Goal: Task Accomplishment & Management: Use online tool/utility

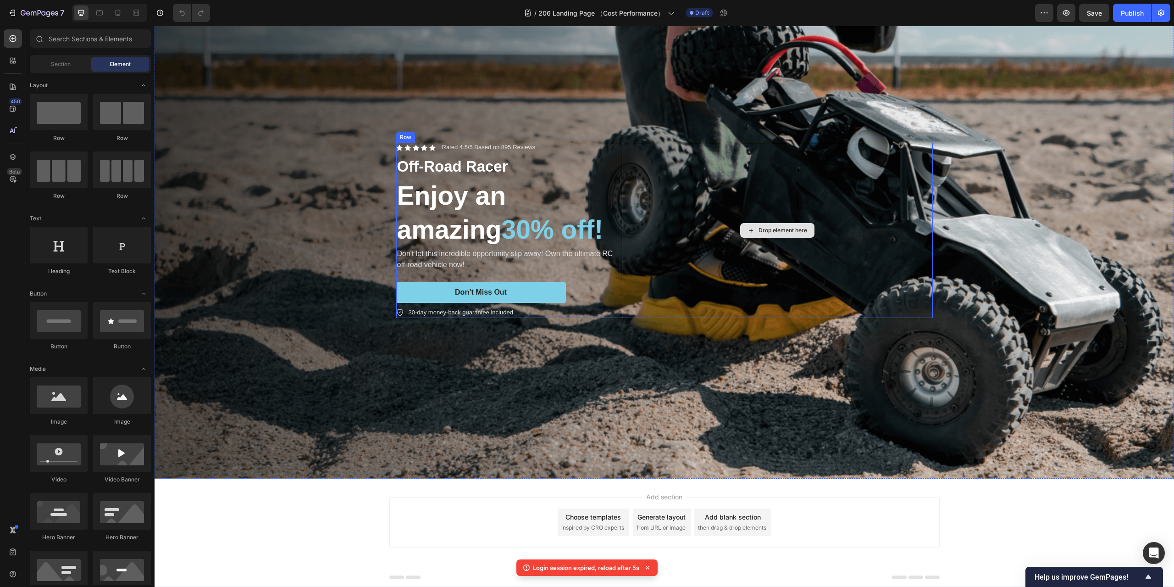
scroll to position [90, 0]
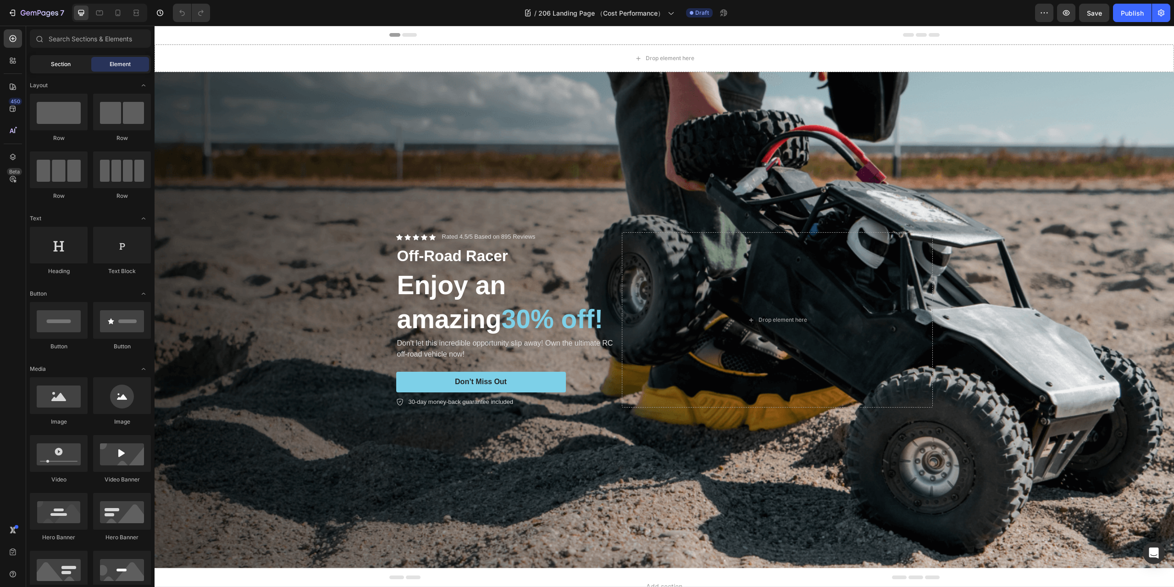
click at [64, 61] on span "Section" at bounding box center [61, 64] width 20 height 8
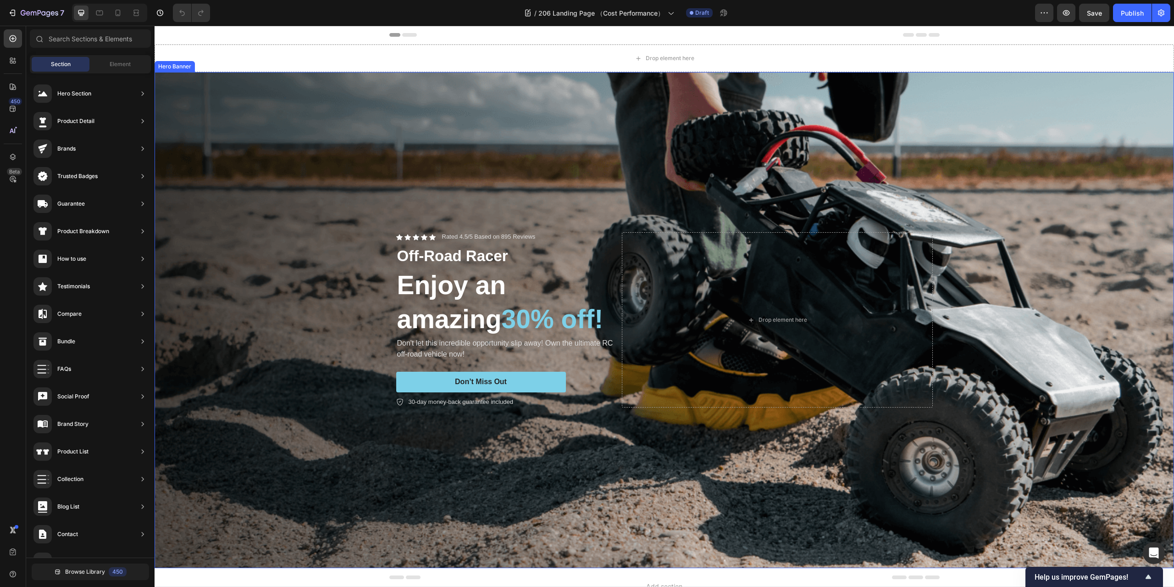
click at [1005, 108] on div "Background Image" at bounding box center [665, 320] width 1020 height 496
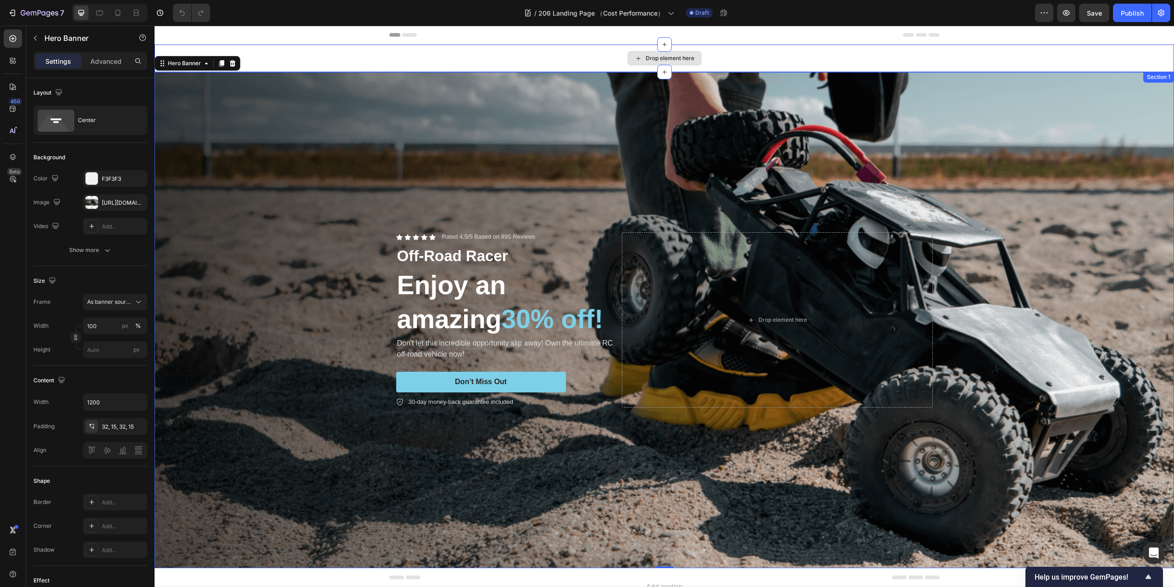
click at [1047, 53] on div "Drop element here" at bounding box center [665, 58] width 1020 height 28
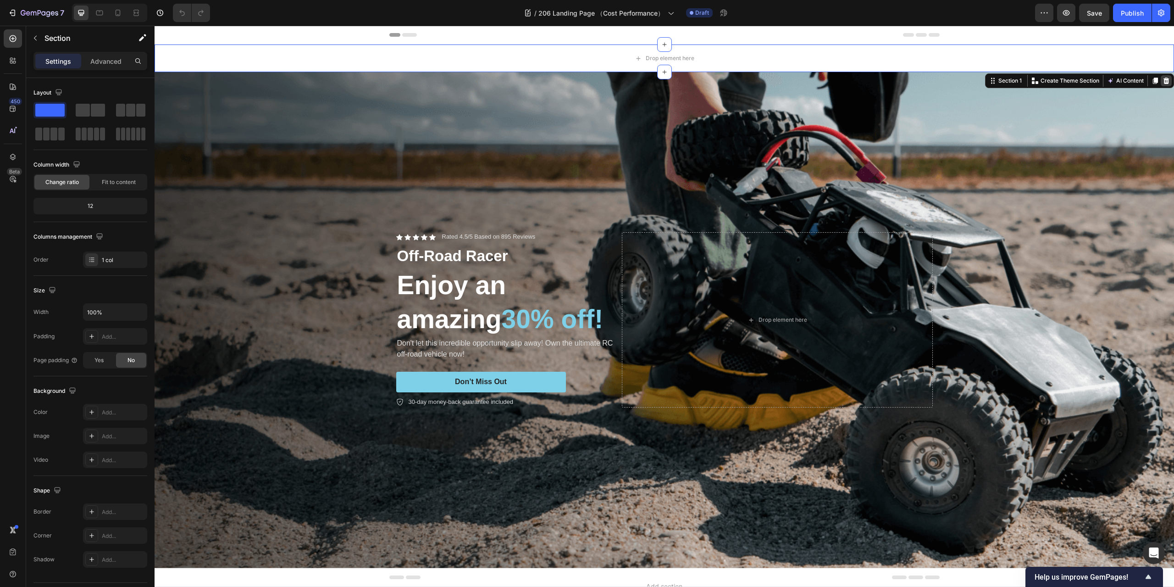
click at [1164, 80] on icon at bounding box center [1167, 81] width 6 height 6
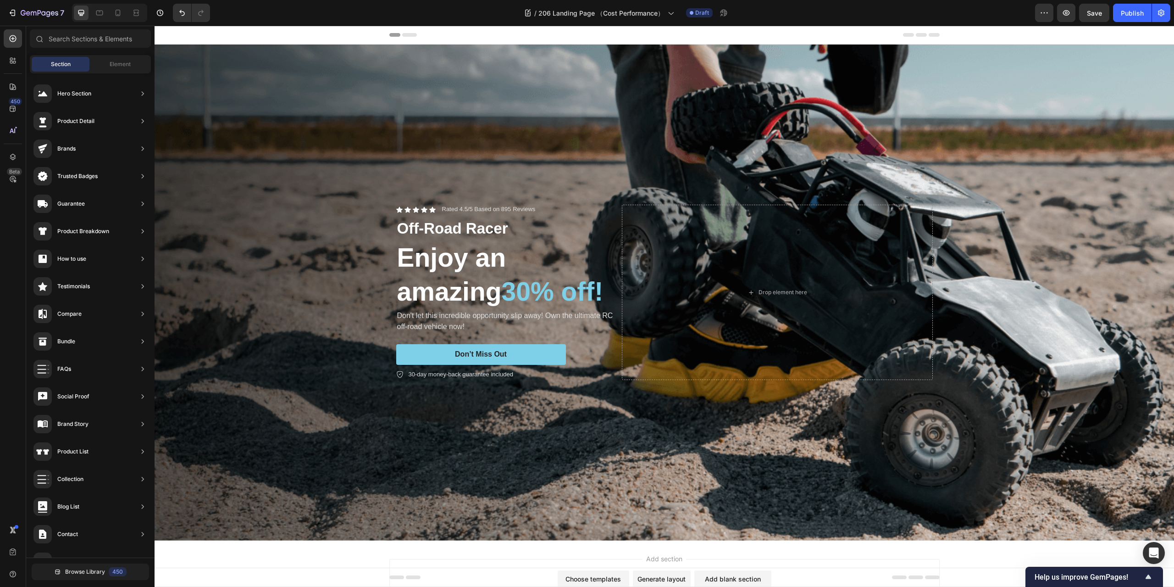
click at [970, 543] on div "Add section Choose templates inspired by CRO experts Generate layout from URL o…" at bounding box center [665, 596] width 1020 height 113
click at [841, 89] on div "Background Image" at bounding box center [665, 292] width 1020 height 496
click at [954, 548] on div "Add section Choose templates inspired by CRO experts Generate layout from URL o…" at bounding box center [665, 596] width 1020 height 113
click at [1039, 36] on div "Header" at bounding box center [665, 35] width 1020 height 19
click at [1011, 77] on div "Background Image" at bounding box center [665, 292] width 1020 height 496
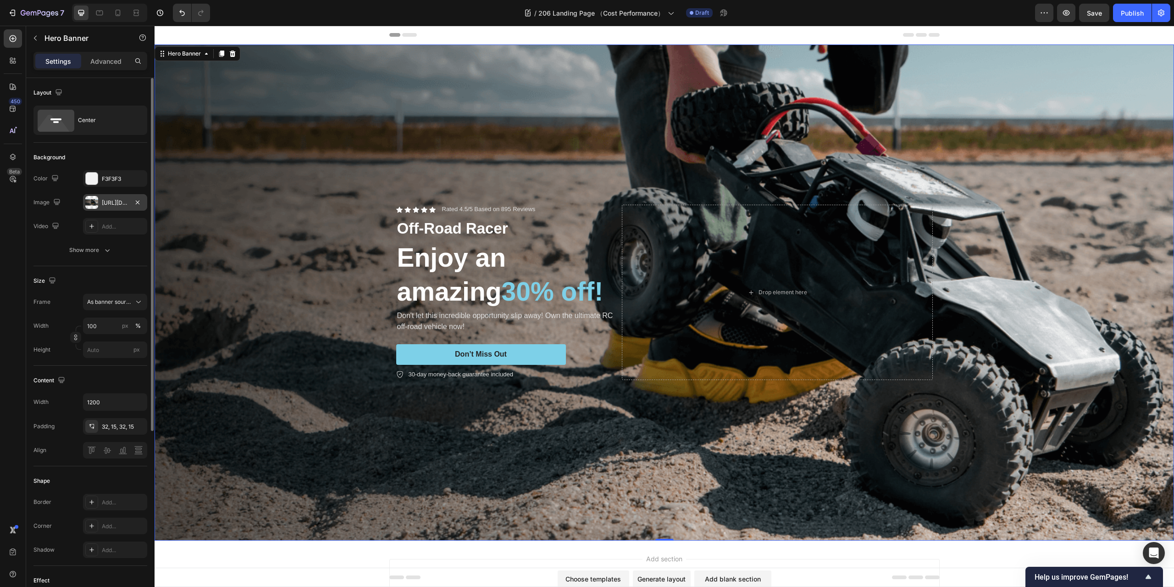
click at [94, 204] on div at bounding box center [91, 202] width 13 height 13
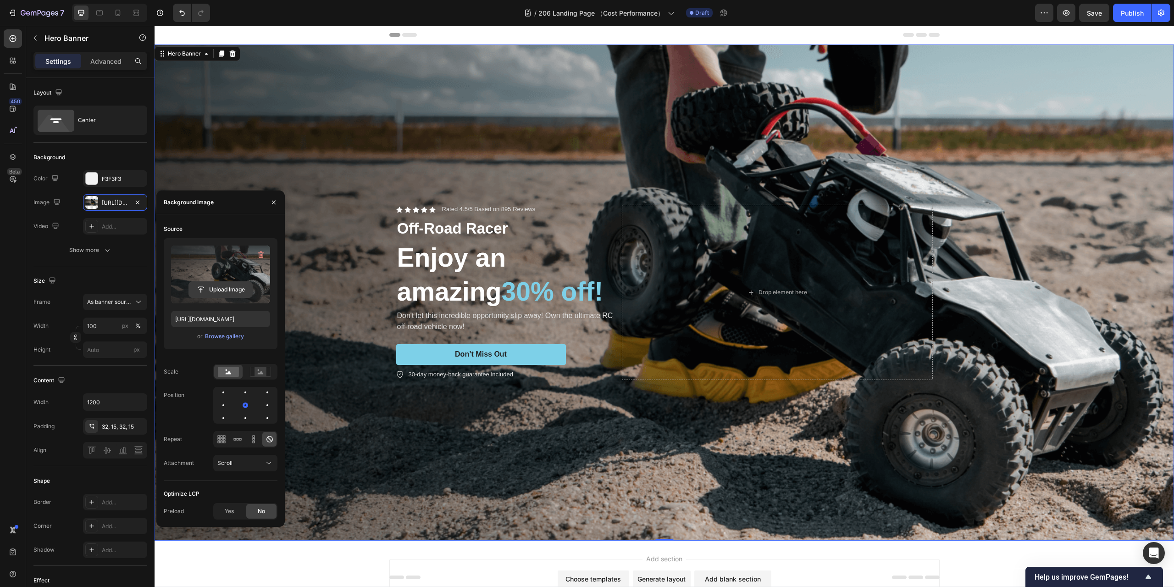
click at [219, 289] on input "file" at bounding box center [220, 290] width 63 height 16
type input "[URL][DOMAIN_NAME]"
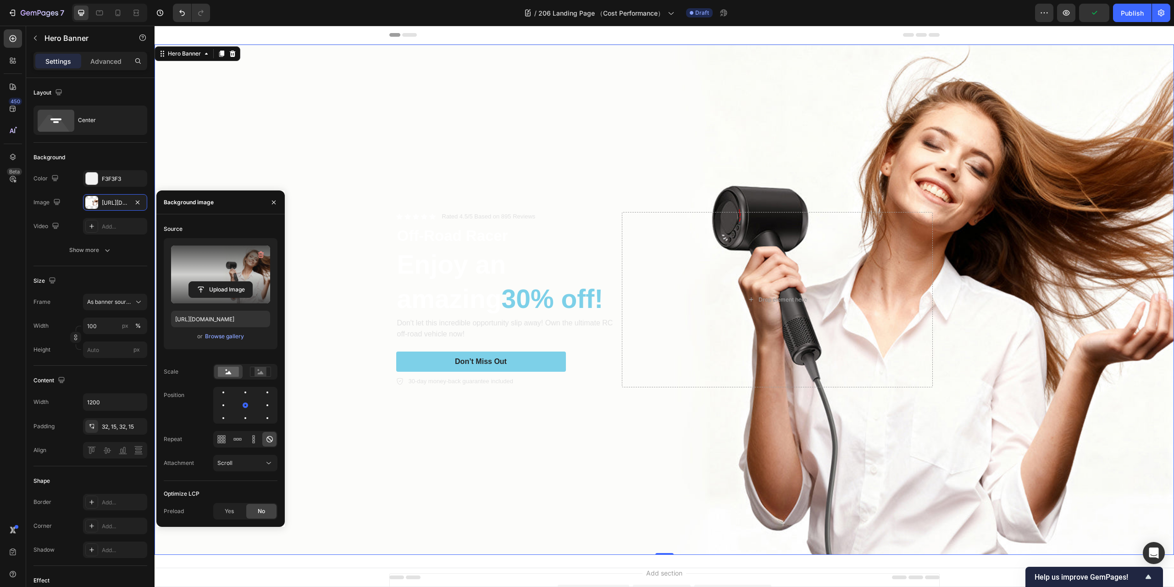
click at [763, 33] on div "Header" at bounding box center [664, 35] width 550 height 18
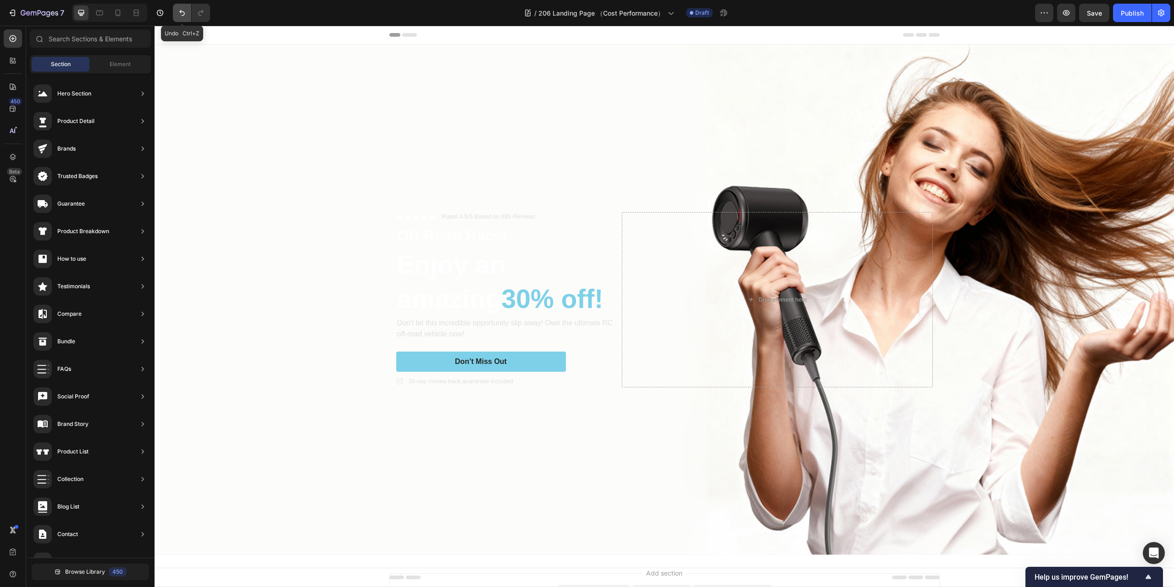
click at [178, 15] on icon "Undo/Redo" at bounding box center [182, 12] width 9 height 9
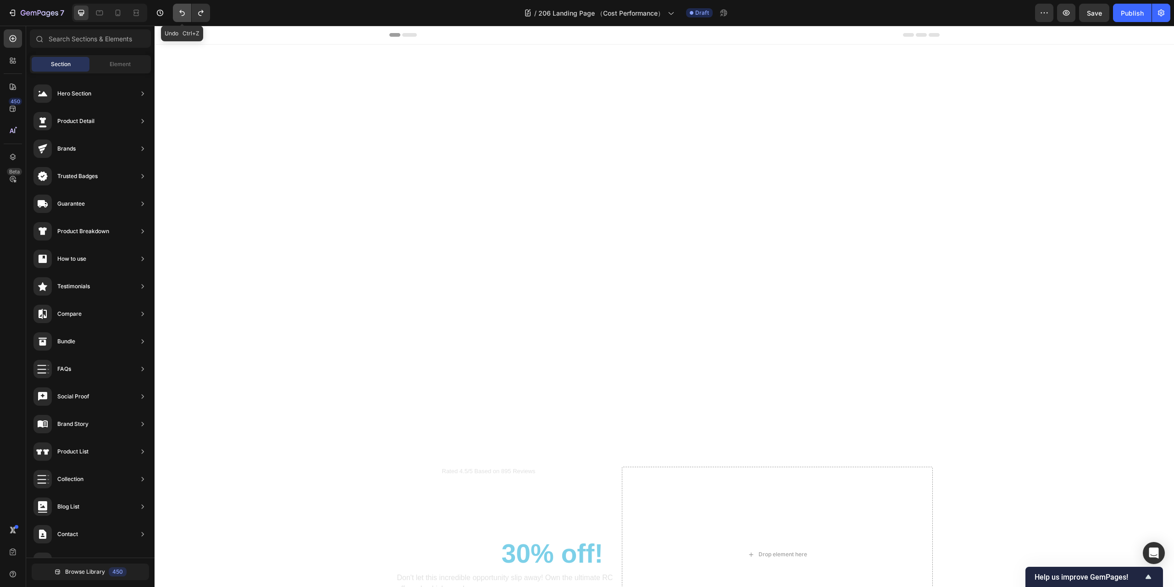
click at [178, 15] on icon "Undo/Redo" at bounding box center [182, 12] width 9 height 9
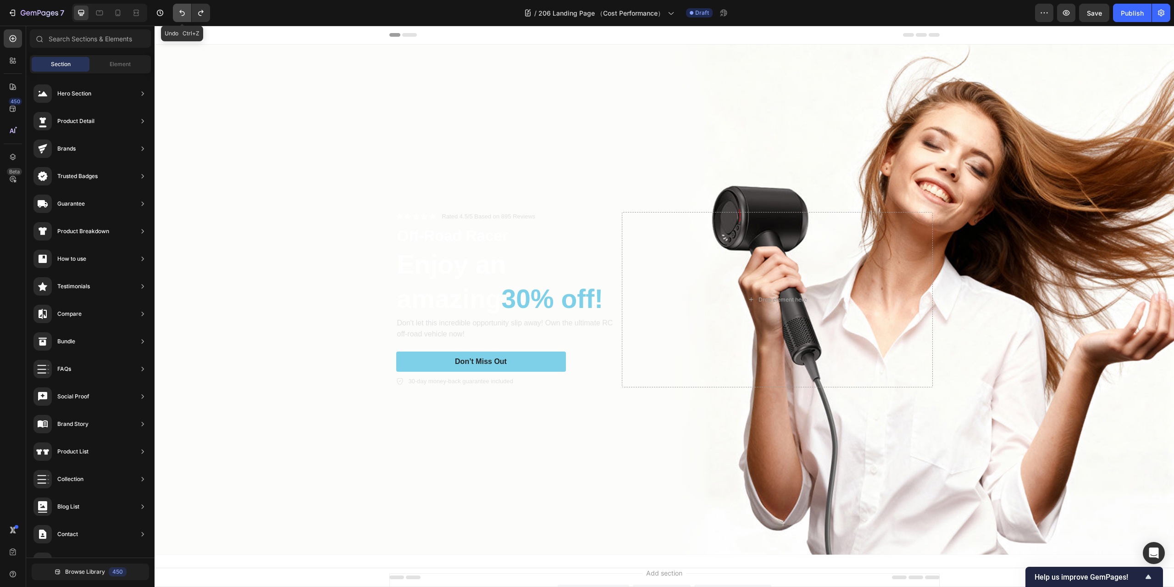
click at [178, 15] on icon "Undo/Redo" at bounding box center [182, 12] width 9 height 9
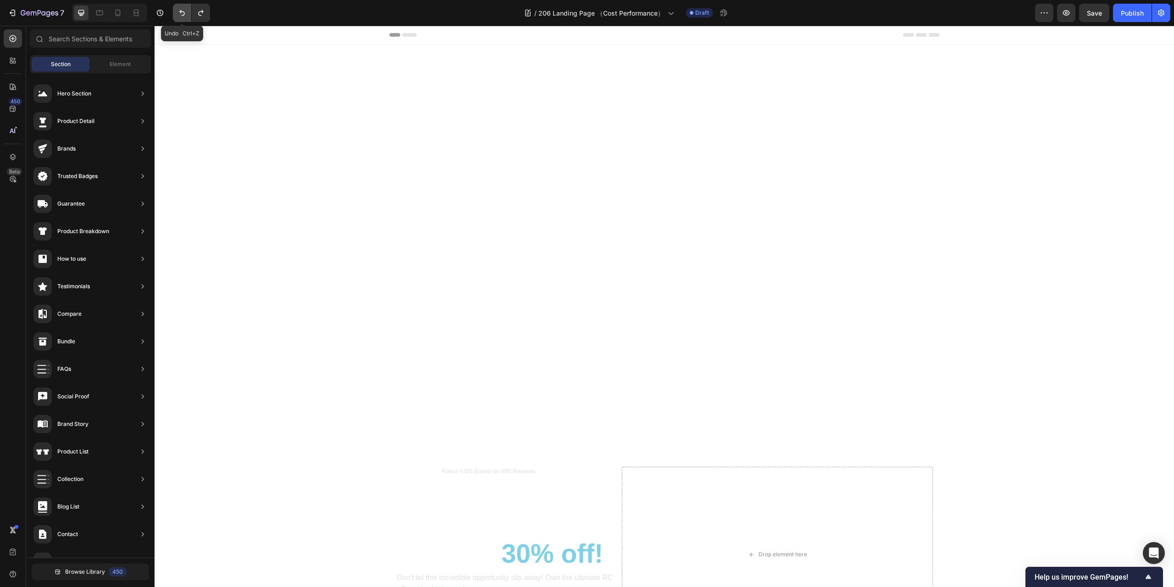
click at [178, 15] on icon "Undo/Redo" at bounding box center [182, 12] width 9 height 9
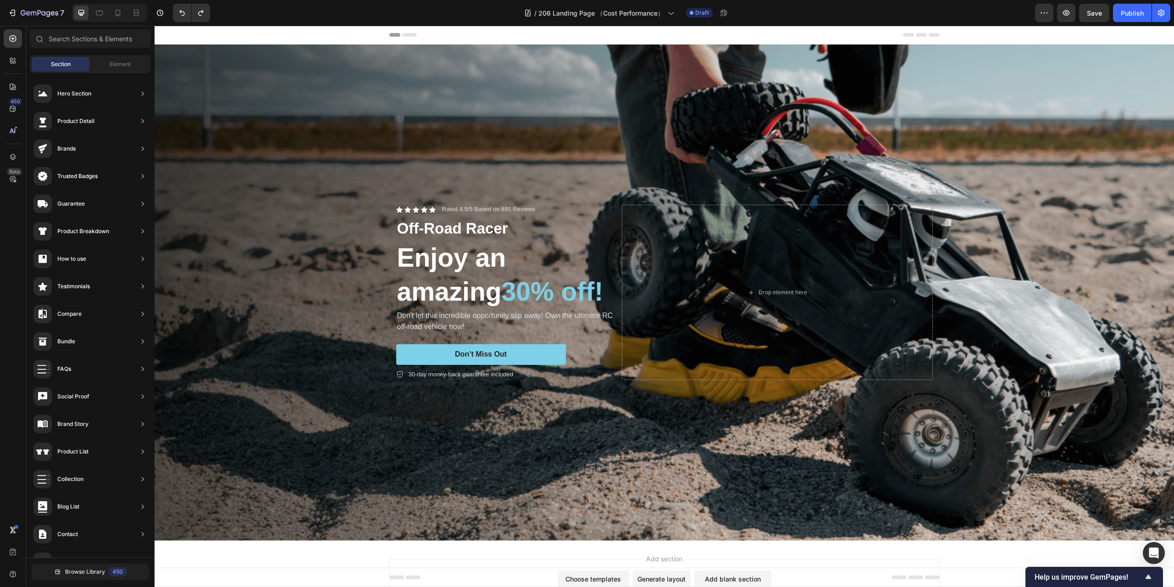
click at [685, 29] on div "Header" at bounding box center [664, 35] width 550 height 18
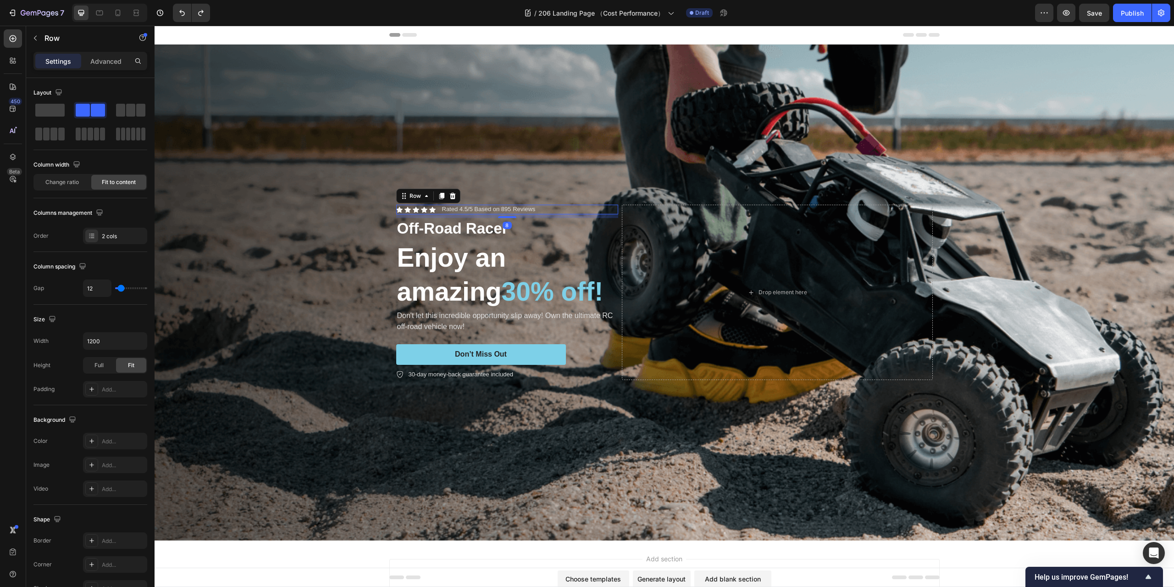
click at [567, 205] on div "Icon Icon Icon Icon Icon Icon List Rated 4.5/5 Based on 895 Reviews Text Block …" at bounding box center [507, 210] width 222 height 10
click at [451, 193] on icon at bounding box center [453, 196] width 6 height 6
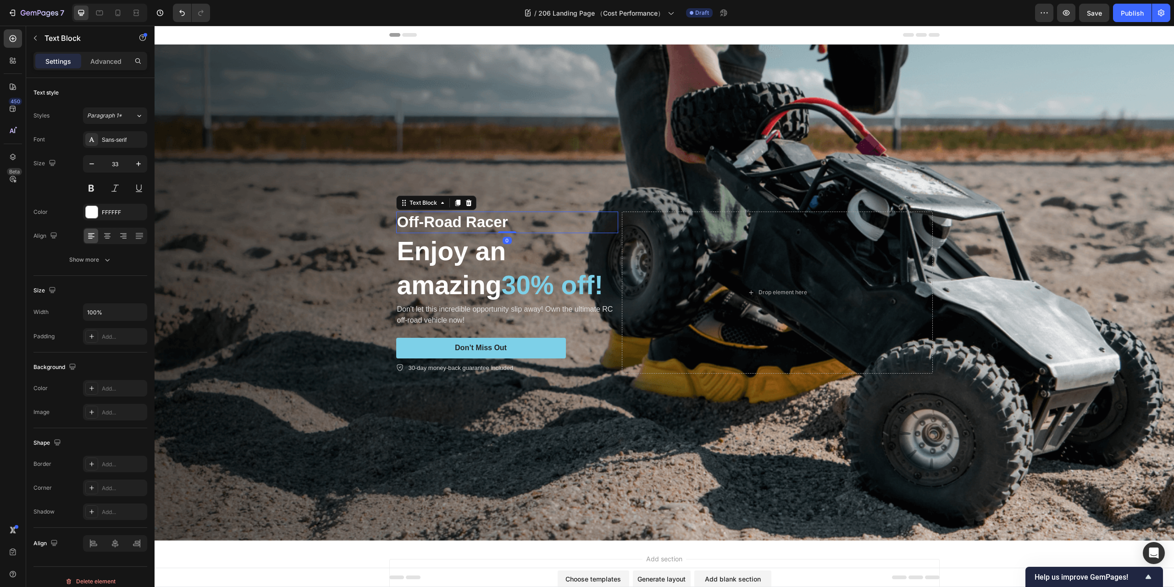
click at [507, 212] on p "Off-Road Racer" at bounding box center [507, 222] width 220 height 20
click at [465, 237] on h2 "Enjoy an amazing 30% off!" at bounding box center [507, 268] width 222 height 70
click at [482, 212] on p "Off-Road Racer" at bounding box center [507, 222] width 220 height 20
click at [473, 244] on h2 "Enjoy an amazing 30% off!" at bounding box center [507, 268] width 222 height 70
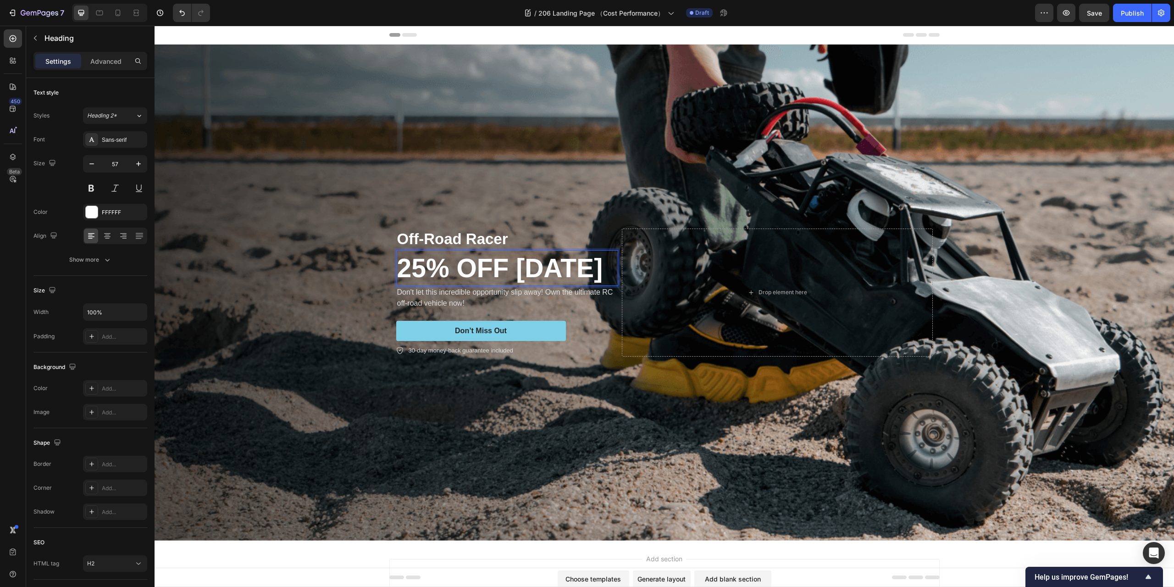
click at [447, 267] on p "25% OFF Today" at bounding box center [507, 268] width 220 height 34
drag, startPoint x: 447, startPoint y: 267, endPoint x: 395, endPoint y: 265, distance: 51.4
click at [397, 265] on p "25% OFF Today" at bounding box center [507, 268] width 220 height 34
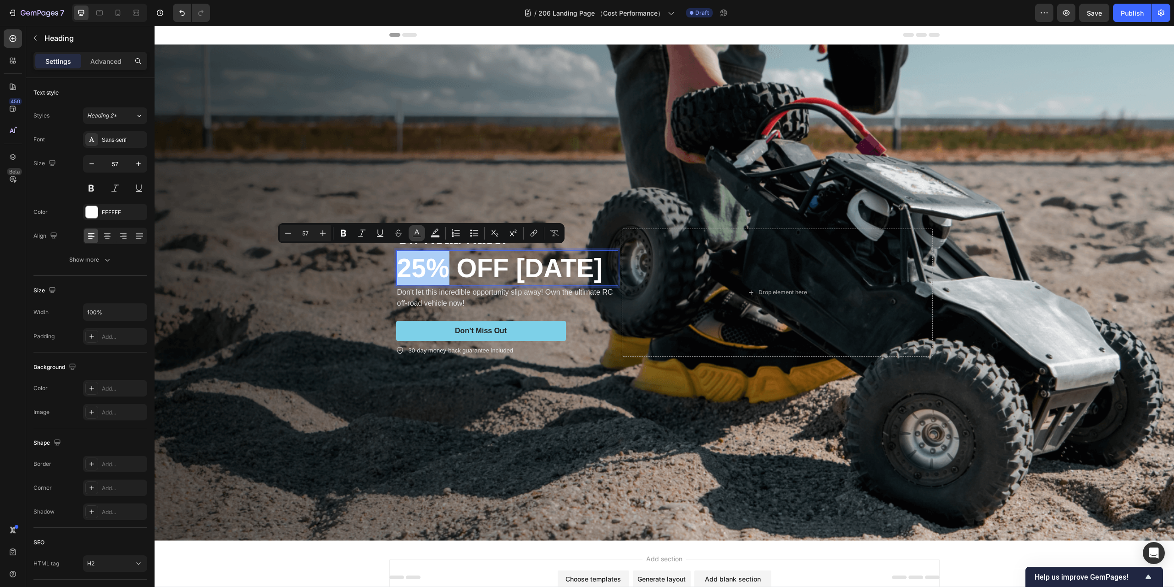
click at [416, 234] on icon "Editor contextual toolbar" at bounding box center [416, 232] width 9 height 9
type input "FFFFFF"
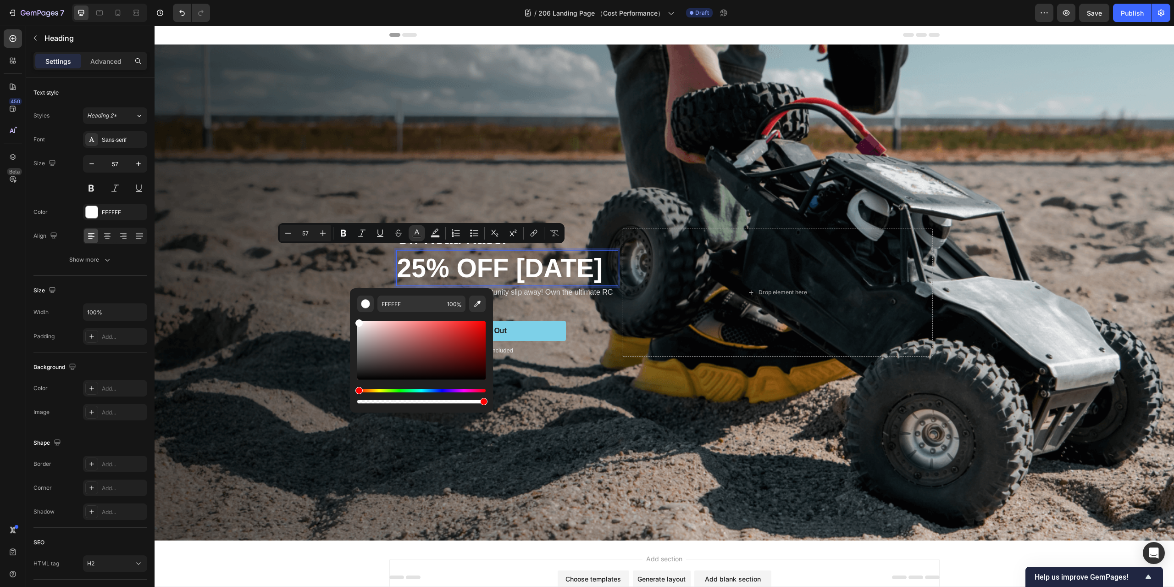
click at [477, 269] on p "25% OFF Today" at bounding box center [507, 268] width 220 height 34
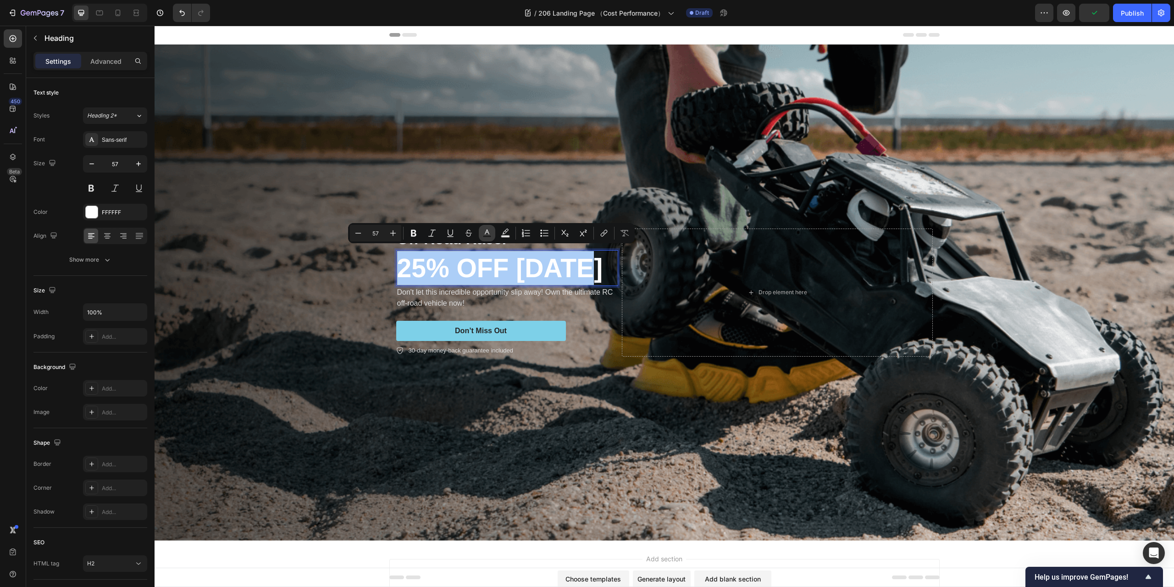
click at [489, 235] on rect "Editor contextual toolbar" at bounding box center [487, 236] width 9 height 2
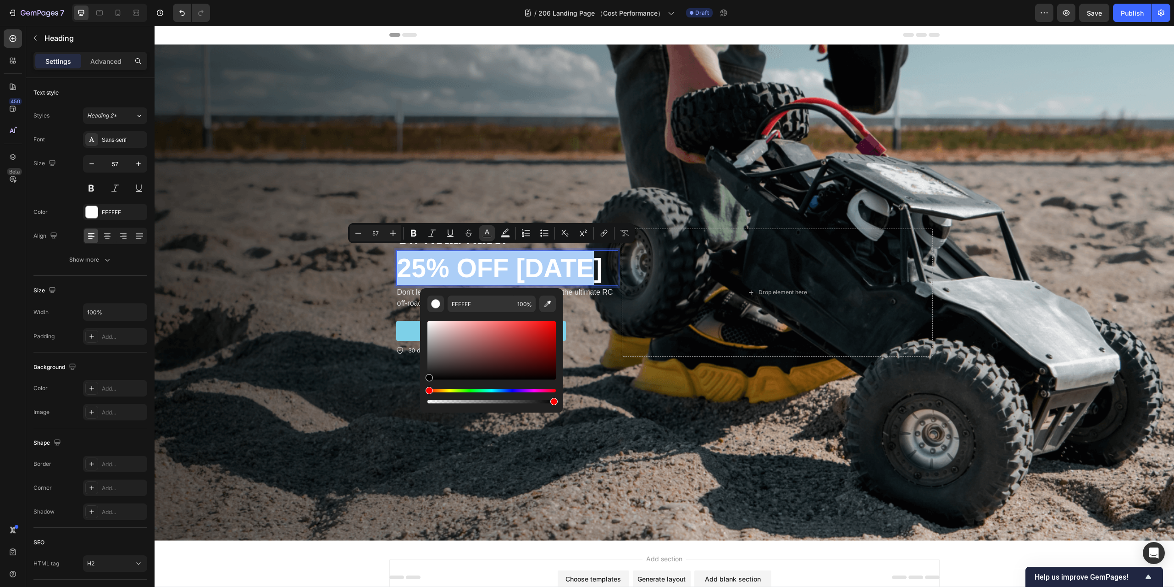
drag, startPoint x: 463, startPoint y: 347, endPoint x: 422, endPoint y: 383, distance: 54.9
click at [422, 383] on div "FFFFFF 100 %" at bounding box center [491, 346] width 143 height 117
type input "000000"
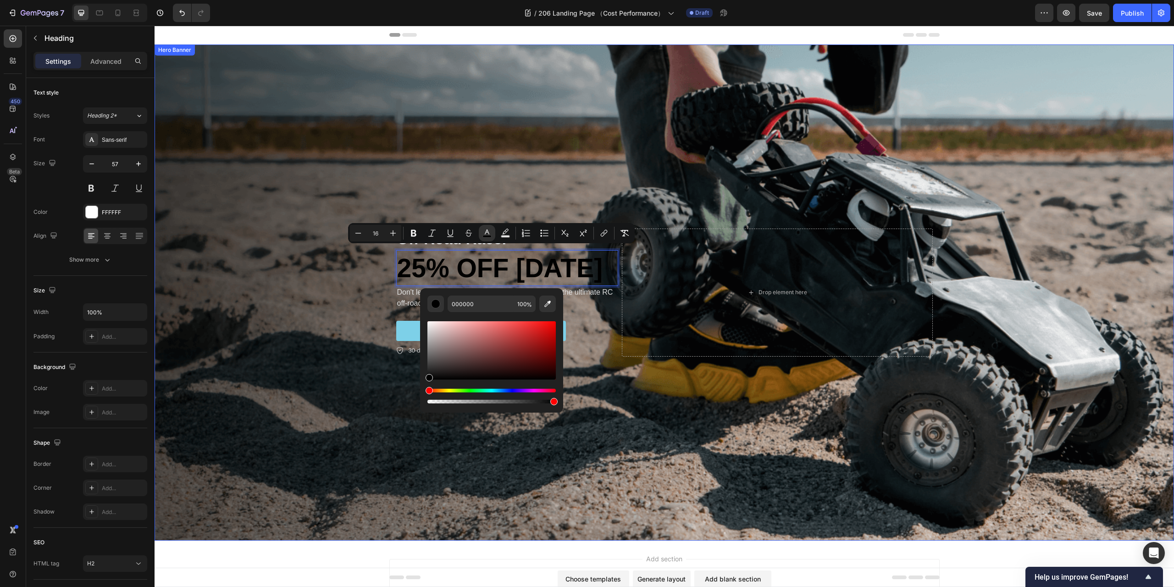
click at [468, 186] on div "Background Image" at bounding box center [665, 292] width 1020 height 496
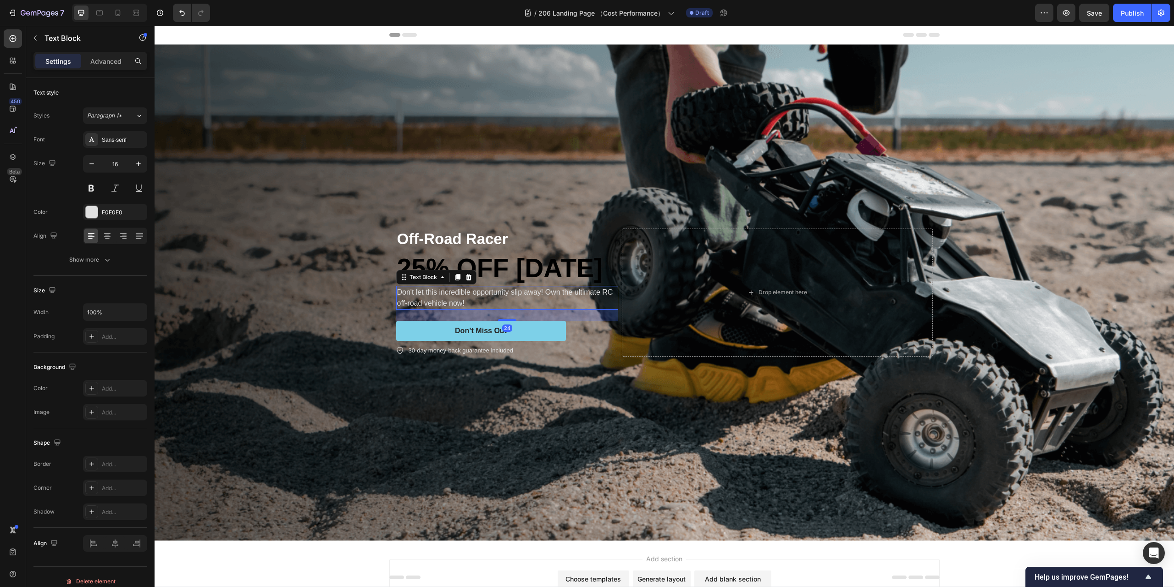
click at [463, 294] on p "Don't let this incredible opportunity slip away! Own the ultimate RC off-road v…" at bounding box center [507, 298] width 220 height 22
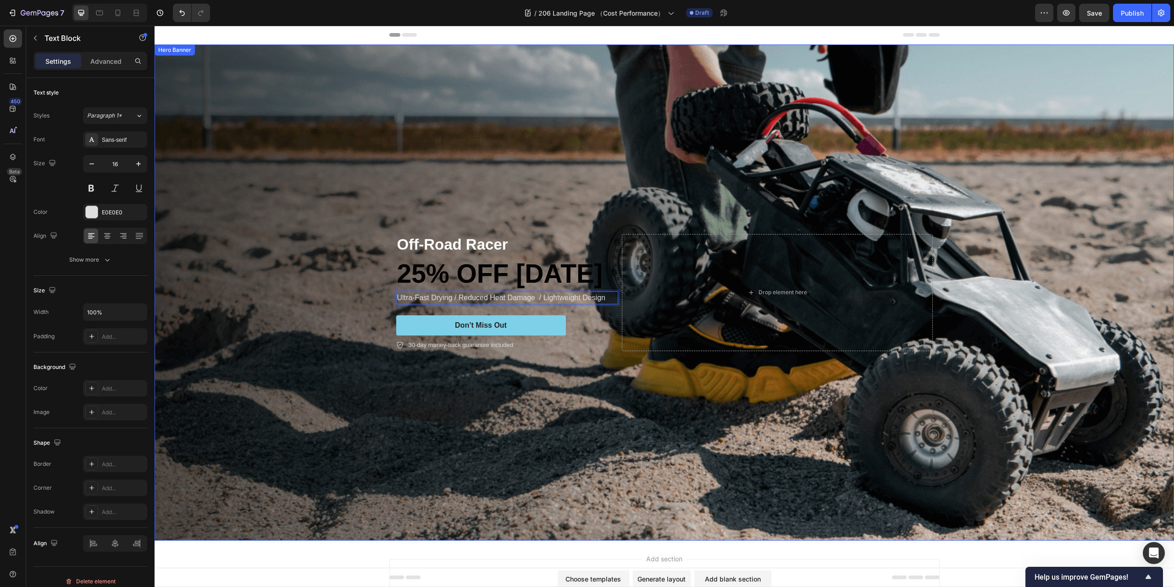
click at [421, 134] on div "Background Image" at bounding box center [665, 292] width 1020 height 496
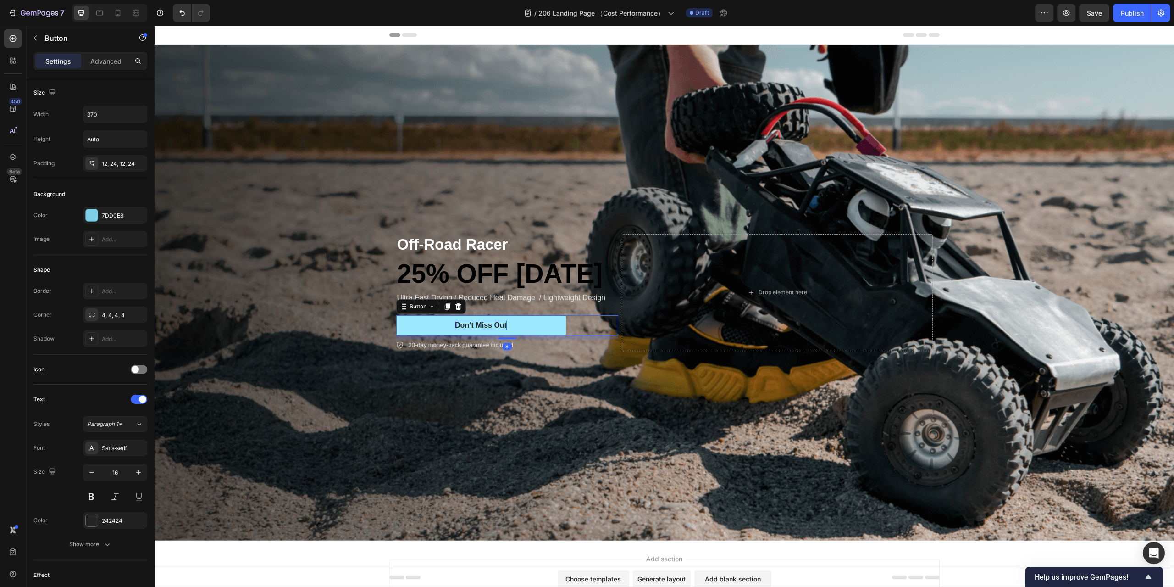
click at [483, 321] on div "Don’t Miss Out" at bounding box center [481, 326] width 52 height 10
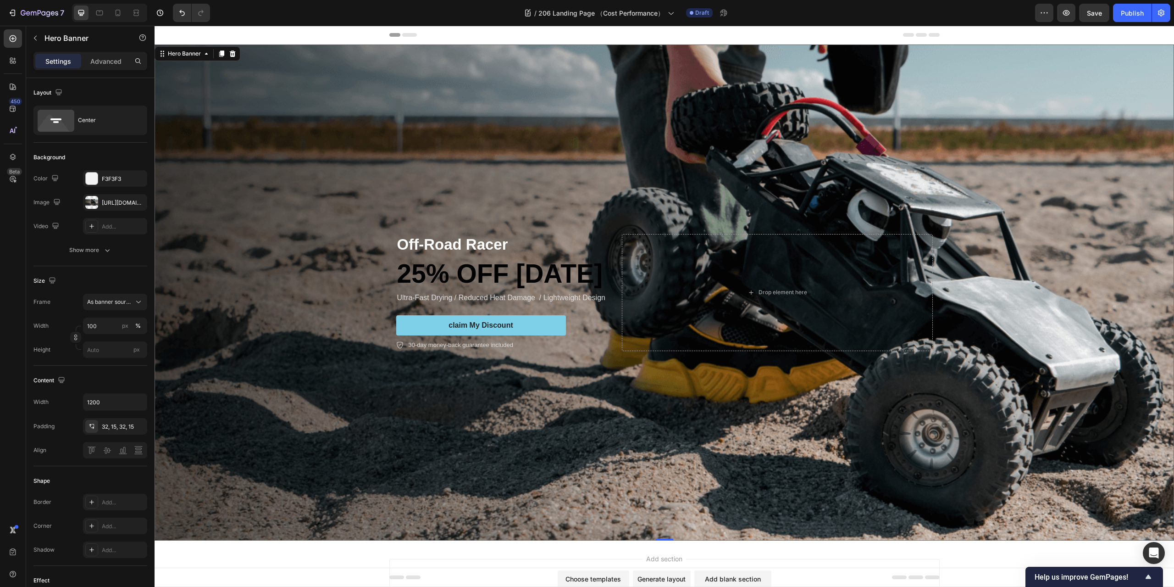
click at [425, 457] on div "Background Image" at bounding box center [665, 292] width 1020 height 496
click at [502, 297] on p "Ultra-Fast Drying / Reduced Heat Damage / Lightweight Design" at bounding box center [507, 297] width 220 height 11
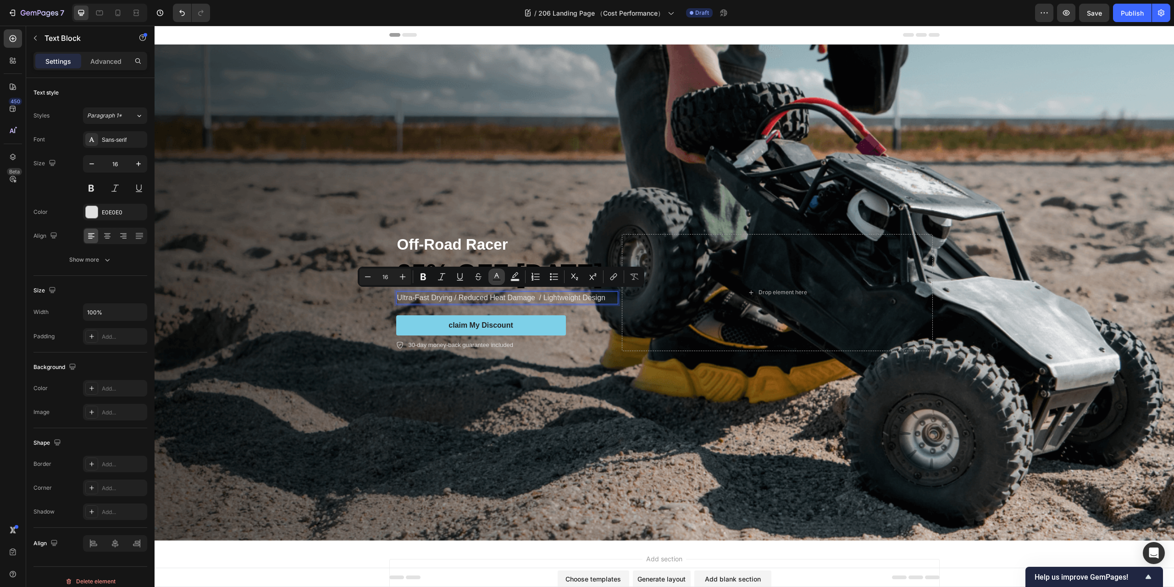
click at [500, 276] on icon "Editor contextual toolbar" at bounding box center [496, 276] width 9 height 9
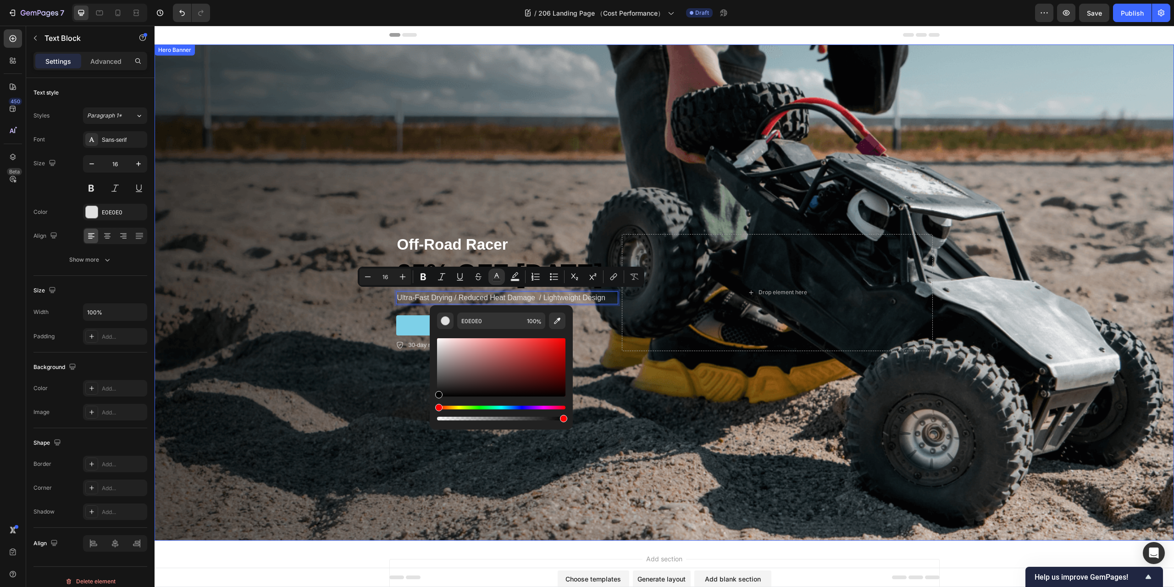
type input "000000"
drag, startPoint x: 643, startPoint y: 389, endPoint x: 421, endPoint y: 417, distance: 223.3
click at [570, 494] on div "Background Image" at bounding box center [665, 292] width 1020 height 496
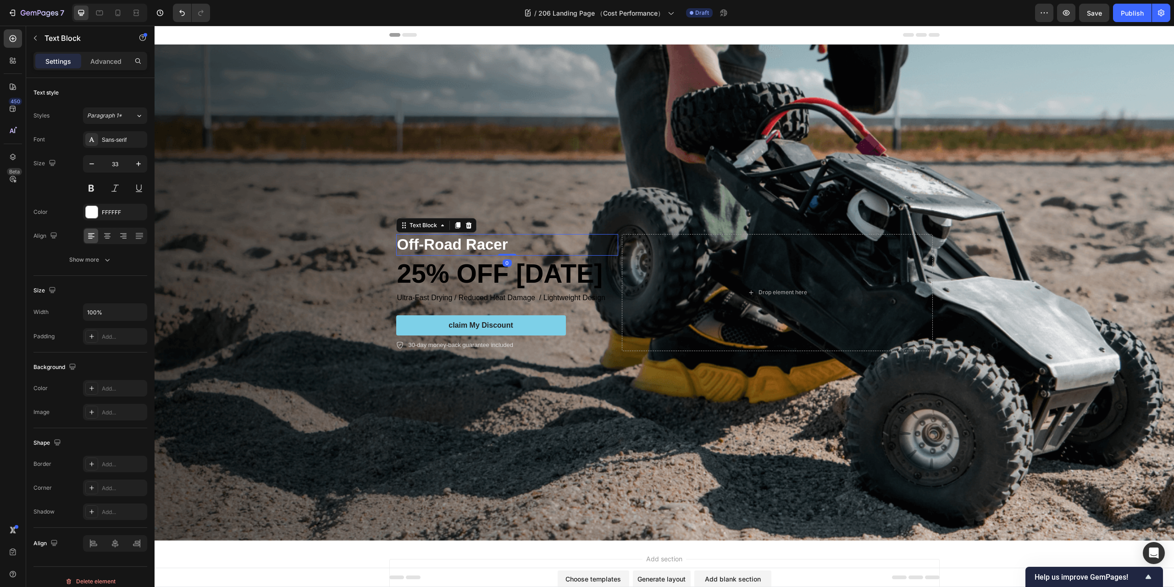
click at [452, 243] on p "Off-Road Racer" at bounding box center [507, 245] width 220 height 20
click at [446, 243] on p "Off-Road Racer" at bounding box center [507, 245] width 220 height 20
click at [471, 242] on p "$67.99" at bounding box center [507, 245] width 220 height 20
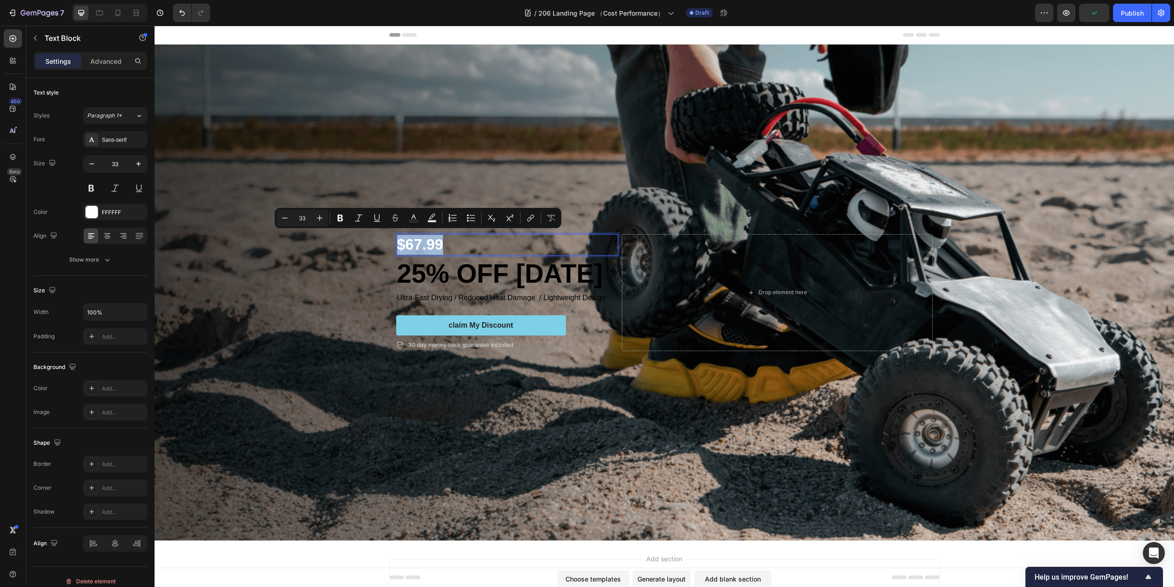
click at [476, 242] on p "$67.99" at bounding box center [507, 245] width 220 height 20
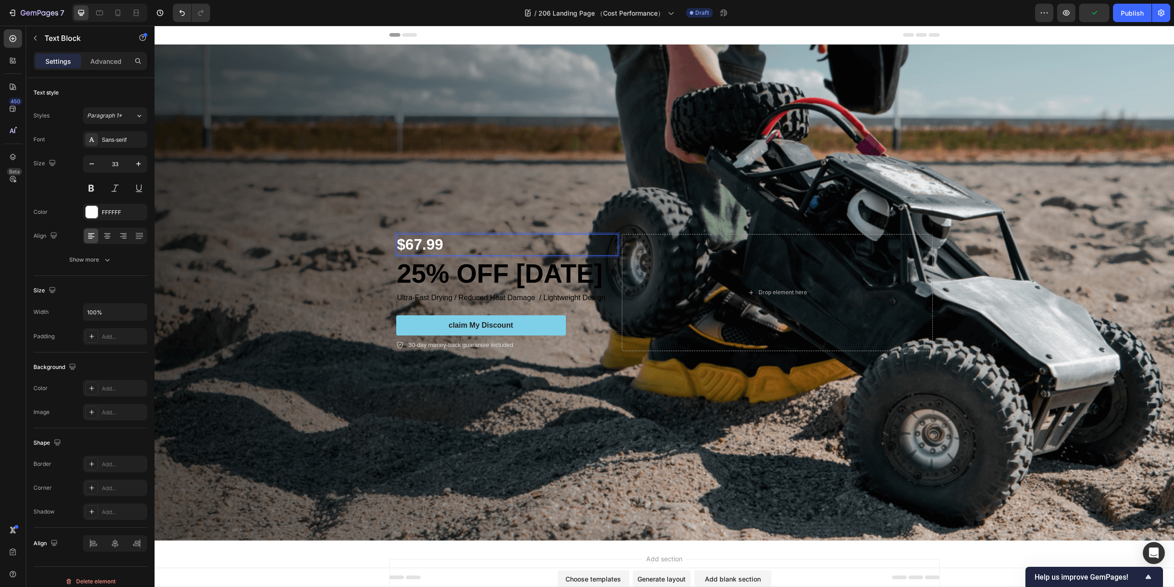
click at [397, 245] on p "$67.99" at bounding box center [507, 245] width 220 height 20
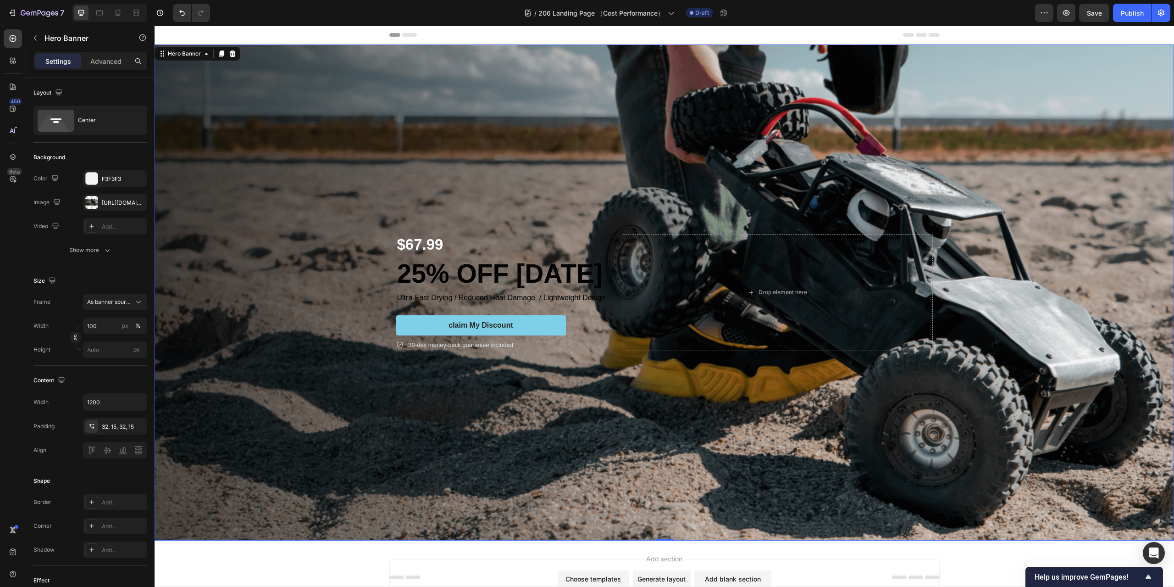
click at [356, 235] on div "Background Image" at bounding box center [665, 292] width 1020 height 496
click at [422, 240] on p "$67.99" at bounding box center [507, 245] width 220 height 20
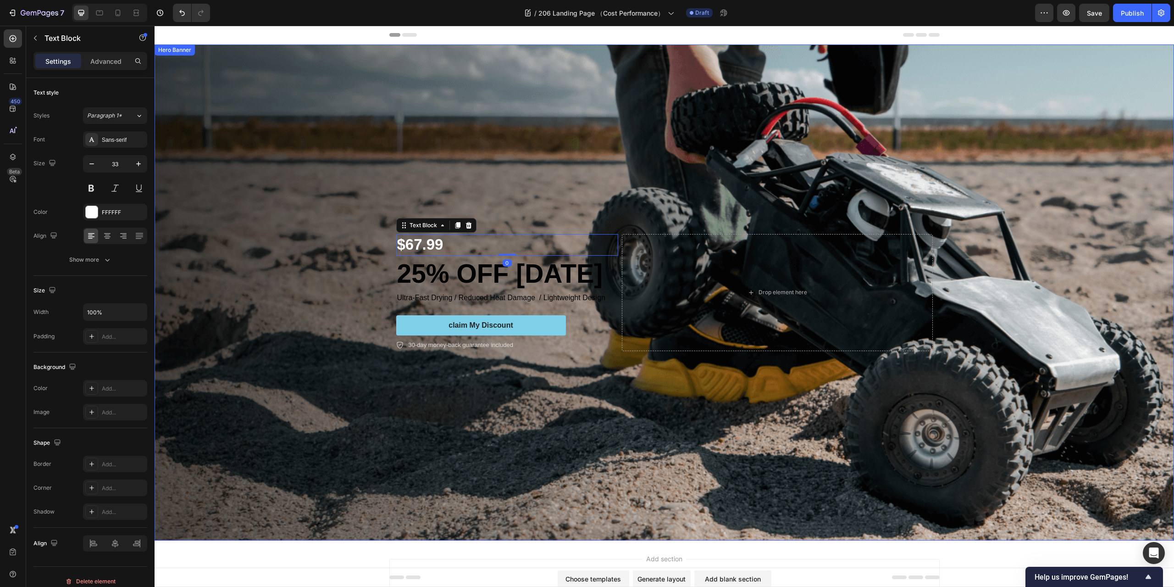
click at [501, 176] on div "Background Image" at bounding box center [665, 292] width 1020 height 496
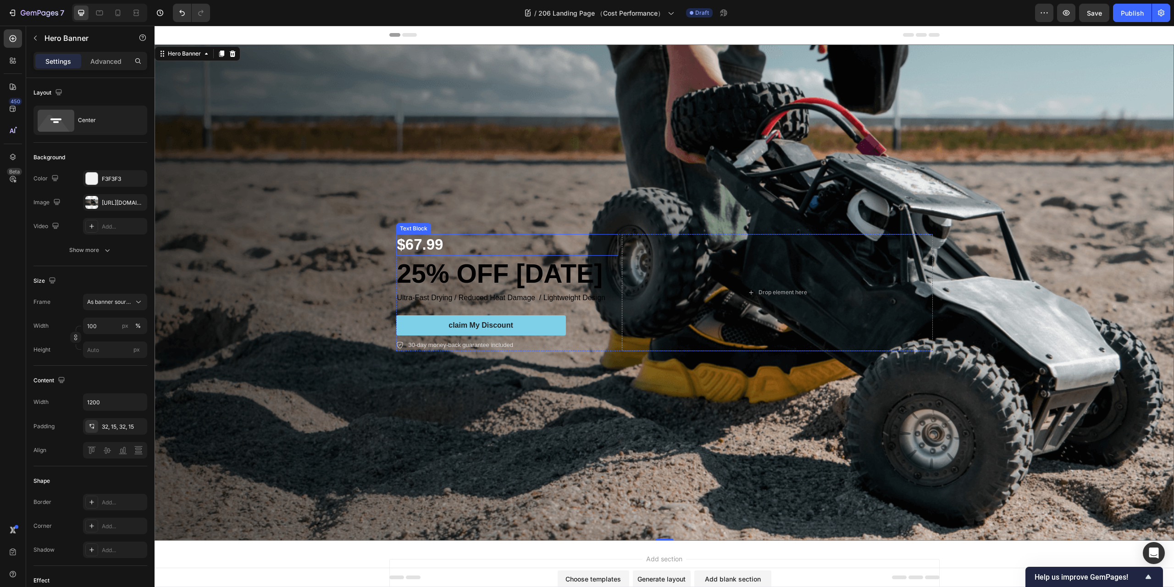
click at [447, 236] on p "$67.99" at bounding box center [507, 245] width 220 height 20
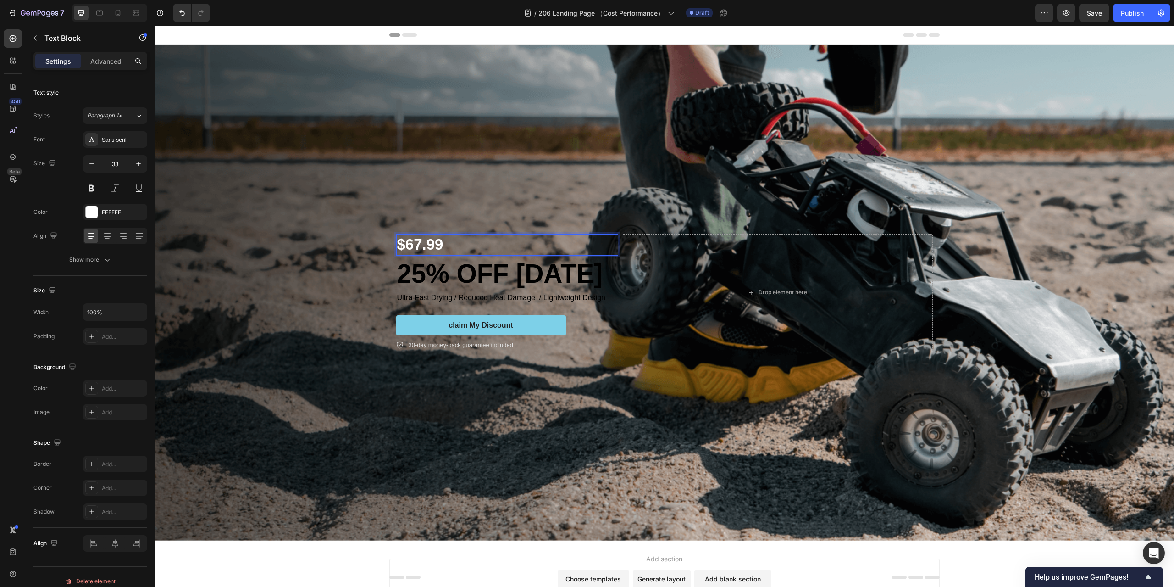
click at [445, 244] on p "$67.99" at bounding box center [507, 245] width 220 height 20
click at [398, 245] on p "$67.99" at bounding box center [507, 245] width 220 height 20
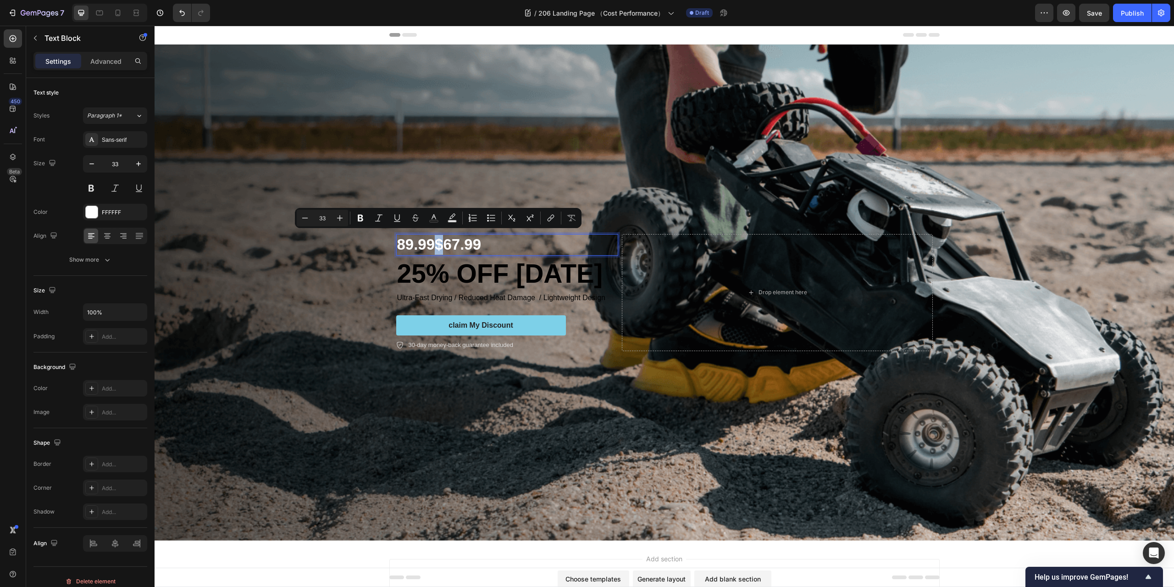
click at [438, 245] on p "89.99$67.99" at bounding box center [507, 245] width 220 height 20
copy p "$"
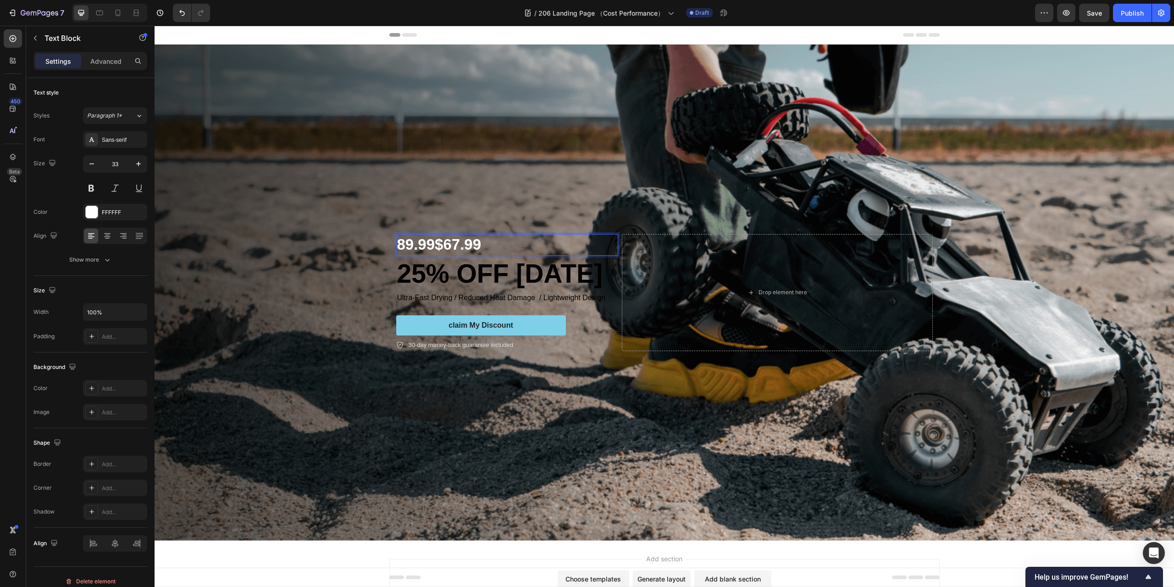
click at [397, 245] on p "89.99$67.99" at bounding box center [507, 245] width 220 height 20
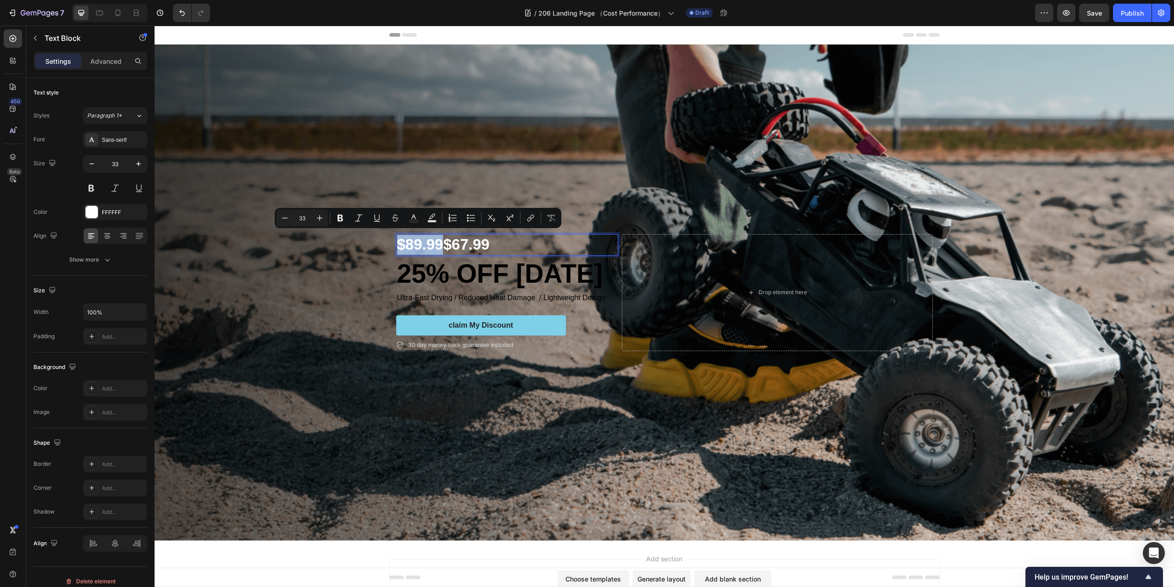
drag, startPoint x: 440, startPoint y: 244, endPoint x: 394, endPoint y: 245, distance: 46.3
click at [397, 245] on p "$89.99$67.99" at bounding box center [507, 245] width 220 height 20
click at [283, 219] on icon "Editor contextual toolbar" at bounding box center [284, 217] width 9 height 9
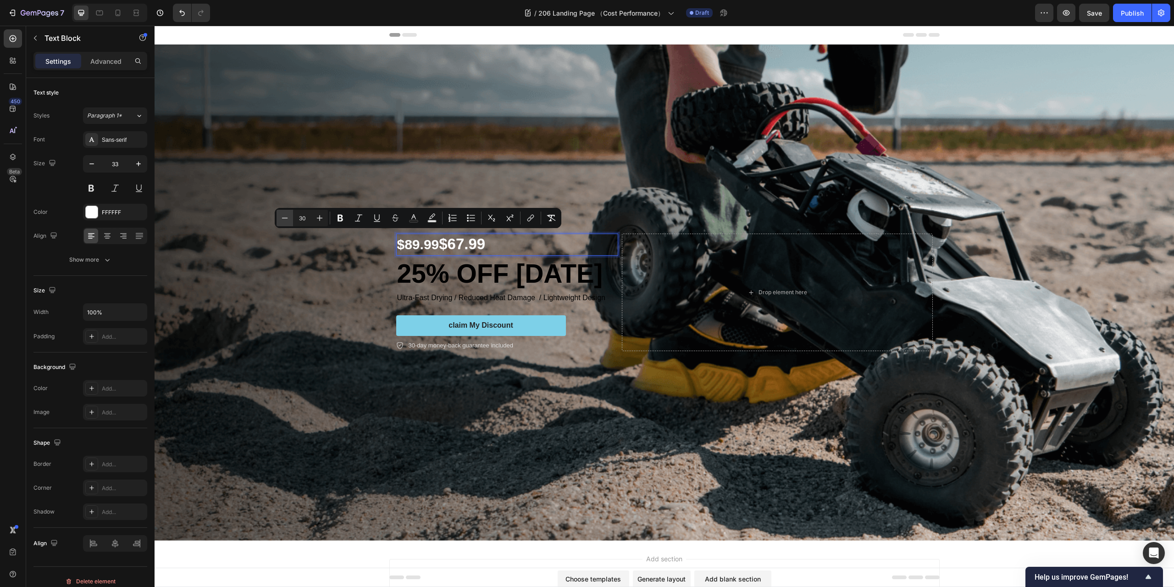
click at [283, 219] on icon "Editor contextual toolbar" at bounding box center [284, 217] width 9 height 9
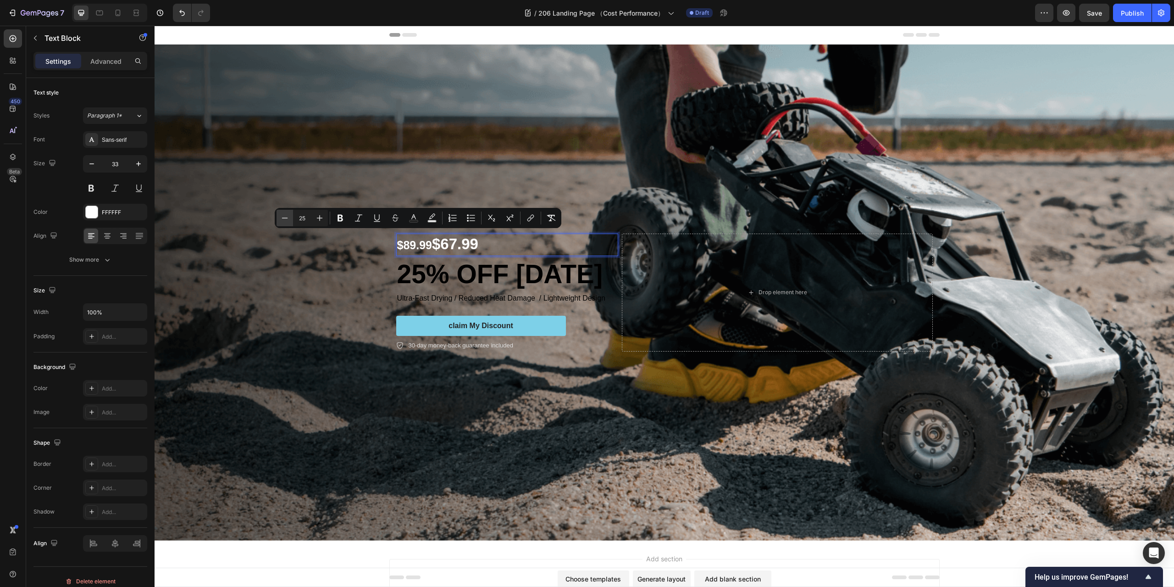
click at [283, 219] on icon "Editor contextual toolbar" at bounding box center [284, 217] width 9 height 9
click at [284, 219] on icon "Editor contextual toolbar" at bounding box center [284, 217] width 9 height 9
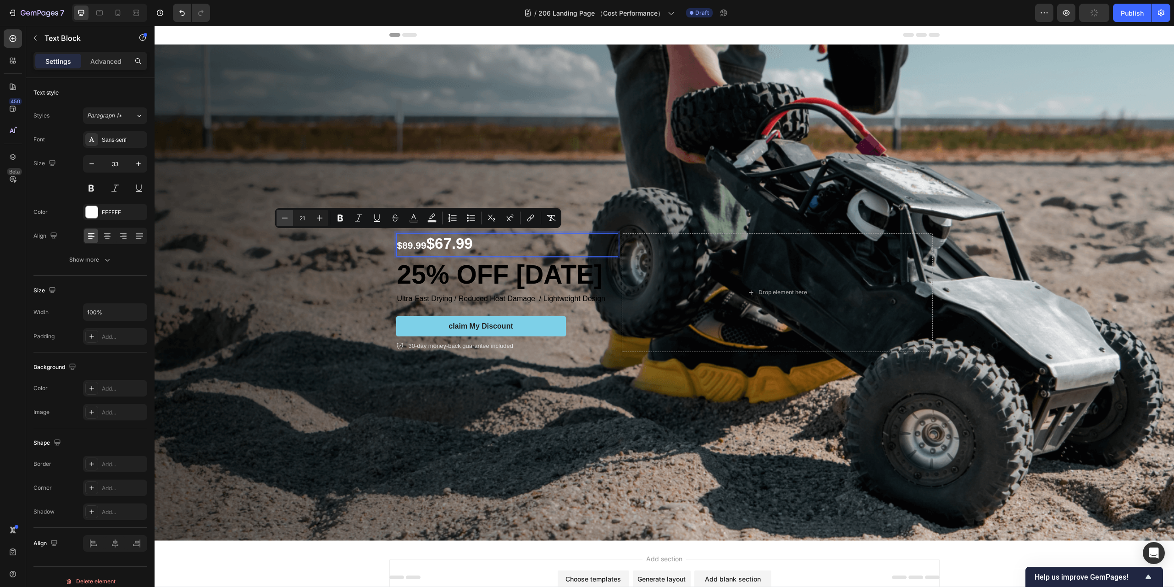
type input "20"
click at [394, 217] on icon "Editor contextual toolbar" at bounding box center [395, 217] width 9 height 9
click at [417, 220] on rect "Editor contextual toolbar" at bounding box center [414, 221] width 9 height 2
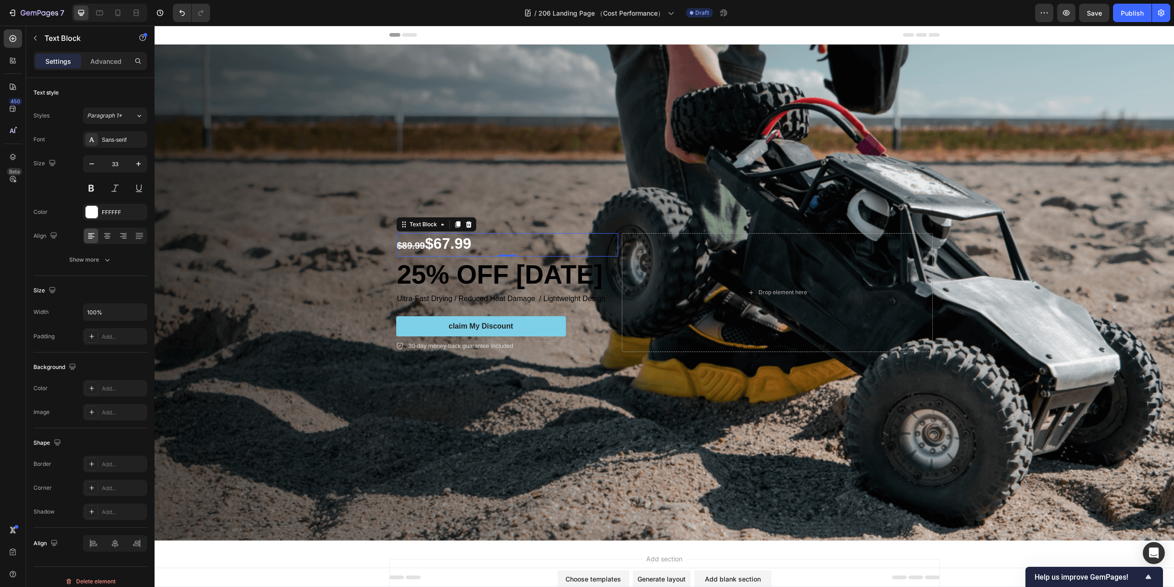
click at [503, 241] on p "$89.99 $67.99" at bounding box center [507, 245] width 220 height 22
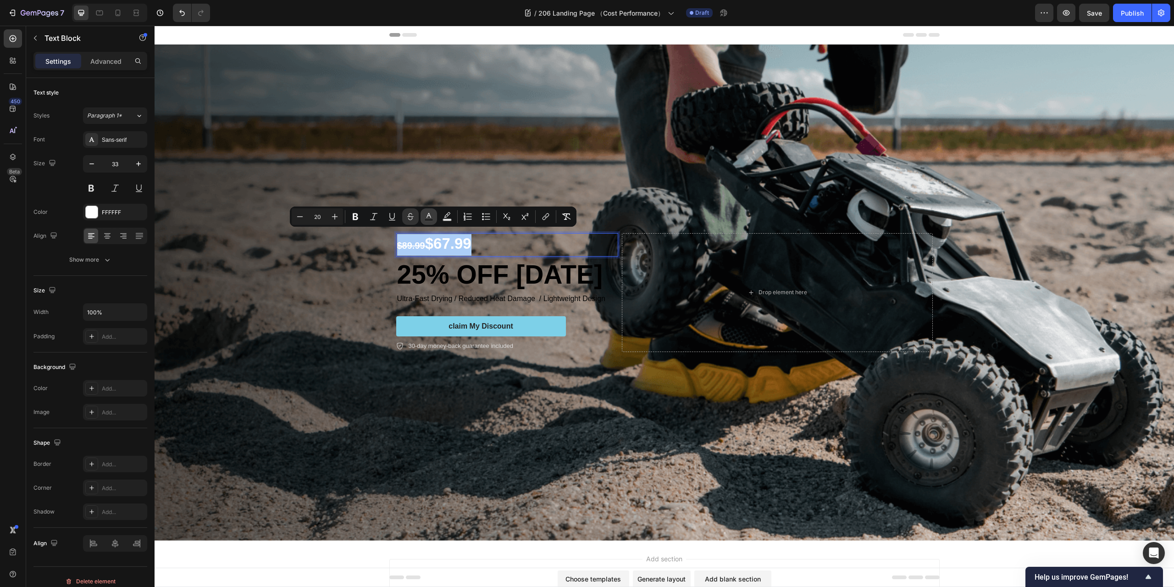
click at [428, 218] on icon "Editor contextual toolbar" at bounding box center [428, 216] width 9 height 9
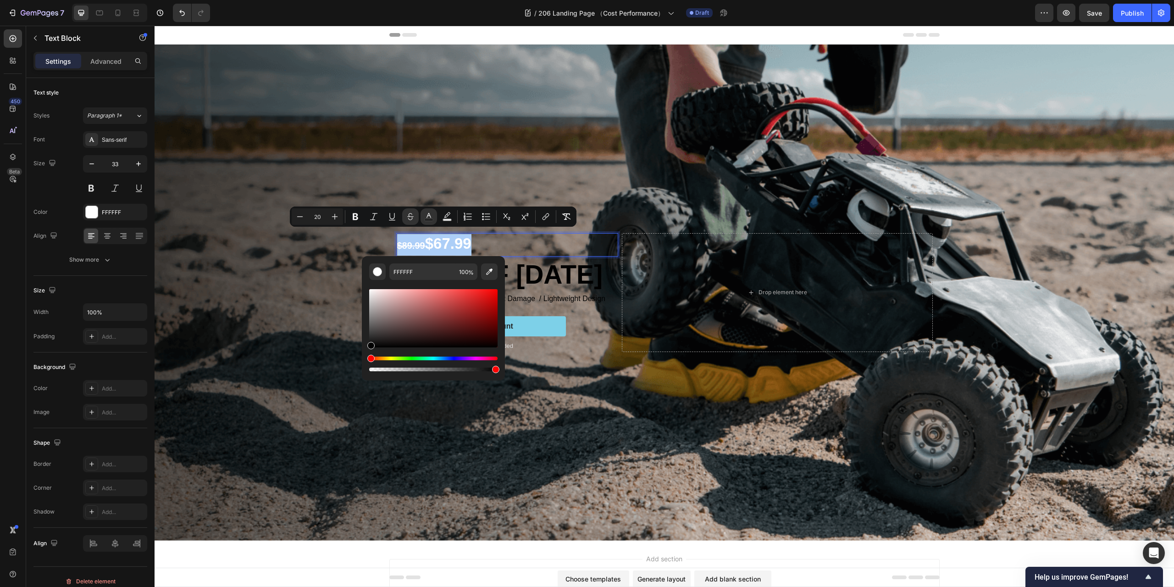
drag, startPoint x: 416, startPoint y: 329, endPoint x: 362, endPoint y: 350, distance: 57.5
click at [362, 350] on div "FFFFFF 100 %" at bounding box center [433, 314] width 143 height 117
type input "000000"
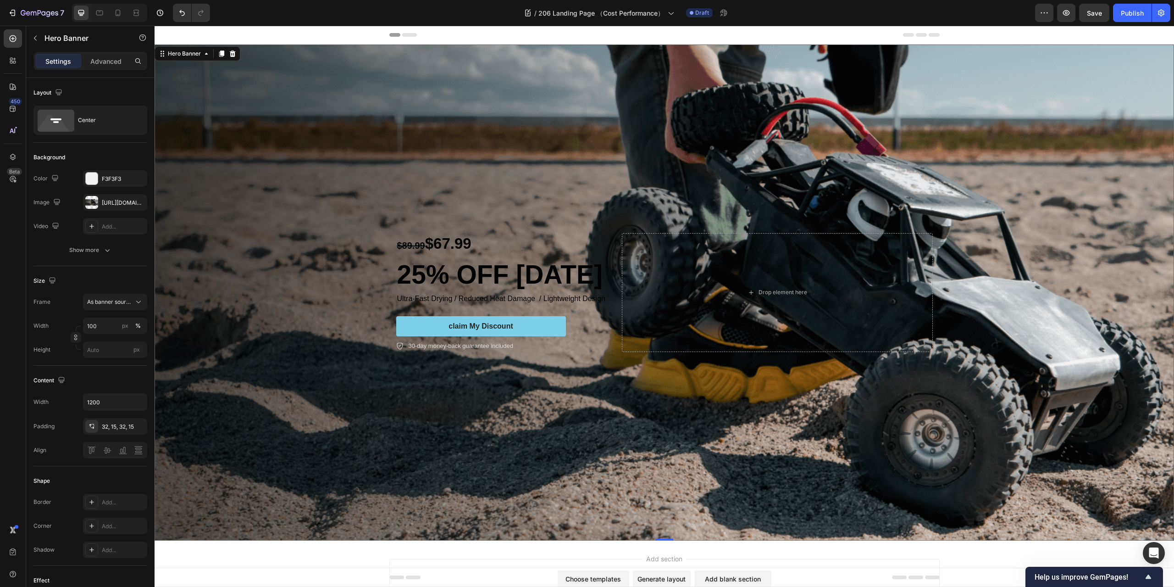
click at [542, 438] on div "Background Image" at bounding box center [665, 292] width 1020 height 496
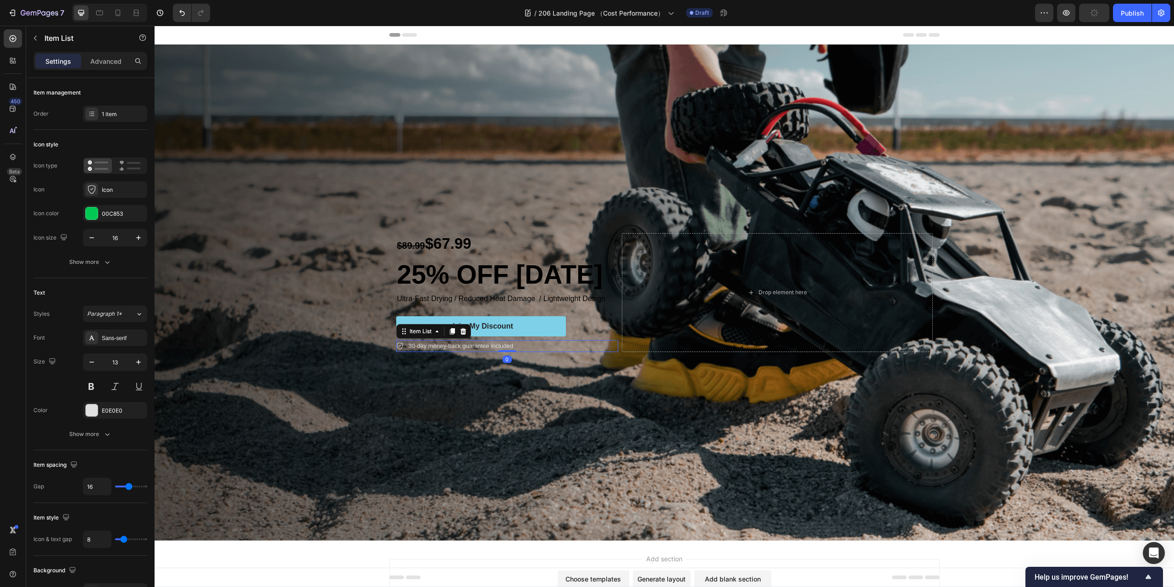
click at [494, 344] on p "30-day money-back guarantee included" at bounding box center [461, 345] width 105 height 9
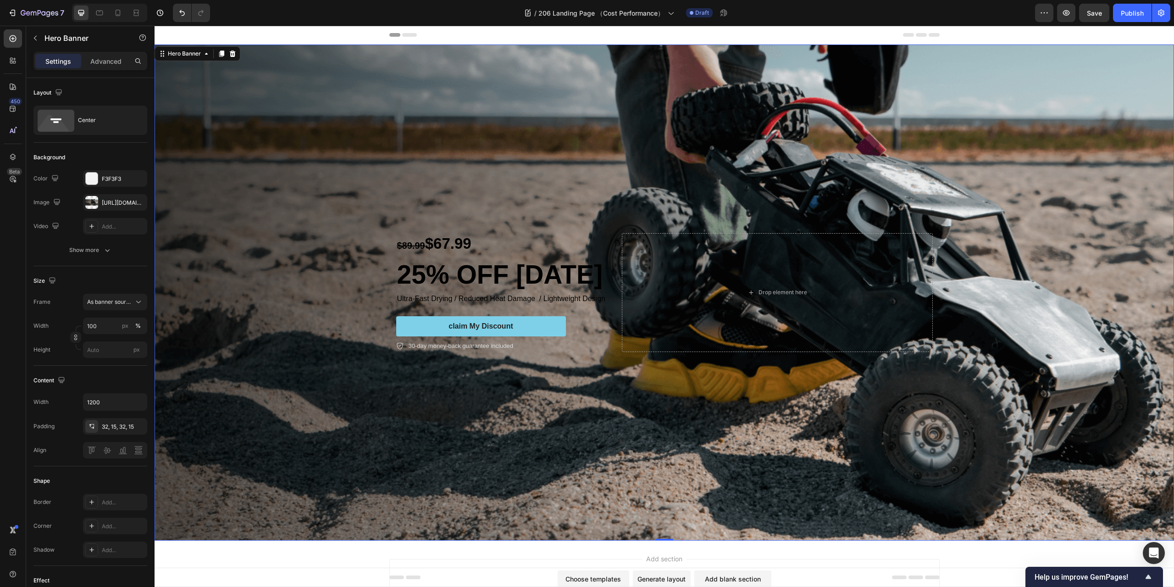
click at [537, 389] on div "Background Image" at bounding box center [665, 292] width 1020 height 496
click at [523, 343] on div "30-day money-back guarantee included" at bounding box center [507, 346] width 222 height 12
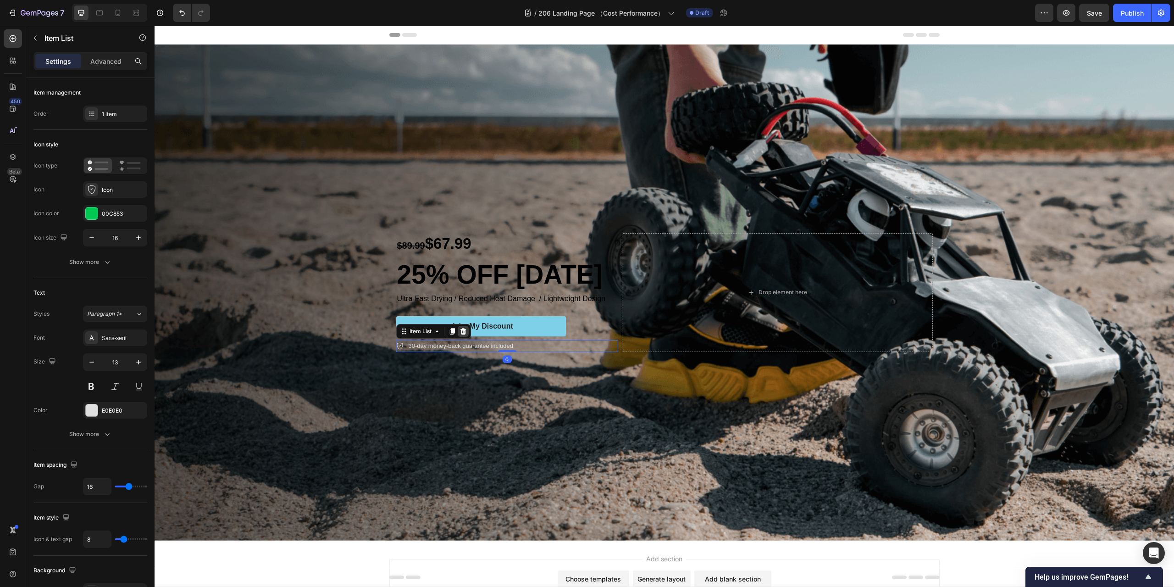
click at [462, 329] on icon at bounding box center [463, 331] width 6 height 6
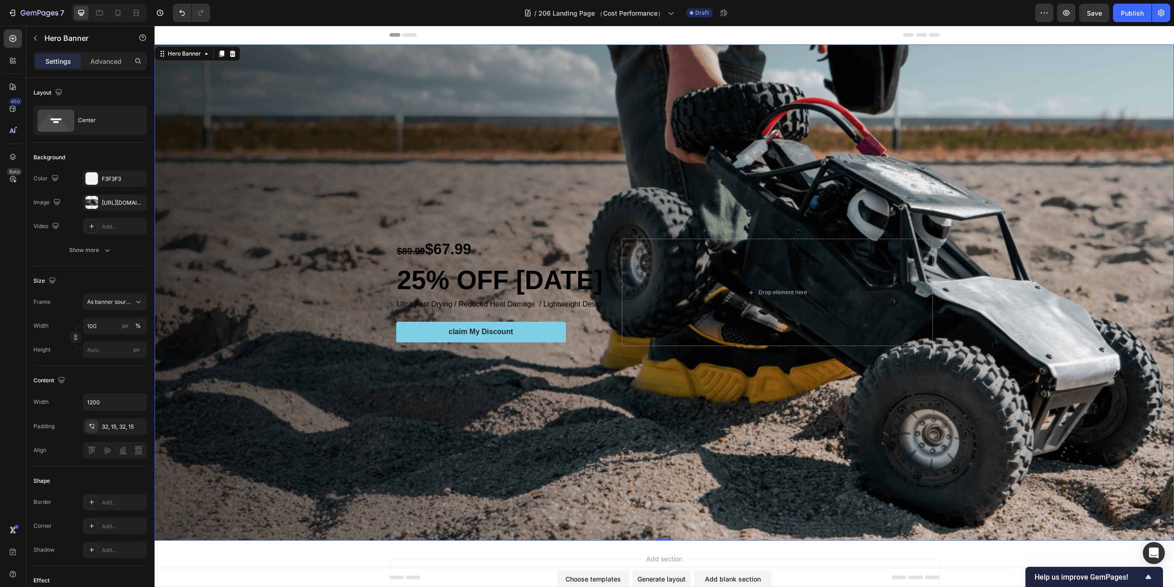
click at [599, 427] on div "Background Image" at bounding box center [665, 292] width 1020 height 496
click at [791, 250] on div "Drop element here" at bounding box center [777, 292] width 311 height 107
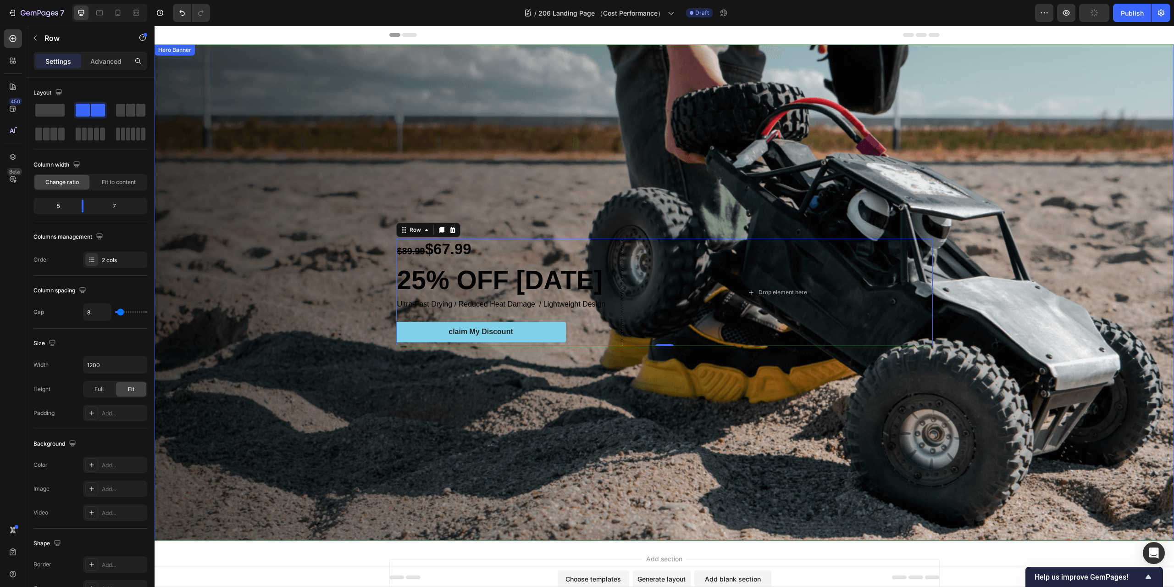
click at [757, 434] on div "Background Image" at bounding box center [665, 292] width 1020 height 496
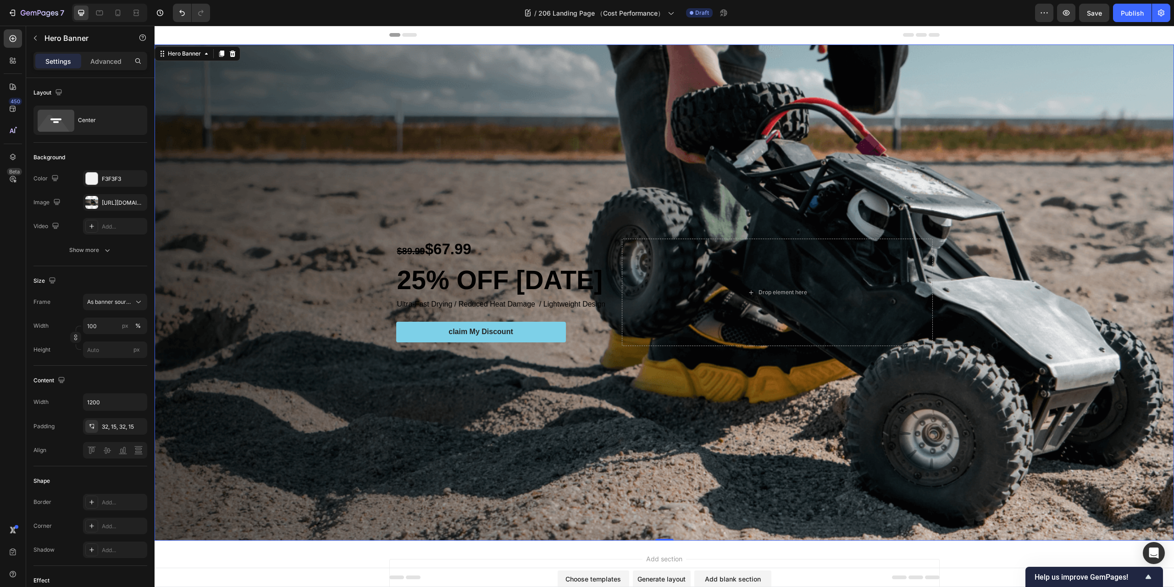
click at [371, 89] on div "Background Image" at bounding box center [665, 292] width 1020 height 496
click at [92, 200] on div at bounding box center [91, 202] width 13 height 13
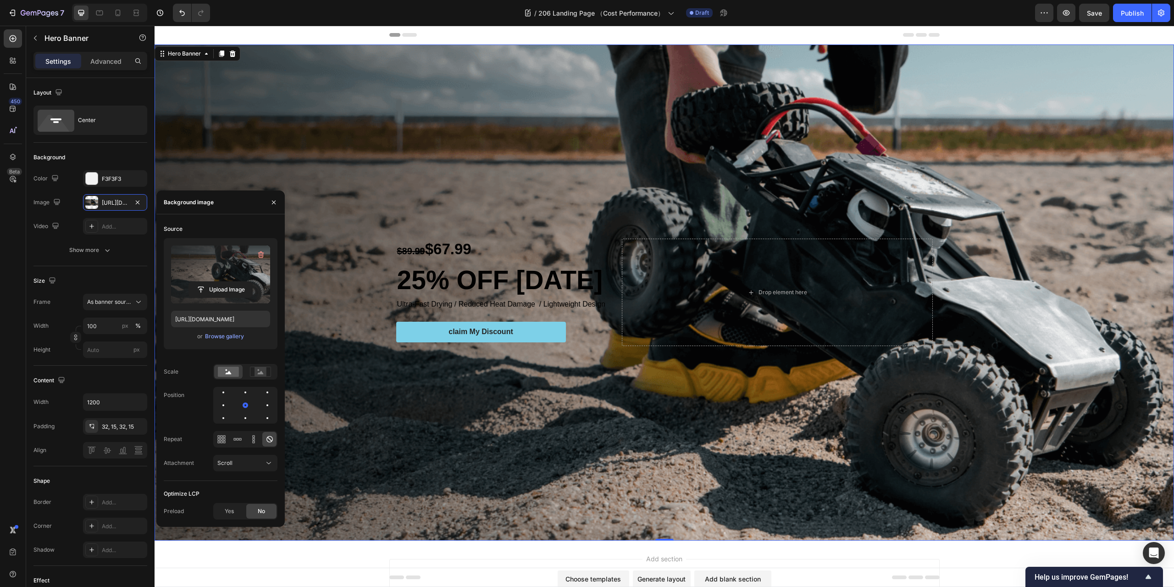
click at [202, 268] on label at bounding box center [220, 274] width 99 height 58
click at [202, 282] on input "file" at bounding box center [220, 290] width 63 height 16
type input "[URL][DOMAIN_NAME]"
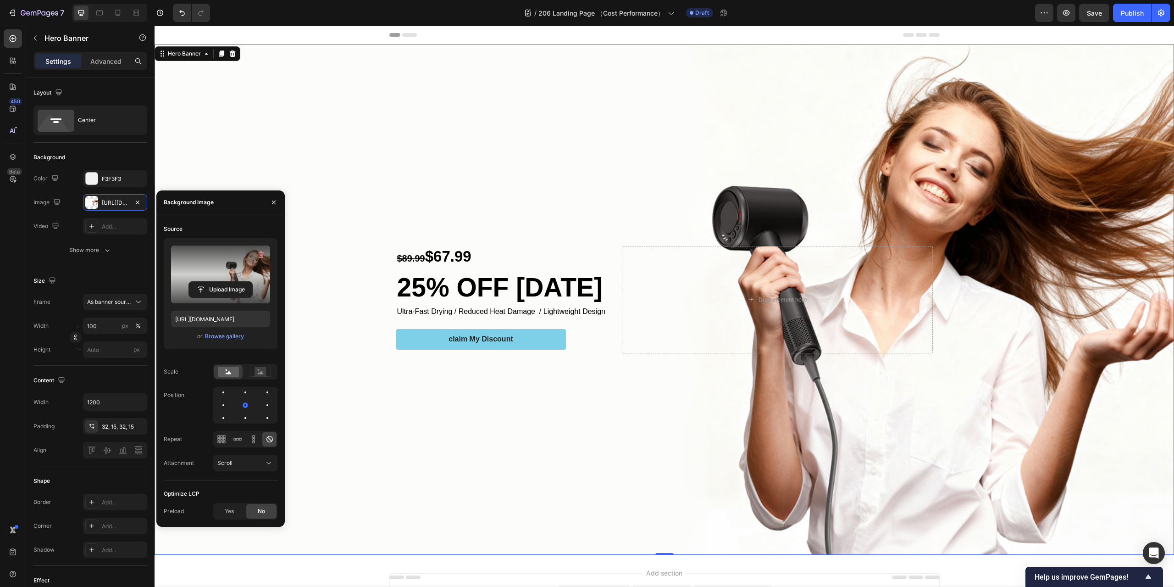
click at [504, 139] on div "Background Image" at bounding box center [665, 299] width 1020 height 510
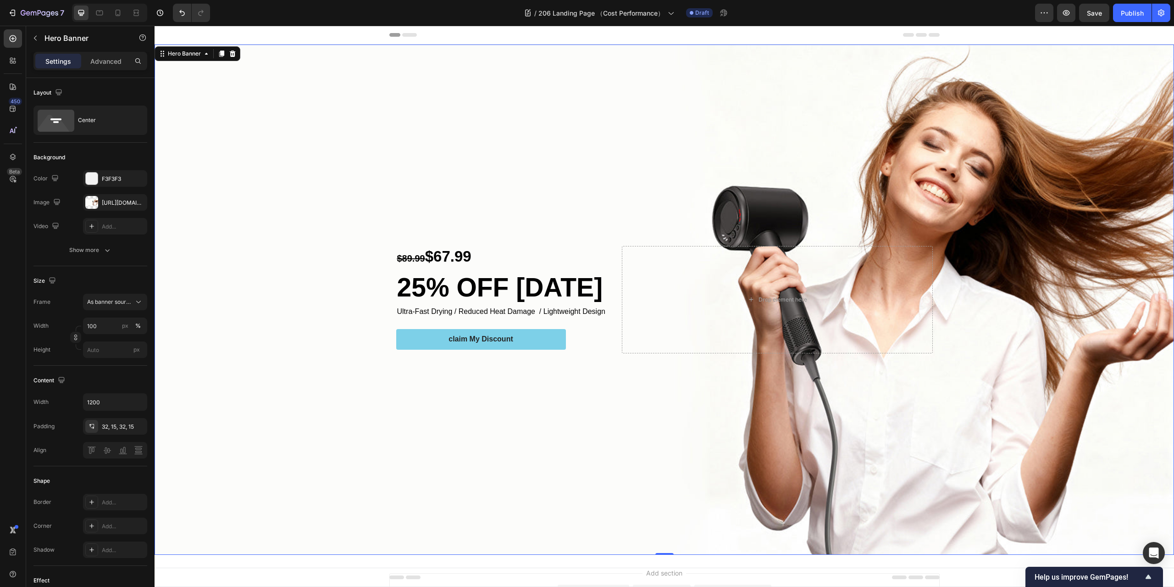
click at [786, 30] on div "Header" at bounding box center [664, 35] width 550 height 18
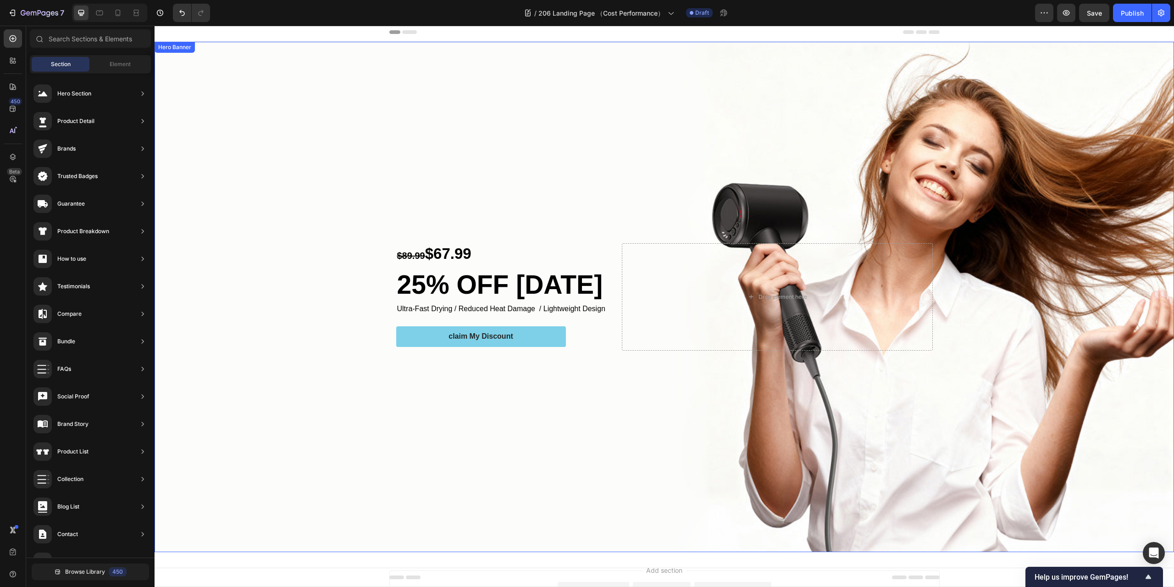
scroll to position [77, 0]
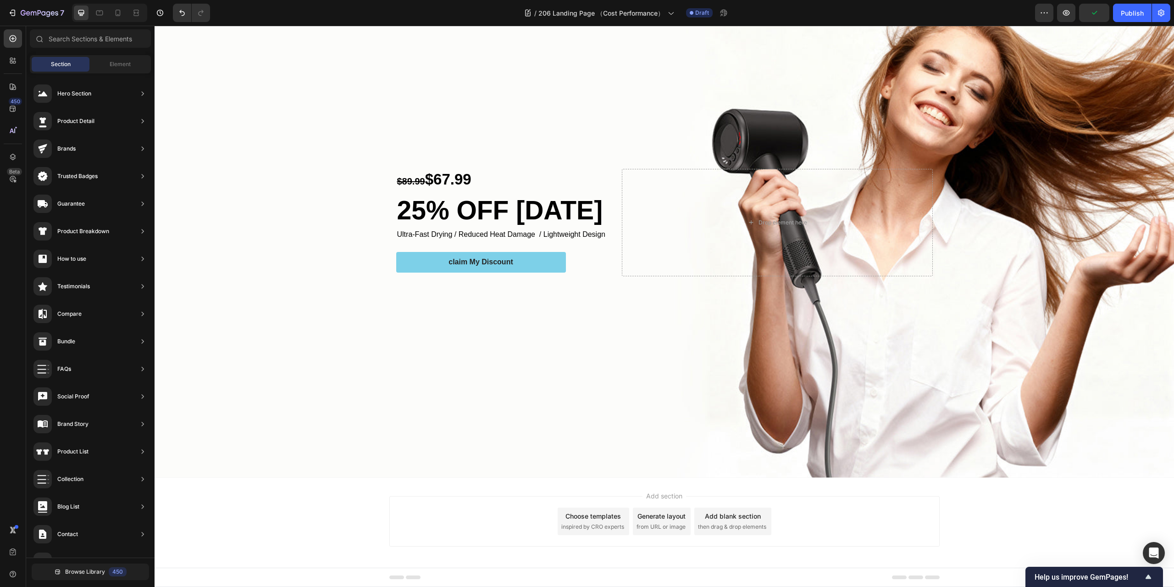
click at [1036, 512] on div "Add section Choose templates inspired by CRO experts Generate layout from URL o…" at bounding box center [665, 534] width 1020 height 113
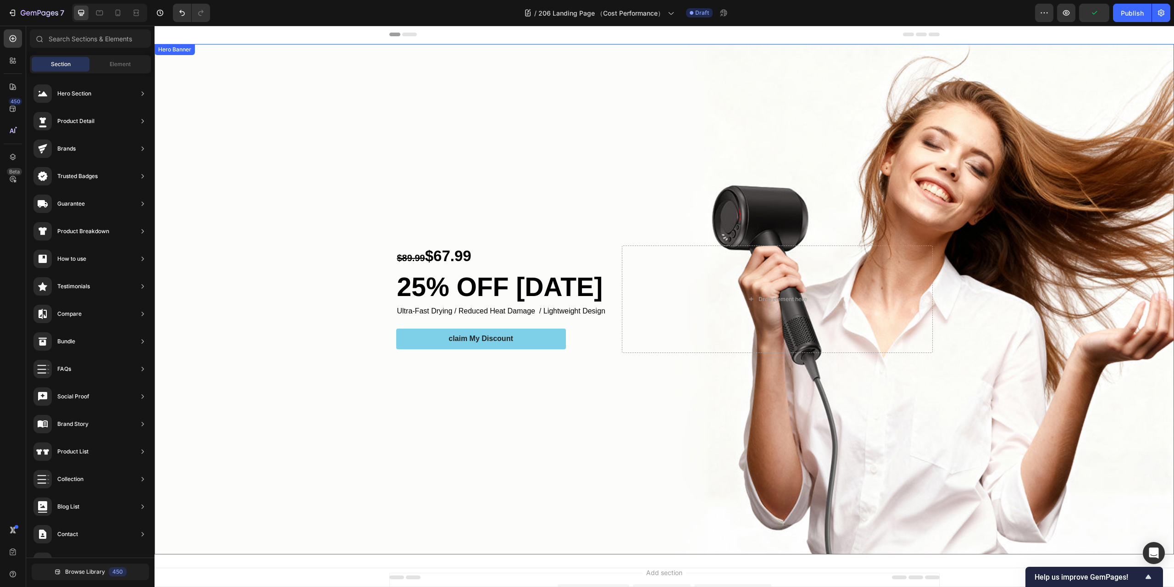
scroll to position [0, 0]
drag, startPoint x: 1098, startPoint y: 17, endPoint x: 938, endPoint y: 14, distance: 160.1
click at [1098, 17] on div "Save" at bounding box center [1094, 13] width 15 height 10
click at [486, 338] on p "claim My Discount" at bounding box center [481, 339] width 64 height 10
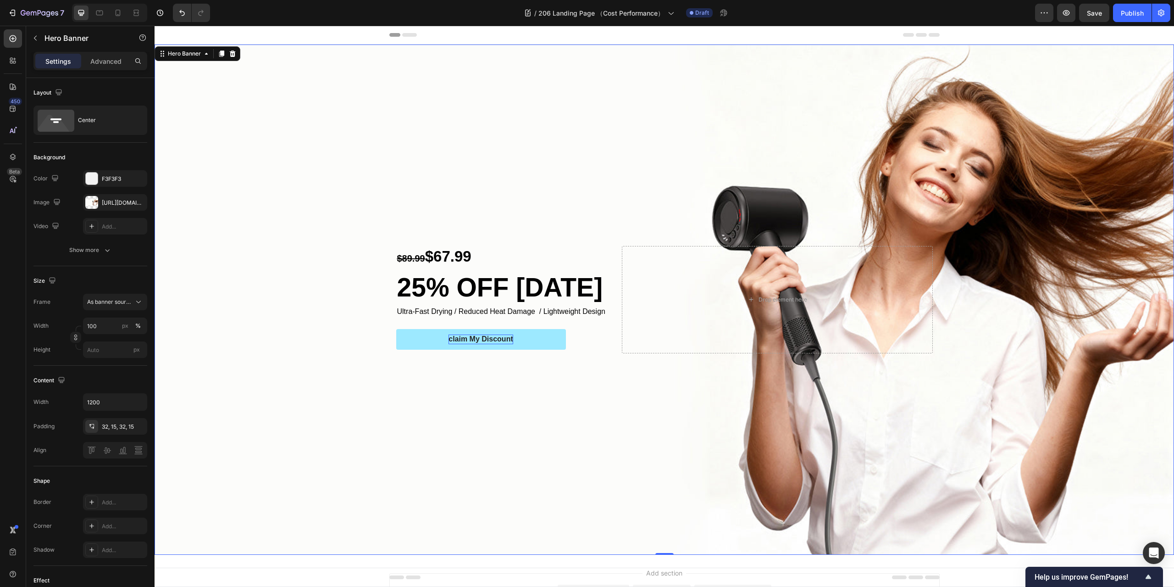
click at [529, 380] on div "Background Image" at bounding box center [665, 299] width 1020 height 510
click at [494, 337] on p "claim My Discount" at bounding box center [481, 339] width 64 height 10
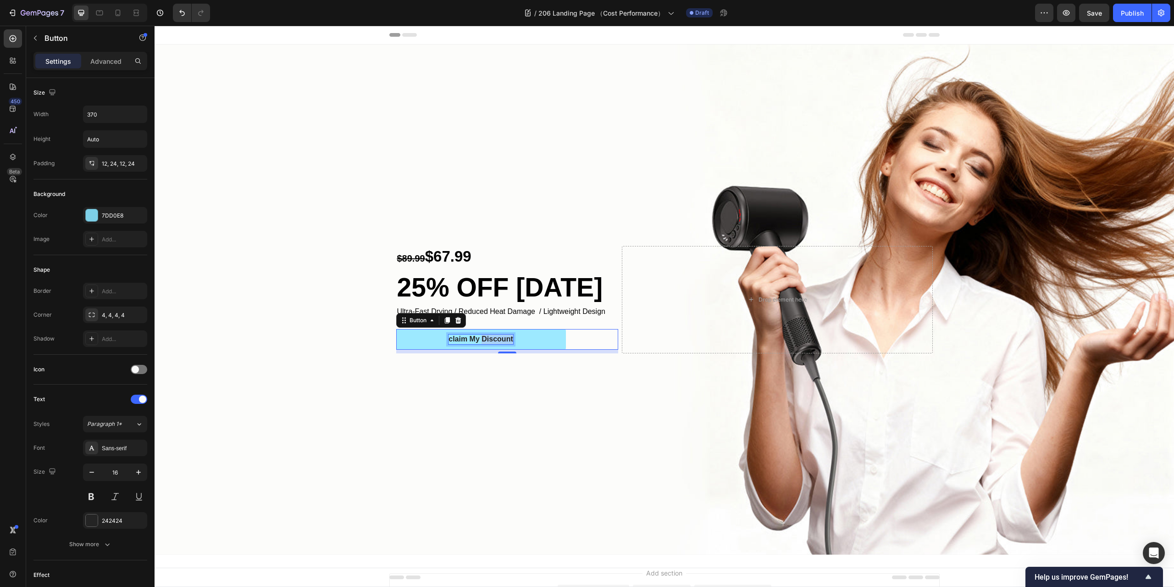
click at [494, 340] on p "claim My Discount" at bounding box center [481, 339] width 64 height 10
click at [555, 426] on div "Background Image" at bounding box center [665, 299] width 1020 height 510
click at [557, 333] on button "CLAIM MY DISCOUNT" at bounding box center [481, 339] width 170 height 21
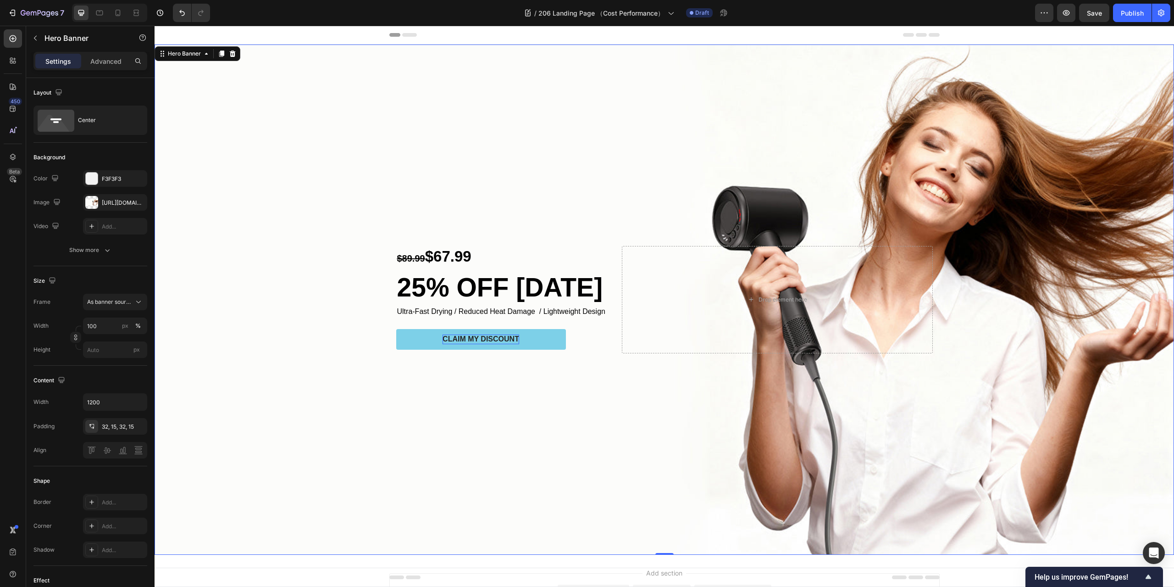
click at [276, 484] on div "Background Image" at bounding box center [665, 299] width 1020 height 510
click at [406, 335] on button "CLAIM MY DISCOUNT" at bounding box center [481, 339] width 170 height 21
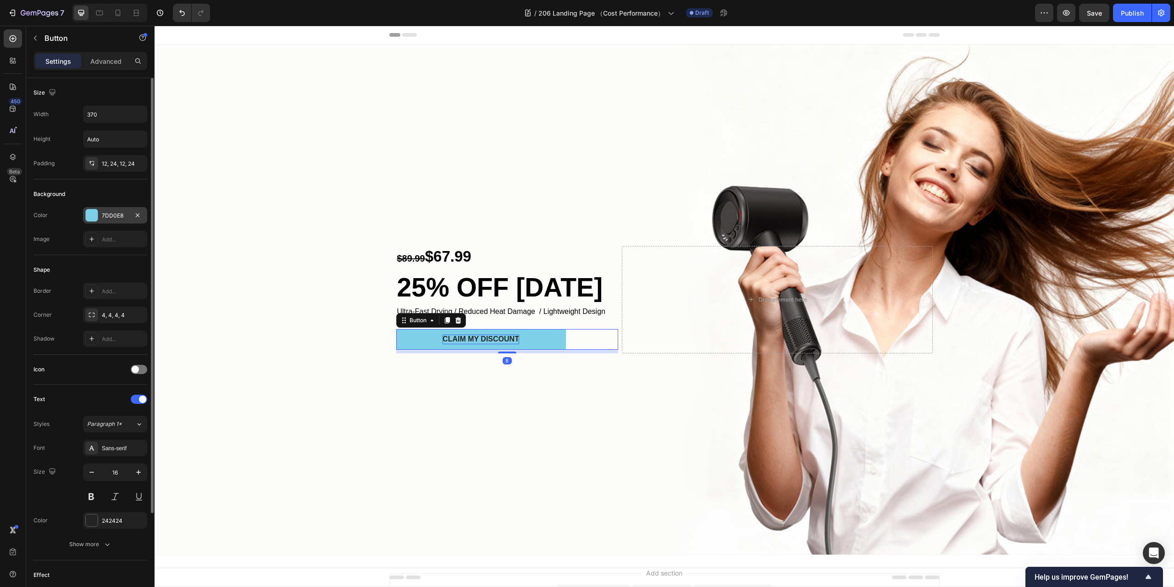
click at [89, 211] on div at bounding box center [92, 215] width 12 height 12
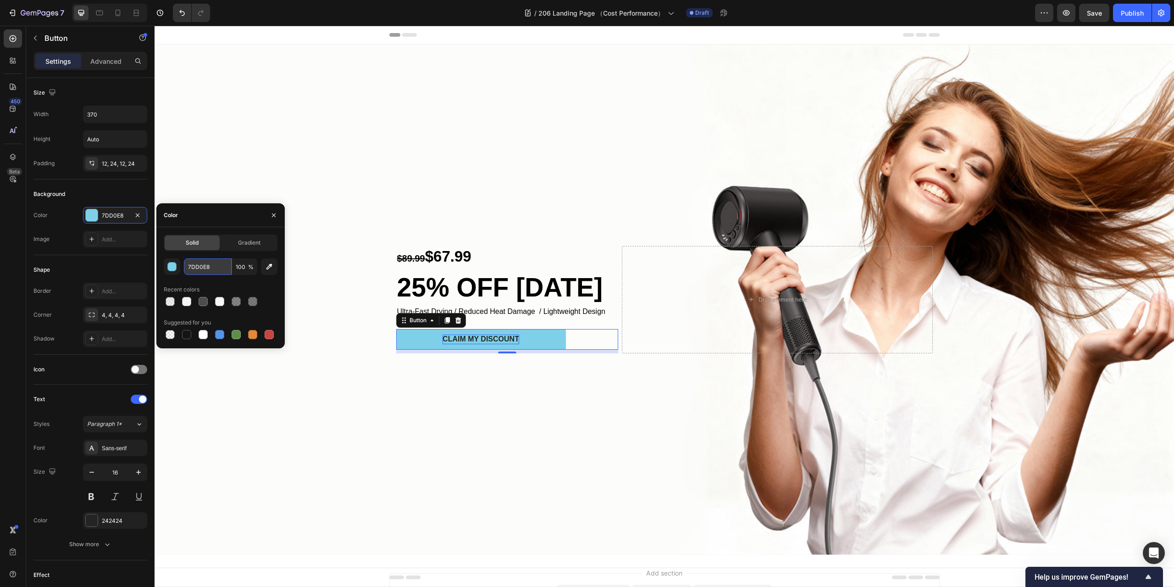
click at [214, 267] on input "7DD0E8" at bounding box center [208, 266] width 48 height 17
paste input "dfc3bf"
type input "DFC3BF"
click at [234, 205] on div "Color" at bounding box center [220, 215] width 128 height 24
click at [272, 214] on icon "button" at bounding box center [273, 214] width 7 height 7
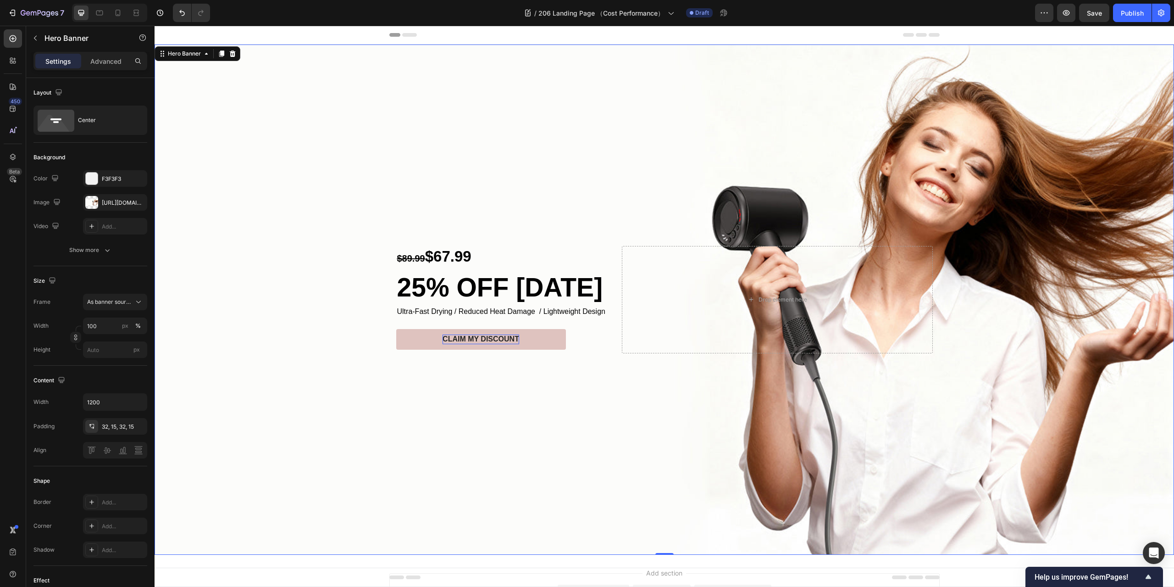
click at [570, 389] on div "Background Image" at bounding box center [665, 299] width 1020 height 510
click at [536, 335] on button "CLAIM MY DISCOUNT" at bounding box center [481, 339] width 170 height 21
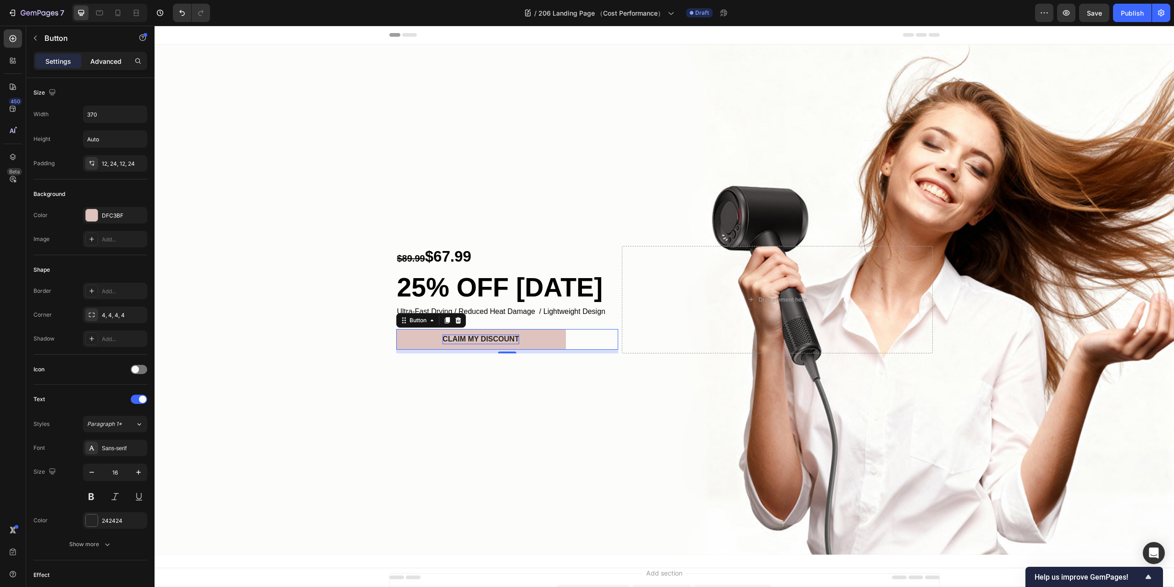
click at [98, 62] on p "Advanced" at bounding box center [105, 61] width 31 height 10
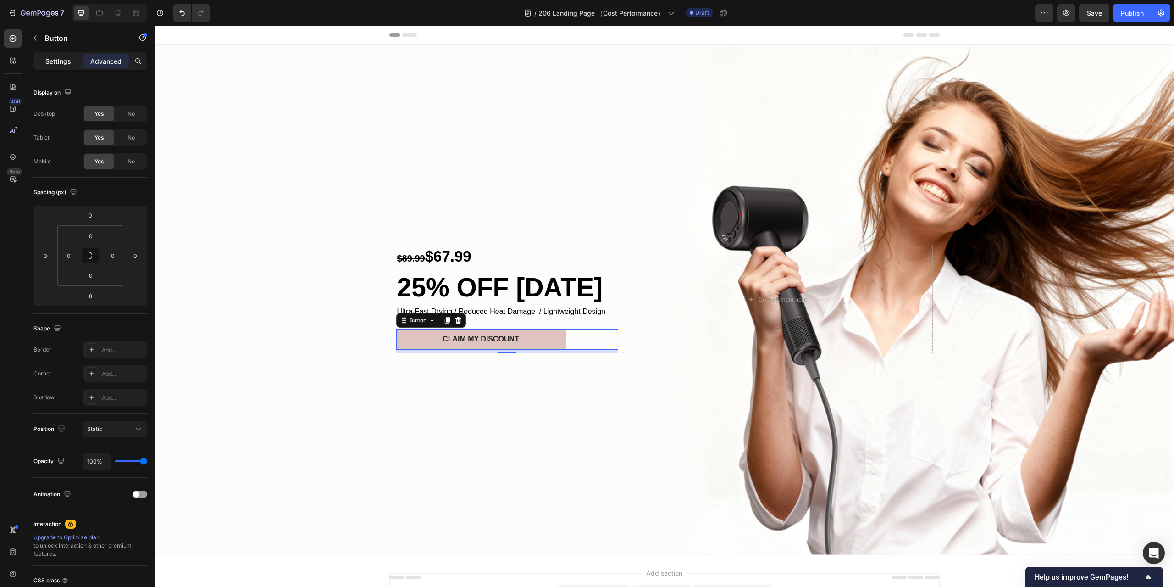
click at [66, 67] on div "Settings" at bounding box center [58, 61] width 46 height 15
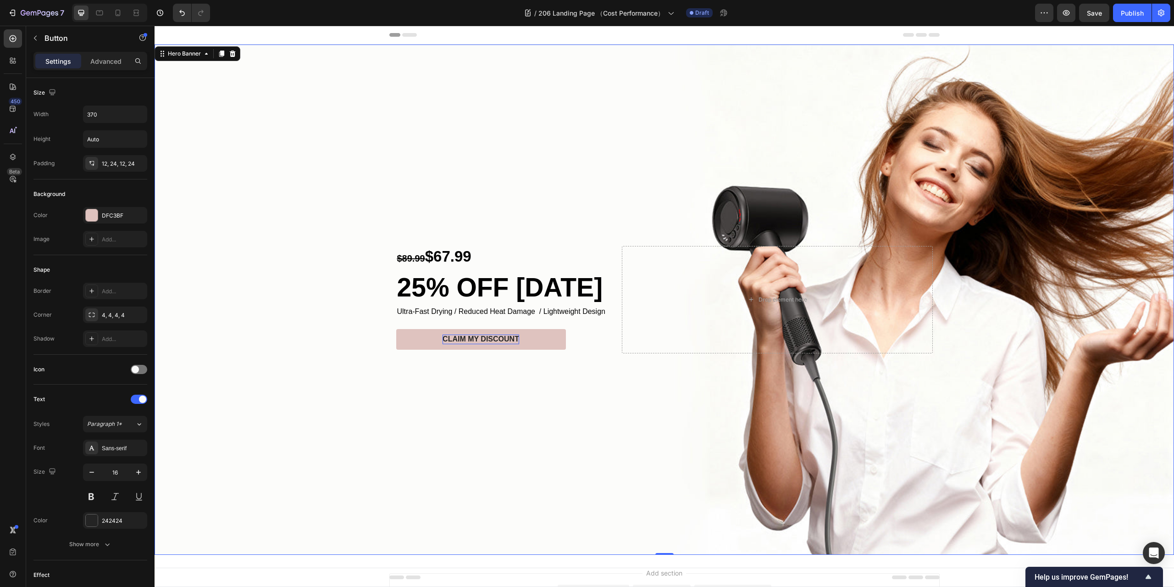
click at [523, 426] on div "Background Image" at bounding box center [665, 299] width 1020 height 510
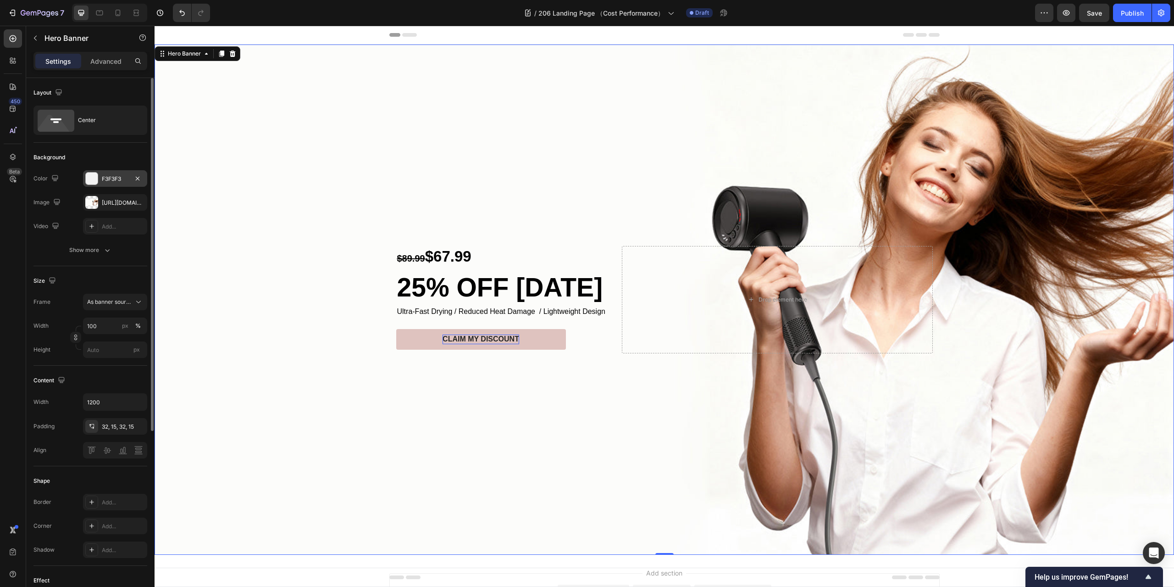
click at [108, 177] on div "F3F3F3" at bounding box center [115, 179] width 27 height 8
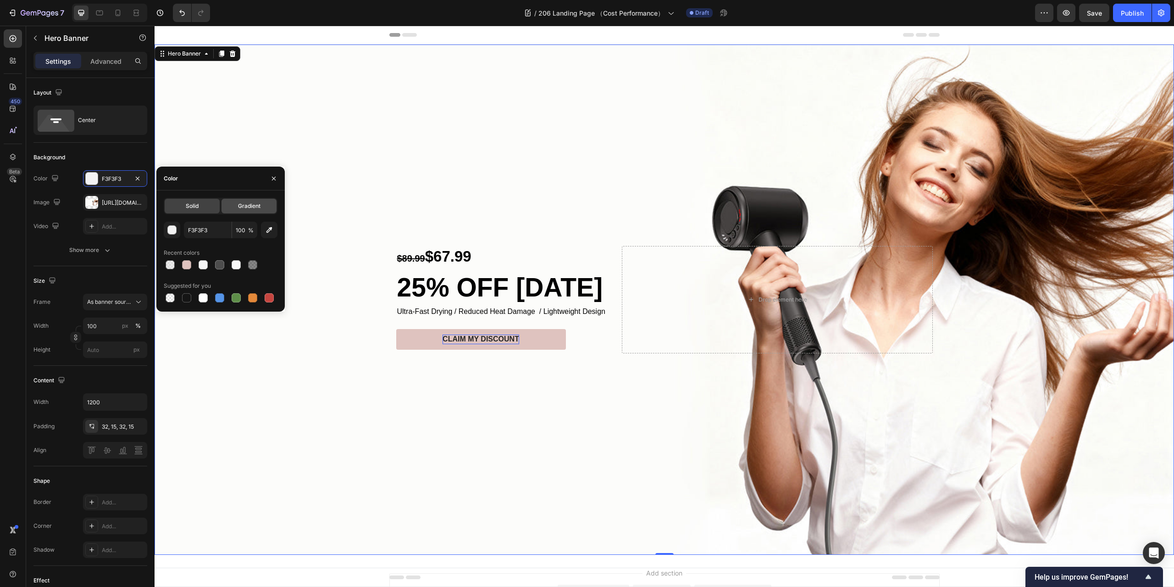
click at [242, 205] on span "Gradient" at bounding box center [249, 206] width 22 height 8
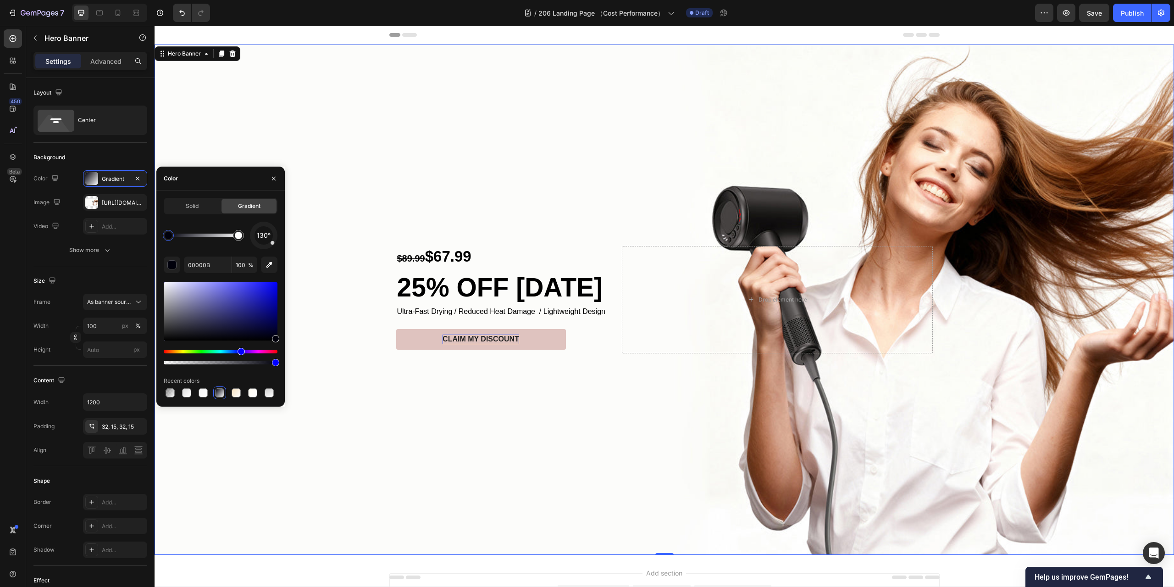
click at [209, 187] on div "Color" at bounding box center [220, 179] width 128 height 24
click at [540, 437] on div "Background Image" at bounding box center [665, 299] width 1020 height 510
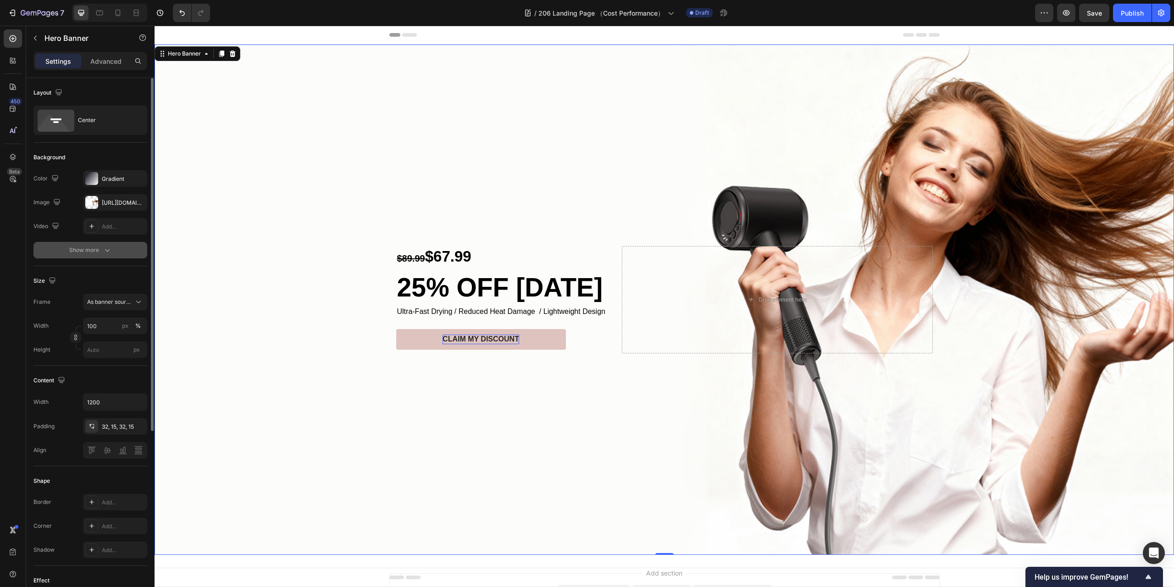
click at [103, 248] on icon "button" at bounding box center [107, 249] width 9 height 9
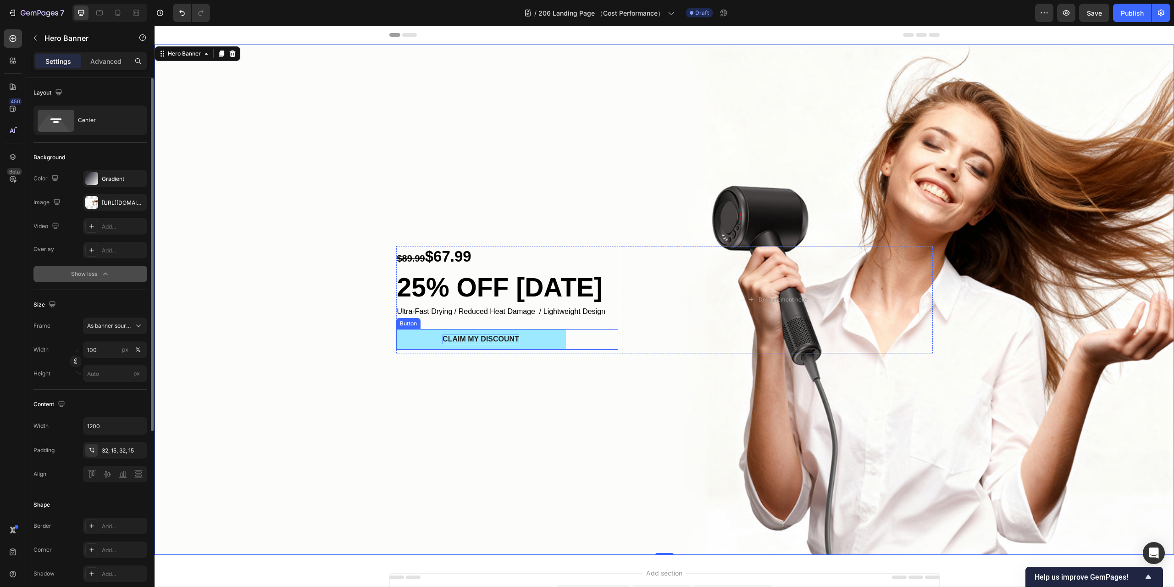
click at [412, 337] on button "CLAIM MY DISCOUNT" at bounding box center [481, 339] width 170 height 21
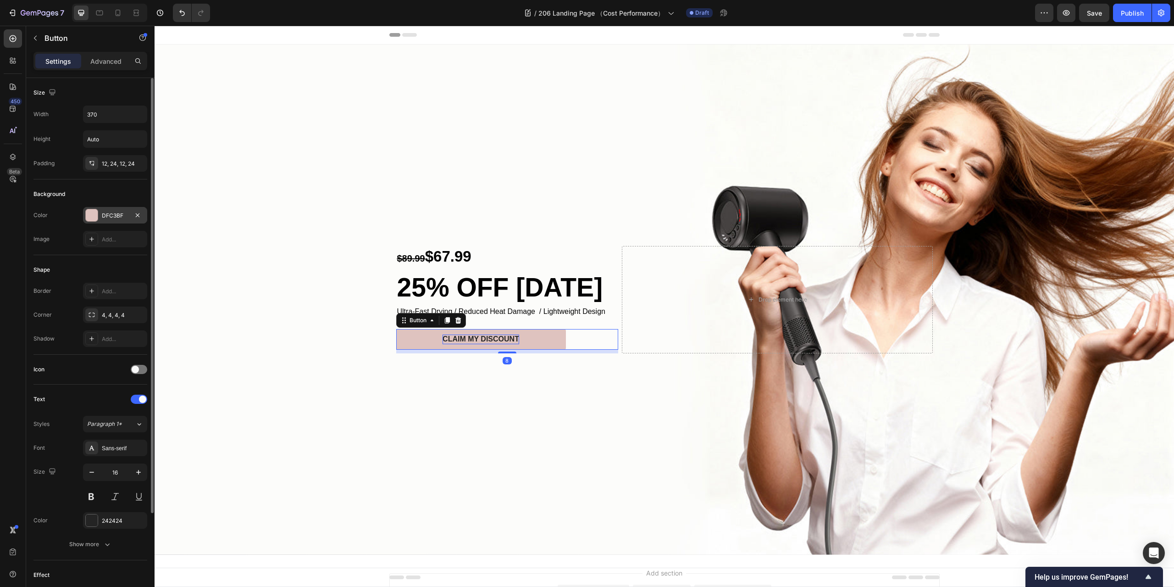
click at [90, 211] on div at bounding box center [92, 215] width 12 height 12
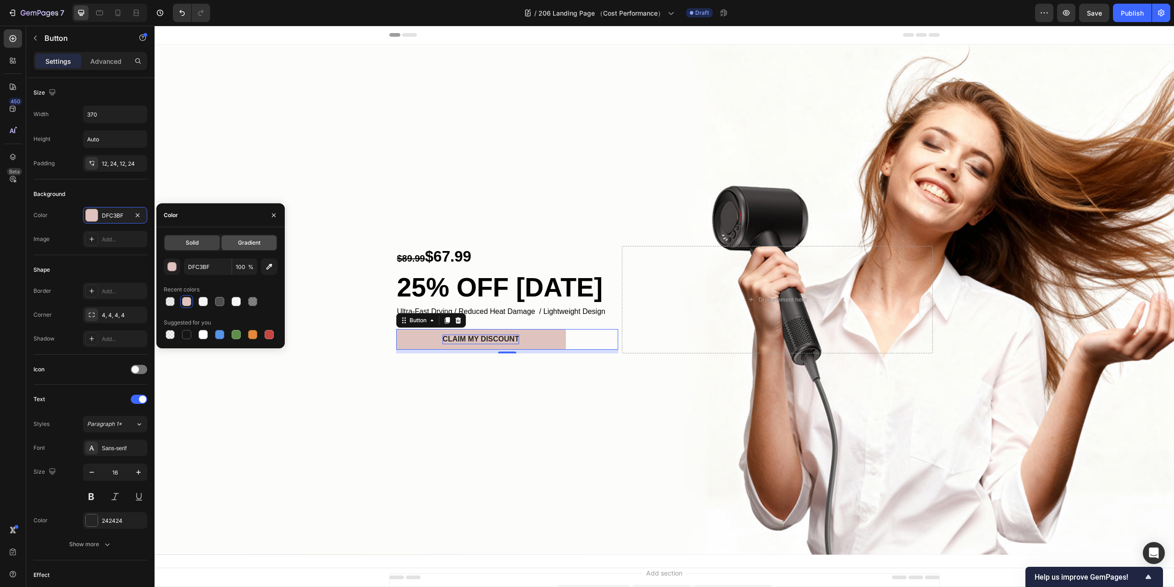
click at [250, 240] on span "Gradient" at bounding box center [249, 243] width 22 height 8
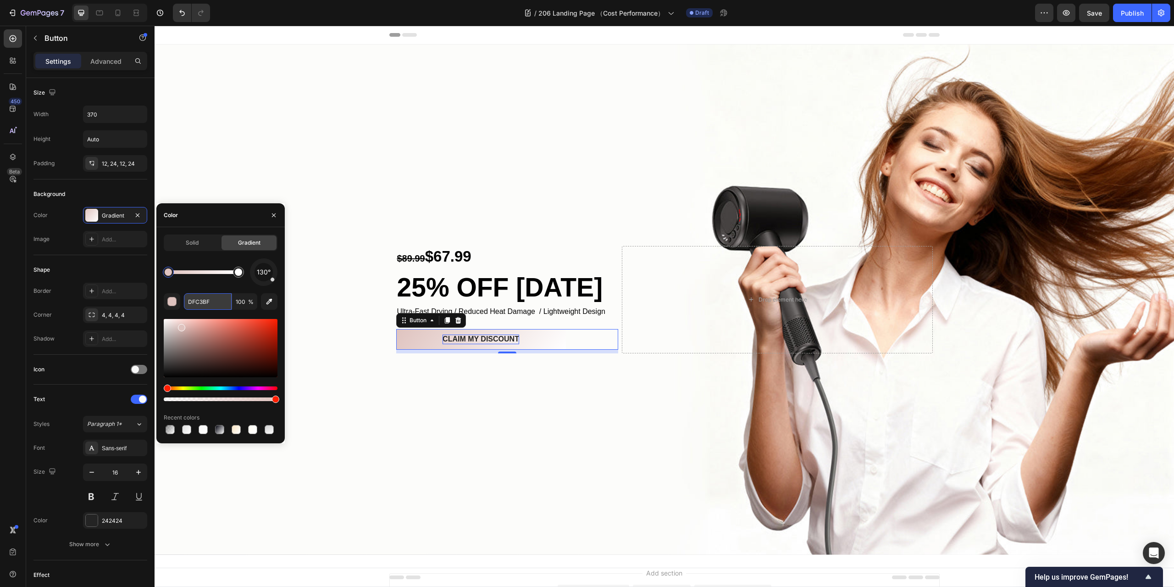
click at [209, 299] on input "DFC3BF" at bounding box center [208, 301] width 48 height 17
type input "DFC3BF"
click at [217, 211] on div "Color" at bounding box center [220, 215] width 128 height 24
click at [362, 153] on div "Background Image" at bounding box center [665, 299] width 1020 height 510
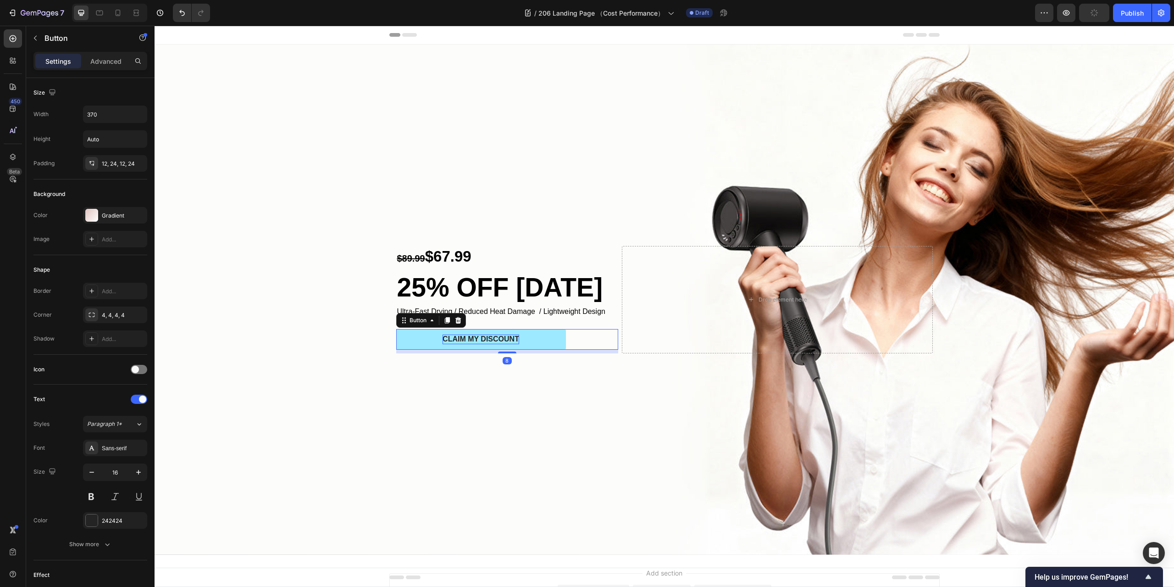
click at [405, 334] on button "CLAIM MY DISCOUNT" at bounding box center [481, 339] width 170 height 21
click at [400, 391] on div "Background Image" at bounding box center [665, 299] width 1020 height 510
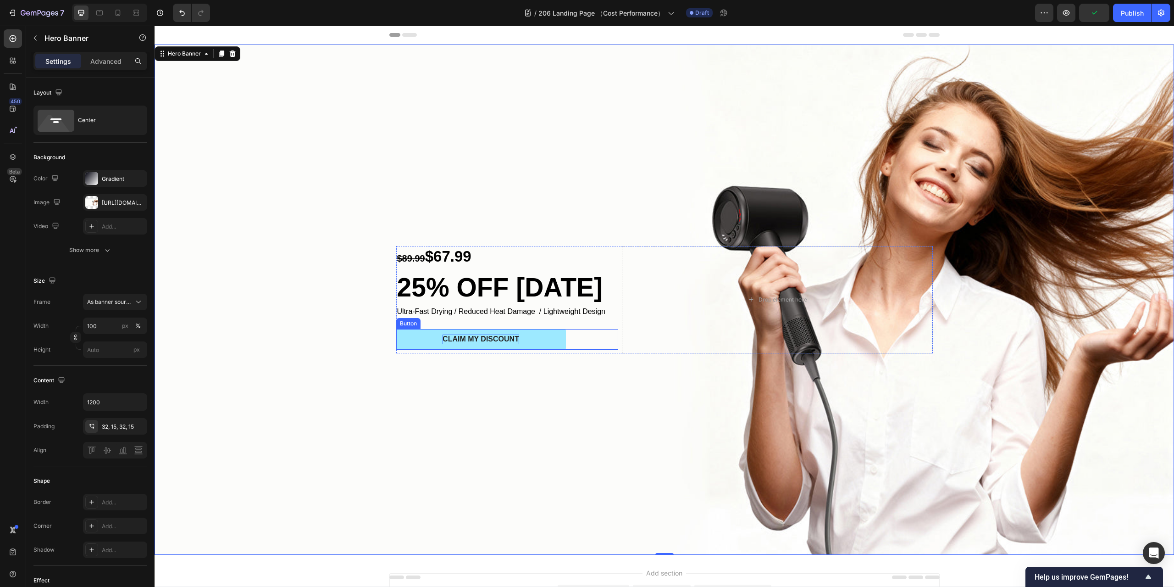
click at [404, 335] on button "CLAIM MY DISCOUNT" at bounding box center [481, 339] width 170 height 21
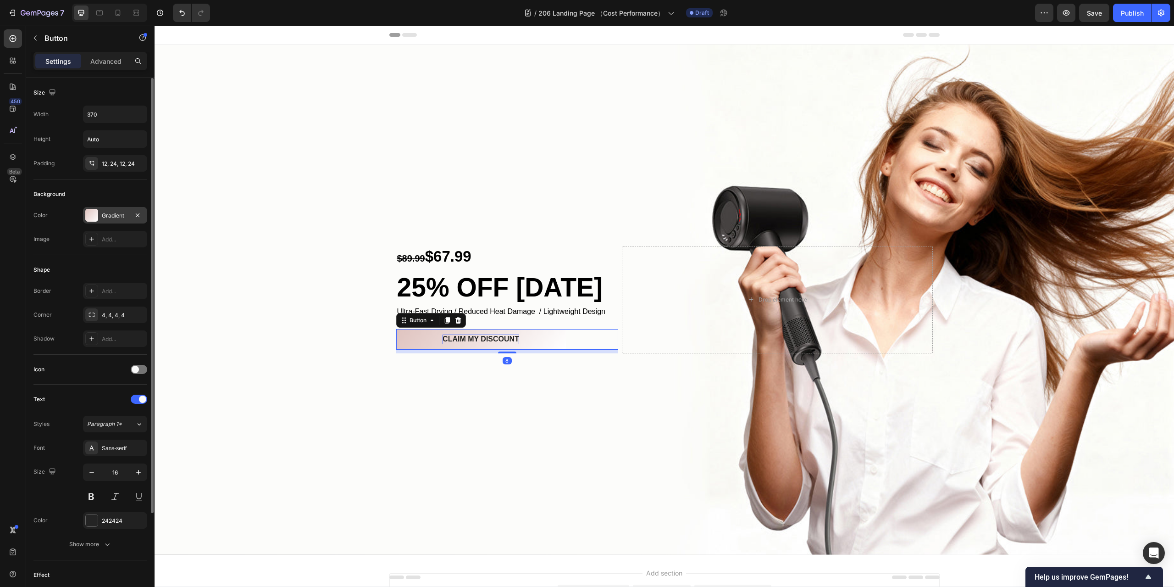
click at [105, 213] on div "Gradient" at bounding box center [115, 215] width 27 height 8
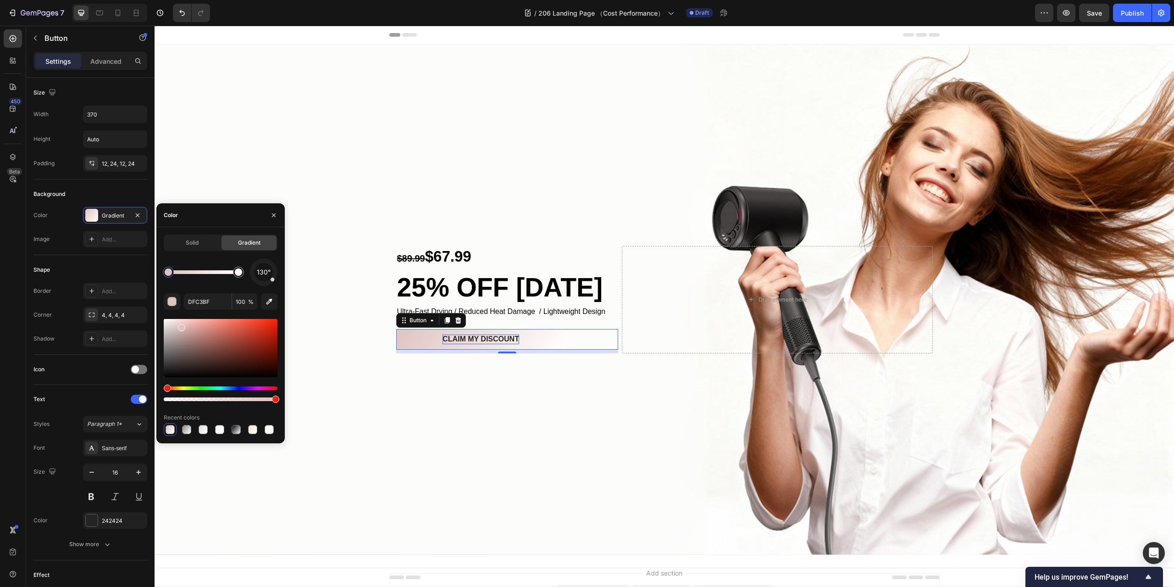
click at [189, 234] on div "Solid Gradient" at bounding box center [221, 242] width 114 height 17
click at [194, 237] on div "Solid" at bounding box center [192, 242] width 55 height 15
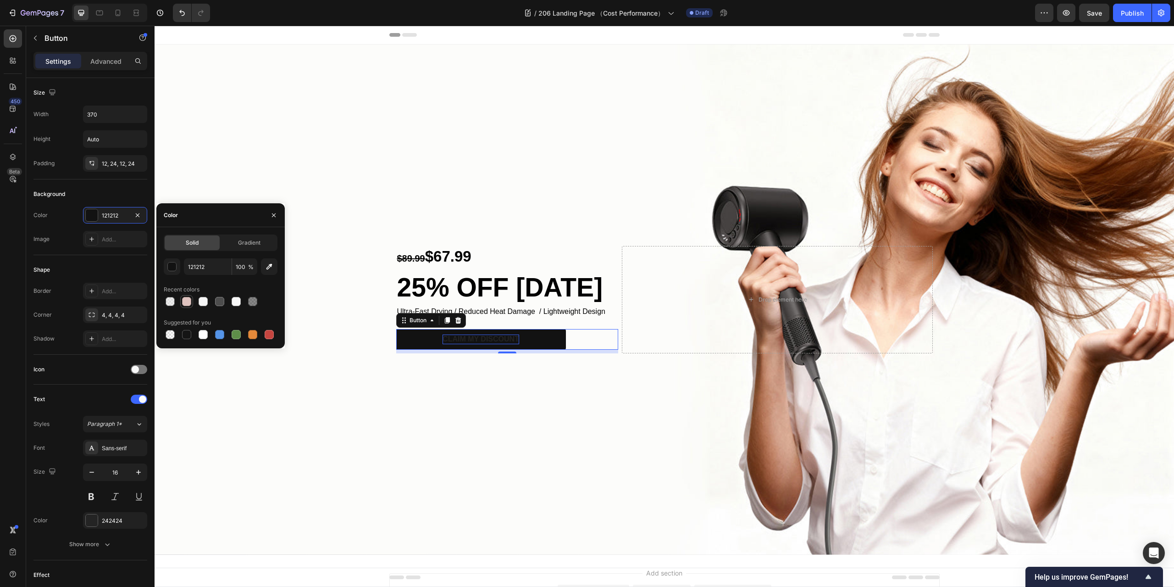
click at [185, 304] on div at bounding box center [186, 301] width 9 height 9
type input "DFC3BF"
click at [290, 399] on div "Background Image" at bounding box center [665, 299] width 1020 height 510
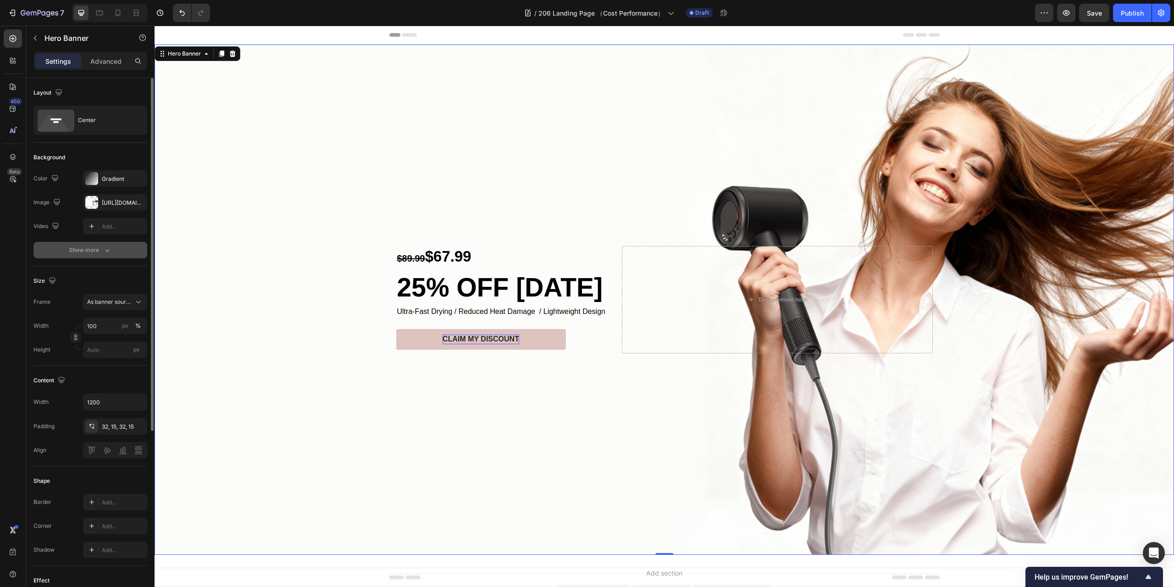
click at [107, 244] on button "Show more" at bounding box center [90, 250] width 114 height 17
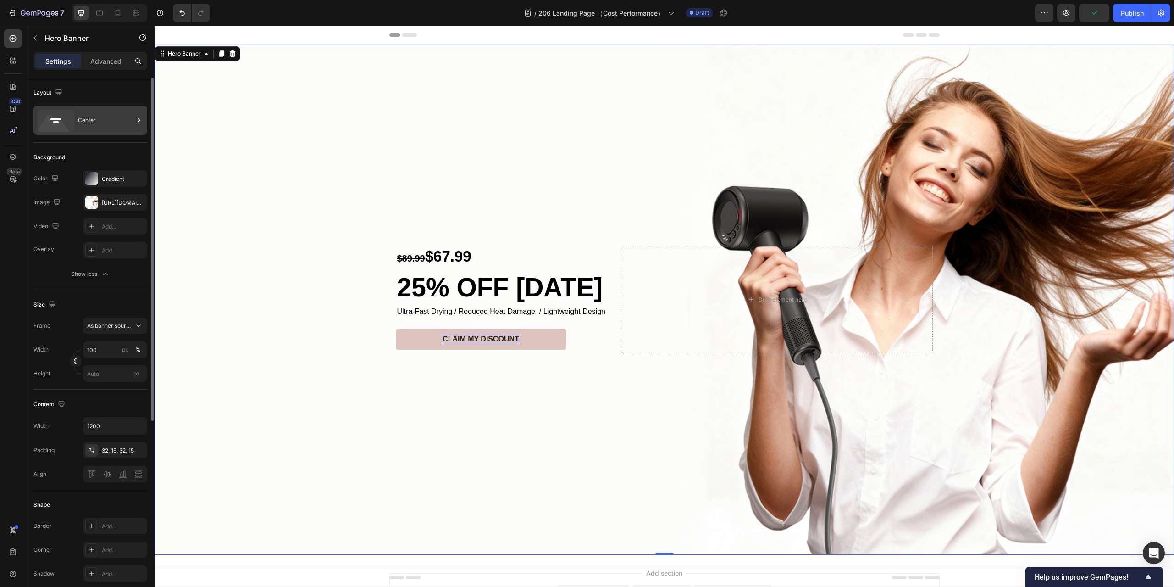
click at [138, 117] on icon at bounding box center [138, 120] width 9 height 9
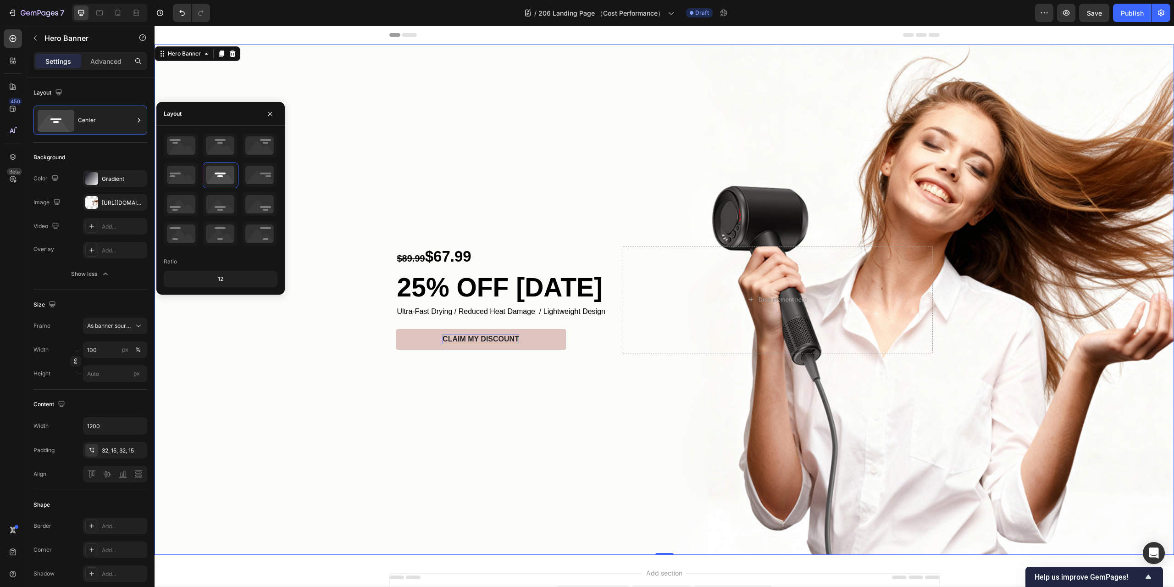
click at [276, 377] on div "Background Image" at bounding box center [665, 299] width 1020 height 510
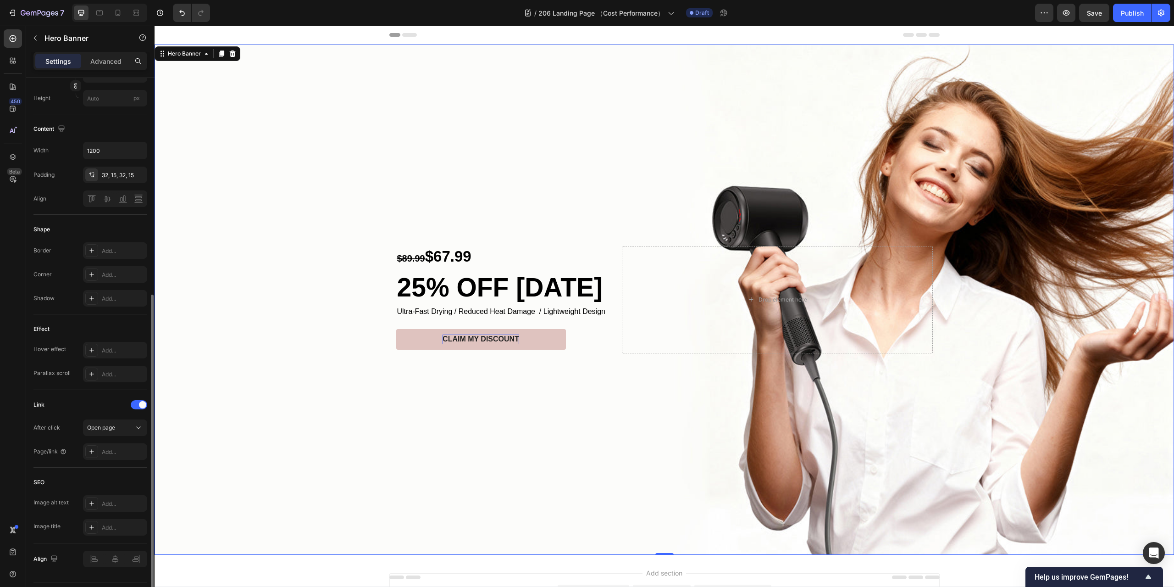
scroll to position [300, 0]
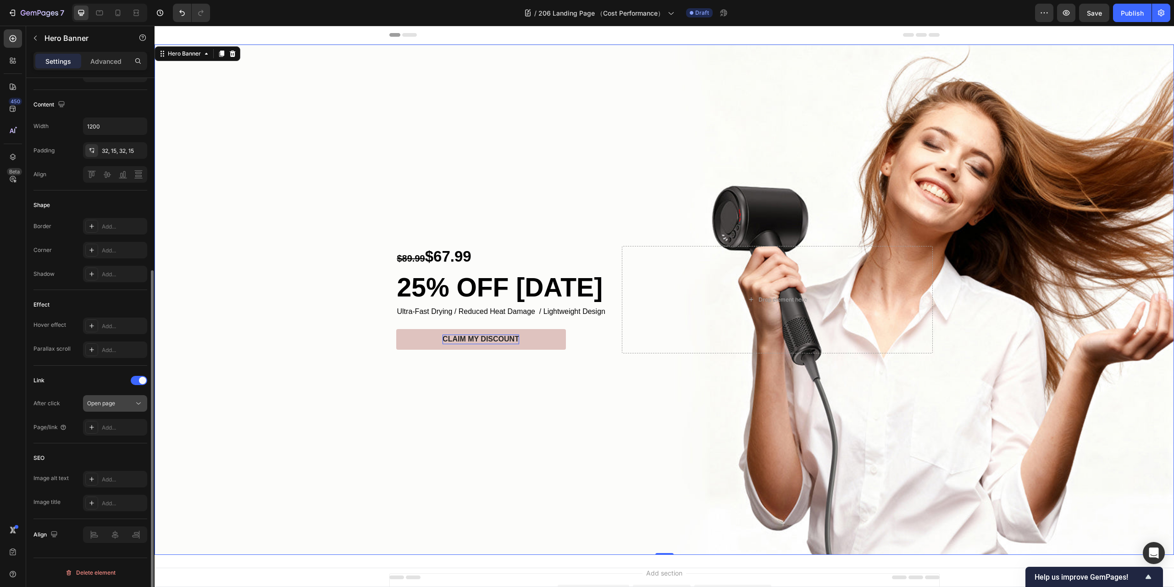
click at [131, 402] on div "Open page" at bounding box center [110, 403] width 47 height 8
click at [133, 402] on div "Open page" at bounding box center [110, 403] width 47 height 8
click at [328, 406] on div "Background Image" at bounding box center [665, 299] width 1020 height 510
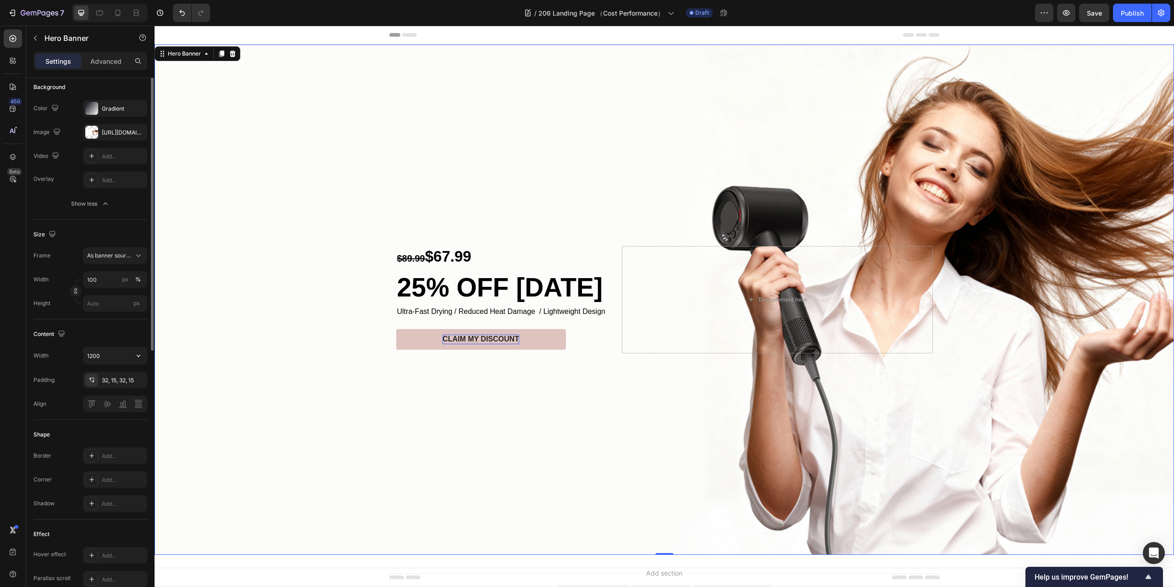
scroll to position [0, 0]
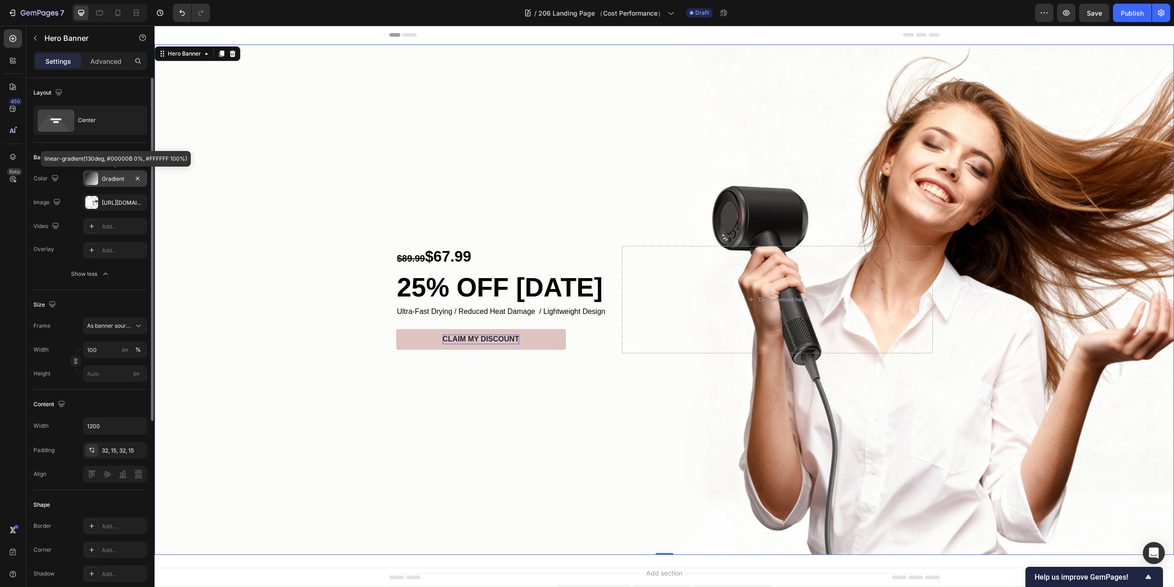
click at [94, 173] on div at bounding box center [91, 178] width 13 height 13
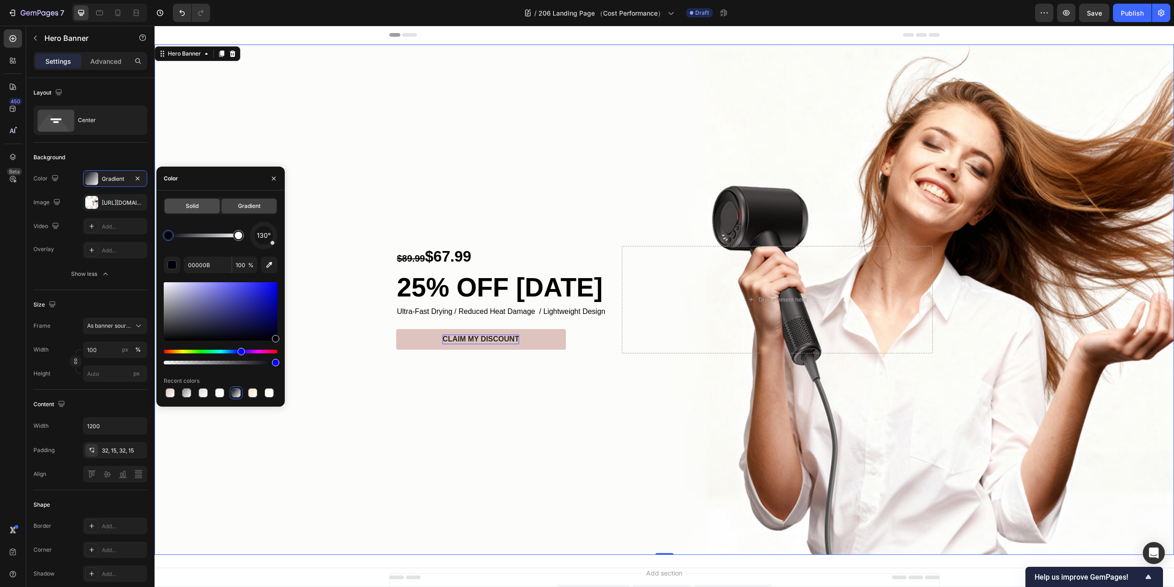
click at [189, 205] on span "Solid" at bounding box center [192, 206] width 13 height 8
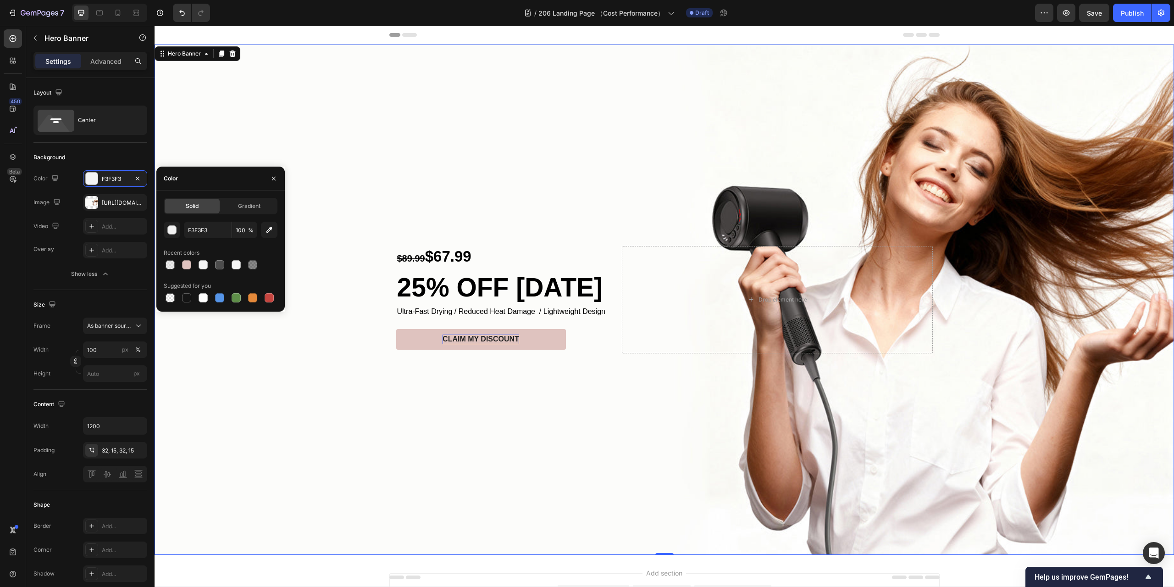
click at [313, 339] on div "Background Image" at bounding box center [665, 299] width 1020 height 510
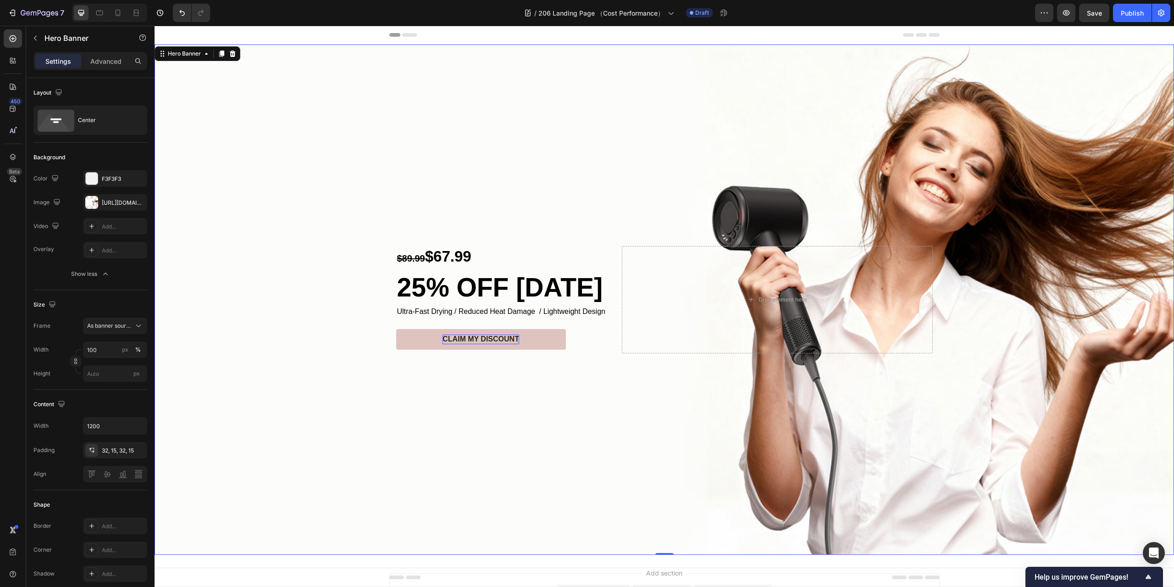
click at [423, 423] on div "Background Image" at bounding box center [665, 299] width 1020 height 510
click at [322, 378] on div "Background Image" at bounding box center [665, 299] width 1020 height 510
click at [115, 178] on div "F3F3F3" at bounding box center [115, 179] width 27 height 8
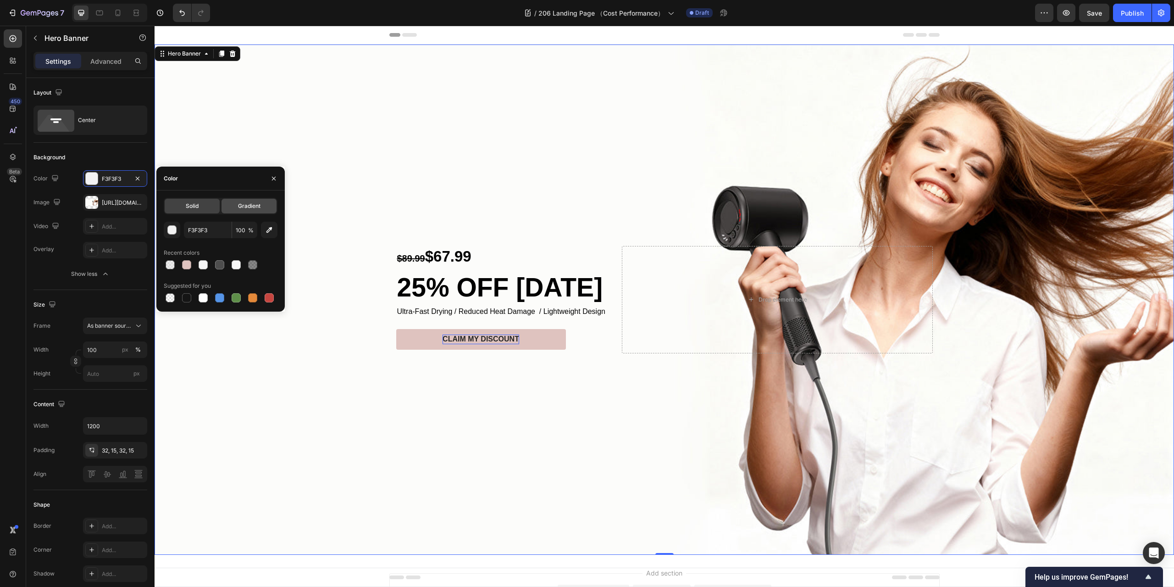
click at [256, 206] on span "Gradient" at bounding box center [249, 206] width 22 height 8
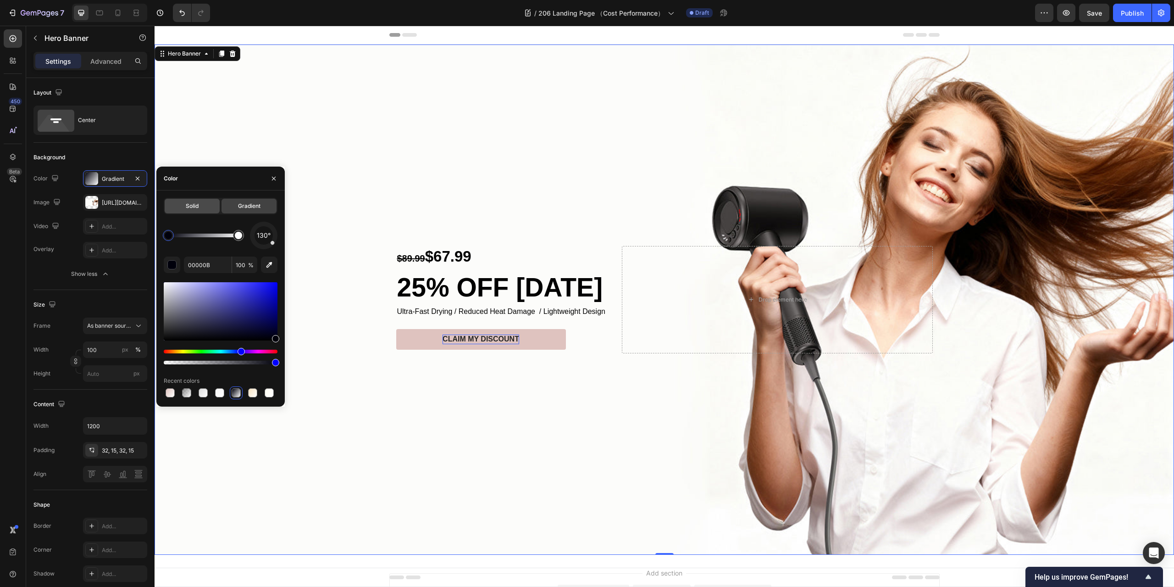
click at [200, 206] on div "Solid" at bounding box center [192, 206] width 55 height 15
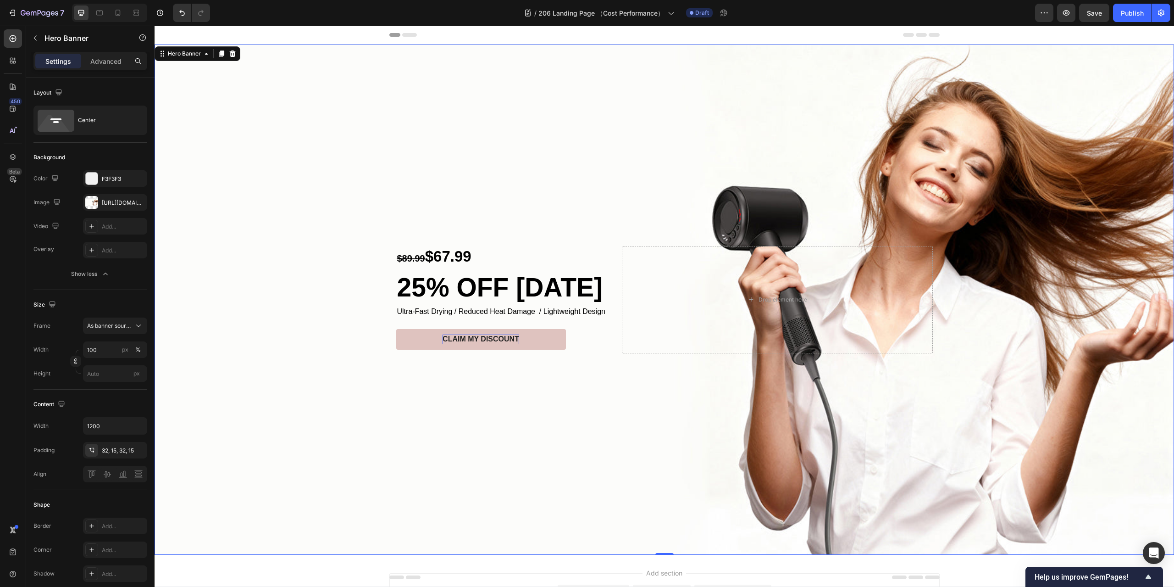
click at [302, 413] on div "Background Image" at bounding box center [665, 299] width 1020 height 510
click at [401, 335] on button "CLAIM MY DISCOUNT" at bounding box center [481, 339] width 170 height 21
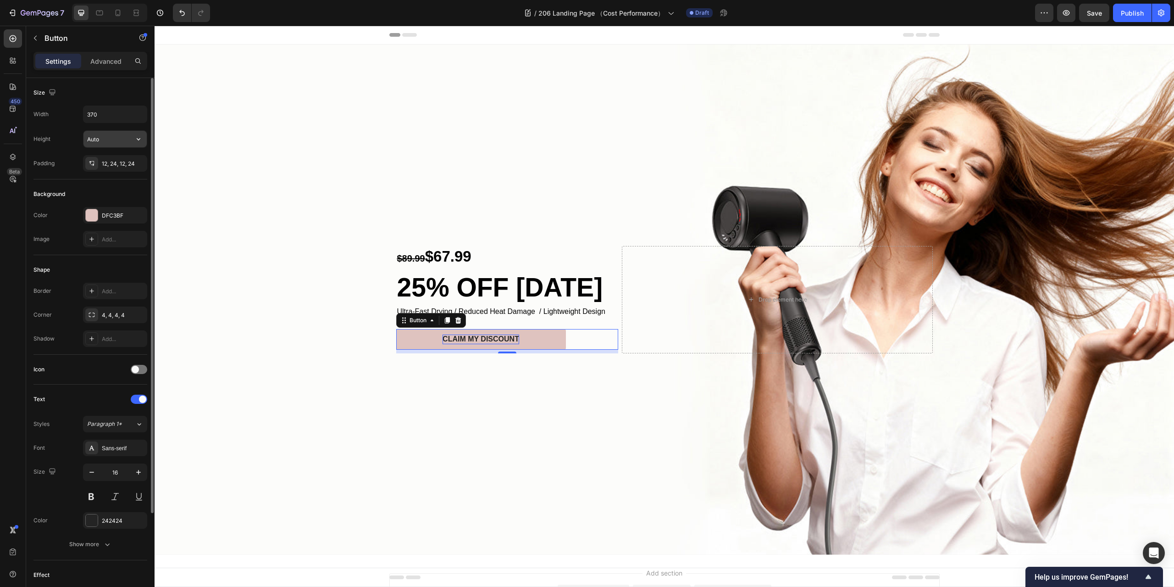
click at [128, 141] on input "Auto" at bounding box center [114, 139] width 63 height 17
click at [135, 137] on icon "button" at bounding box center [138, 138] width 9 height 9
click at [199, 129] on div "Background Image" at bounding box center [665, 299] width 1020 height 510
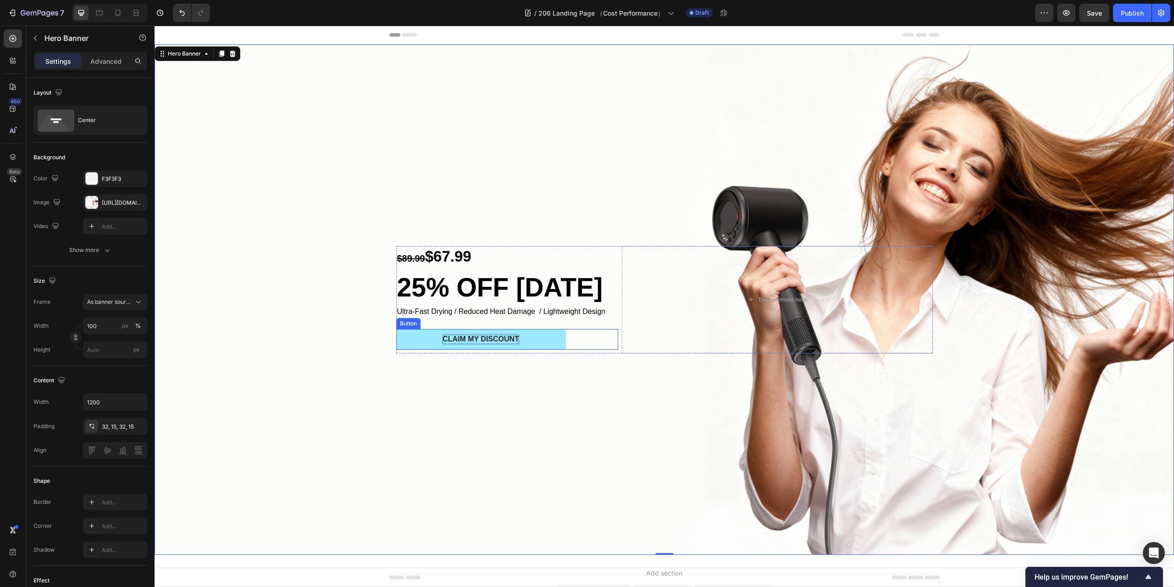
click at [409, 337] on button "CLAIM MY DISCOUNT" at bounding box center [481, 339] width 170 height 21
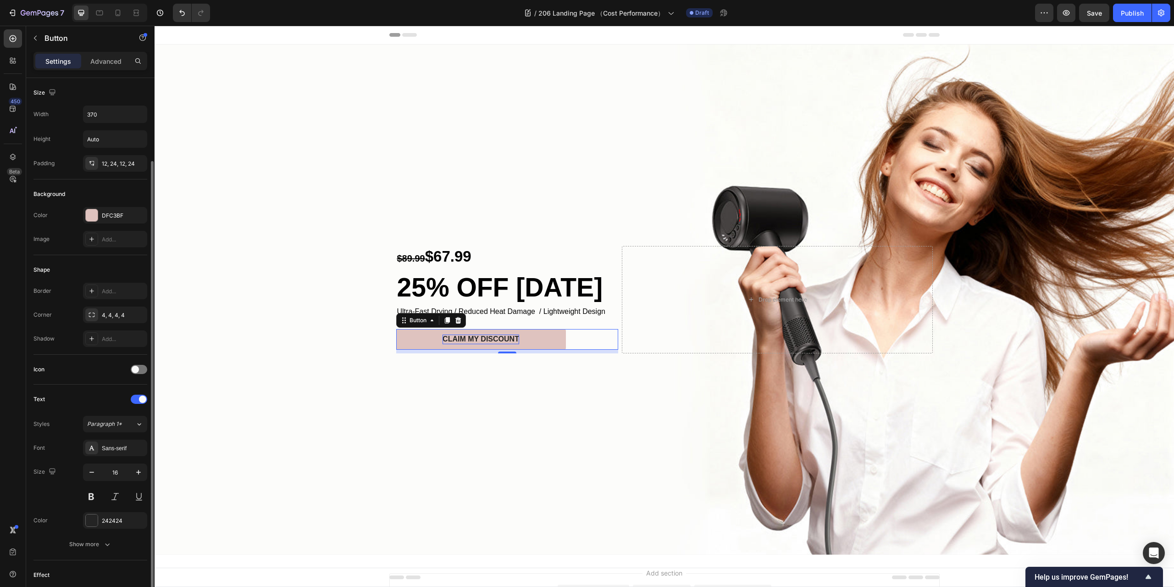
scroll to position [92, 0]
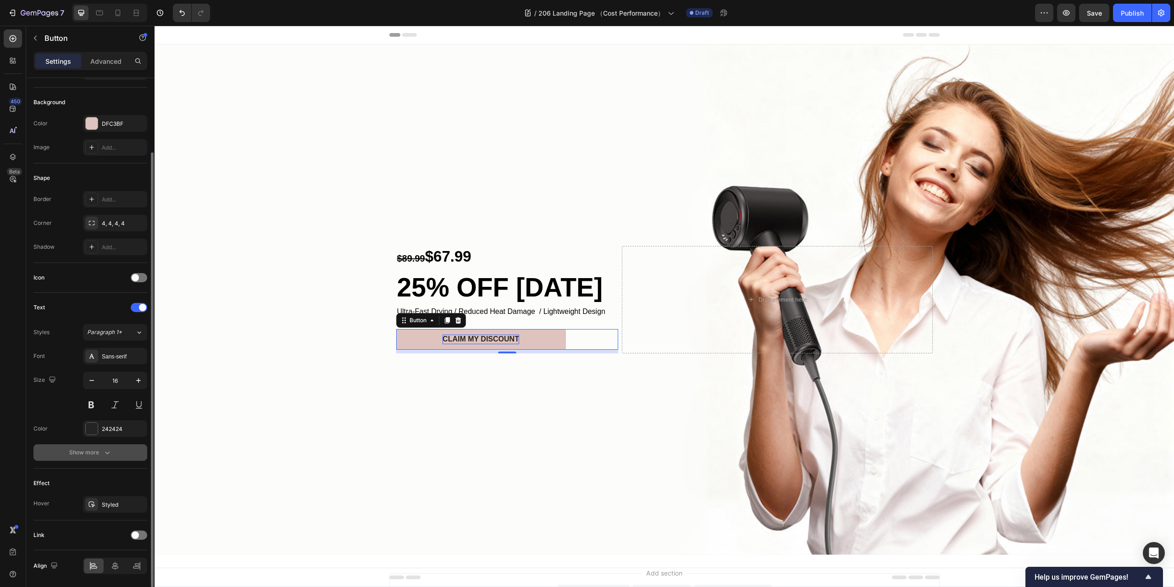
click at [108, 450] on icon "button" at bounding box center [107, 452] width 9 height 9
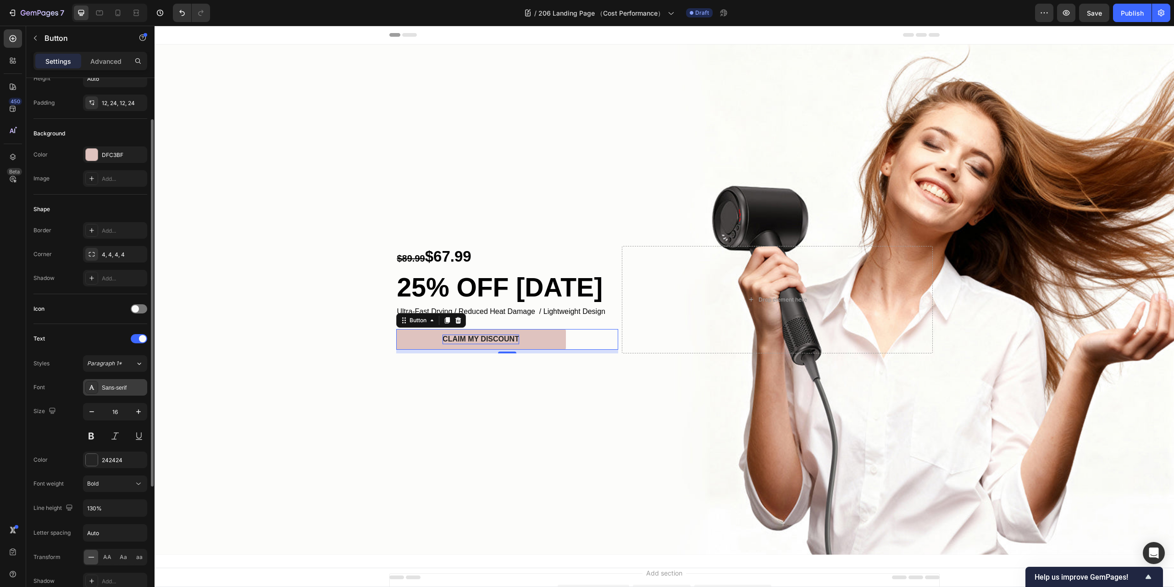
scroll to position [0, 0]
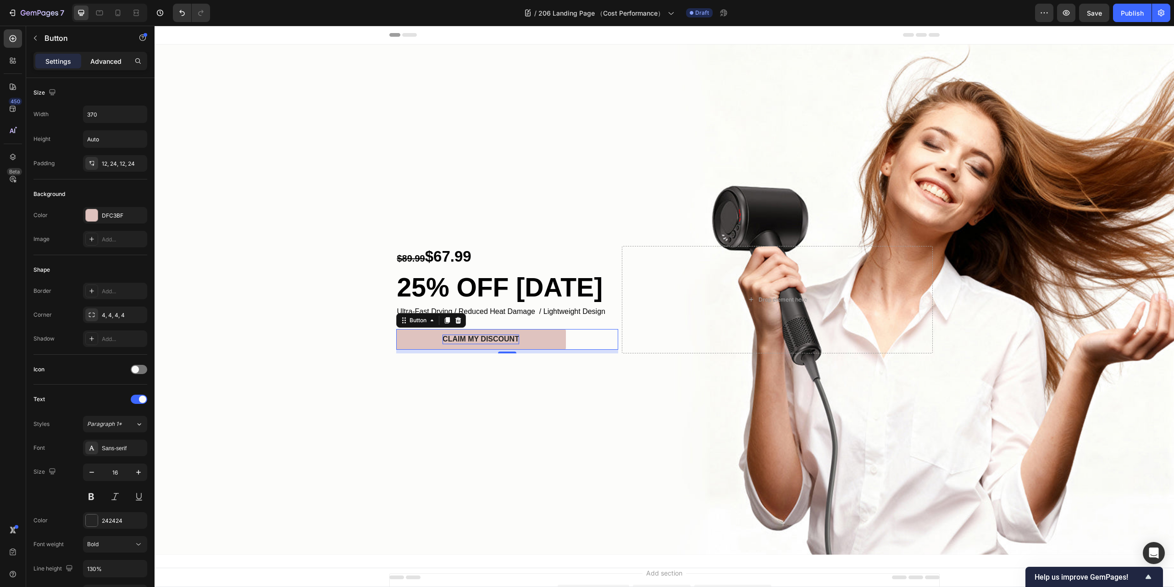
click at [122, 58] on div "Advanced" at bounding box center [106, 61] width 46 height 15
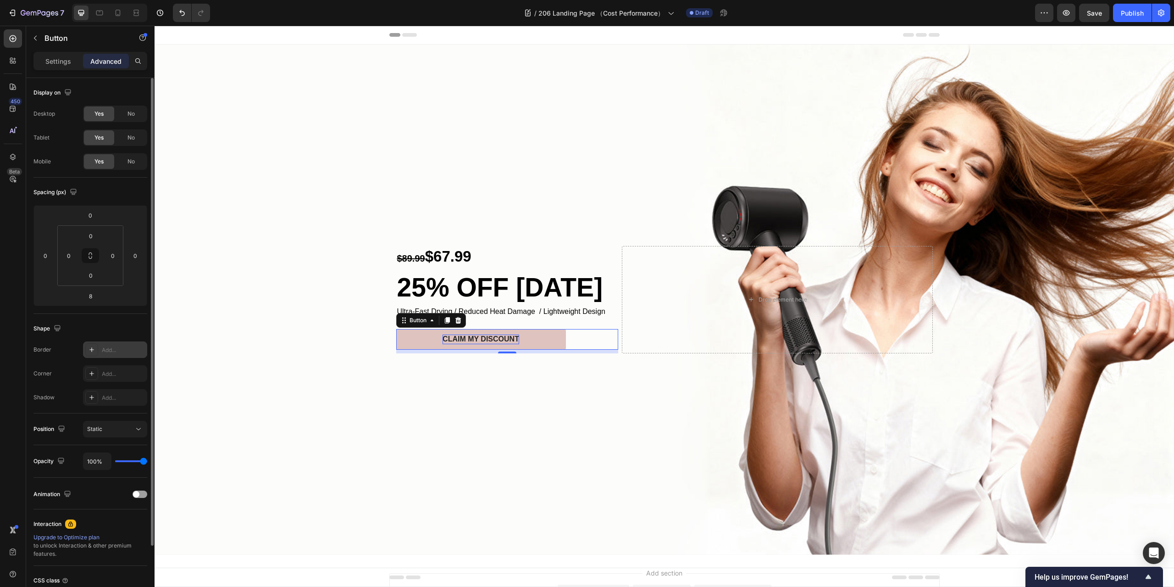
scroll to position [77, 0]
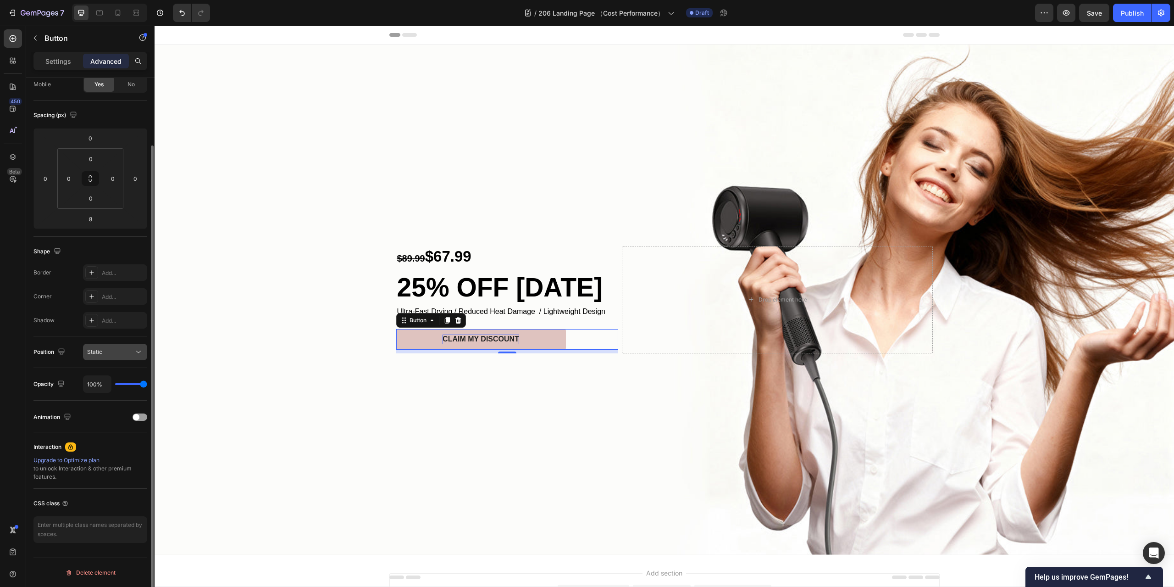
click at [142, 352] on icon at bounding box center [138, 351] width 9 height 9
click at [140, 352] on icon at bounding box center [138, 351] width 9 height 9
click at [53, 61] on p "Settings" at bounding box center [58, 61] width 26 height 10
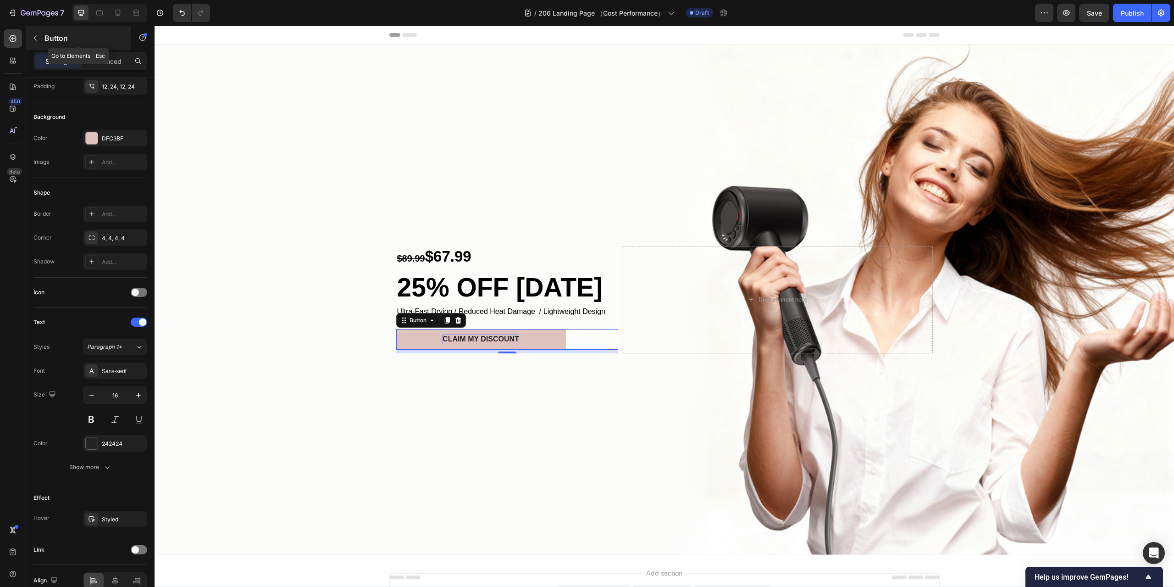
click at [37, 39] on icon "button" at bounding box center [35, 37] width 7 height 7
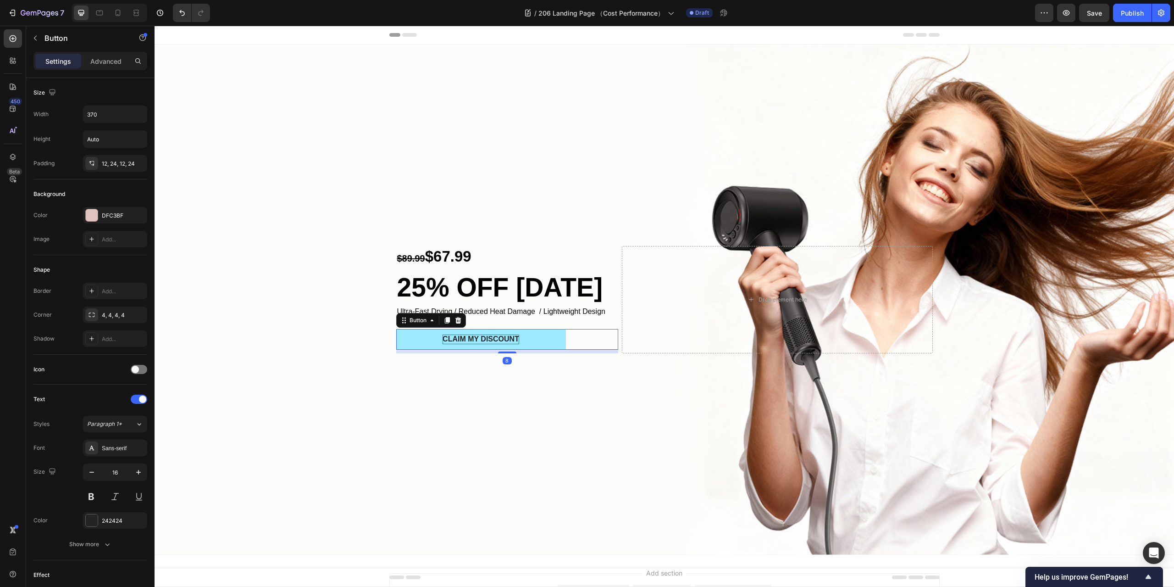
click at [401, 333] on button "CLAIM MY DISCOUNT" at bounding box center [481, 339] width 170 height 21
click at [419, 316] on div "Button" at bounding box center [418, 320] width 21 height 8
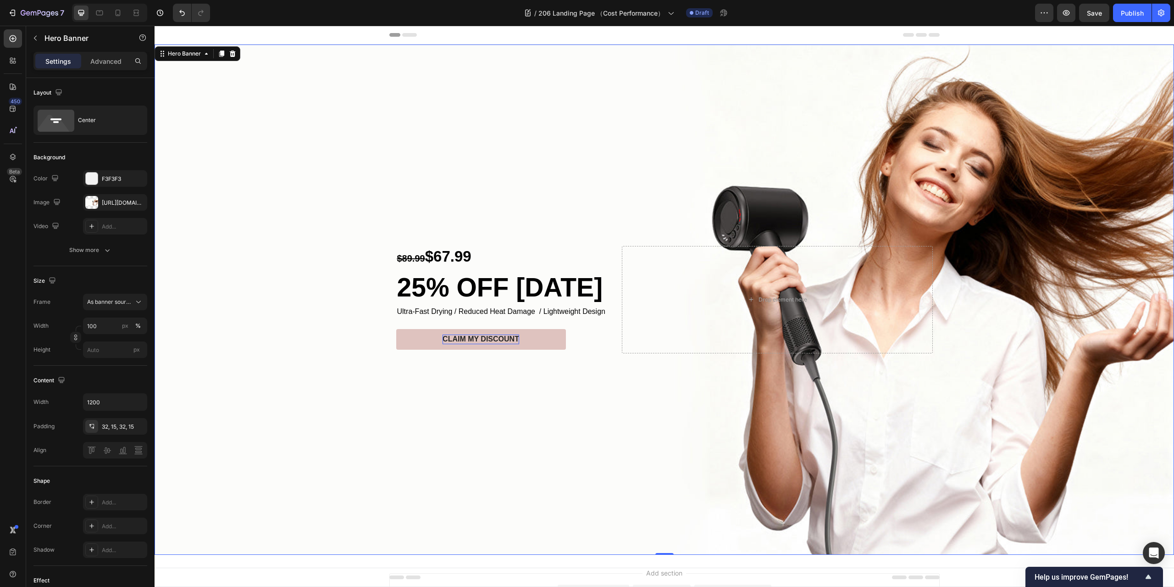
click at [395, 394] on div "Background Image" at bounding box center [665, 299] width 1020 height 510
click at [401, 344] on button "CLAIM MY DISCOUNT" at bounding box center [481, 339] width 170 height 21
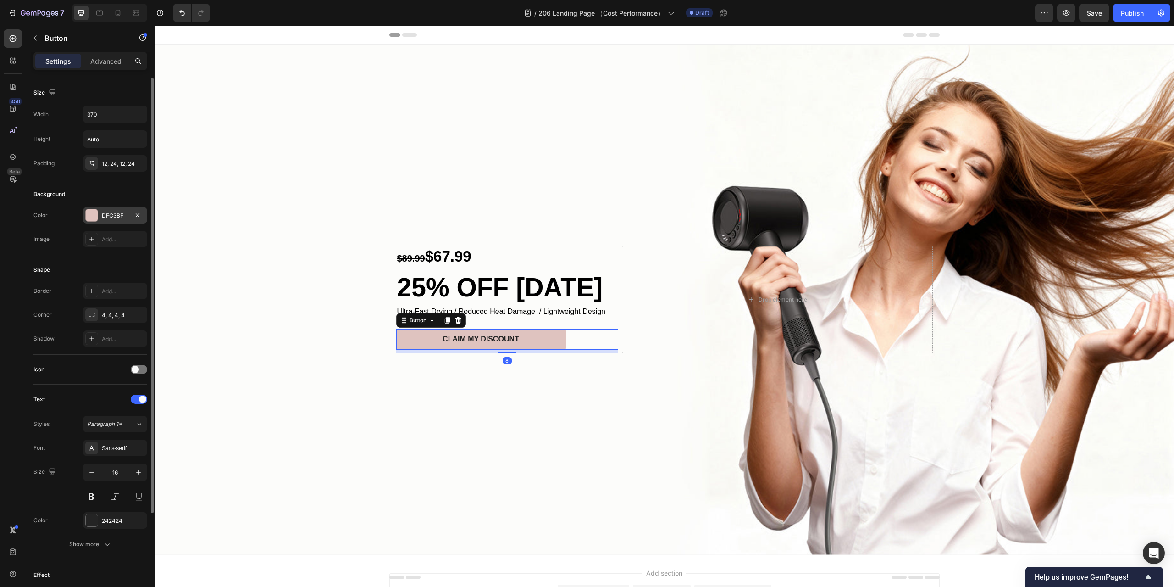
click at [91, 207] on div "DFC3BF" at bounding box center [115, 215] width 64 height 17
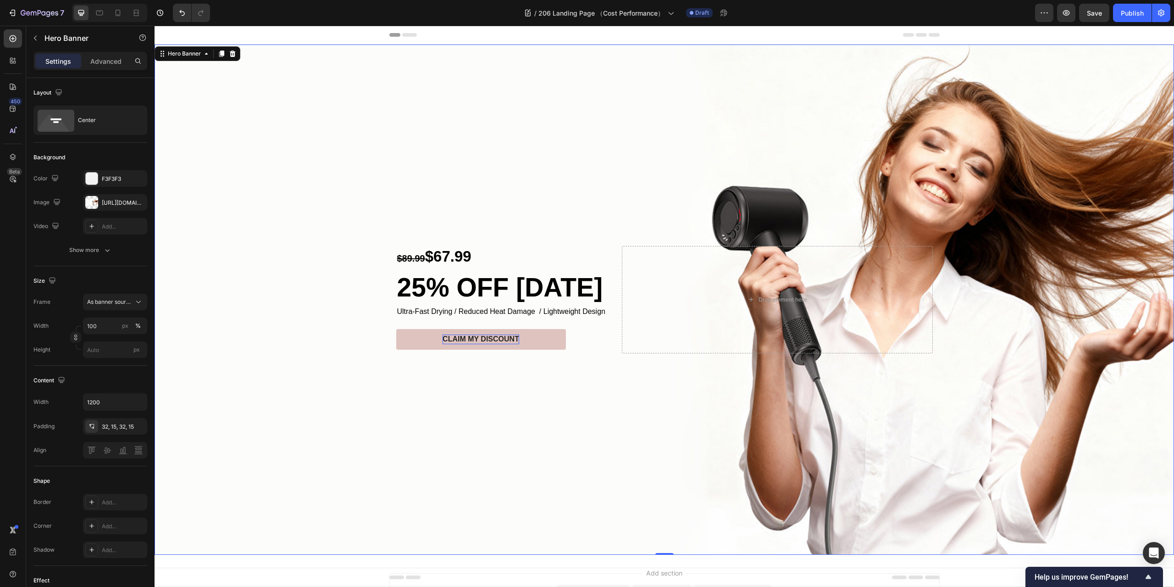
click at [354, 423] on div "Background Image" at bounding box center [665, 299] width 1020 height 510
click at [411, 179] on div "Background Image" at bounding box center [665, 299] width 1020 height 510
click at [594, 333] on div "CLAIM MY DISCOUNT Button" at bounding box center [507, 339] width 222 height 21
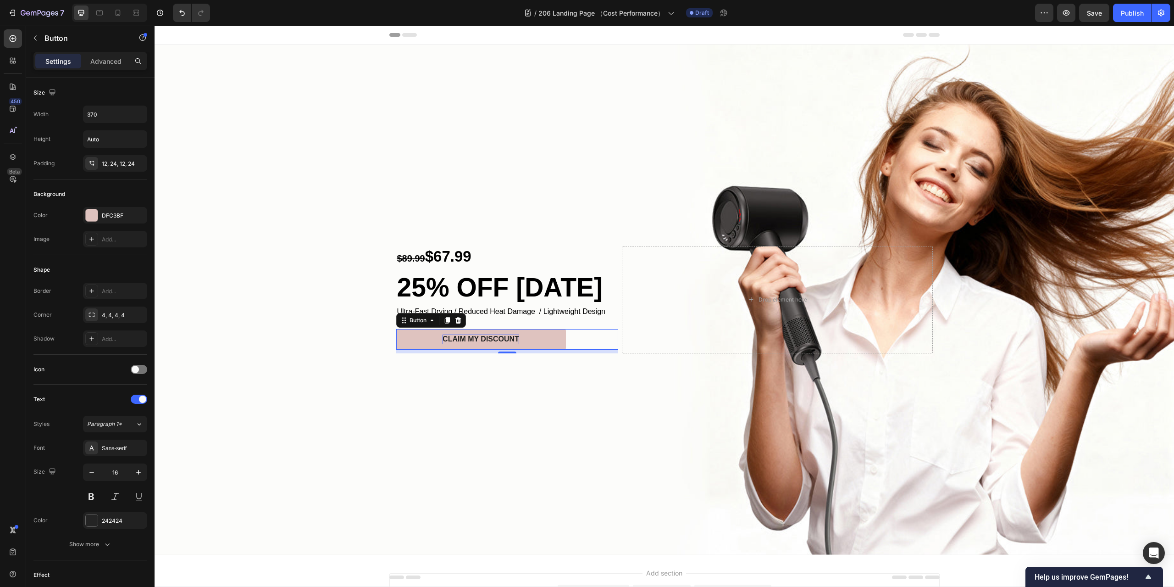
click at [595, 335] on div "CLAIM MY DISCOUNT Button 8" at bounding box center [507, 339] width 222 height 21
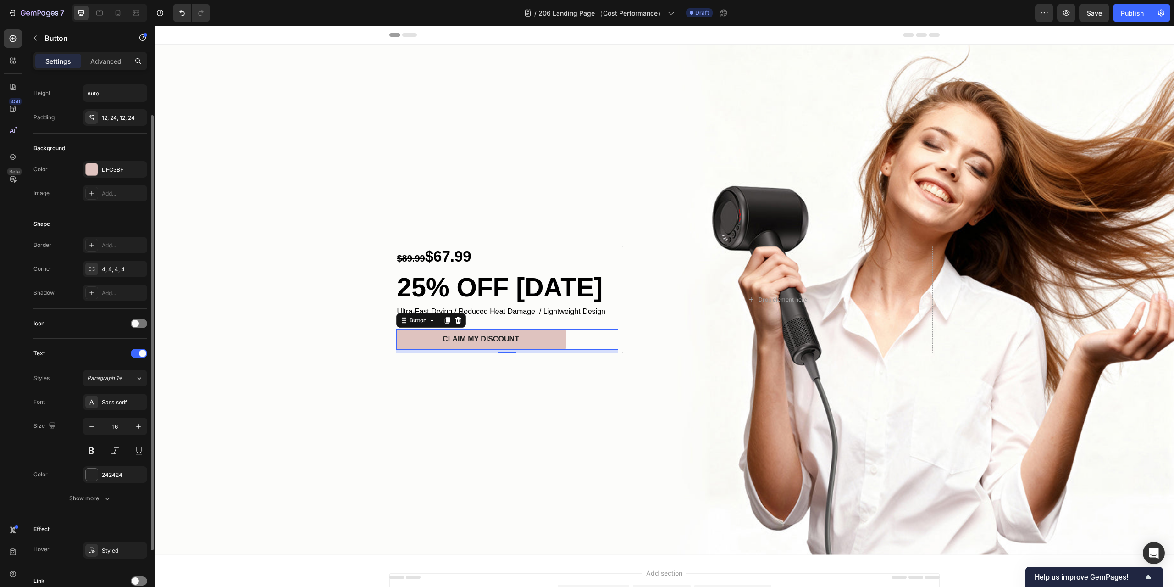
scroll to position [123, 0]
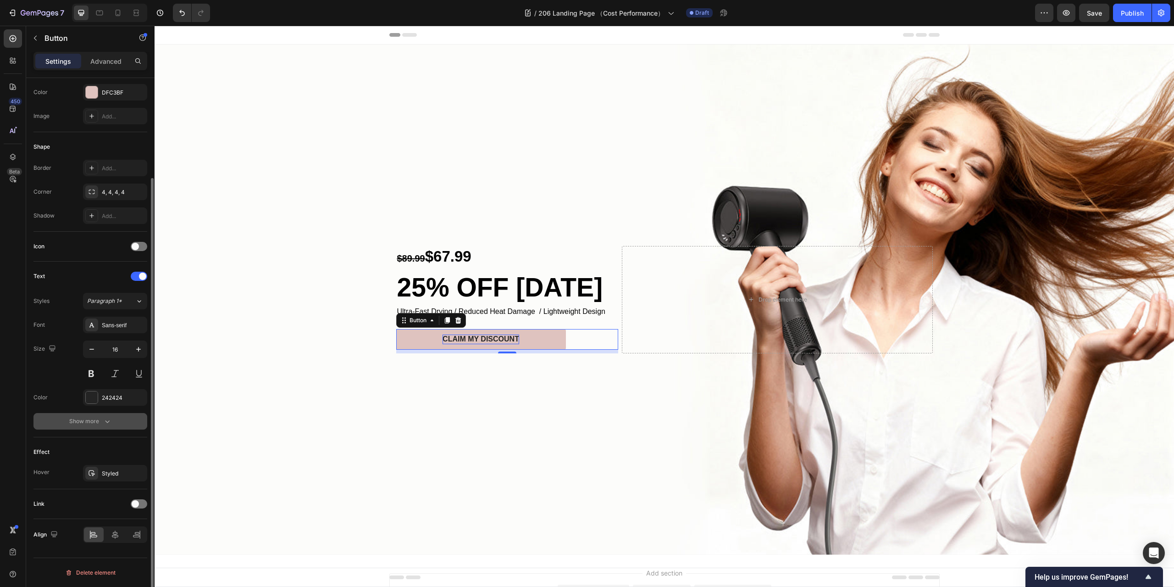
click at [111, 422] on icon "button" at bounding box center [107, 421] width 9 height 9
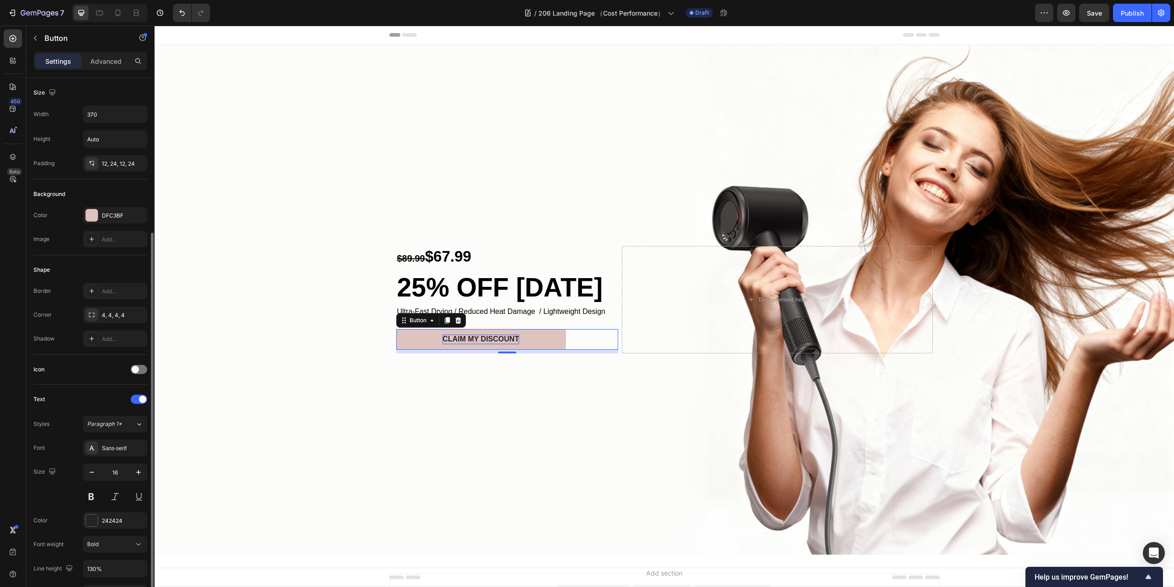
scroll to position [244, 0]
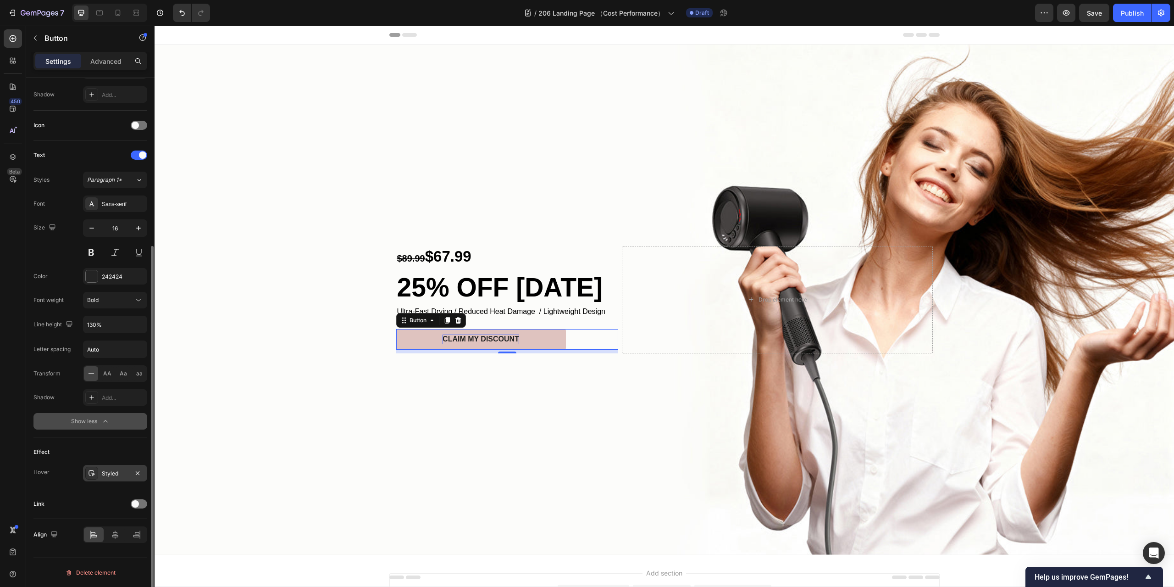
click at [102, 475] on div "Styled" at bounding box center [115, 473] width 27 height 8
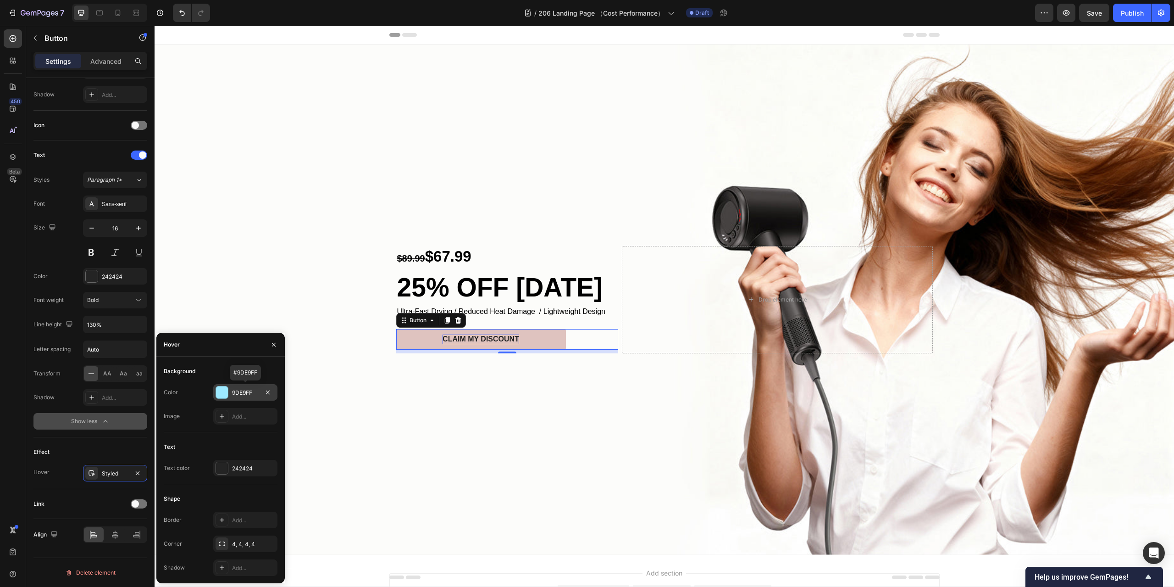
click at [227, 392] on div at bounding box center [222, 392] width 12 height 12
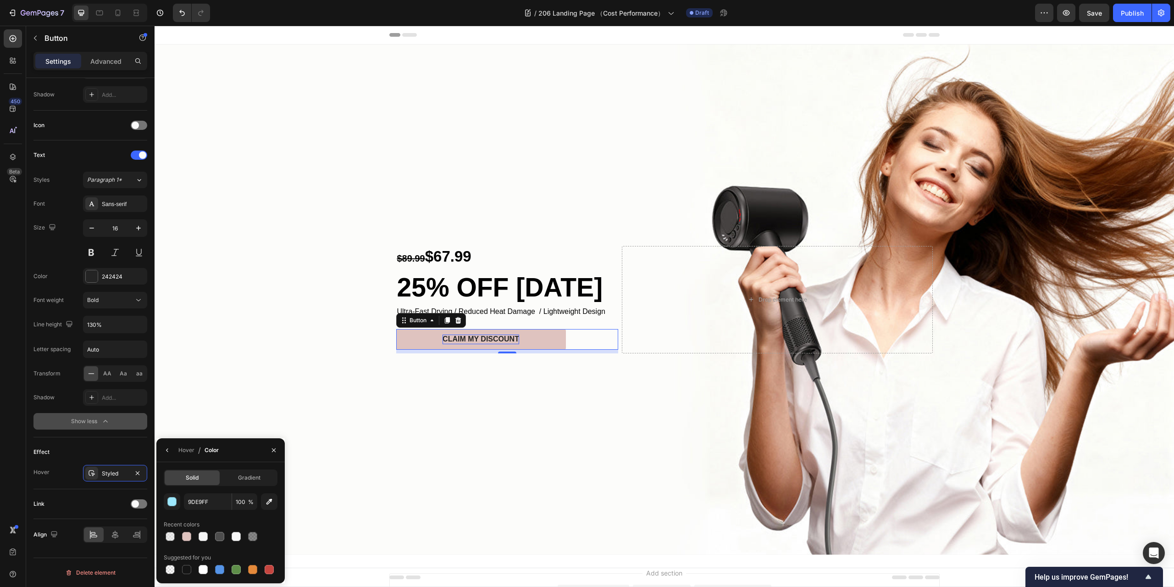
click at [241, 470] on div "Solid Gradient" at bounding box center [221, 477] width 114 height 17
click at [243, 474] on span "Gradient" at bounding box center [249, 477] width 22 height 8
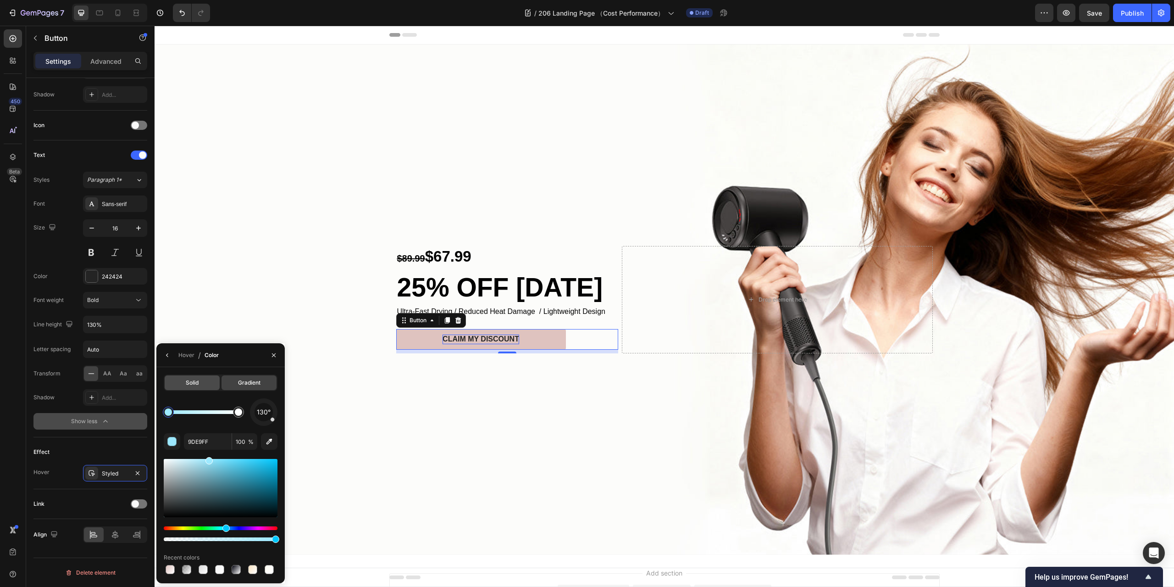
click at [184, 377] on div "Solid" at bounding box center [192, 382] width 55 height 15
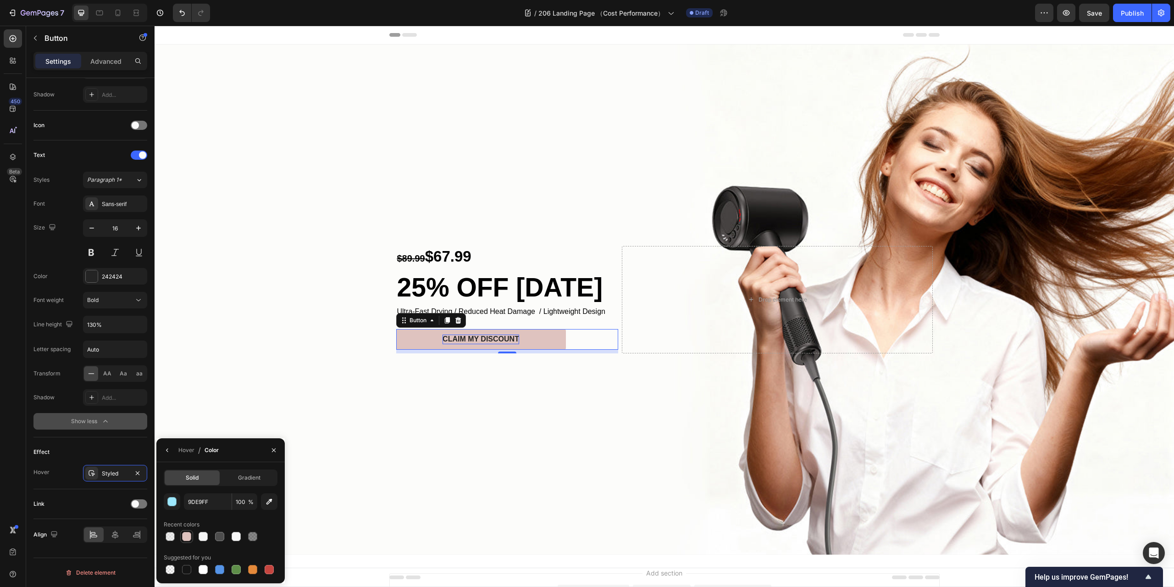
click at [184, 537] on div at bounding box center [186, 536] width 9 height 9
click at [207, 500] on input "DFC3BF" at bounding box center [208, 501] width 48 height 17
click at [216, 501] on input "DFC3BF" at bounding box center [208, 501] width 48 height 17
click at [175, 503] on div "button" at bounding box center [172, 501] width 9 height 9
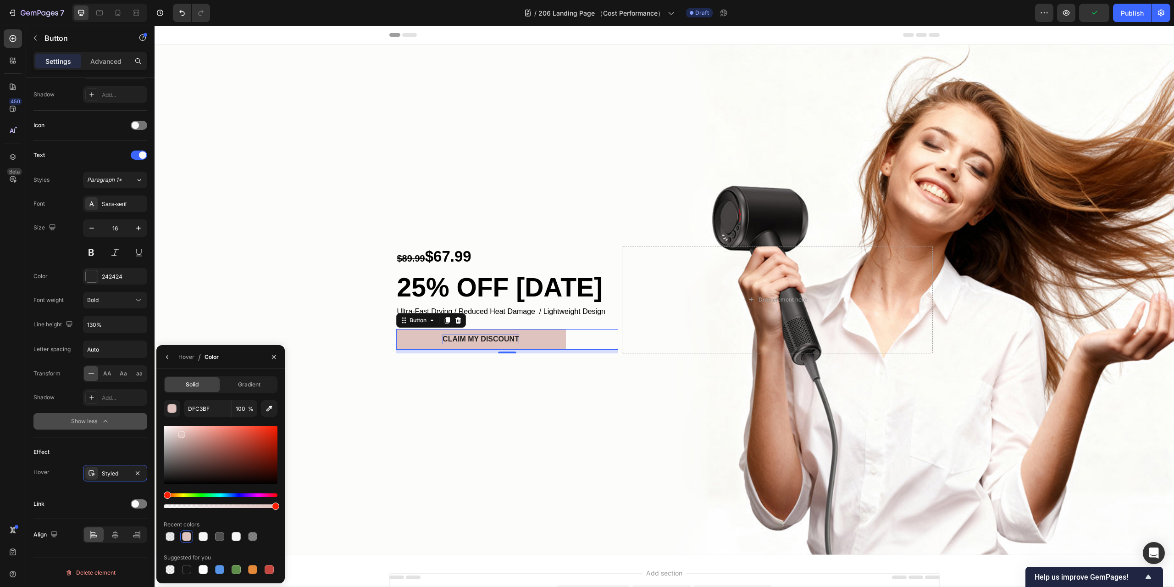
click at [195, 435] on div at bounding box center [221, 455] width 114 height 58
type input "D3A19A"
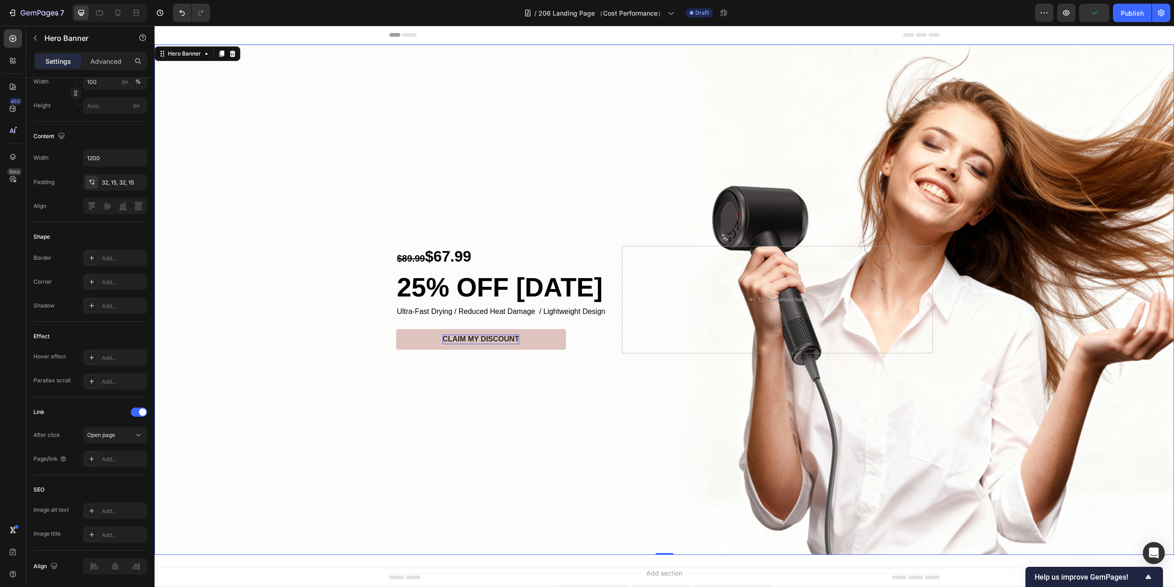
click at [420, 435] on div "Background Image" at bounding box center [665, 299] width 1020 height 510
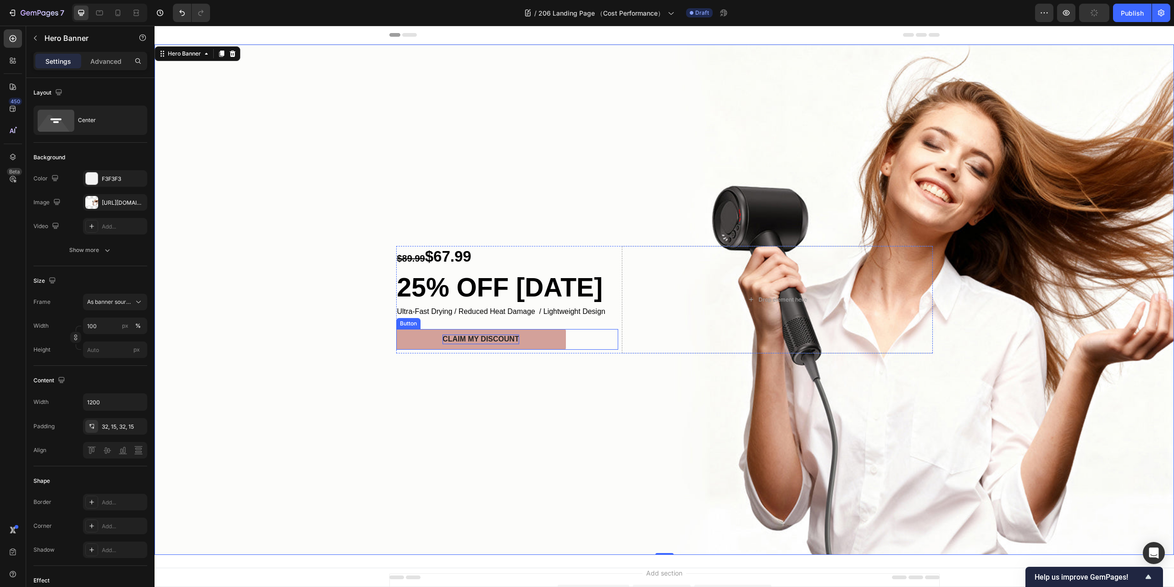
click at [400, 342] on button "CLAIM MY DISCOUNT" at bounding box center [481, 339] width 170 height 21
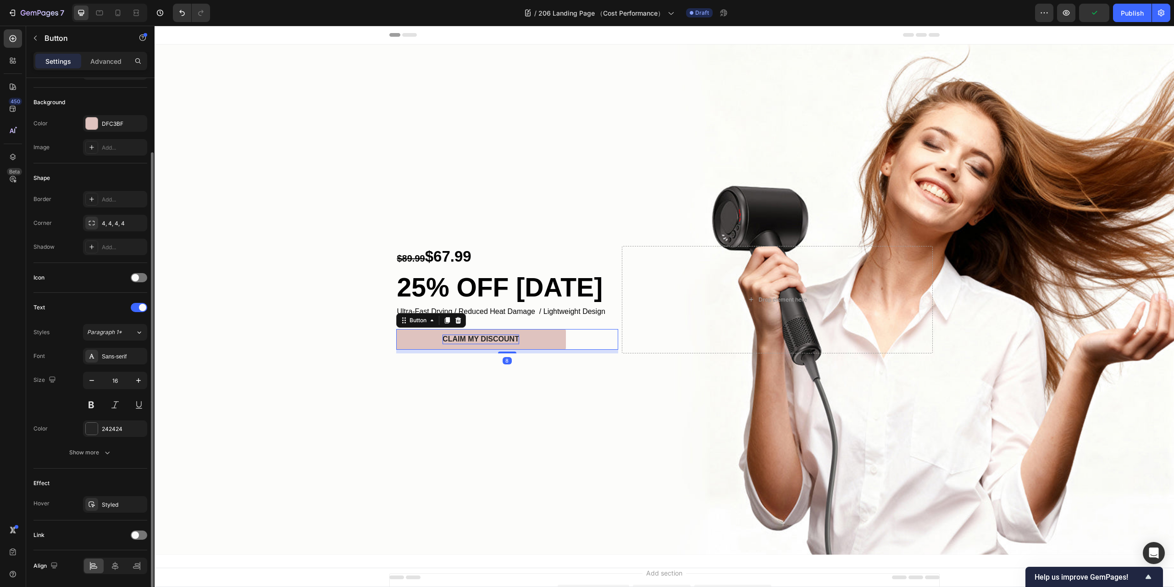
scroll to position [123, 0]
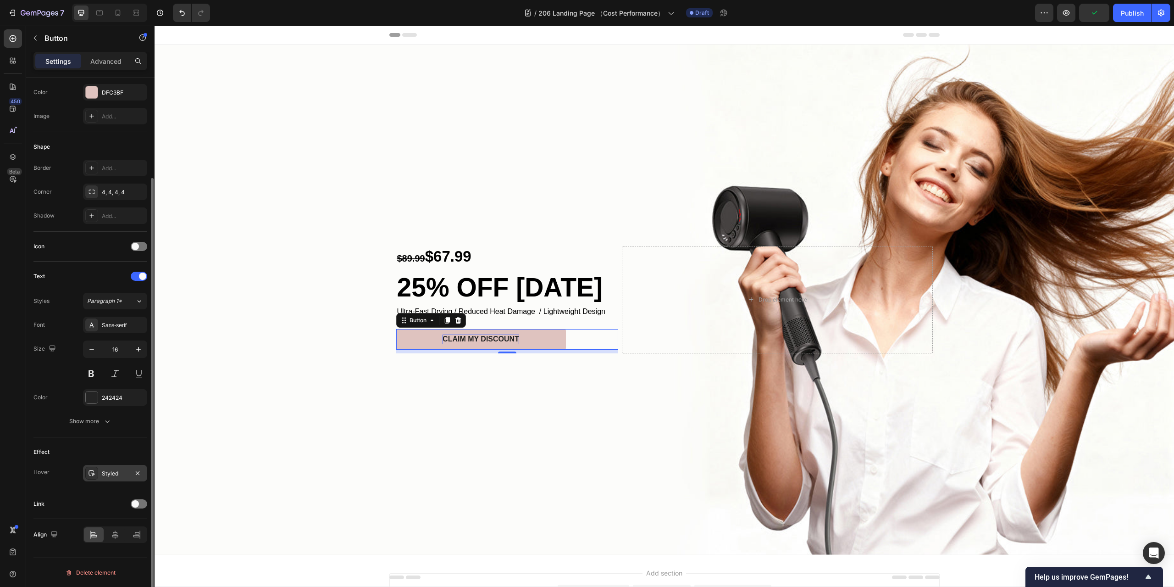
click at [112, 472] on div "Styled" at bounding box center [115, 473] width 27 height 8
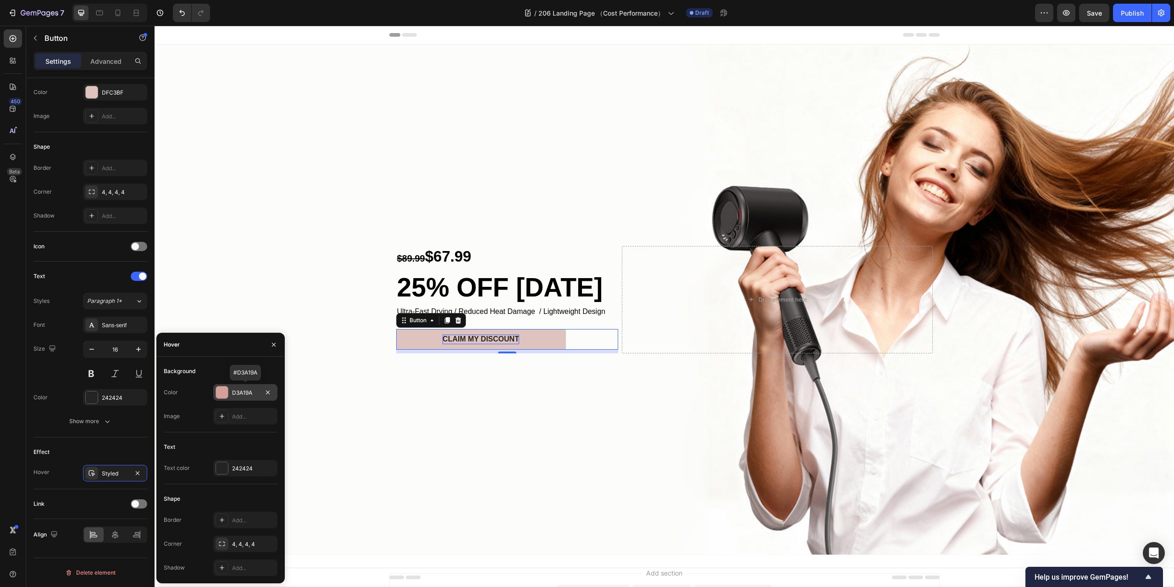
click at [223, 393] on div at bounding box center [222, 392] width 12 height 12
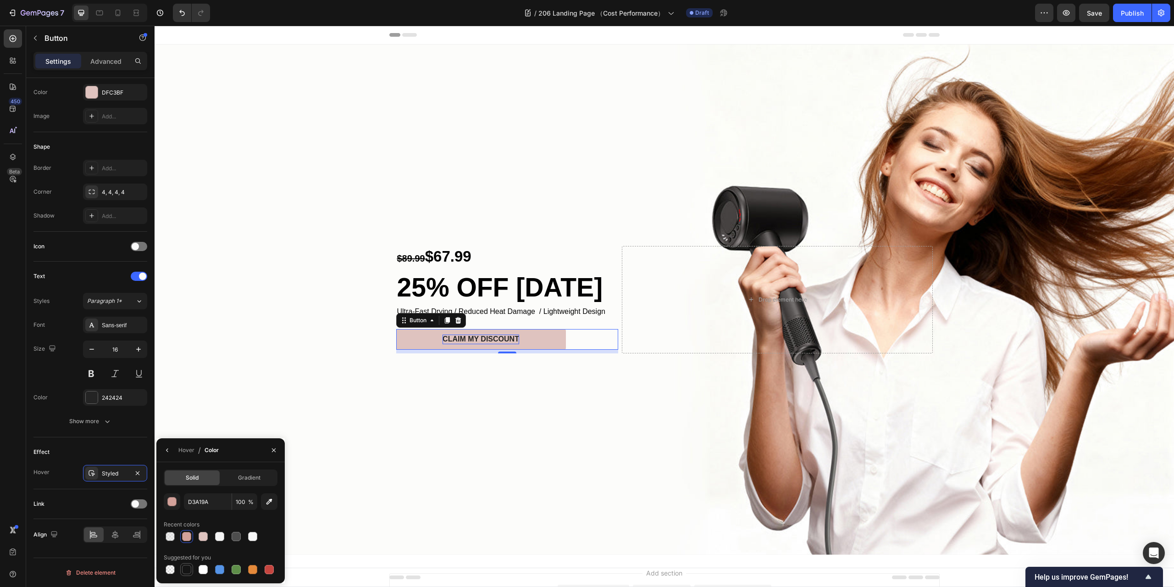
click at [186, 571] on div at bounding box center [186, 569] width 9 height 9
type input "151515"
click at [166, 448] on icon "button" at bounding box center [167, 449] width 7 height 7
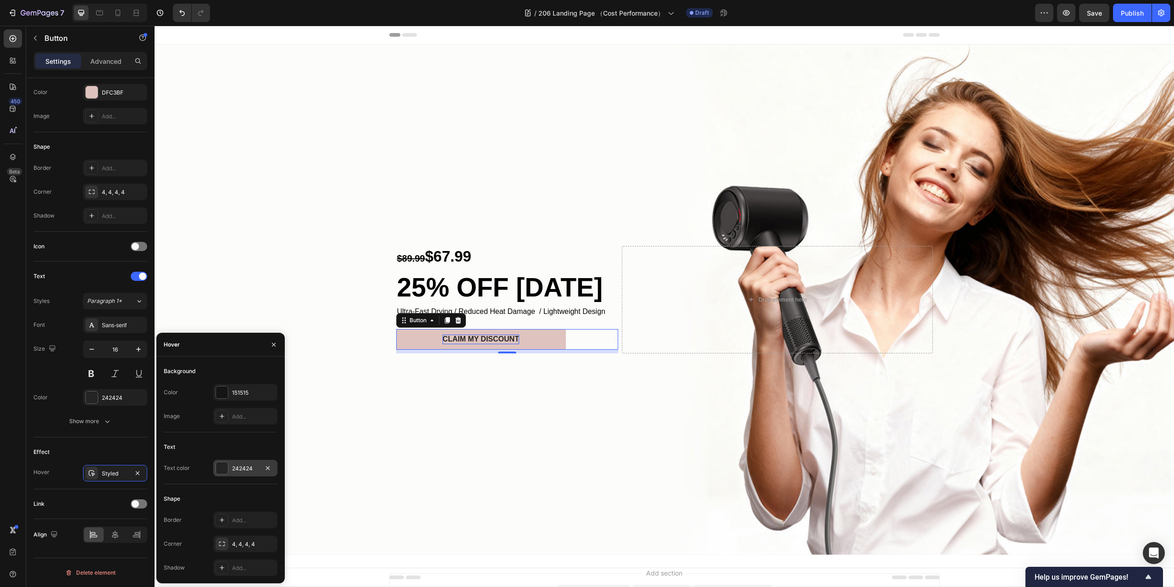
click at [220, 468] on div at bounding box center [222, 468] width 12 height 12
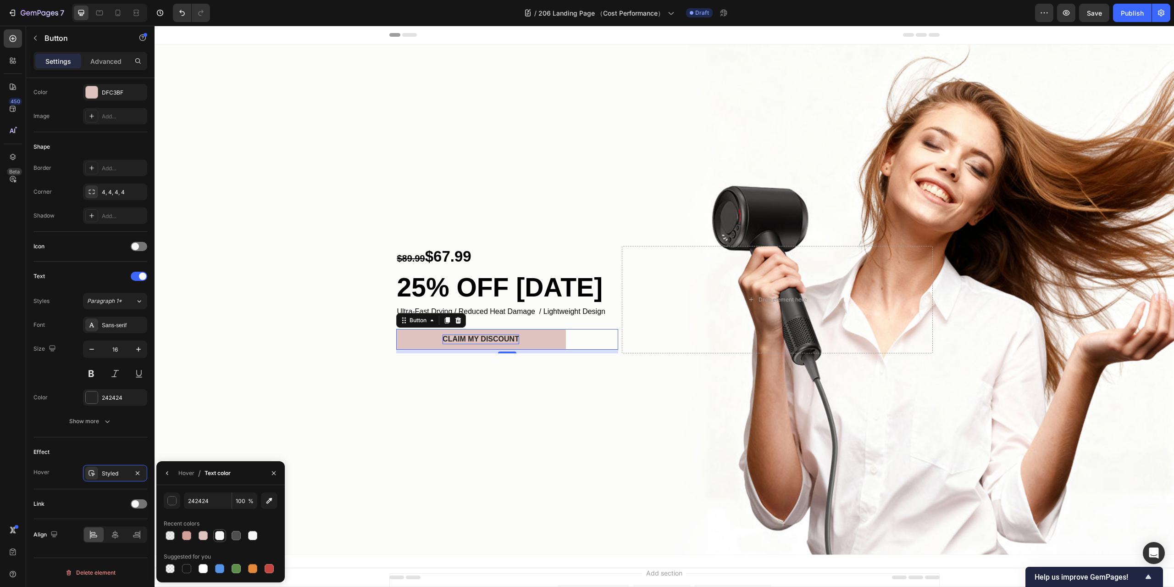
click at [218, 534] on div at bounding box center [219, 535] width 9 height 9
type input "F5F5F5"
click at [169, 469] on icon "button" at bounding box center [167, 472] width 7 height 7
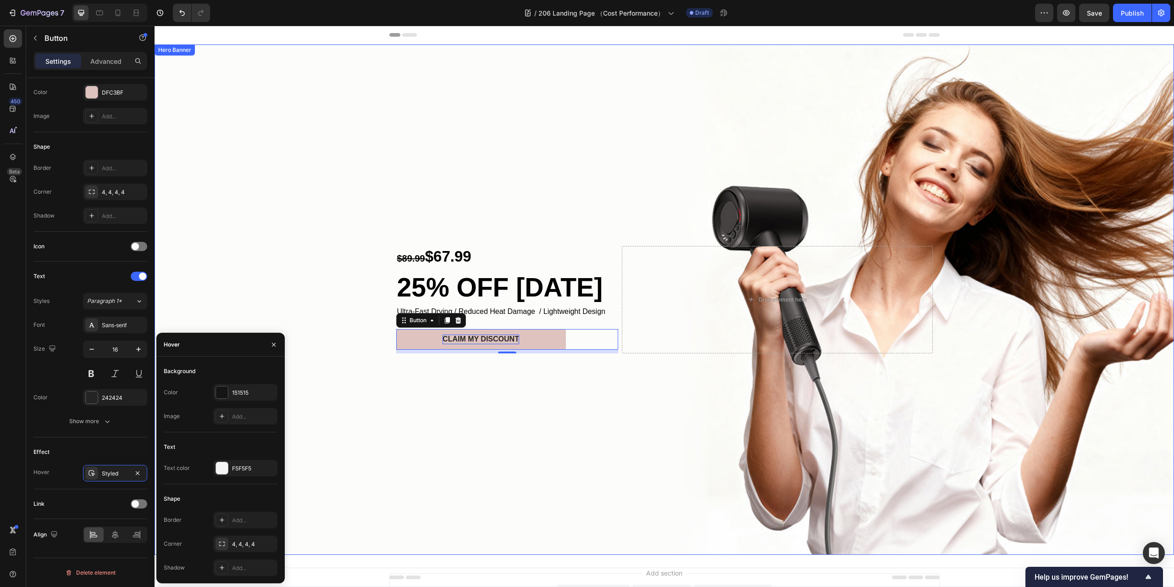
click at [581, 448] on div "Background Image" at bounding box center [665, 299] width 1020 height 510
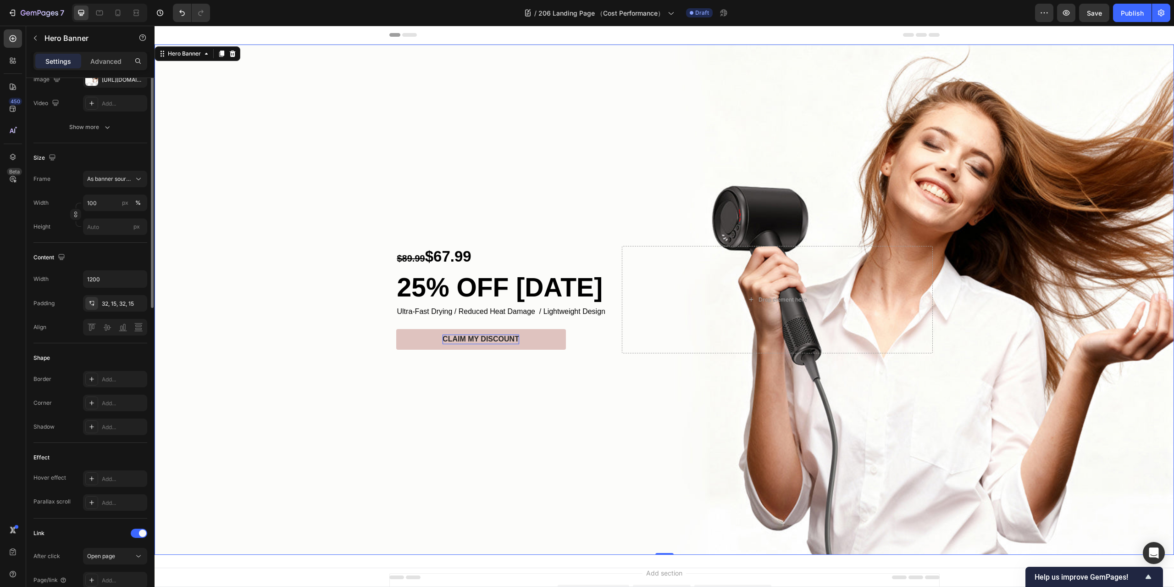
scroll to position [0, 0]
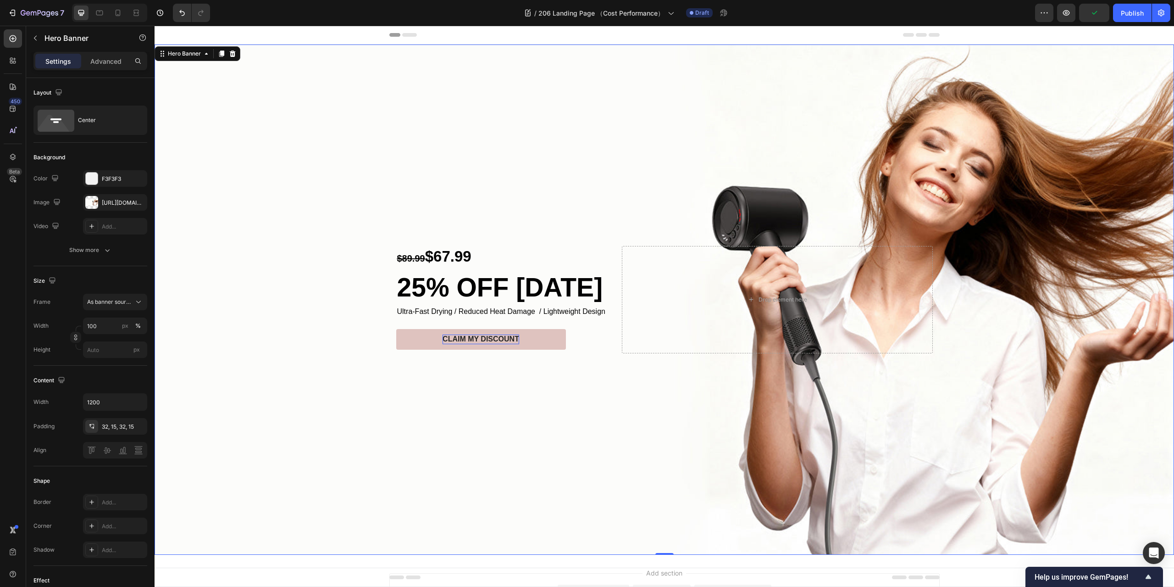
click at [616, 448] on div "Background Image" at bounding box center [665, 299] width 1020 height 510
click at [606, 472] on div "Background Image" at bounding box center [665, 299] width 1020 height 510
click at [424, 418] on div "Background Image" at bounding box center [665, 299] width 1020 height 510
click at [664, 456] on div "Background Image" at bounding box center [665, 299] width 1020 height 510
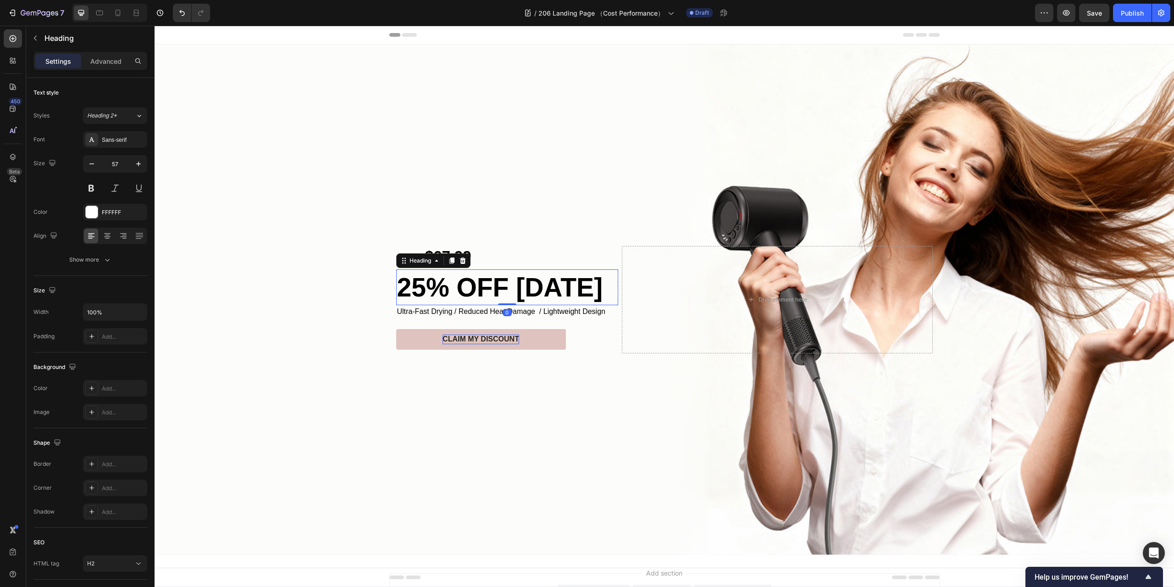
click at [472, 288] on span "25% OFF Today" at bounding box center [500, 286] width 206 height 29
click at [474, 292] on span "25% OFF Today" at bounding box center [500, 286] width 206 height 29
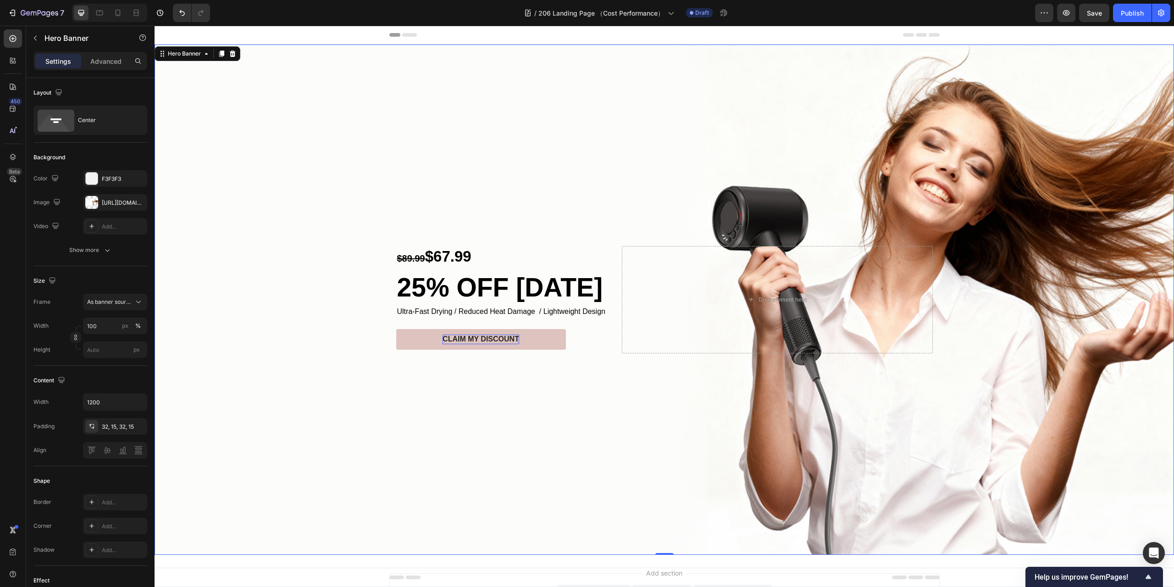
click at [544, 457] on div "Background Image" at bounding box center [665, 299] width 1020 height 510
click at [444, 290] on span "25% OFF Today" at bounding box center [500, 286] width 206 height 29
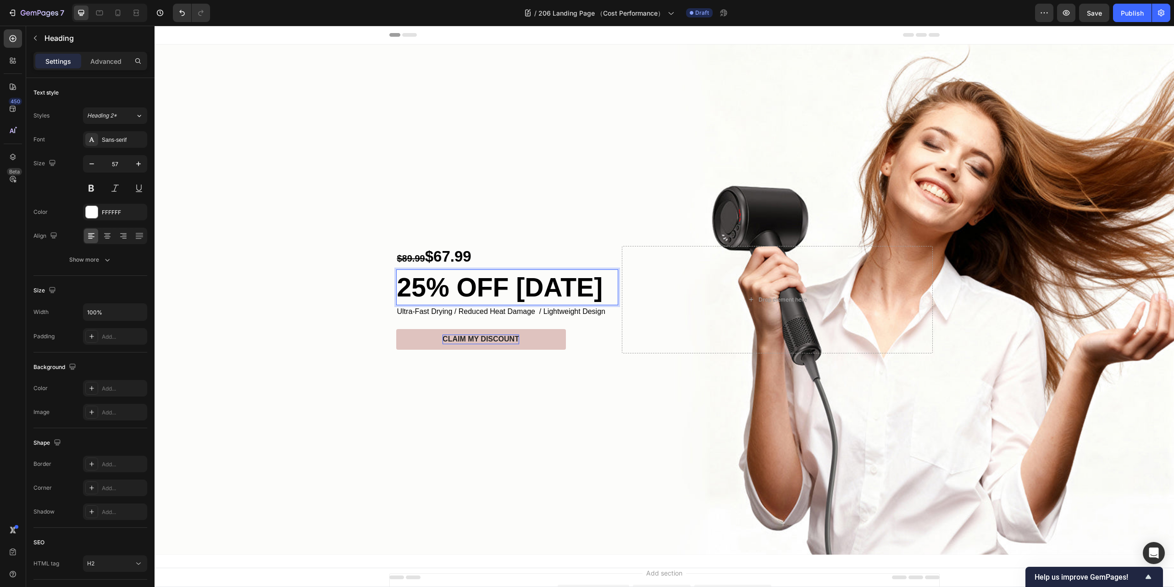
click at [427, 289] on span "25% OFF Today" at bounding box center [500, 286] width 206 height 29
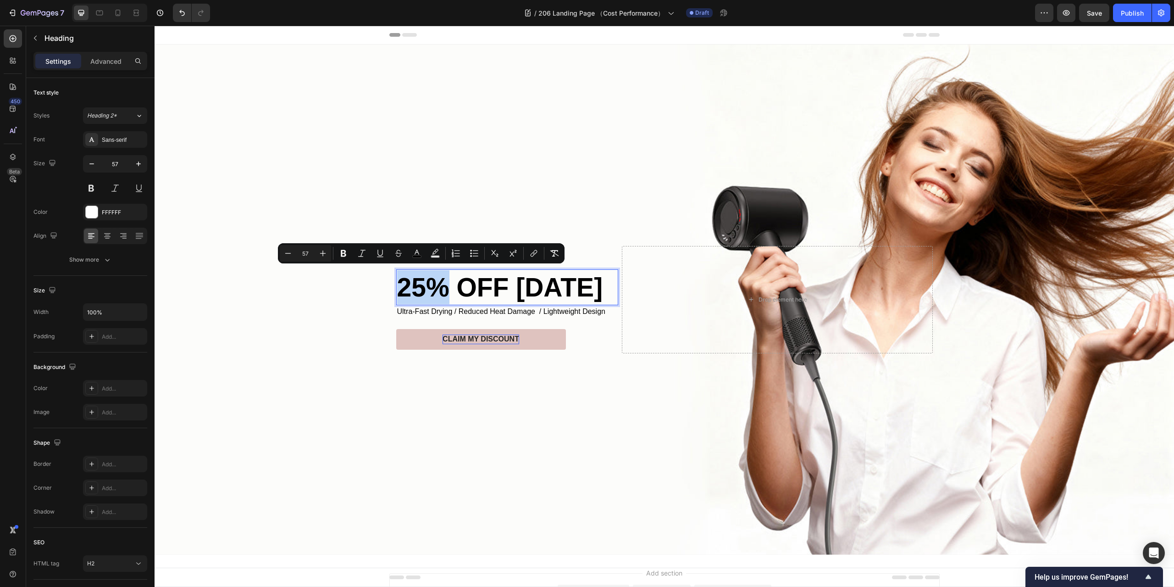
drag, startPoint x: 449, startPoint y: 292, endPoint x: 398, endPoint y: 288, distance: 50.6
click at [398, 288] on span "25% OFF Today" at bounding box center [500, 286] width 206 height 29
click at [415, 256] on rect "Editor contextual toolbar" at bounding box center [417, 257] width 9 height 2
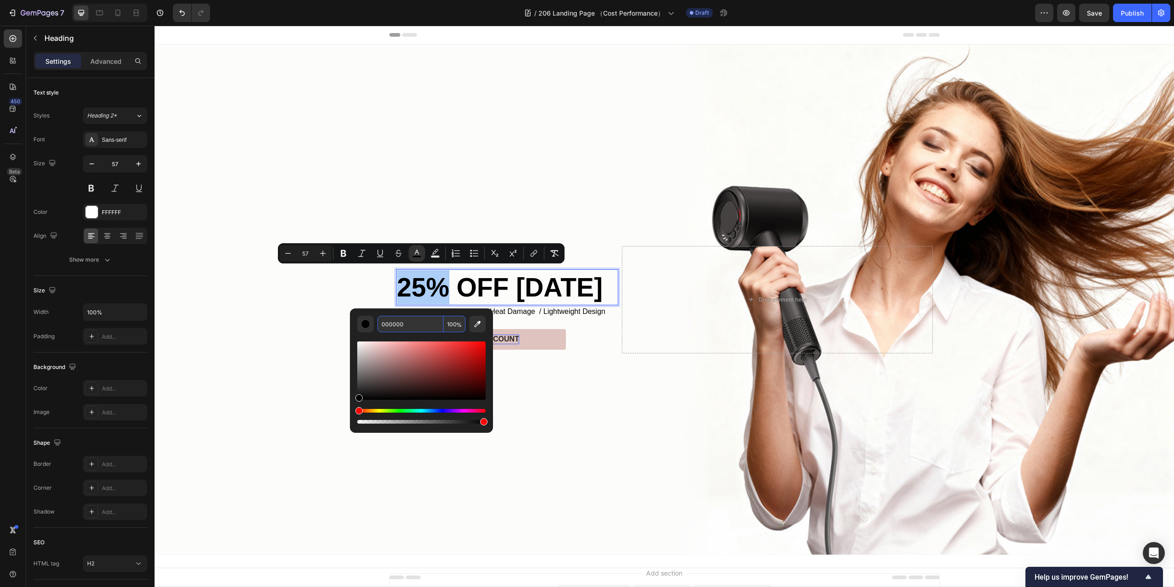
click at [402, 326] on input "000000" at bounding box center [411, 324] width 66 height 17
paste input "dfc3bf"
type input "DFC3BF"
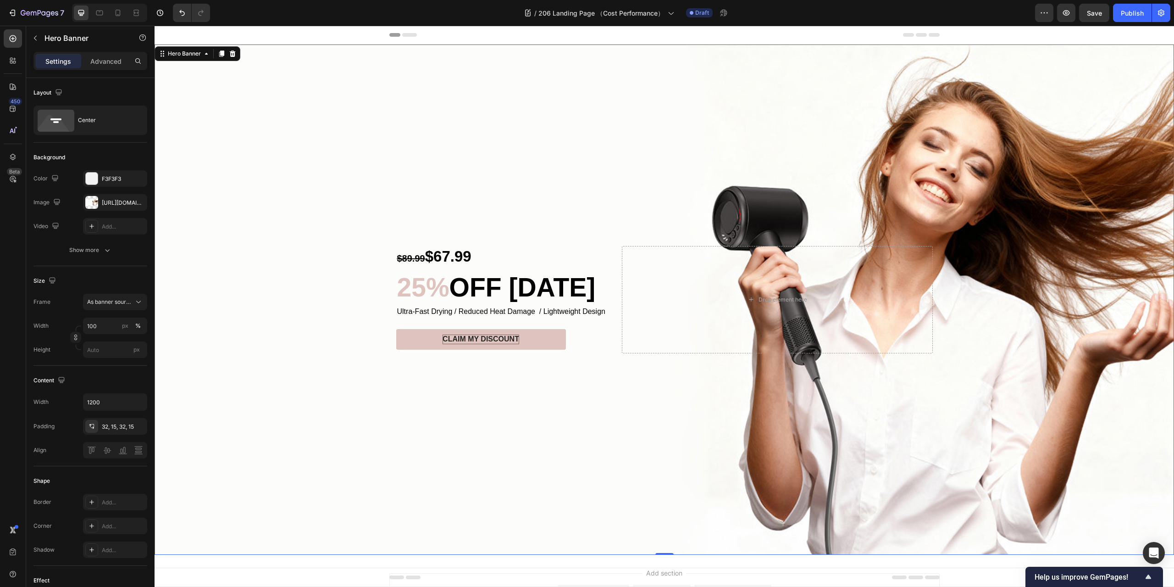
click at [580, 396] on div "Background Image" at bounding box center [665, 299] width 1020 height 510
click at [469, 287] on span "OFF Today" at bounding box center [523, 286] width 146 height 29
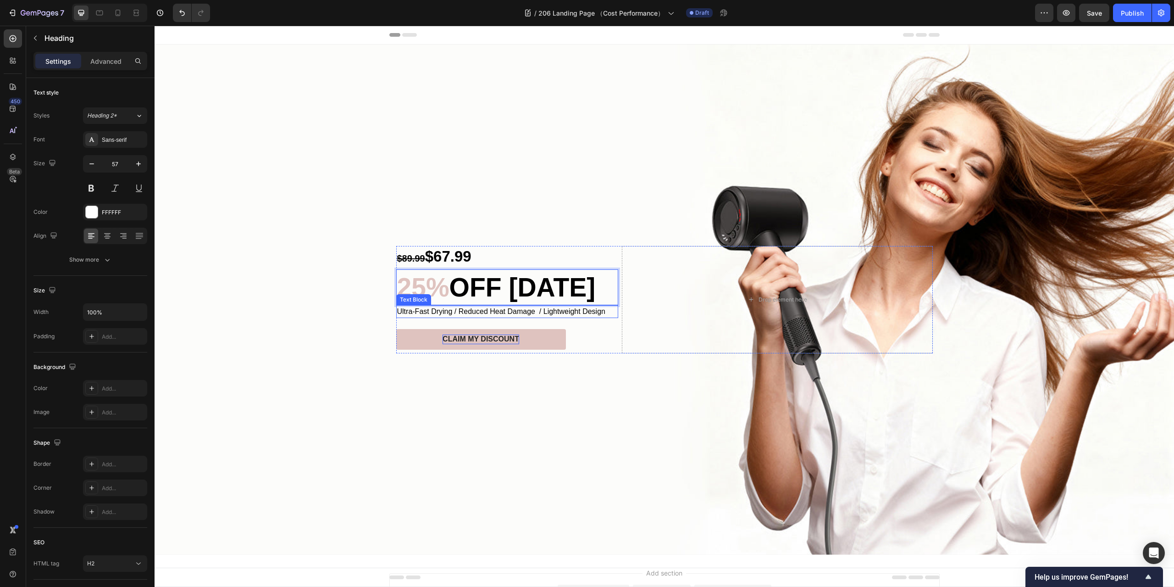
click at [494, 401] on div "Background Image" at bounding box center [665, 299] width 1020 height 510
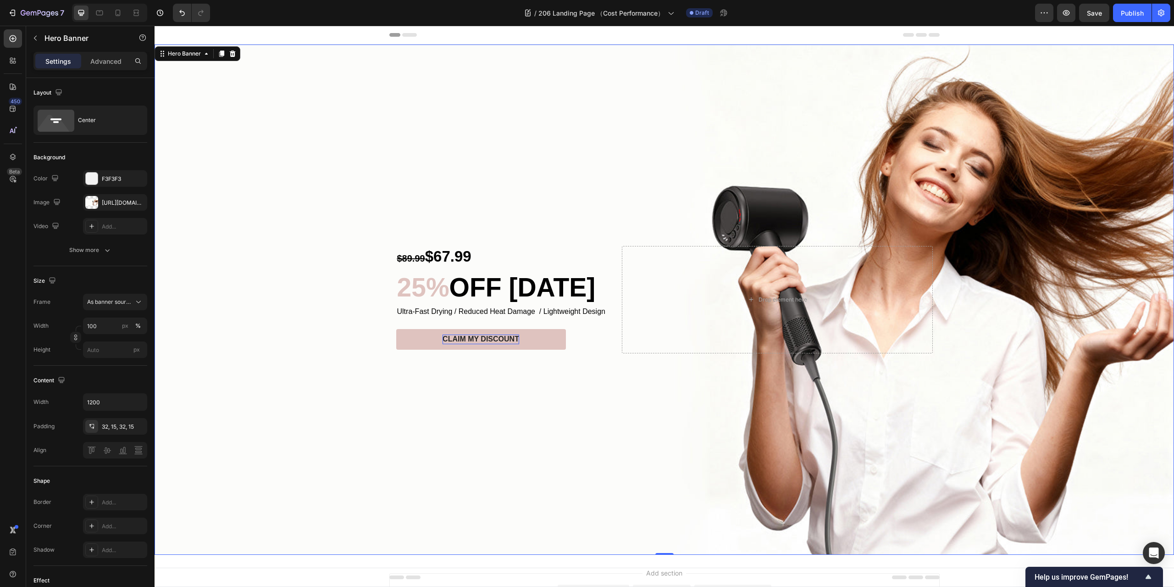
click at [60, 62] on p "Settings" at bounding box center [58, 61] width 26 height 10
click at [35, 35] on icon "button" at bounding box center [35, 37] width 7 height 7
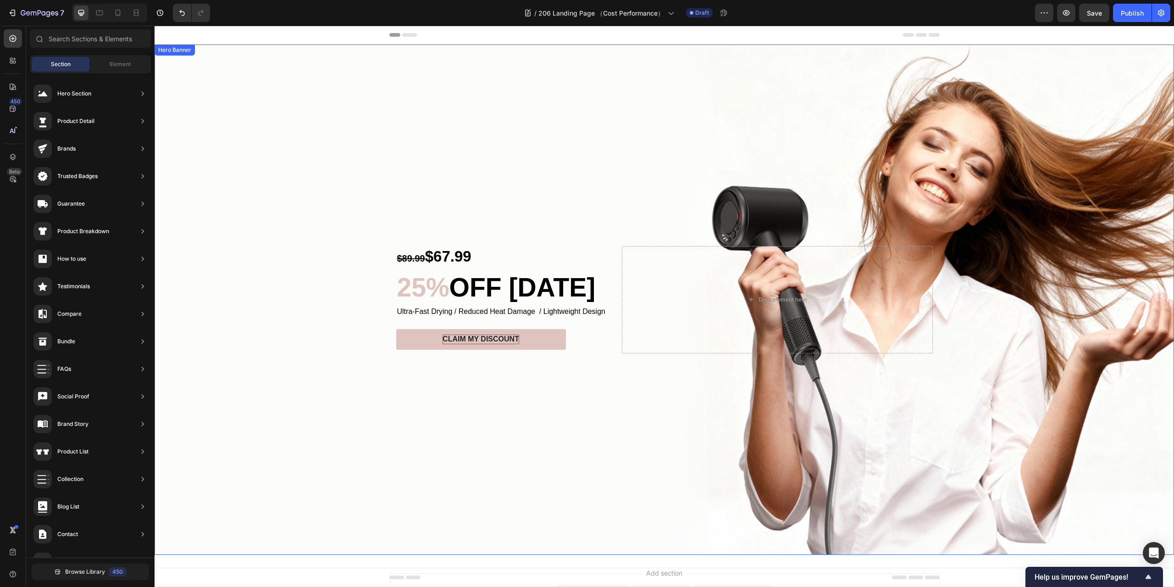
click at [578, 436] on div "Background Image" at bounding box center [665, 299] width 1020 height 510
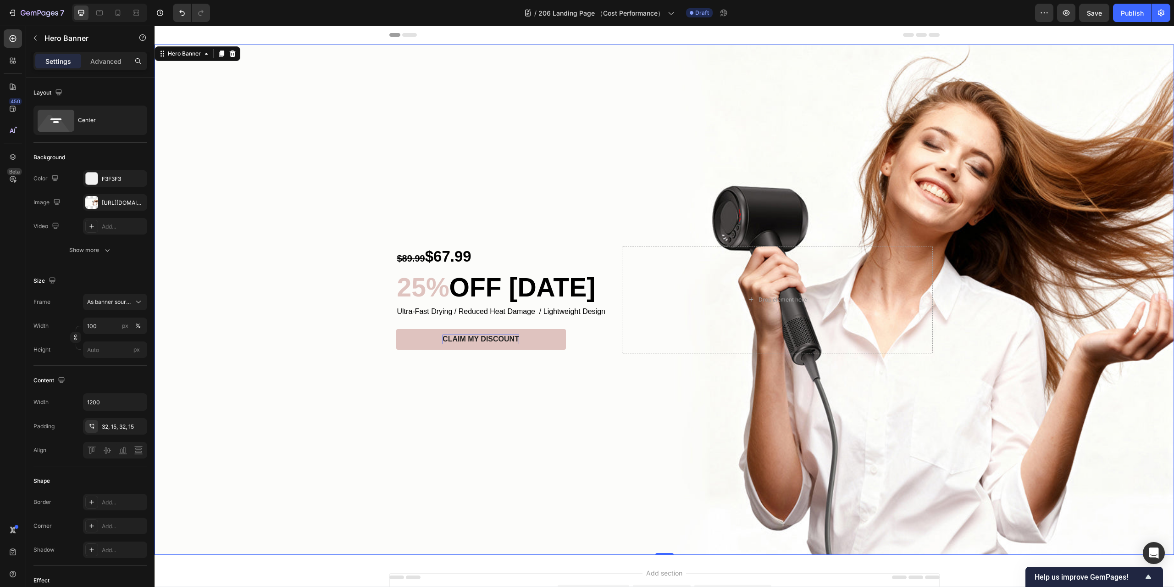
click at [633, 433] on div "Background Image" at bounding box center [665, 299] width 1020 height 510
click at [493, 289] on span "OFF Today" at bounding box center [523, 286] width 146 height 29
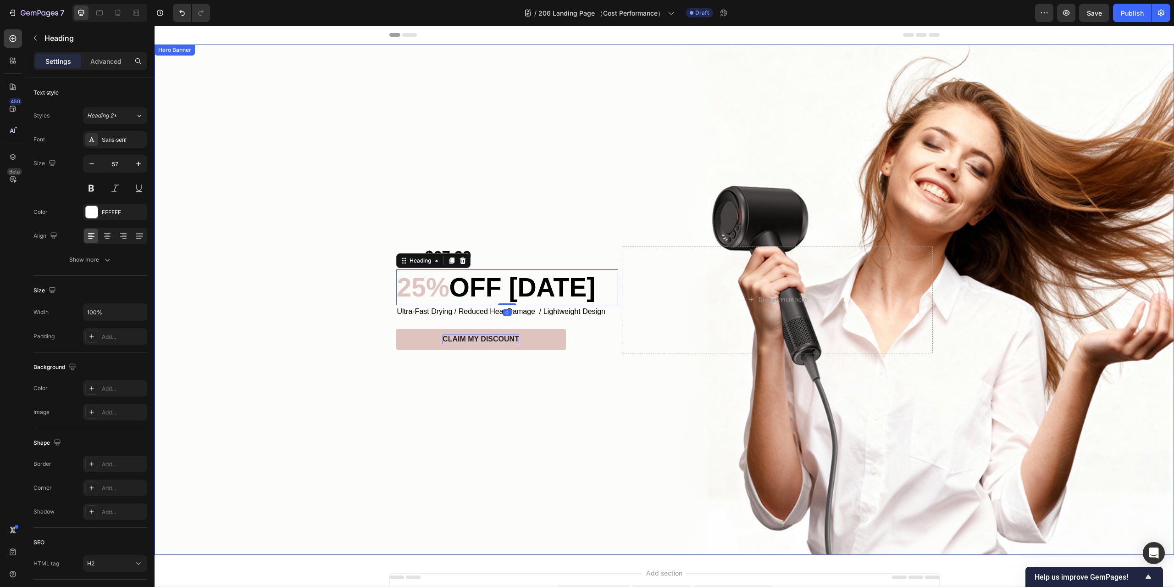
click at [597, 431] on div "Background Image" at bounding box center [665, 299] width 1020 height 510
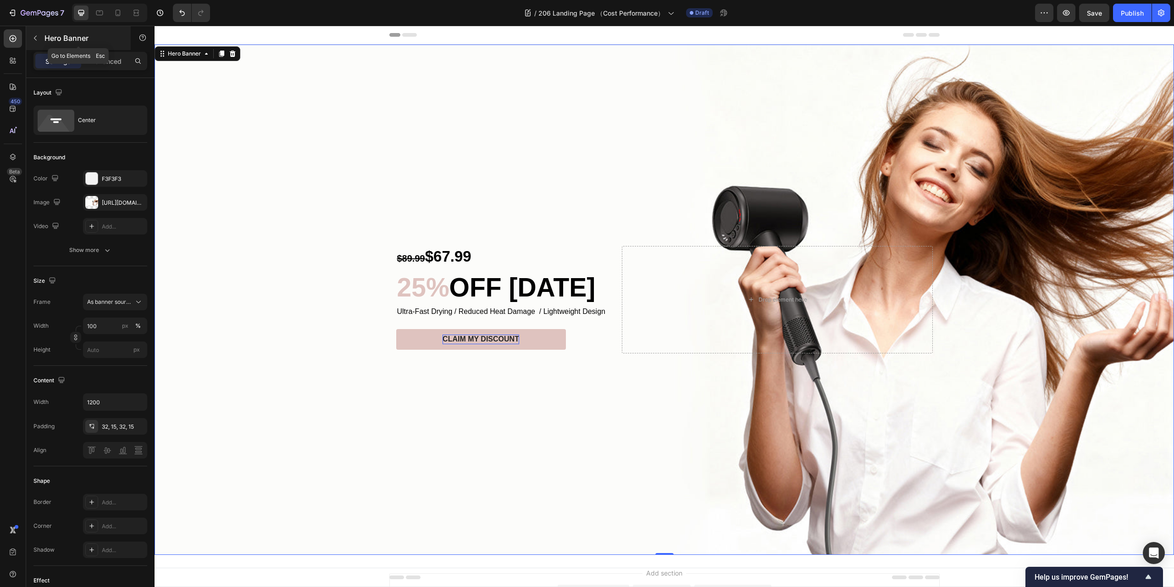
click at [39, 35] on icon "button" at bounding box center [35, 37] width 7 height 7
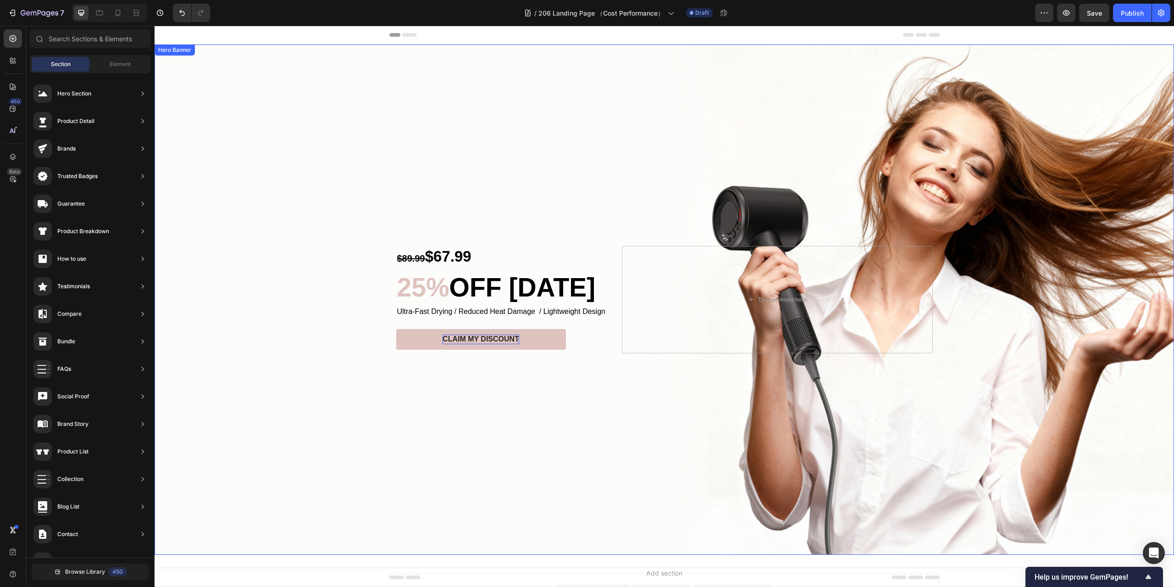
click at [565, 432] on div "Background Image" at bounding box center [665, 299] width 1020 height 510
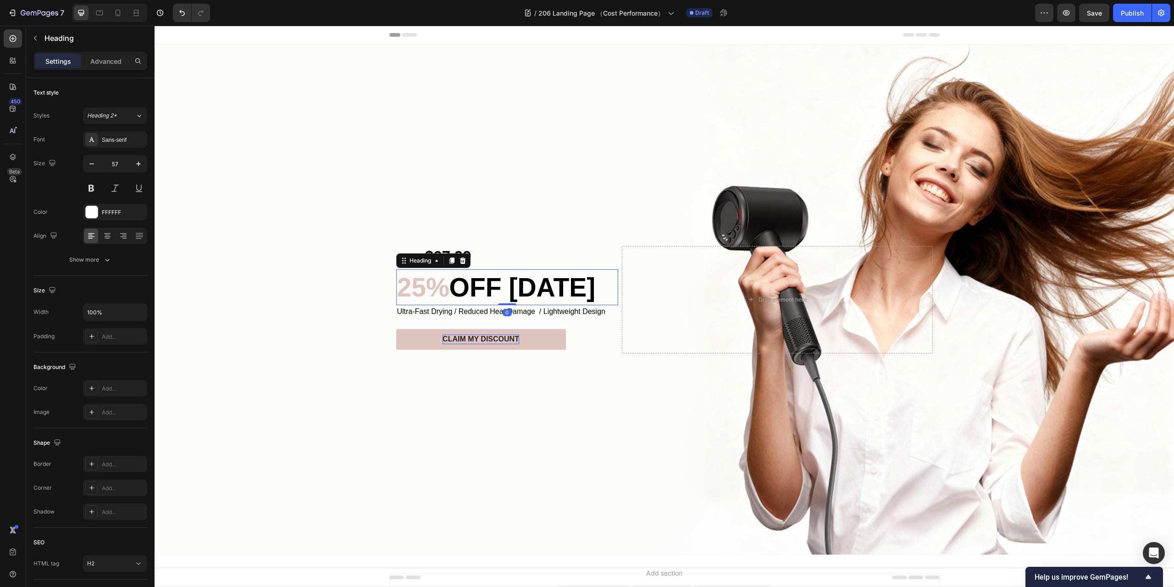
click at [473, 284] on span "OFF Today" at bounding box center [523, 286] width 146 height 29
click at [487, 287] on span "OFF Today" at bounding box center [523, 286] width 146 height 29
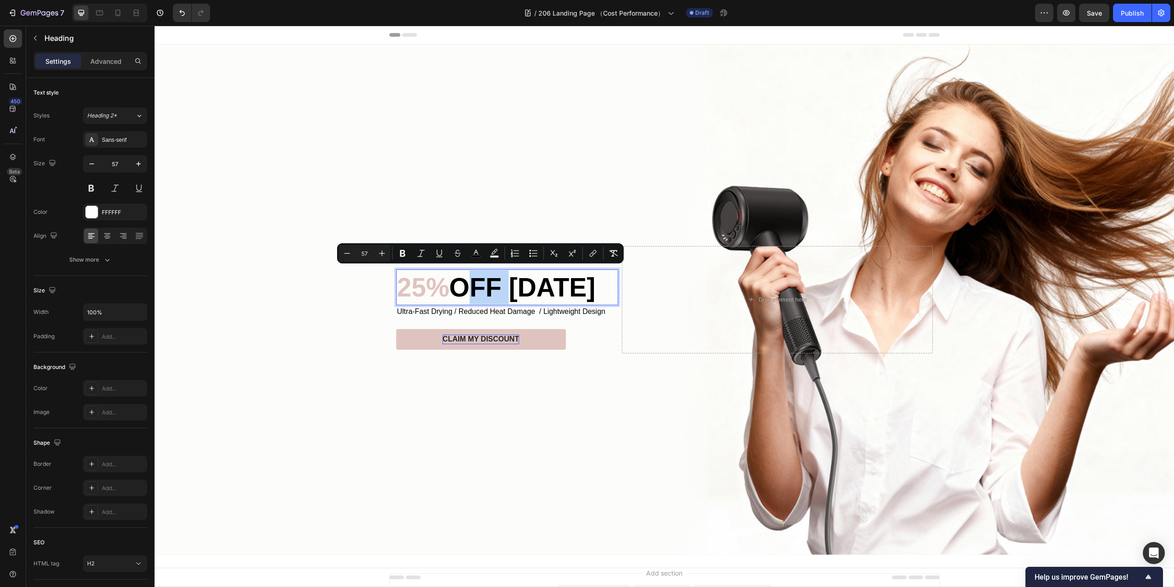
drag, startPoint x: 500, startPoint y: 287, endPoint x: 465, endPoint y: 286, distance: 35.3
click at [465, 286] on span "OFF Today" at bounding box center [523, 286] width 146 height 29
drag, startPoint x: 479, startPoint y: 257, endPoint x: 324, endPoint y: 242, distance: 155.7
click at [479, 257] on rect "Editor contextual toolbar" at bounding box center [476, 257] width 9 height 2
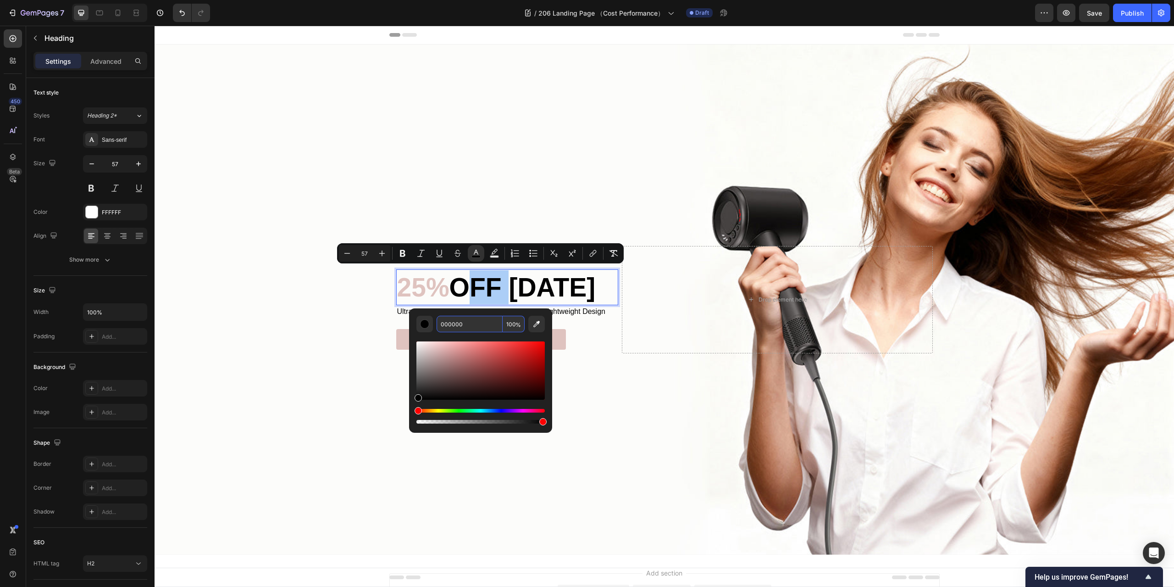
click at [463, 324] on input "000000" at bounding box center [470, 324] width 66 height 17
paste input "dfc3bf"
type input "DFC3BF"
click at [599, 435] on div "Background Image" at bounding box center [665, 299] width 1020 height 510
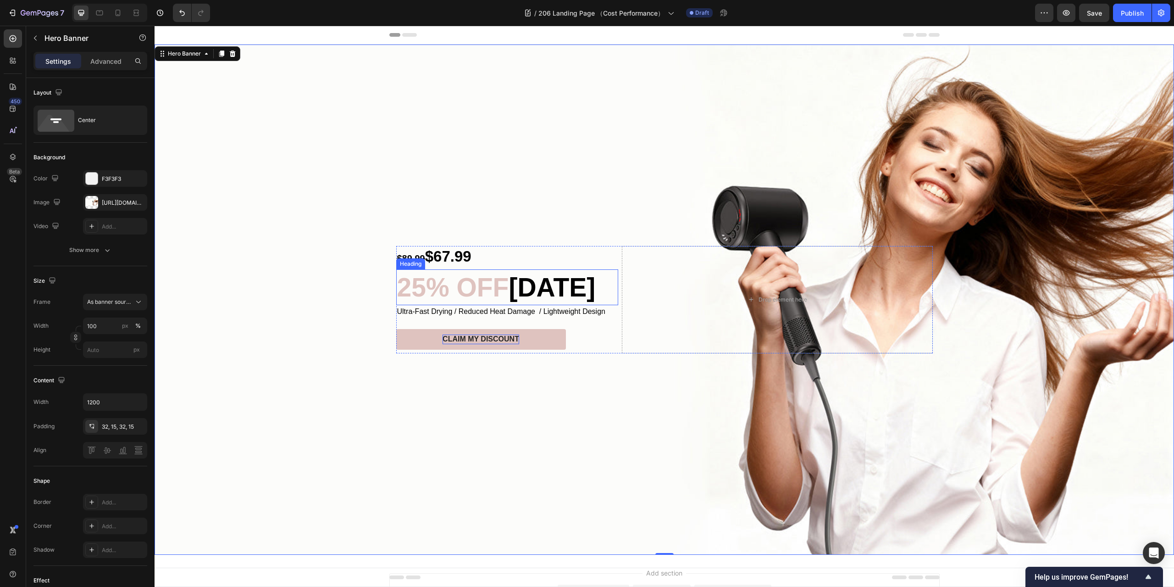
click at [543, 283] on span "[DATE]" at bounding box center [552, 286] width 87 height 29
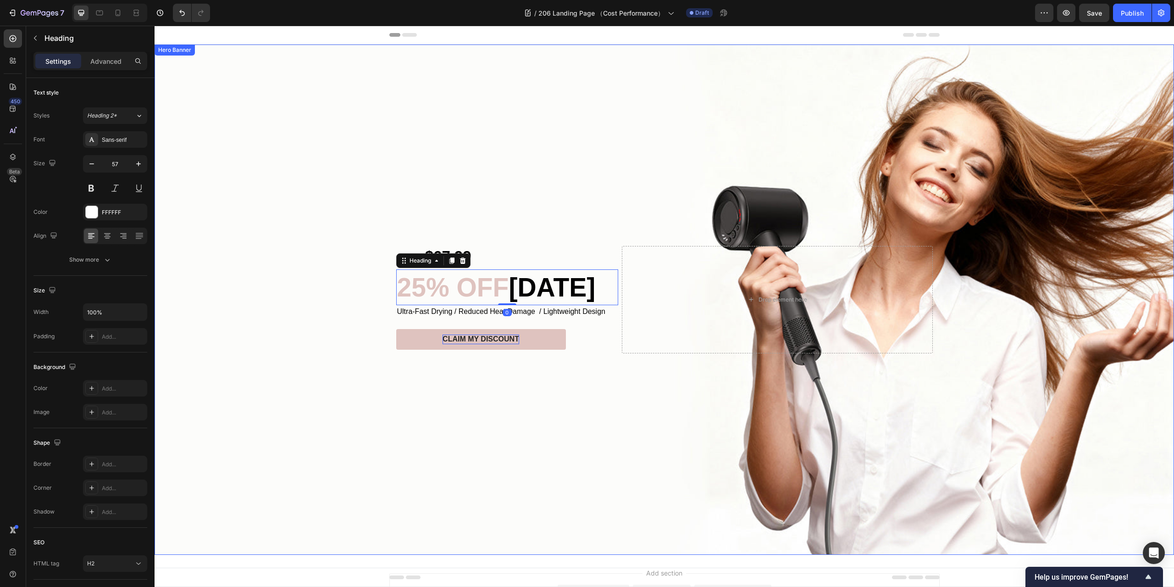
click at [601, 424] on div "Background Image" at bounding box center [665, 299] width 1020 height 510
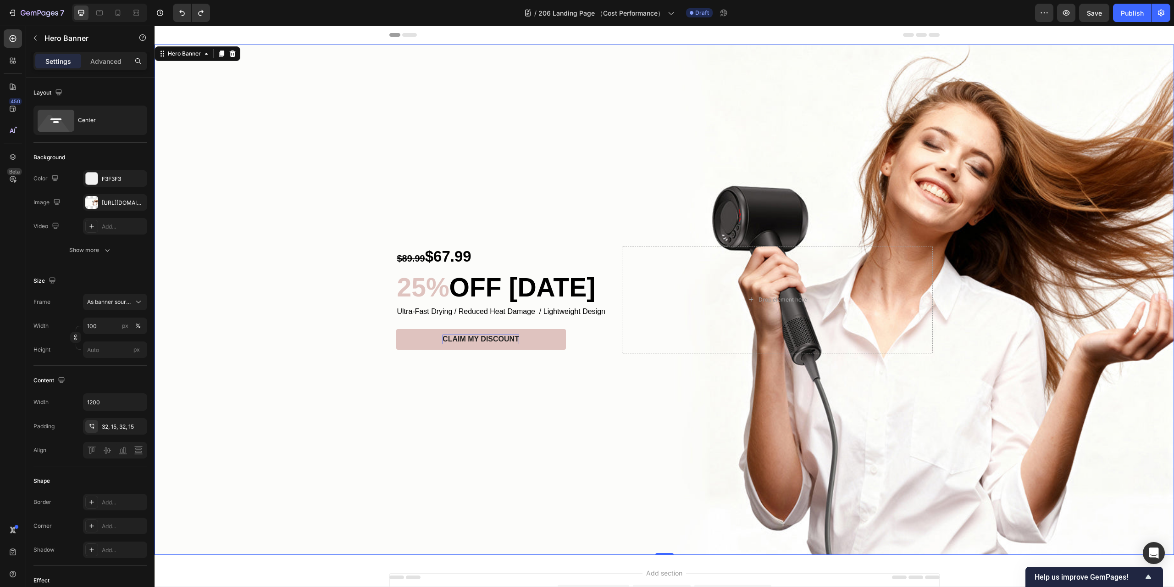
click at [578, 400] on div "Background Image" at bounding box center [665, 299] width 1020 height 510
drag, startPoint x: 198, startPoint y: 13, endPoint x: 205, endPoint y: 176, distance: 162.5
click at [198, 13] on icon "Undo/Redo" at bounding box center [200, 12] width 9 height 9
click at [600, 430] on div "Background Image" at bounding box center [665, 299] width 1020 height 510
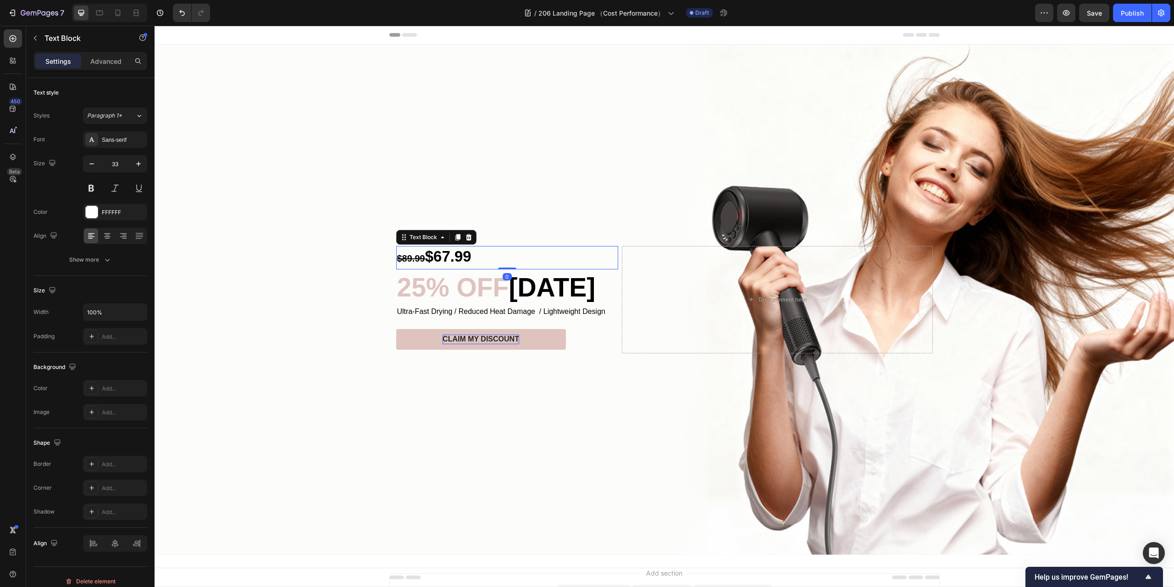
click at [478, 253] on p "$89.99 $67.99" at bounding box center [507, 258] width 220 height 22
click at [137, 117] on icon at bounding box center [139, 115] width 8 height 9
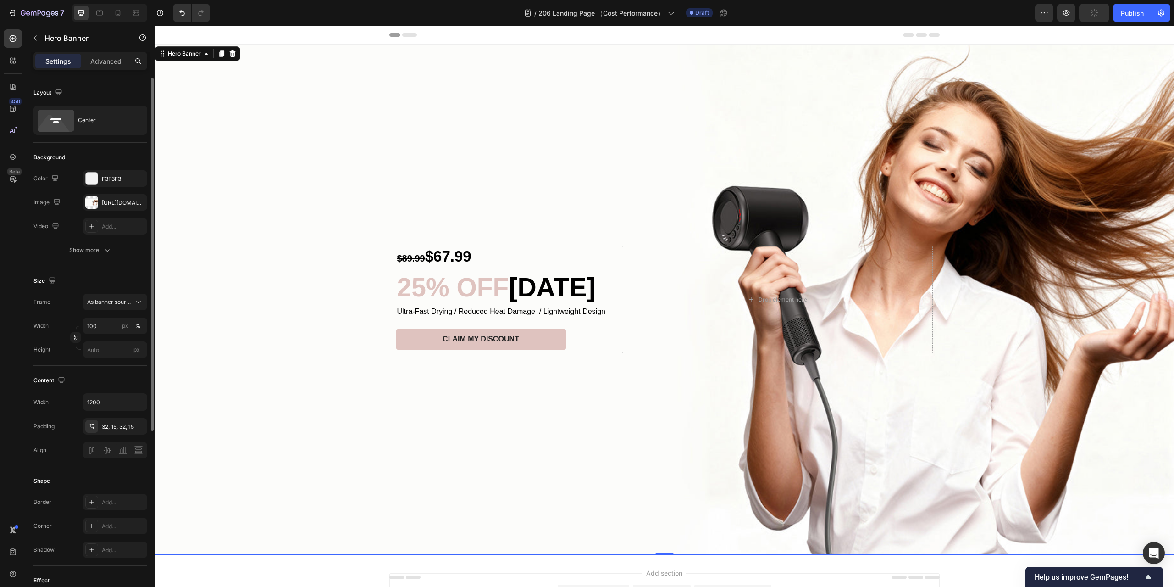
click at [439, 114] on div "Background Image" at bounding box center [665, 299] width 1020 height 510
click at [408, 253] on s "$89.99" at bounding box center [411, 258] width 28 height 10
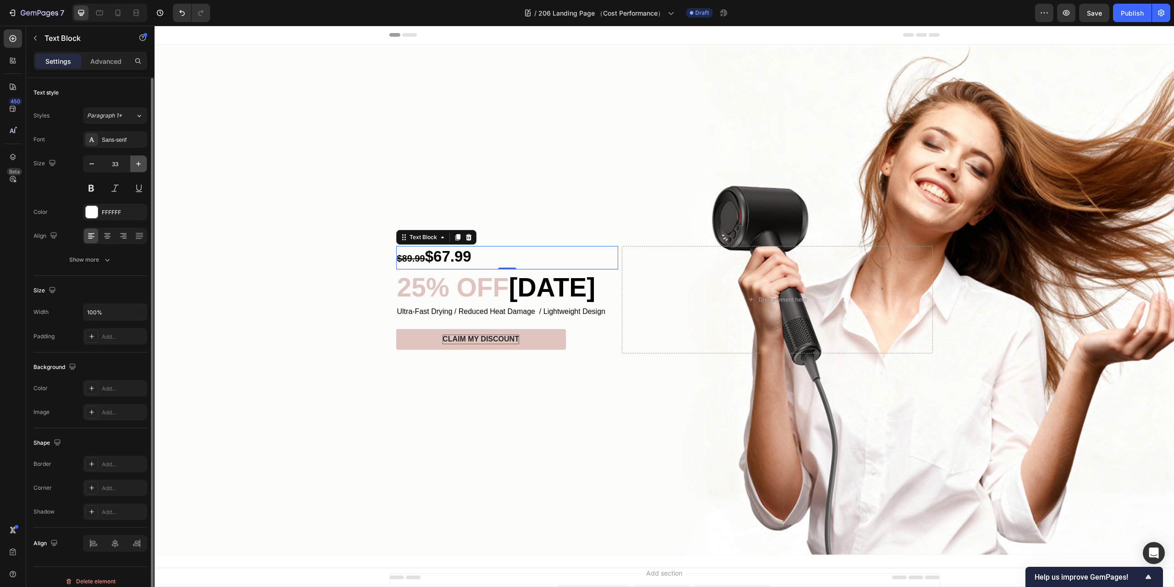
click at [136, 164] on icon "button" at bounding box center [138, 163] width 9 height 9
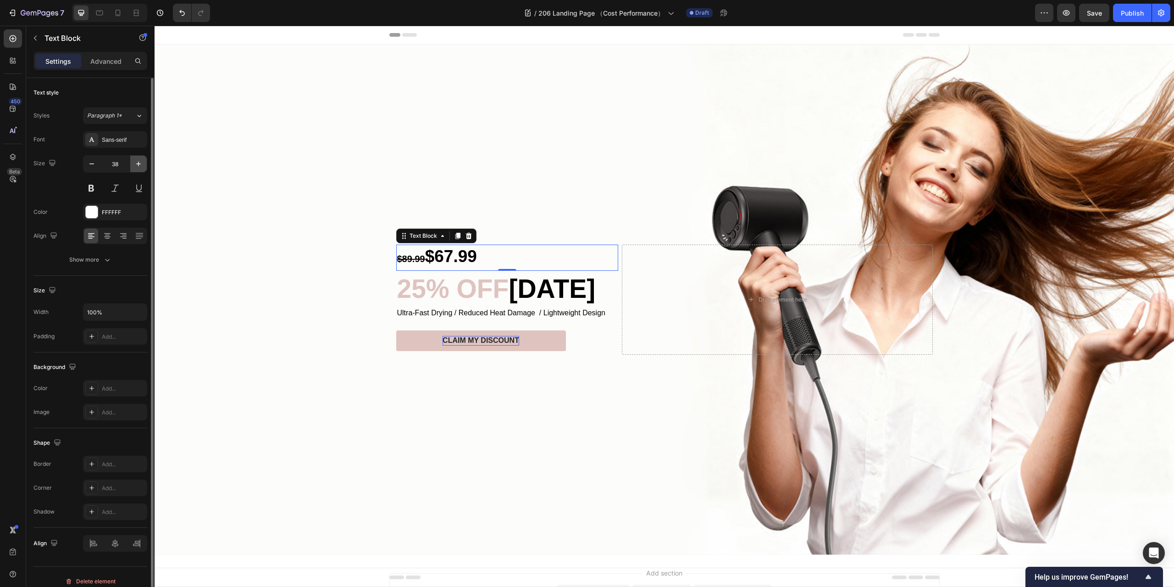
click at [136, 164] on icon "button" at bounding box center [138, 163] width 9 height 9
click at [92, 163] on icon "button" at bounding box center [91, 163] width 9 height 9
type input "40"
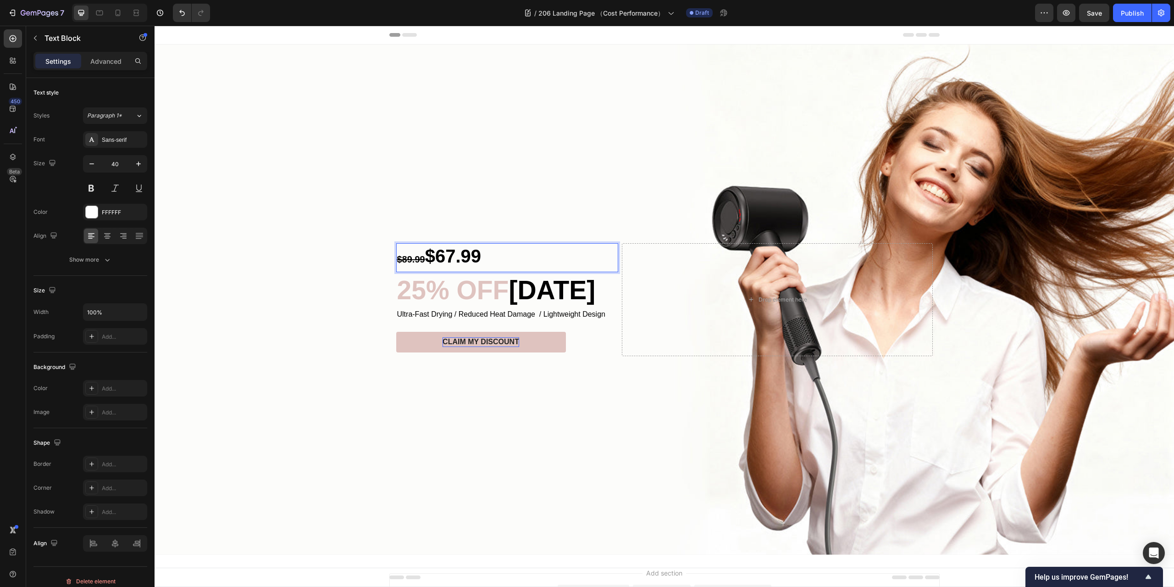
click at [495, 256] on p "$89.99 $67.99" at bounding box center [507, 257] width 220 height 27
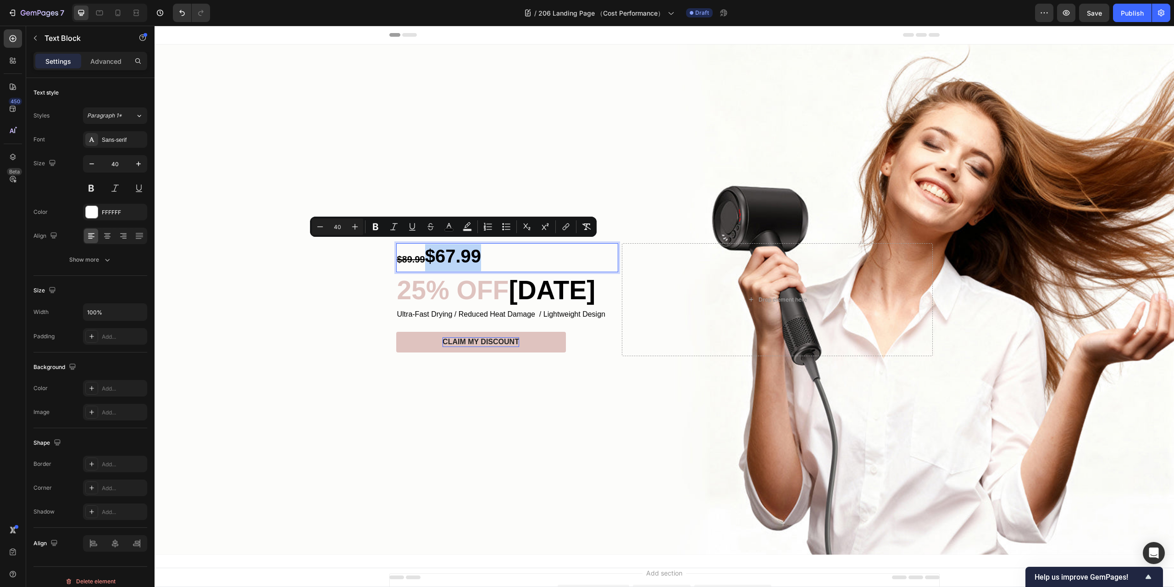
drag, startPoint x: 426, startPoint y: 253, endPoint x: 483, endPoint y: 255, distance: 56.9
click at [426, 261] on span "$67.99" at bounding box center [453, 256] width 56 height 20
type input "20"
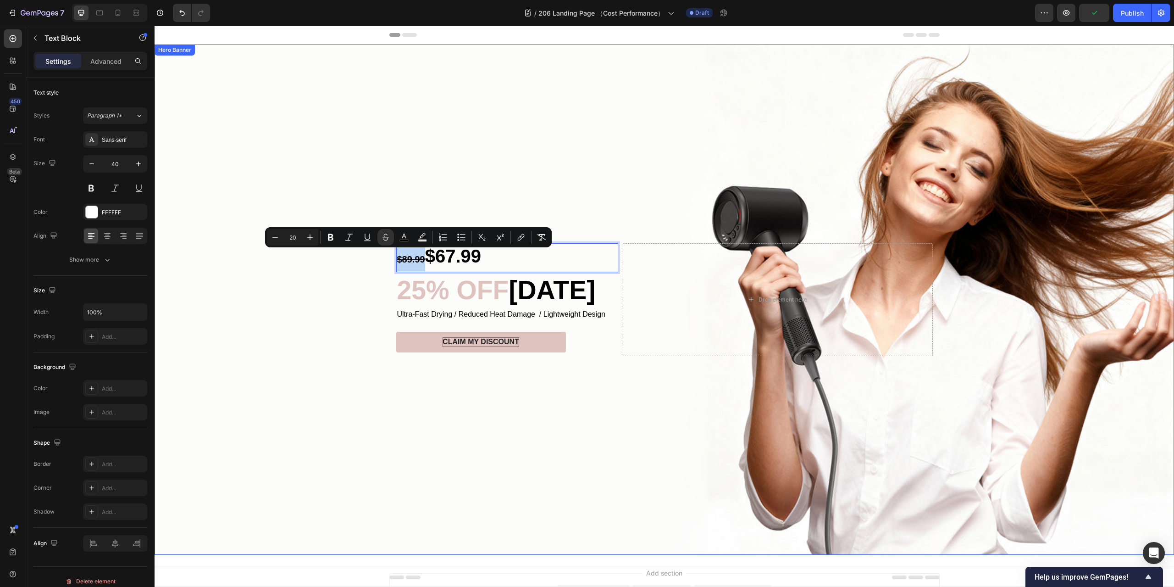
drag, startPoint x: 423, startPoint y: 259, endPoint x: 391, endPoint y: 259, distance: 32.1
click at [391, 259] on div "$89.99 $67.99 Text Block 0 25% OFF Today Heading Ultra-Fast Drying / Reduced He…" at bounding box center [664, 299] width 550 height 142
click at [312, 240] on icon "Editor contextual toolbar" at bounding box center [310, 237] width 9 height 9
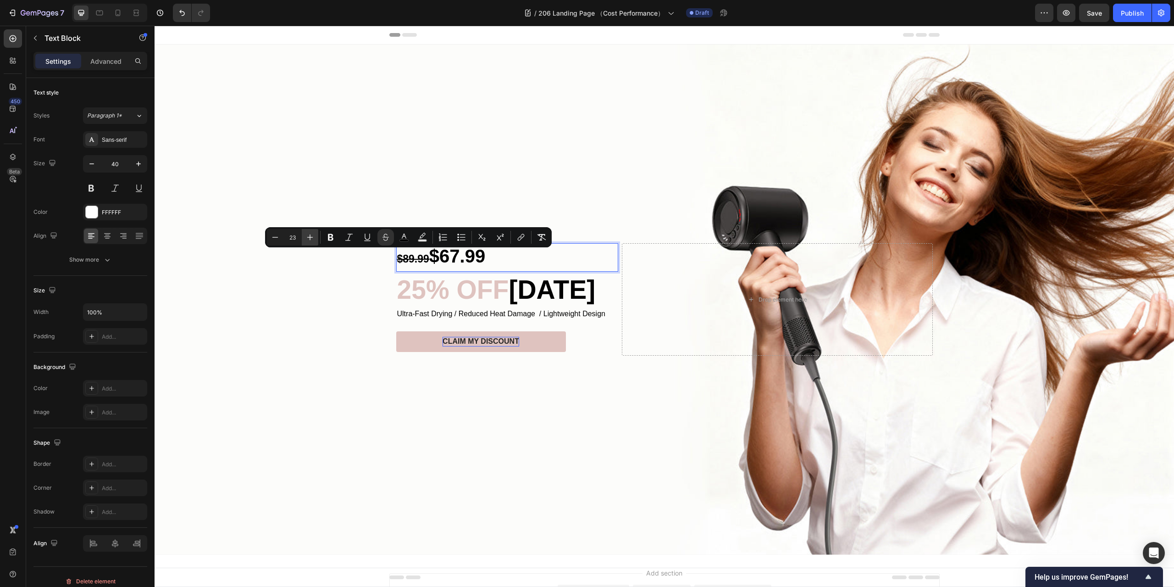
click at [312, 240] on icon "Editor contextual toolbar" at bounding box center [310, 237] width 9 height 9
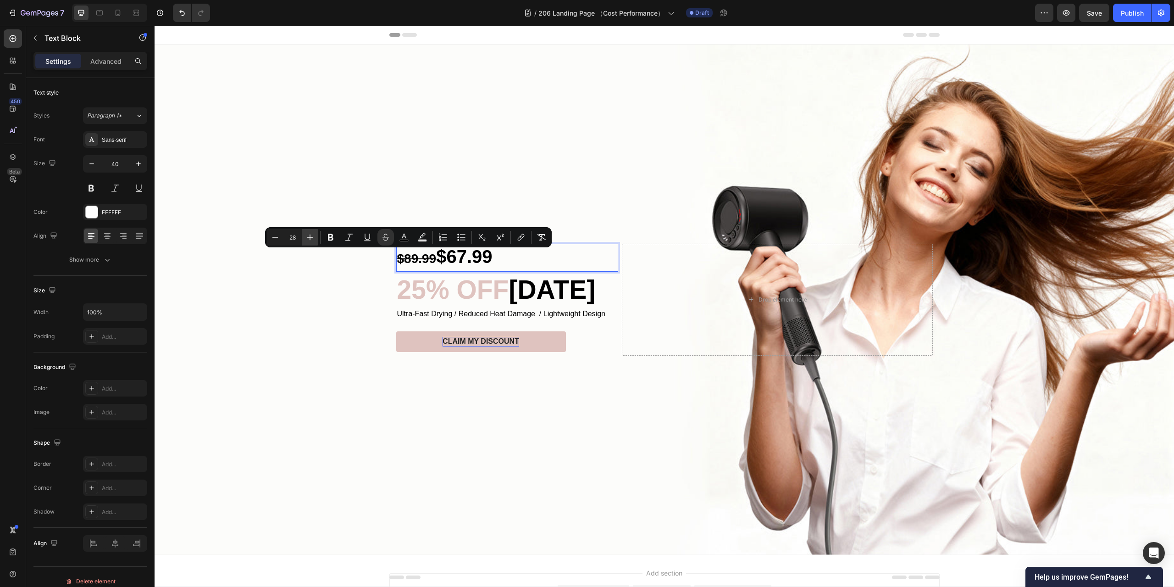
click at [312, 240] on icon "Editor contextual toolbar" at bounding box center [310, 237] width 9 height 9
type input "30"
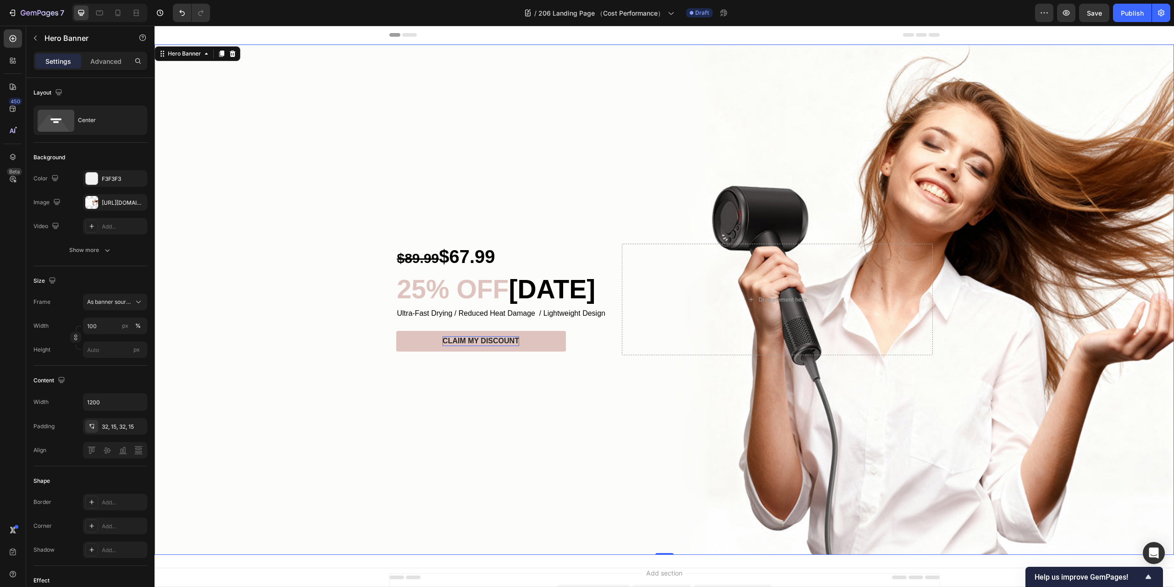
click at [518, 444] on div "Background Image" at bounding box center [665, 299] width 1020 height 510
click at [467, 254] on span "$67.99" at bounding box center [467, 256] width 56 height 20
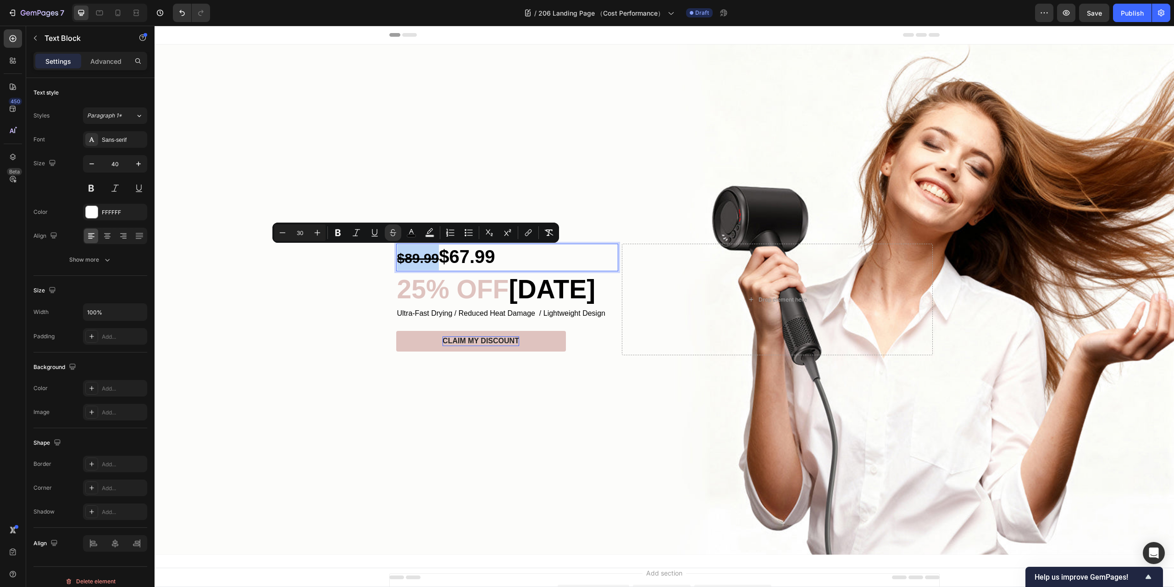
drag, startPoint x: 439, startPoint y: 256, endPoint x: 396, endPoint y: 256, distance: 42.2
click at [539, 465] on div "Background Image" at bounding box center [665, 299] width 1020 height 510
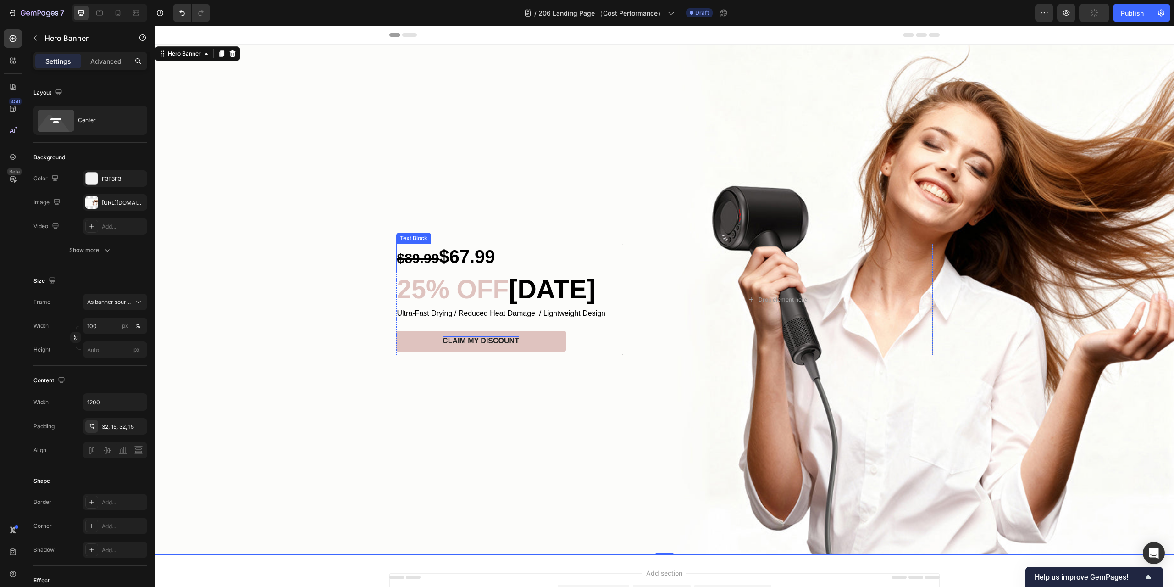
click at [502, 251] on p "$89.99 $67.99" at bounding box center [507, 257] width 220 height 26
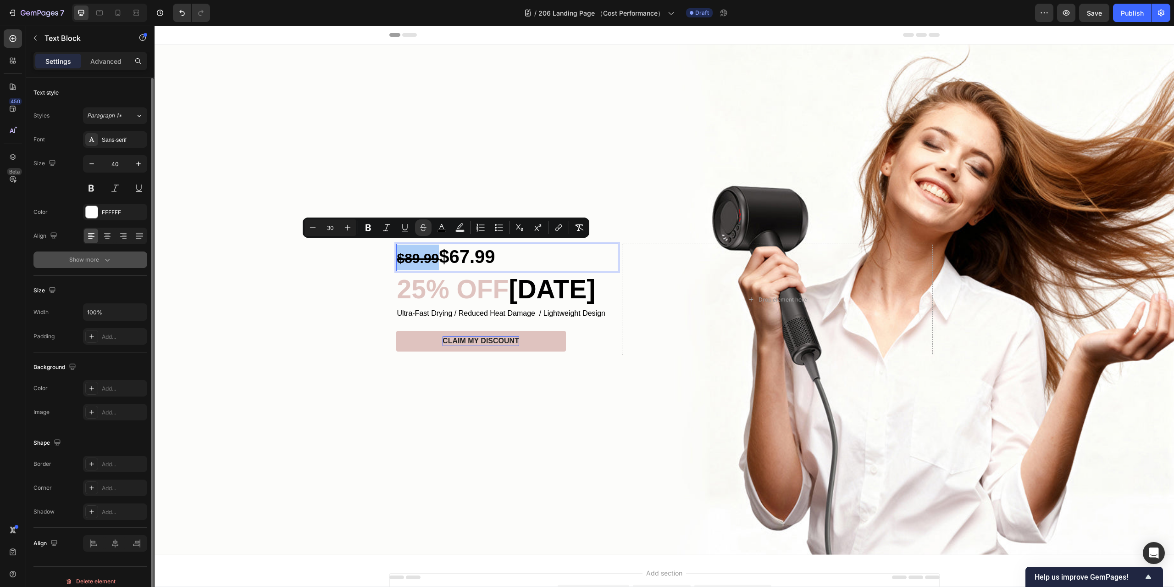
click at [111, 255] on icon "button" at bounding box center [107, 259] width 9 height 9
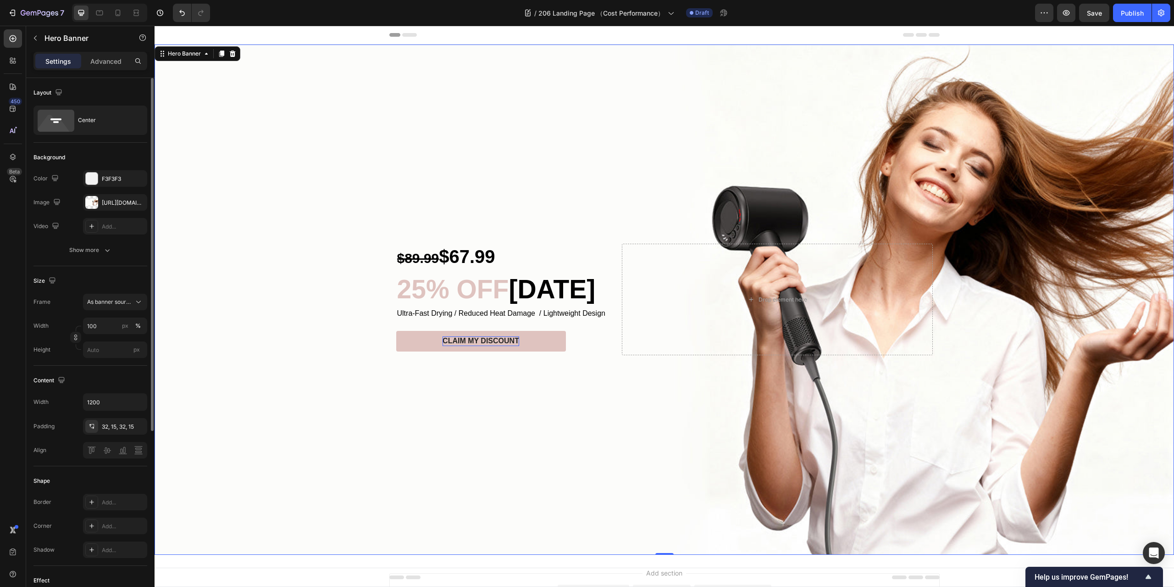
click at [498, 379] on div "Background Image" at bounding box center [665, 299] width 1020 height 510
click at [492, 256] on span "$67.99" at bounding box center [467, 256] width 56 height 20
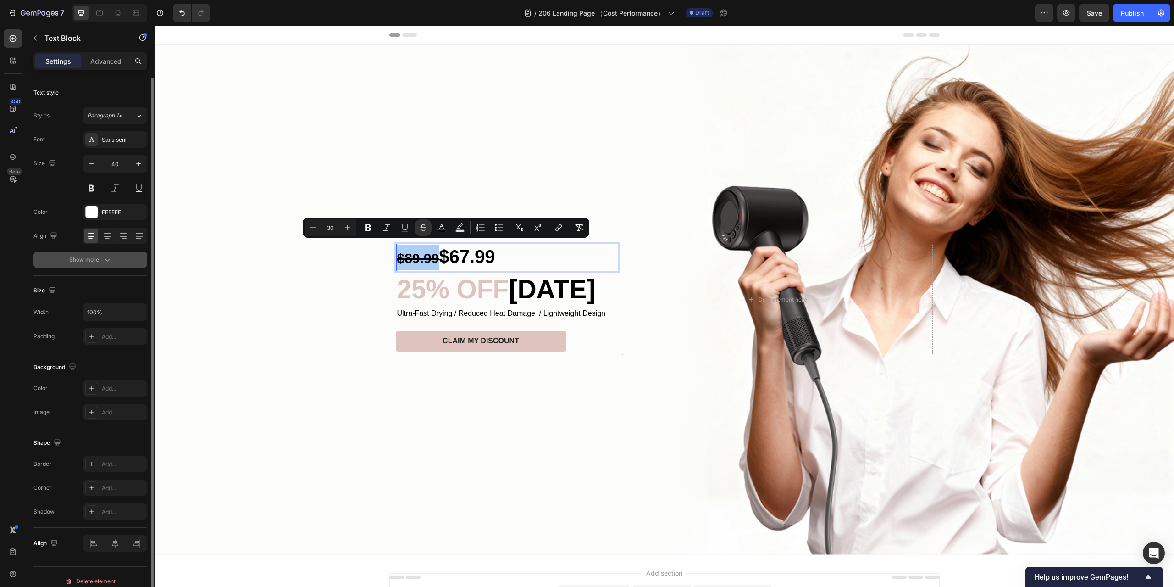
click at [106, 260] on icon "button" at bounding box center [107, 260] width 5 height 3
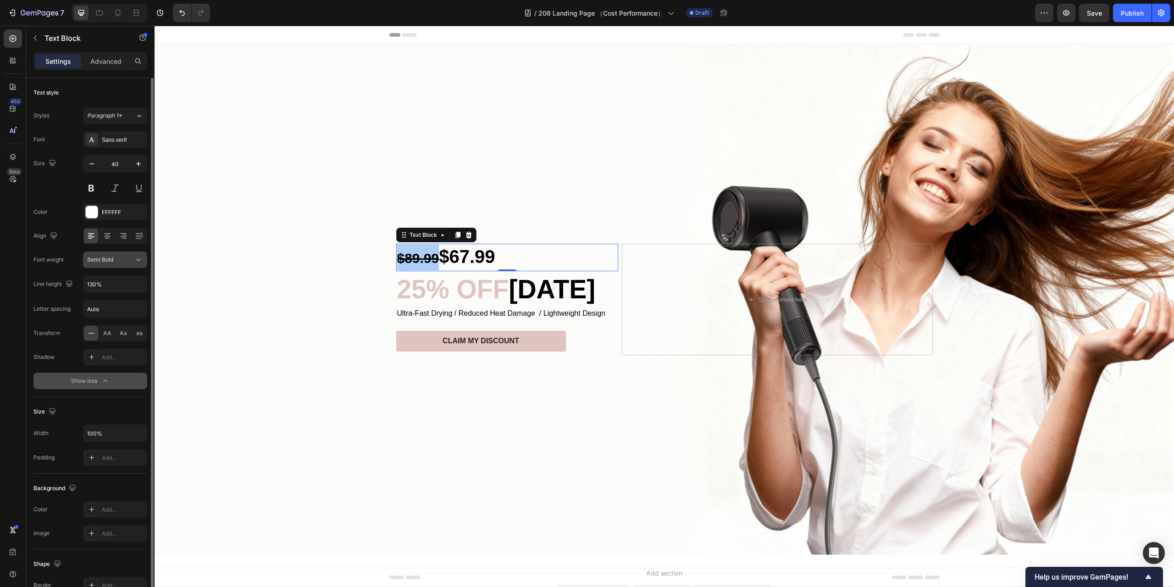
click at [138, 258] on icon at bounding box center [138, 259] width 9 height 9
click at [137, 258] on icon at bounding box center [138, 259] width 9 height 9
click at [128, 141] on div "Sans-serif" at bounding box center [123, 140] width 43 height 8
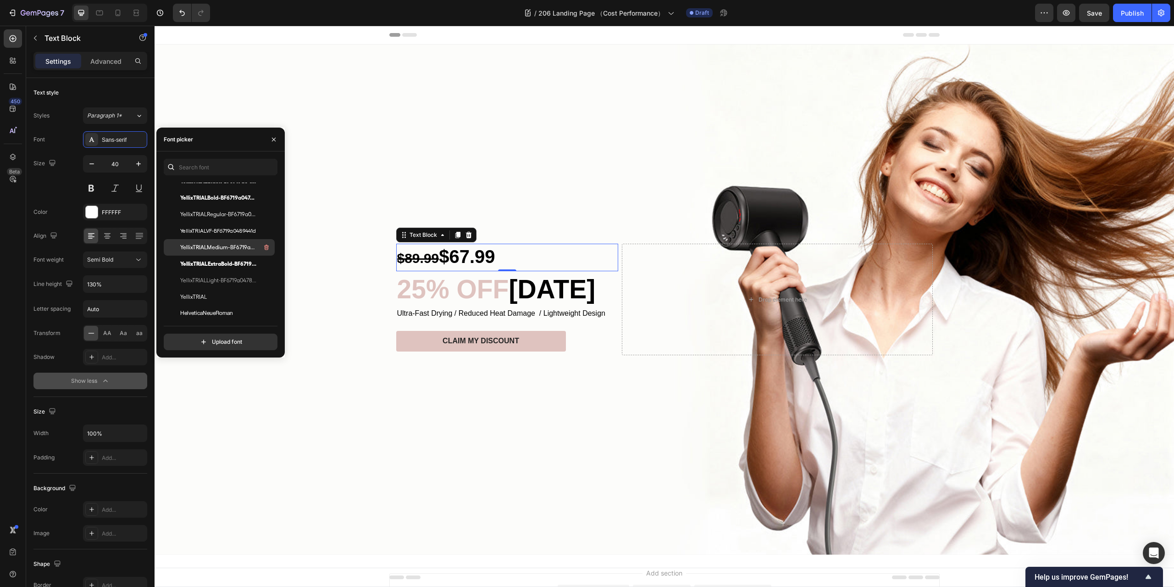
scroll to position [0, 0]
click at [225, 257] on span "YellixTRIALRegular-BF6719a047e6e10" at bounding box center [218, 260] width 76 height 8
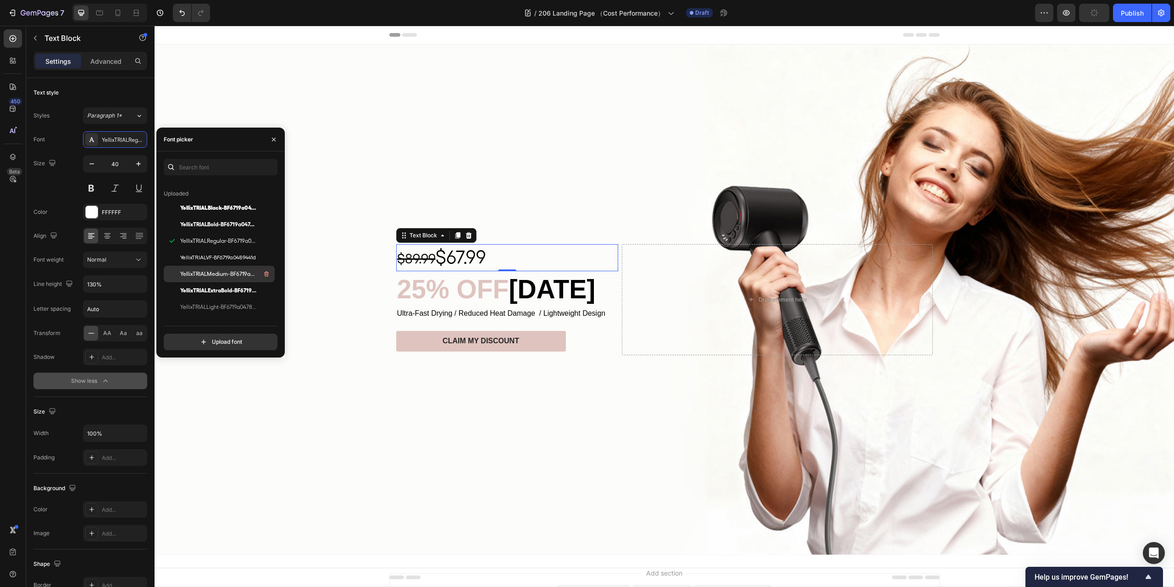
scroll to position [46, 0]
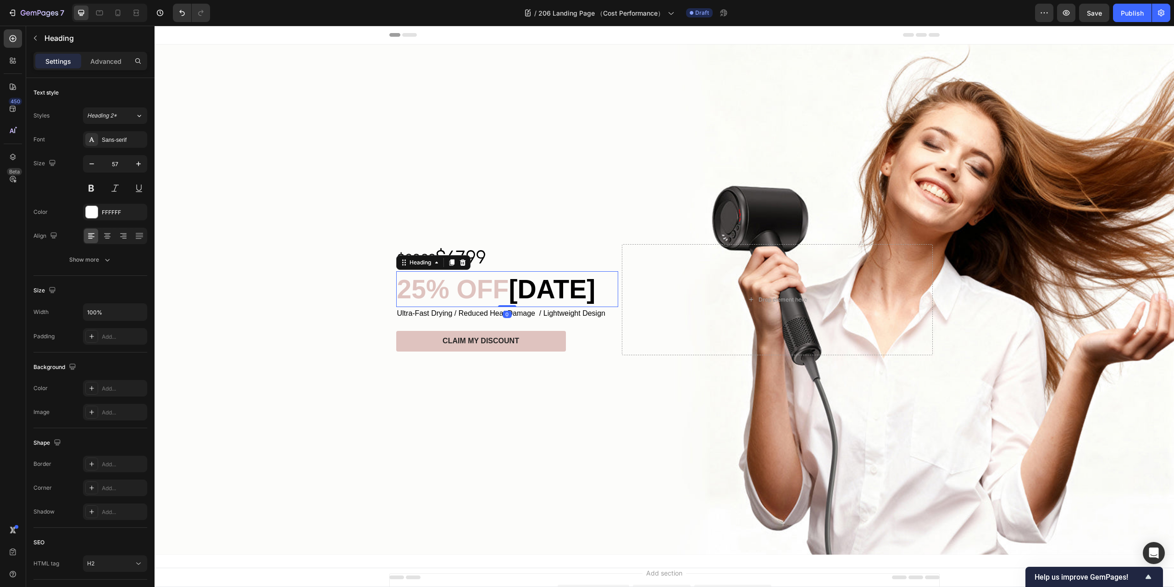
click at [466, 289] on span "OFF" at bounding box center [482, 288] width 52 height 29
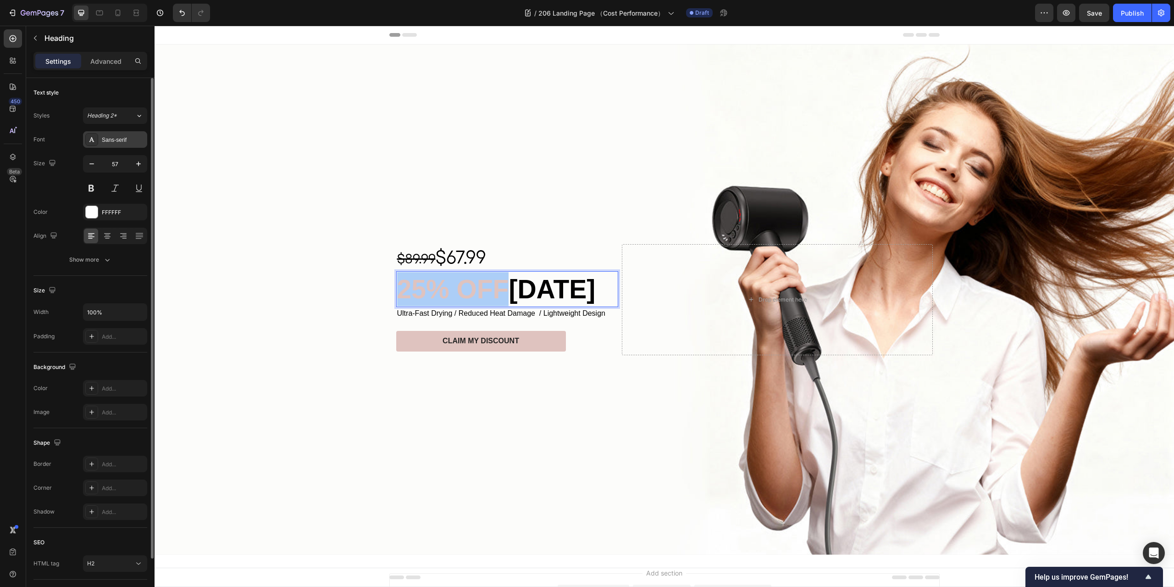
click at [117, 136] on div "Sans-serif" at bounding box center [123, 140] width 43 height 8
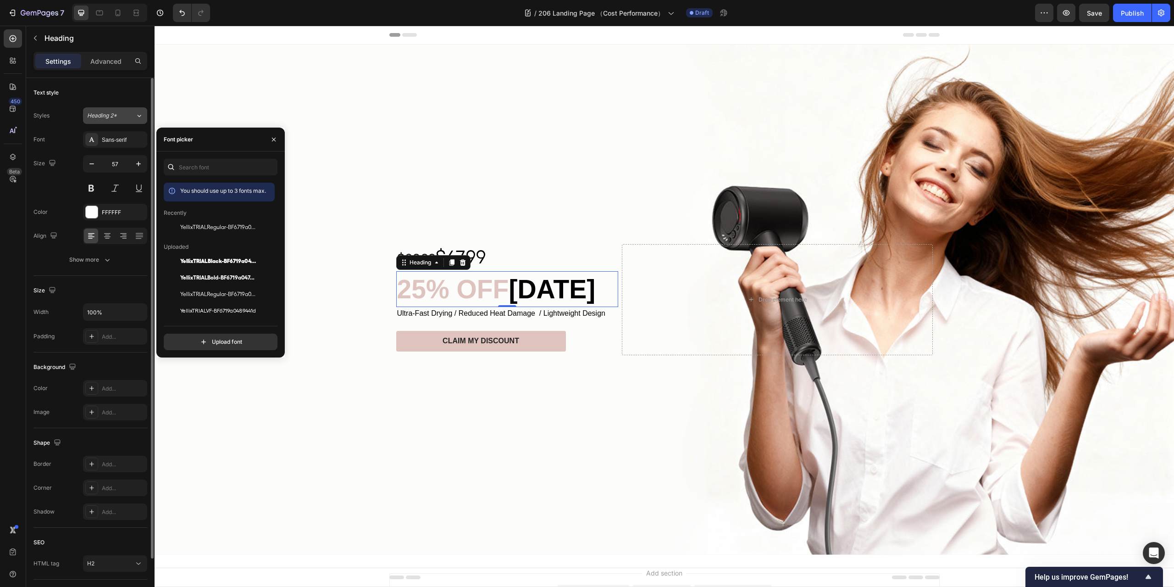
click at [136, 118] on icon at bounding box center [139, 115] width 8 height 9
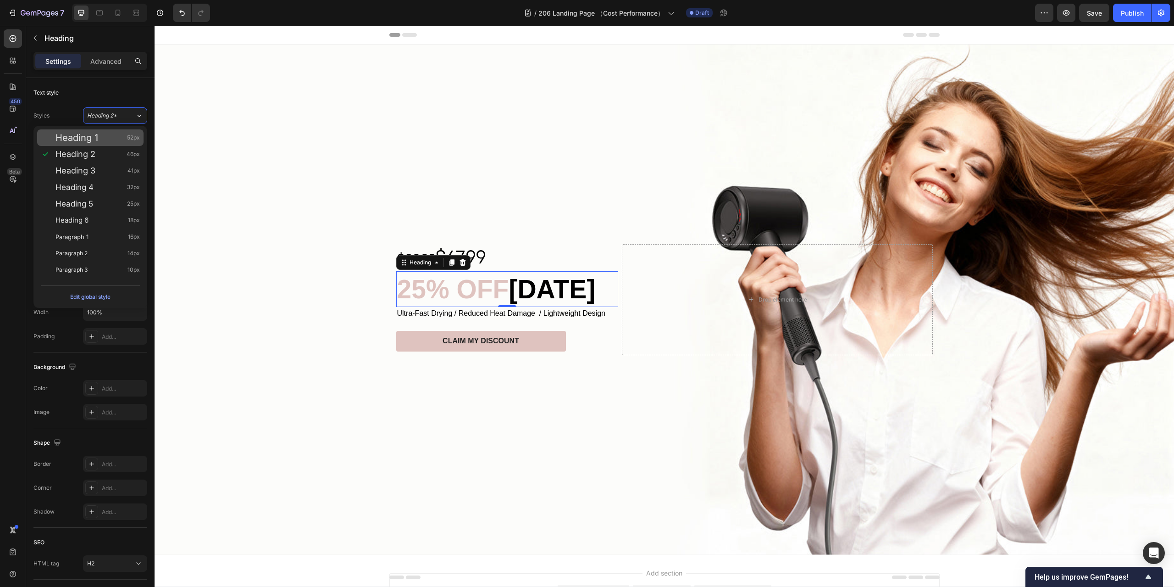
click at [108, 133] on div "Heading 1 52px" at bounding box center [98, 137] width 84 height 9
type input "52"
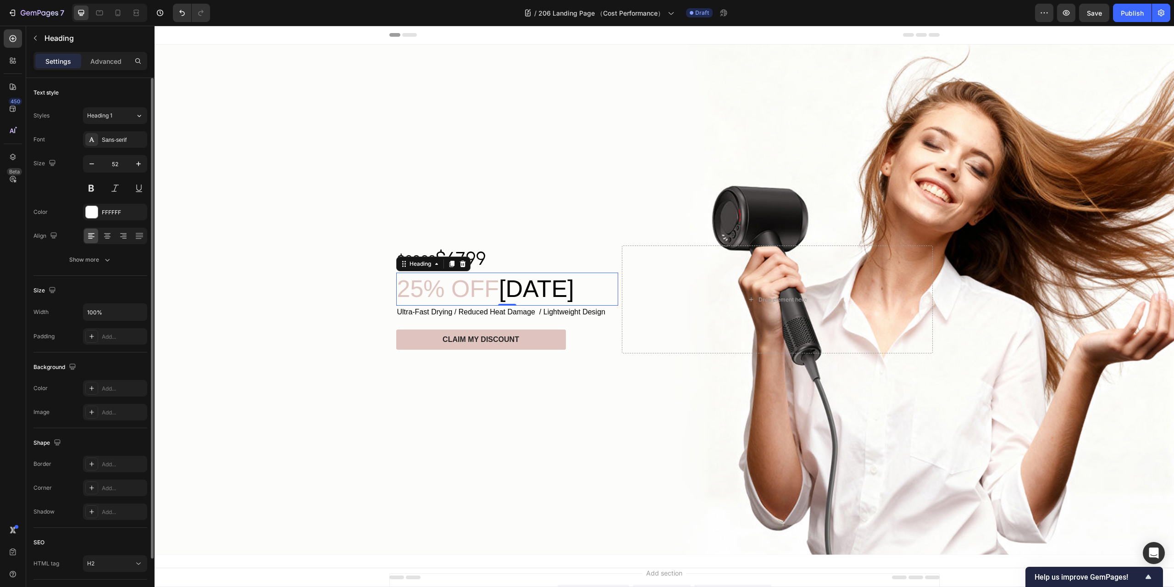
click at [119, 149] on div "Font Sans-serif Size 52 Color FFFFFF Align Show more" at bounding box center [90, 199] width 114 height 137
click at [118, 146] on div "Sans-serif" at bounding box center [115, 139] width 64 height 17
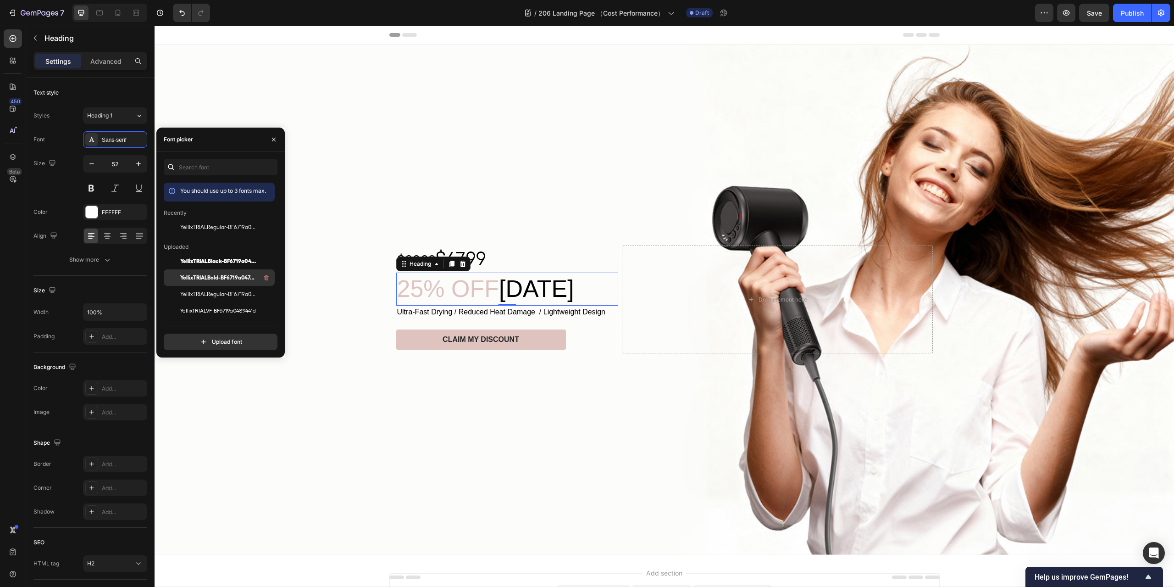
click at [229, 273] on span "YellixTRIALBold-BF6719a047469e3" at bounding box center [218, 277] width 76 height 8
click at [222, 277] on span "YellixTRIALBlack-BF6719a0485a132" at bounding box center [218, 277] width 76 height 8
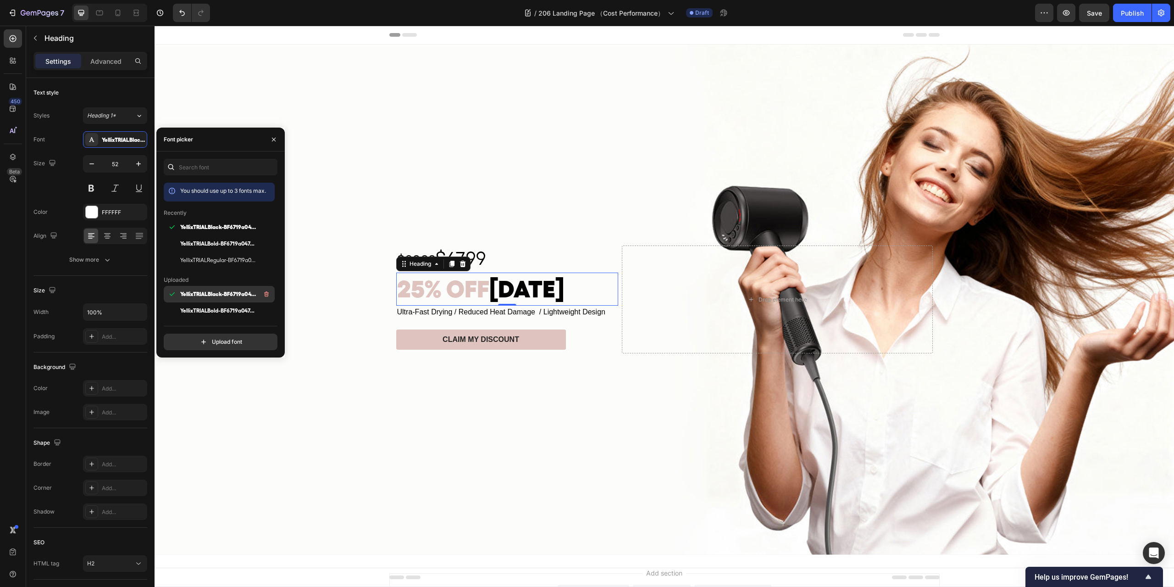
click at [227, 291] on span "YellixTRIALBlack-BF6719a0485a132" at bounding box center [218, 294] width 76 height 8
click at [231, 307] on span "YellixTRIALBold-BF6719a047469e3" at bounding box center [218, 310] width 76 height 8
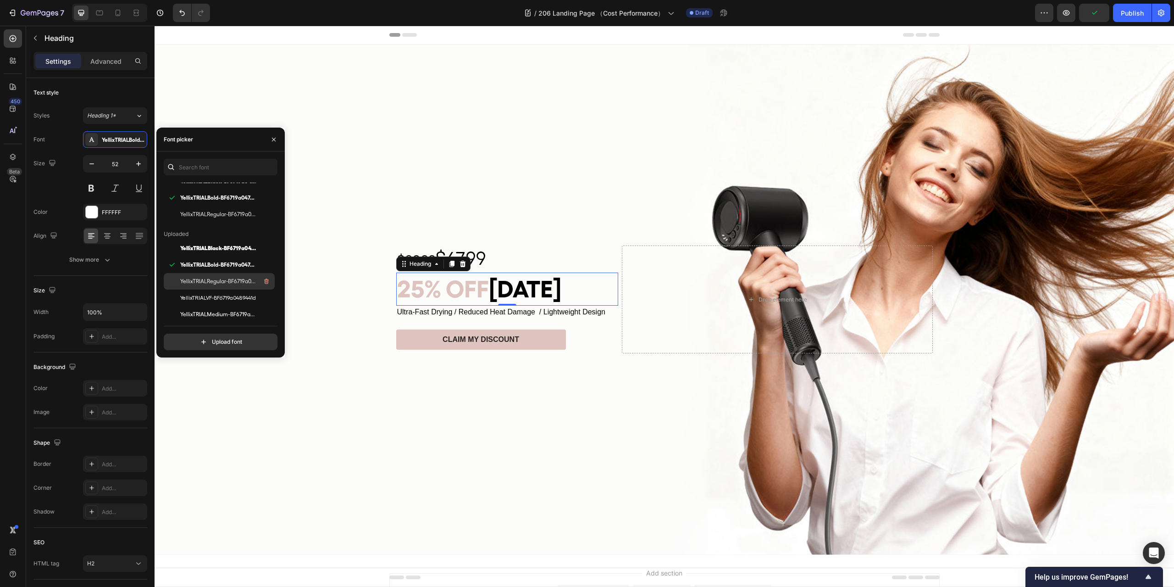
click at [222, 282] on span "YellixTRIALRegular-BF6719a047e6e10" at bounding box center [218, 281] width 76 height 8
click at [224, 264] on span "YellixTRIALBold-BF6719a047469e3" at bounding box center [218, 265] width 76 height 8
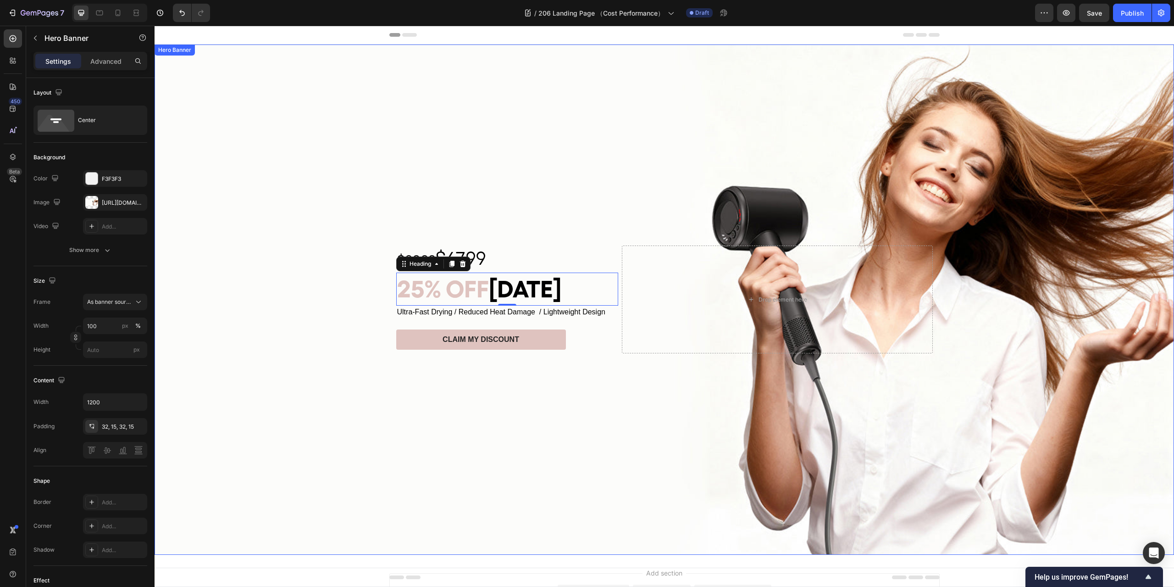
click at [561, 407] on div "Background Image" at bounding box center [665, 299] width 1020 height 510
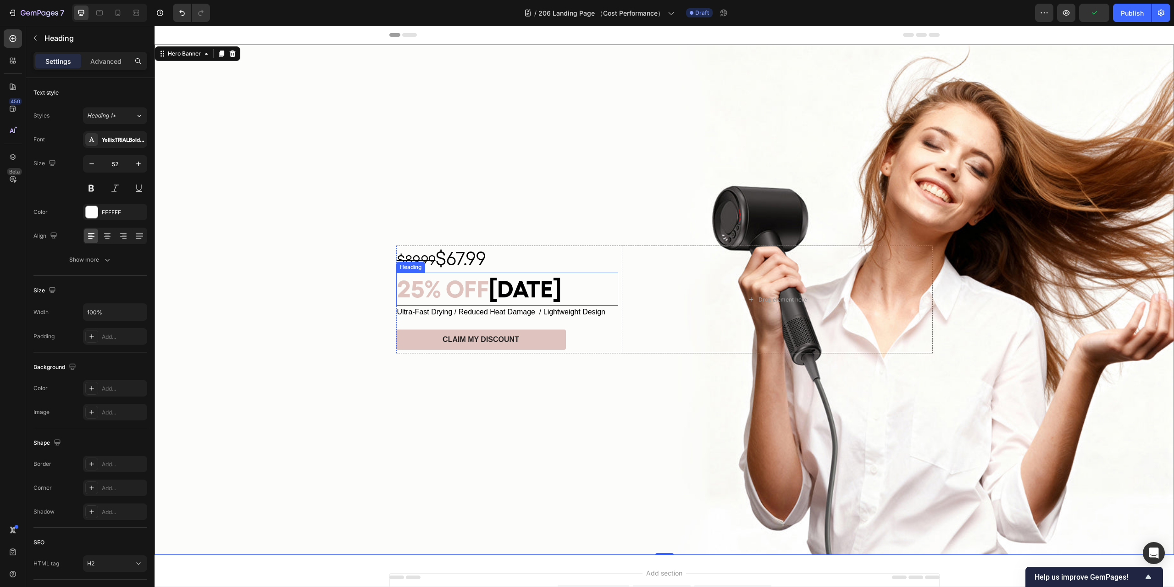
click at [490, 289] on span "[DATE]" at bounding box center [525, 288] width 72 height 28
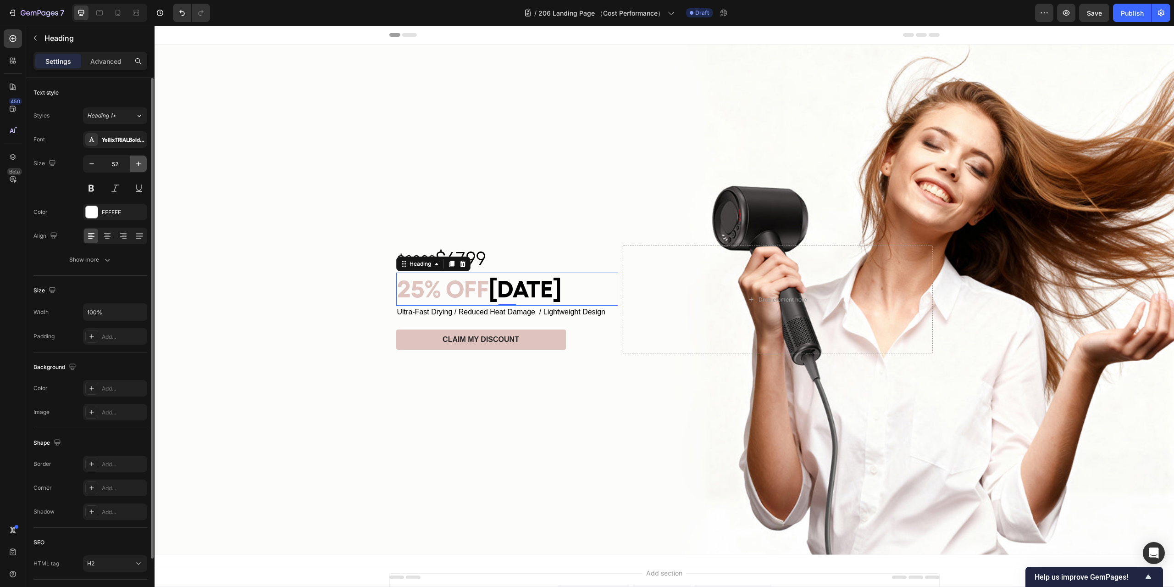
click at [141, 159] on icon "button" at bounding box center [138, 163] width 9 height 9
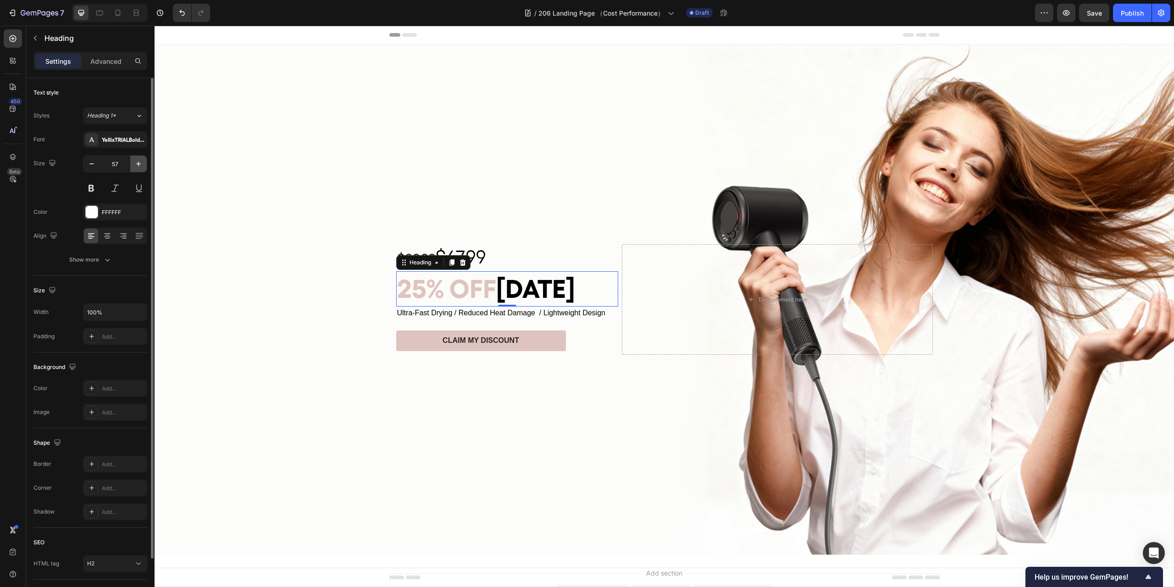
click at [141, 159] on icon "button" at bounding box center [138, 163] width 9 height 9
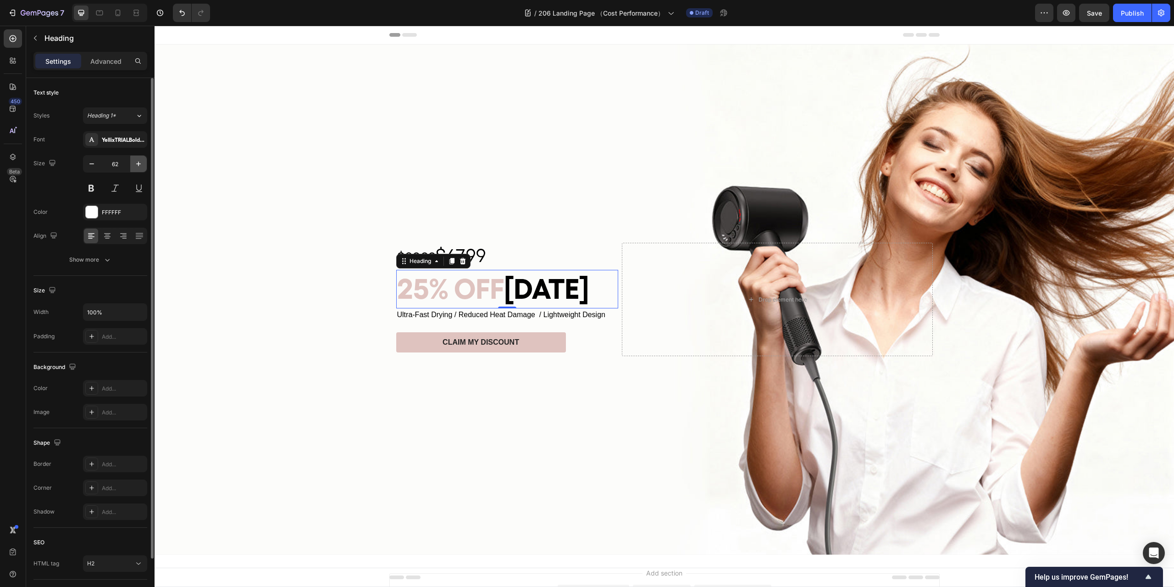
click at [141, 159] on icon "button" at bounding box center [138, 163] width 9 height 9
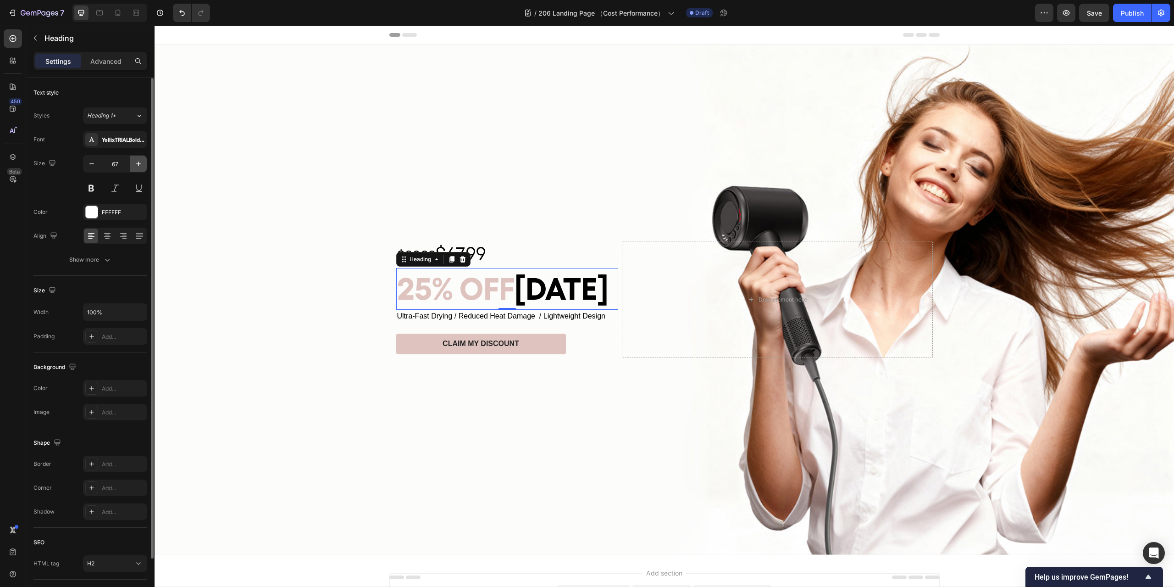
click at [141, 159] on icon "button" at bounding box center [138, 163] width 9 height 9
click at [141, 159] on button "button" at bounding box center [138, 164] width 17 height 17
type input "70"
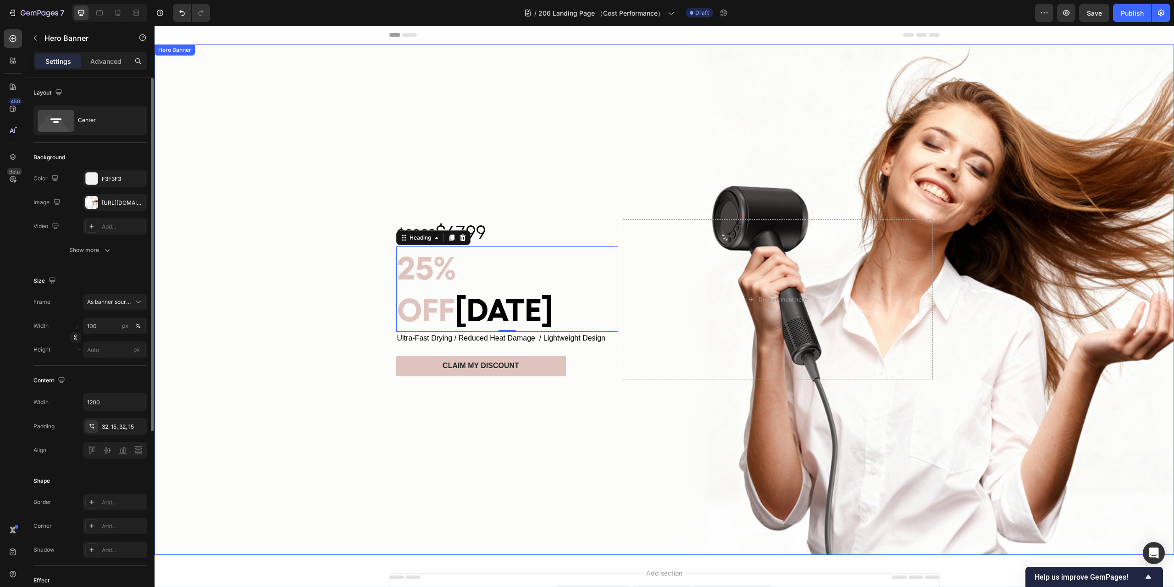
click at [597, 440] on div "Background Image" at bounding box center [665, 299] width 1020 height 510
click at [464, 243] on span "$67.99" at bounding box center [461, 232] width 50 height 22
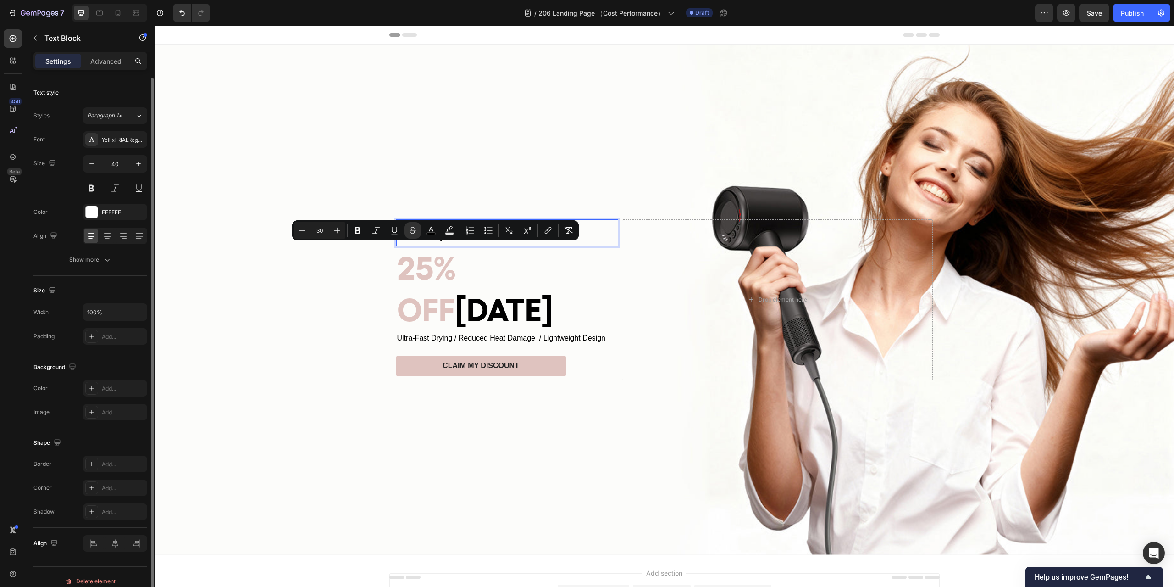
drag, startPoint x: 440, startPoint y: 253, endPoint x: 432, endPoint y: 253, distance: 8.3
click at [432, 245] on p "$89.99 $67.99" at bounding box center [507, 232] width 220 height 25
click at [413, 231] on icon "Editor contextual toolbar" at bounding box center [412, 230] width 9 height 9
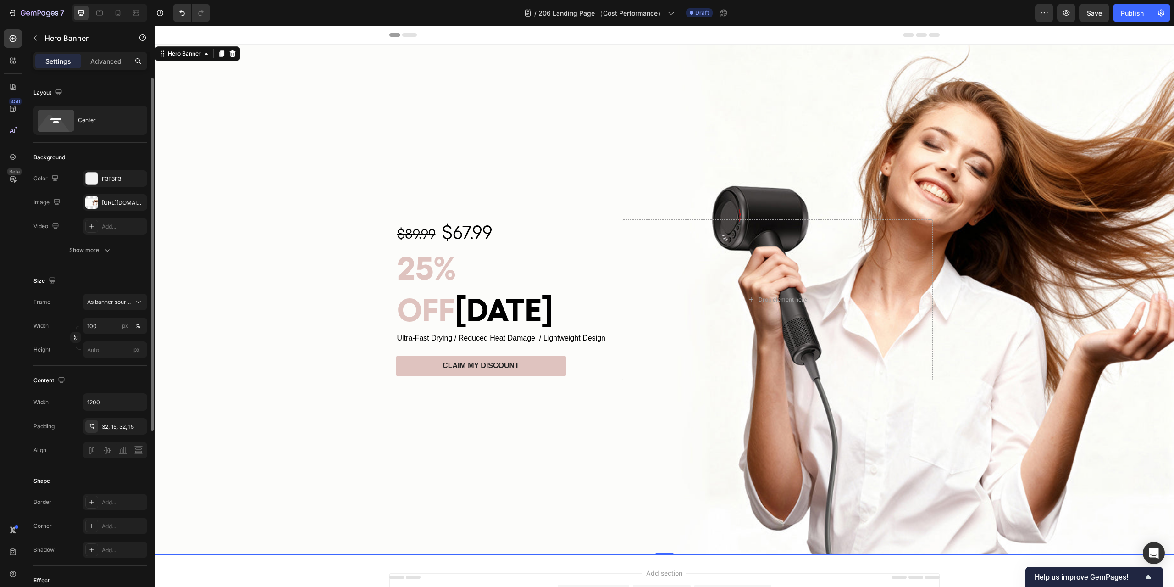
click at [552, 449] on div "Background Image" at bounding box center [665, 299] width 1020 height 510
click at [444, 243] on span "$67.99" at bounding box center [467, 232] width 50 height 22
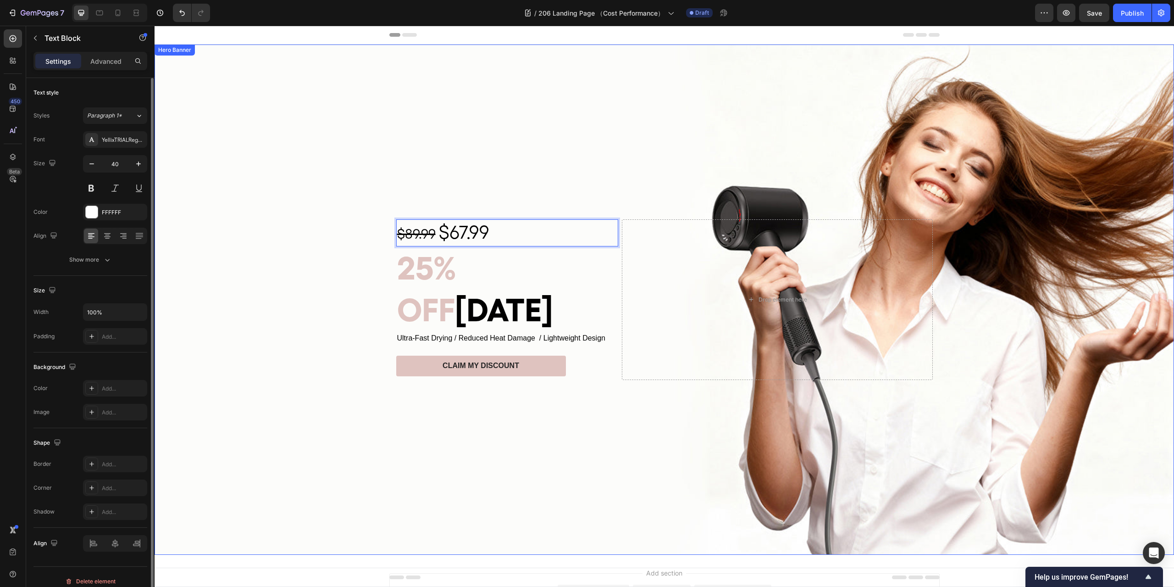
click at [526, 428] on div "Background Image" at bounding box center [665, 299] width 1020 height 510
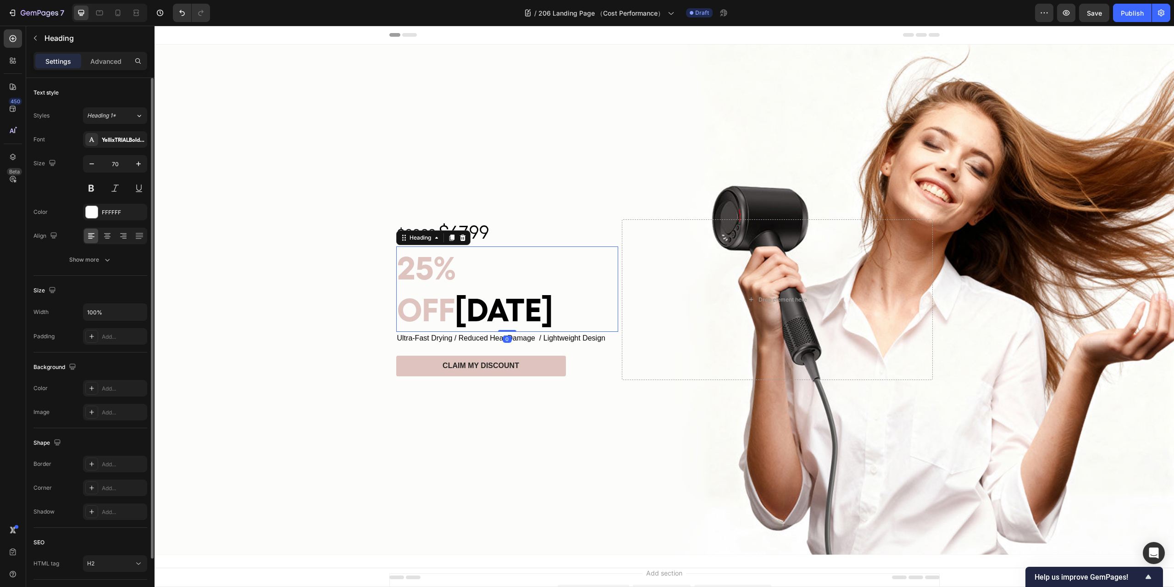
click at [455, 290] on span "OFF" at bounding box center [426, 309] width 58 height 39
click at [114, 261] on button "Show more" at bounding box center [90, 259] width 114 height 17
click at [135, 258] on icon at bounding box center [138, 259] width 9 height 9
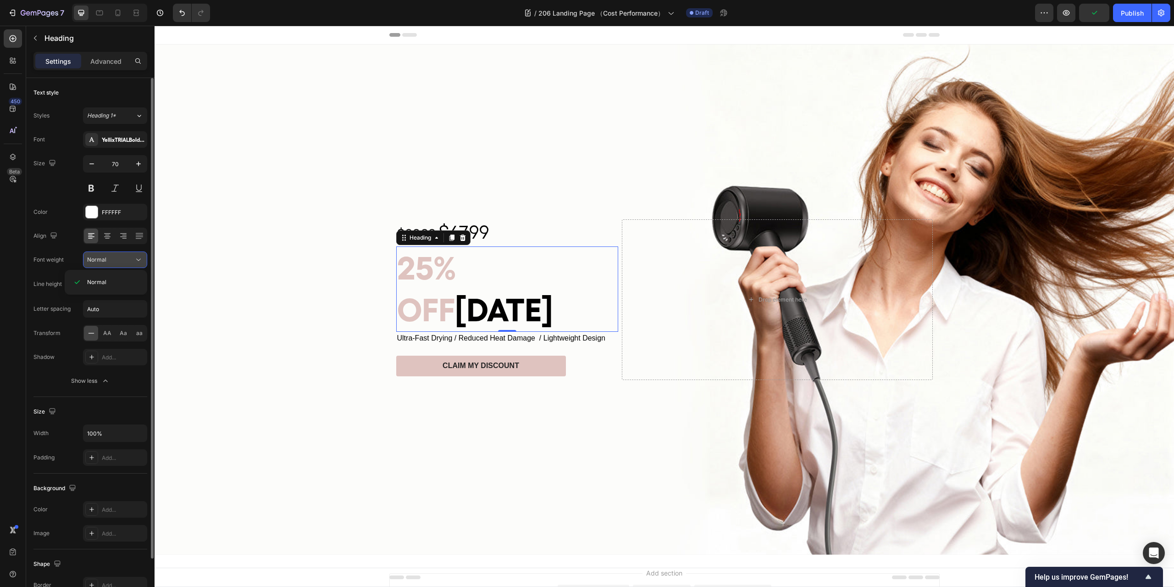
click at [136, 257] on icon at bounding box center [138, 259] width 9 height 9
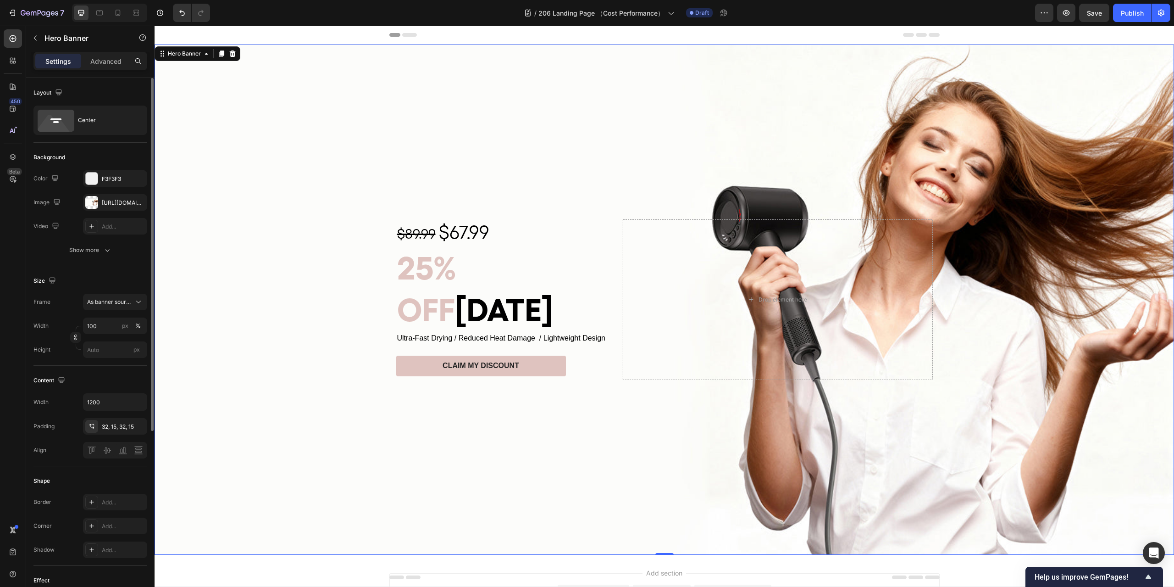
click at [444, 152] on div "Background Image" at bounding box center [665, 299] width 1020 height 510
click at [470, 334] on span "Ultra-Fast Drying / Reduced Heat Damage / Lightweight Design" at bounding box center [501, 338] width 208 height 8
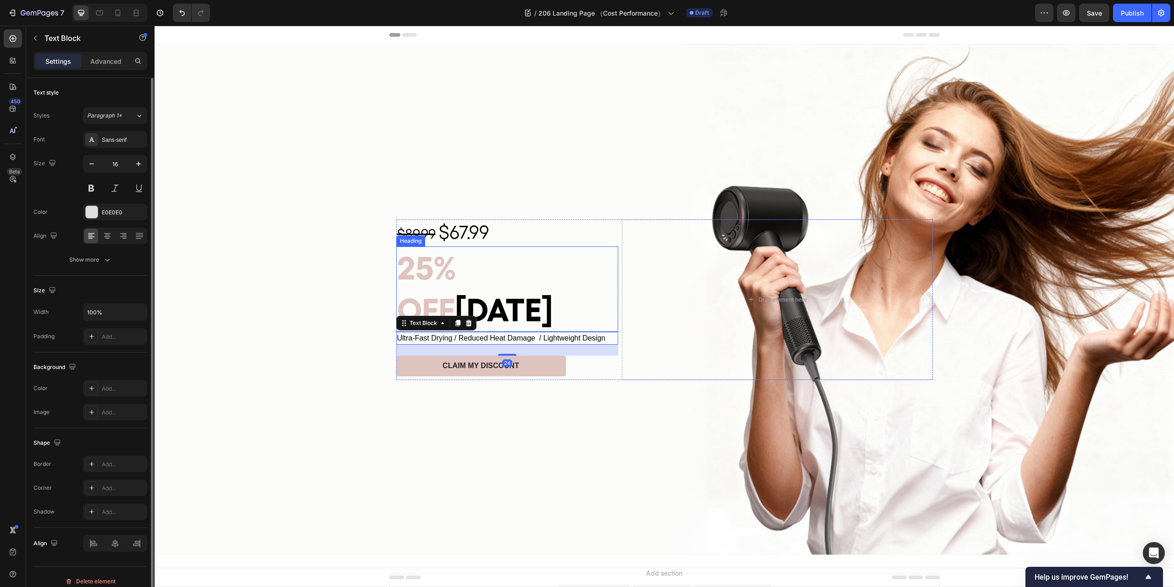
click at [455, 290] on span "OFF" at bounding box center [426, 309] width 58 height 39
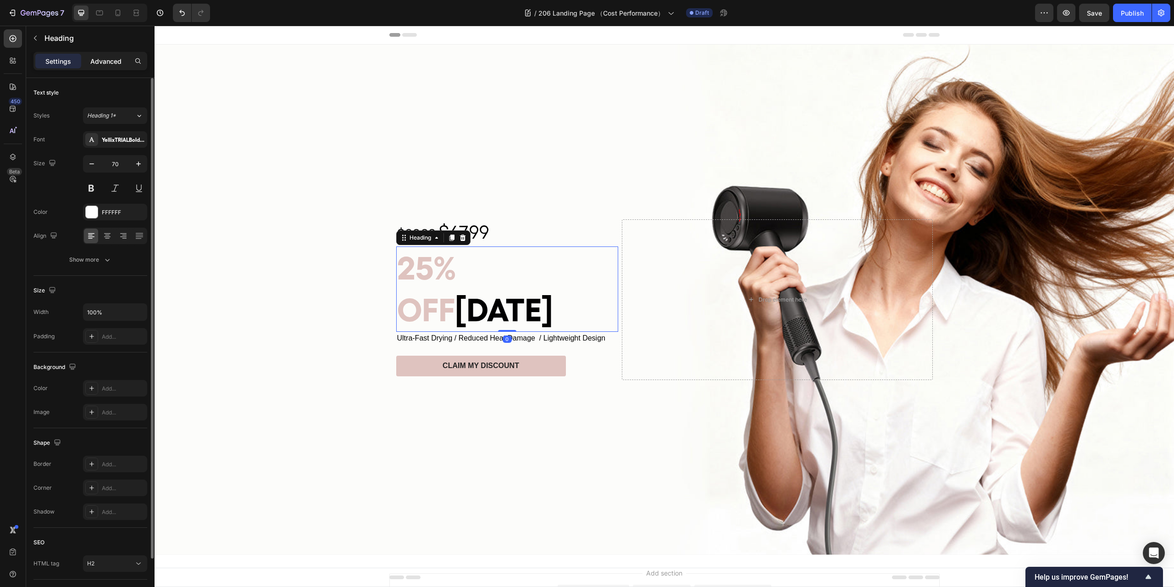
click at [106, 59] on p "Advanced" at bounding box center [105, 61] width 31 height 10
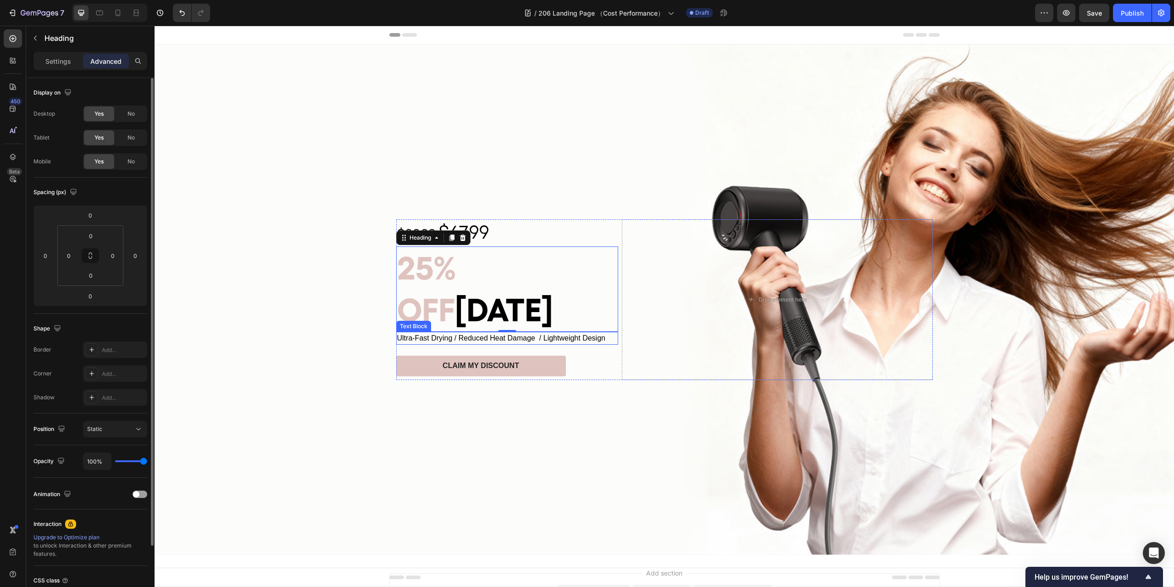
click at [445, 334] on span "Ultra-Fast Drying / Reduced Heat Damage / Lightweight Design" at bounding box center [501, 338] width 208 height 8
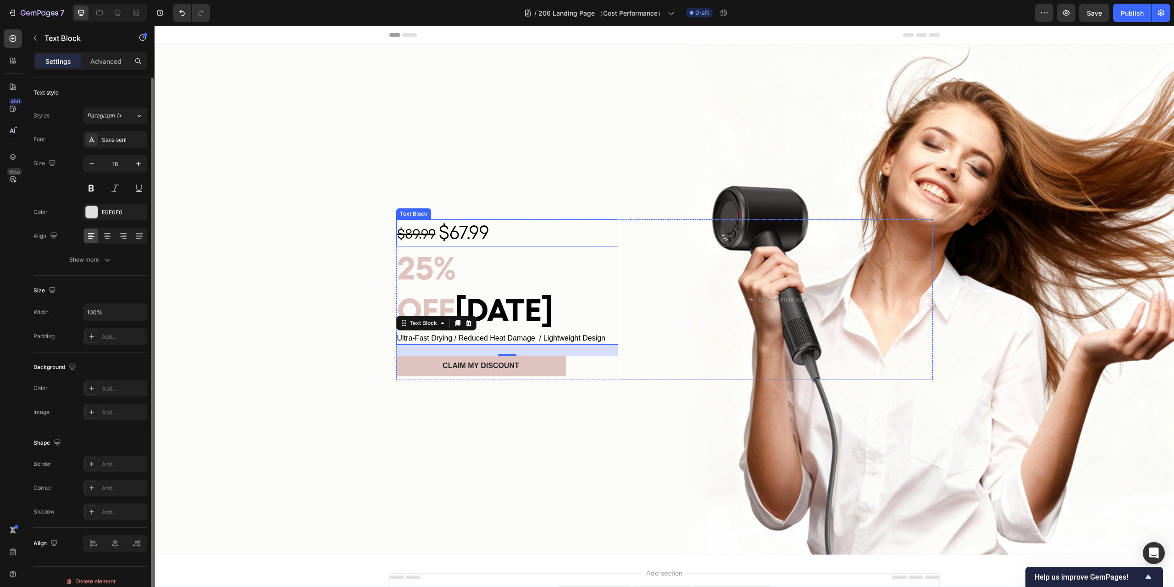
click at [475, 243] on span "$67.99" at bounding box center [464, 232] width 50 height 22
click at [496, 334] on span "Ultra-Fast Drying / Reduced Heat Damage / Lightweight Design" at bounding box center [501, 338] width 208 height 8
click at [124, 136] on div "Sans-serif" at bounding box center [123, 140] width 43 height 8
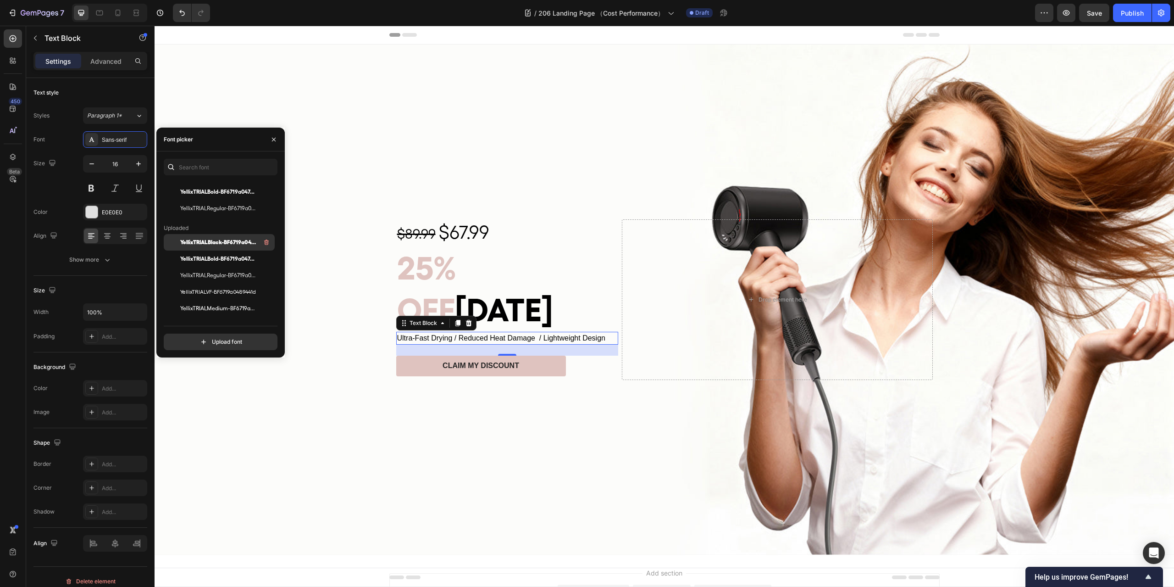
scroll to position [46, 0]
click at [226, 277] on div "YellixTRIALRegular-BF6719a047e6e10" at bounding box center [226, 281] width 93 height 11
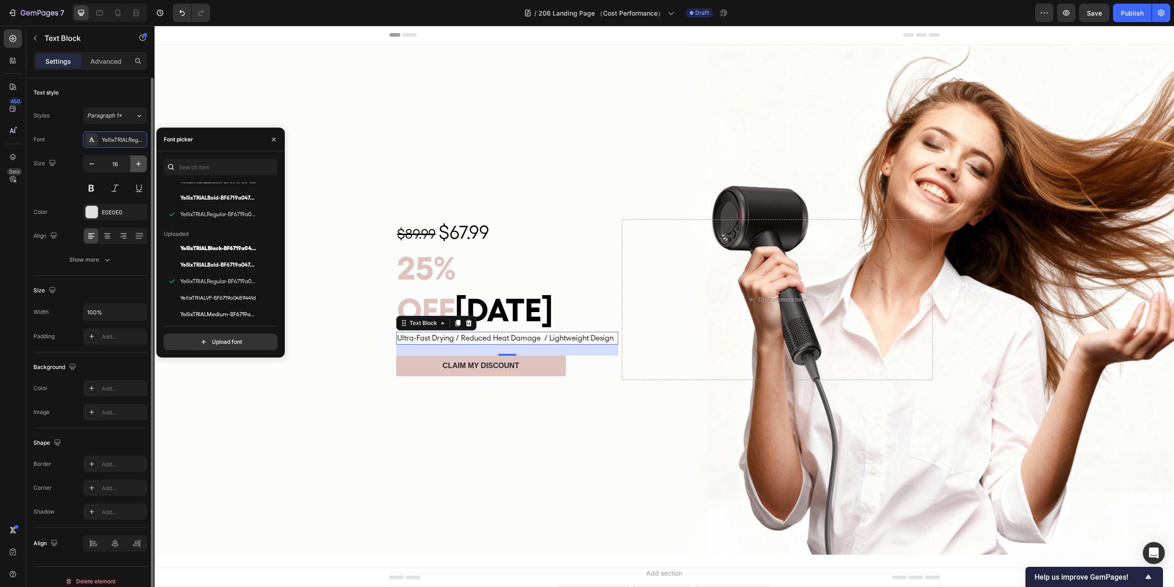
click at [142, 163] on icon "button" at bounding box center [138, 163] width 9 height 9
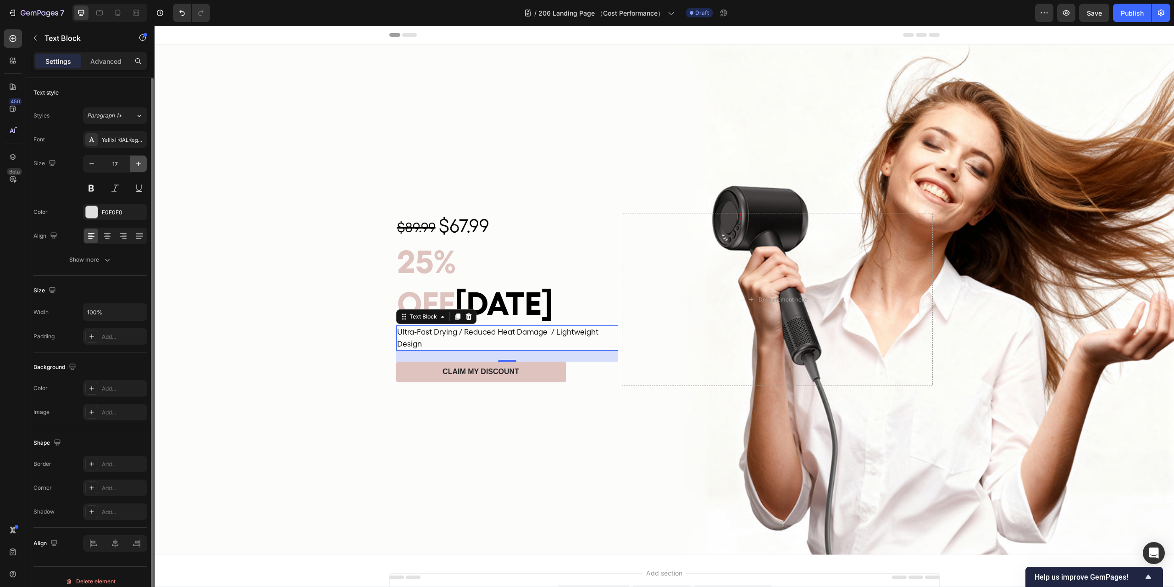
click at [136, 164] on icon "button" at bounding box center [138, 163] width 5 height 5
click at [137, 164] on icon "button" at bounding box center [138, 163] width 5 height 5
click at [137, 164] on icon "button" at bounding box center [138, 163] width 9 height 9
type input "20"
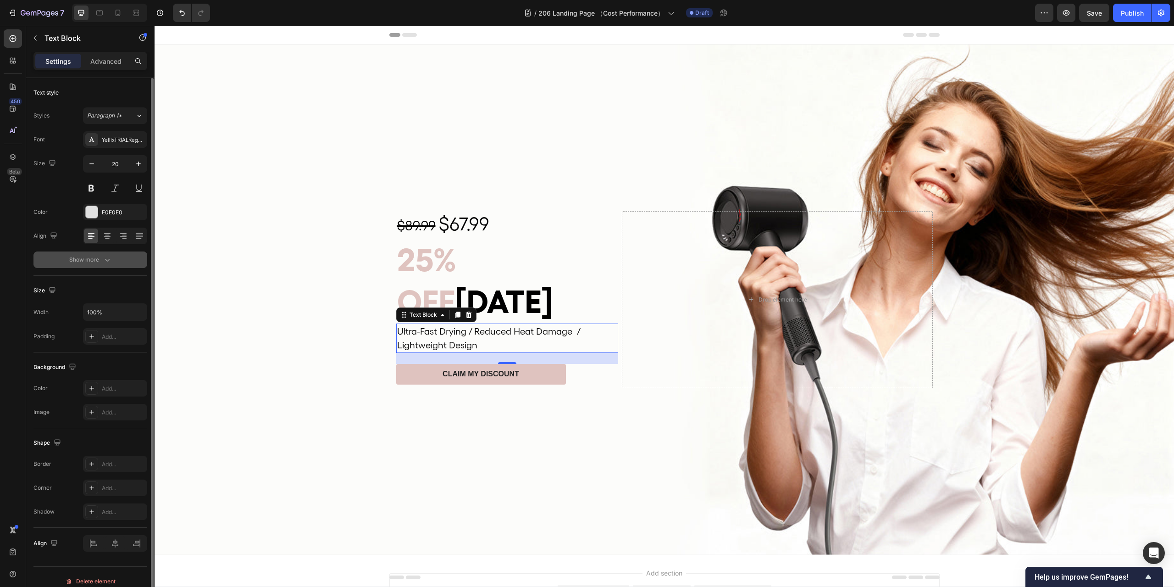
click at [117, 262] on button "Show more" at bounding box center [90, 259] width 114 height 17
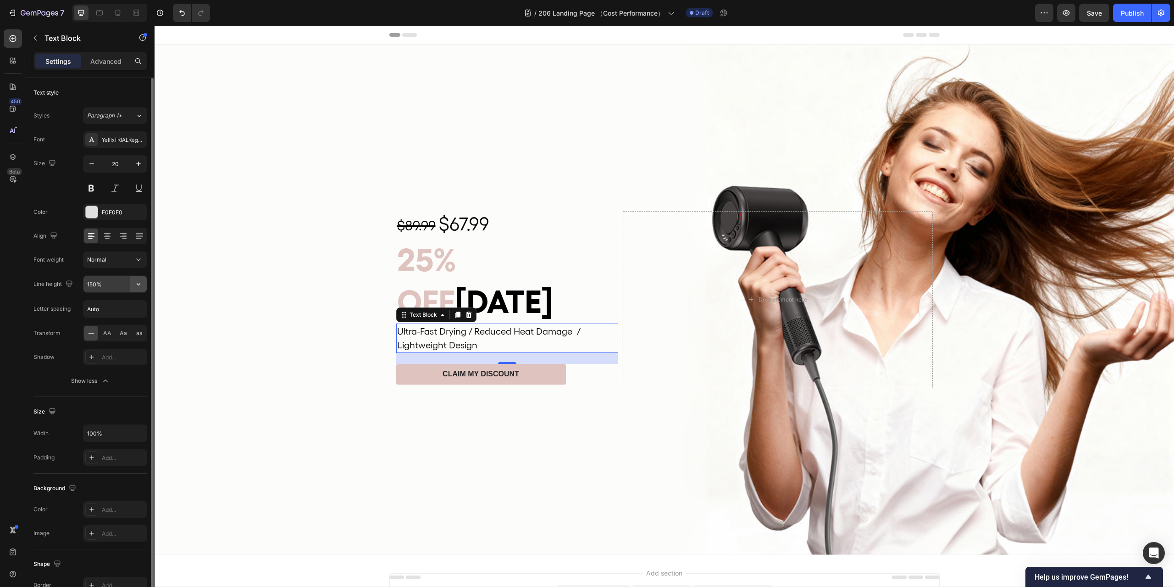
click at [142, 281] on icon "button" at bounding box center [138, 283] width 9 height 9
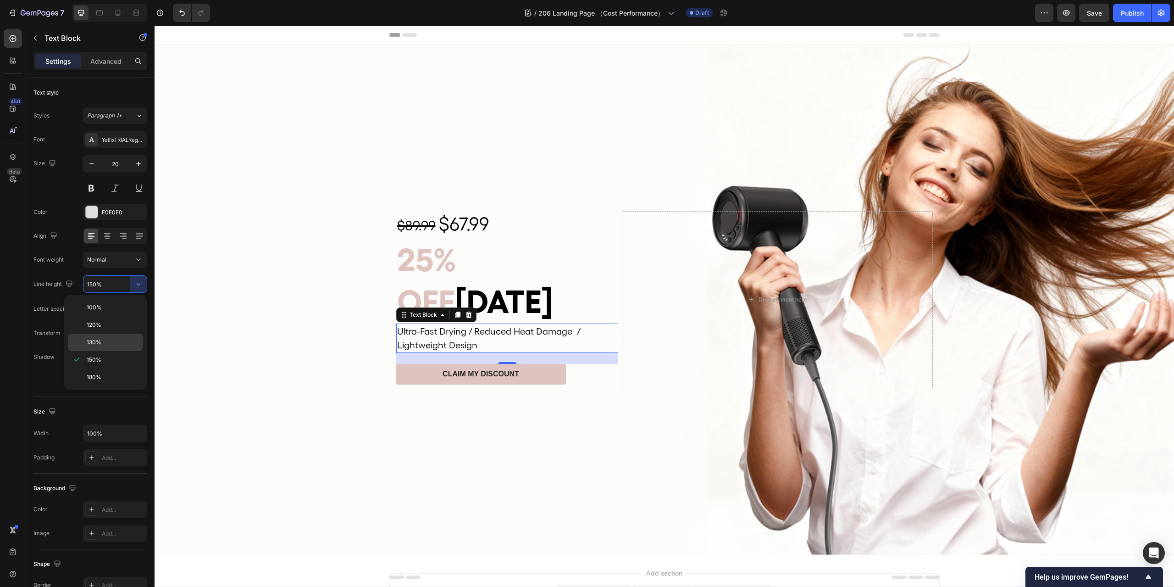
click at [110, 346] on div "130%" at bounding box center [105, 341] width 75 height 17
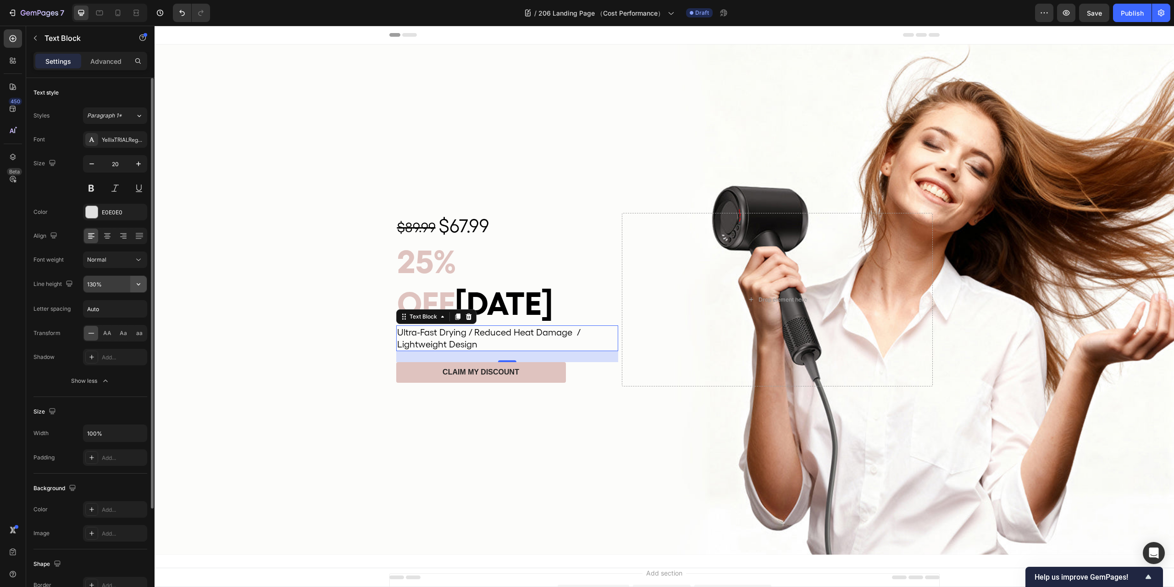
click at [140, 282] on icon "button" at bounding box center [138, 283] width 9 height 9
click at [112, 322] on p "120%" at bounding box center [113, 325] width 52 height 8
type input "120%"
click at [112, 54] on div "Advanced" at bounding box center [106, 61] width 46 height 15
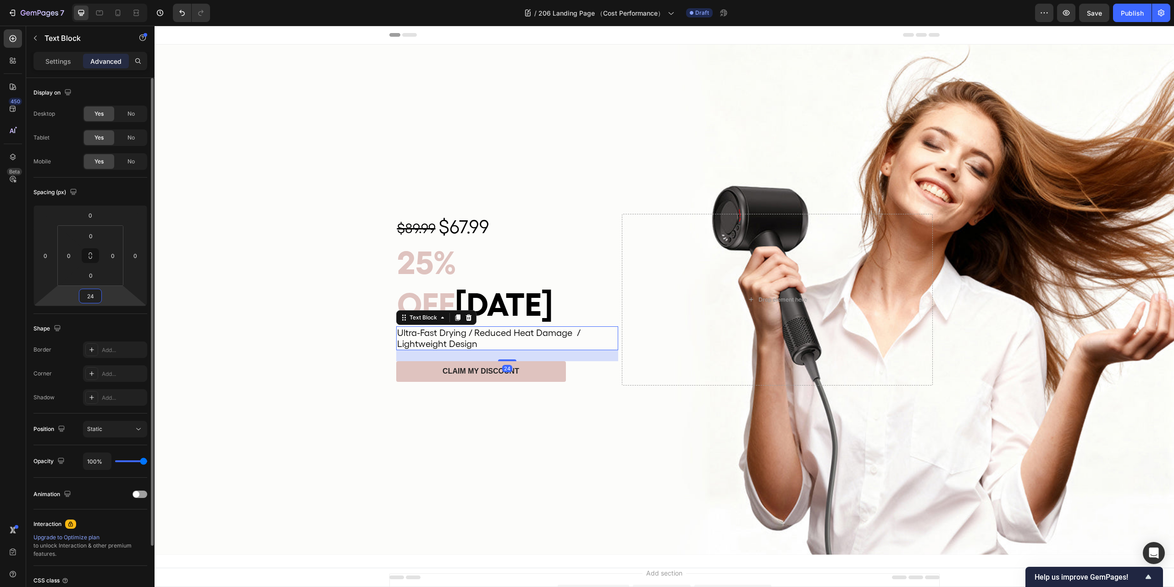
click at [91, 299] on input "24" at bounding box center [90, 296] width 18 height 14
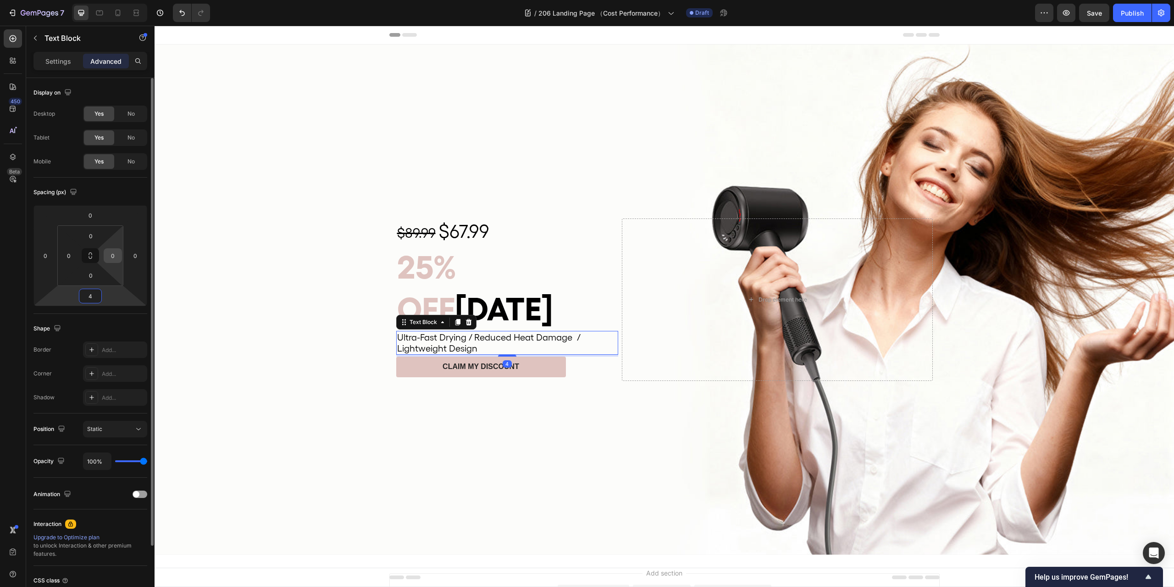
type input "40"
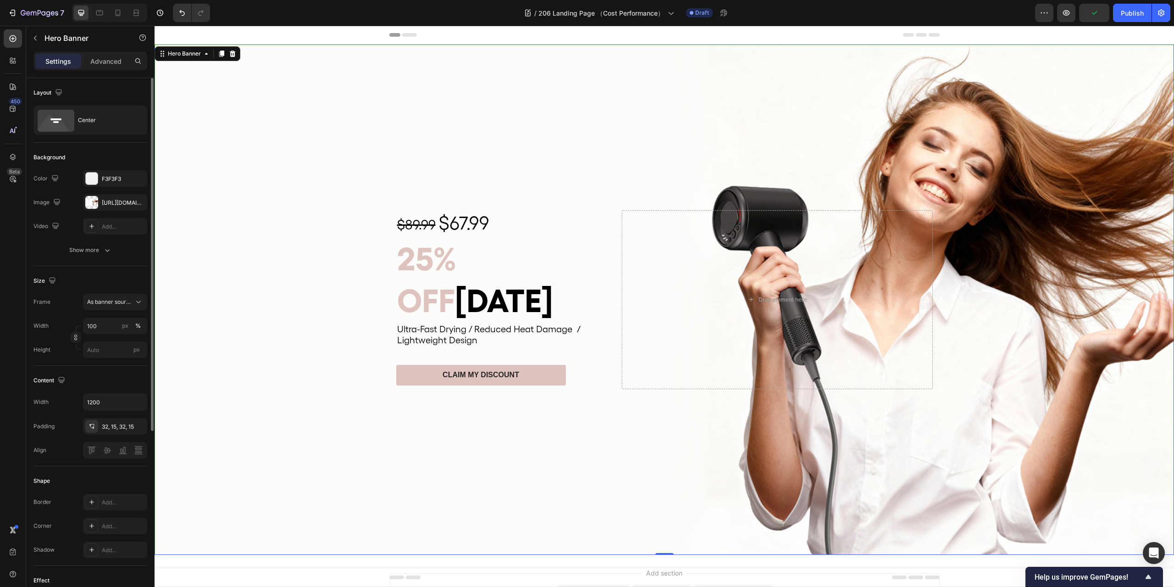
click at [504, 450] on div "Background Image" at bounding box center [665, 299] width 1020 height 510
click at [455, 281] on span "OFF" at bounding box center [426, 300] width 58 height 39
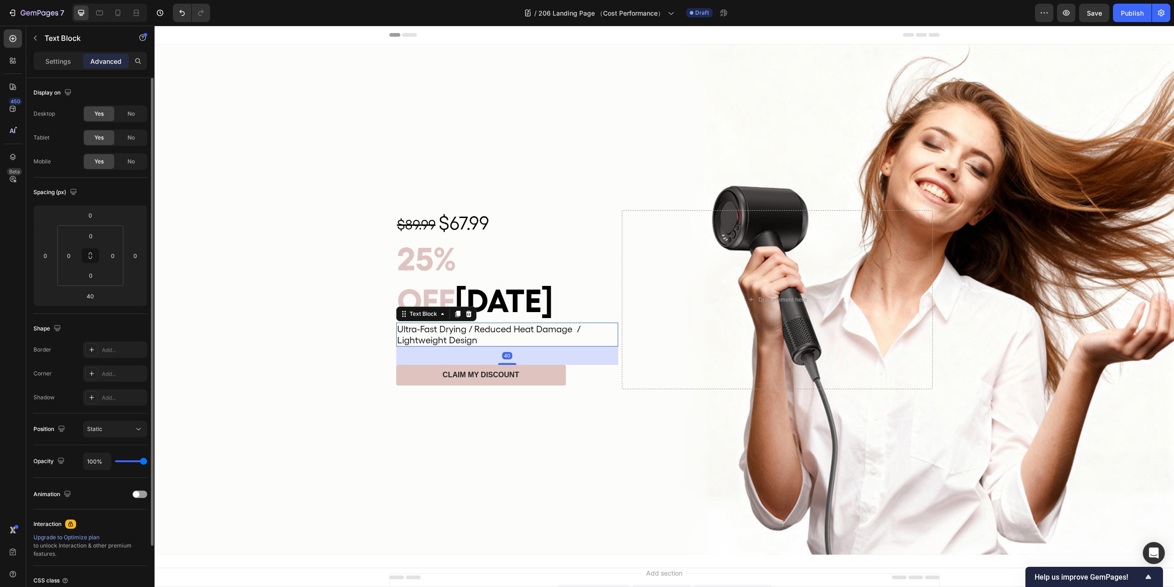
click at [460, 323] on span "Ultra-Fast Drying / Reduced Heat Damage / Lightweight Design" at bounding box center [488, 334] width 183 height 22
click at [539, 236] on p "$89.99 $67.99" at bounding box center [507, 223] width 220 height 25
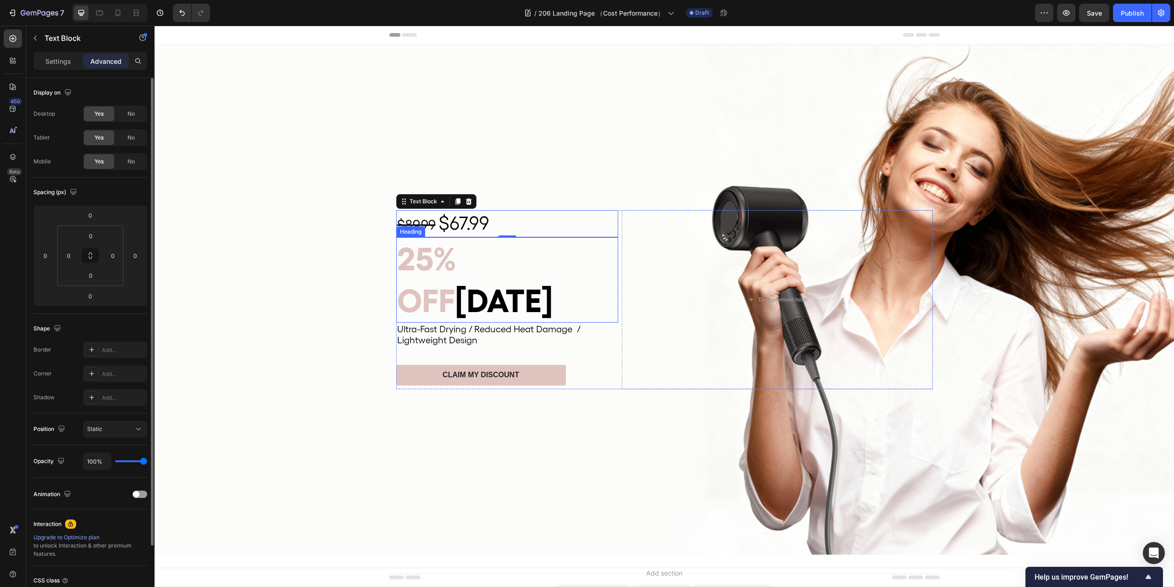
click at [455, 284] on span "OFF" at bounding box center [426, 300] width 58 height 39
click at [534, 439] on div "Background Image" at bounding box center [665, 299] width 1020 height 510
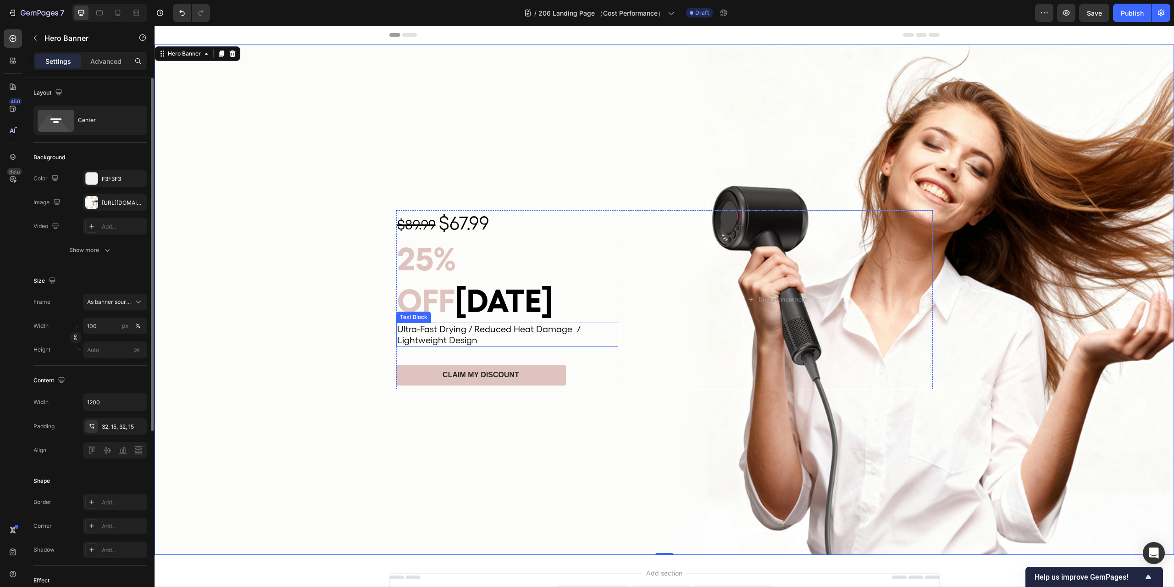
click at [567, 323] on span "Ultra-Fast Drying / Reduced Heat Damage / Lightweight Design" at bounding box center [488, 334] width 183 height 22
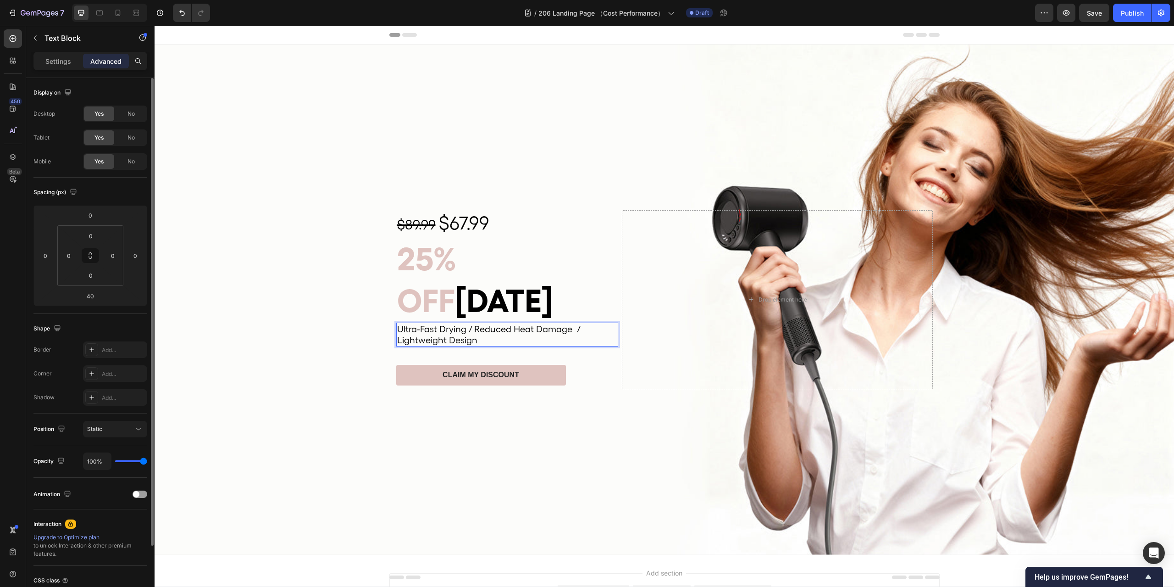
click at [572, 323] on span "Ultra-Fast Drying / Reduced Heat Damage / Lightweight Design" at bounding box center [488, 334] width 183 height 22
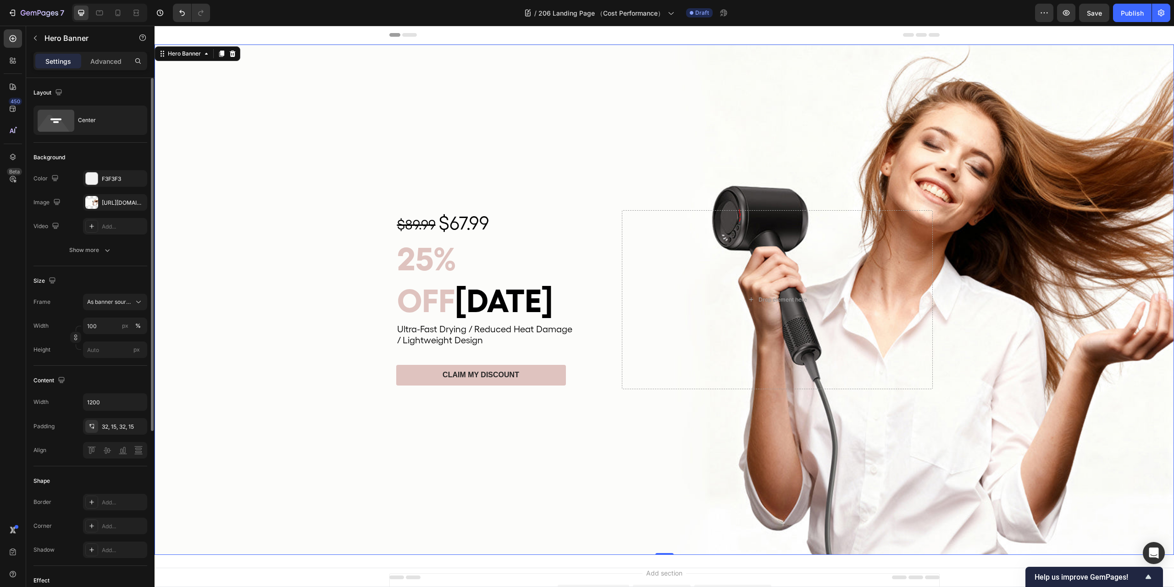
click at [583, 389] on div "Background Image" at bounding box center [665, 299] width 1020 height 510
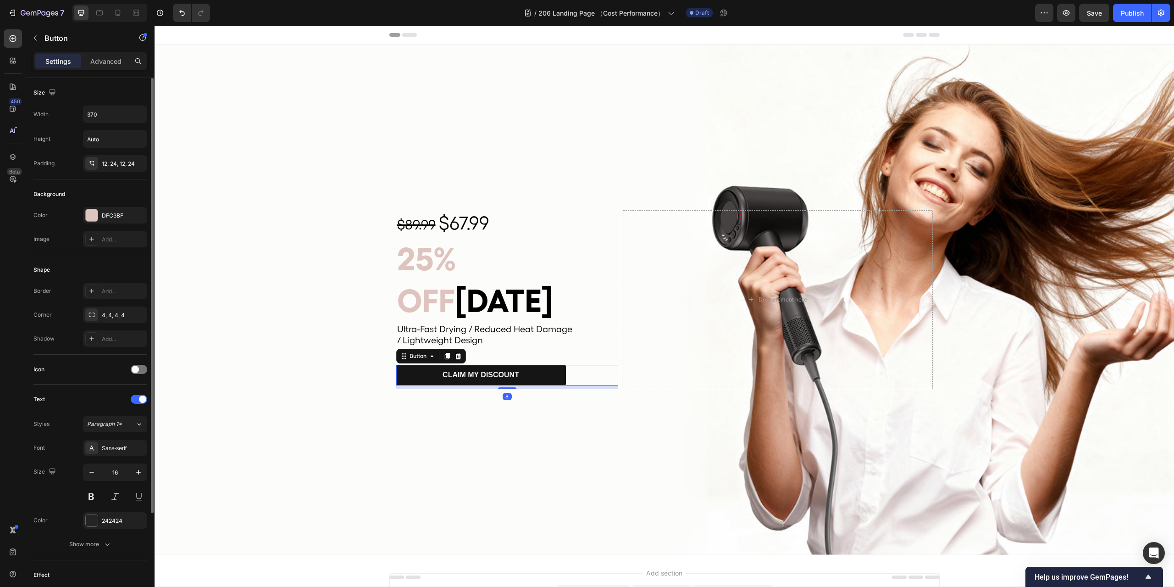
click at [553, 365] on button "CLAIM MY DISCOUNT" at bounding box center [481, 375] width 170 height 21
click at [108, 313] on div "4, 4, 4, 4" at bounding box center [115, 315] width 27 height 8
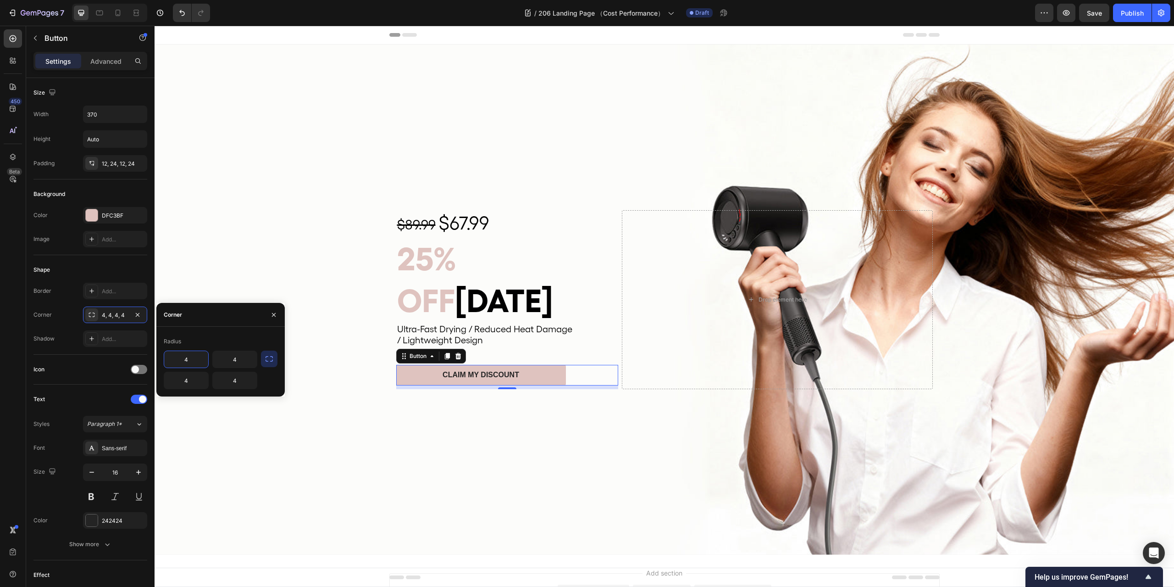
type input "5"
click at [378, 437] on div "Background Image" at bounding box center [665, 299] width 1020 height 510
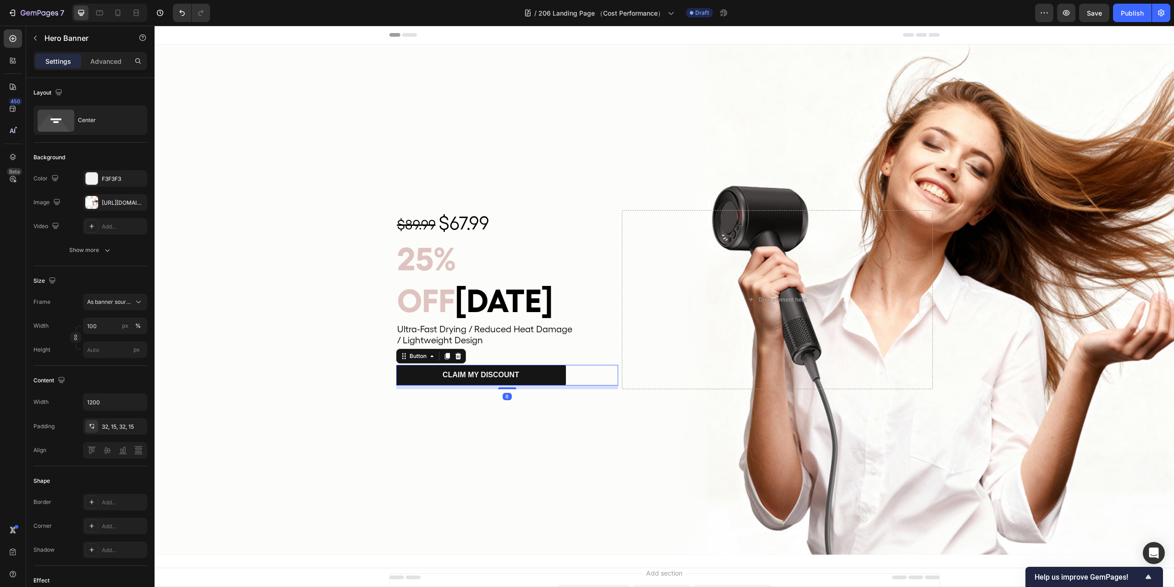
click at [399, 365] on button "CLAIM MY DISCOUNT" at bounding box center [481, 375] width 170 height 21
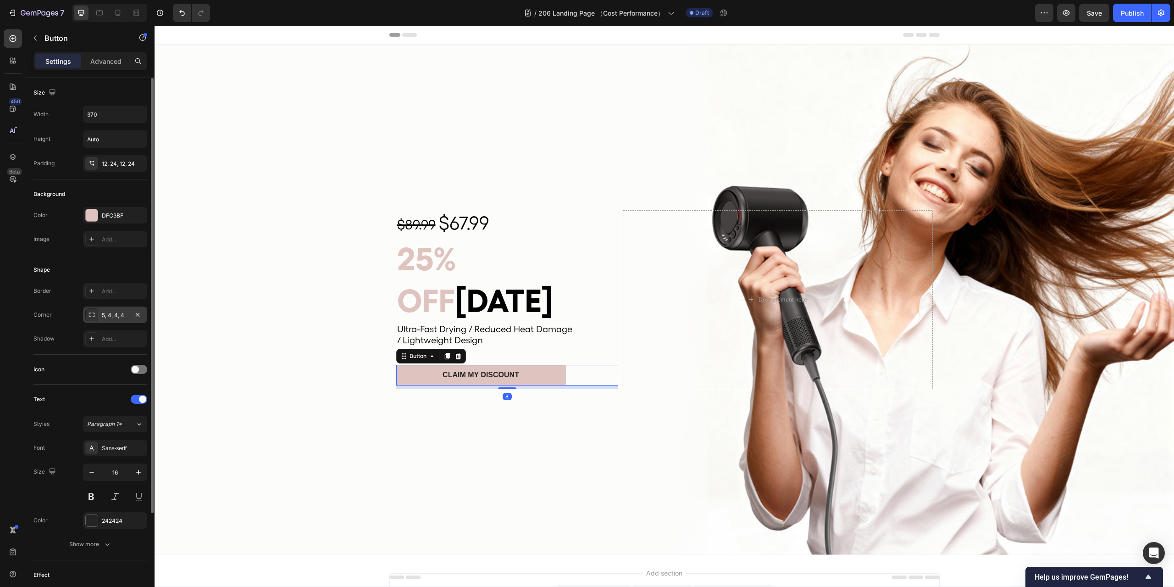
click at [108, 312] on div "5, 4, 4, 4" at bounding box center [115, 315] width 27 height 8
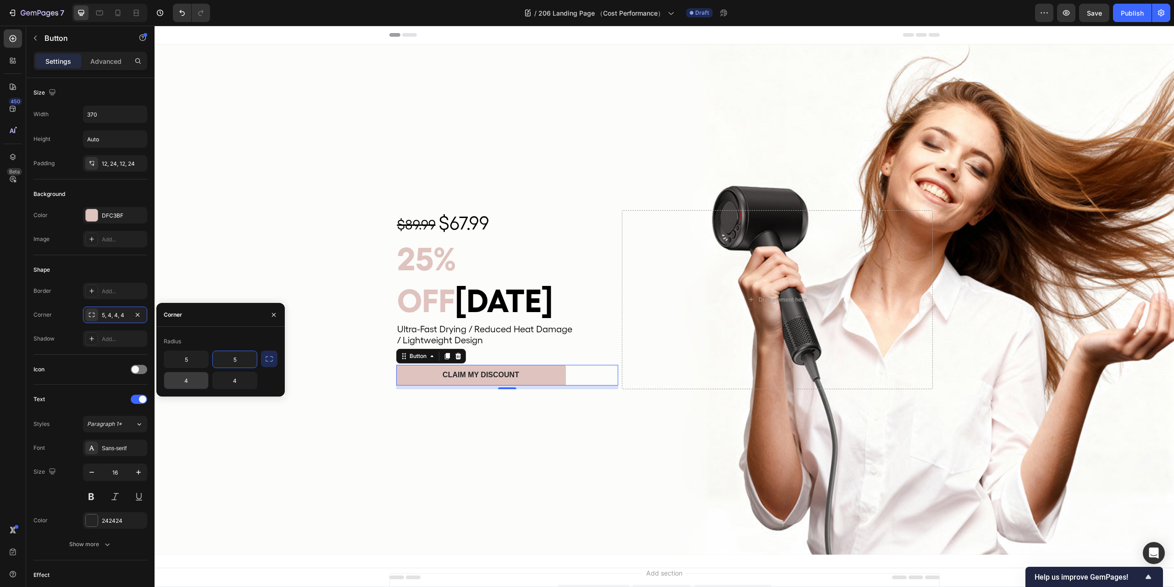
type input "5"
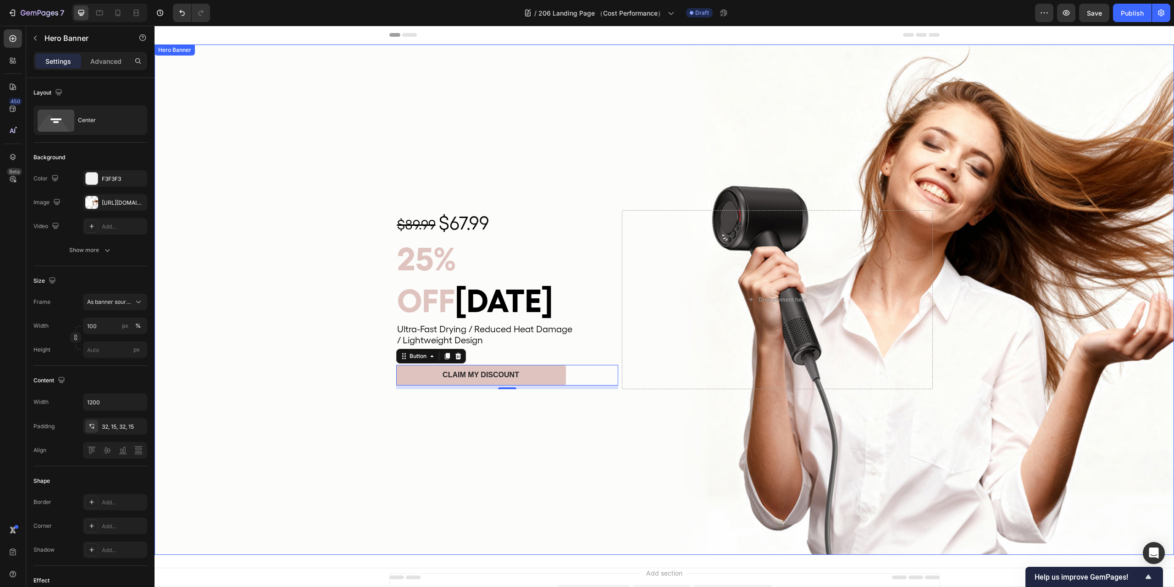
click at [508, 441] on div "Background Image" at bounding box center [665, 299] width 1020 height 510
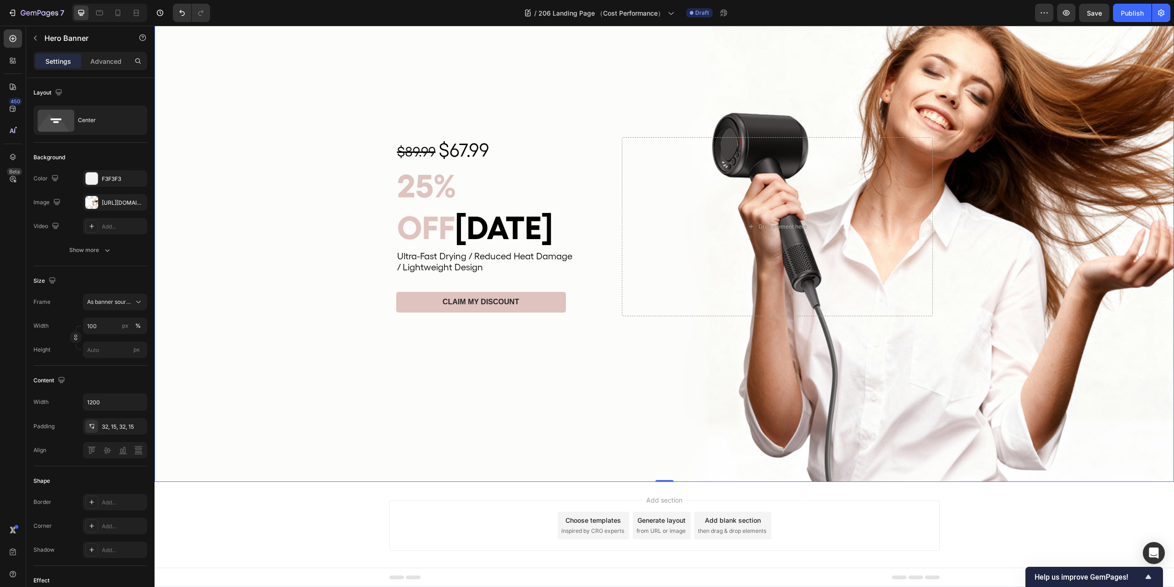
scroll to position [77, 0]
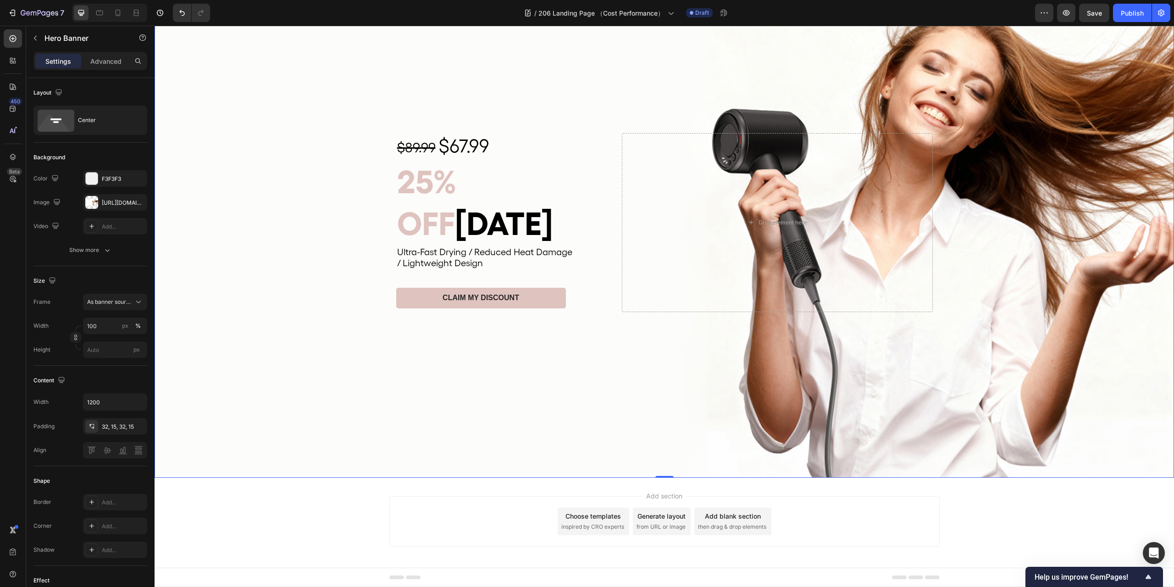
click at [1066, 501] on div "Add section Choose templates inspired by CRO experts Generate layout from URL o…" at bounding box center [665, 534] width 1020 height 113
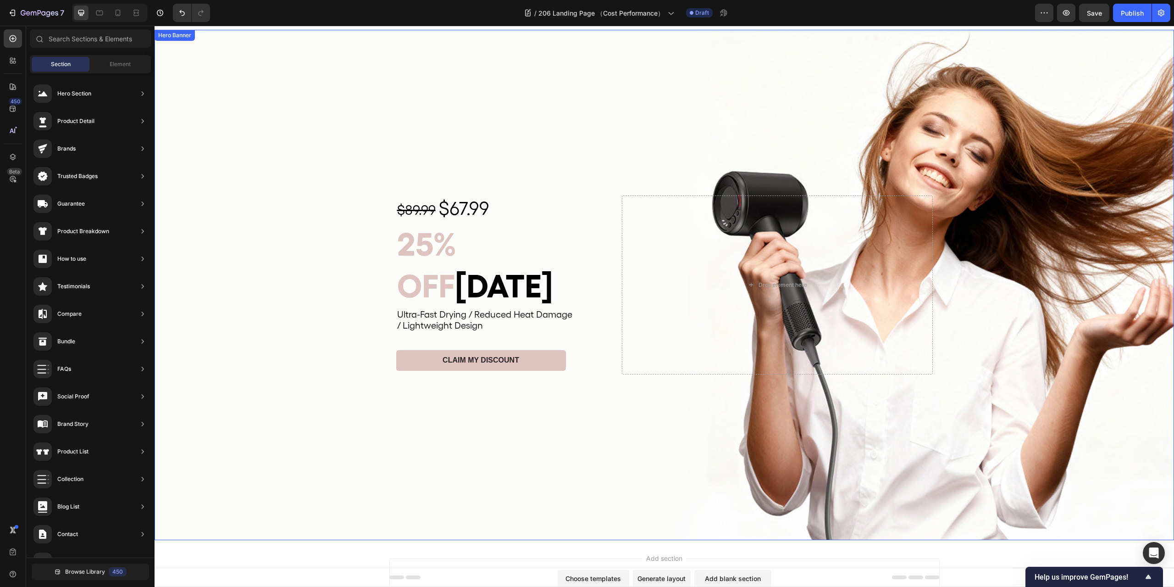
scroll to position [0, 0]
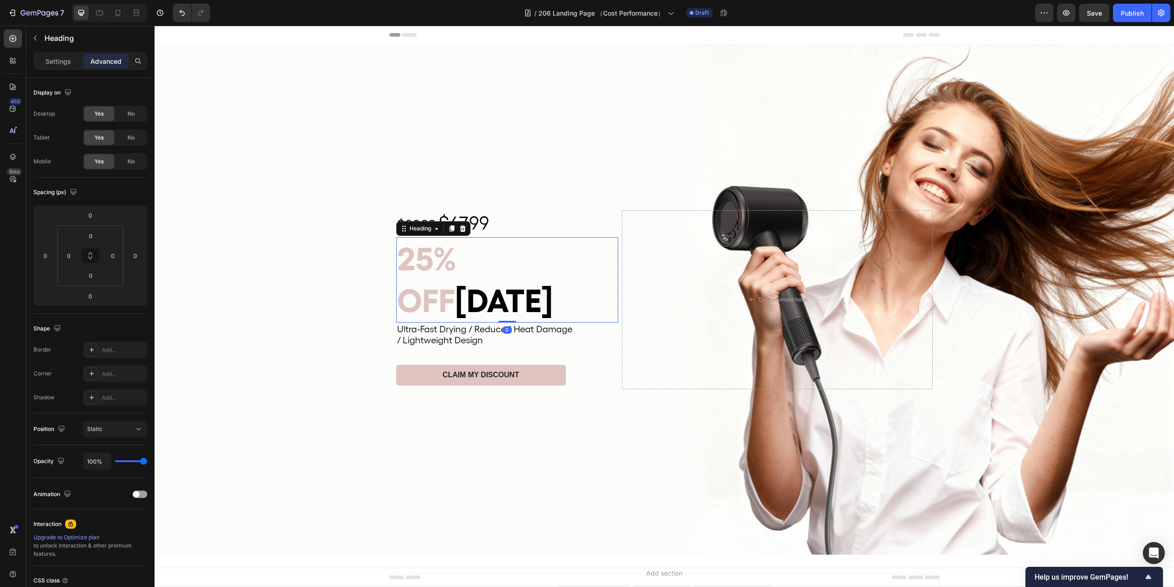
click at [455, 281] on span "OFF" at bounding box center [426, 300] width 58 height 39
click at [65, 56] on div "Settings" at bounding box center [58, 61] width 46 height 15
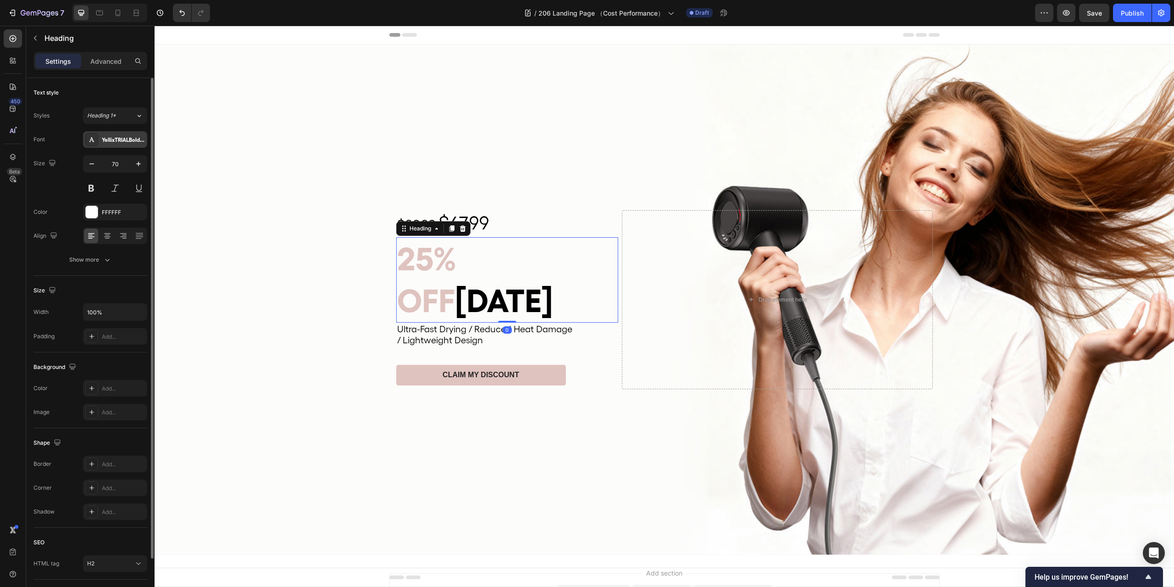
click at [110, 137] on div "YellixTRIALBold-BF6719a047469e3" at bounding box center [123, 140] width 43 height 8
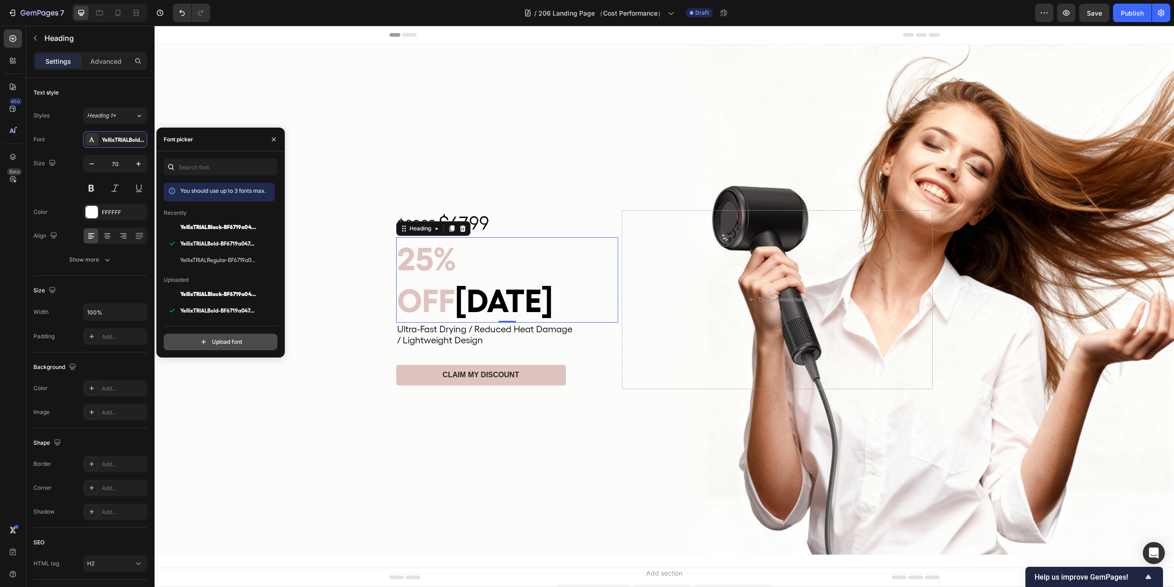
click at [211, 338] on input "file" at bounding box center [240, 342] width 229 height 16
type input "C:\fakepath\GOTHIC.TTF"
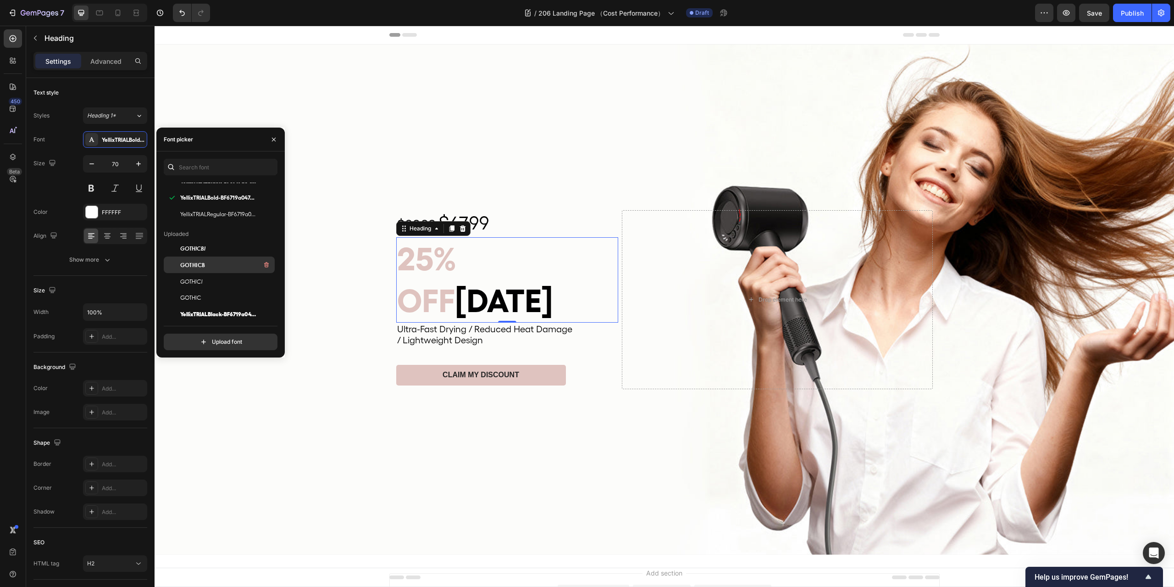
click at [207, 263] on div "GOTHICB" at bounding box center [226, 264] width 93 height 11
click at [537, 412] on div "Background Image" at bounding box center [665, 299] width 1020 height 510
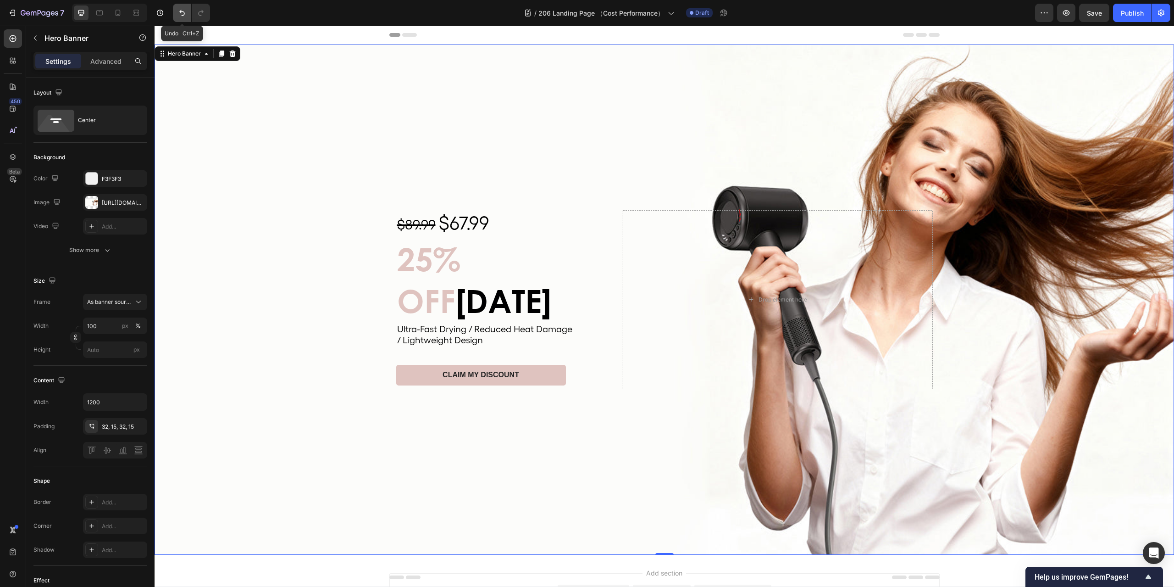
click at [178, 16] on icon "Undo/Redo" at bounding box center [182, 12] width 9 height 9
click at [439, 274] on span "25%" at bounding box center [426, 258] width 59 height 39
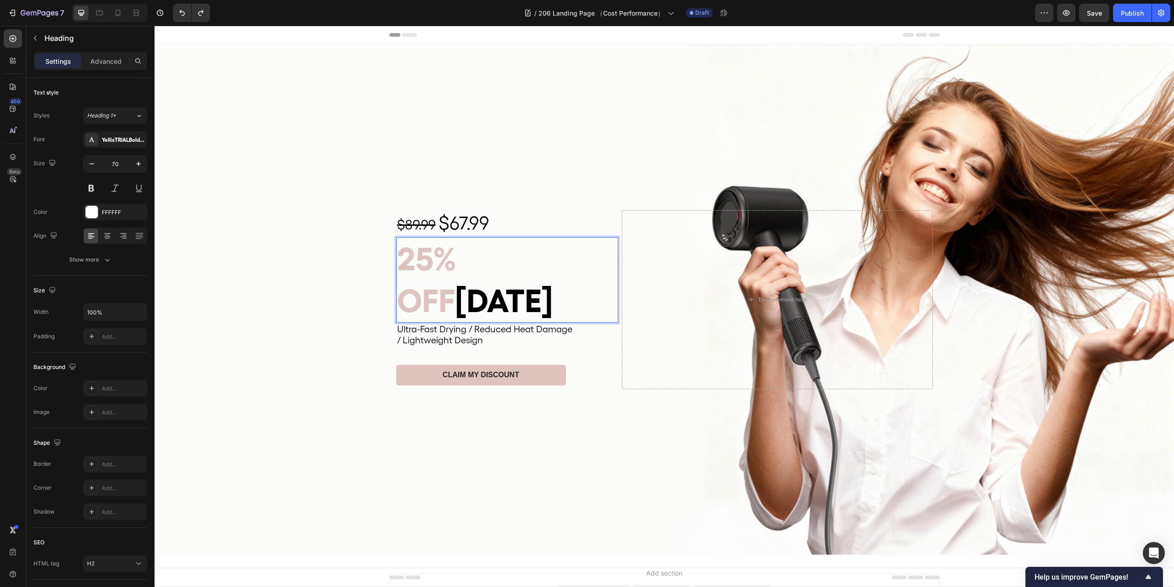
click at [455, 281] on span "OFF" at bounding box center [426, 300] width 58 height 39
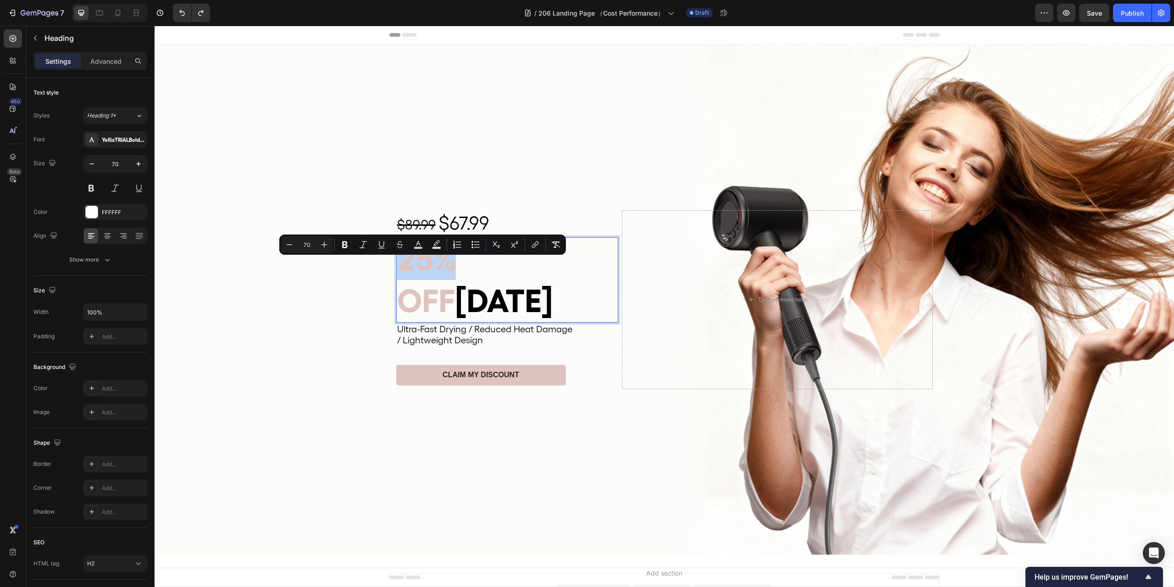
drag, startPoint x: 450, startPoint y: 281, endPoint x: 400, endPoint y: 276, distance: 49.8
click at [400, 276] on span "25%" at bounding box center [426, 258] width 59 height 39
click at [127, 135] on div "YellixTRIALBold-BF6719a047469e3" at bounding box center [115, 139] width 64 height 17
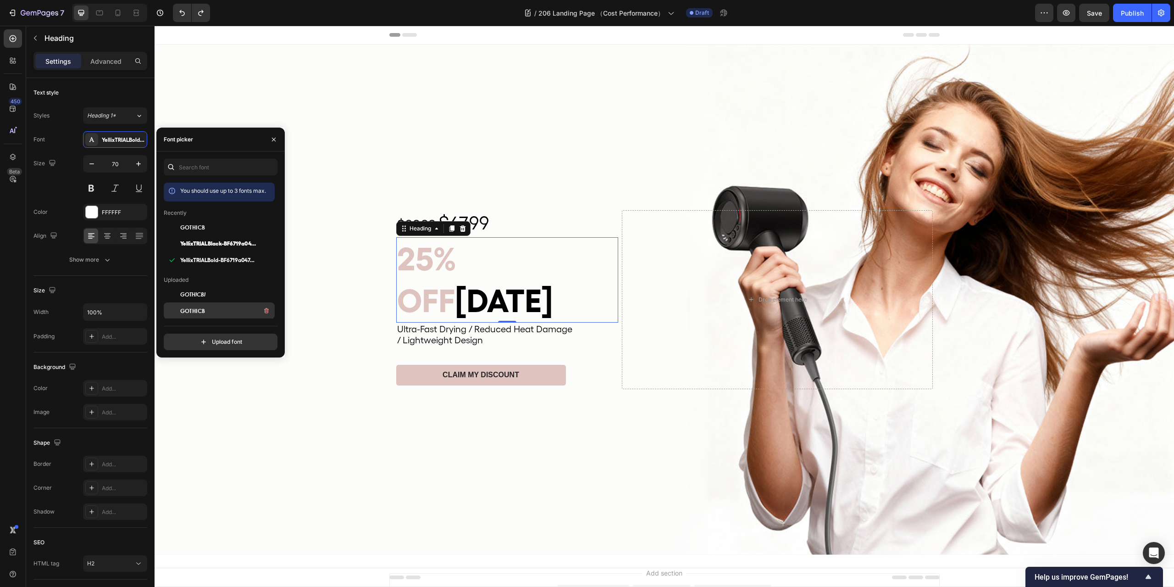
click at [216, 307] on div "GOTHICB" at bounding box center [226, 310] width 93 height 11
click at [181, 2] on div "7 Version history / 206 Landing Page （Cost Performance） Draft Preview Publish" at bounding box center [587, 13] width 1174 height 26
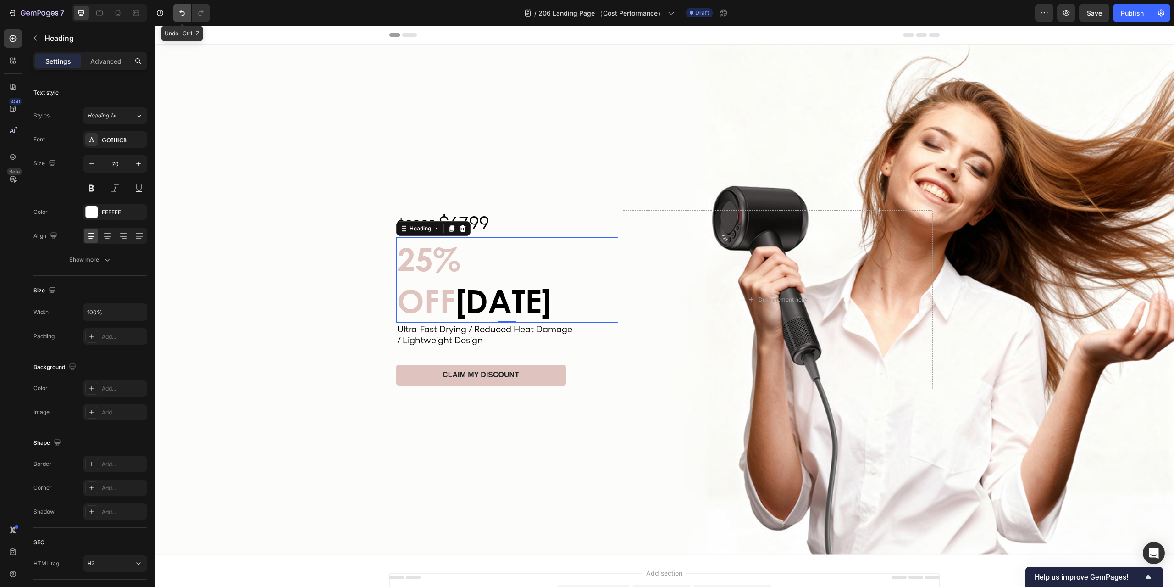
click at [179, 11] on icon "Undo/Redo" at bounding box center [182, 12] width 9 height 9
click at [643, 436] on div "Background Image" at bounding box center [665, 299] width 1020 height 510
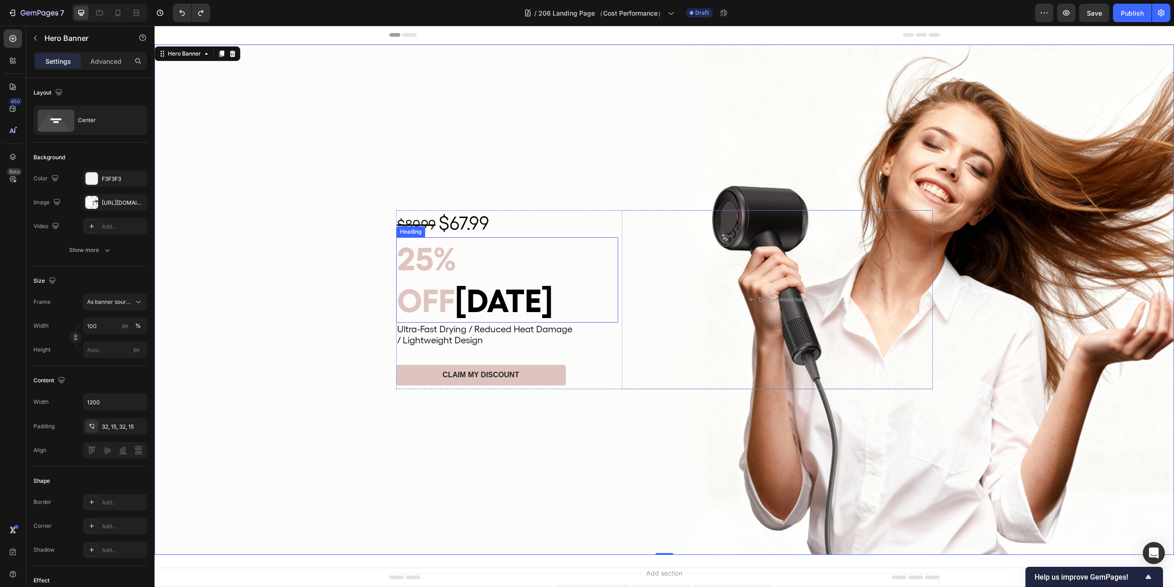
click at [524, 281] on span "[DATE]" at bounding box center [504, 300] width 98 height 39
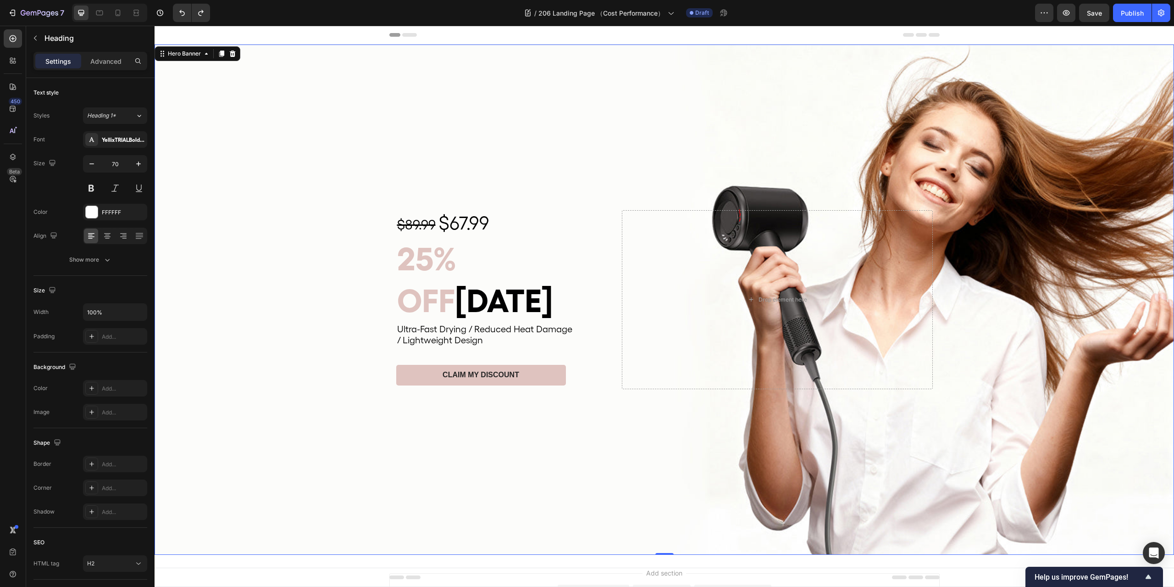
click at [632, 420] on div "Background Image" at bounding box center [665, 299] width 1020 height 510
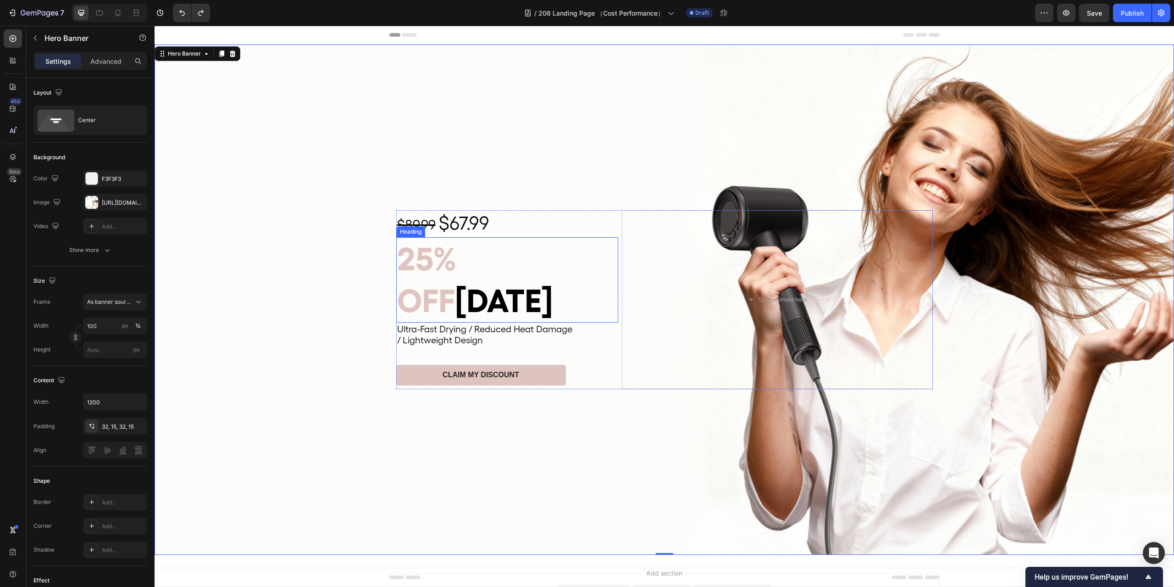
click at [416, 278] on span "25%" at bounding box center [426, 258] width 59 height 39
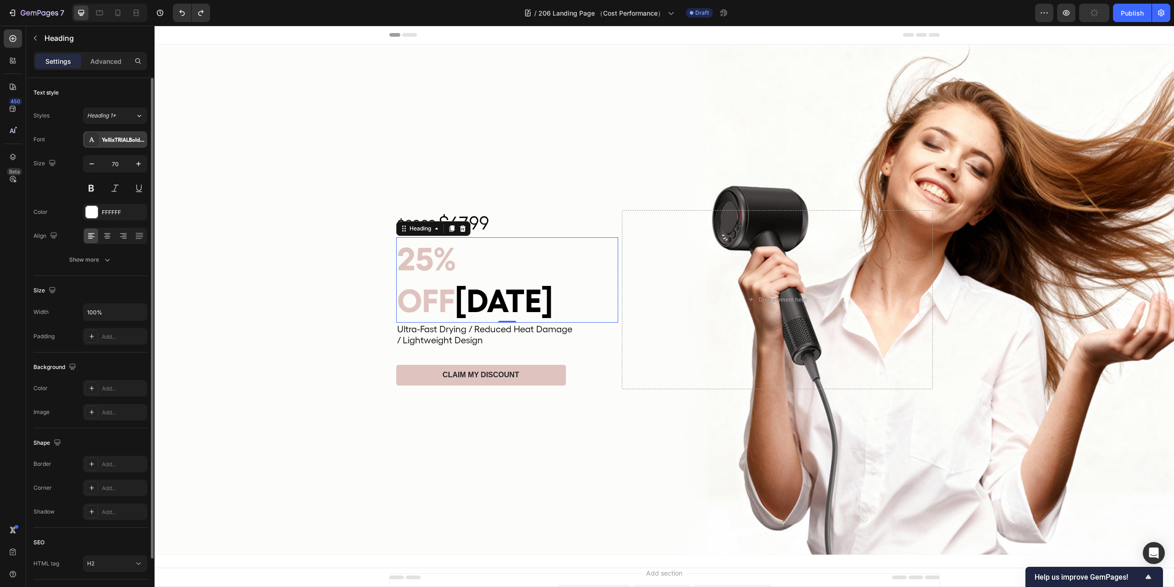
click at [111, 133] on div "YellixTRIALBold-BF6719a047469e3" at bounding box center [115, 139] width 64 height 17
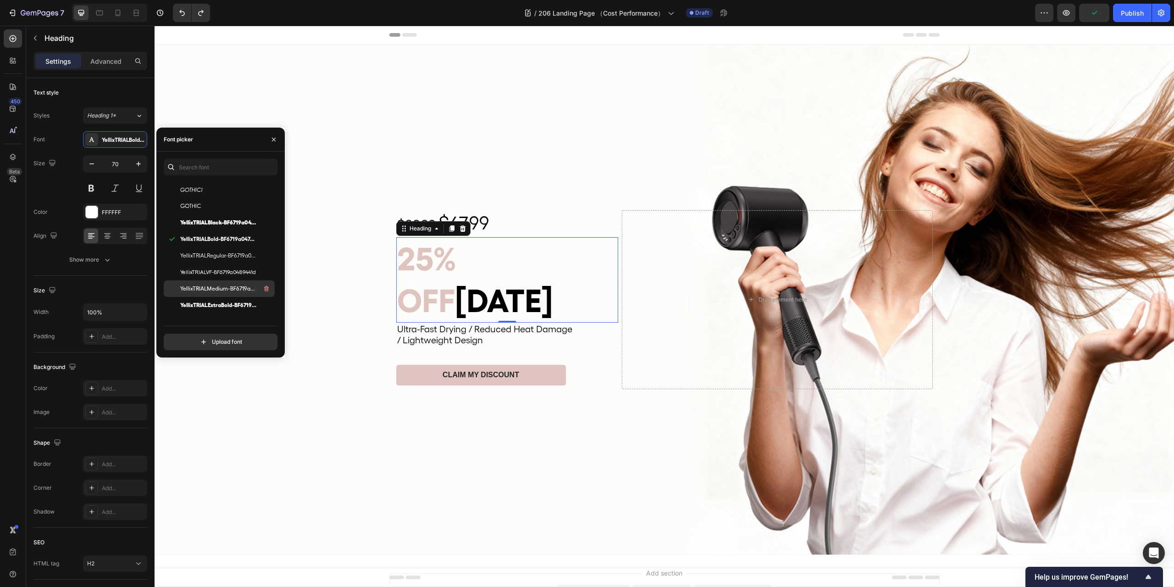
scroll to position [92, 0]
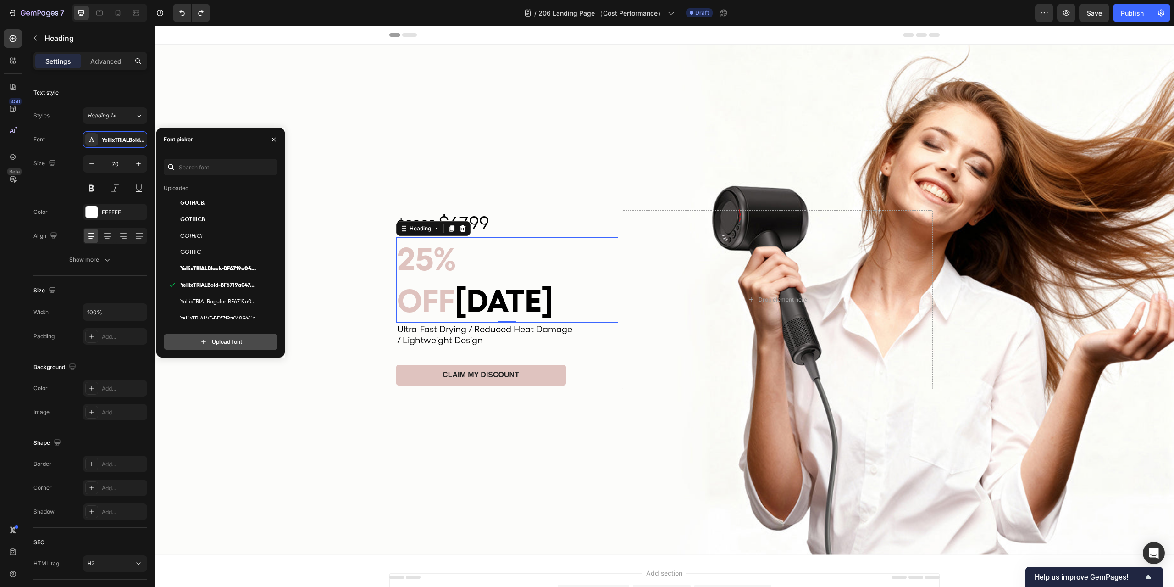
click at [231, 346] on input "file" at bounding box center [240, 342] width 229 height 16
type input "C:\fakepath\Roboto-Black.ttf"
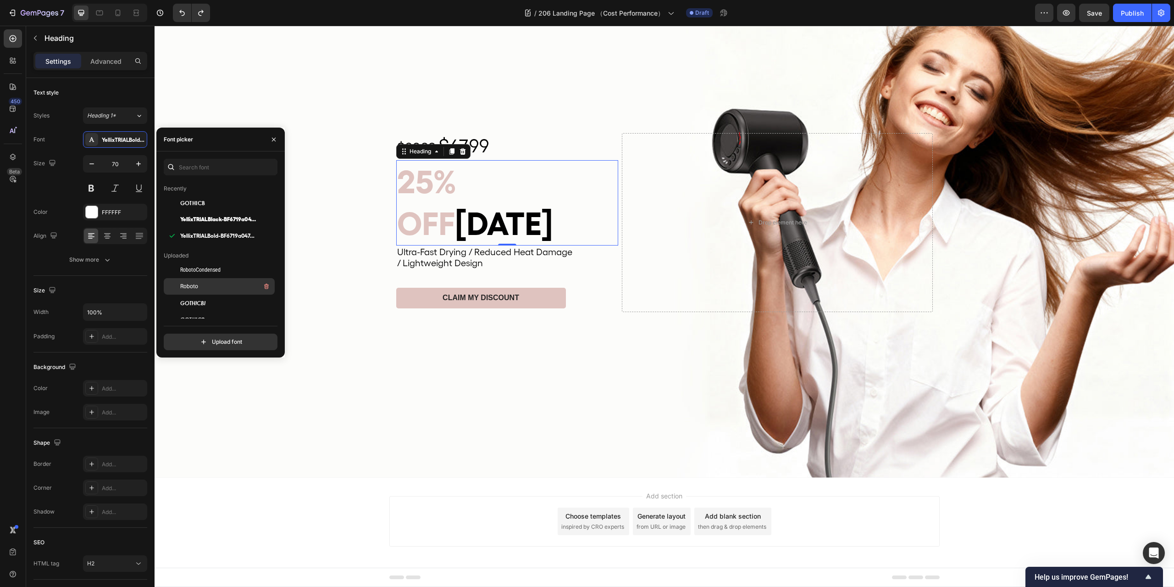
scroll to position [46, 0]
click at [223, 267] on div "Roboto" at bounding box center [226, 264] width 93 height 11
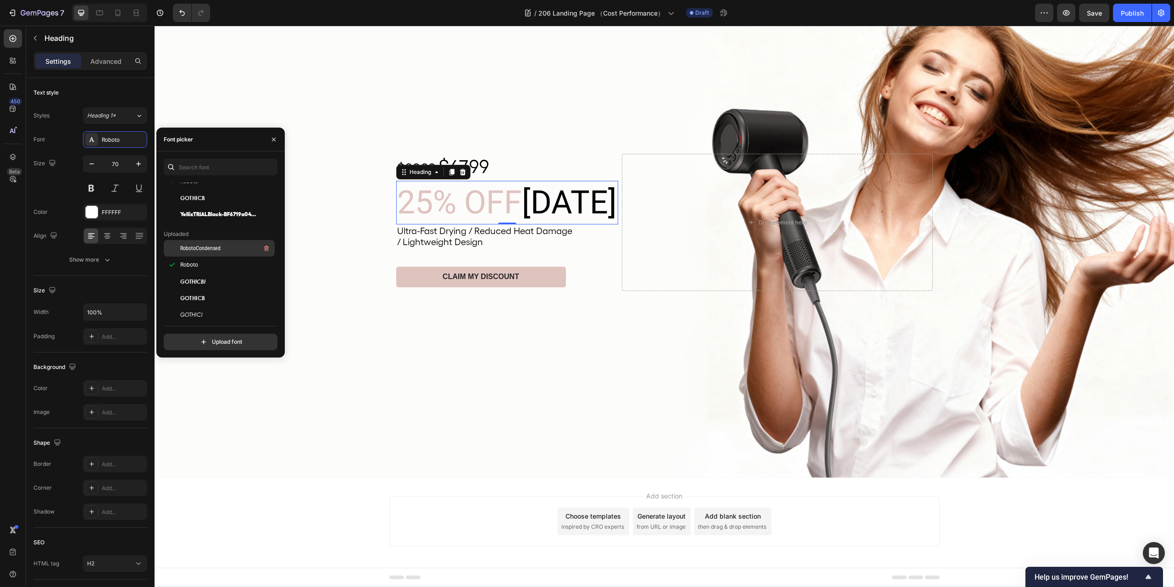
click at [221, 246] on div "RobotoCondensed" at bounding box center [226, 248] width 93 height 11
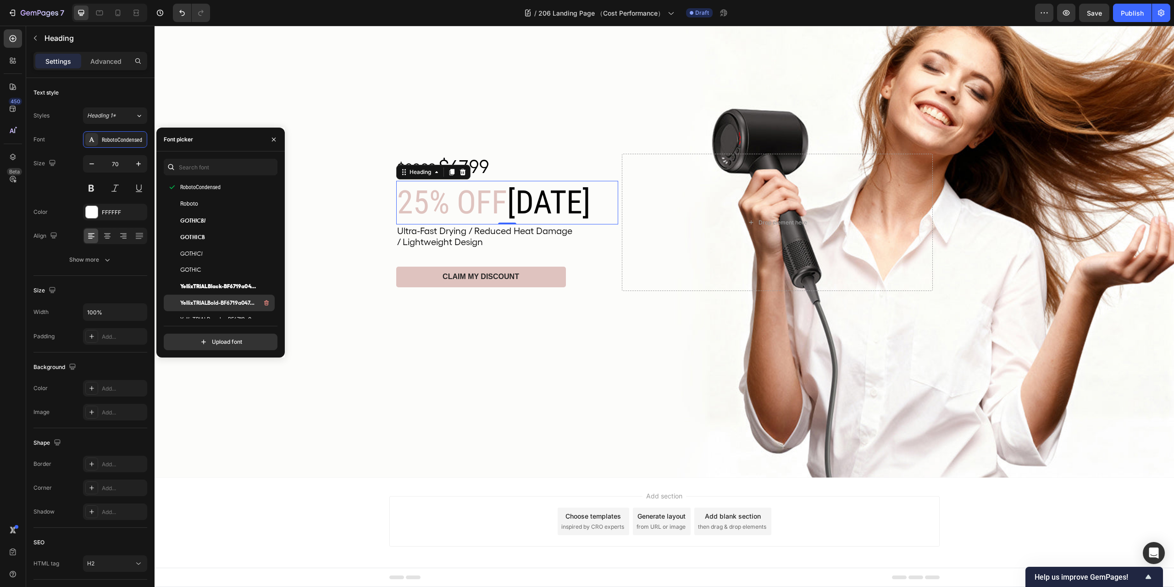
scroll to position [138, 0]
click at [224, 270] on span "YellixTRIALBold-BF6719a047469e3" at bounding box center [218, 272] width 76 height 8
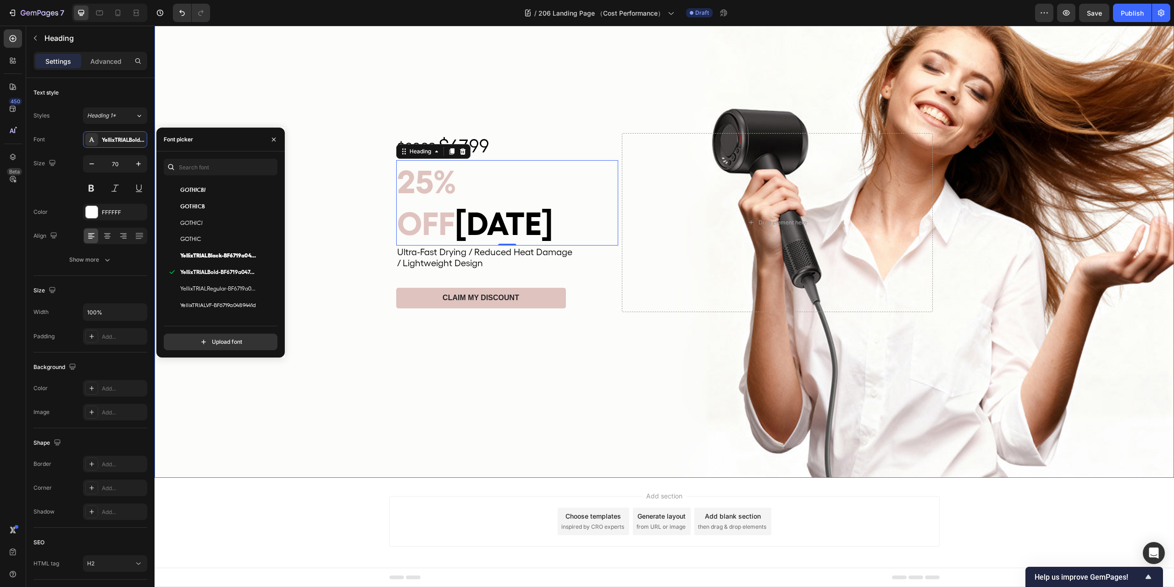
click at [550, 361] on div "Background Image" at bounding box center [665, 222] width 1020 height 510
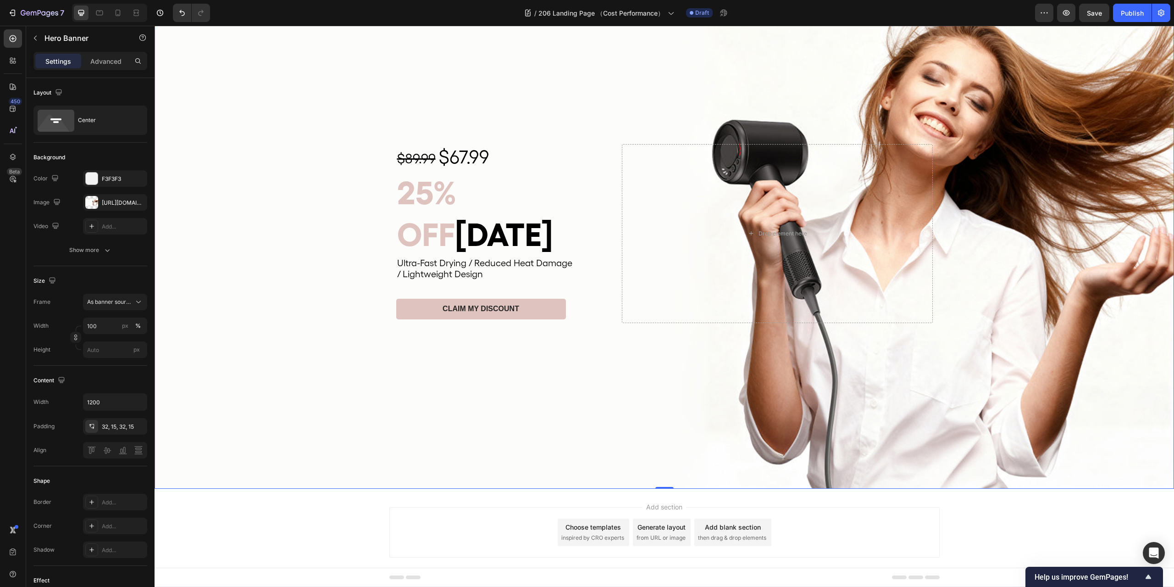
scroll to position [77, 0]
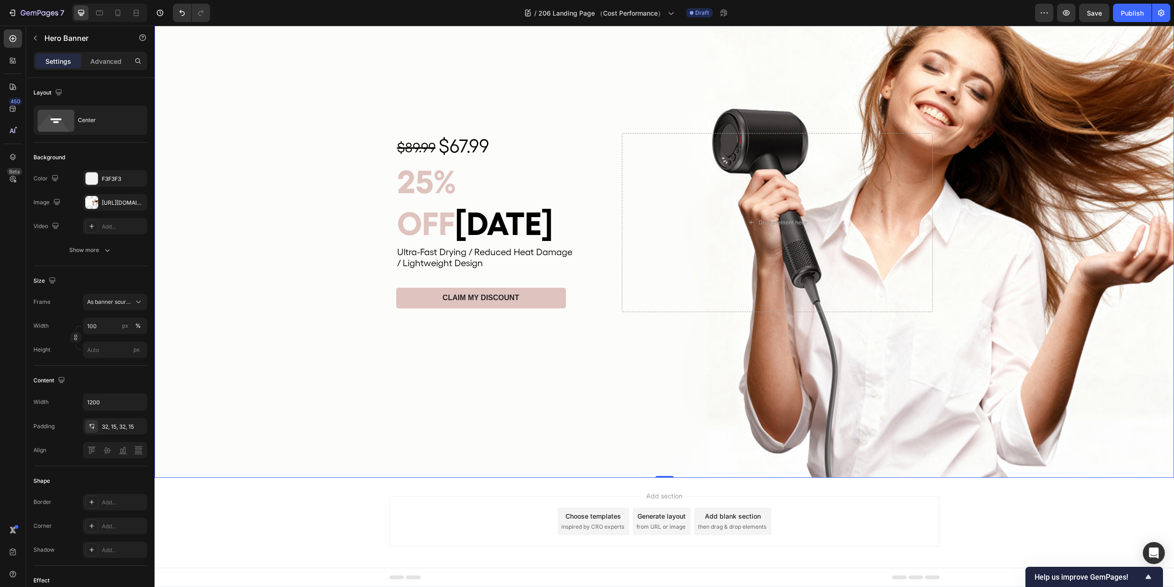
click at [1036, 501] on div "Add section Choose templates inspired by CRO experts Generate layout from URL o…" at bounding box center [665, 534] width 1020 height 113
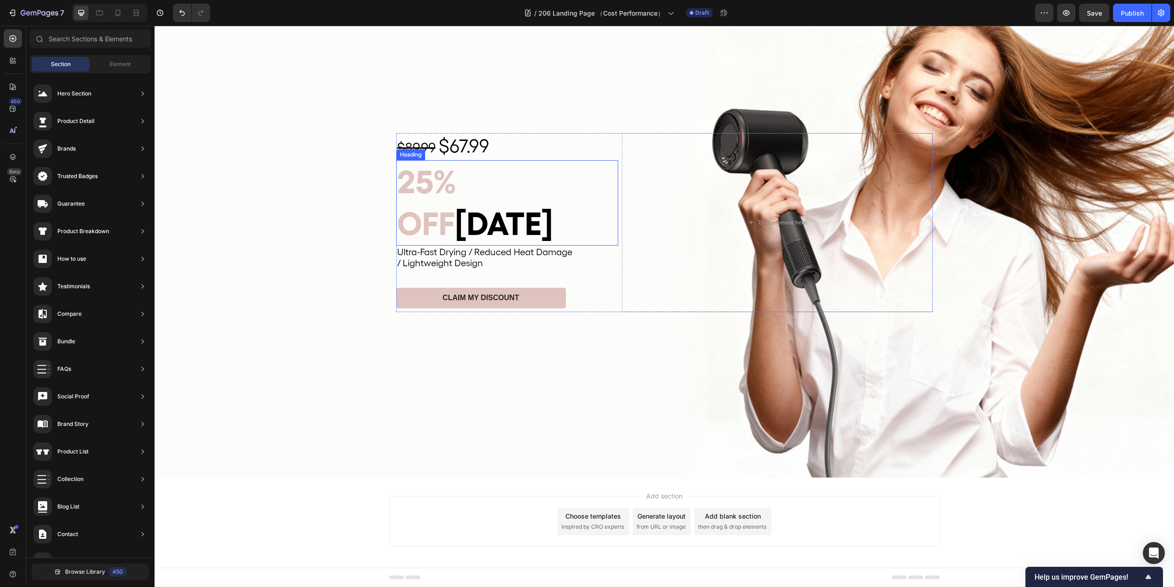
click at [455, 205] on span "OFF" at bounding box center [426, 223] width 58 height 39
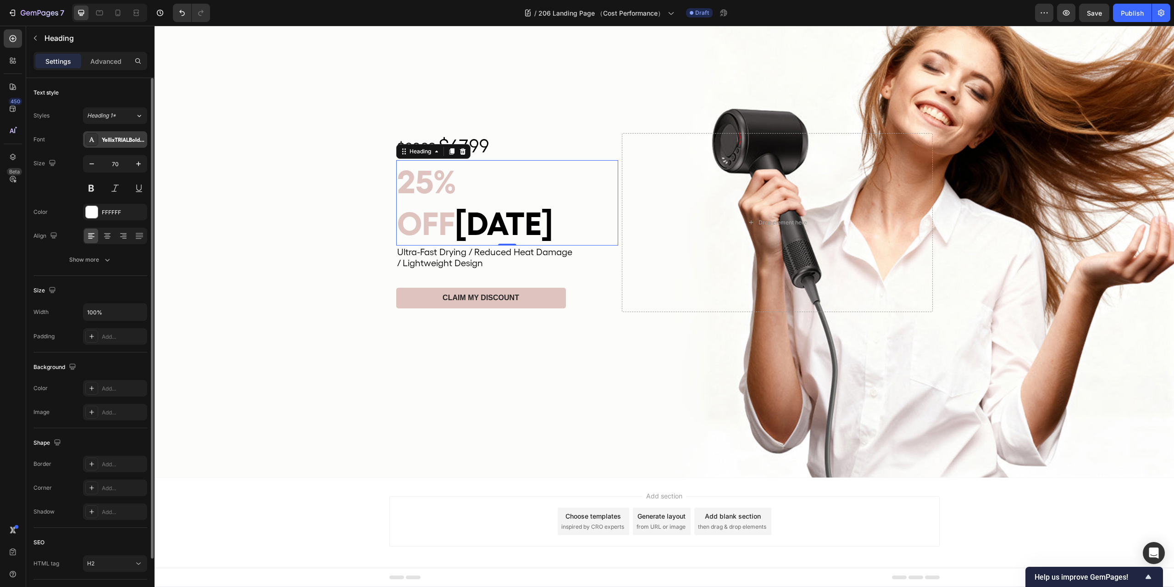
click at [113, 141] on div "YellixTRIALBold-BF6719a047469e3" at bounding box center [123, 140] width 43 height 8
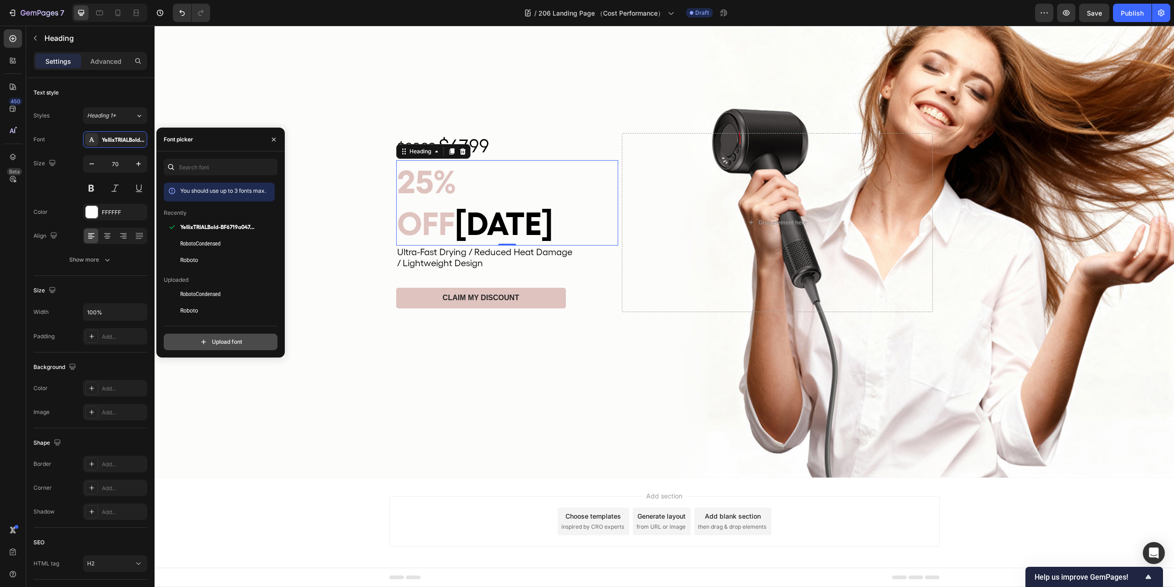
click at [235, 343] on input "file" at bounding box center [240, 342] width 229 height 16
type input "C:\fakepath\Poppins-Black.ttf"
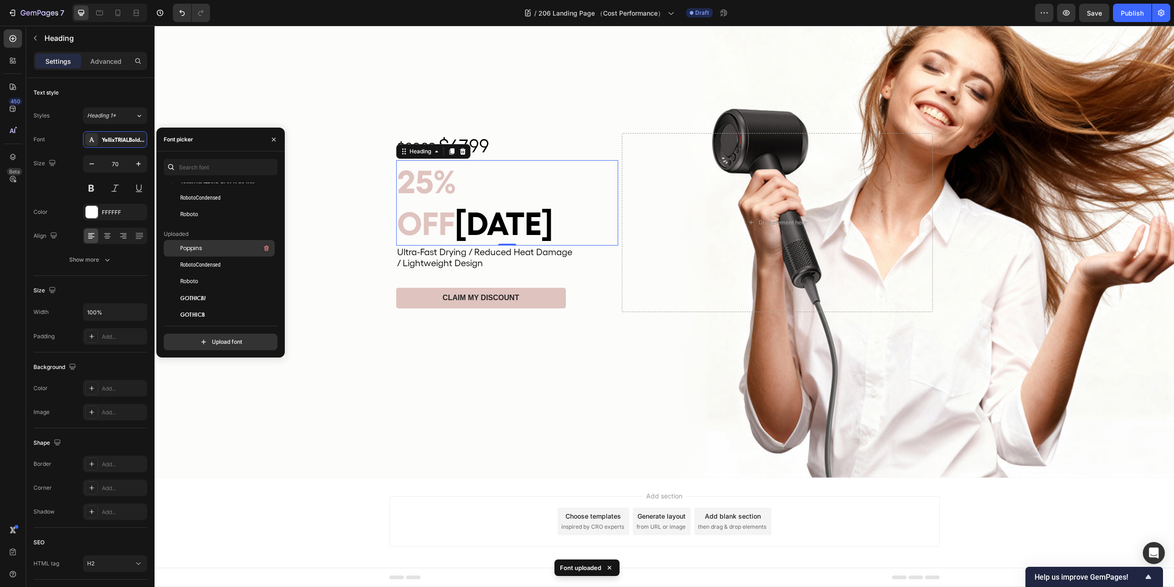
click at [208, 246] on div "Poppins" at bounding box center [226, 248] width 93 height 11
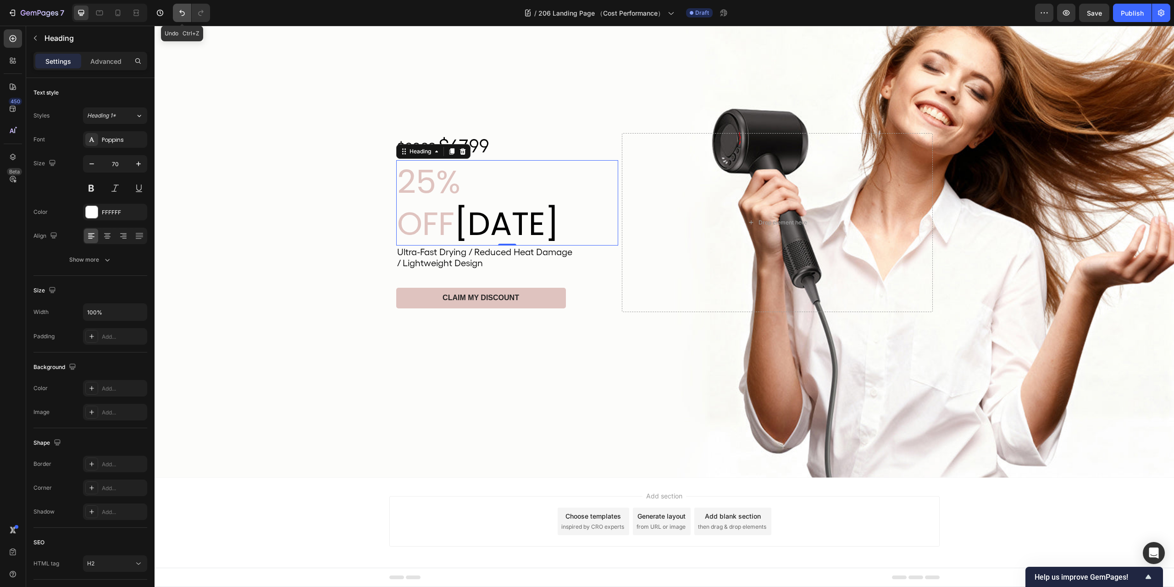
click at [186, 12] on icon "Undo/Redo" at bounding box center [182, 12] width 9 height 9
click at [648, 351] on div "Background Image" at bounding box center [665, 222] width 1020 height 510
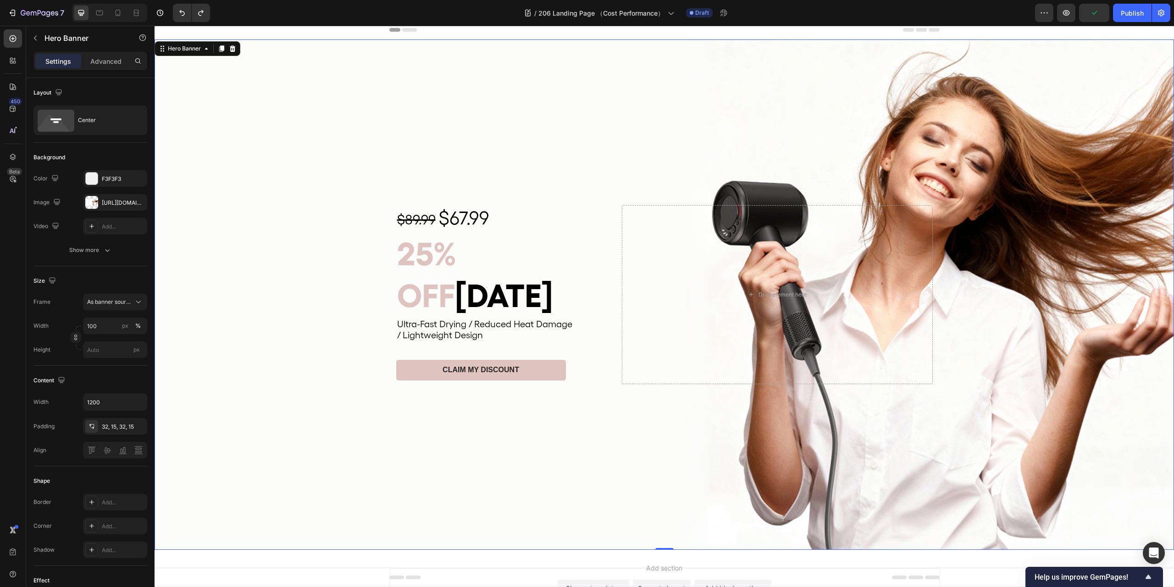
scroll to position [0, 0]
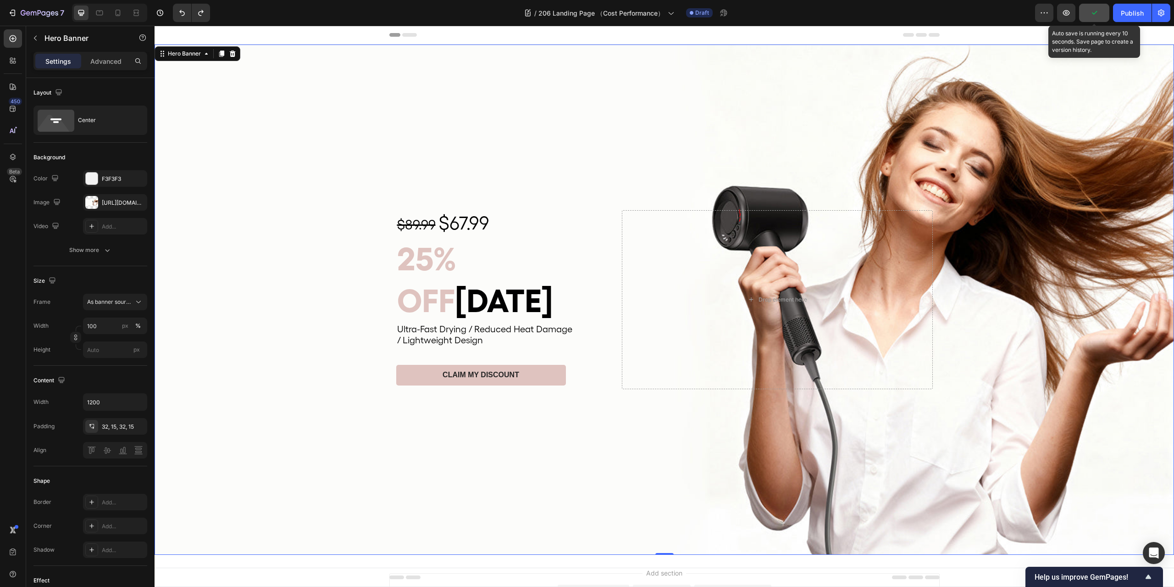
click at [1089, 13] on button "button" at bounding box center [1094, 13] width 30 height 18
click at [1073, 15] on button "button" at bounding box center [1066, 13] width 18 height 18
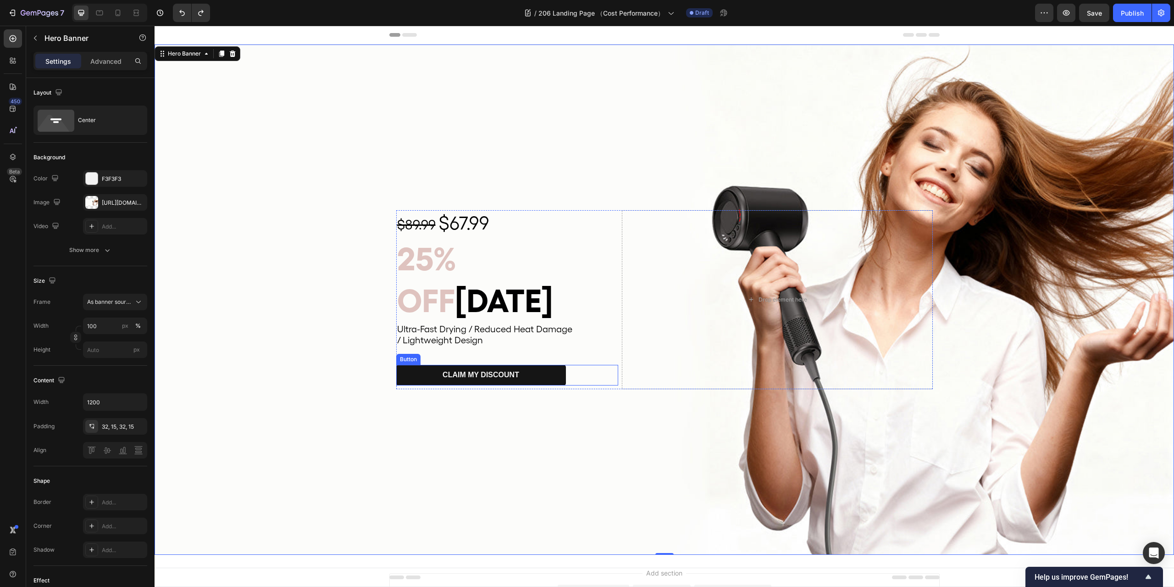
click at [403, 365] on button "CLAIM MY DISCOUNT" at bounding box center [481, 375] width 170 height 21
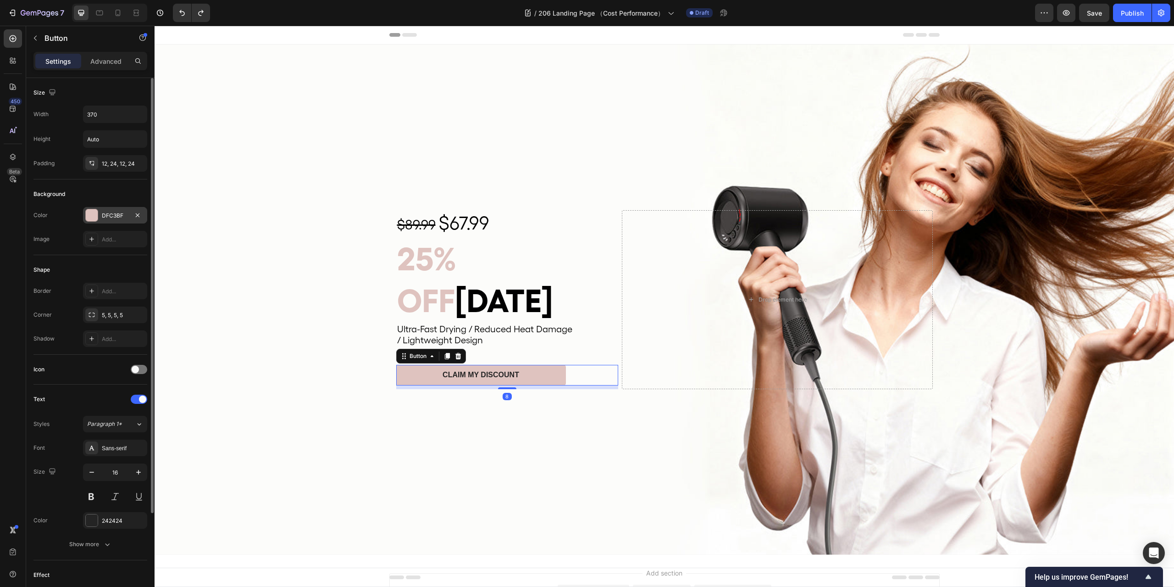
click at [89, 214] on div at bounding box center [92, 215] width 12 height 12
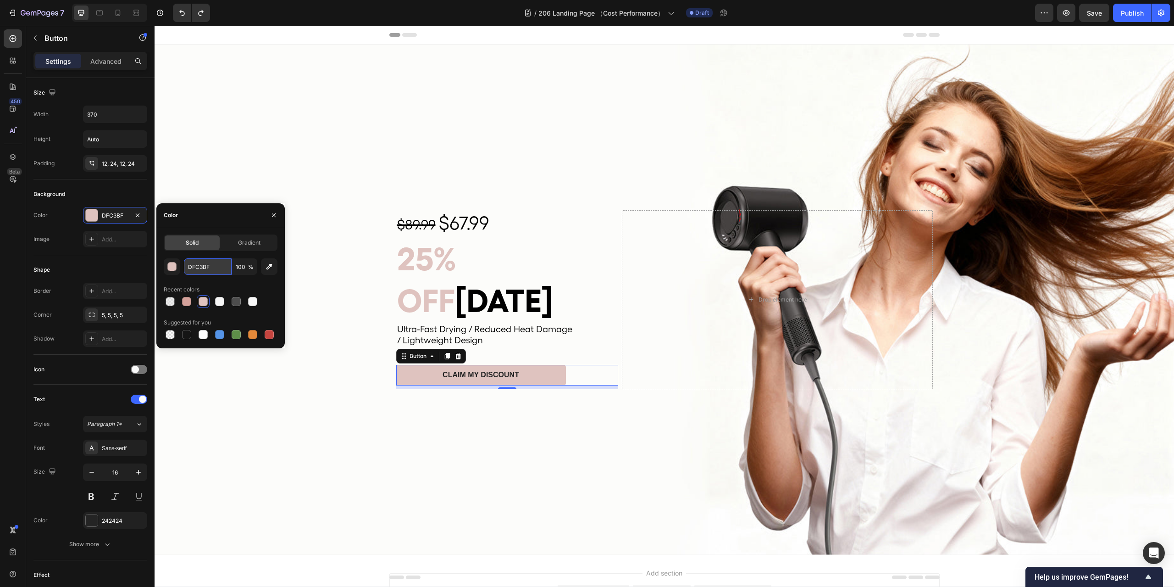
click at [207, 268] on input "DFC3BF" at bounding box center [208, 266] width 48 height 17
paste input "dec3c8"
type input "dec3c8"
click at [314, 394] on div "Background Image" at bounding box center [665, 299] width 1020 height 510
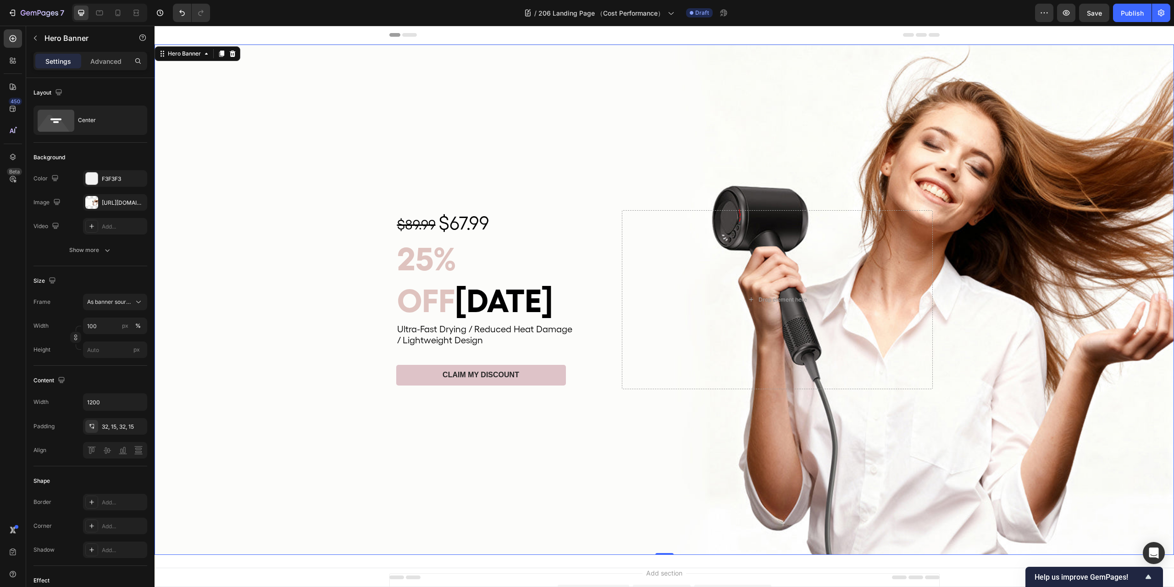
click at [264, 257] on div "Background Image" at bounding box center [665, 299] width 1020 height 510
click at [432, 277] on span "25%" at bounding box center [426, 258] width 59 height 39
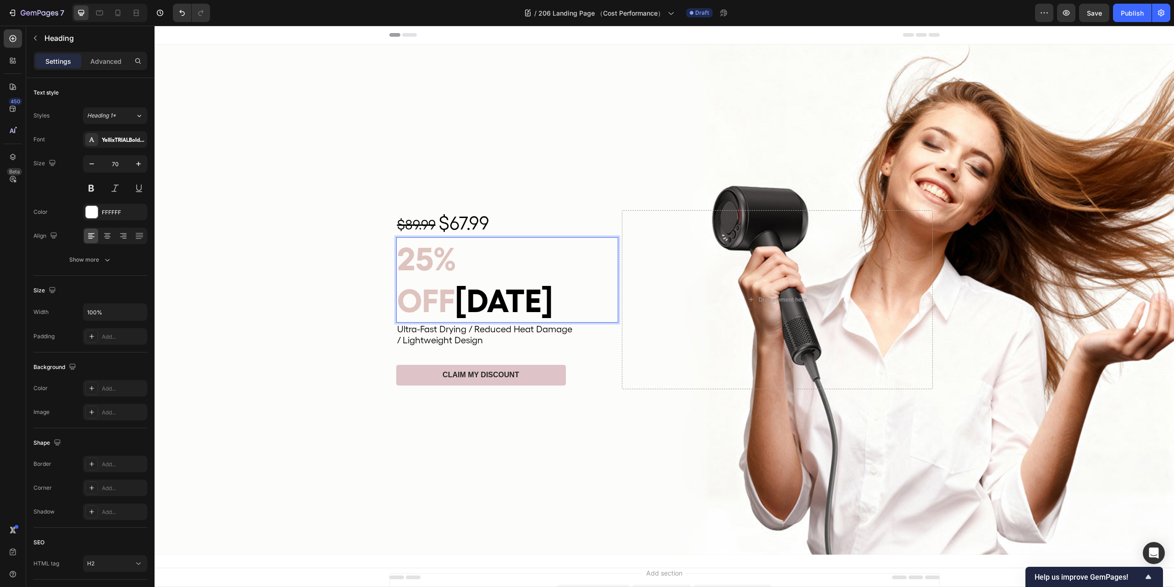
click at [448, 276] on span "25%" at bounding box center [426, 258] width 59 height 39
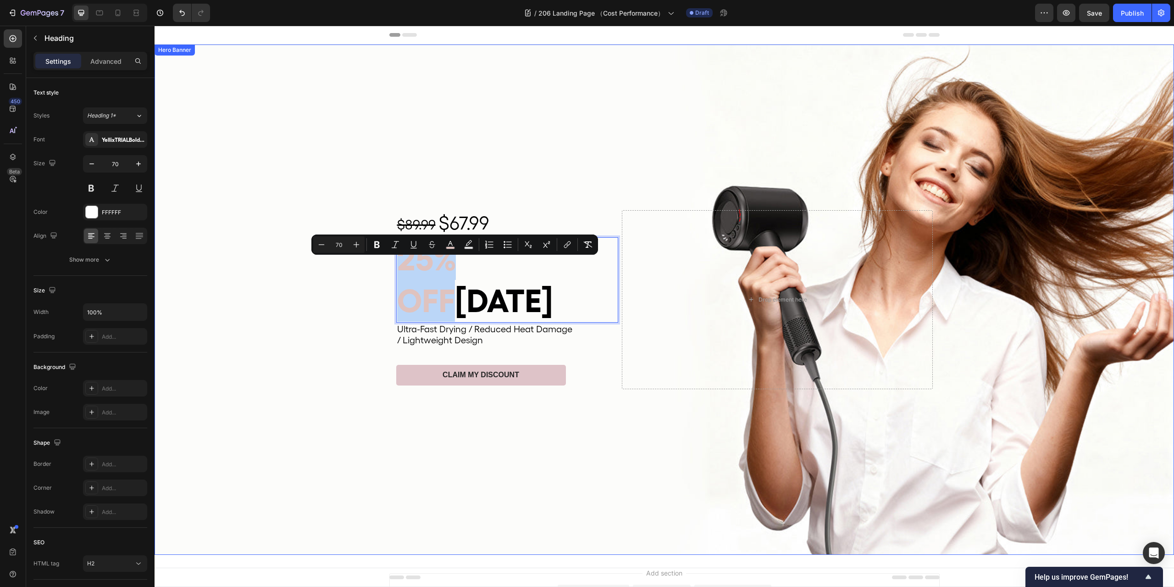
drag, startPoint x: 517, startPoint y: 274, endPoint x: 389, endPoint y: 278, distance: 128.5
click at [389, 278] on div "$89.99 $67.99 Text Block 25% OFF [DATE] Heading 0 Ultra-Fast Drying / Reduced H…" at bounding box center [664, 299] width 550 height 208
click at [453, 245] on icon "Editor contextual toolbar" at bounding box center [450, 244] width 9 height 9
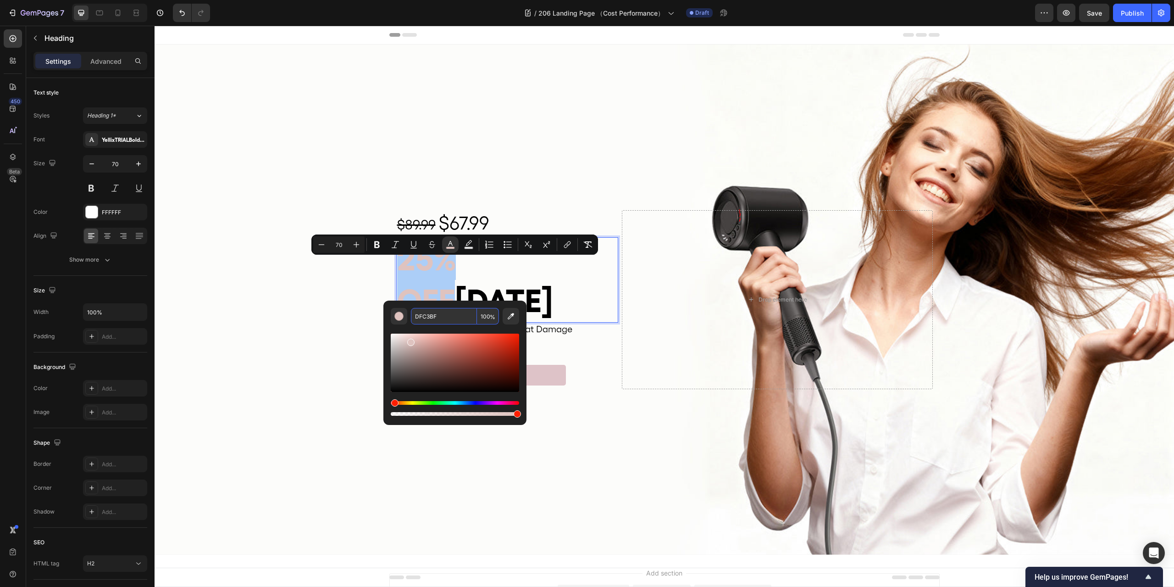
click at [431, 316] on input "DFC3BF" at bounding box center [444, 316] width 66 height 17
paste input "dec3c8"
type input "DEC3C8"
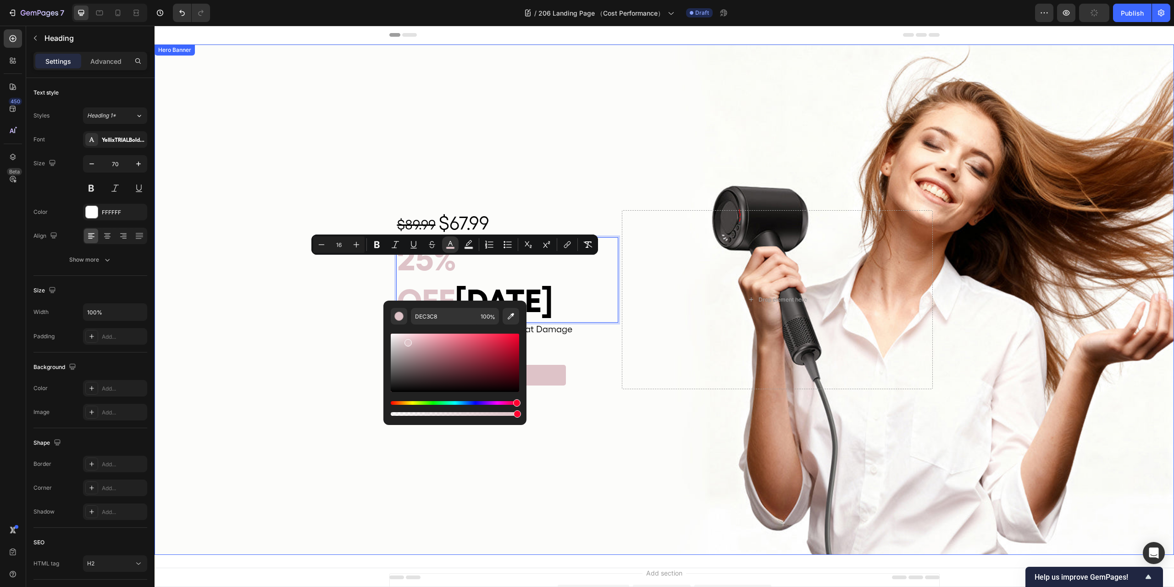
click at [604, 406] on div "Background Image" at bounding box center [665, 299] width 1020 height 510
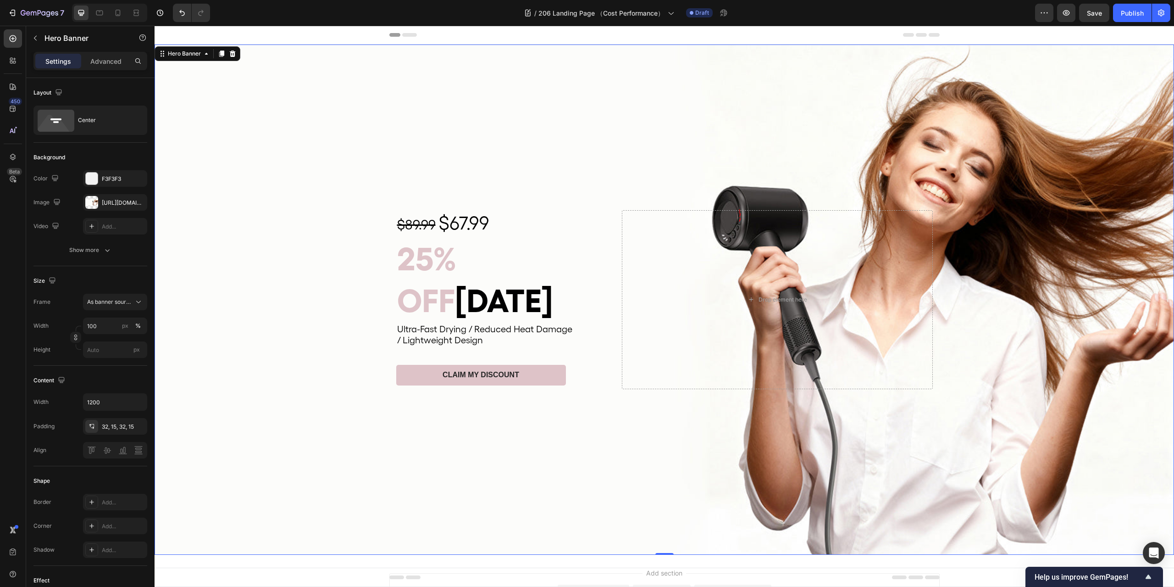
click at [585, 419] on div "Background Image" at bounding box center [665, 299] width 1020 height 510
click at [456, 275] on span "25% OFF" at bounding box center [426, 279] width 59 height 80
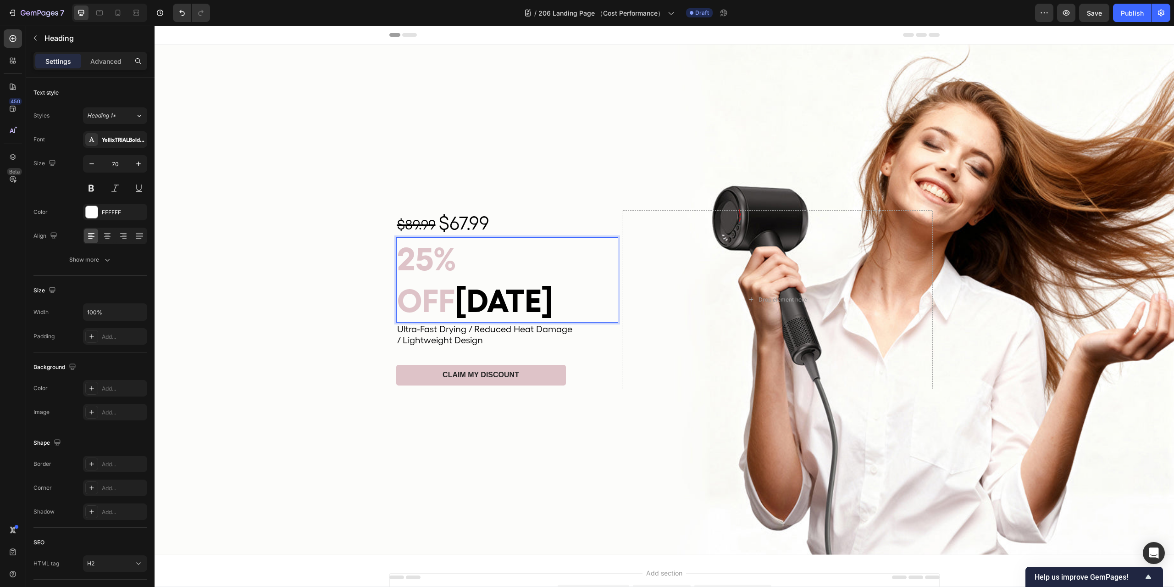
click at [456, 275] on span "25% OFF" at bounding box center [426, 279] width 59 height 80
drag, startPoint x: 512, startPoint y: 277, endPoint x: 396, endPoint y: 282, distance: 115.7
click at [397, 282] on span "25% OFF" at bounding box center [426, 279] width 59 height 80
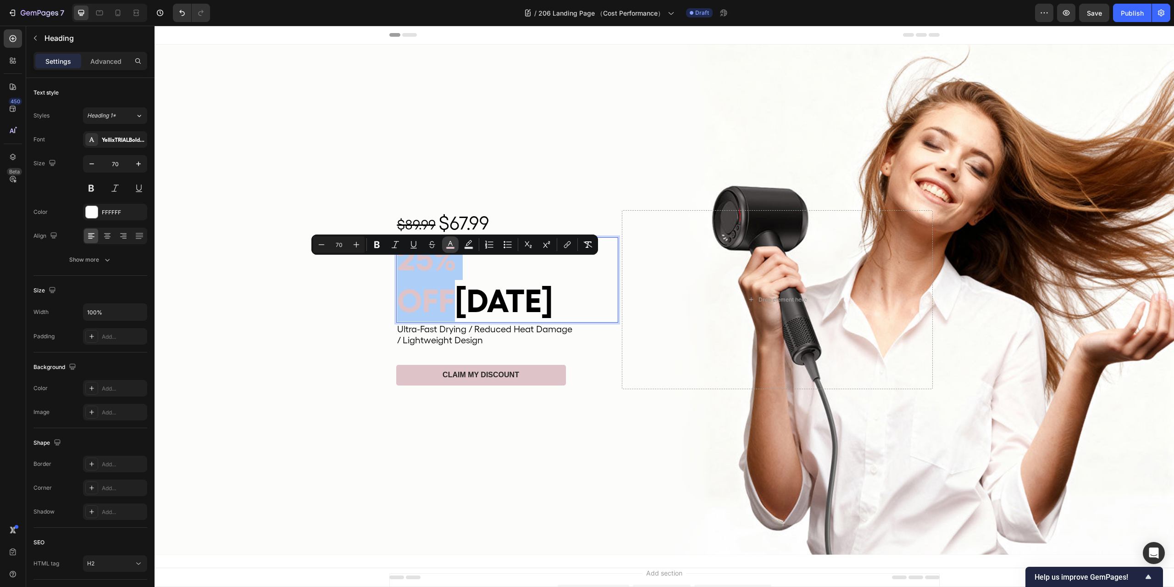
click at [450, 243] on icon "Editor contextual toolbar" at bounding box center [450, 243] width 5 height 5
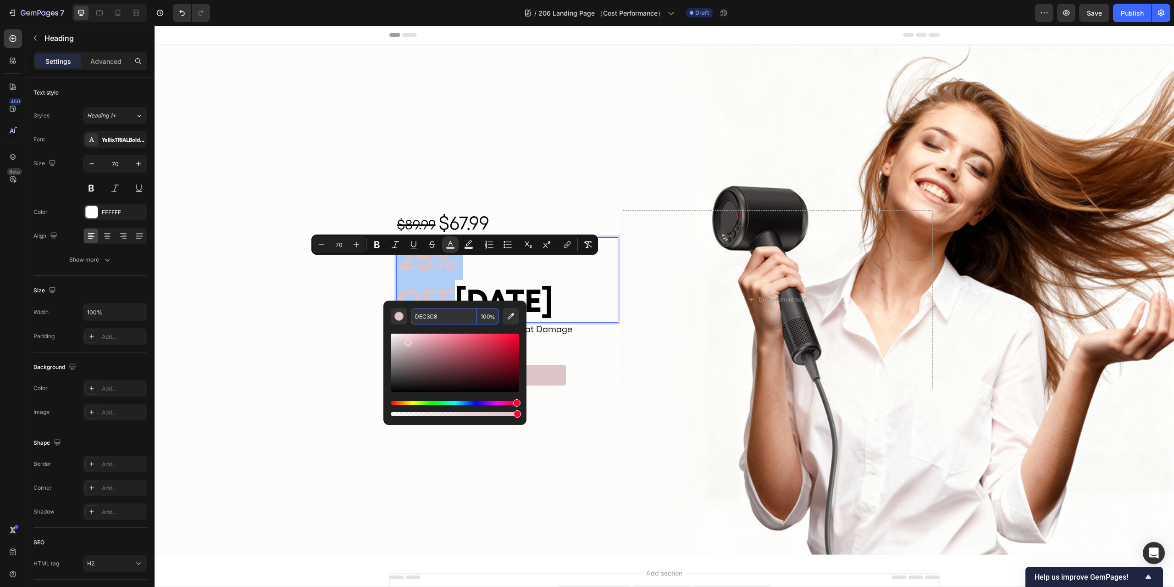
click at [445, 317] on input "DEC3C8" at bounding box center [444, 316] width 66 height 17
paste input "834c55"
type input "834C55"
click at [604, 408] on div "Background Image" at bounding box center [665, 299] width 1020 height 510
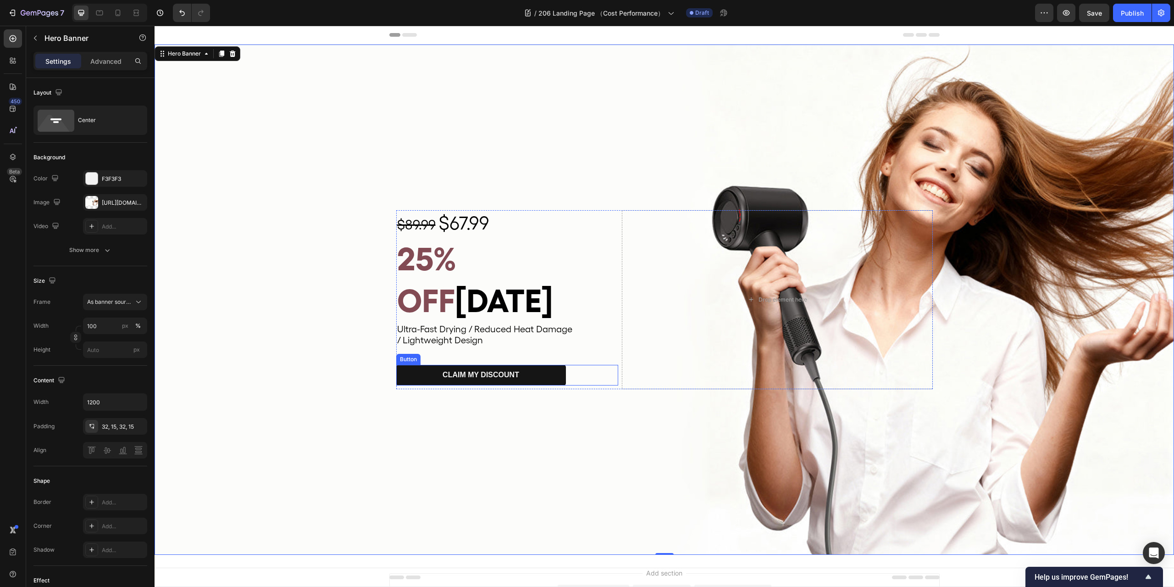
click at [543, 365] on button "CLAIM MY DISCOUNT" at bounding box center [481, 375] width 170 height 21
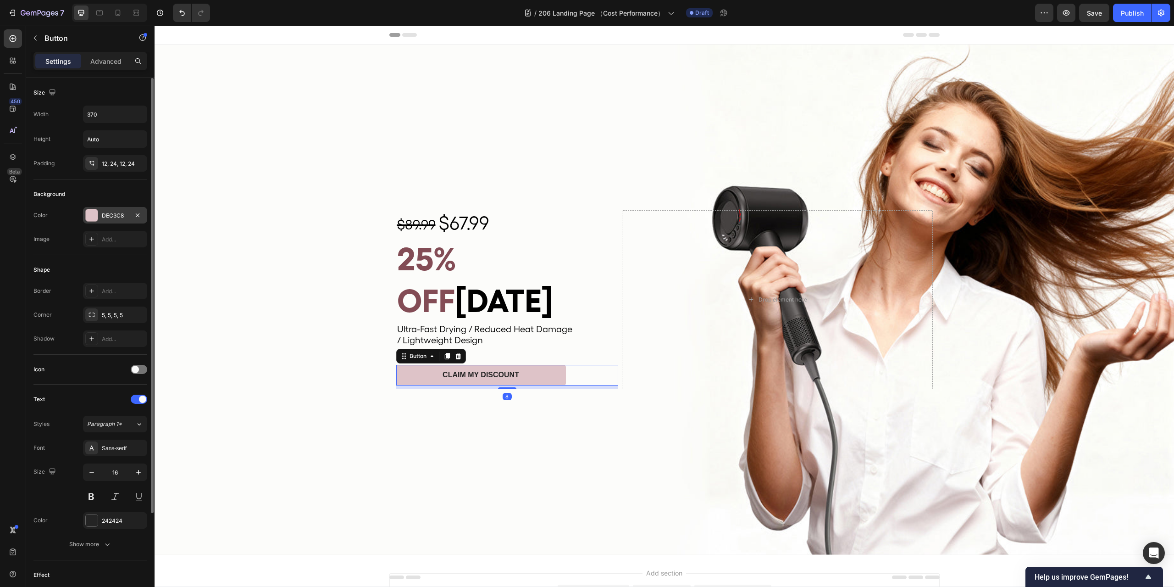
click at [92, 217] on div at bounding box center [92, 215] width 12 height 12
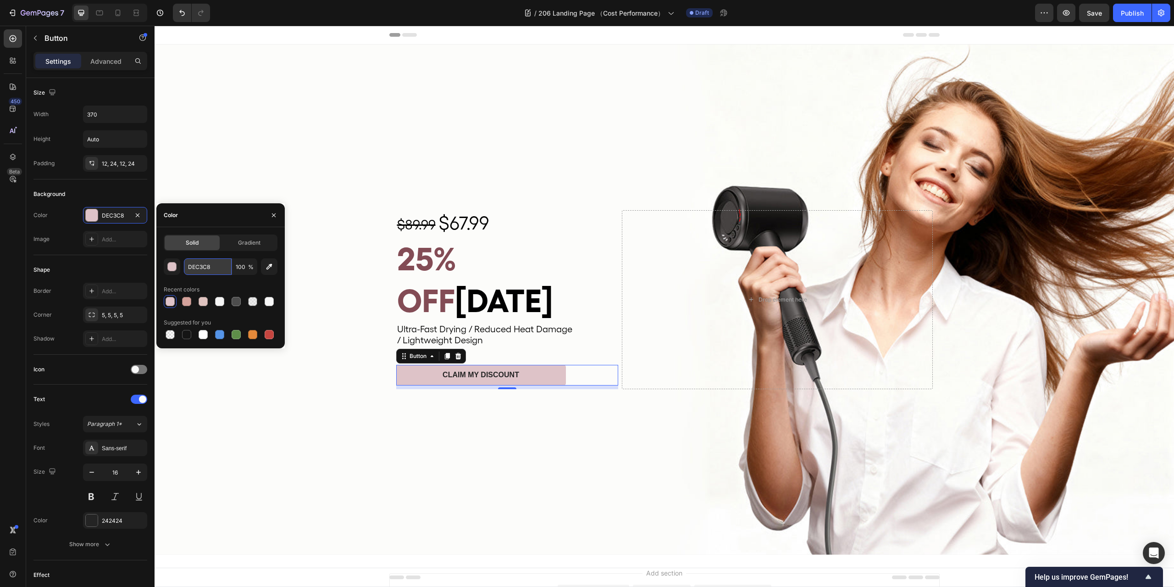
click at [198, 262] on input "DEC3C8" at bounding box center [208, 266] width 48 height 17
paste input "834c55"
type input "834c55"
click at [506, 411] on div "Background Image" at bounding box center [665, 299] width 1020 height 510
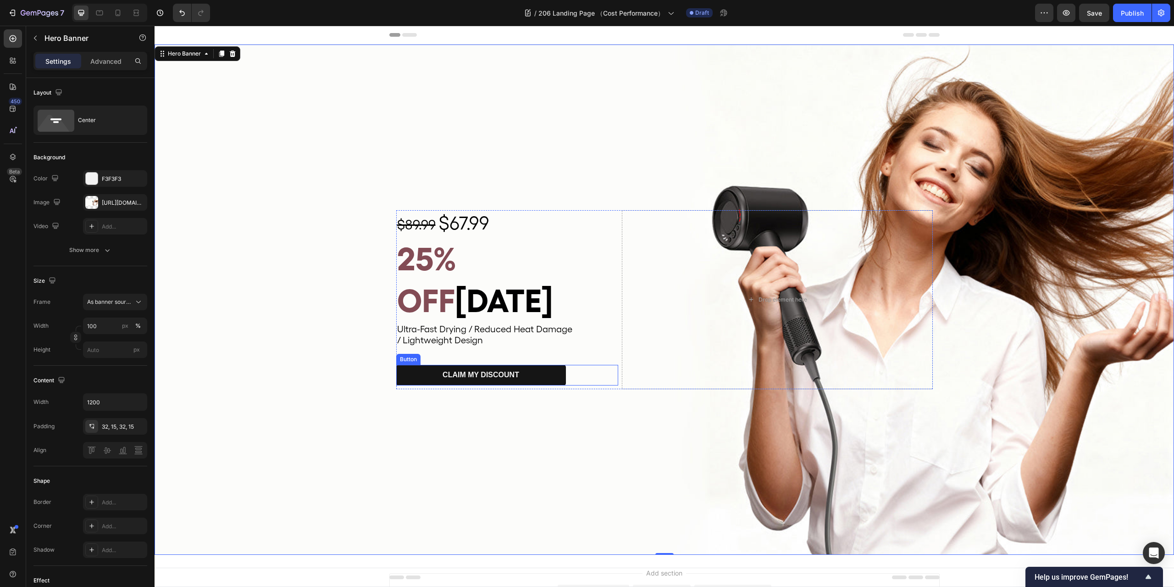
click at [545, 365] on button "CLAIM MY DISCOUNT" at bounding box center [481, 375] width 170 height 21
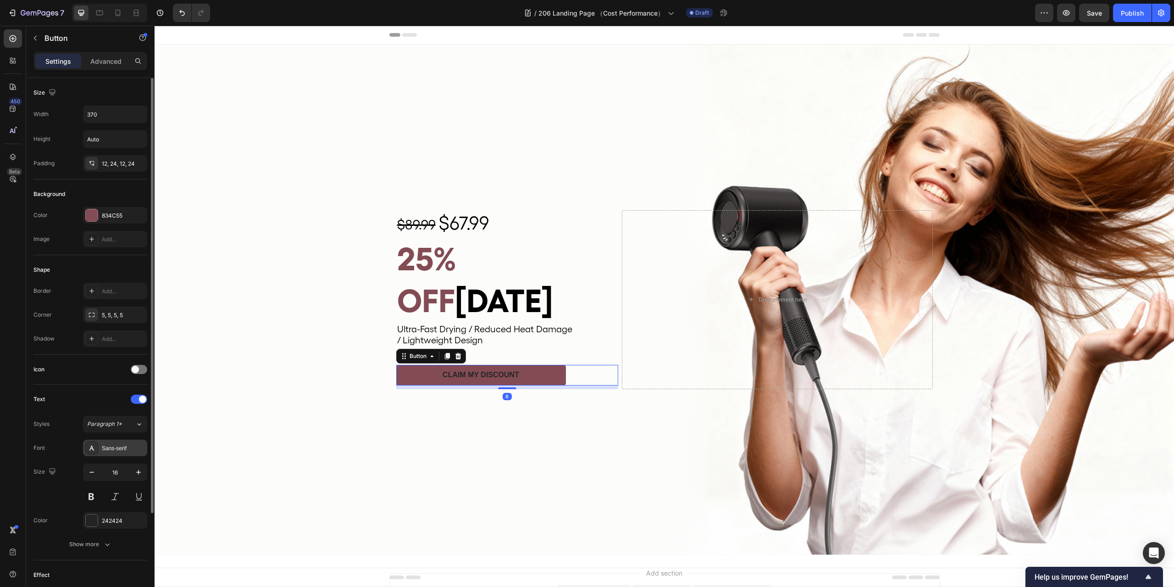
scroll to position [92, 0]
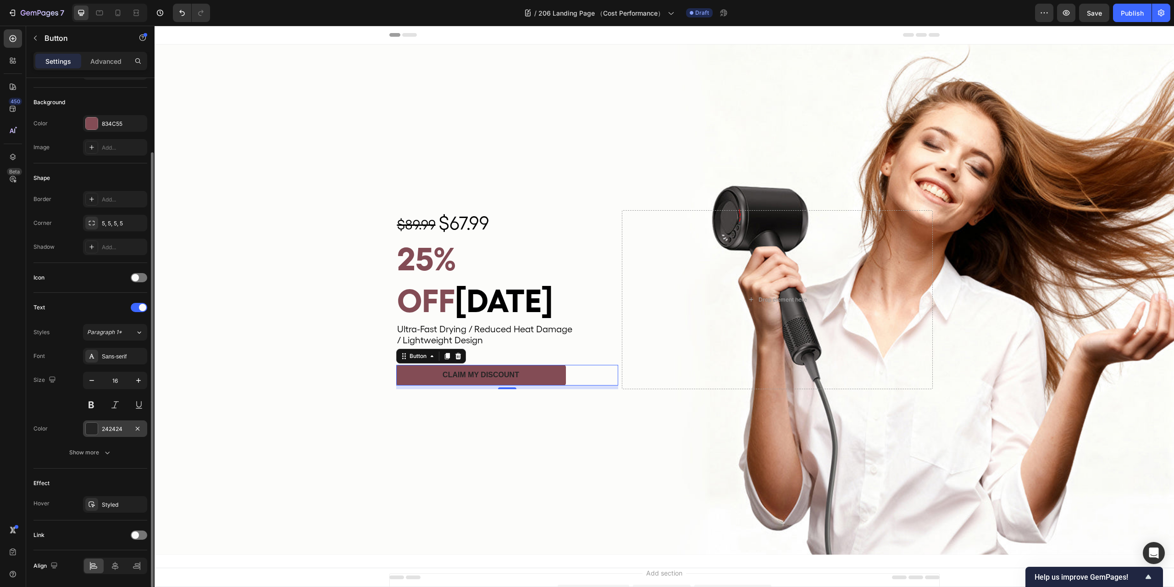
click at [91, 424] on div at bounding box center [92, 428] width 12 height 12
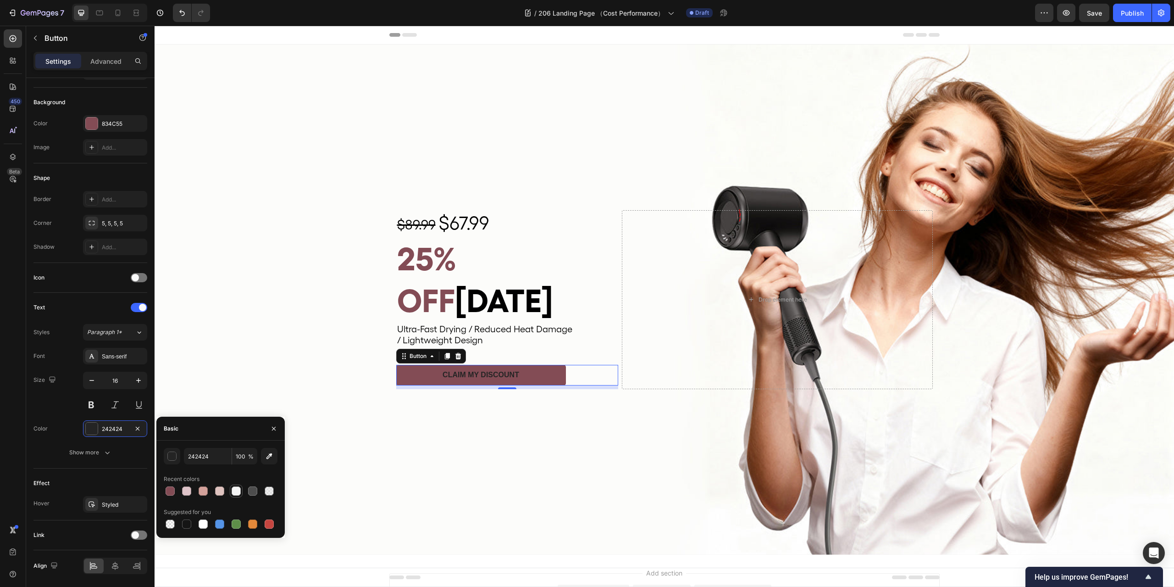
click at [236, 488] on div at bounding box center [236, 490] width 9 height 9
type input "F5F5F5"
click at [554, 448] on div "Background Image" at bounding box center [665, 299] width 1020 height 510
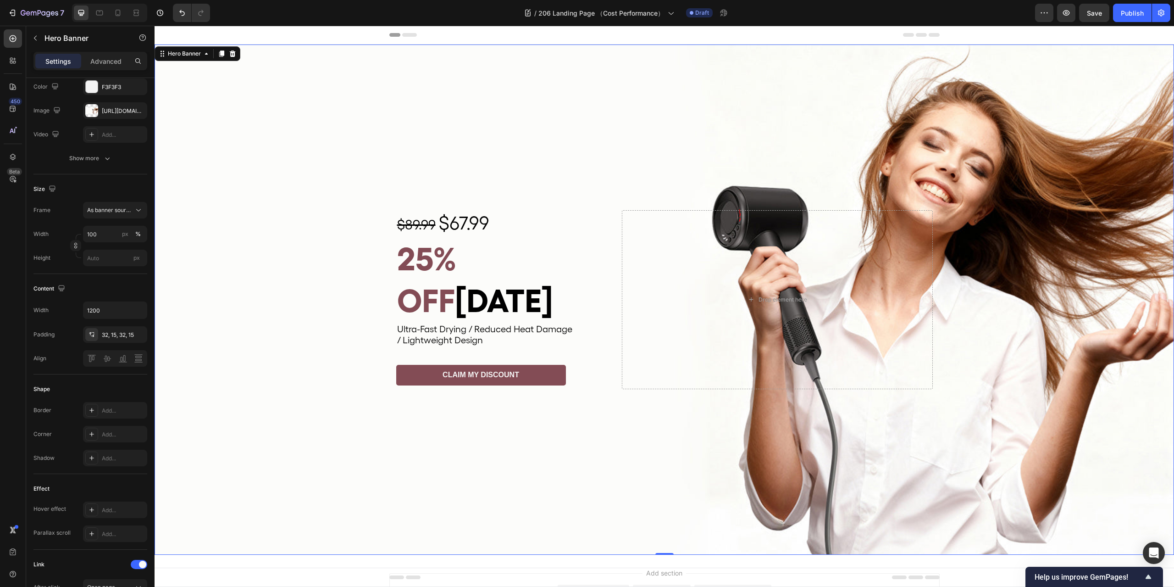
scroll to position [0, 0]
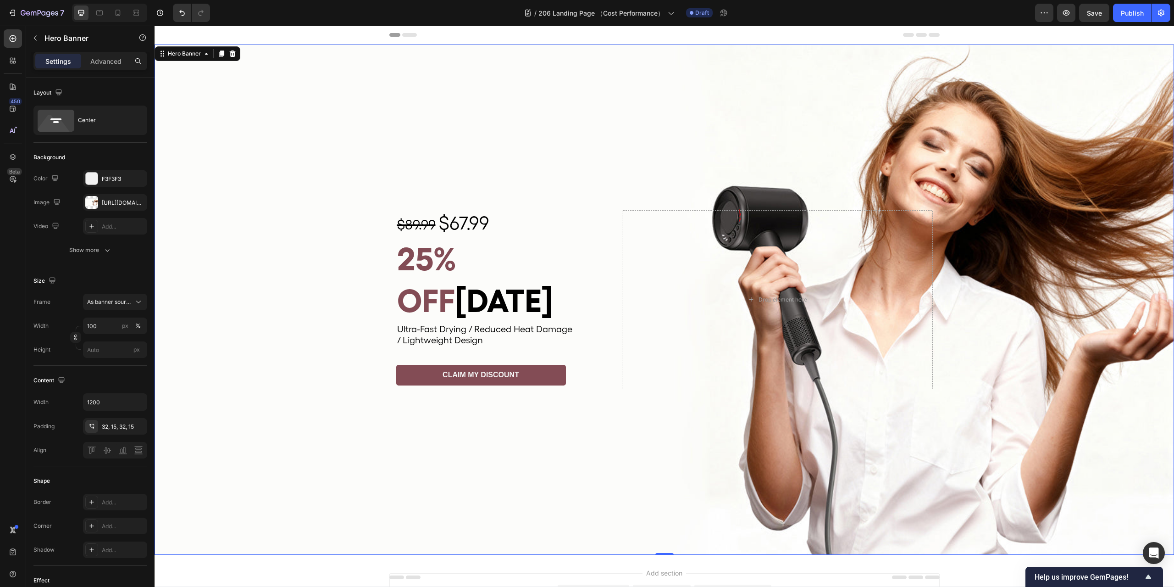
click at [582, 434] on div "Background Image" at bounding box center [665, 299] width 1020 height 510
click at [619, 437] on div "Background Image" at bounding box center [665, 299] width 1020 height 510
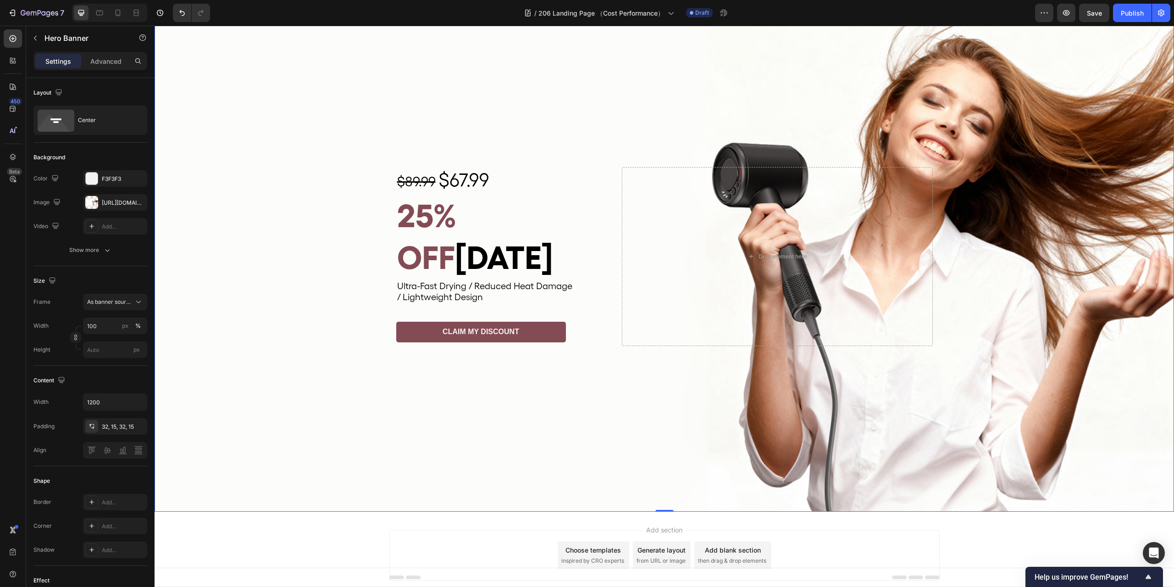
scroll to position [77, 0]
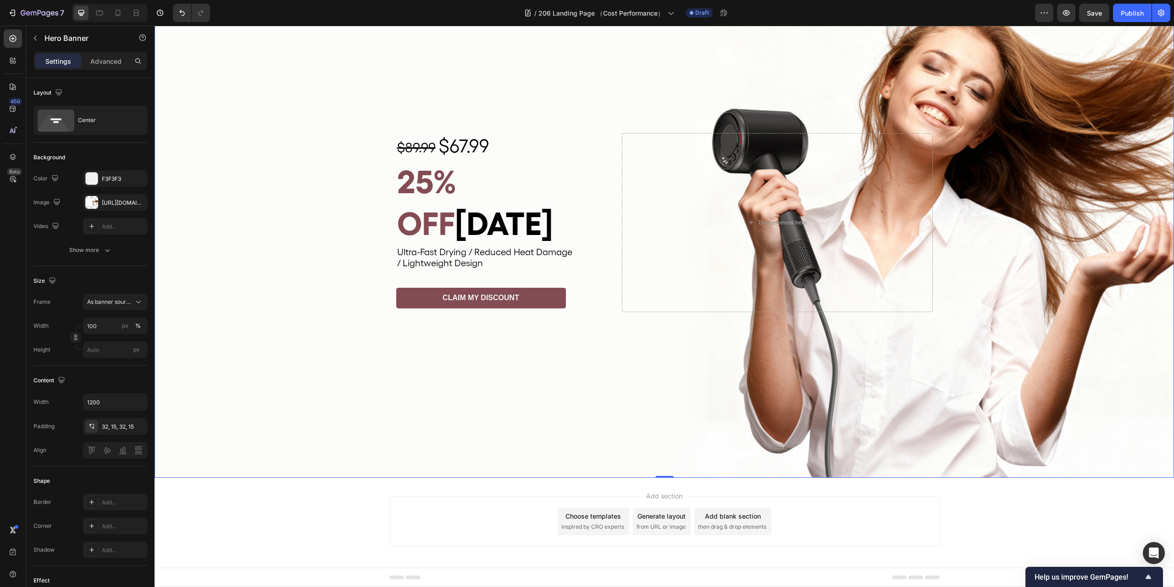
click at [1006, 501] on div "Add section Choose templates inspired by CRO experts Generate layout from URL o…" at bounding box center [665, 534] width 1020 height 113
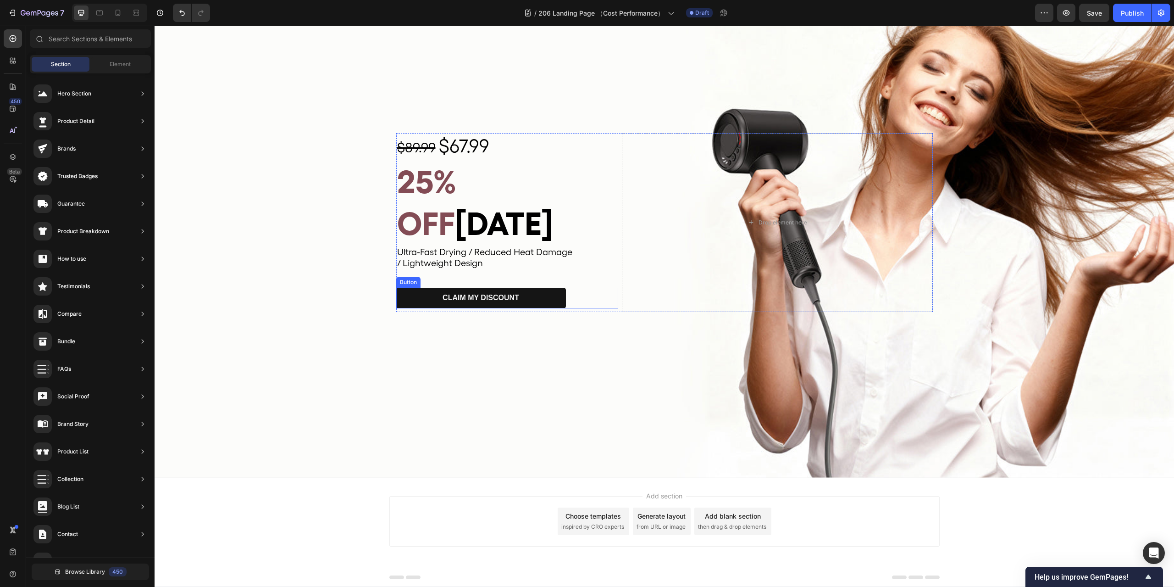
click at [551, 288] on button "CLAIM MY DISCOUNT" at bounding box center [481, 298] width 170 height 21
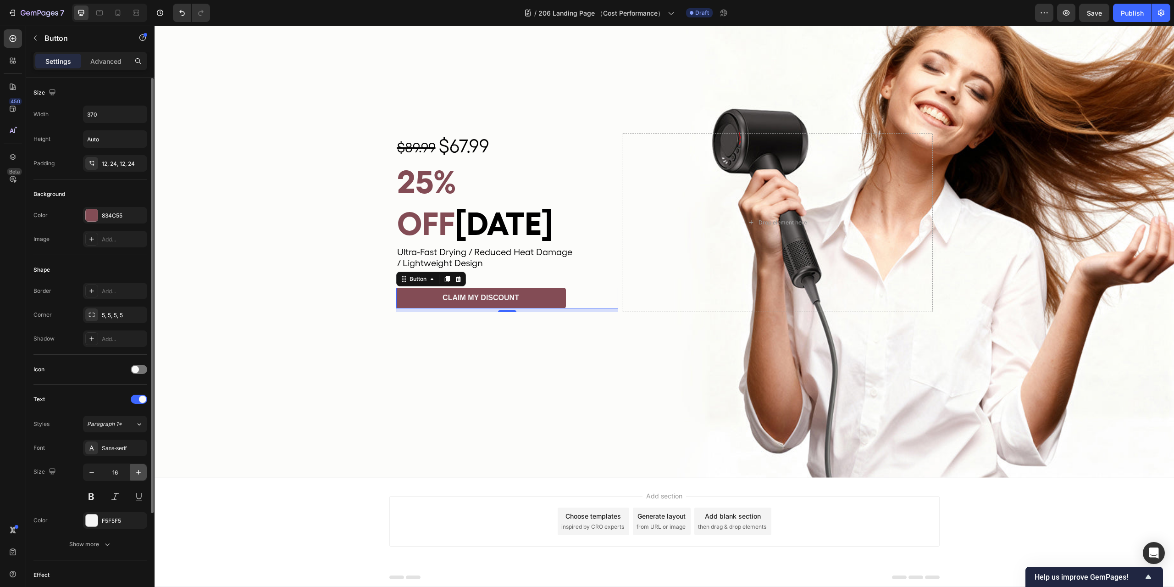
click at [140, 474] on icon "button" at bounding box center [138, 471] width 9 height 9
click at [141, 474] on icon "button" at bounding box center [138, 471] width 9 height 9
type input "20"
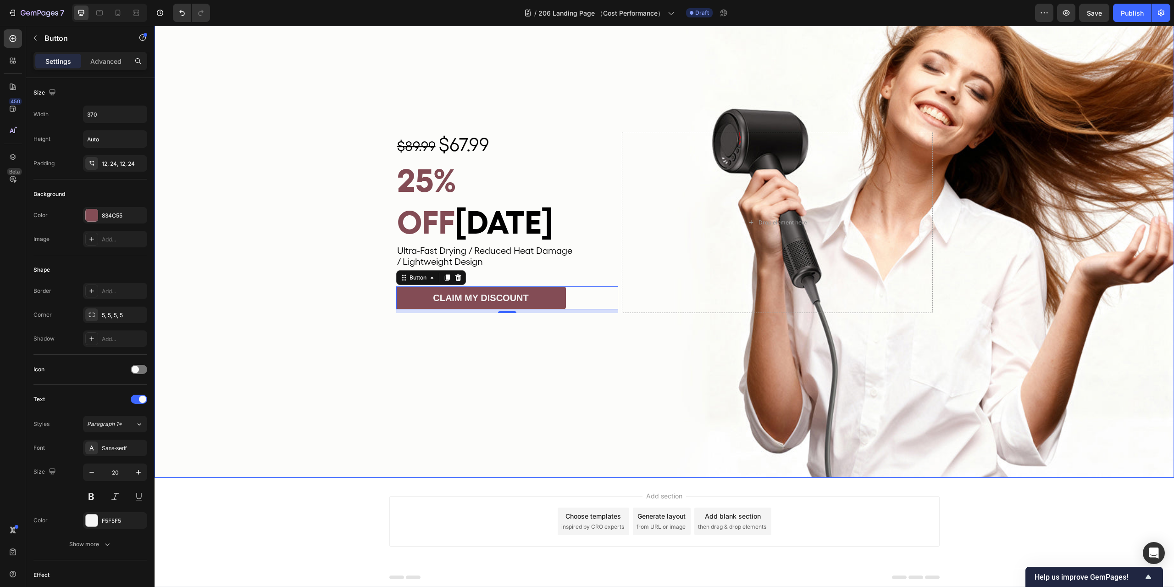
click at [658, 352] on div "Background Image" at bounding box center [665, 222] width 1020 height 510
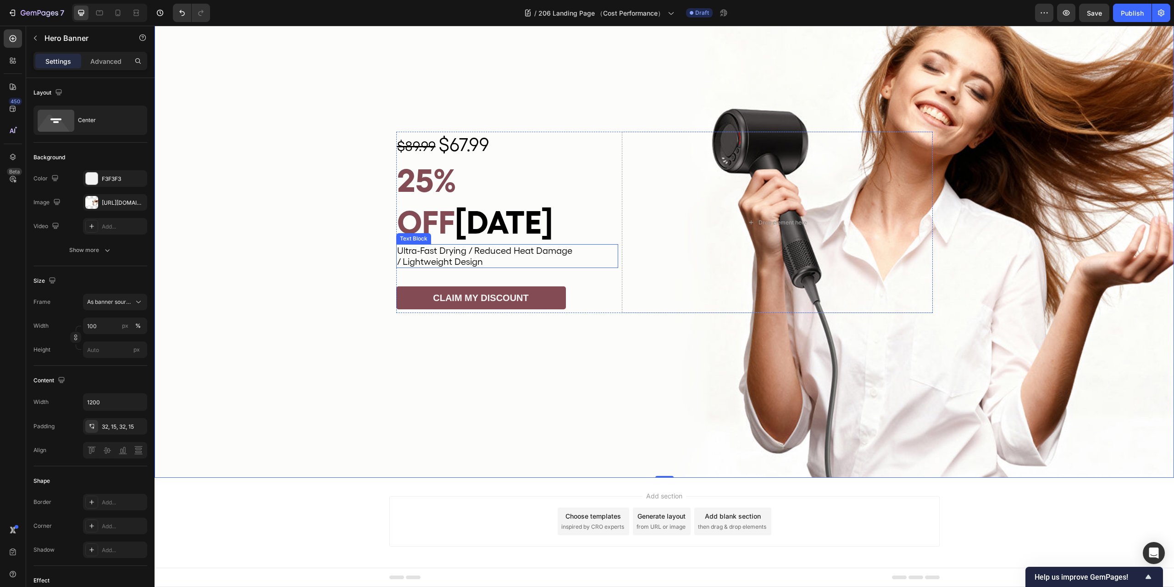
click at [460, 245] on span "Ultra-Fast Drying / Reduced Heat Damage" at bounding box center [484, 250] width 175 height 11
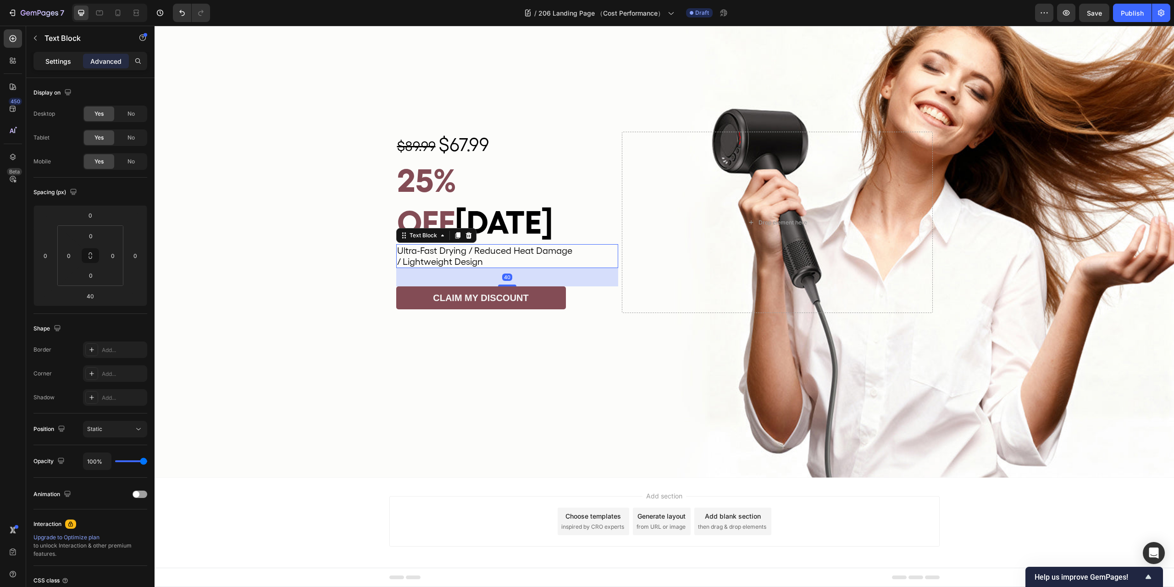
click at [58, 63] on p "Settings" at bounding box center [58, 61] width 26 height 10
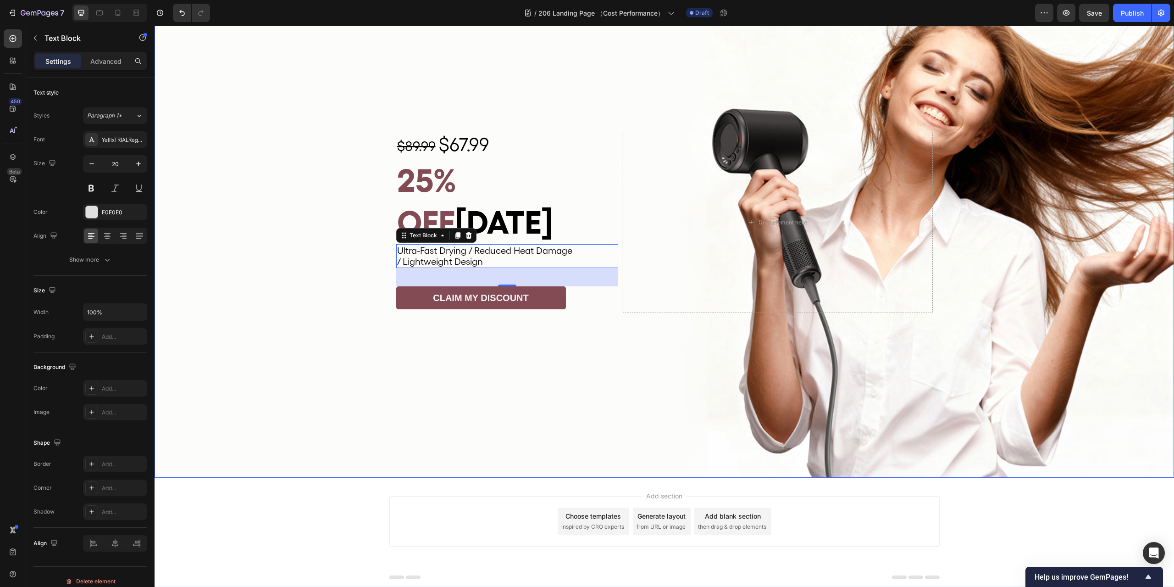
click at [604, 311] on div "Background Image" at bounding box center [665, 222] width 1020 height 510
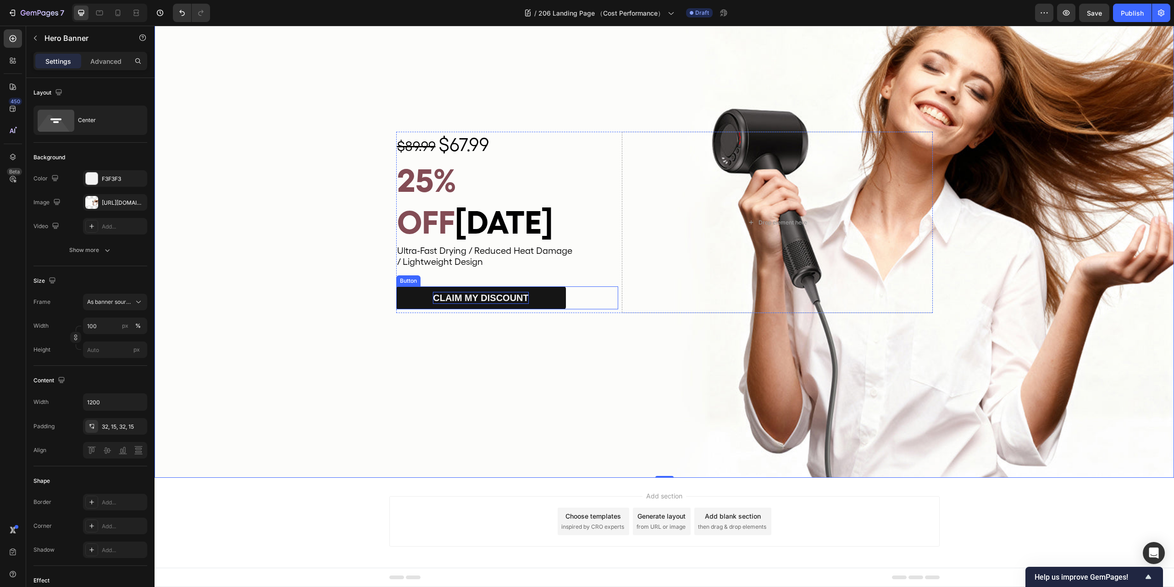
click at [515, 292] on p "CLAIM MY DISCOUNT" at bounding box center [481, 298] width 96 height 12
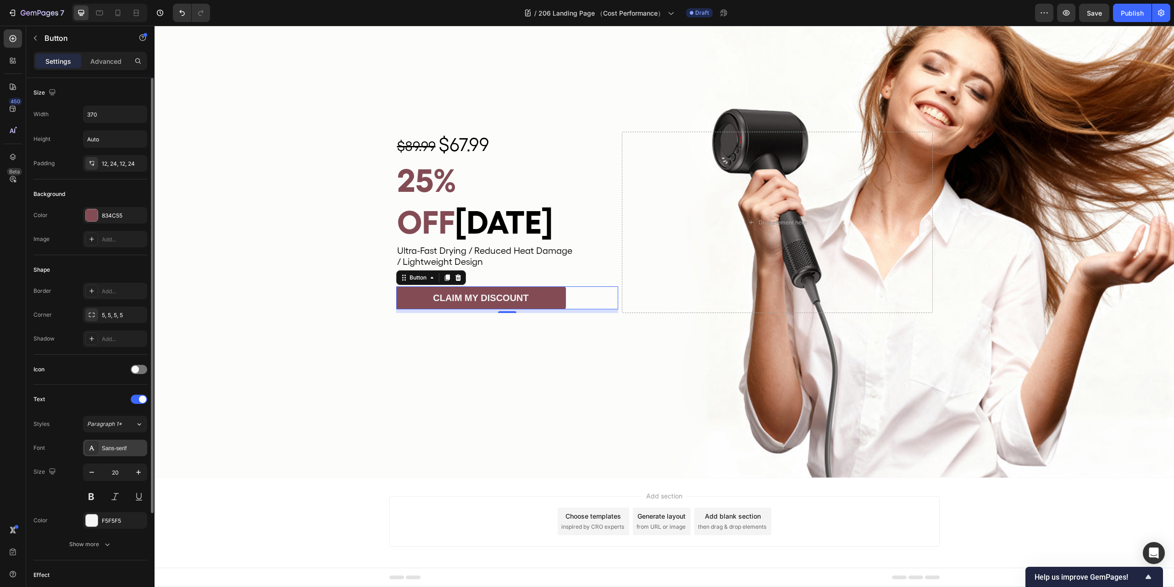
click at [117, 445] on div "Sans-serif" at bounding box center [123, 448] width 43 height 8
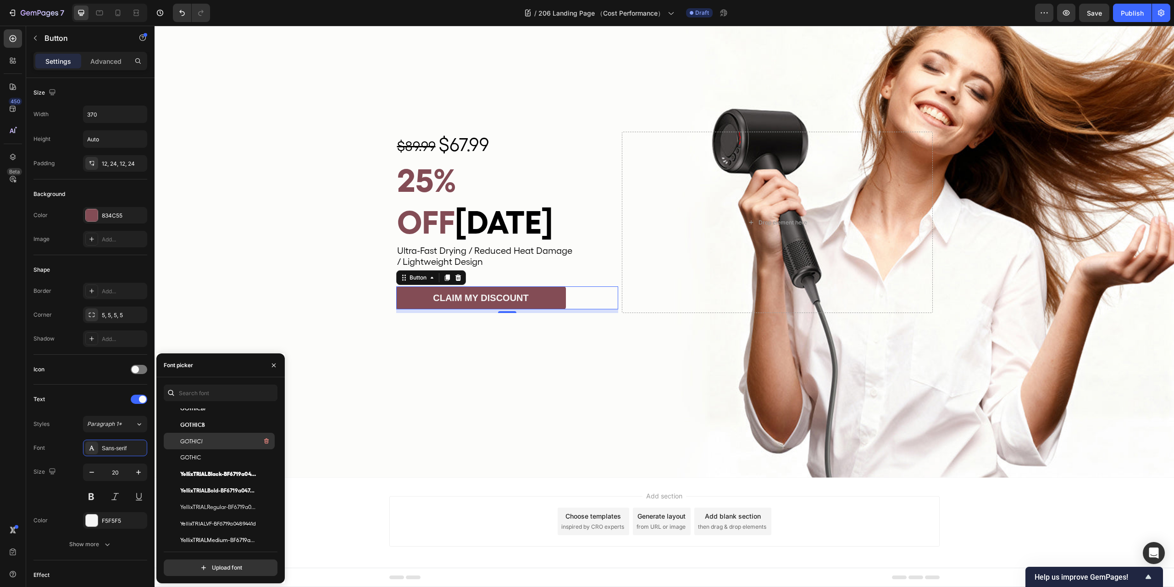
scroll to position [183, 0]
click at [230, 483] on span "YellixTRIALRegular-BF6719a047e6e10" at bounding box center [218, 484] width 76 height 8
click at [623, 328] on div "Background Image" at bounding box center [665, 222] width 1020 height 510
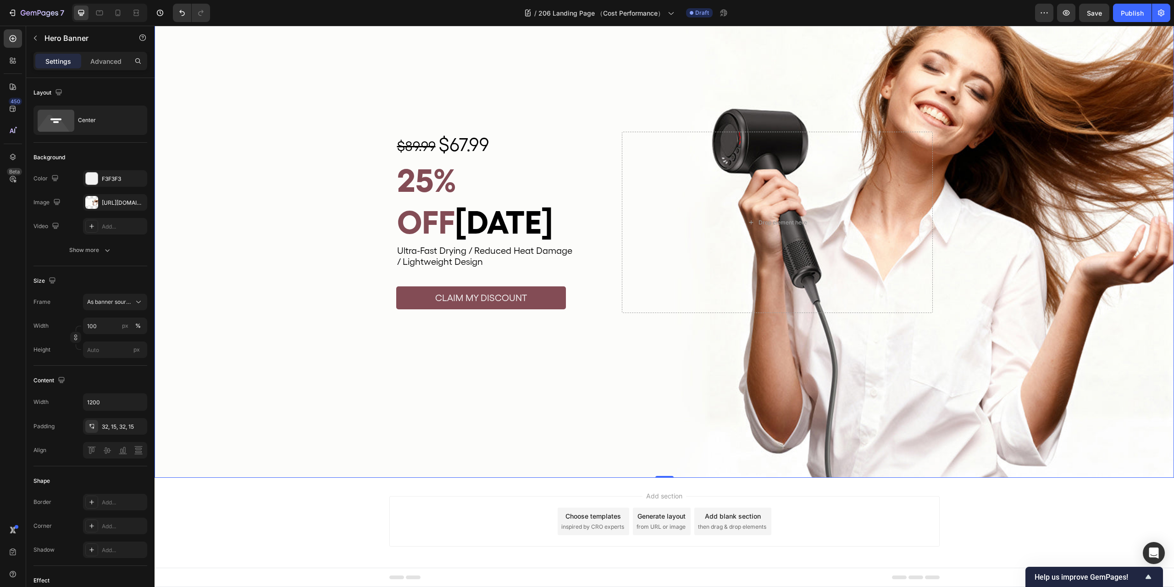
click at [637, 360] on div "Background Image" at bounding box center [665, 222] width 1020 height 510
click at [1099, 16] on span "Save" at bounding box center [1094, 13] width 15 height 8
click at [1121, 503] on div "Add section Choose templates inspired by CRO experts Generate layout from URL o…" at bounding box center [665, 534] width 1020 height 113
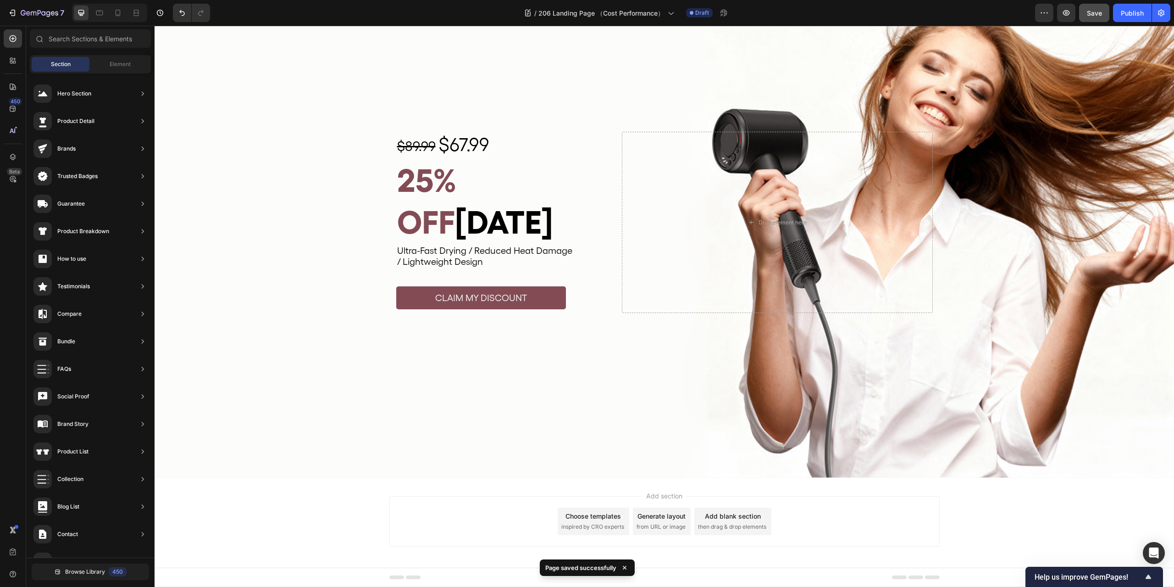
click at [1138, 510] on div "Add section Choose templates inspired by CRO experts Generate layout from URL o…" at bounding box center [665, 534] width 1020 height 113
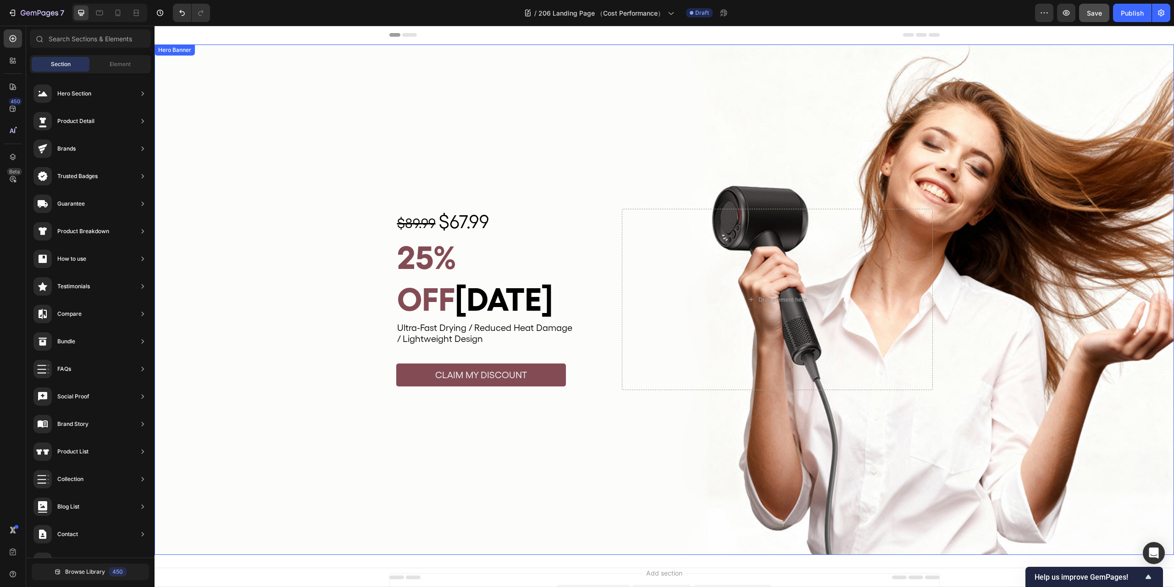
scroll to position [77, 0]
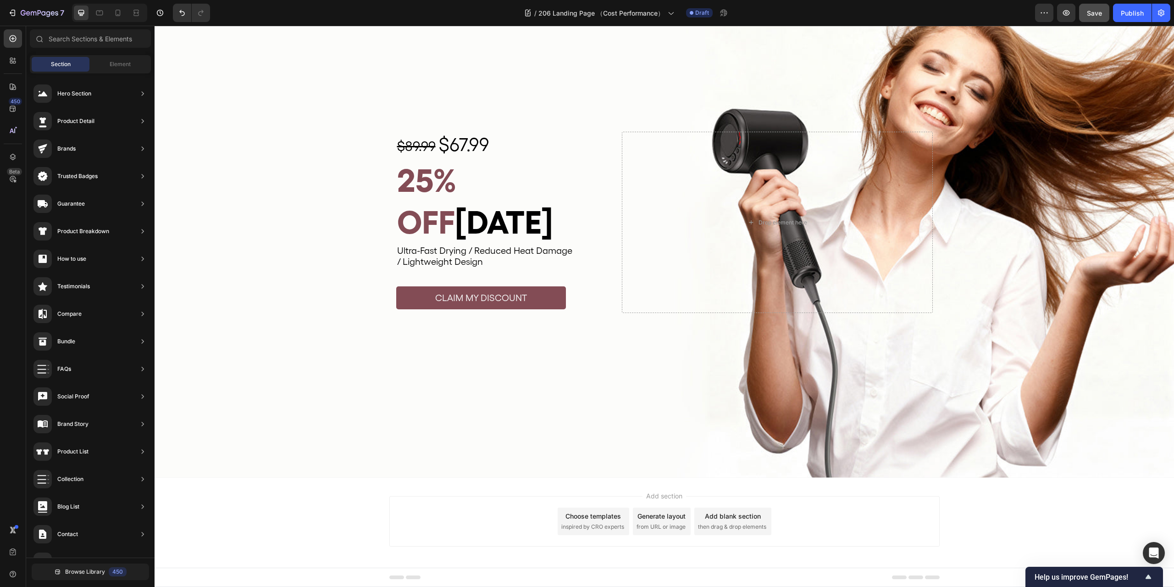
click at [1105, 511] on div "Add section Choose templates inspired by CRO experts Generate layout from URL o…" at bounding box center [665, 534] width 1020 height 113
click at [994, 499] on div "Add section Choose templates inspired by CRO experts Generate layout from URL o…" at bounding box center [665, 534] width 1020 height 113
click at [1064, 493] on div "Add section Choose templates inspired by CRO experts Generate layout from URL o…" at bounding box center [665, 534] width 1020 height 113
click at [1106, 530] on div "Add section Choose templates inspired by CRO experts Generate layout from URL o…" at bounding box center [665, 534] width 1020 height 113
click at [964, 522] on div "Add section Choose templates inspired by CRO experts Generate layout from URL o…" at bounding box center [665, 534] width 1020 height 113
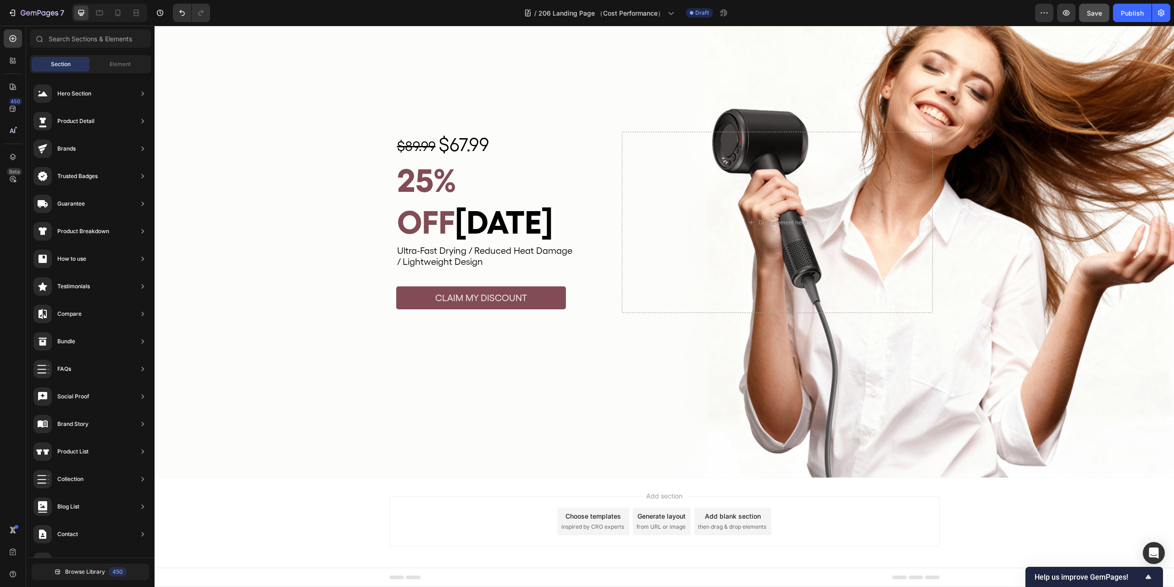
click at [1130, 505] on div "Add section Choose templates inspired by CRO experts Generate layout from URL o…" at bounding box center [665, 534] width 1020 height 113
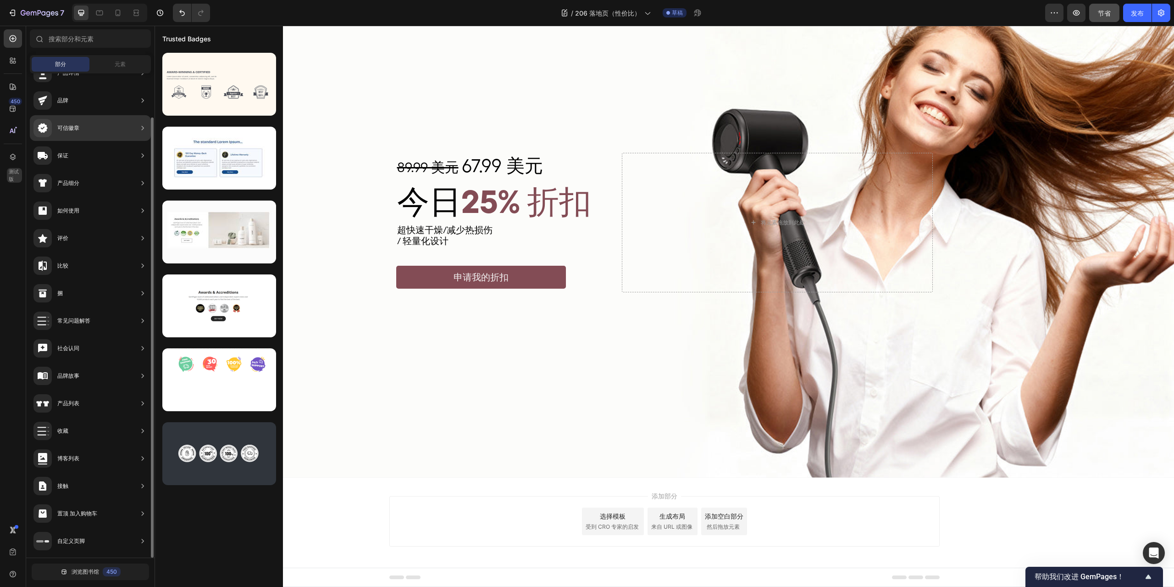
scroll to position [0, 0]
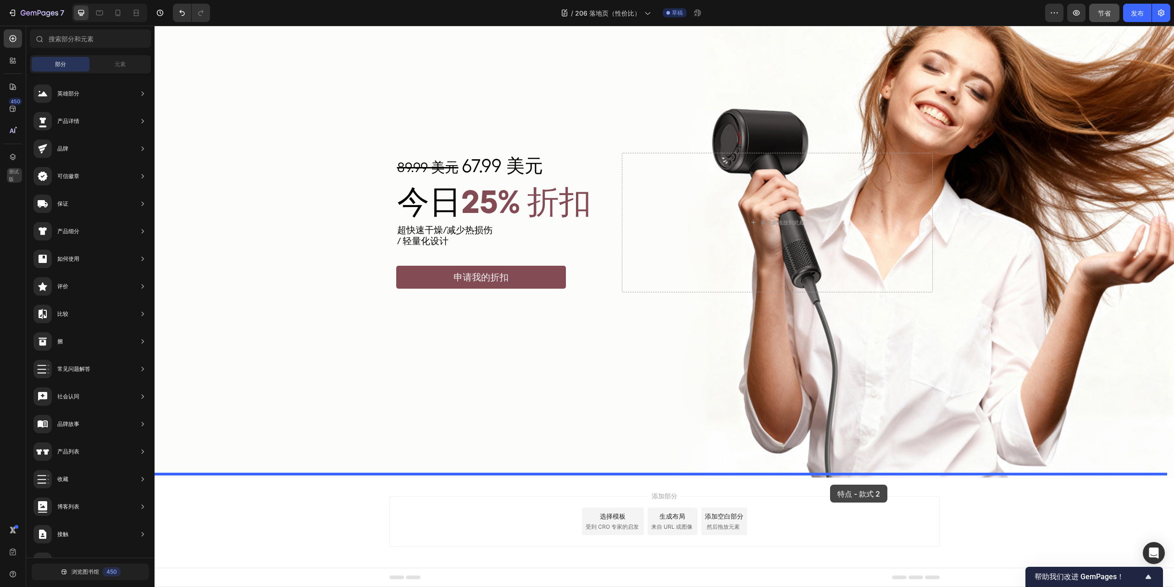
drag, startPoint x: 437, startPoint y: 541, endPoint x: 836, endPoint y: 483, distance: 402.9
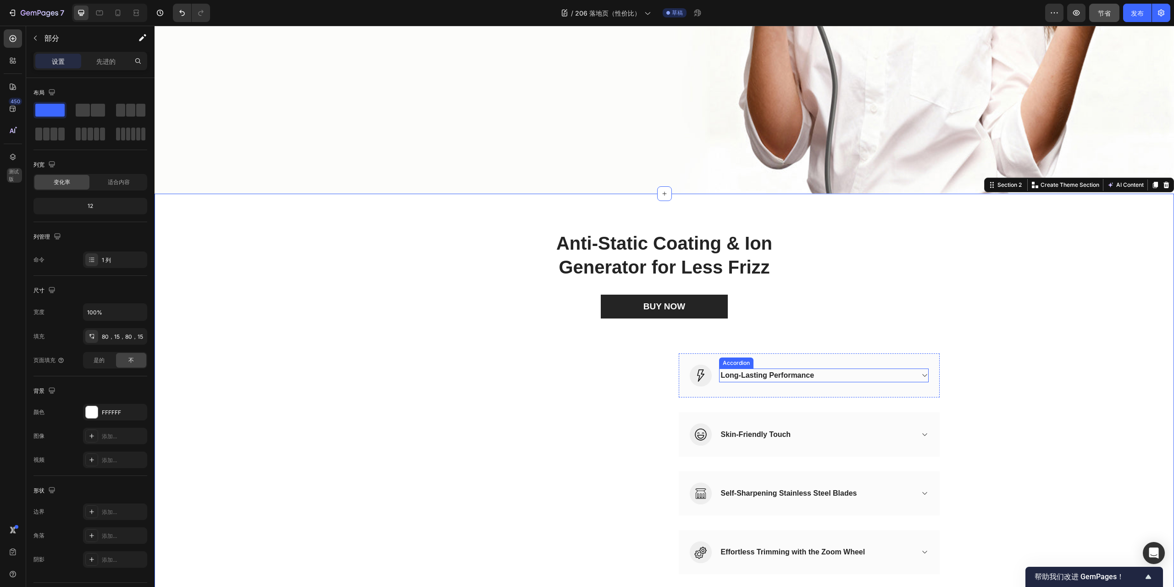
scroll to position [490, 0]
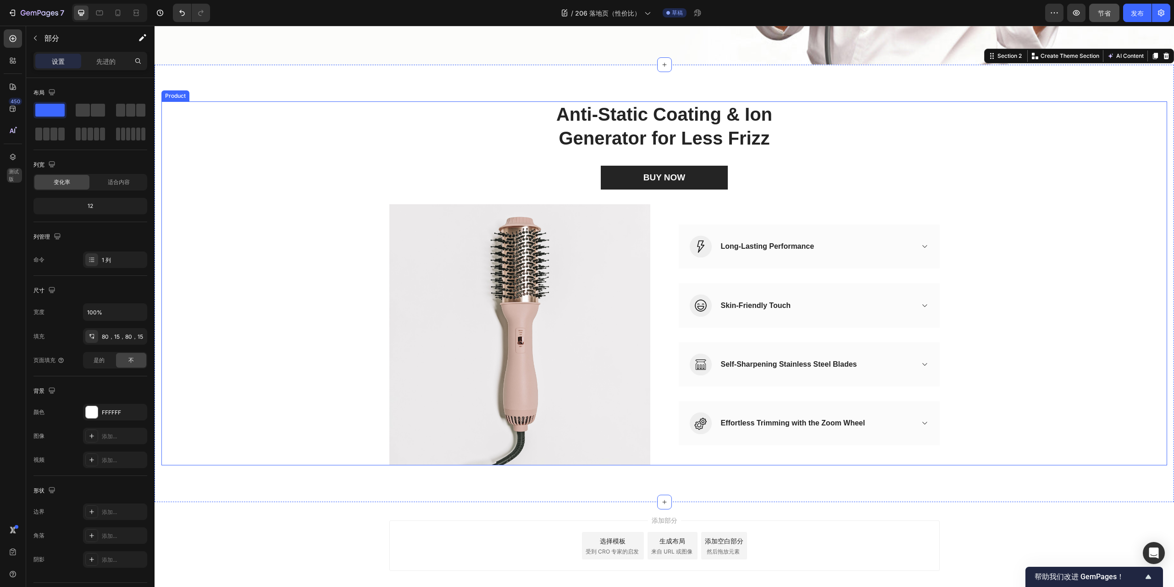
click at [1068, 209] on div "Anti-Static Coating & Ion Generator for Less Frizz Heading BUY NOW (P) Cart But…" at bounding box center [664, 283] width 1006 height 364
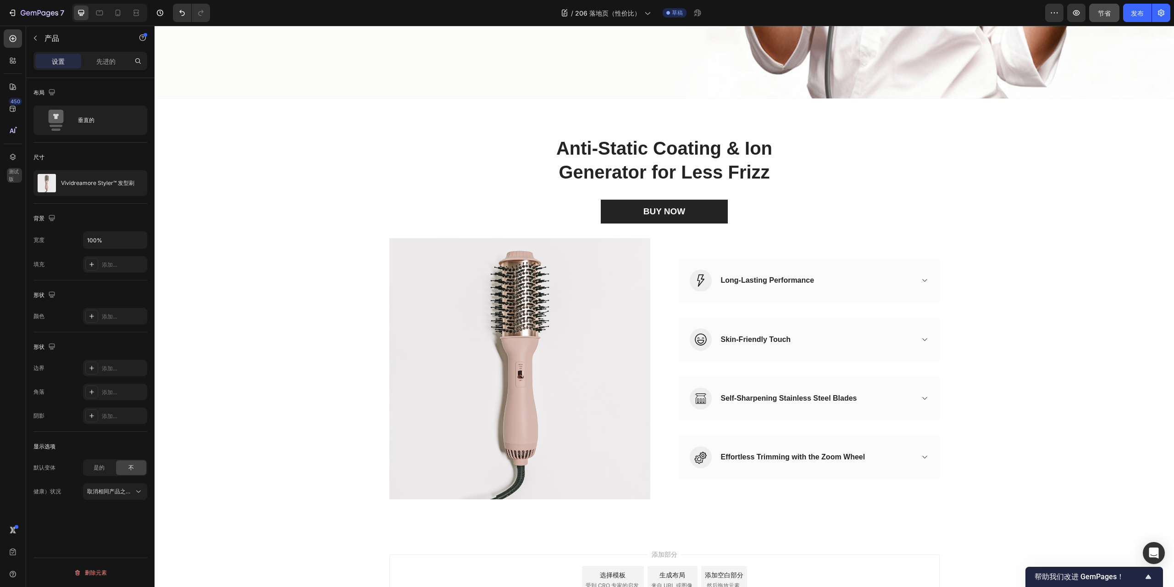
scroll to position [398, 0]
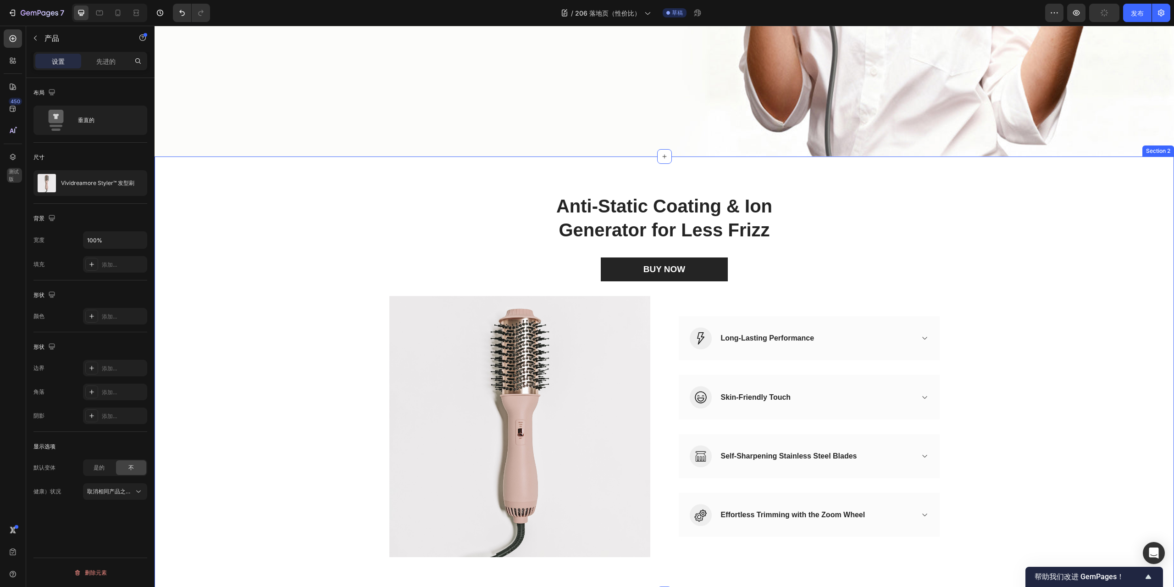
click at [1094, 156] on div "Anti-Static Coating & Ion Generator for Less Frizz Heading BUY NOW (P) Cart But…" at bounding box center [665, 375] width 1020 height 438
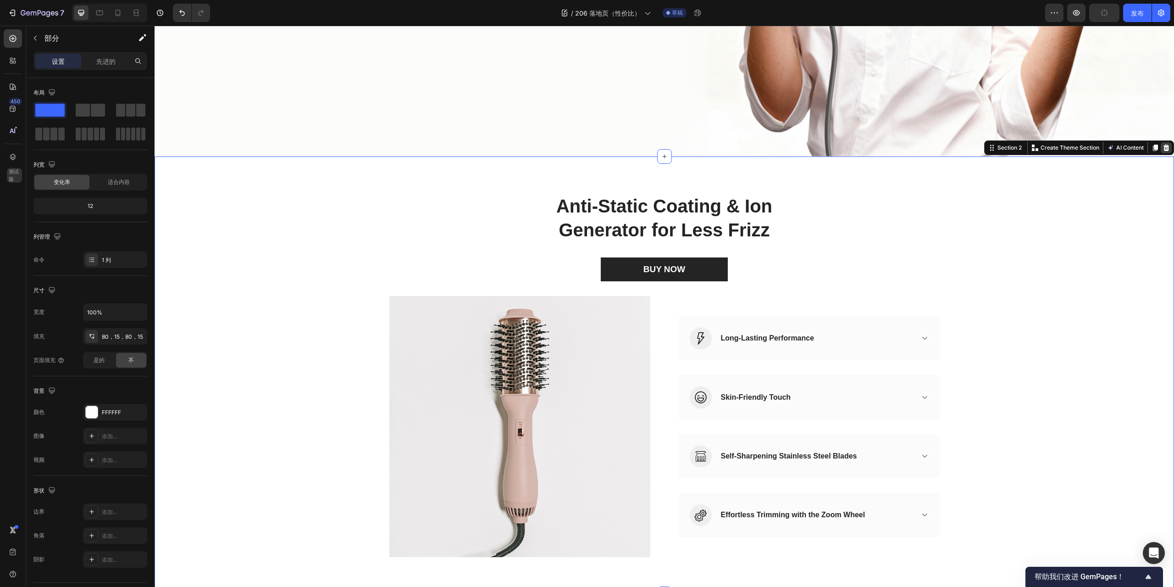
click at [1163, 144] on icon at bounding box center [1166, 147] width 7 height 7
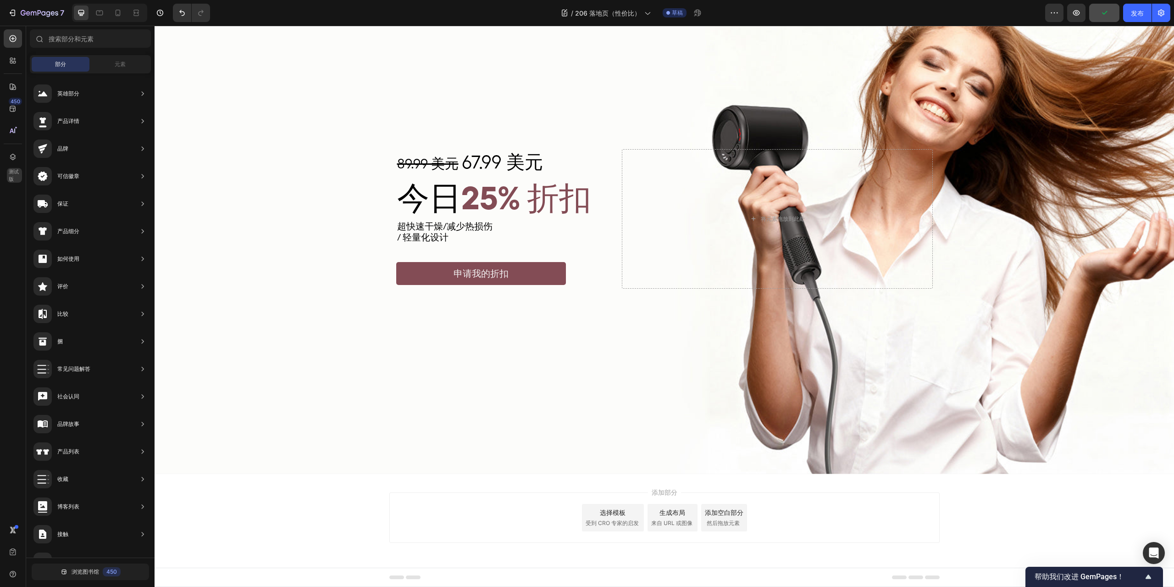
scroll to position [77, 0]
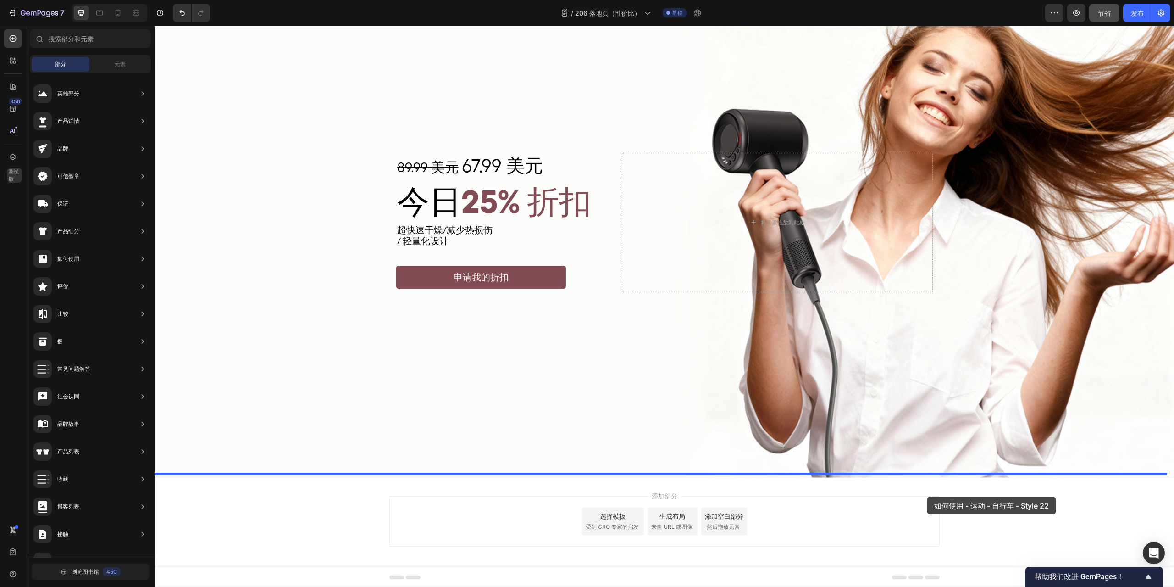
drag, startPoint x: 351, startPoint y: 333, endPoint x: 928, endPoint y: 495, distance: 599.4
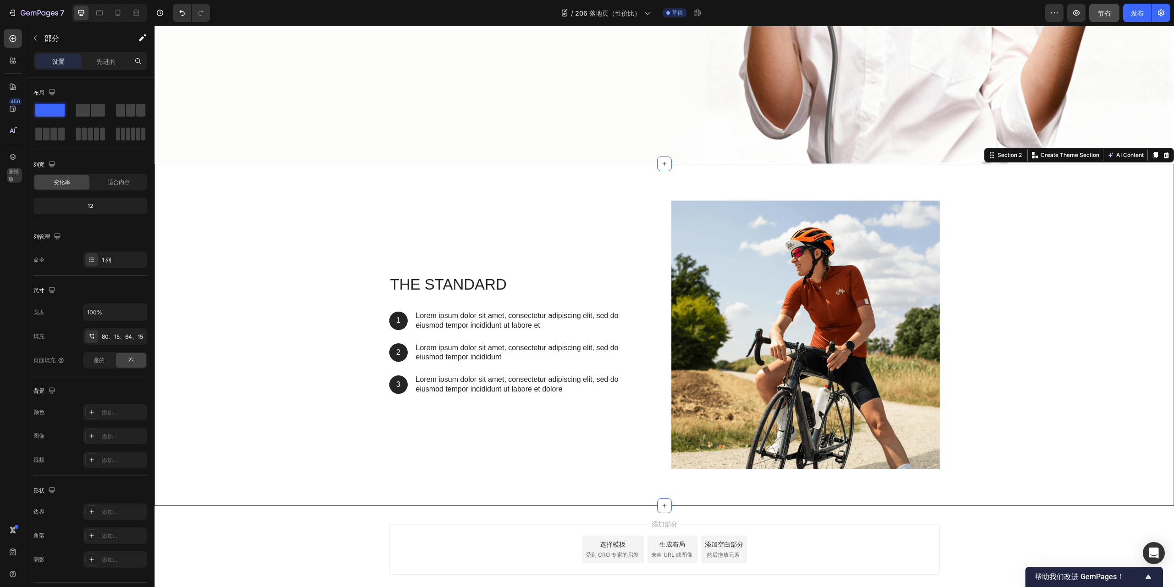
scroll to position [438, 0]
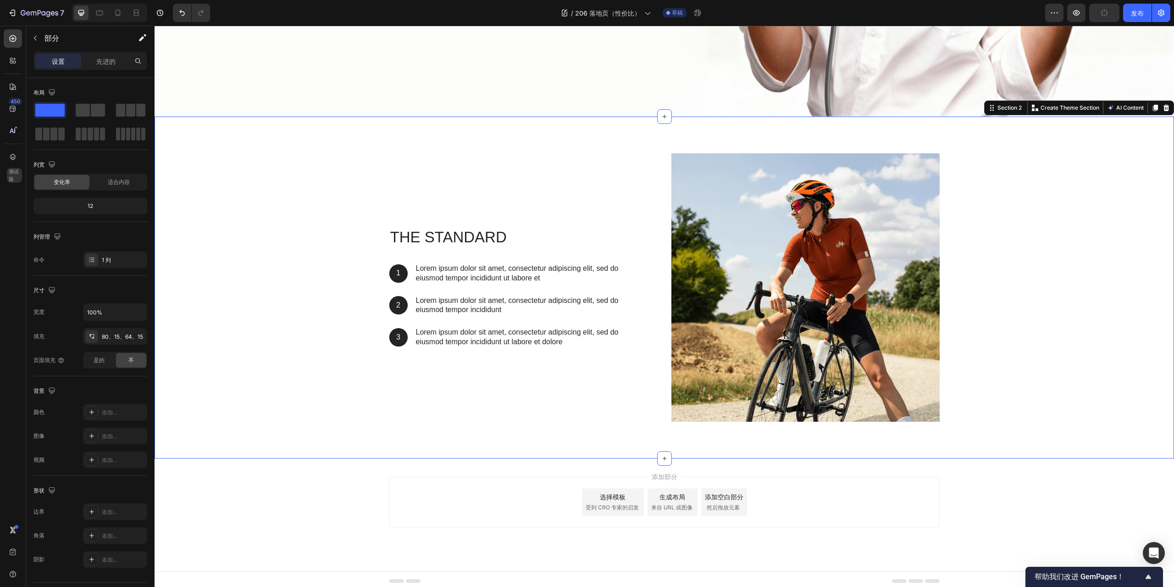
click at [1085, 478] on div "添加部分 选择模板 受到 CRO 专家的启发 生成布局 来自 URL 或图像 添加空白部分 然后拖放元素" at bounding box center [665, 514] width 1020 height 113
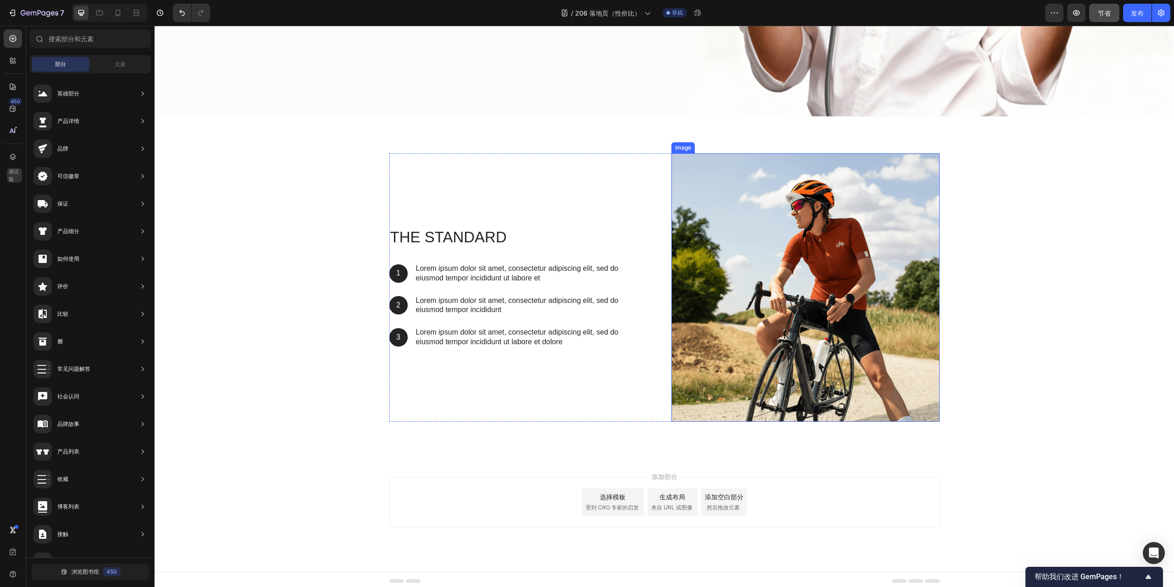
click at [801, 180] on img at bounding box center [806, 287] width 268 height 268
click at [1121, 483] on div "添加部分 选择模板 受到 CRO 专家的启发 生成布局 来自 URL 或图像 添加空白部分 然后拖放元素" at bounding box center [665, 514] width 1020 height 113
click at [449, 232] on h2 "The standard" at bounding box center [512, 238] width 246 height 22
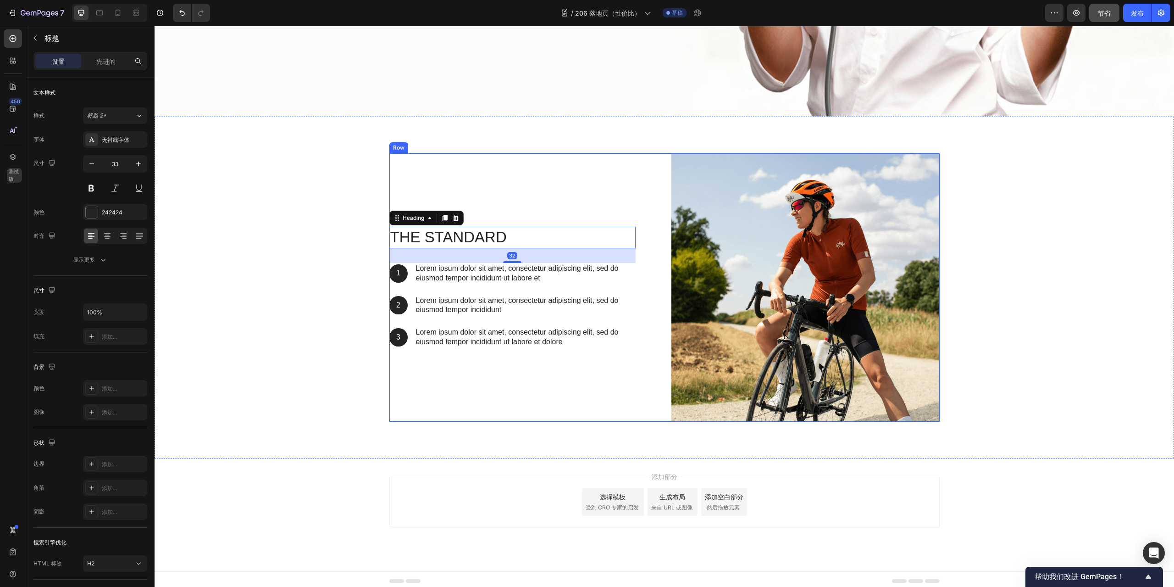
click at [465, 406] on div "The standard Heading 32 1 Text Block Hero Banner Lorem ipsum dolor sit amet, co…" at bounding box center [523, 287] width 268 height 268
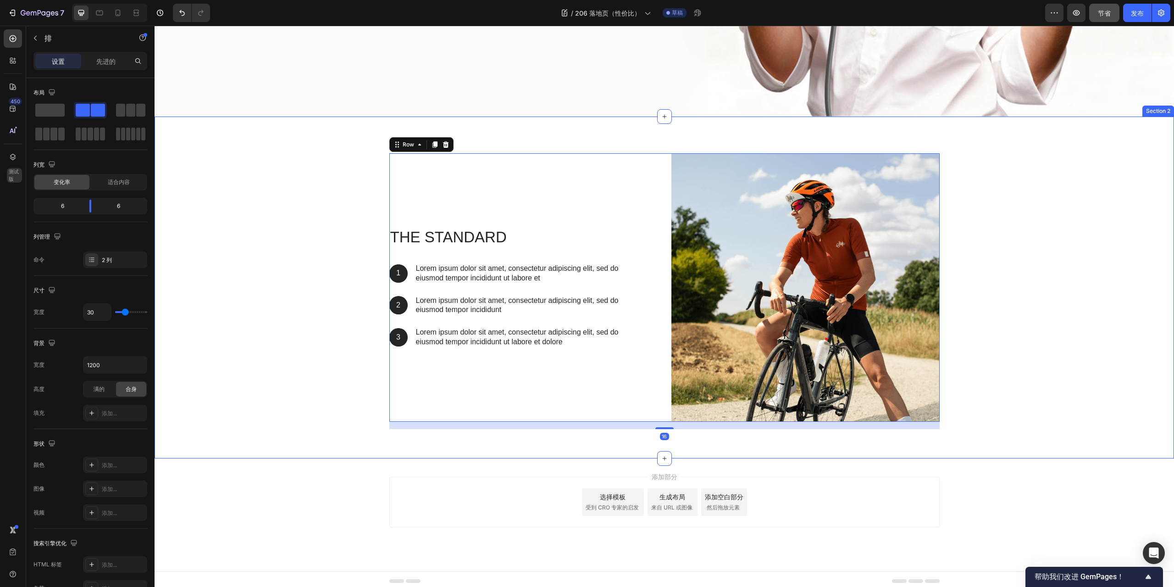
click at [1125, 333] on div "The standard Heading 1 Text Block Hero Banner Lorem ipsum dolor sit amet, conse…" at bounding box center [664, 291] width 1006 height 276
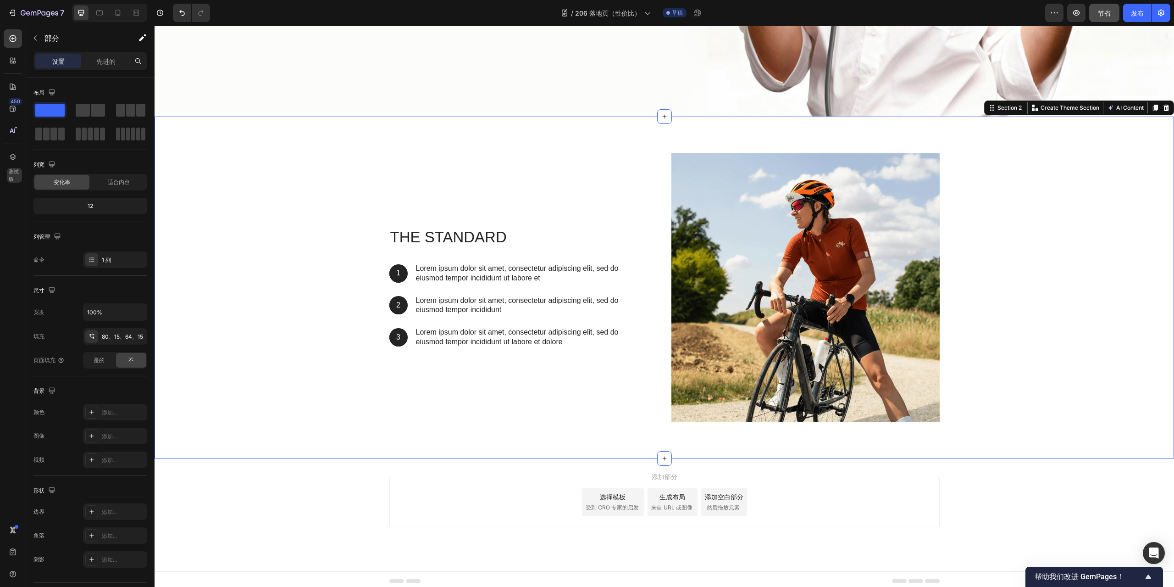
click at [1139, 477] on div "添加部分 选择模板 受到 CRO 专家的启发 生成布局 来自 URL 或图像 添加空白部分 然后拖放元素" at bounding box center [665, 514] width 1020 height 113
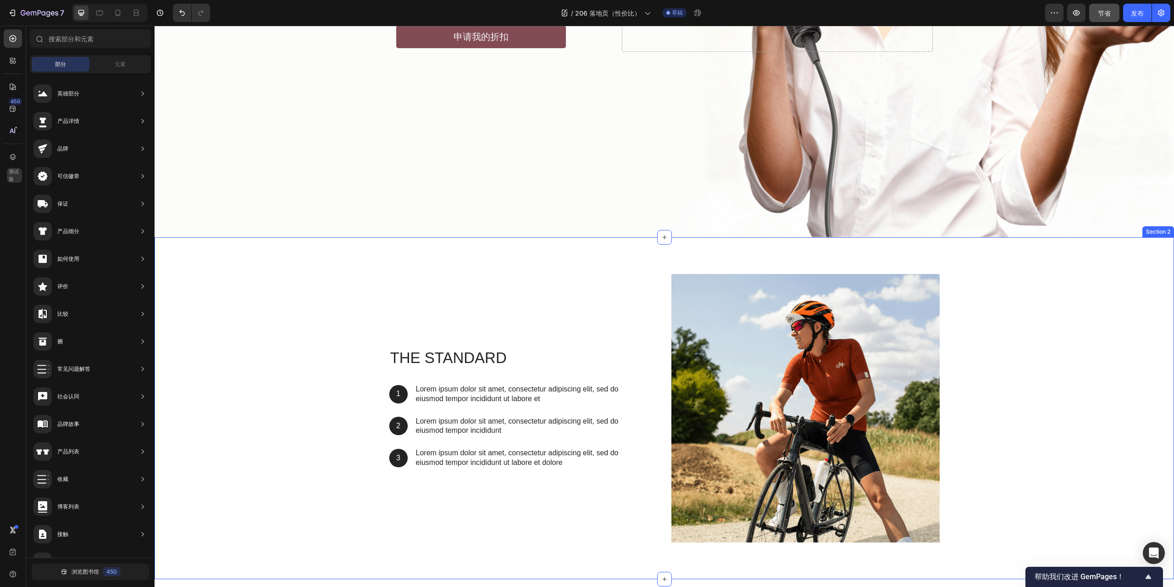
scroll to position [392, 0]
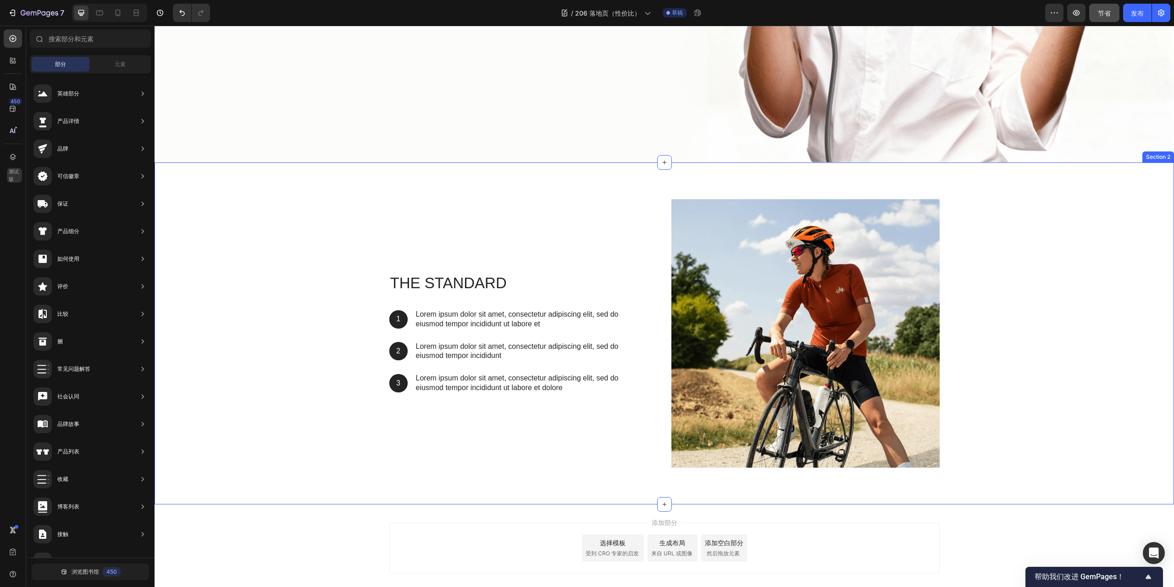
click at [800, 256] on img at bounding box center [806, 333] width 268 height 268
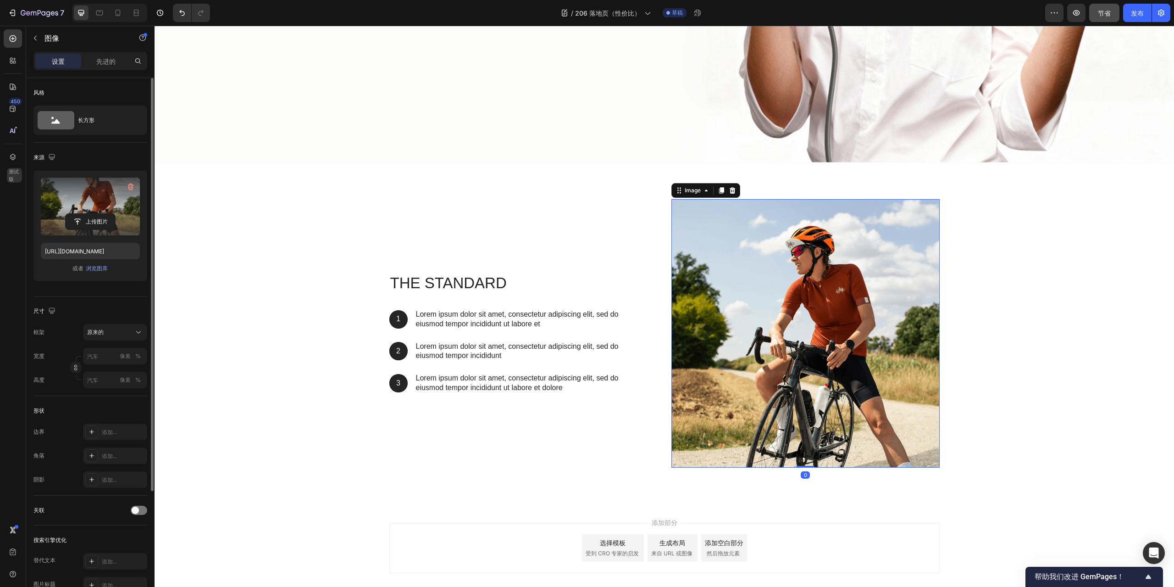
click at [76, 204] on label at bounding box center [90, 207] width 99 height 58
click at [76, 214] on input "file" at bounding box center [91, 222] width 50 height 16
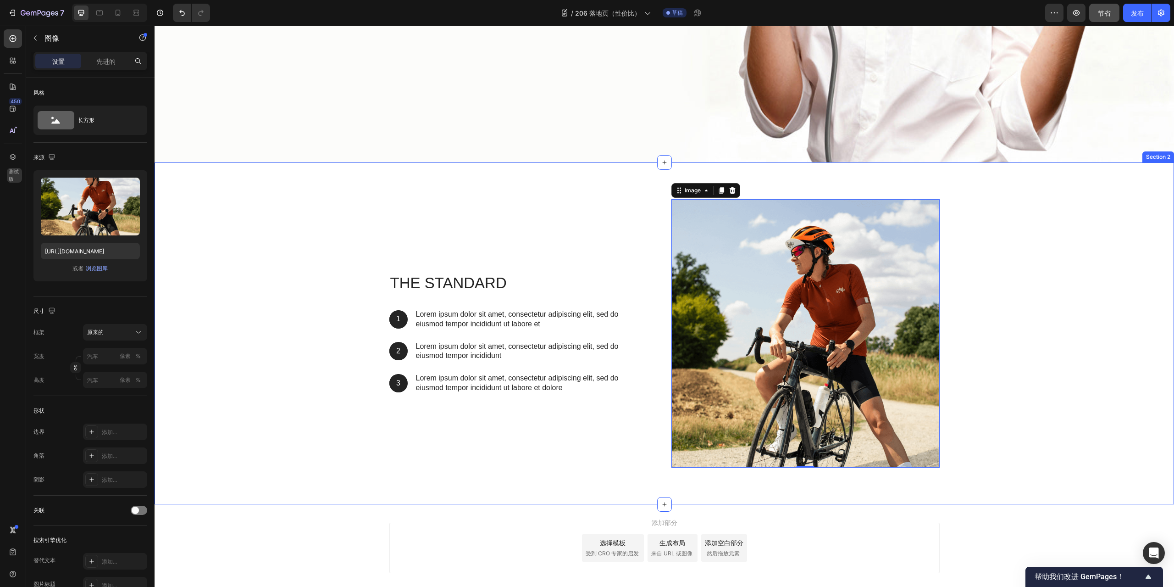
click at [1094, 323] on div "The standard Heading 1 Text Block Hero Banner Lorem ipsum dolor sit amet, conse…" at bounding box center [664, 337] width 1006 height 276
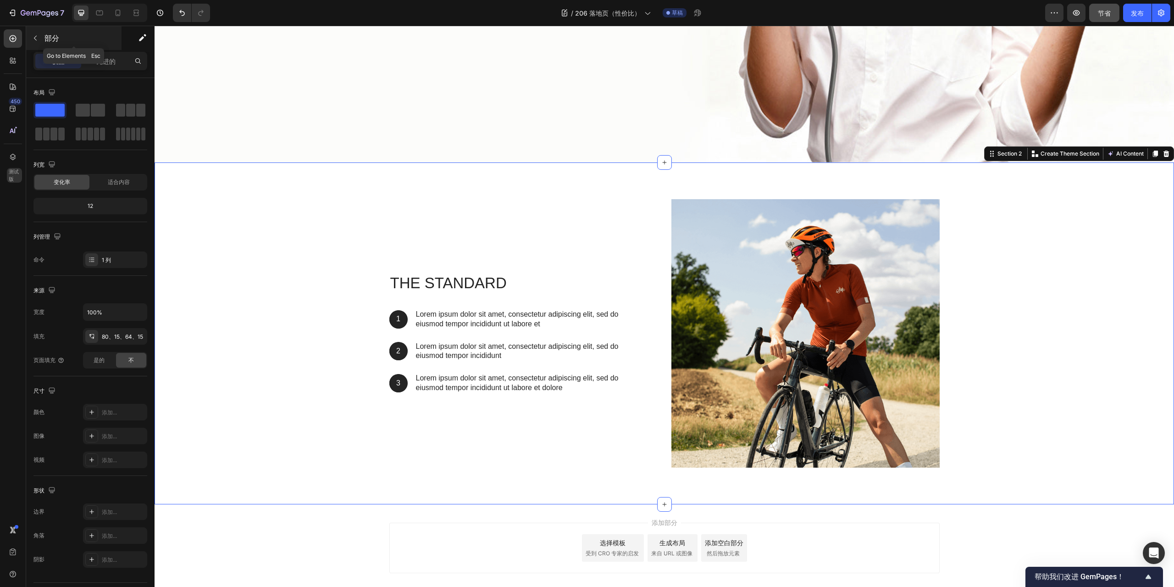
click at [37, 39] on icon "button" at bounding box center [35, 37] width 7 height 7
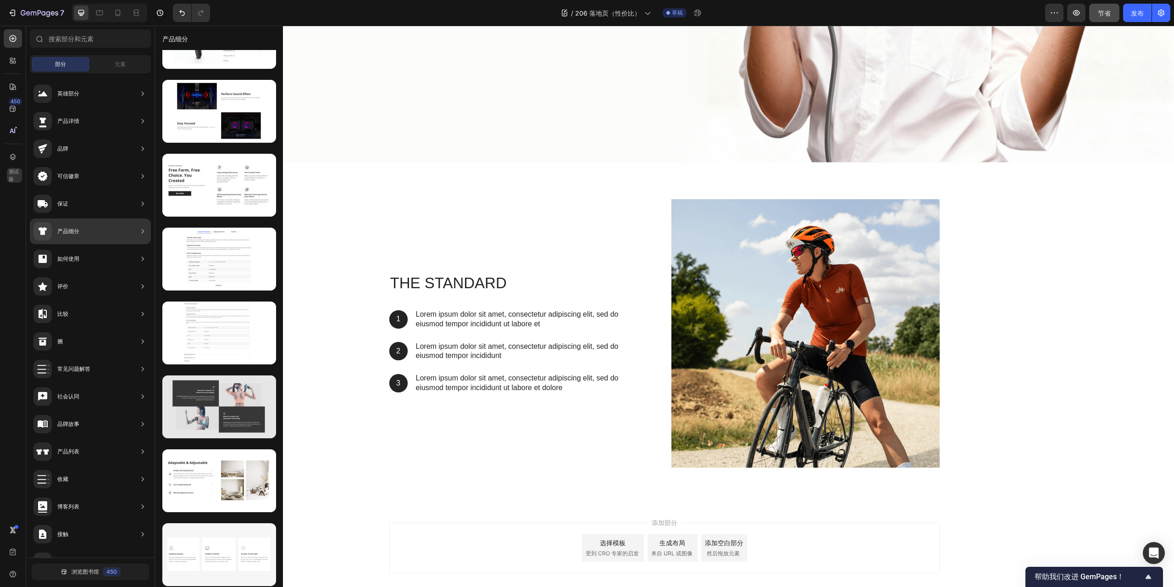
scroll to position [1486, 0]
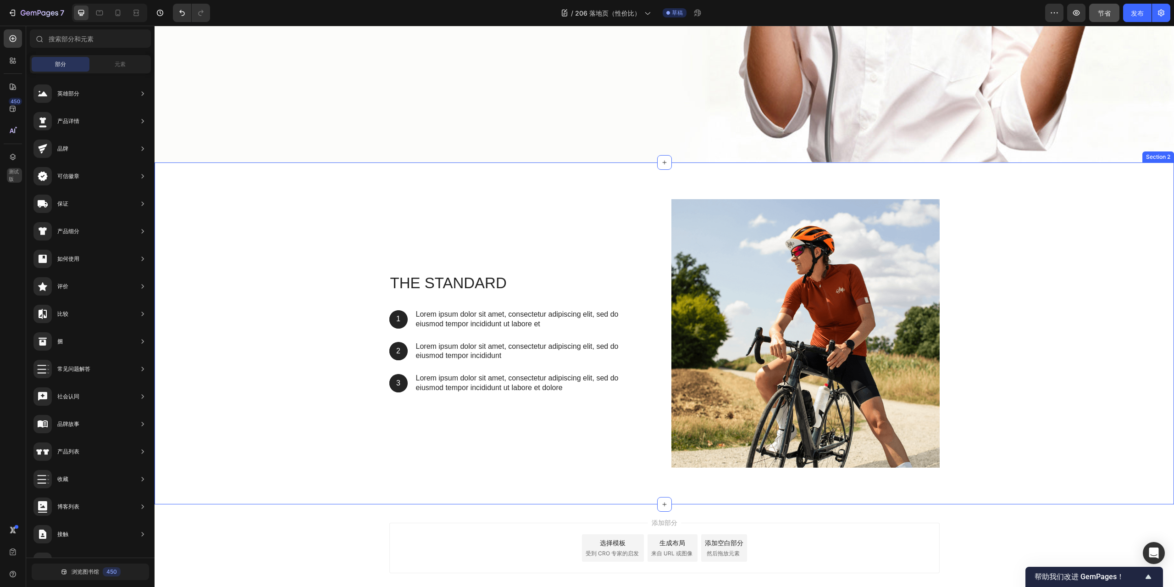
click at [1066, 245] on div "The standard Heading 1 Text Block Hero Banner Lorem ipsum dolor sit amet, conse…" at bounding box center [664, 337] width 1006 height 276
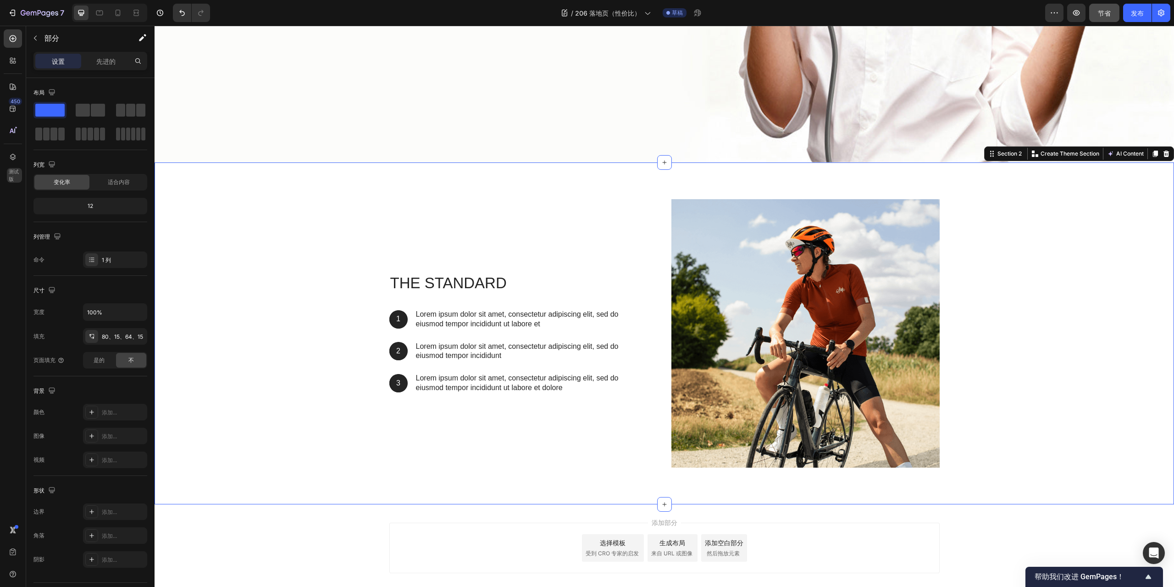
click at [58, 62] on font "设置" at bounding box center [58, 61] width 13 height 8
click at [106, 179] on div "适合内容" at bounding box center [118, 182] width 55 height 15
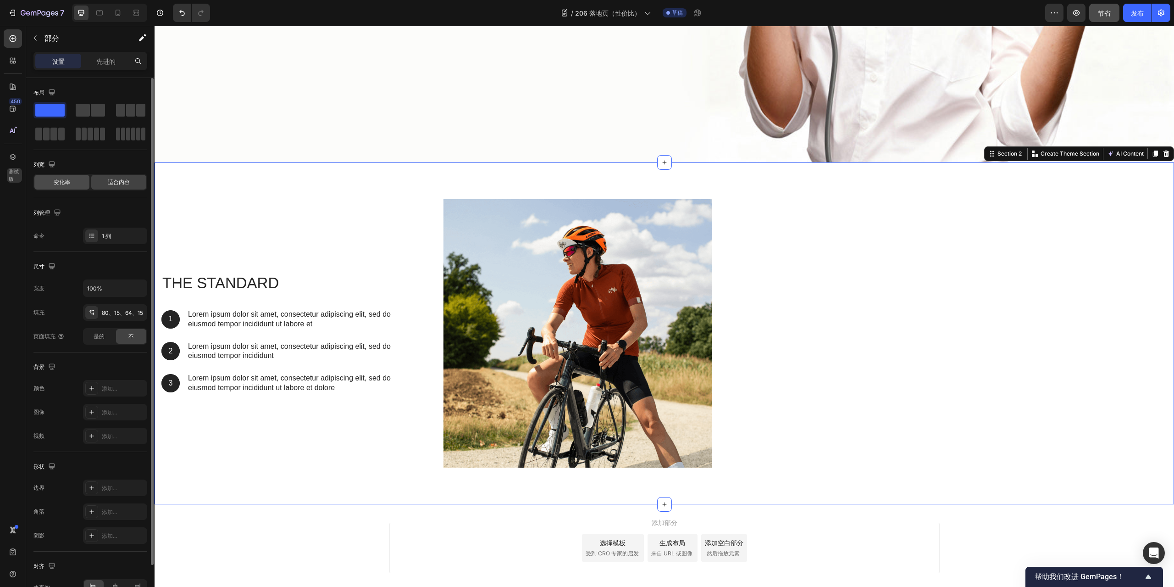
click at [73, 180] on div "变化率" at bounding box center [61, 182] width 55 height 15
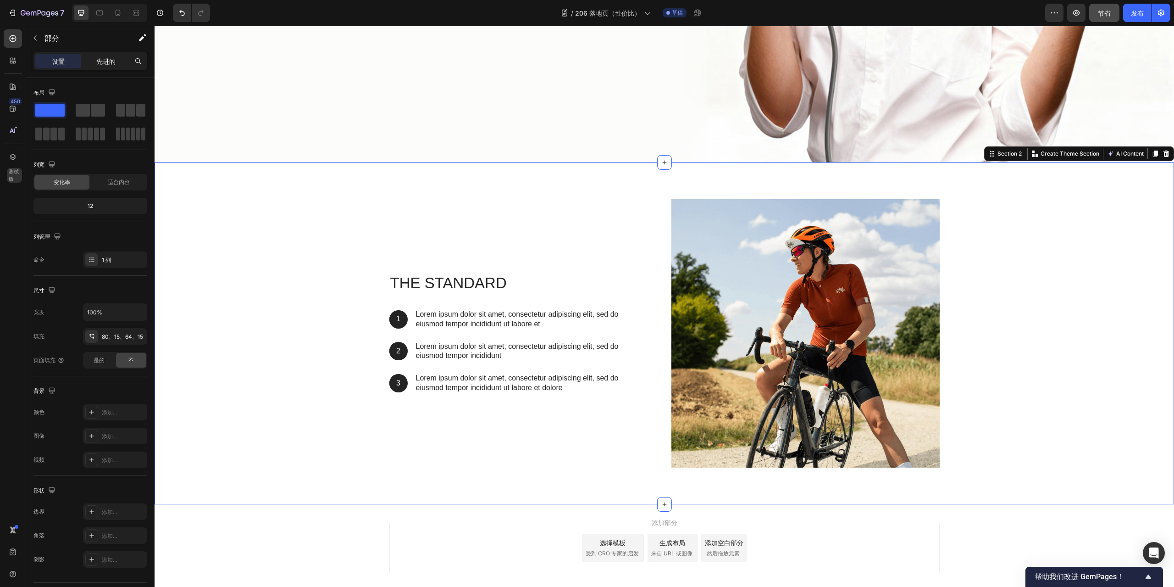
click at [101, 62] on font "先进的" at bounding box center [105, 61] width 19 height 8
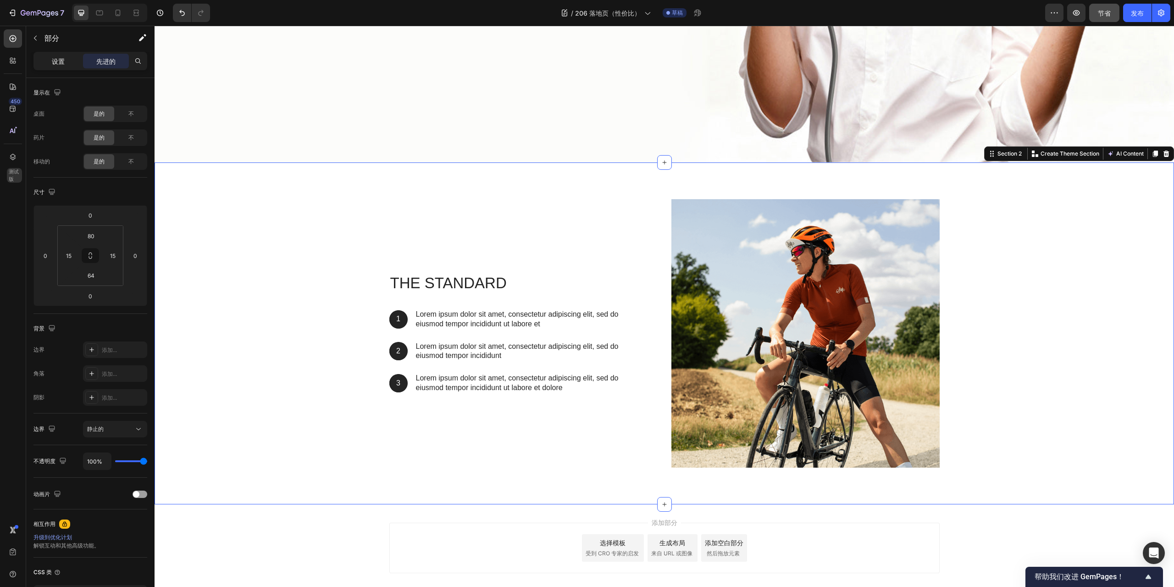
click at [62, 60] on font "设置" at bounding box center [58, 61] width 13 height 8
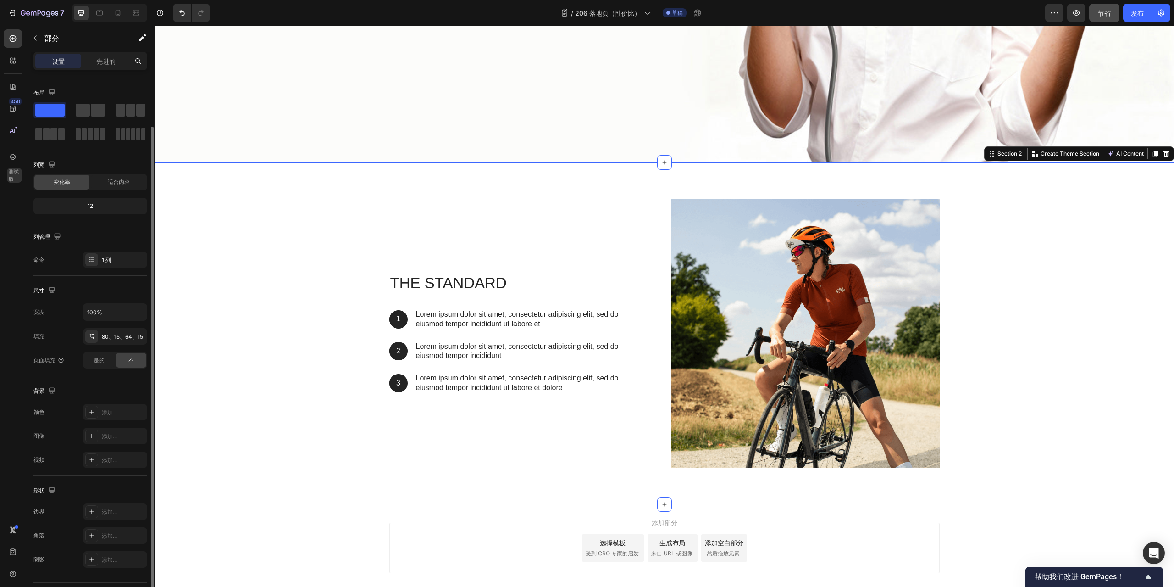
scroll to position [25, 0]
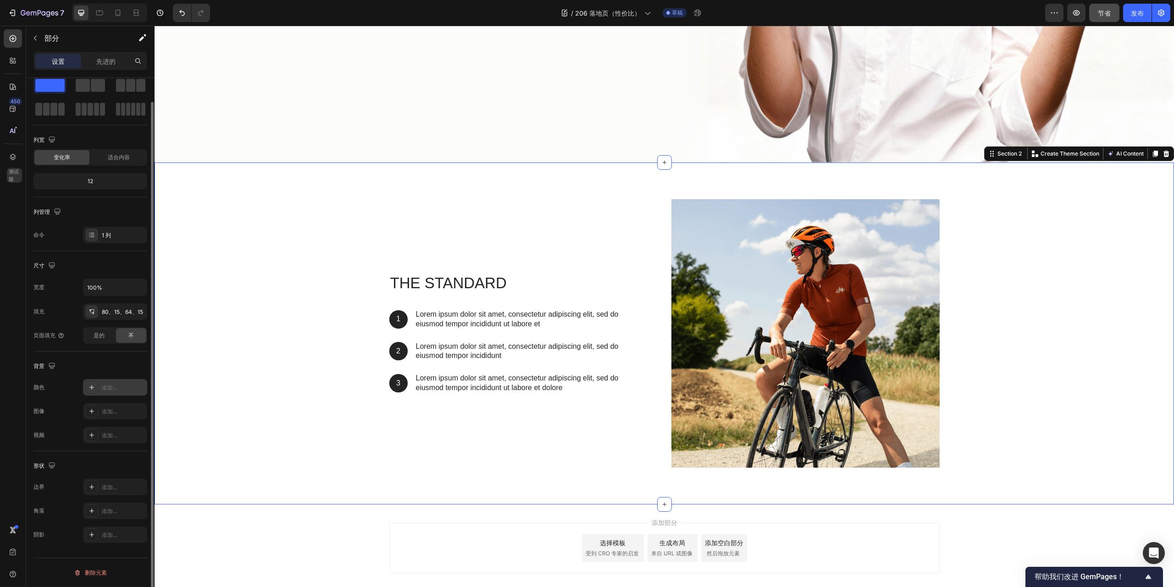
click at [89, 388] on icon at bounding box center [91, 386] width 7 height 7
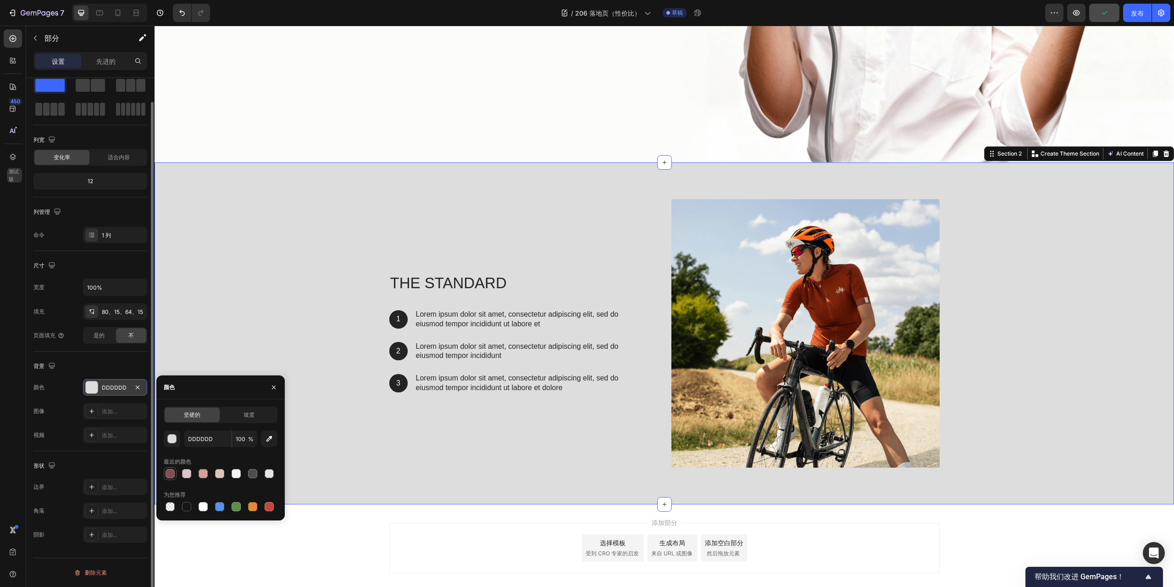
click at [172, 473] on div at bounding box center [170, 473] width 9 height 9
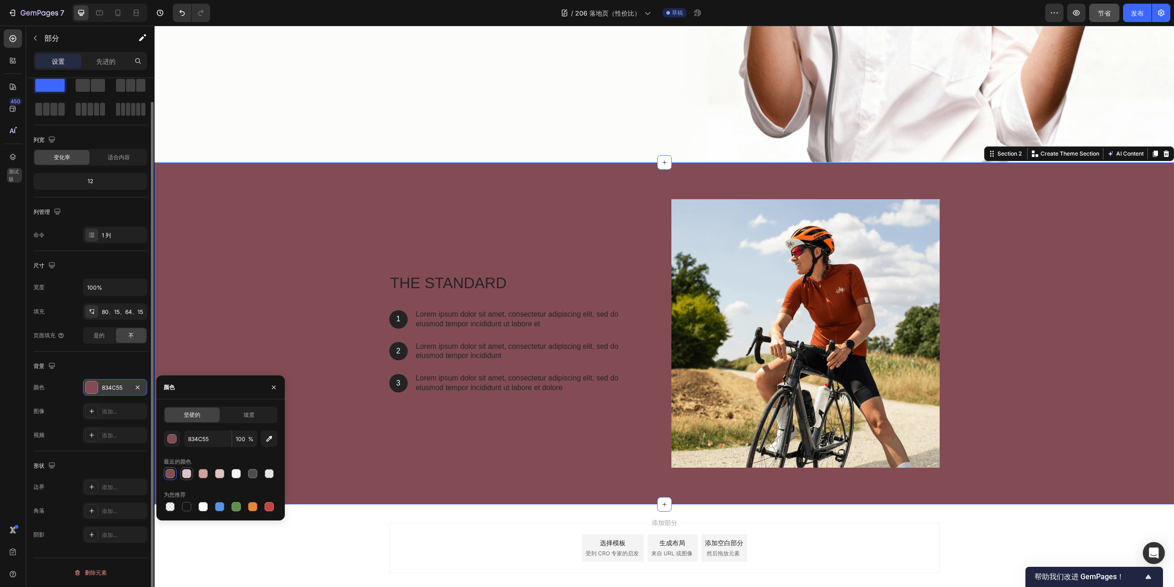
click at [188, 474] on div at bounding box center [186, 473] width 9 height 9
type input "DEC3C8"
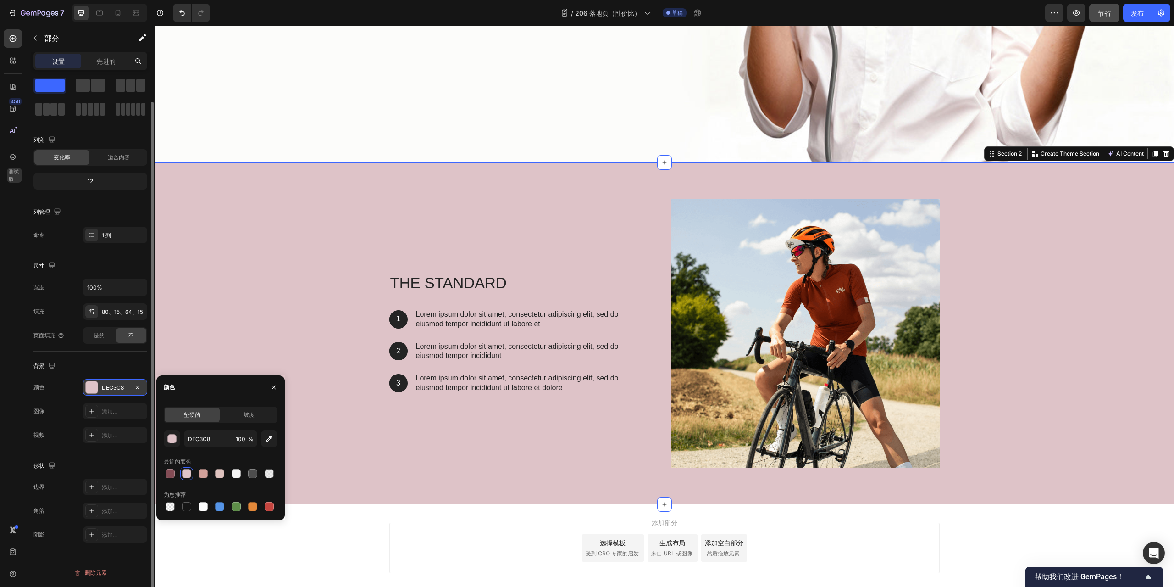
click at [1142, 522] on div "添加部分 选择模板 受到 CRO 专家的启发 生成布局 来自 URL 或图像 添加空白部分 然后拖放元素" at bounding box center [665, 560] width 1020 height 113
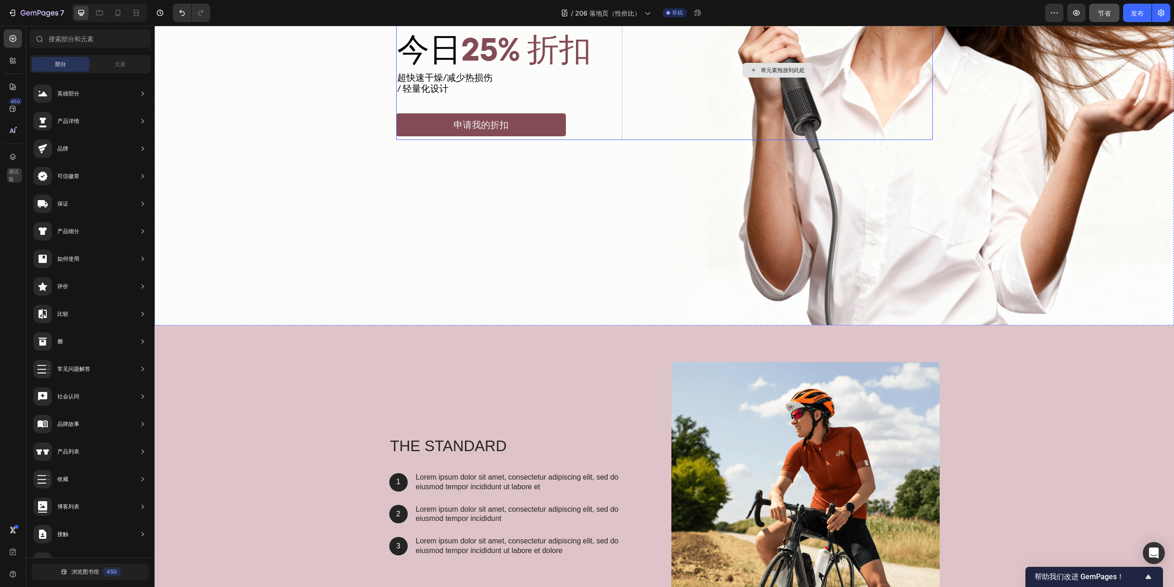
scroll to position [413, 0]
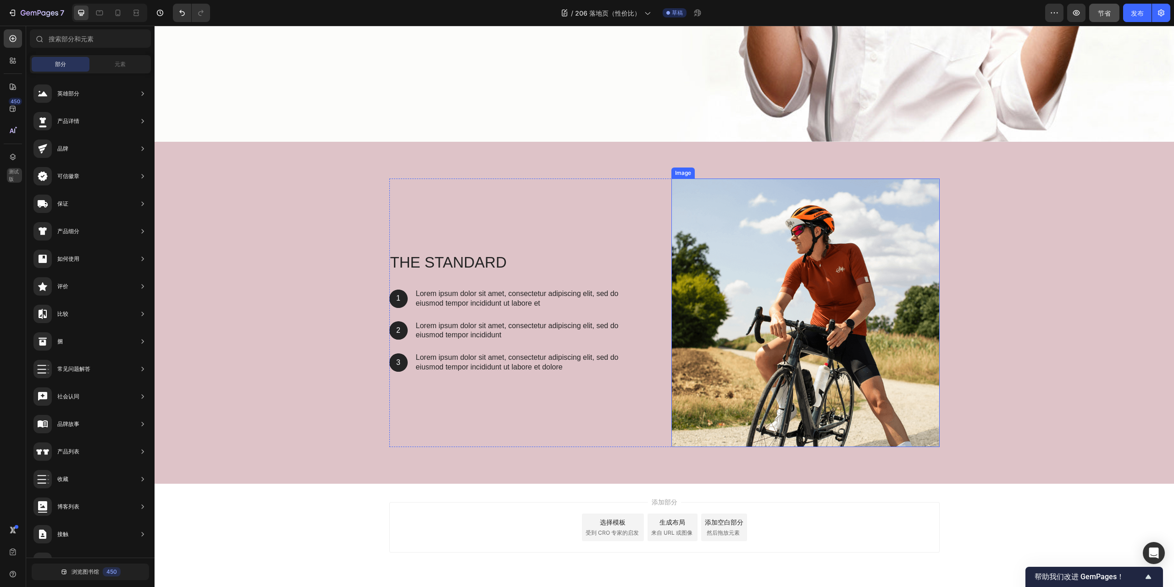
click at [795, 200] on img at bounding box center [806, 312] width 268 height 268
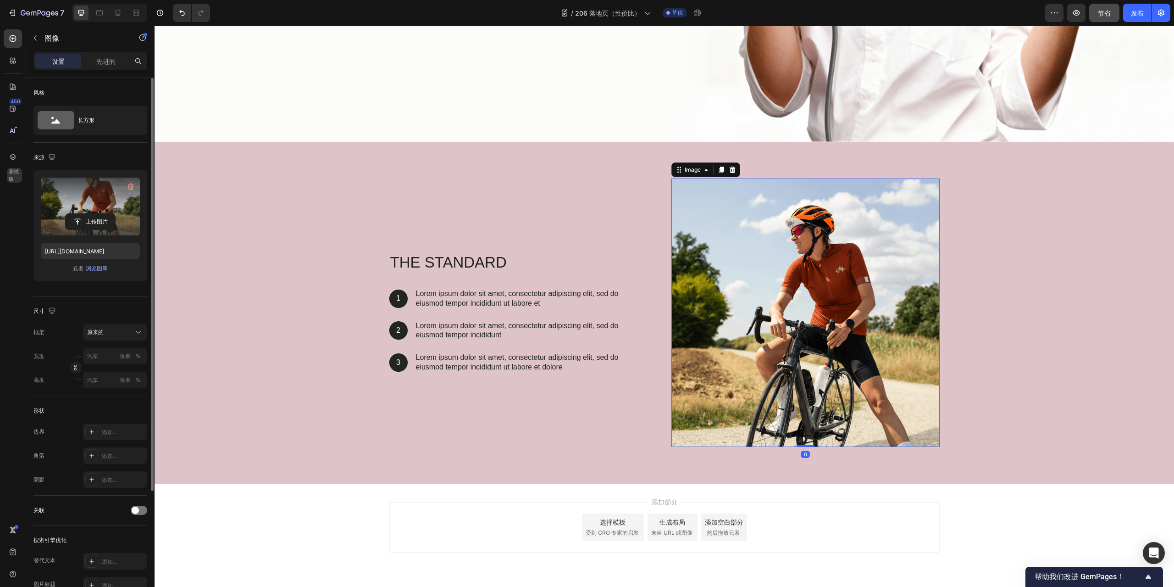
click at [99, 194] on label at bounding box center [90, 207] width 99 height 58
click at [99, 214] on input "file" at bounding box center [91, 222] width 50 height 16
type input "[URL][DOMAIN_NAME]"
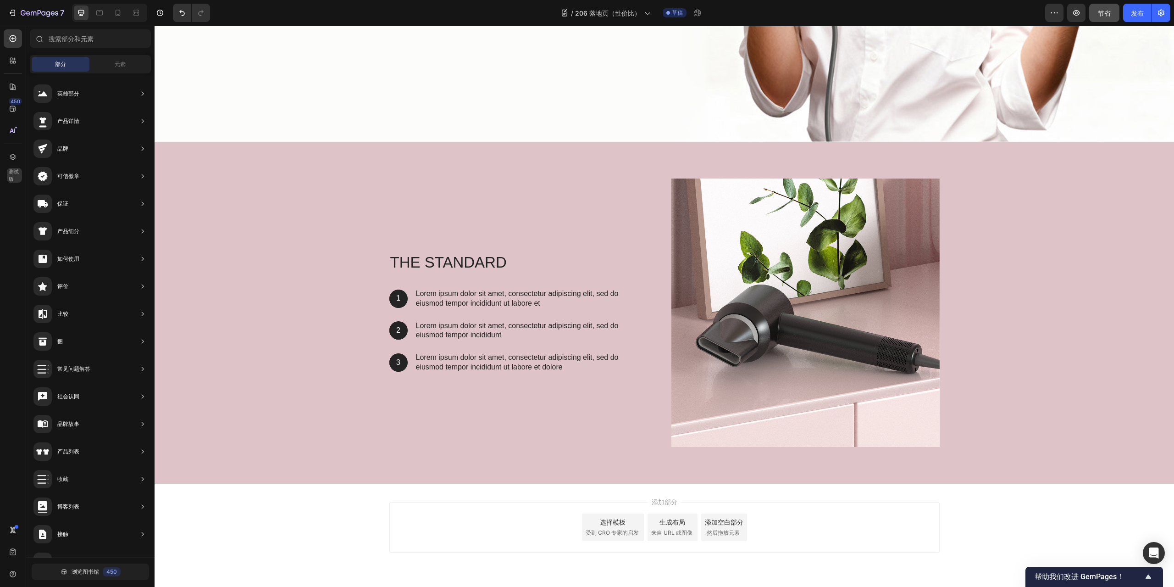
click at [1128, 501] on div "添加部分 选择模板 受到 CRO 专家的启发 生成布局 来自 URL 或图像 添加空白部分 然后拖放元素" at bounding box center [665, 539] width 1020 height 113
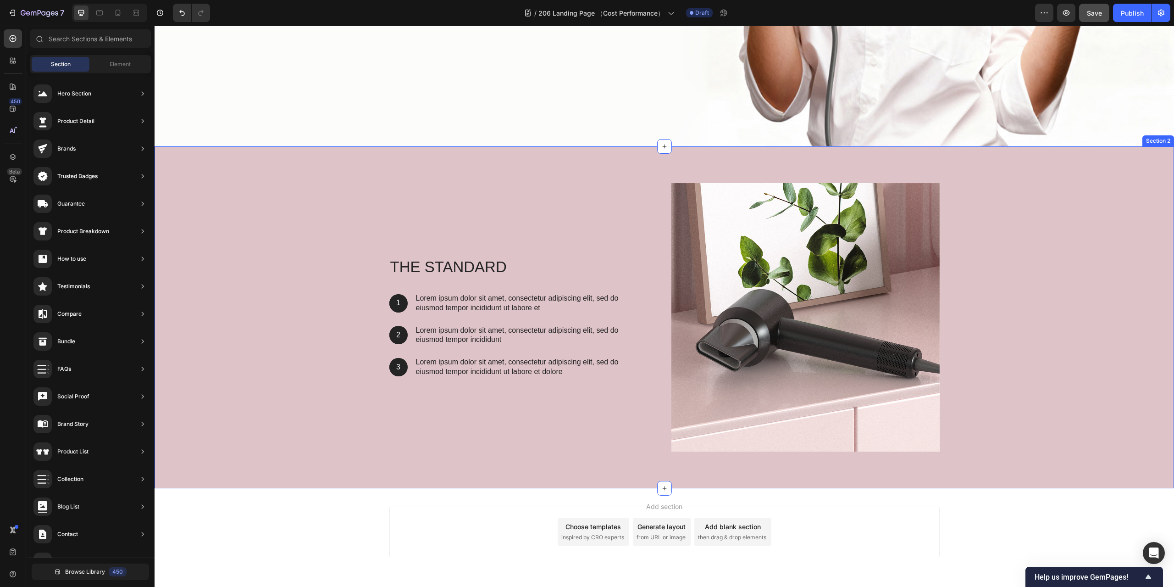
scroll to position [438, 0]
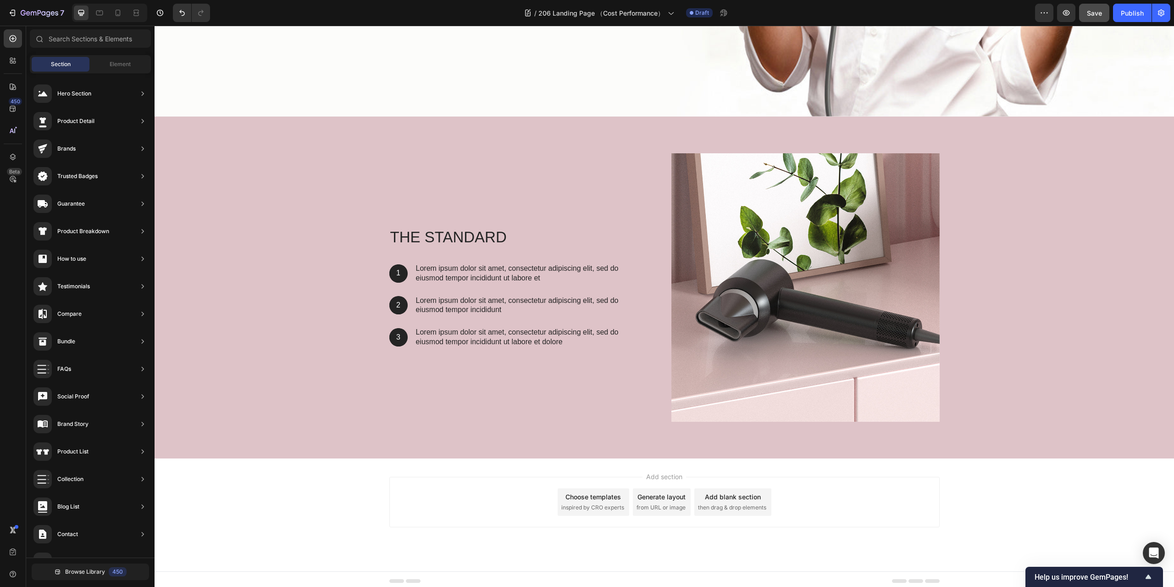
click at [1112, 475] on div "Add section Choose templates inspired by CRO experts Generate layout from URL o…" at bounding box center [665, 514] width 1020 height 113
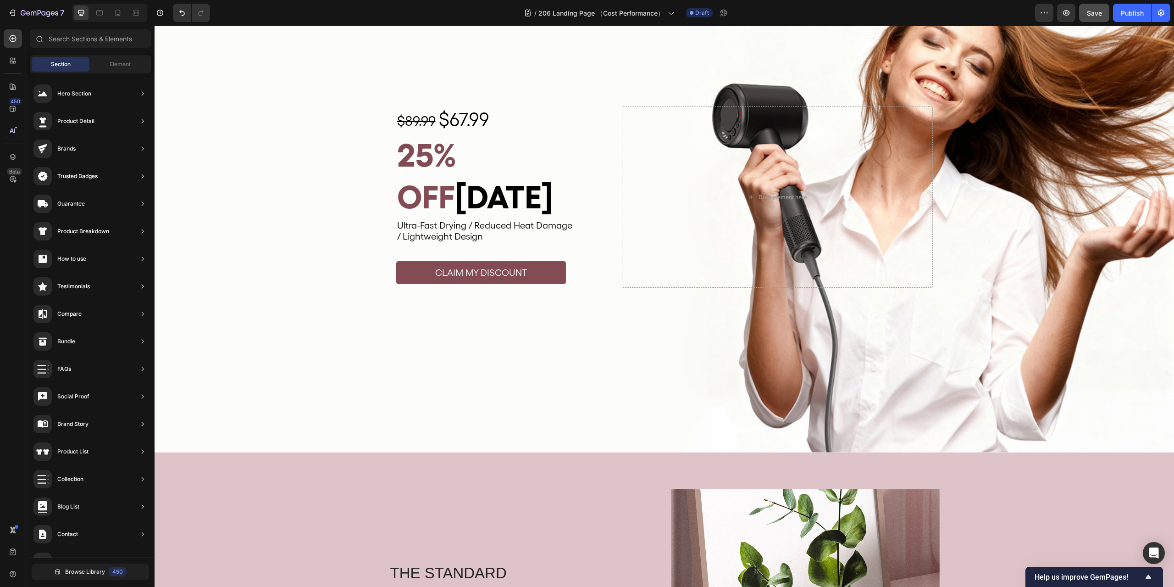
scroll to position [92, 0]
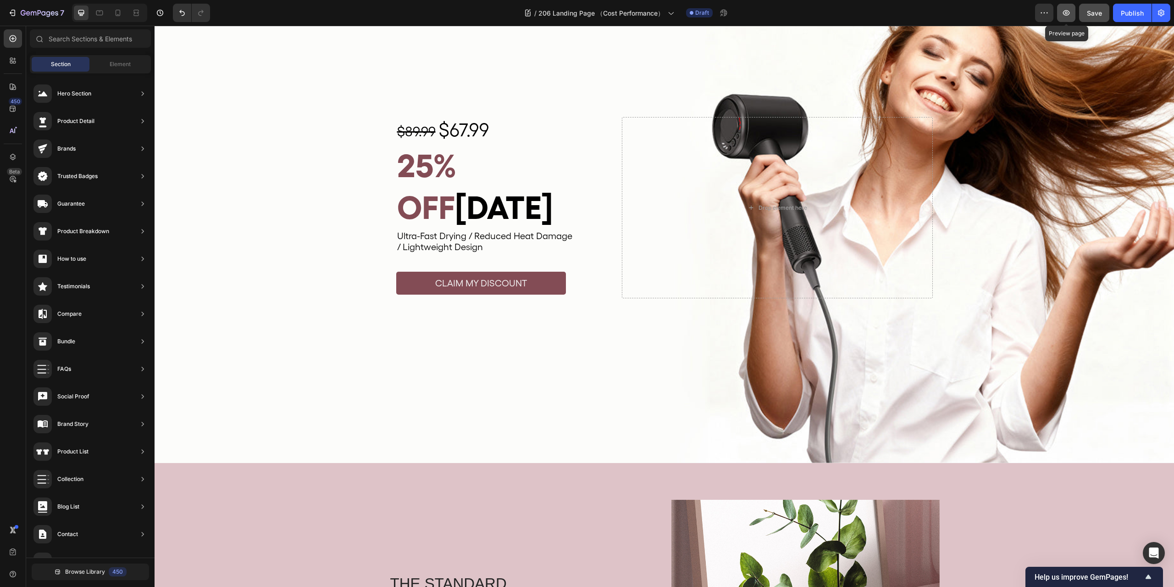
click at [1068, 9] on icon "button" at bounding box center [1066, 12] width 9 height 9
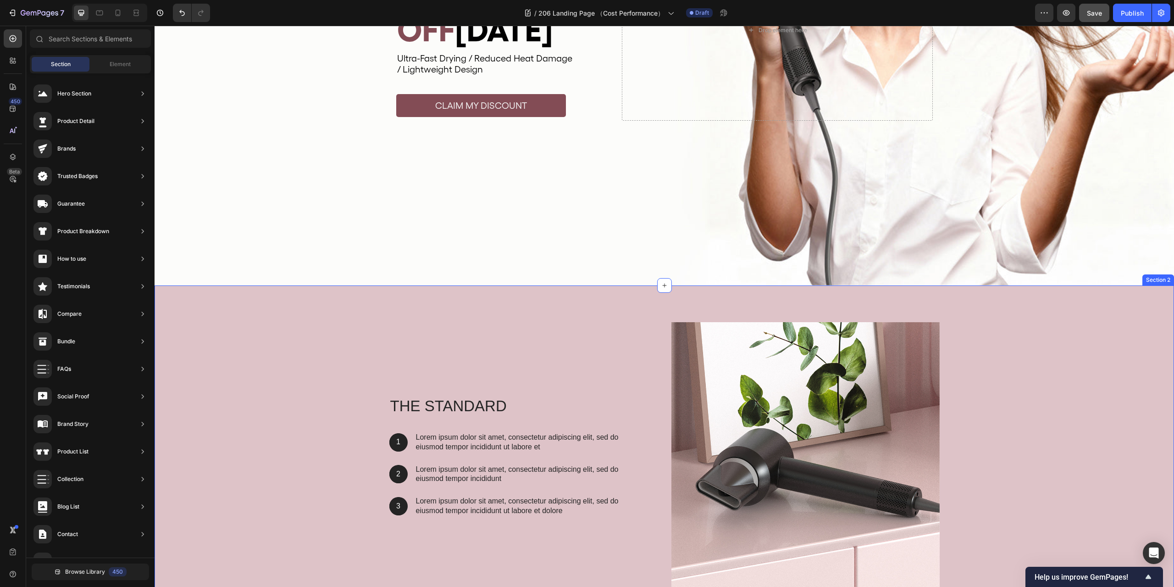
scroll to position [367, 0]
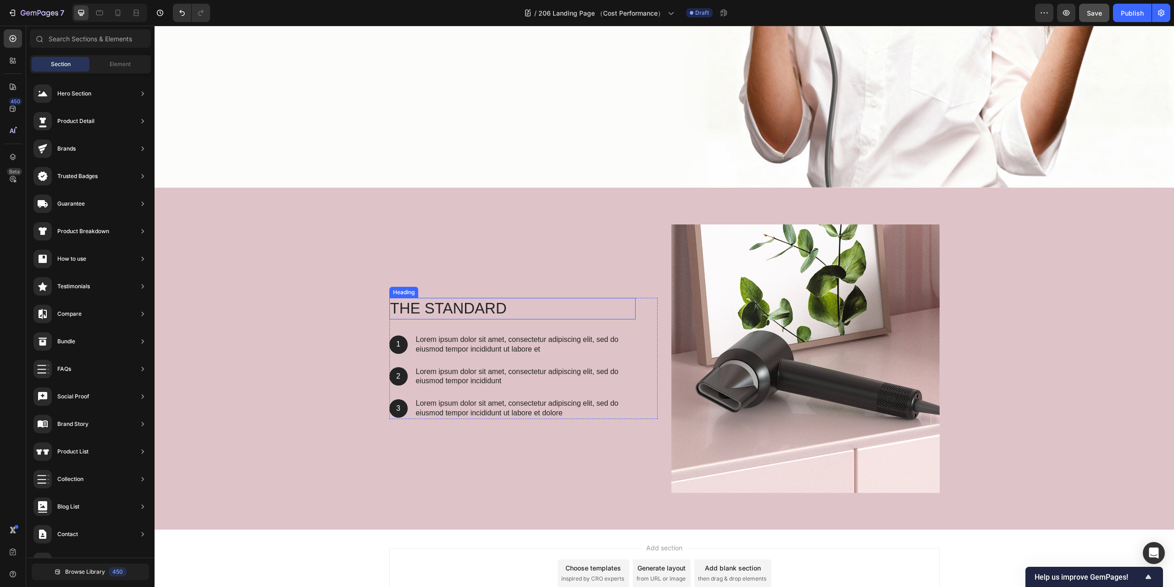
click at [472, 300] on h2 "The standard" at bounding box center [512, 309] width 246 height 22
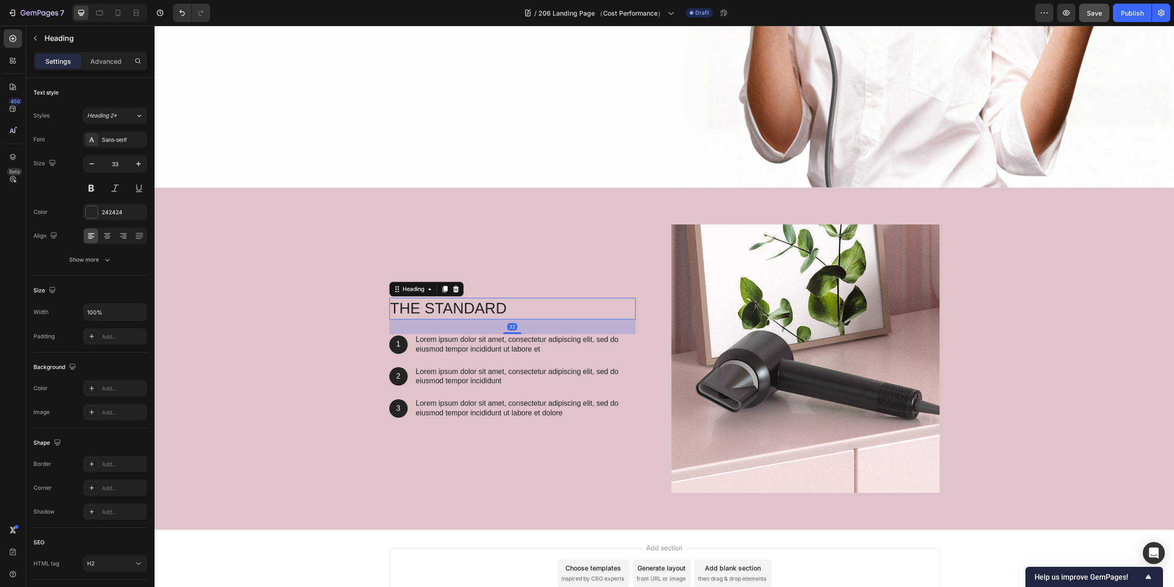
click at [472, 300] on h2 "The standard" at bounding box center [512, 309] width 246 height 22
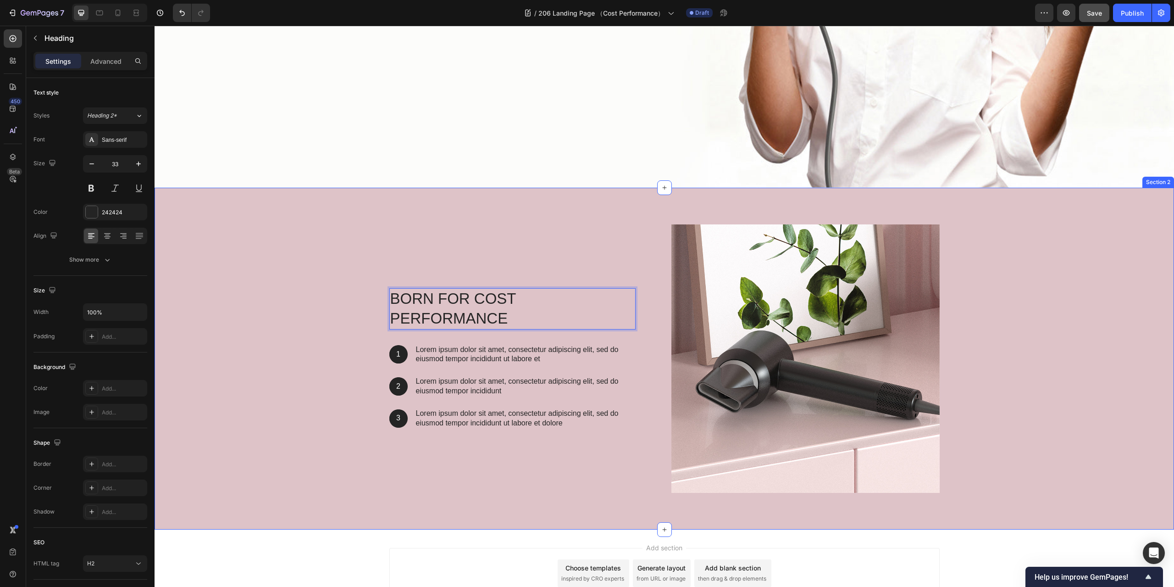
click at [429, 220] on div "Born for Cost Performance Heading 32 1 Text Block Hero Banner Lorem ipsum dolor…" at bounding box center [665, 359] width 1020 height 342
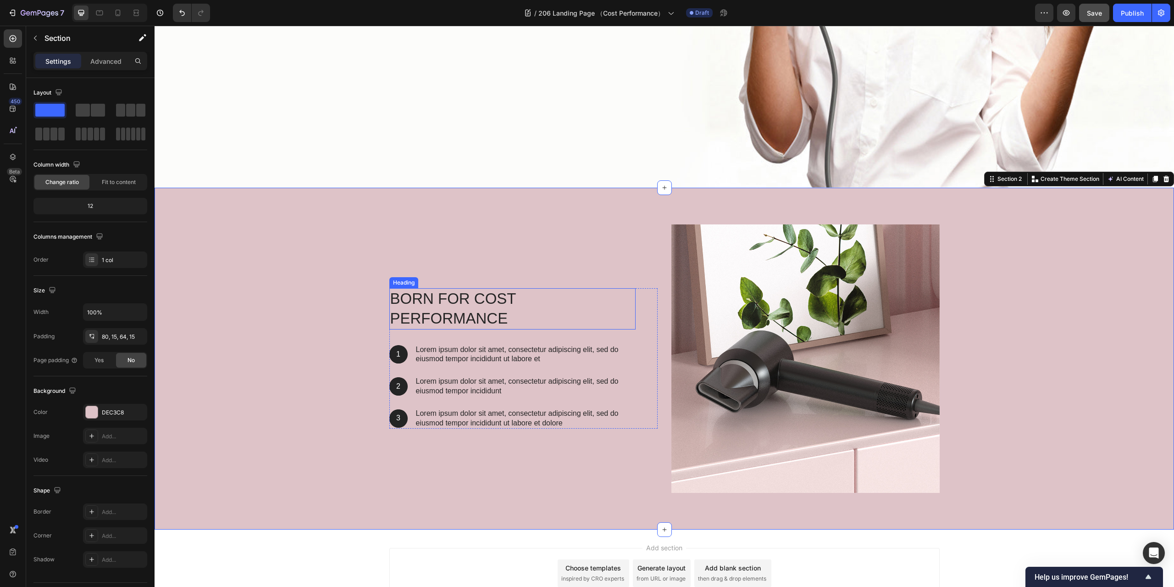
click at [489, 304] on p "Born for Cost Performance" at bounding box center [512, 308] width 244 height 39
click at [319, 246] on div "Born for Cost Performance Heading 1 Text Block Hero Banner Lorem ipsum dolor si…" at bounding box center [664, 362] width 1006 height 276
click at [453, 309] on p "Born for Cost Performance" at bounding box center [512, 308] width 244 height 39
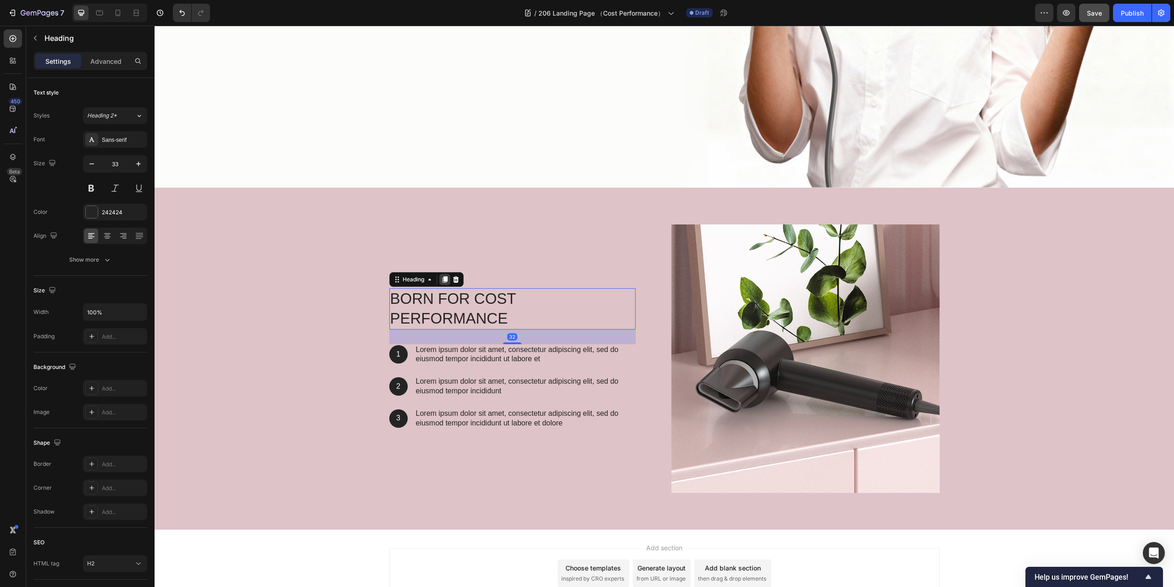
click at [442, 283] on icon at bounding box center [444, 279] width 5 height 6
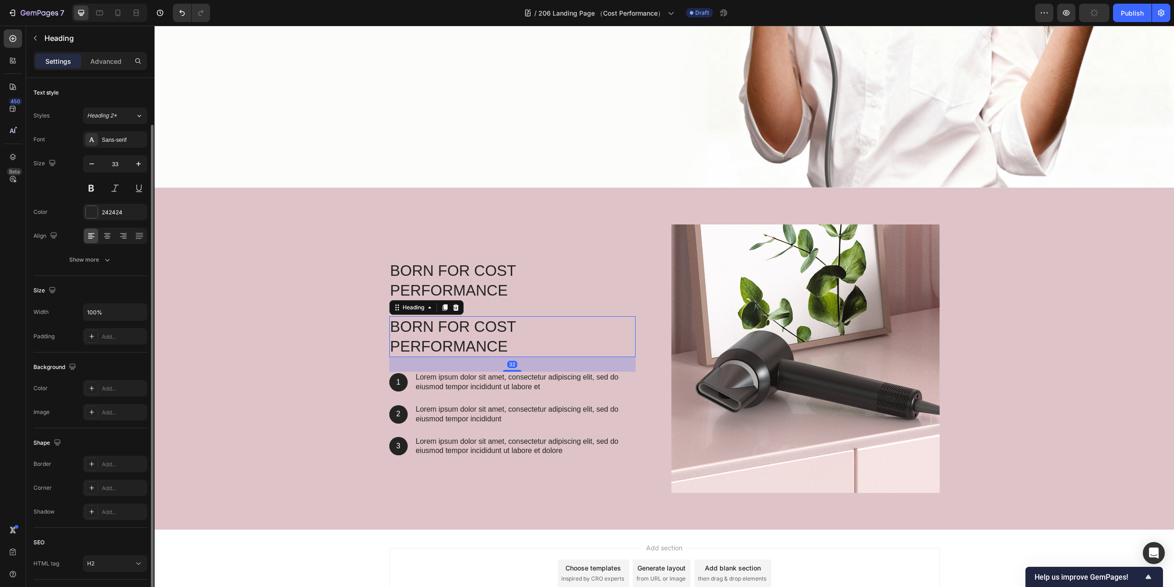
scroll to position [25, 0]
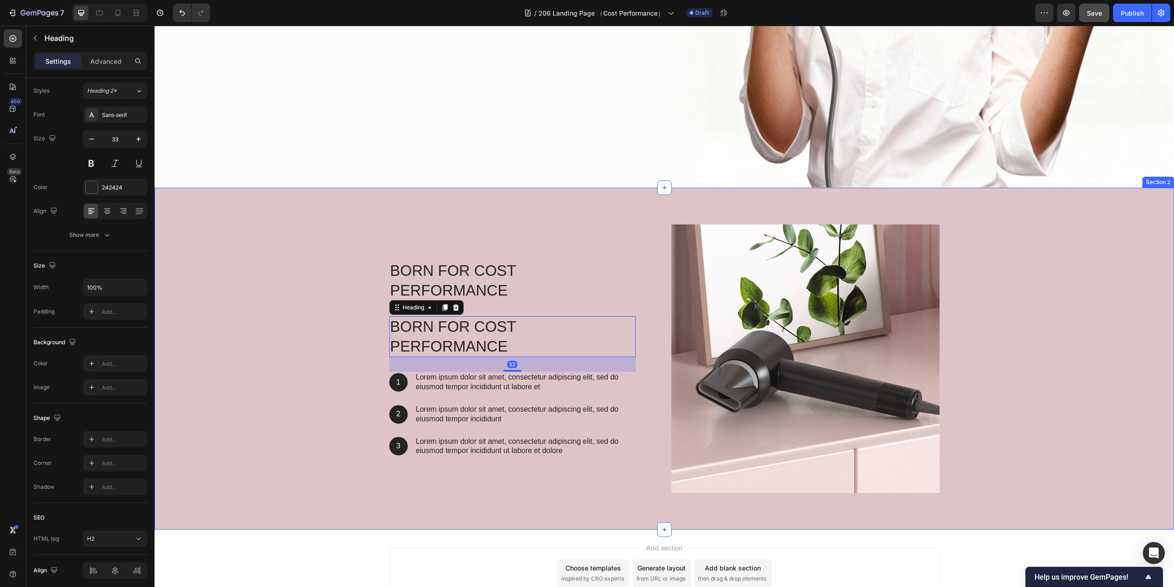
click at [380, 238] on div "Born for Cost Performance Heading Born for Cost Performance Heading 32 1 Text B…" at bounding box center [664, 362] width 1006 height 276
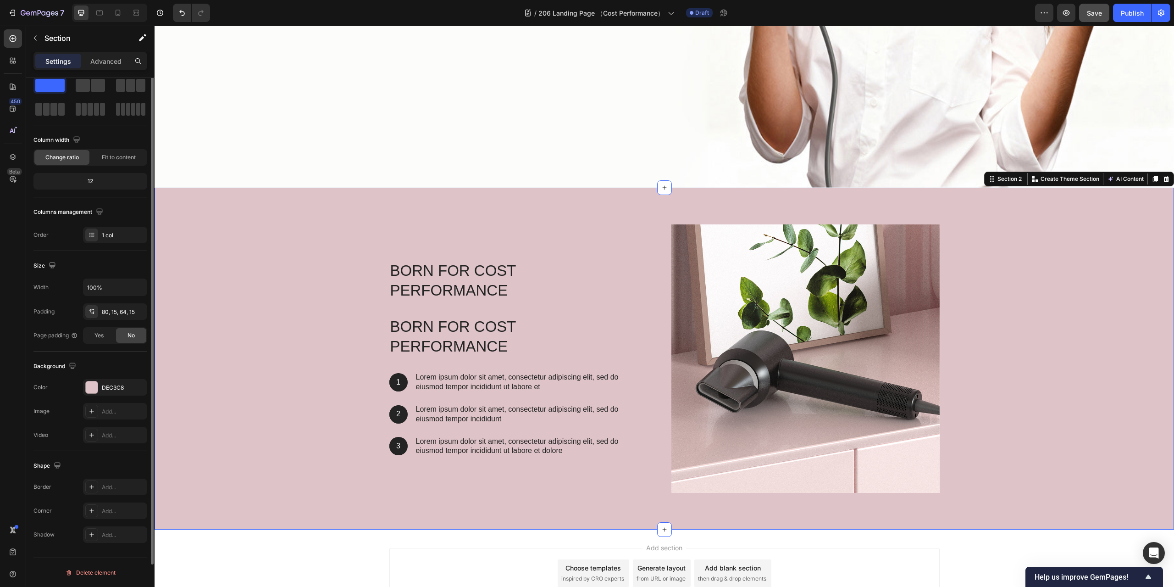
scroll to position [0, 0]
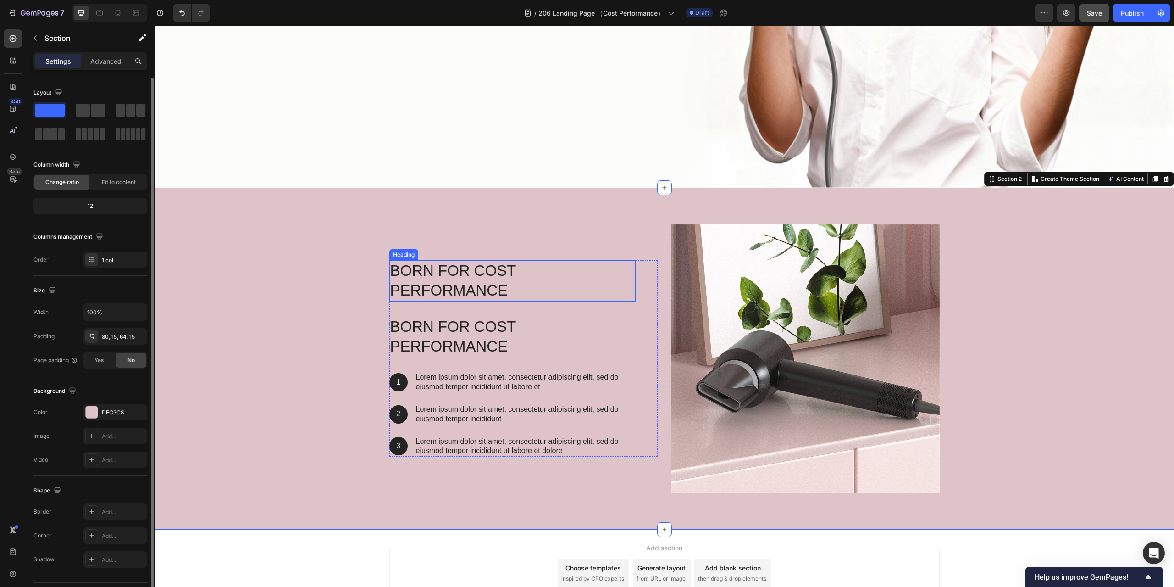
click at [522, 291] on p "Born for Cost Performance" at bounding box center [512, 280] width 244 height 39
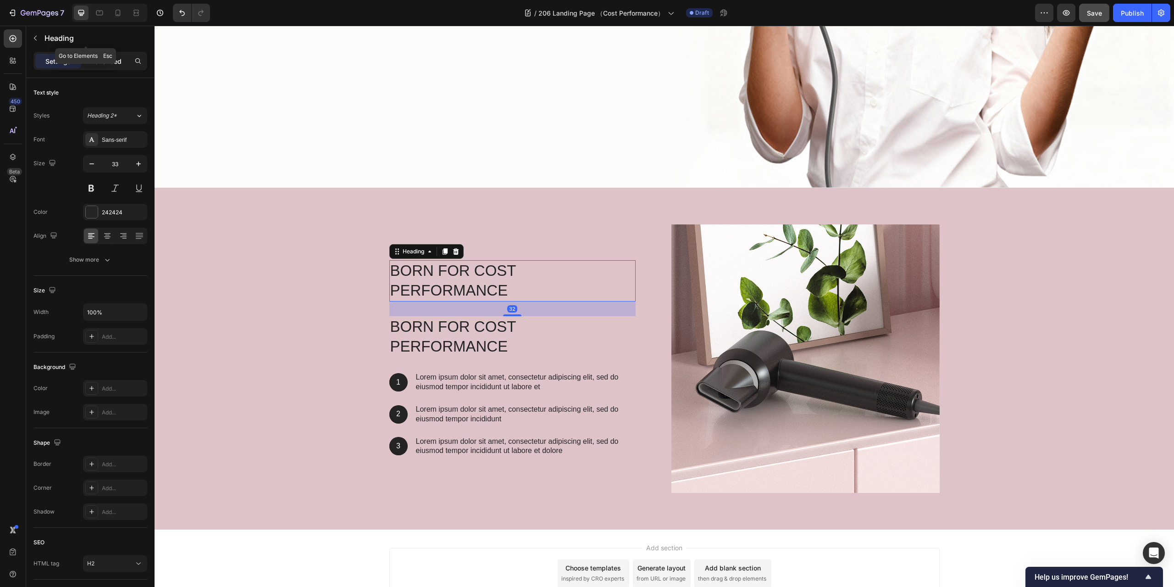
click at [108, 58] on p "Advanced" at bounding box center [105, 61] width 31 height 10
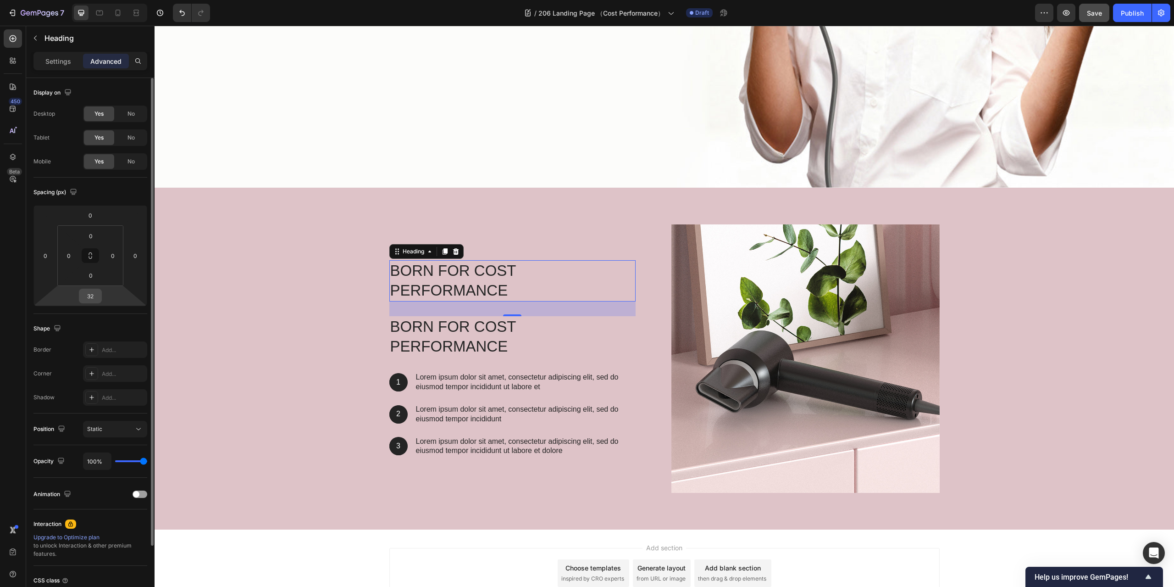
click at [96, 303] on div "32" at bounding box center [90, 296] width 23 height 15
click at [97, 299] on input "32" at bounding box center [90, 296] width 18 height 14
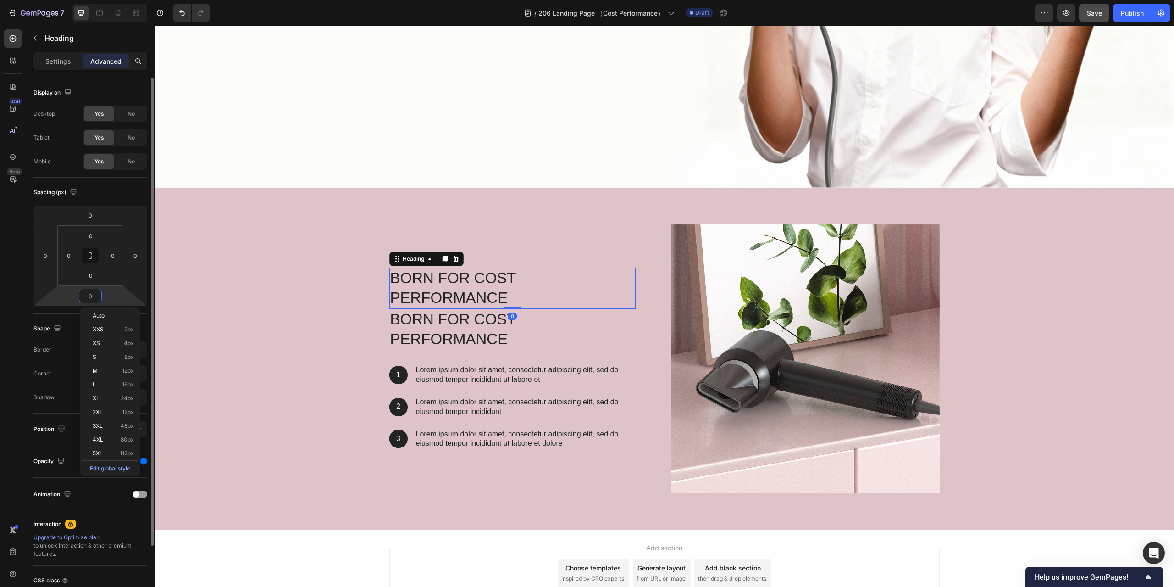
type input "0"
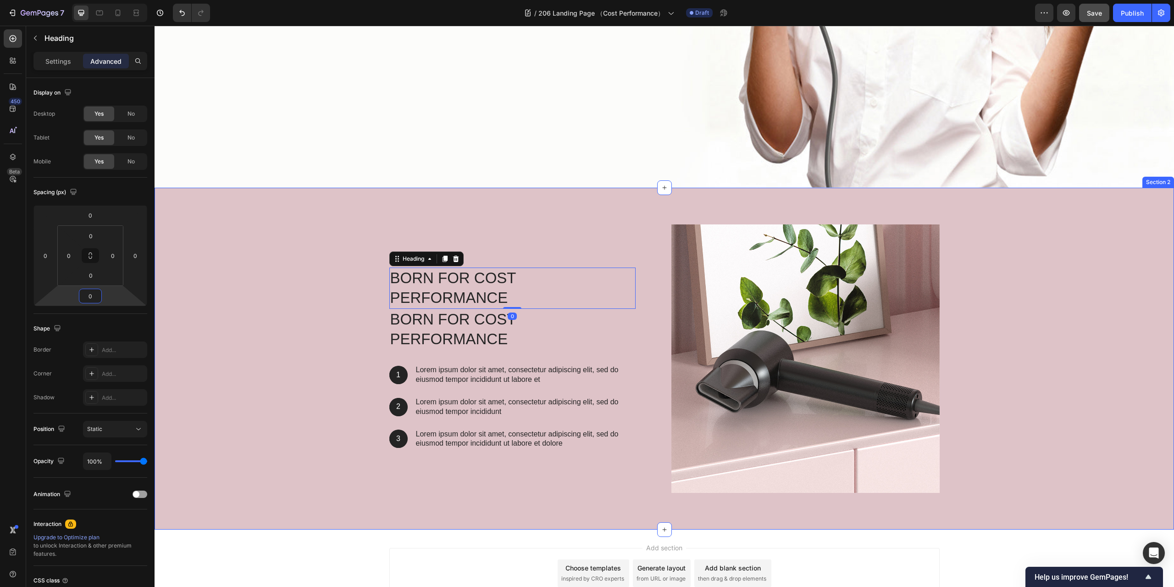
click at [360, 239] on div "Born for Cost Performance Heading 0 Born for Cost Performance Heading 1 Text Bl…" at bounding box center [664, 362] width 1006 height 276
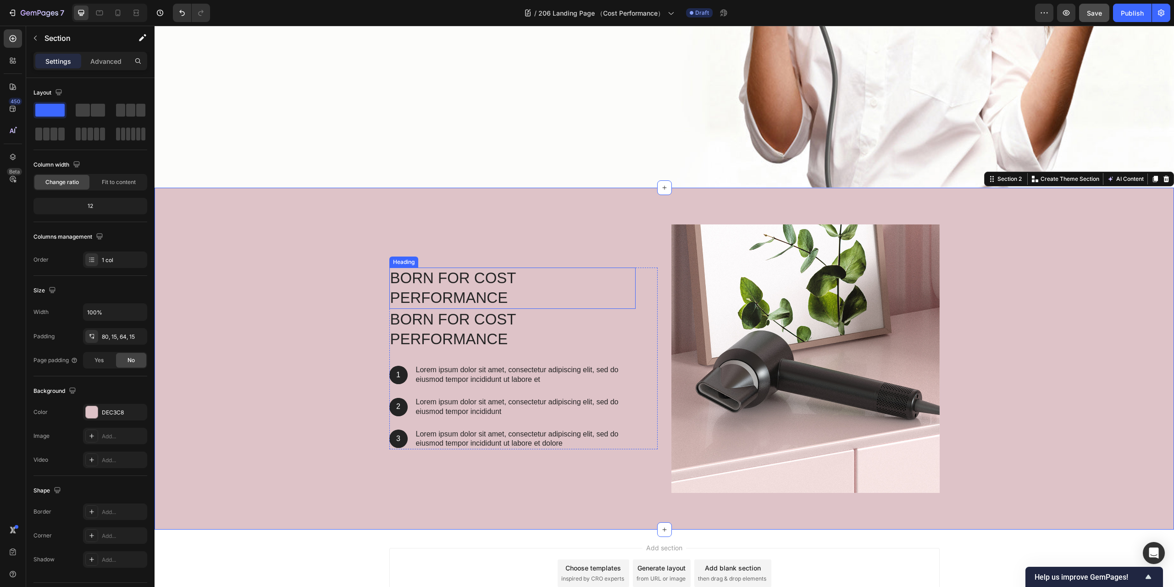
click at [453, 295] on p "Born for Cost Performance" at bounding box center [512, 287] width 244 height 39
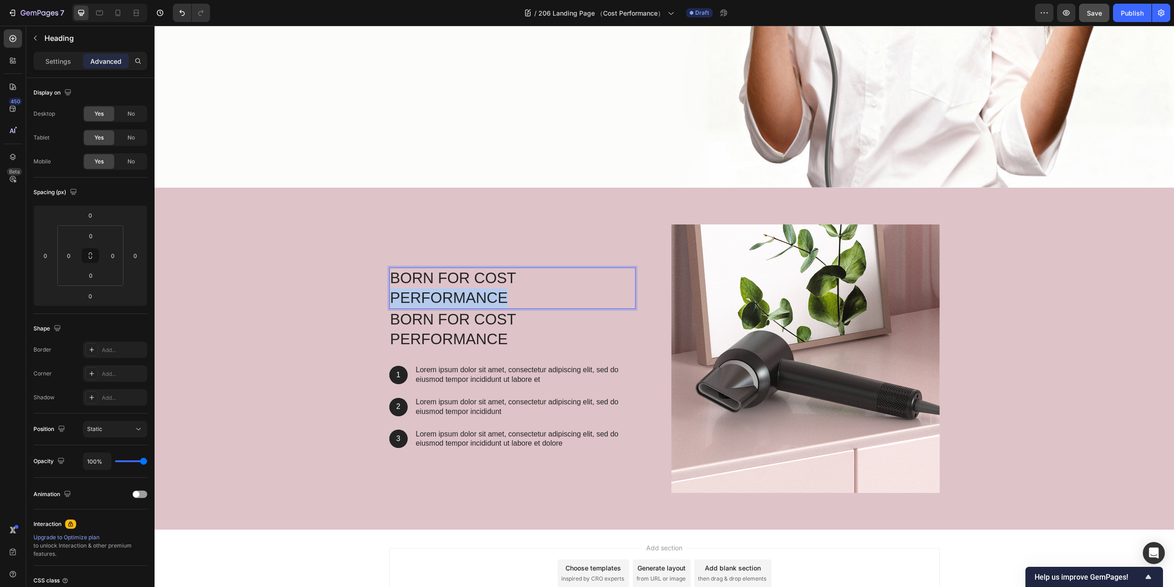
click at [542, 289] on p "Born for Cost Performance" at bounding box center [512, 287] width 244 height 39
click at [475, 245] on div "Born for Cost Performance Heading 0 Born for Cost Performance Heading 1 Text Bl…" at bounding box center [523, 358] width 268 height 268
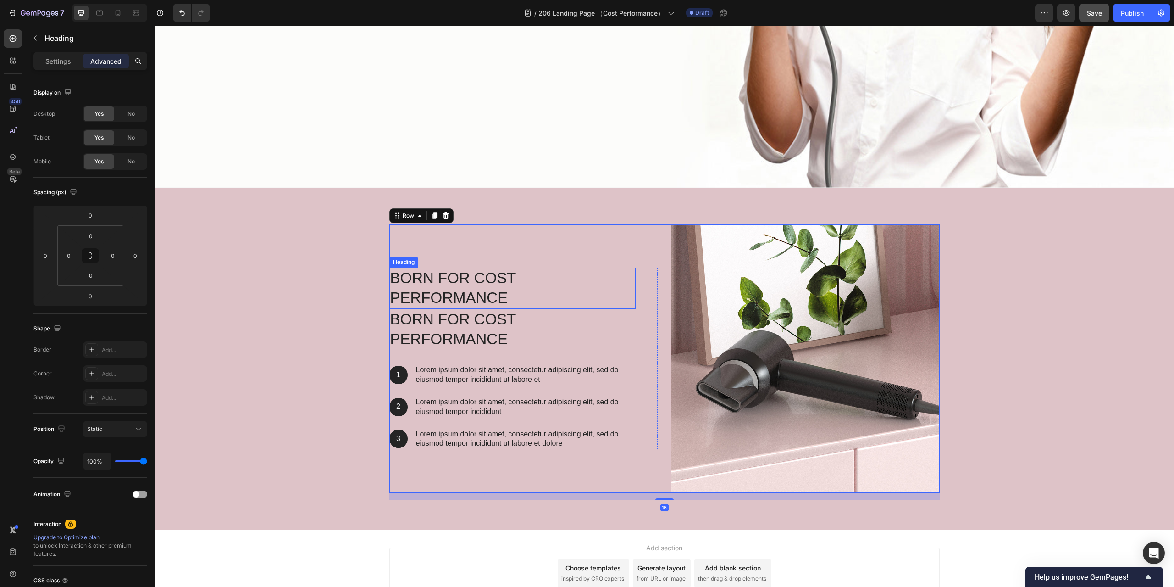
click at [507, 290] on p "Born for Cost Performance" at bounding box center [512, 287] width 244 height 39
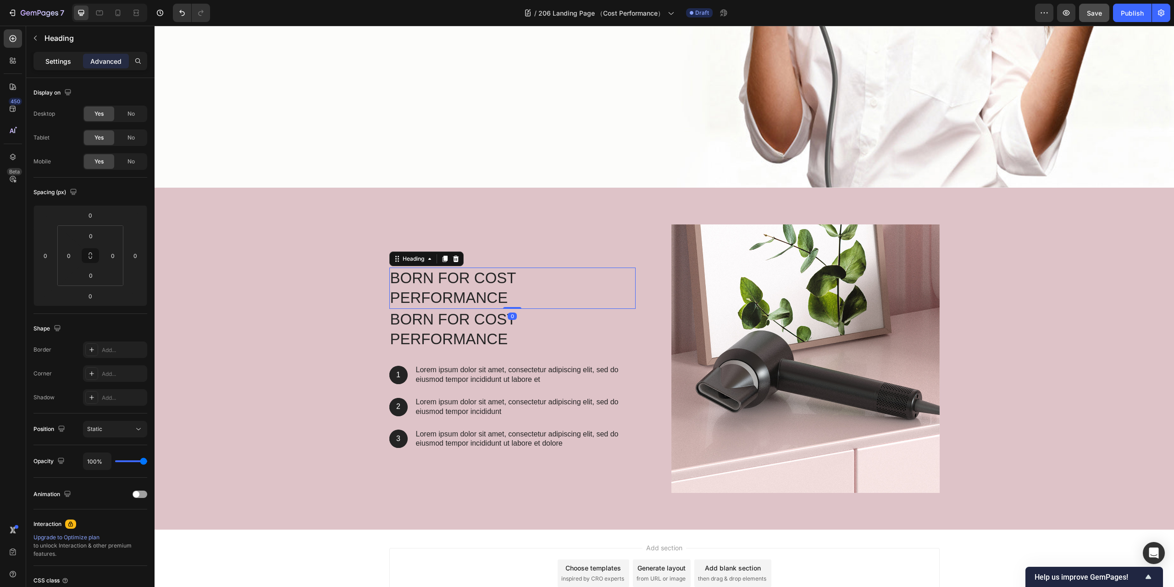
click at [54, 67] on div "Settings" at bounding box center [58, 61] width 46 height 15
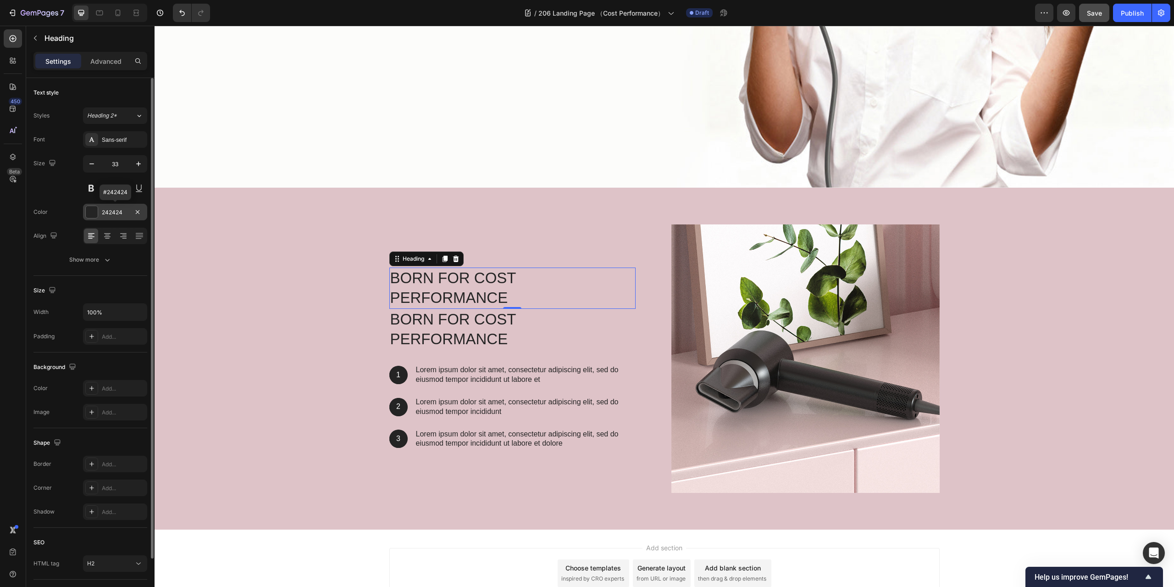
click at [91, 213] on div at bounding box center [92, 212] width 12 height 12
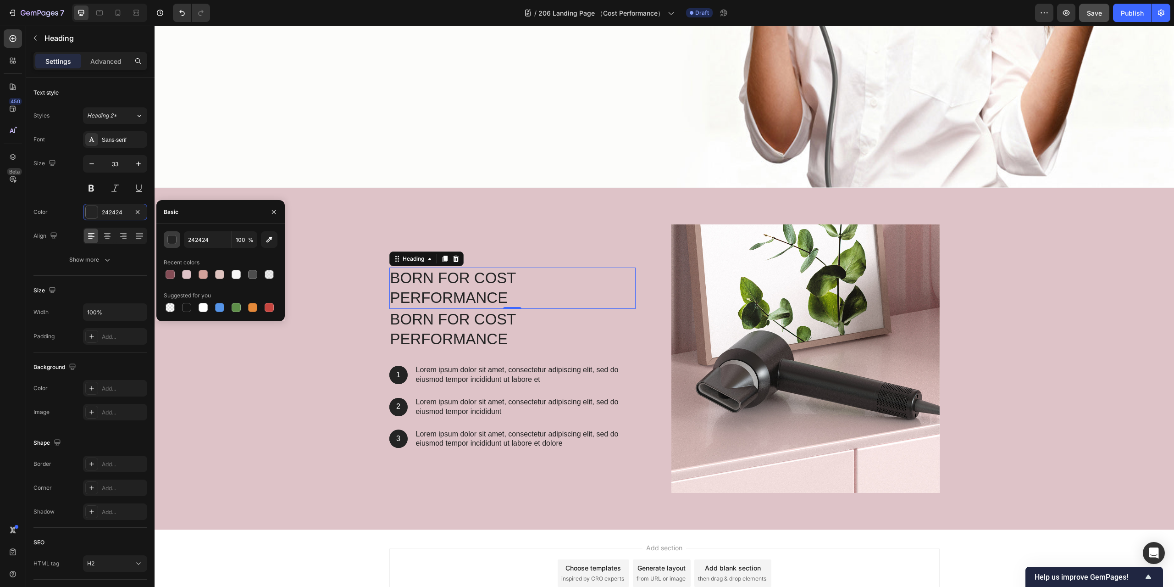
click at [170, 241] on div "button" at bounding box center [172, 239] width 9 height 9
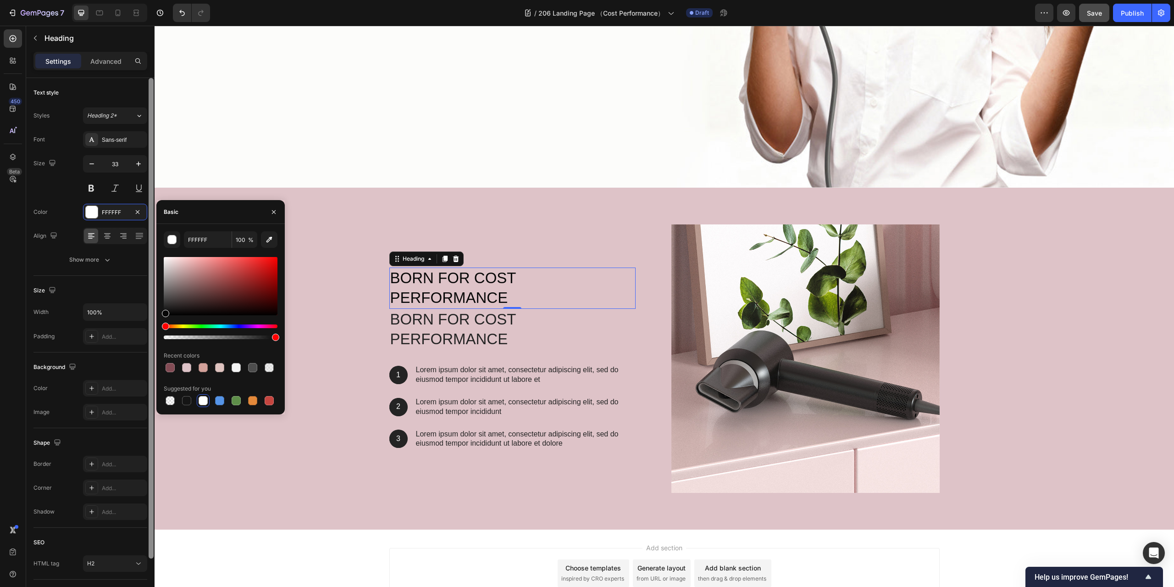
drag, startPoint x: 185, startPoint y: 274, endPoint x: 151, endPoint y: 313, distance: 51.4
click at [151, 313] on div "450 Beta Sections(18) Elements(83) Section Element Hero Section Product Detail …" at bounding box center [77, 306] width 155 height 561
type input "070707"
click at [275, 212] on icon "button" at bounding box center [273, 211] width 7 height 7
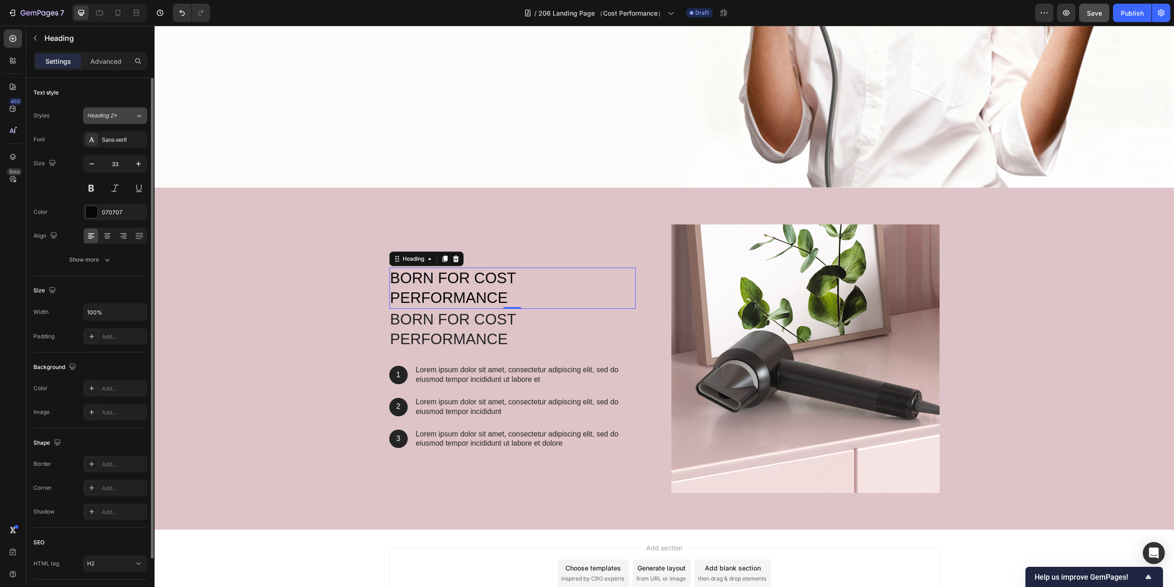
click at [119, 115] on div "Heading 2*" at bounding box center [105, 115] width 37 height 8
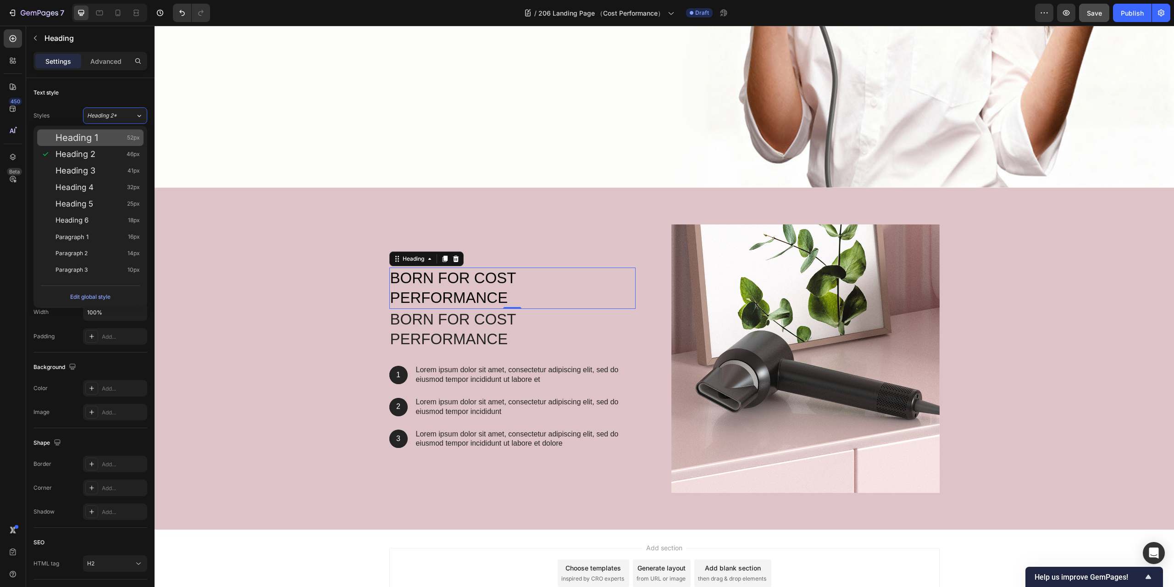
click at [118, 130] on div "Heading 1 52px" at bounding box center [90, 137] width 106 height 17
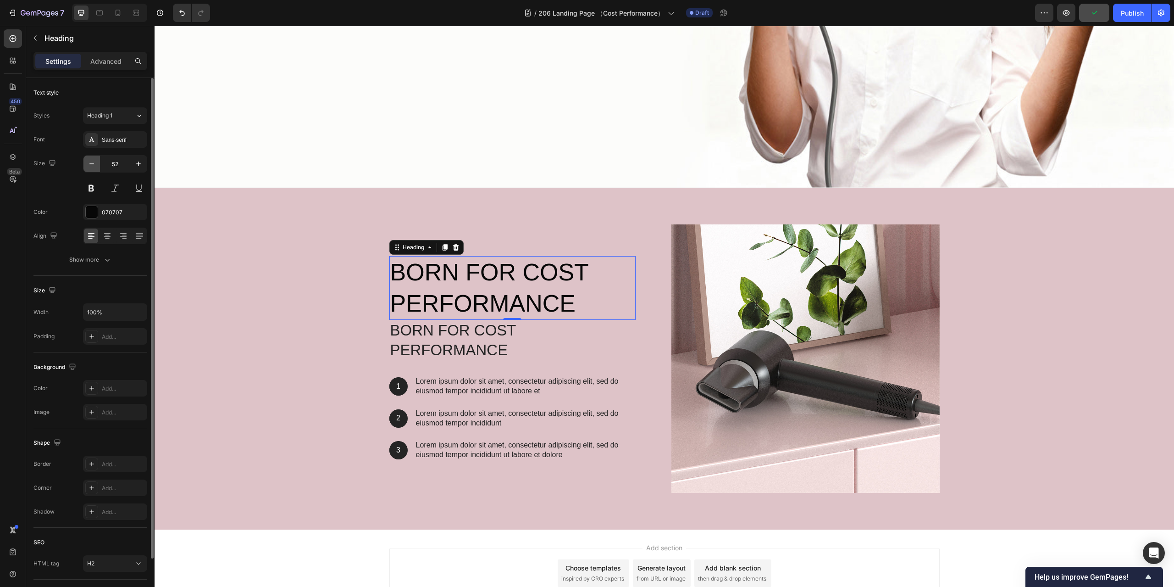
click at [91, 161] on icon "button" at bounding box center [91, 163] width 9 height 9
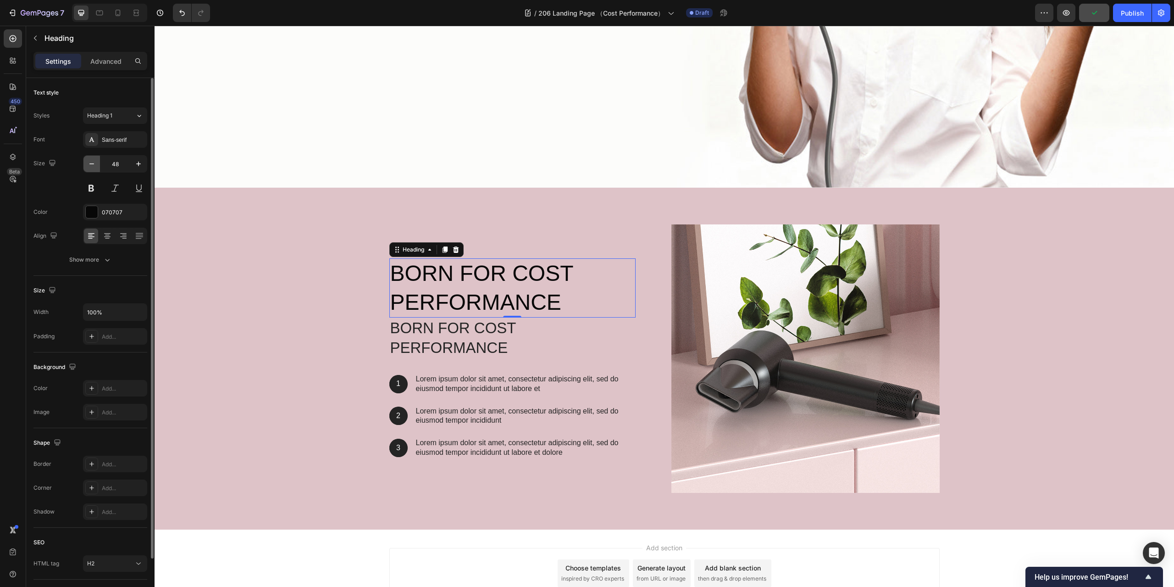
click at [91, 161] on icon "button" at bounding box center [91, 163] width 9 height 9
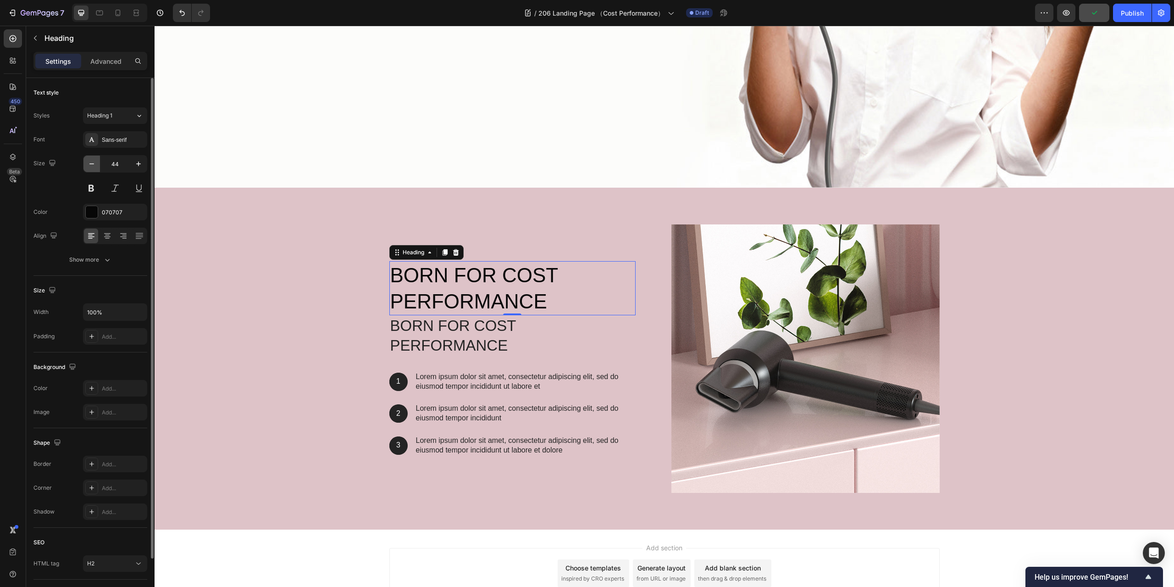
click at [91, 161] on icon "button" at bounding box center [91, 163] width 9 height 9
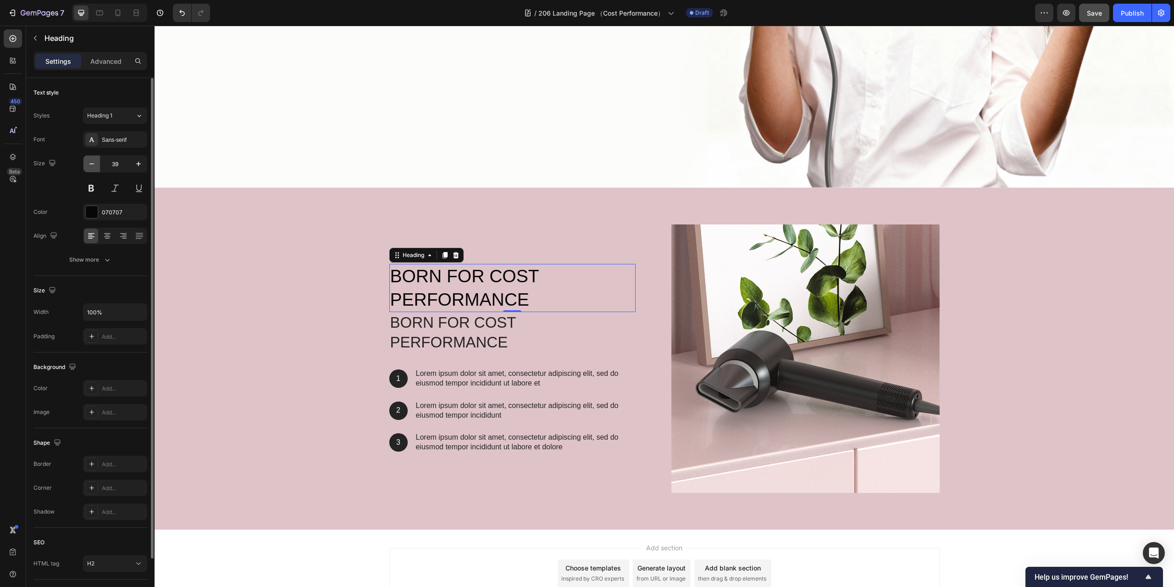
click at [91, 161] on icon "button" at bounding box center [91, 163] width 9 height 9
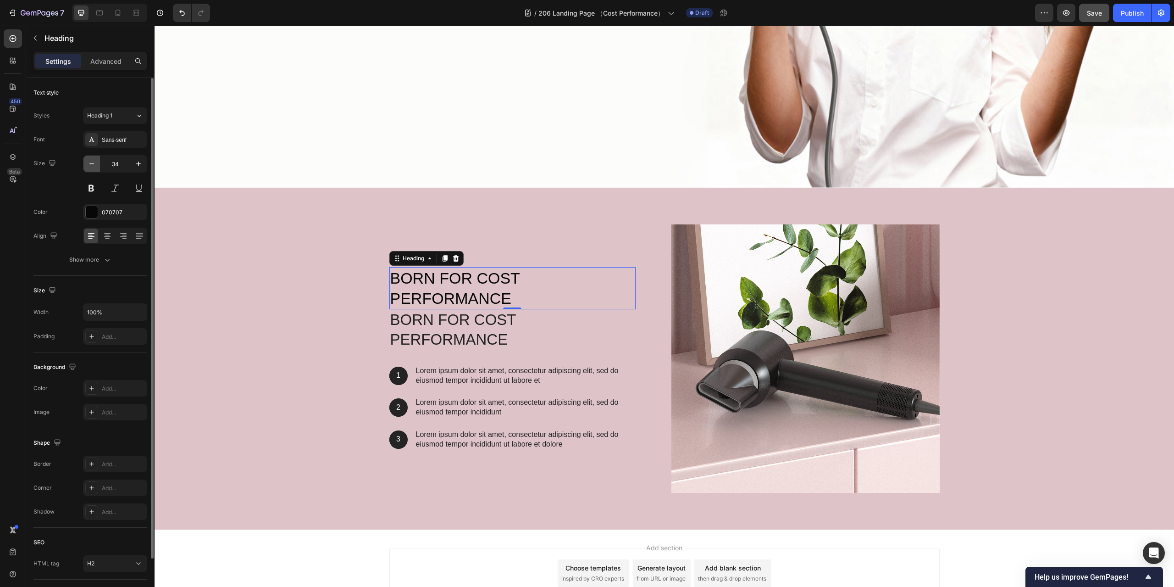
click at [91, 161] on icon "button" at bounding box center [91, 163] width 9 height 9
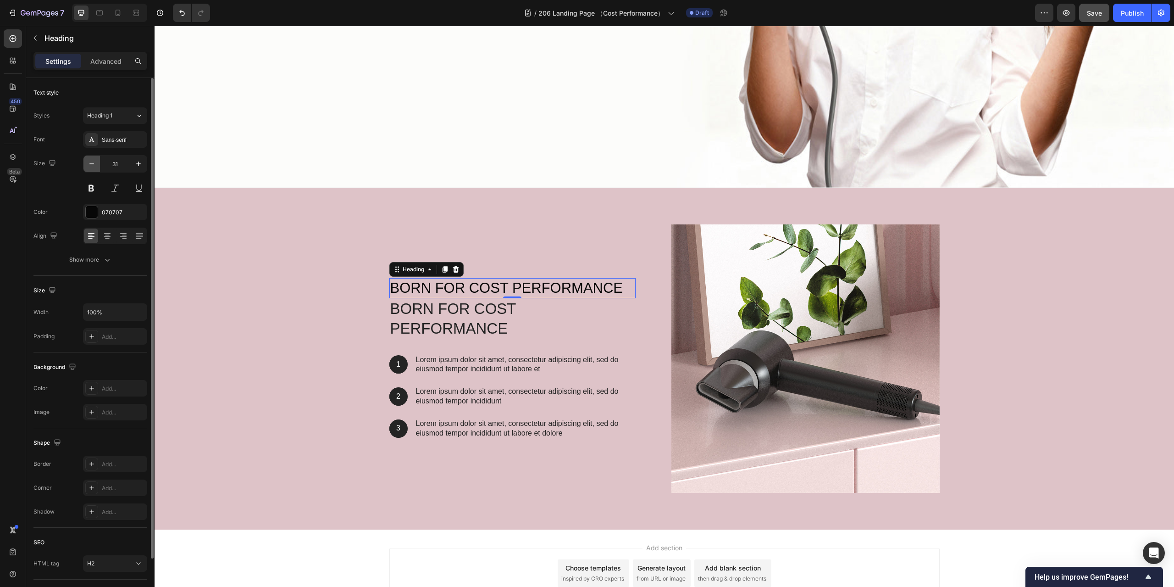
click at [91, 161] on icon "button" at bounding box center [91, 163] width 9 height 9
type input "30"
click at [112, 143] on div "Sans-serif" at bounding box center [123, 140] width 43 height 8
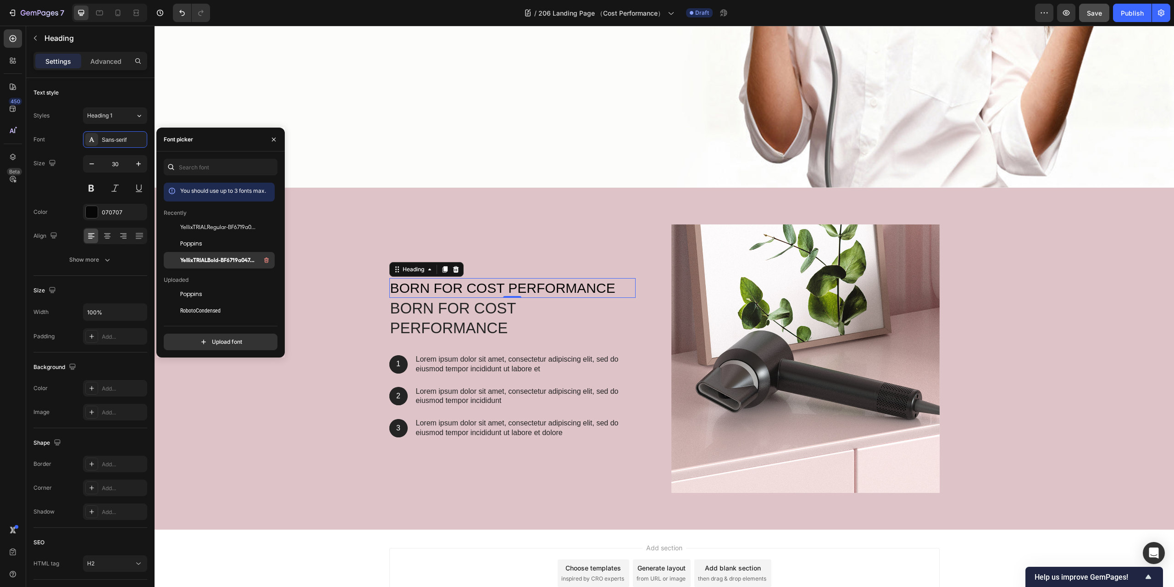
click at [221, 262] on span "YellixTRIALBold-BF6719a047469e3" at bounding box center [218, 260] width 76 height 8
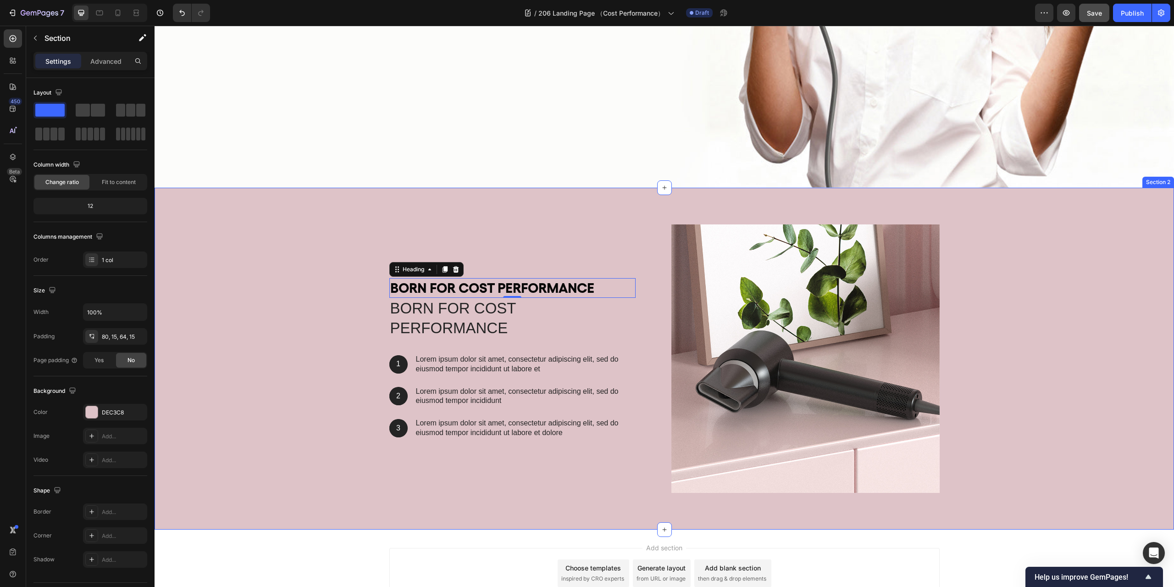
click at [308, 430] on div "Born for Cost Performance Heading 0 Born for Cost Performance Heading 1 Text Bl…" at bounding box center [664, 362] width 1006 height 276
click at [478, 293] on p "Born for Cost Performance" at bounding box center [512, 288] width 244 height 18
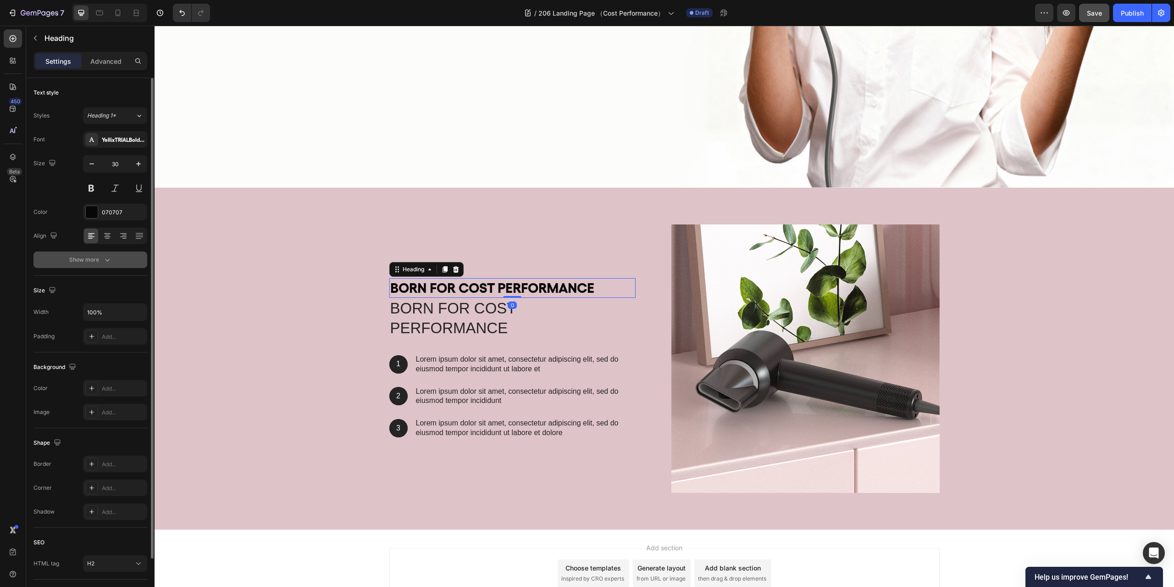
click at [101, 260] on div "Show more" at bounding box center [90, 259] width 43 height 9
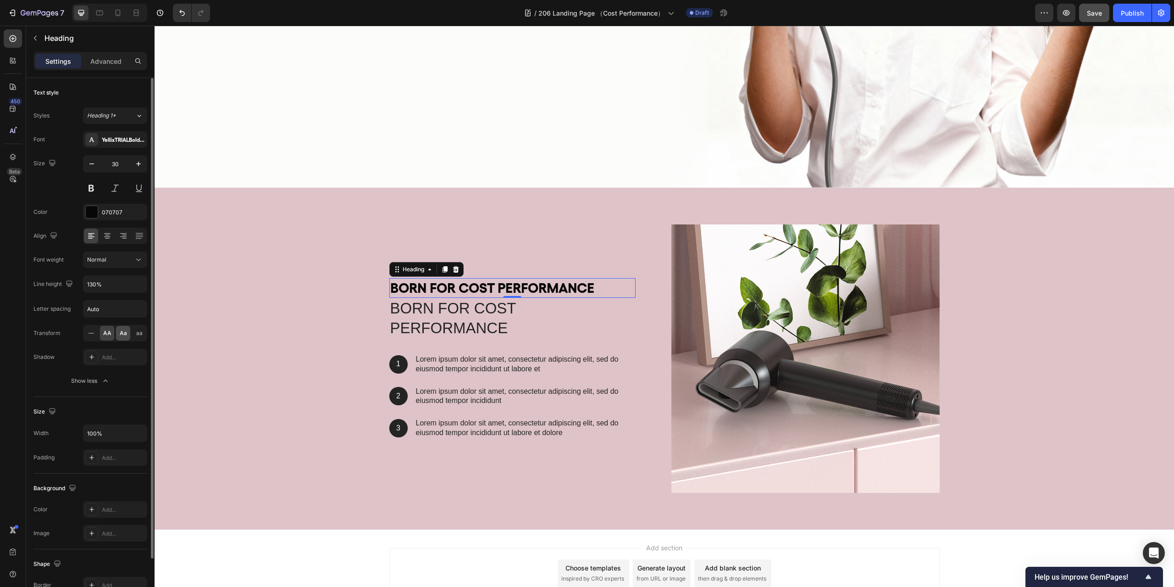
click at [120, 336] on span "Aa" at bounding box center [123, 333] width 7 height 8
click at [108, 335] on span "AA" at bounding box center [107, 333] width 8 height 8
click at [419, 233] on div "Born for Cost Performance Heading 0 Born for Cost Performance Heading 1 Text Bl…" at bounding box center [523, 358] width 268 height 268
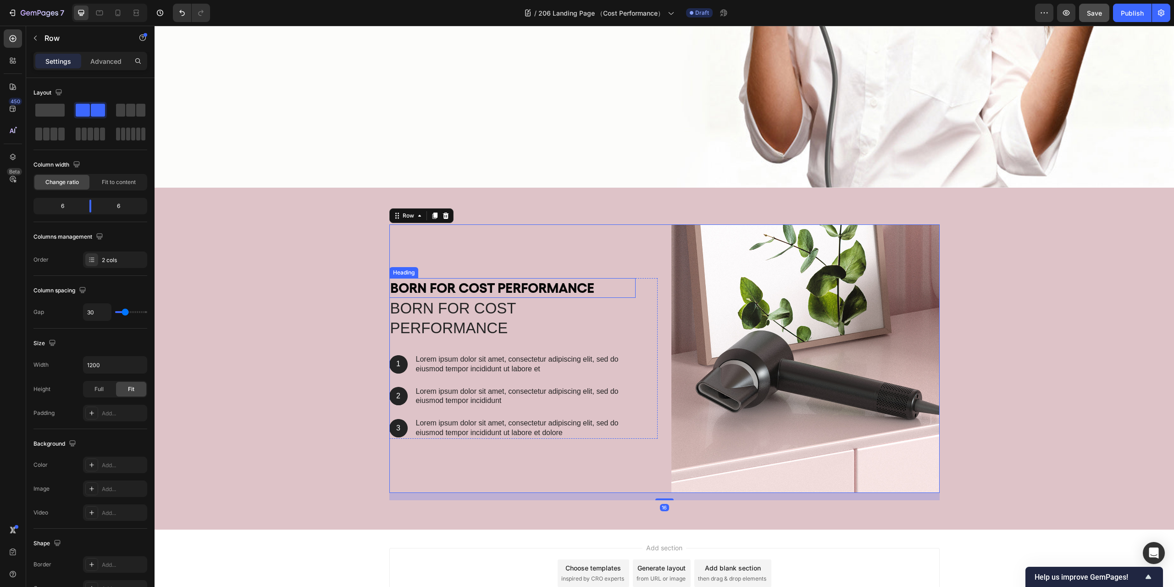
click at [273, 283] on div "Born for Cost Performance Heading Born for Cost Performance Heading 1 Text Bloc…" at bounding box center [664, 362] width 1006 height 276
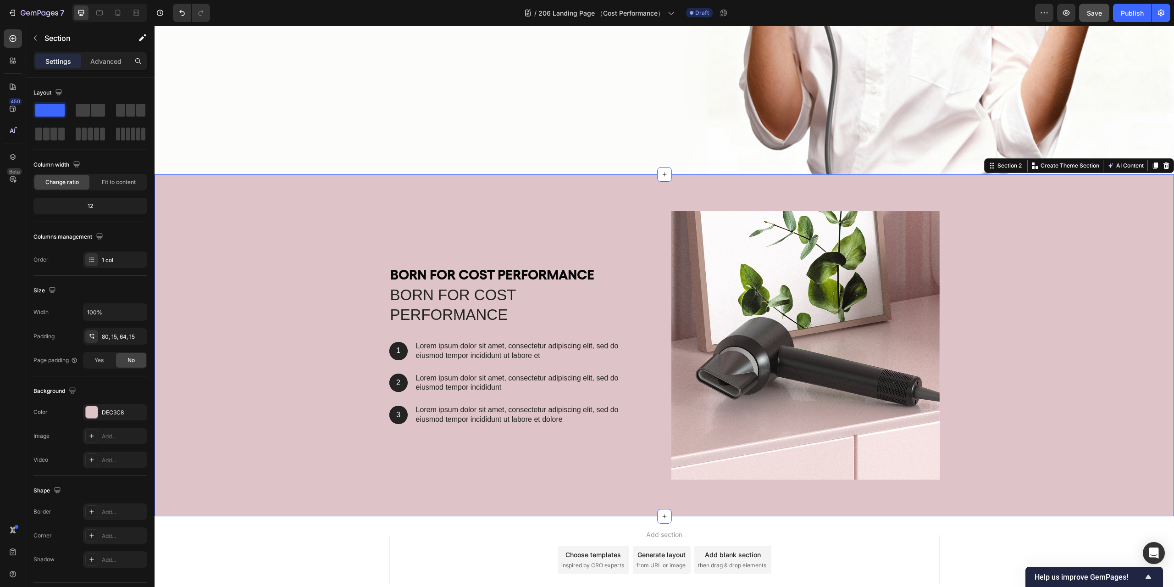
scroll to position [413, 0]
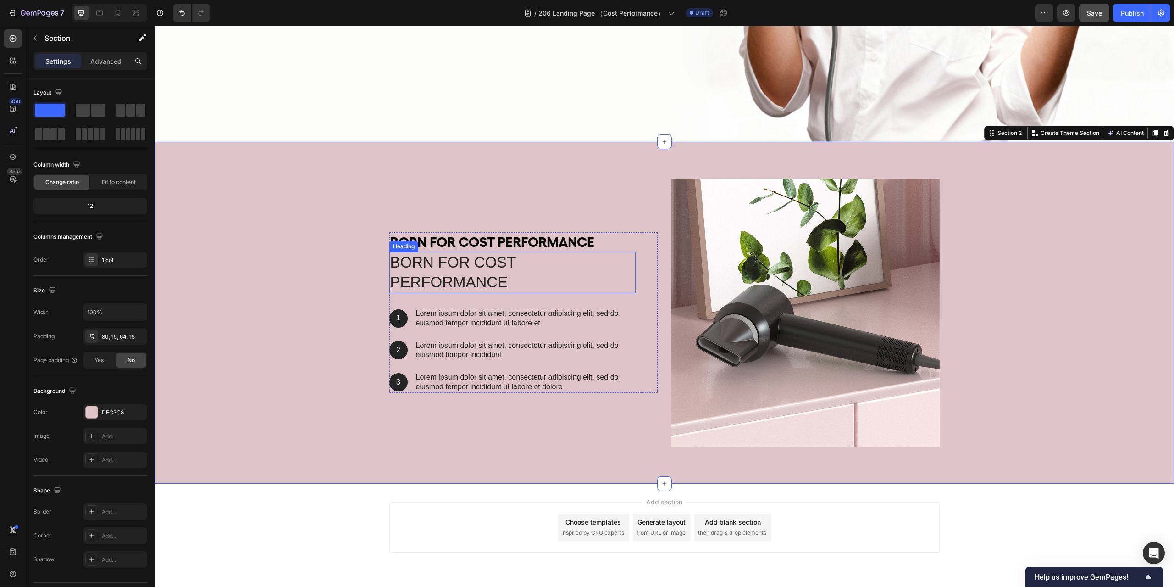
click at [490, 267] on h2 "Born for Cost Performance" at bounding box center [512, 272] width 246 height 41
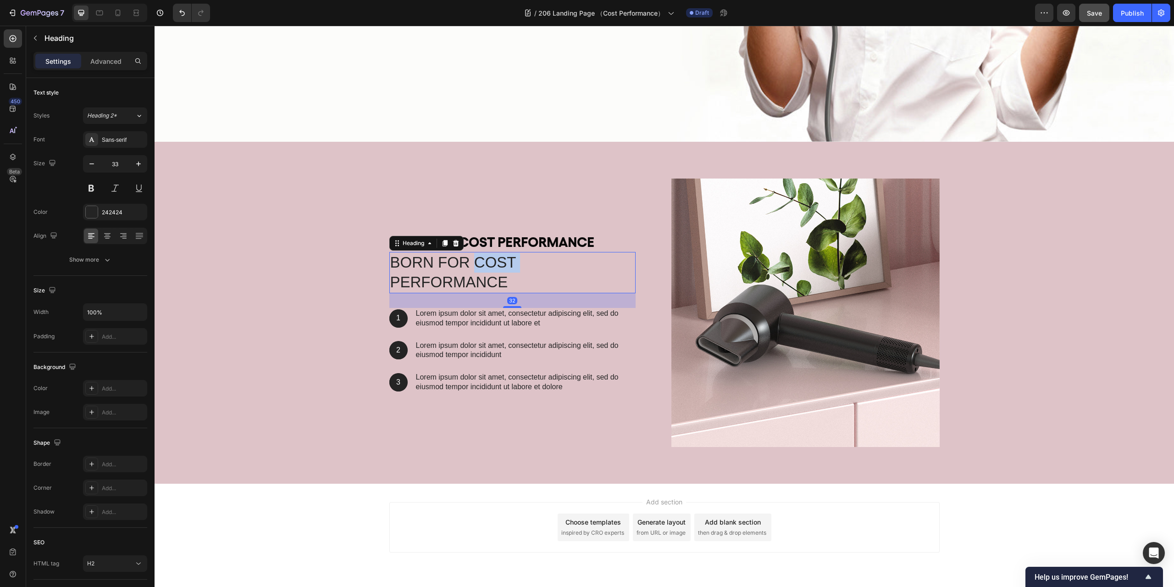
click at [490, 267] on h2 "Born for Cost Performance" at bounding box center [512, 272] width 246 height 41
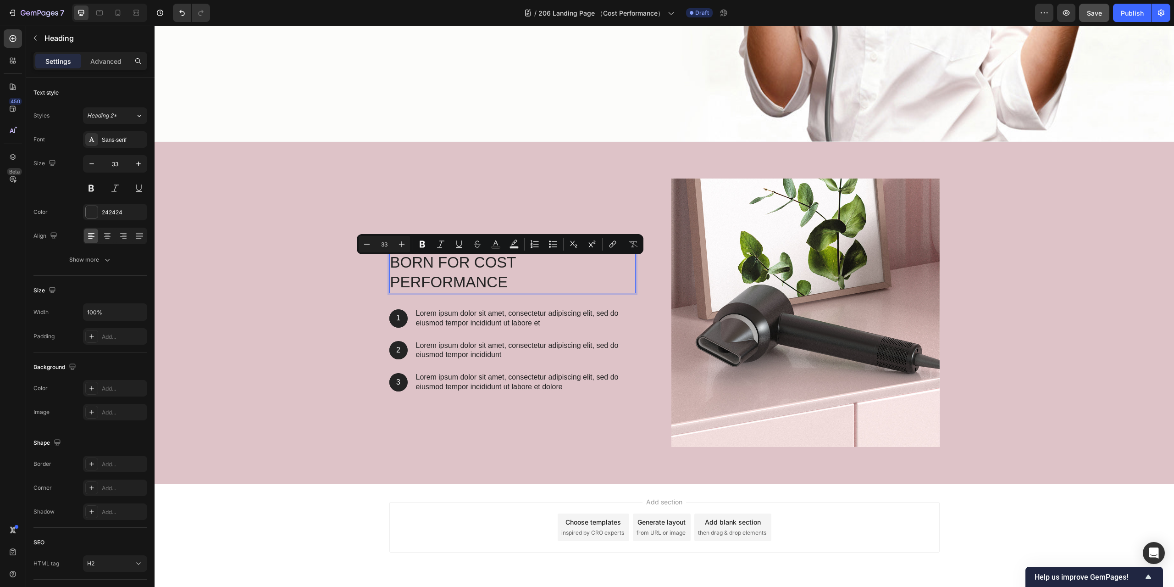
scroll to position [383, 0]
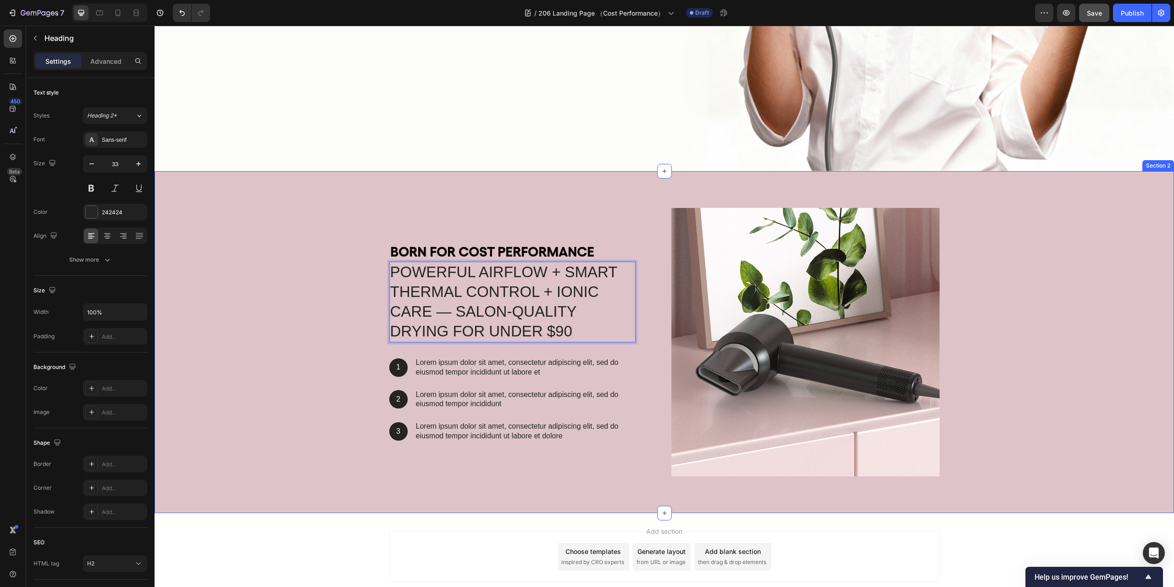
click at [383, 219] on div "Born for Cost Performance Heading Powerful Airflow + Smart Thermal Control + Io…" at bounding box center [664, 346] width 1006 height 276
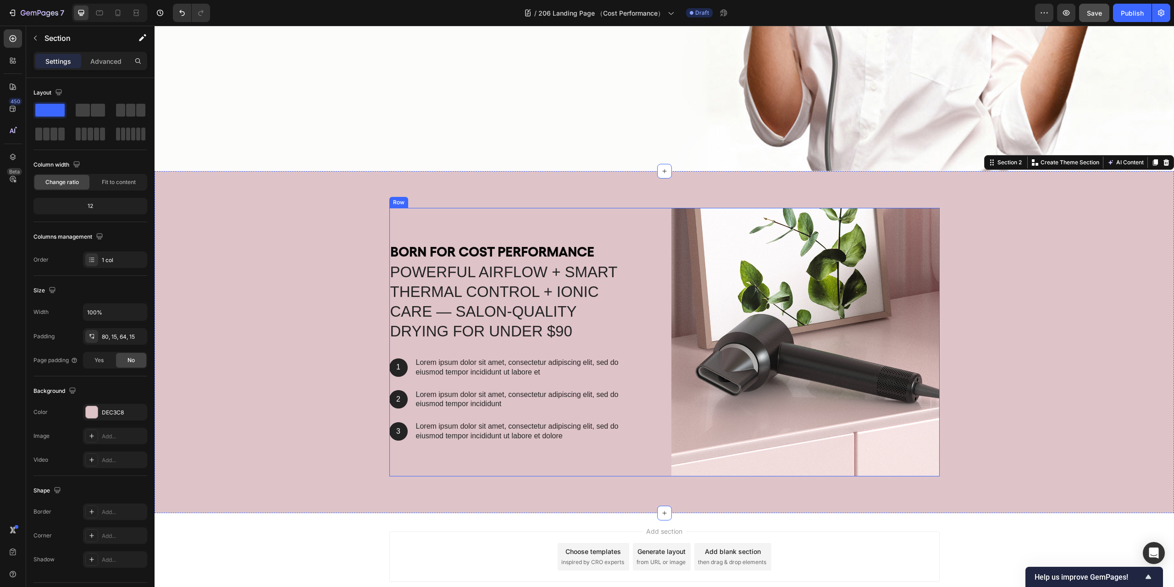
click at [428, 270] on p "Powerful Airflow + Smart Thermal Control + Ionic Care — Salon-Quality Drying fo…" at bounding box center [512, 301] width 244 height 79
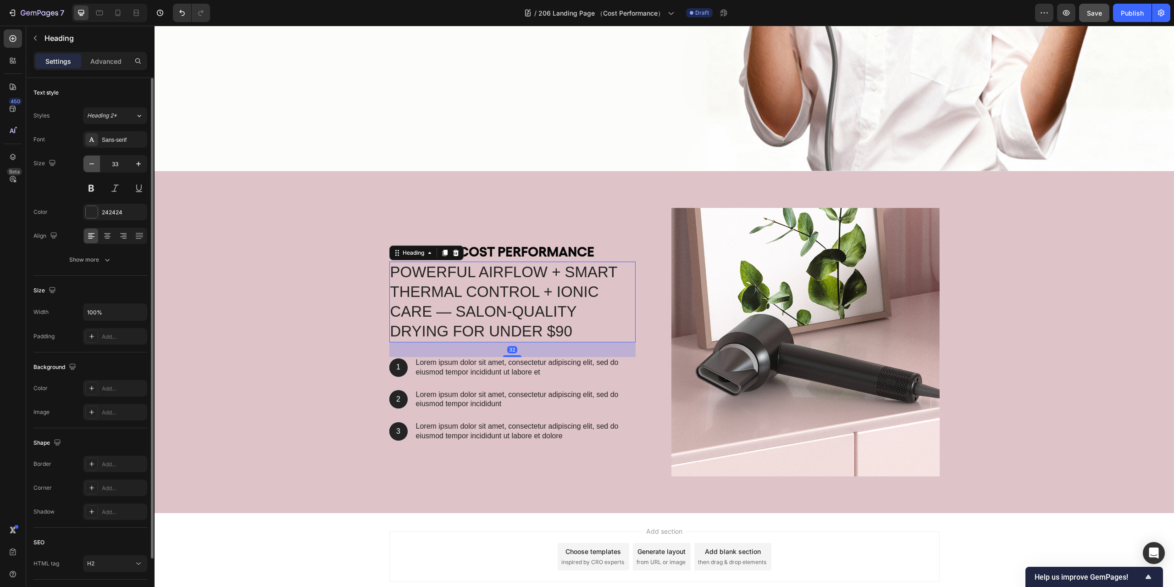
click at [95, 161] on icon "button" at bounding box center [91, 163] width 9 height 9
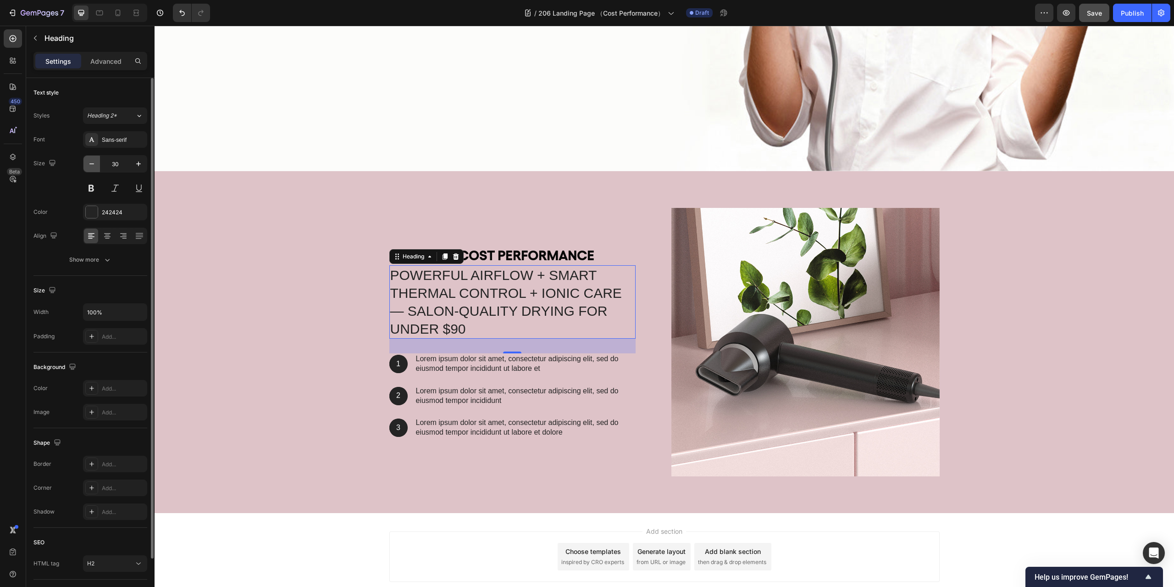
click at [95, 161] on icon "button" at bounding box center [91, 163] width 9 height 9
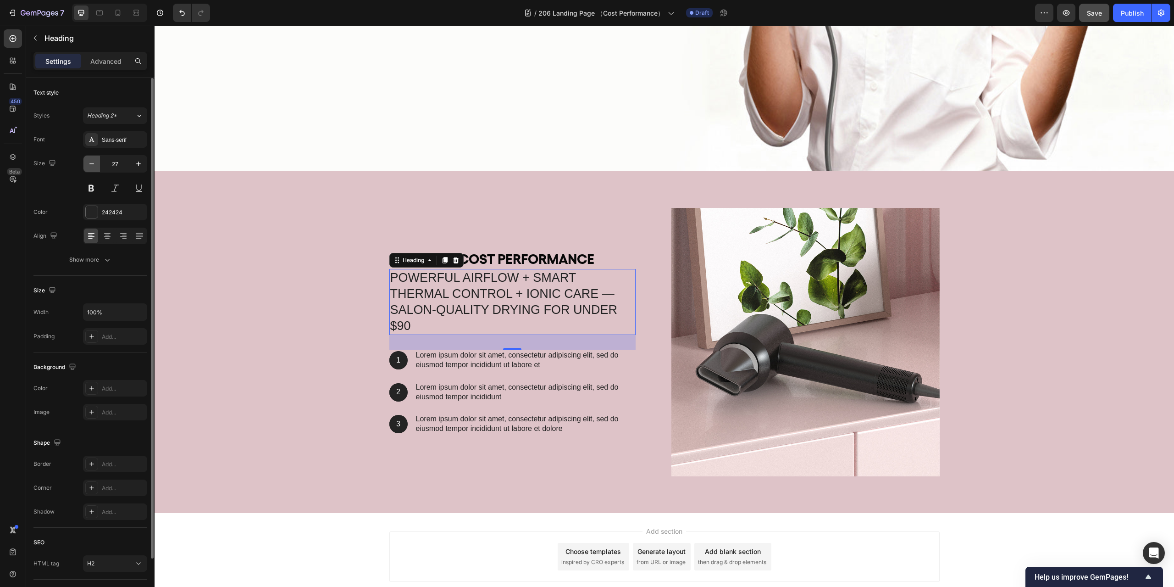
click at [95, 161] on icon "button" at bounding box center [91, 163] width 9 height 9
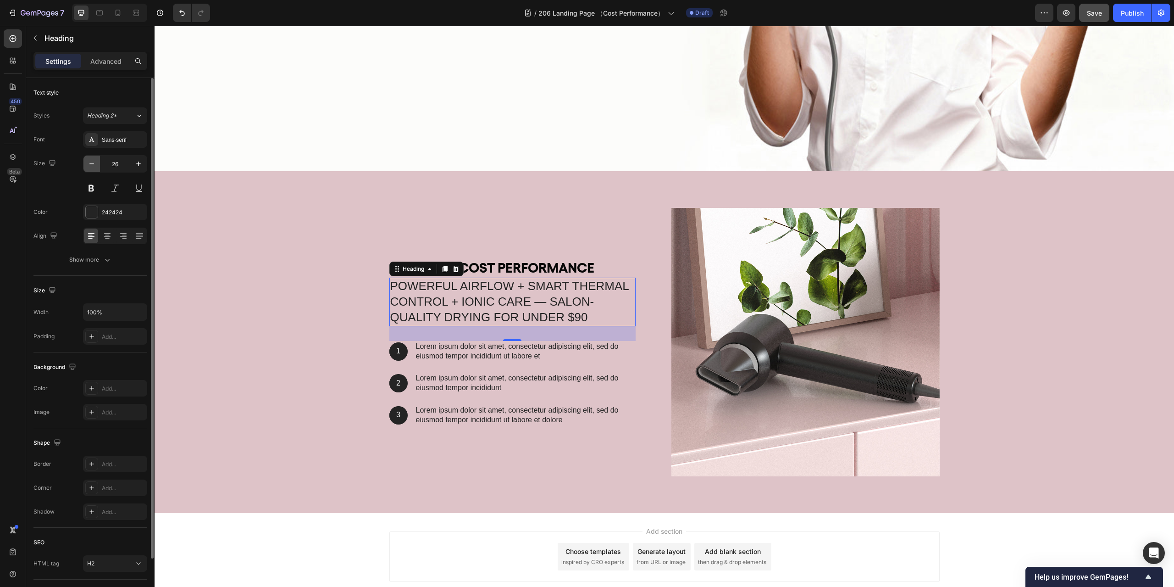
click at [95, 161] on icon "button" at bounding box center [91, 163] width 9 height 9
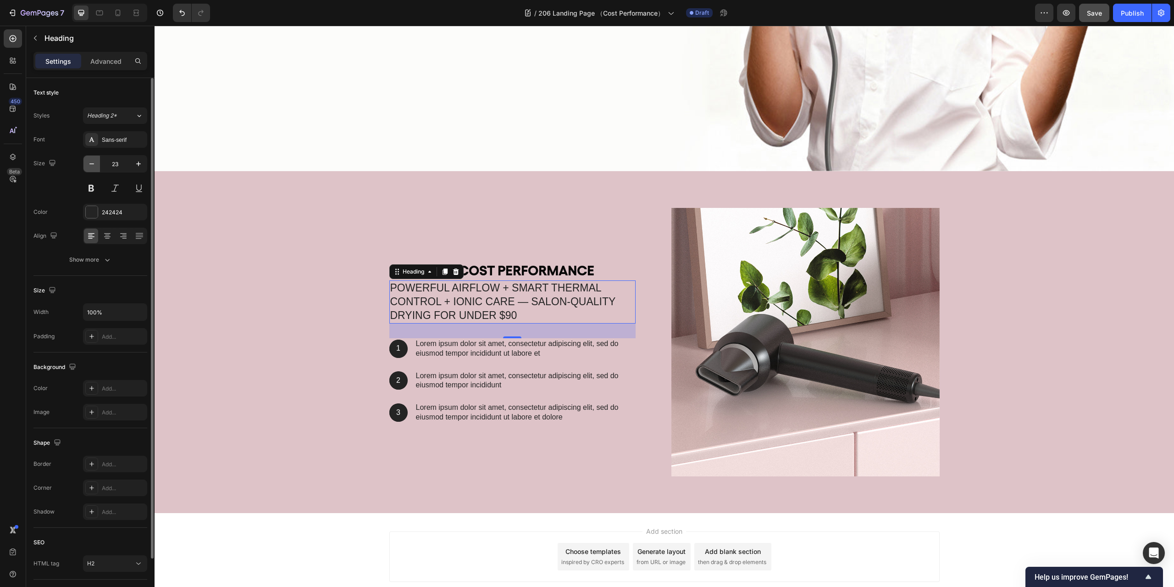
click at [95, 161] on icon "button" at bounding box center [91, 163] width 9 height 9
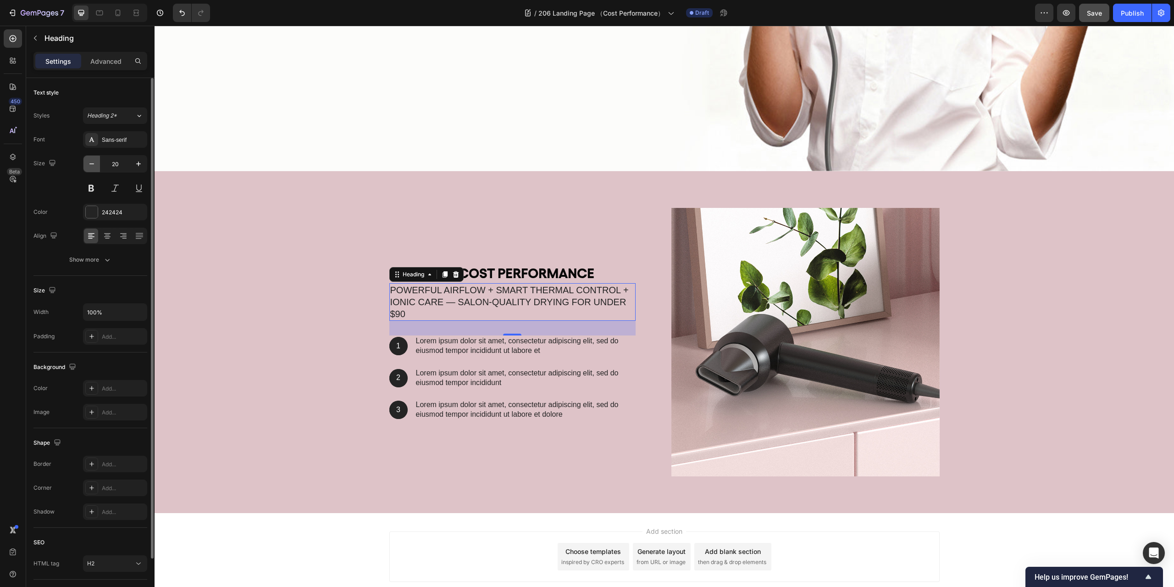
click at [95, 161] on icon "button" at bounding box center [91, 163] width 9 height 9
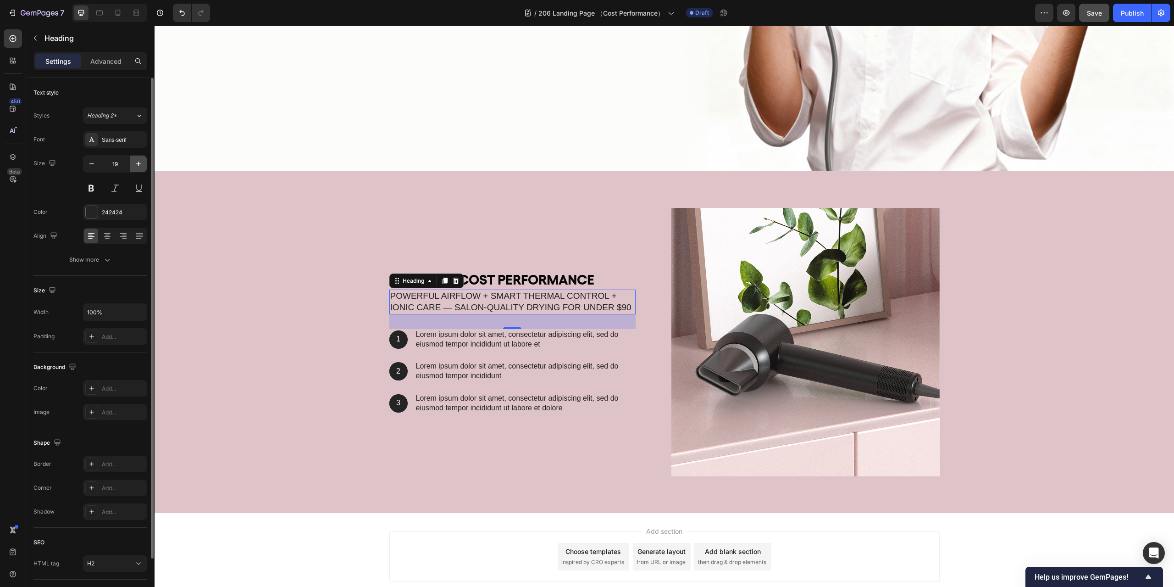
click at [144, 165] on button "button" at bounding box center [138, 164] width 17 height 17
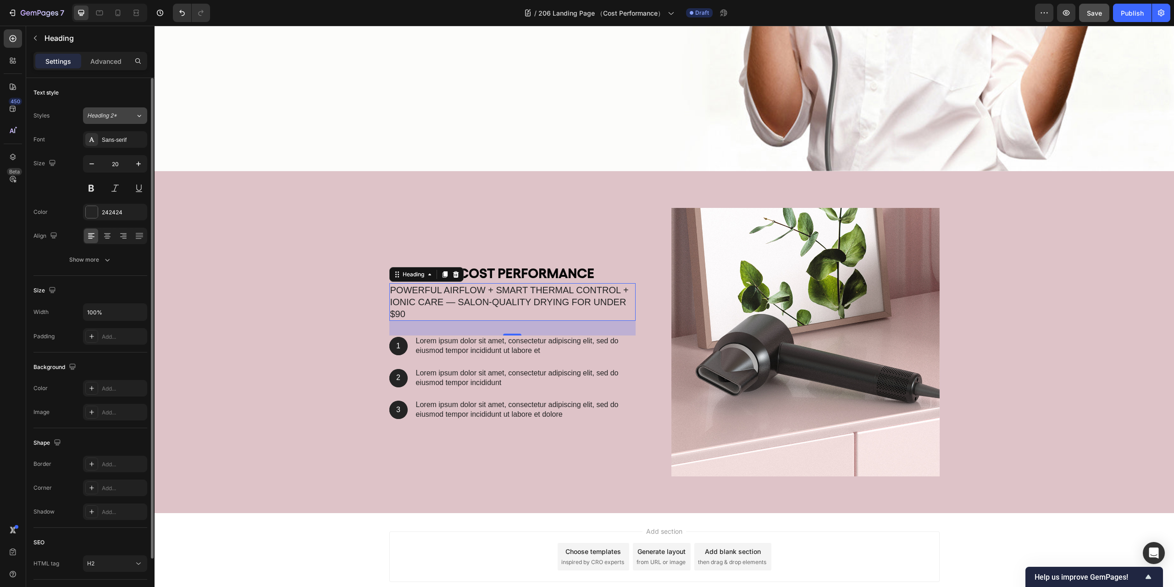
click at [129, 115] on div "Heading 2*" at bounding box center [111, 115] width 48 height 8
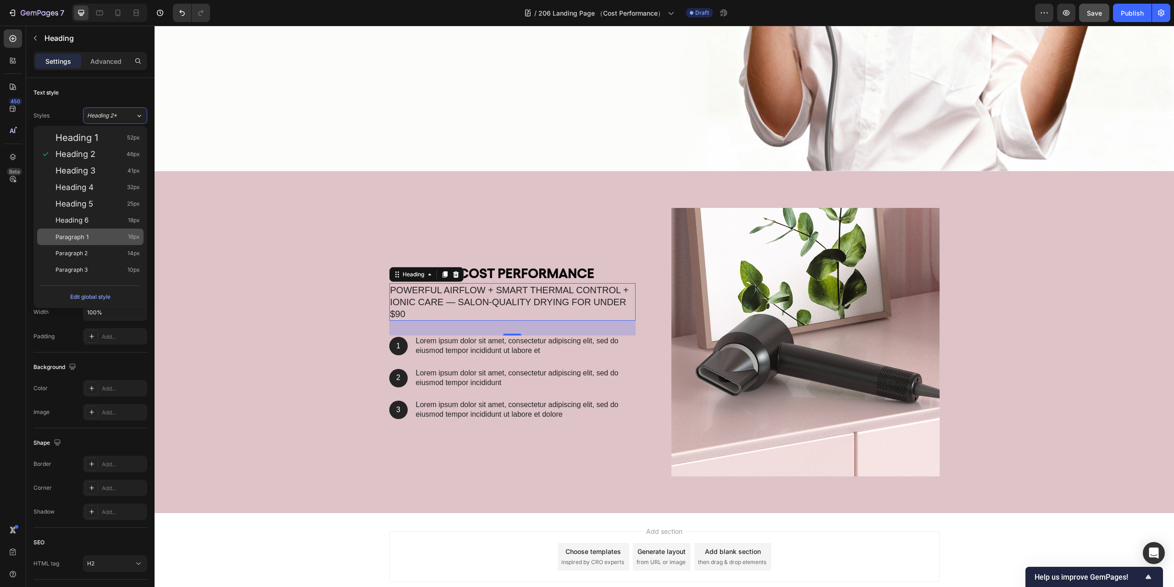
click at [117, 230] on div "Paragraph 1 16px" at bounding box center [90, 236] width 106 height 17
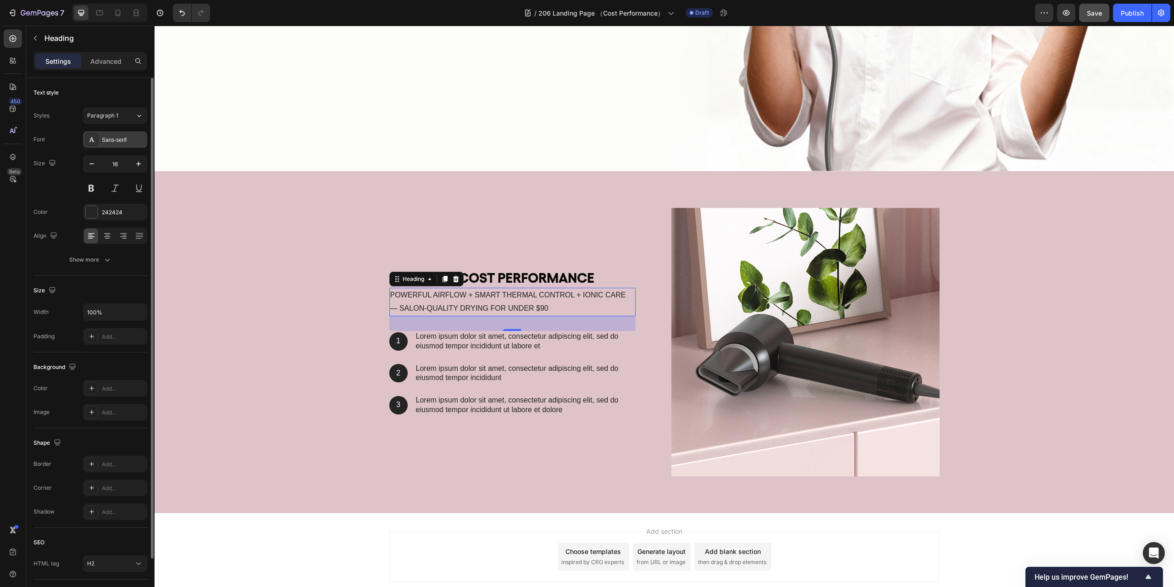
click at [120, 138] on div "Sans-serif" at bounding box center [123, 140] width 43 height 8
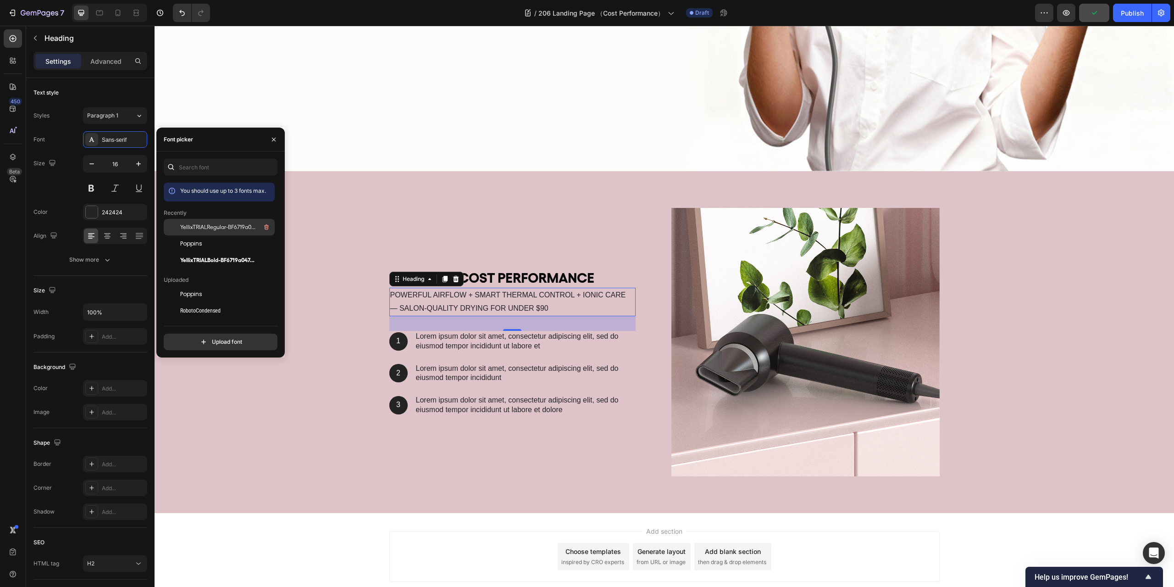
click at [218, 225] on span "YellixTRIALRegular-BF6719a047e6e10" at bounding box center [218, 227] width 76 height 8
click at [136, 164] on icon "button" at bounding box center [138, 163] width 9 height 9
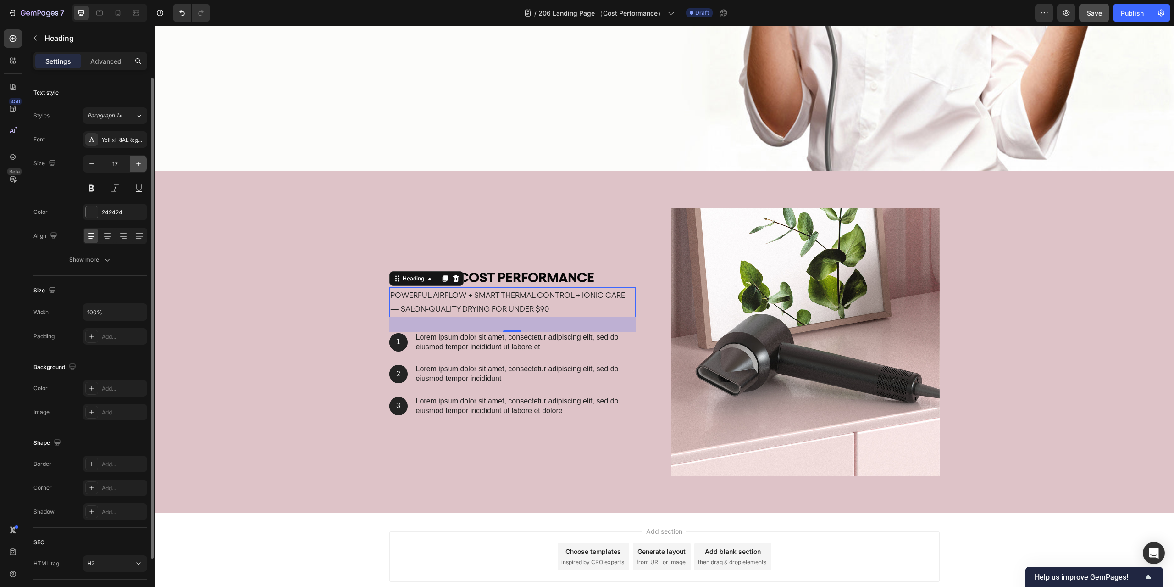
click at [136, 164] on icon "button" at bounding box center [138, 163] width 9 height 9
type input "20"
click at [110, 259] on icon "button" at bounding box center [107, 259] width 9 height 9
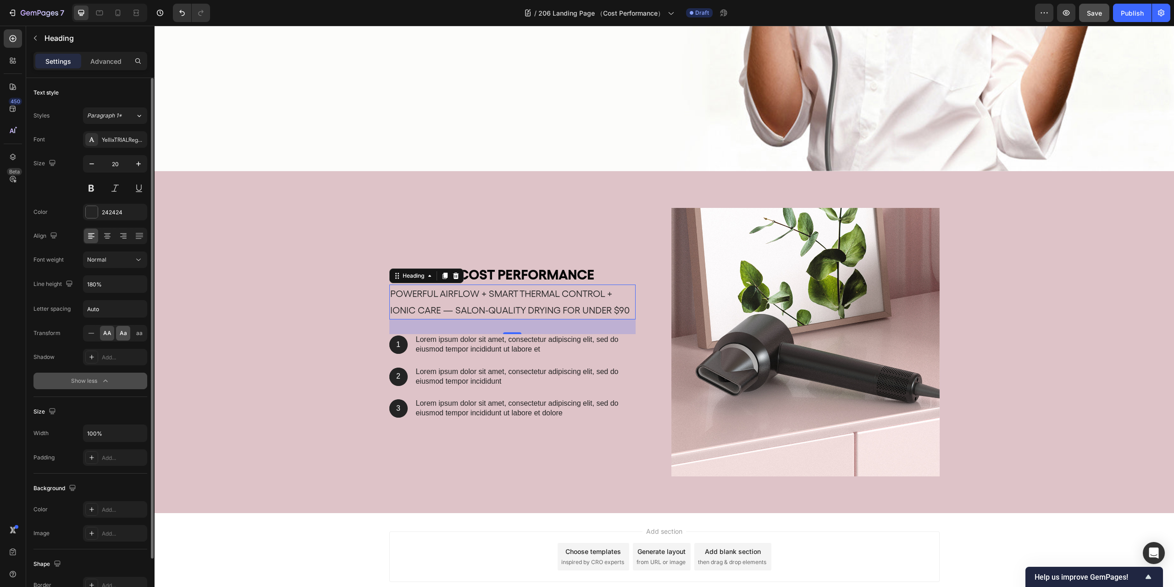
click at [122, 333] on span "Aa" at bounding box center [123, 333] width 7 height 8
click at [144, 286] on button "button" at bounding box center [138, 284] width 17 height 17
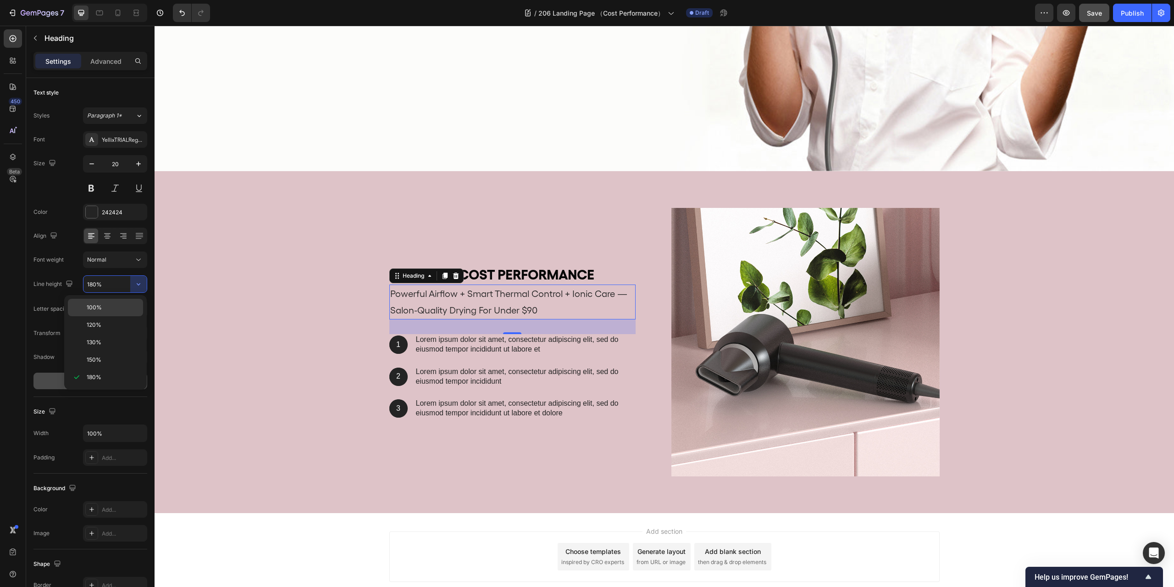
click at [123, 311] on p "100%" at bounding box center [113, 307] width 52 height 8
type input "100%"
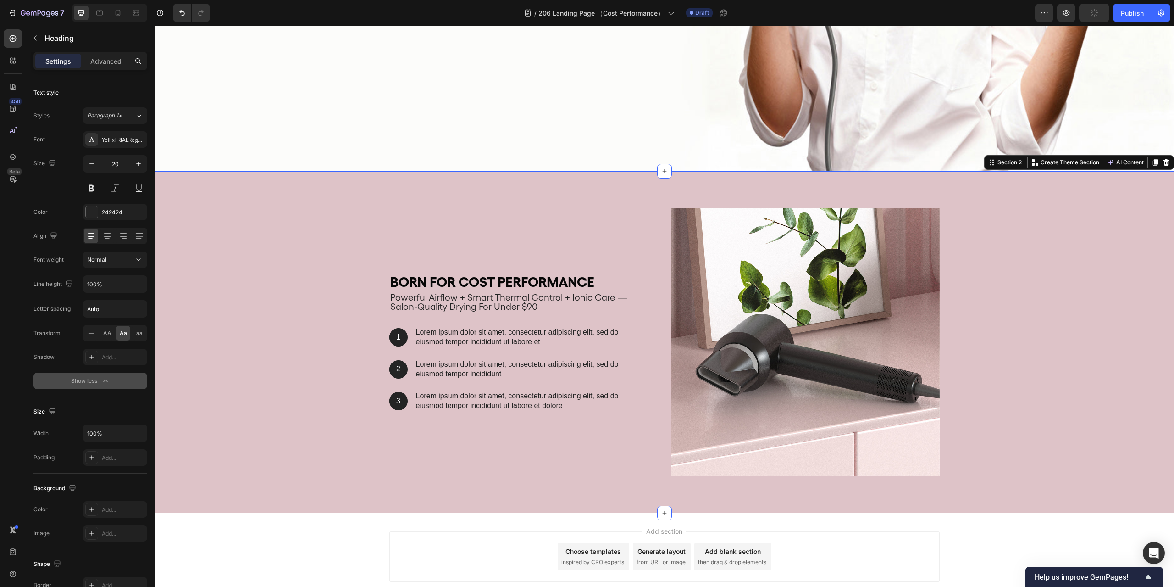
click at [343, 188] on div "Born for Cost Performance Heading powerful airflow + smart thermal control + io…" at bounding box center [665, 342] width 1020 height 342
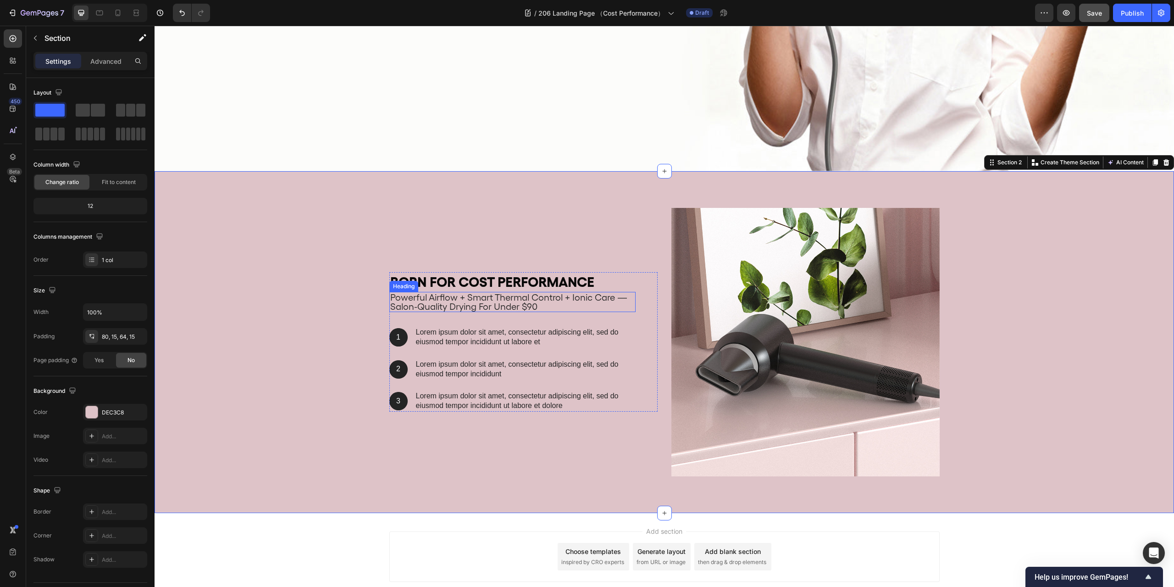
click at [602, 293] on h2 "powerful airflow + smart thermal control + ionic care — salon-quality drying fo…" at bounding box center [512, 302] width 246 height 20
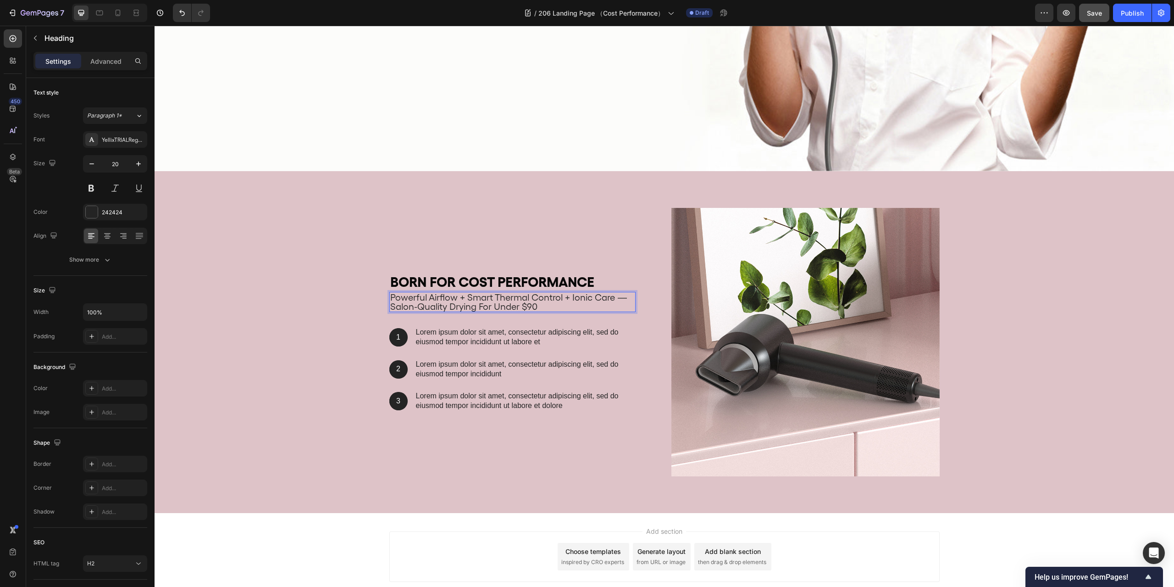
click at [613, 295] on h2 "powerful airflow + smart thermal control + ionic care — salon-quality drying fo…" at bounding box center [512, 302] width 246 height 20
click at [613, 295] on p "powerful airflow + smart thermal control + ionic care — salon-quality drying fo…" at bounding box center [512, 302] width 244 height 18
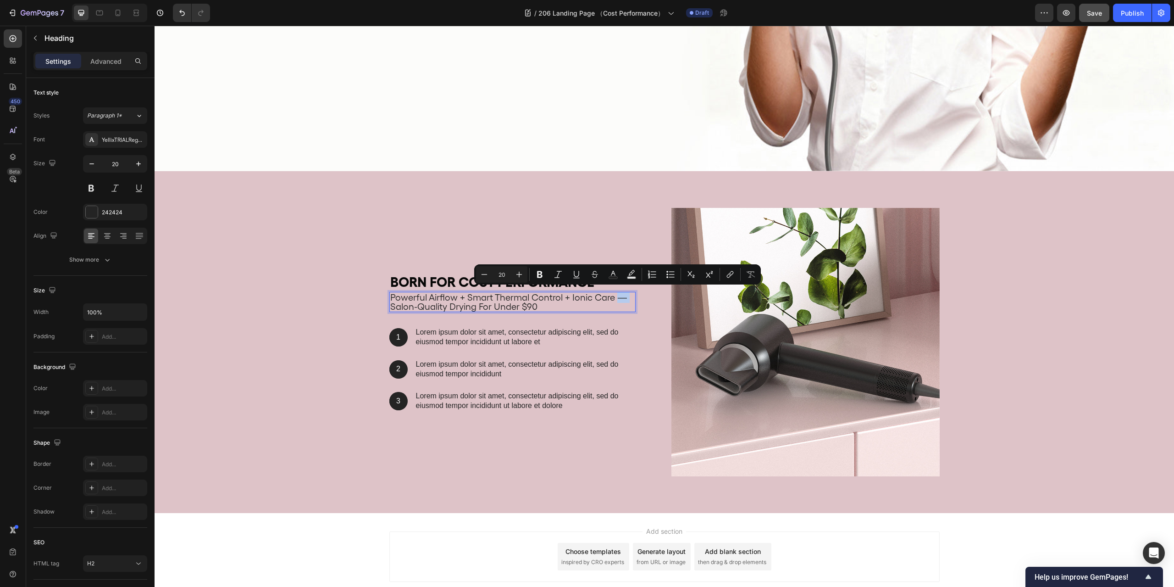
click at [613, 295] on p "powerful airflow + smart thermal control + ionic care — salon-quality drying fo…" at bounding box center [512, 302] width 244 height 18
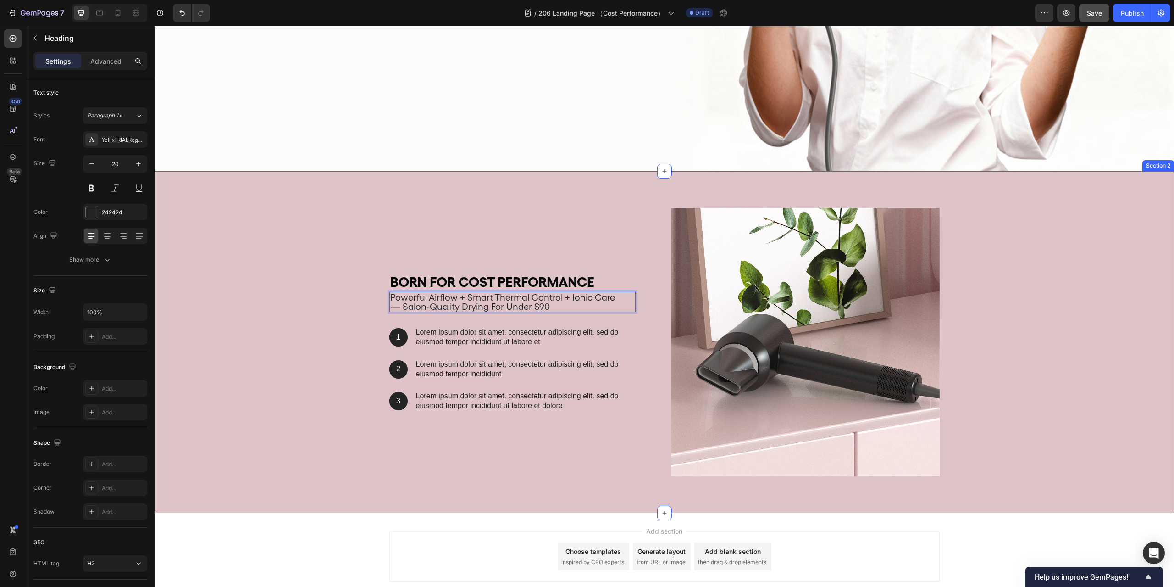
click at [257, 229] on div "Born for Cost Performance Heading powerful airflow + smart thermal control + io…" at bounding box center [664, 346] width 1006 height 276
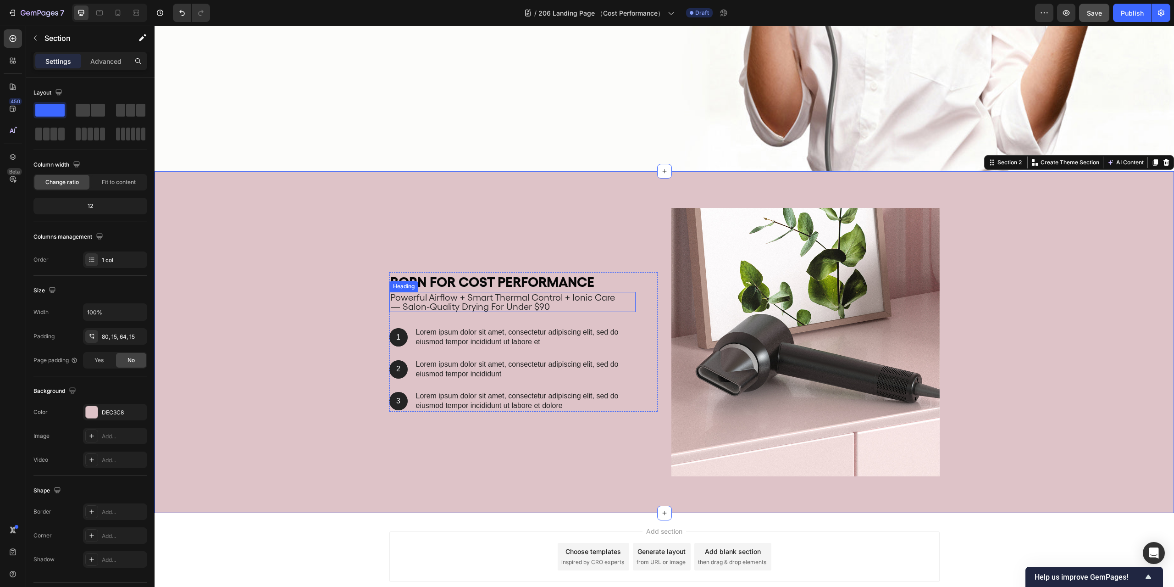
click at [436, 298] on p "powerful airflow + smart thermal control + ionic care — salon-quality drying fo…" at bounding box center [512, 302] width 244 height 18
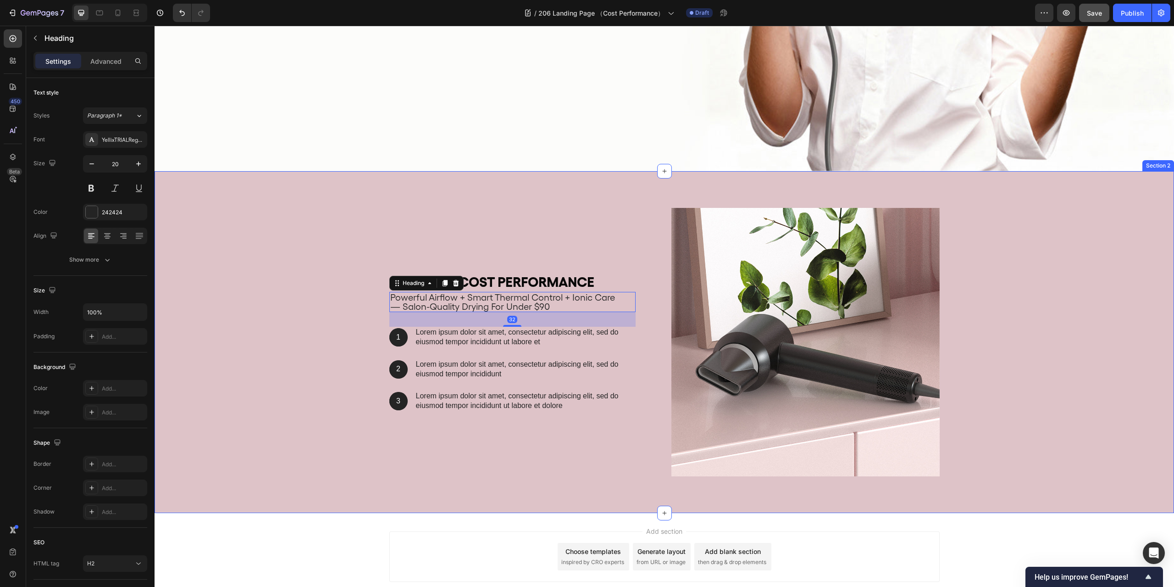
click at [318, 180] on div "Born for Cost Performance Heading powerful airflow + smart thermal control + io…" at bounding box center [665, 342] width 1020 height 342
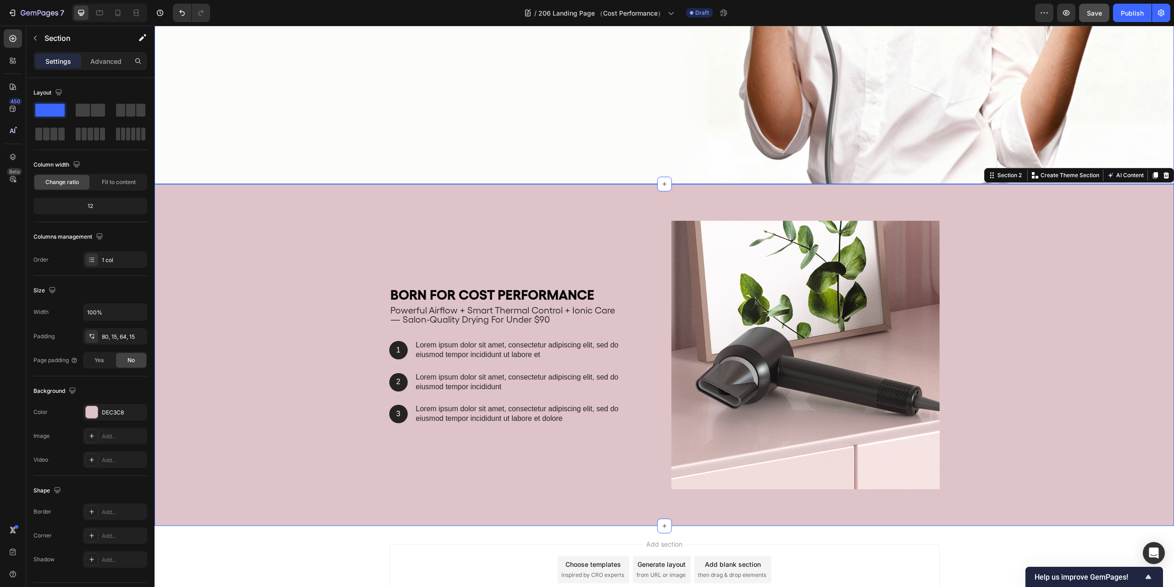
scroll to position [438, 0]
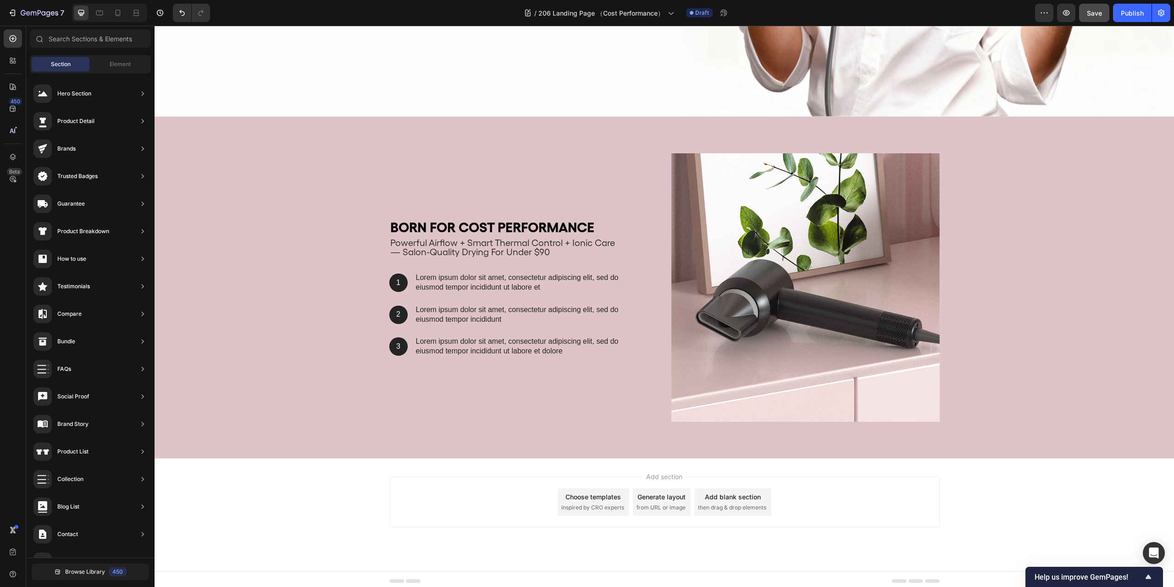
click at [1061, 481] on div "Add section Choose templates inspired by CRO experts Generate layout from URL o…" at bounding box center [665, 514] width 1020 height 113
drag, startPoint x: 1094, startPoint y: 13, endPoint x: 1093, endPoint y: 22, distance: 9.2
click at [1094, 13] on span "Save" at bounding box center [1094, 13] width 15 height 8
click at [1111, 484] on div "Add section Choose templates inspired by CRO experts Generate layout from URL o…" at bounding box center [665, 514] width 1020 height 113
click at [1128, 483] on div "Add section Choose templates inspired by CRO experts Generate layout from URL o…" at bounding box center [665, 514] width 1020 height 113
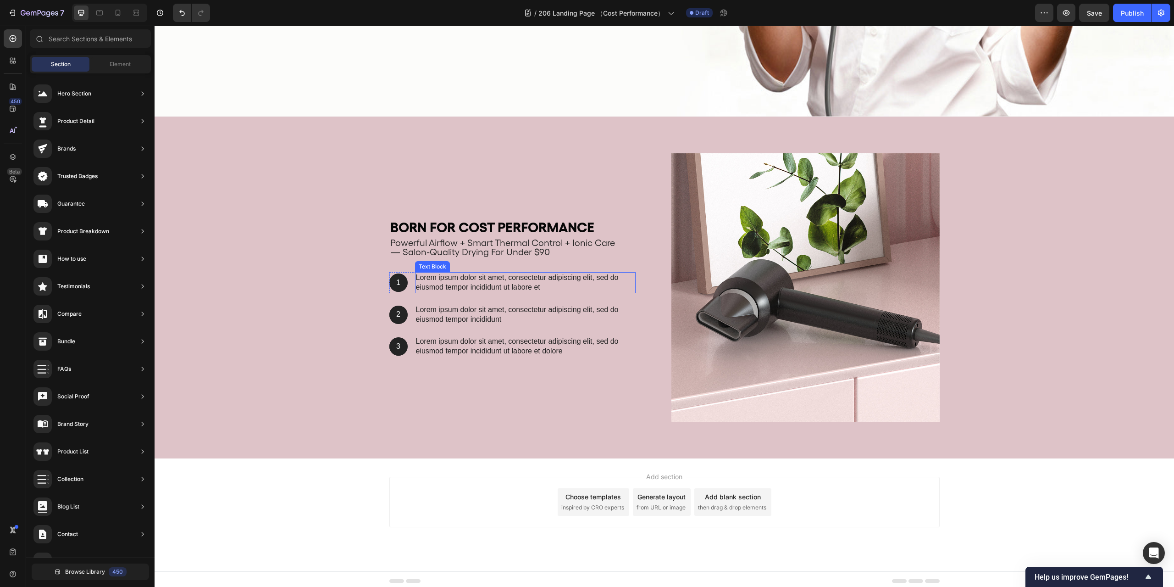
click at [459, 274] on p "Lorem ipsum dolor sit amet, consectetur adipiscing elit, sed do eiusmod tempor …" at bounding box center [525, 282] width 219 height 19
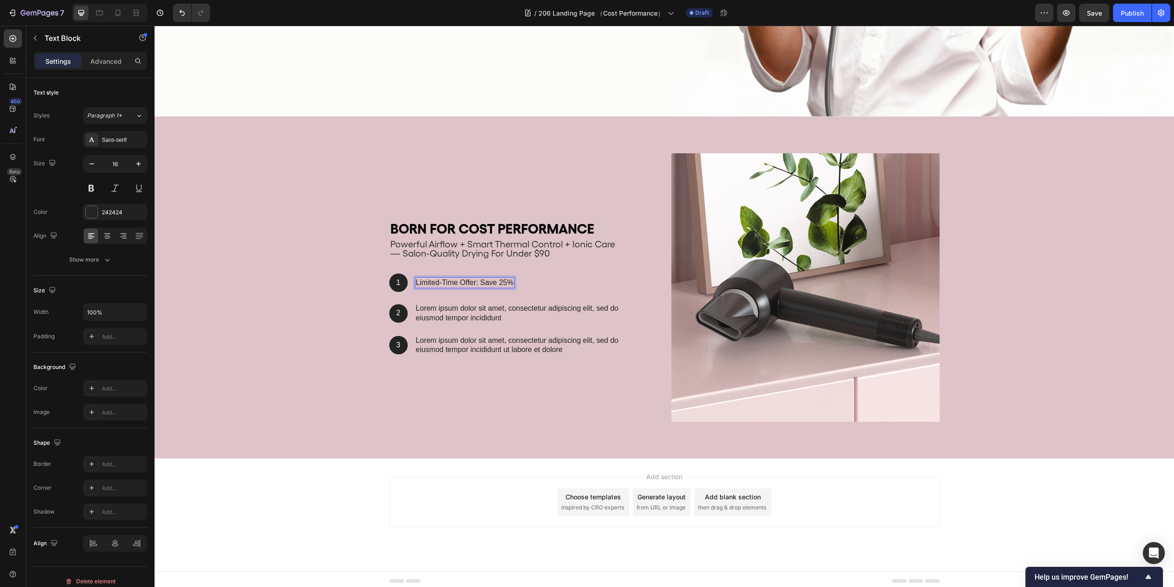
click at [1058, 472] on div "Add section Choose templates inspired by CRO experts Generate layout from URL o…" at bounding box center [665, 514] width 1020 height 113
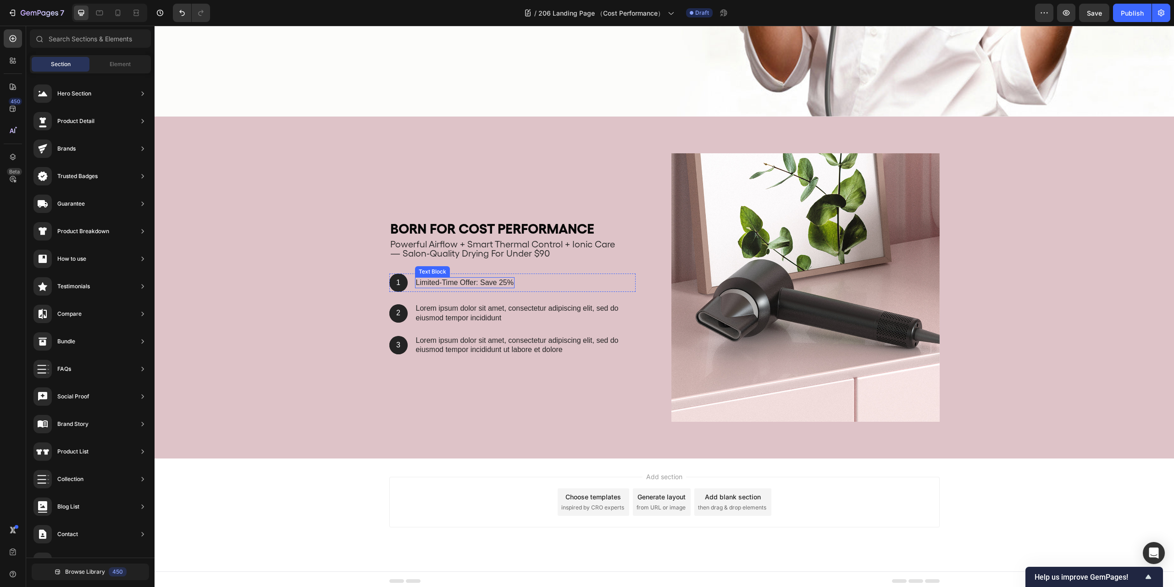
click at [494, 278] on p "Limited-Time Offer: Save 25%" at bounding box center [465, 283] width 98 height 10
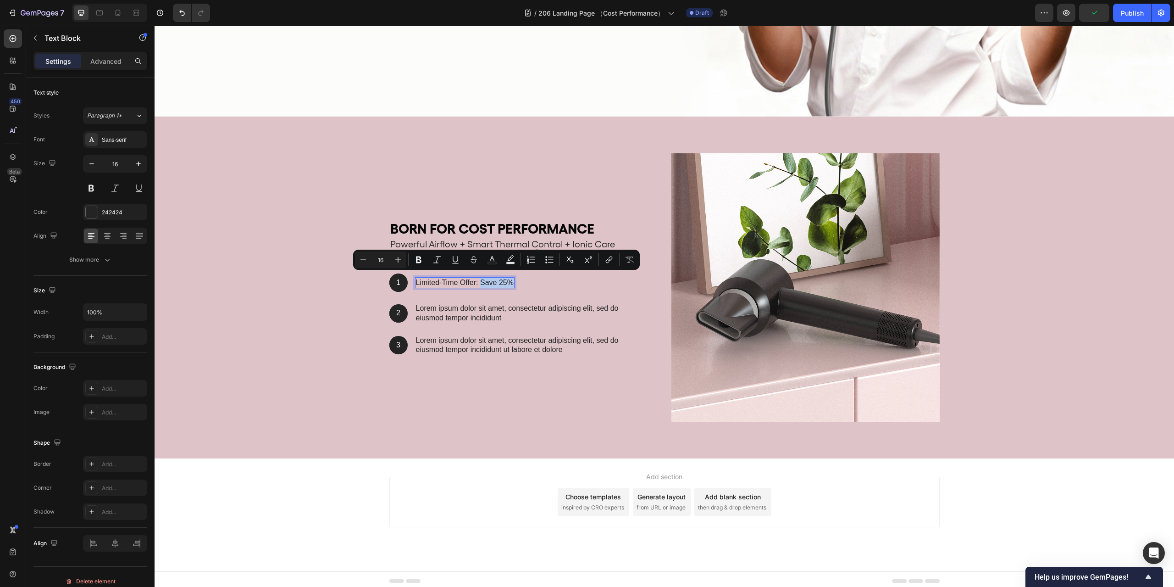
drag, startPoint x: 482, startPoint y: 280, endPoint x: 516, endPoint y: 280, distance: 33.9
click at [516, 280] on div "1 Text Block Hero Banner Limited-Time Offer: Save 25% Text Block 0 Row" at bounding box center [512, 282] width 246 height 18
click at [401, 262] on icon "Editor contextual toolbar" at bounding box center [398, 259] width 9 height 9
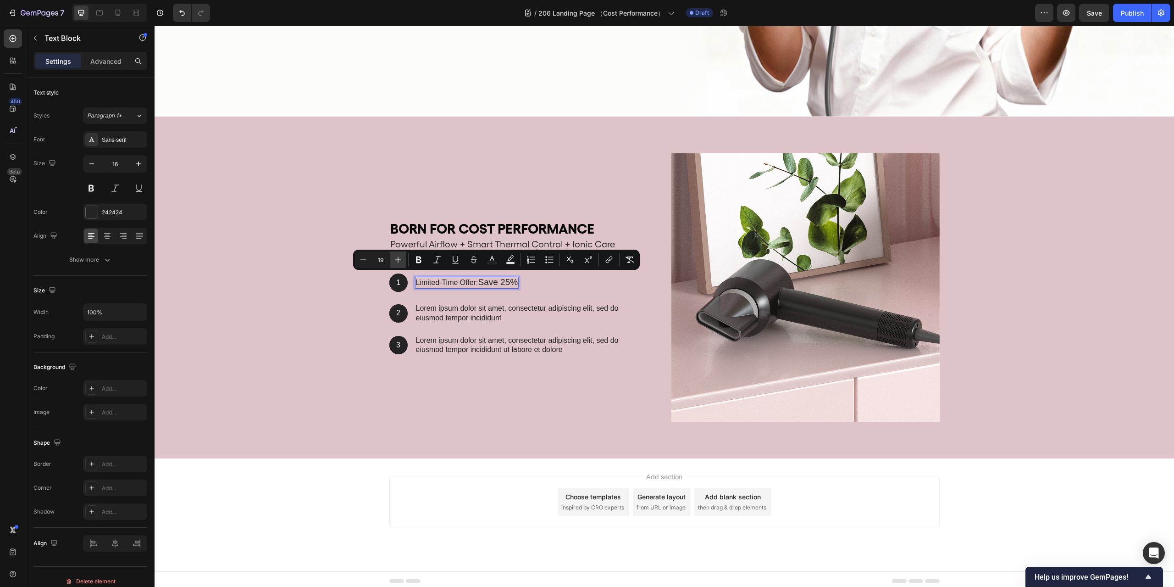
click at [401, 262] on icon "Editor contextual toolbar" at bounding box center [398, 259] width 9 height 9
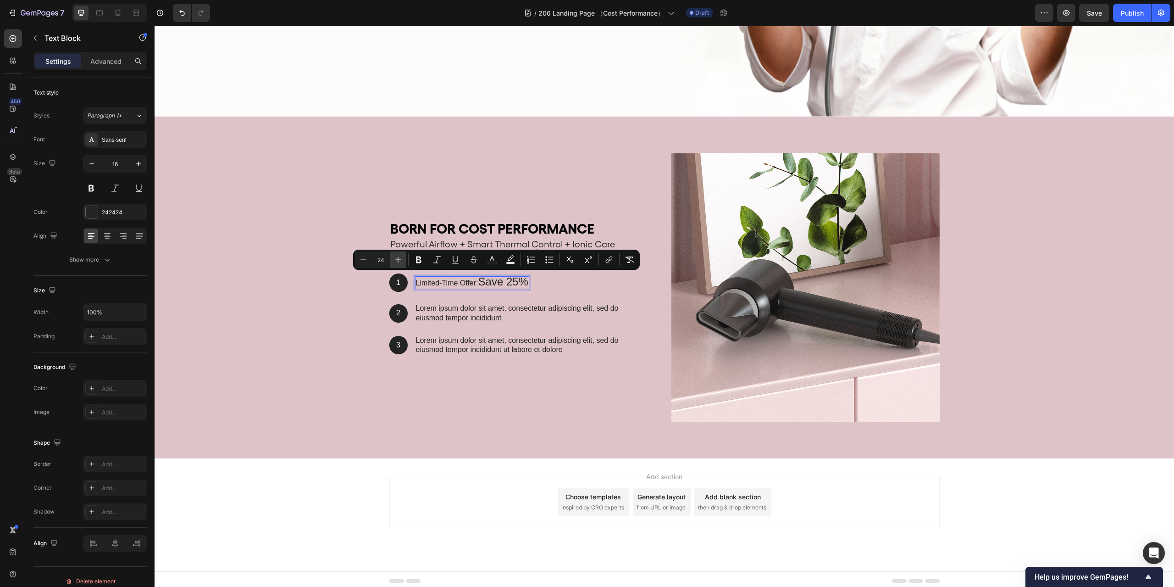
click at [401, 262] on icon "Editor contextual toolbar" at bounding box center [398, 259] width 9 height 9
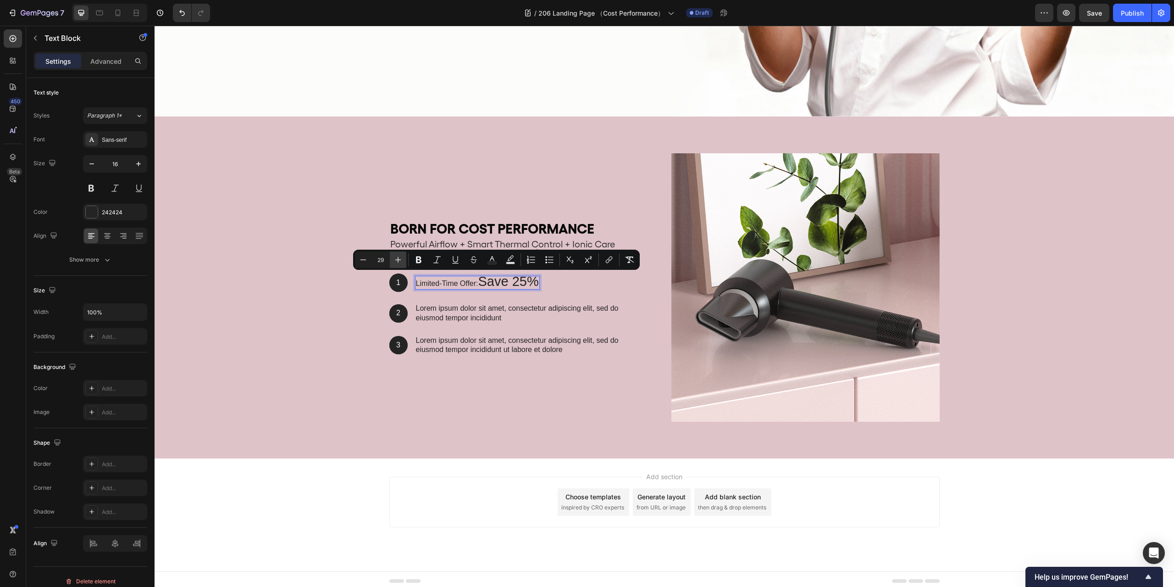
click at [401, 262] on icon "Editor contextual toolbar" at bounding box center [398, 259] width 9 height 9
type input "30"
click at [577, 289] on div "Born for Cost Performance Heading powerful airflow + smart thermal control + io…" at bounding box center [512, 287] width 246 height 137
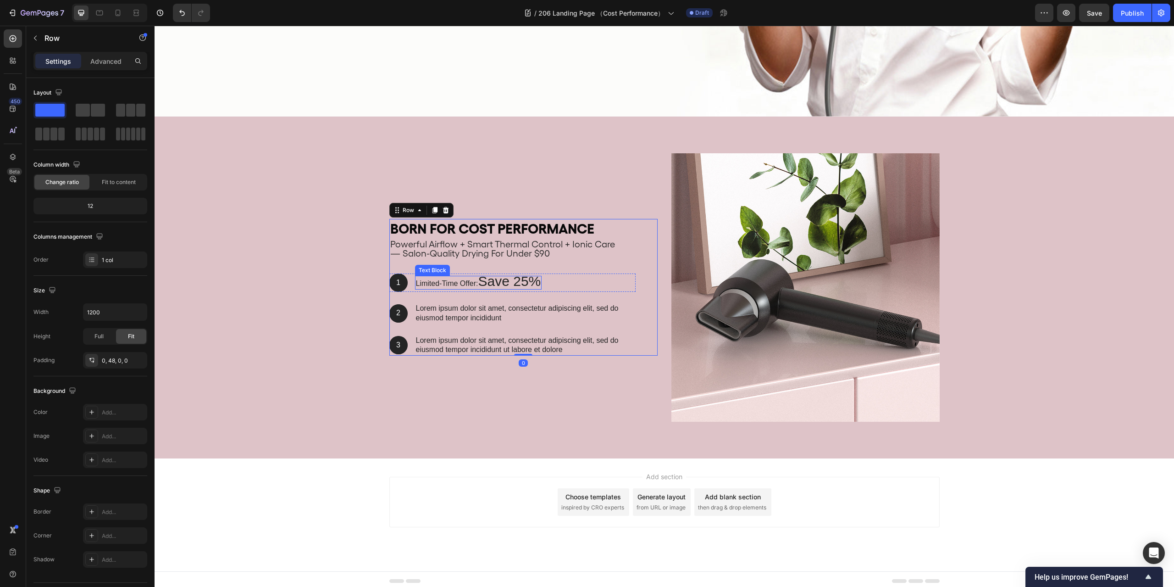
click at [521, 279] on span "Save 25%" at bounding box center [509, 280] width 63 height 15
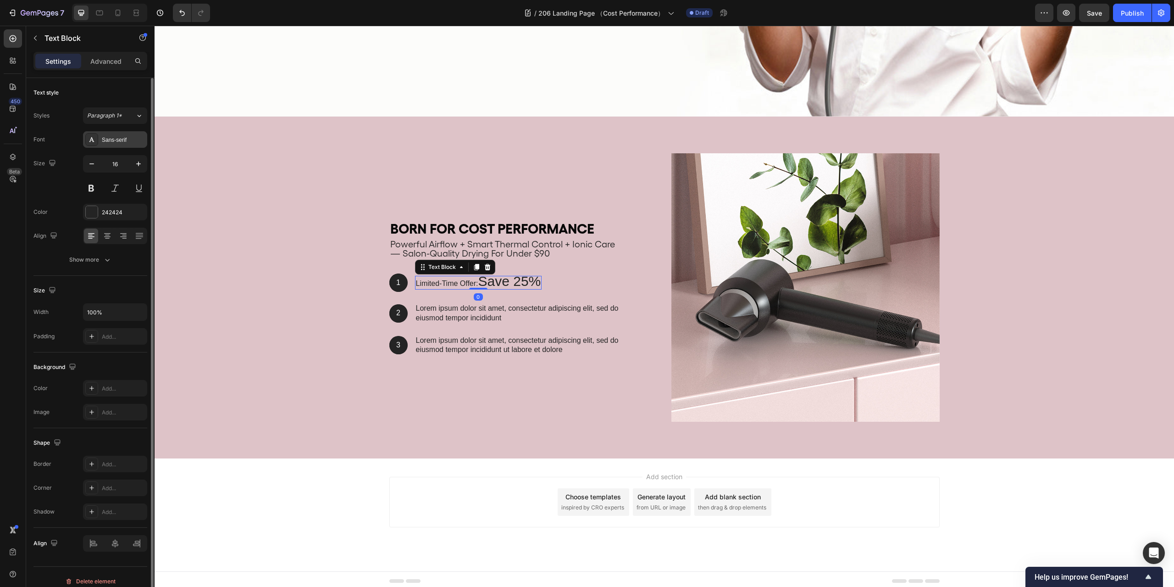
click at [124, 137] on div "Sans-serif" at bounding box center [123, 140] width 43 height 8
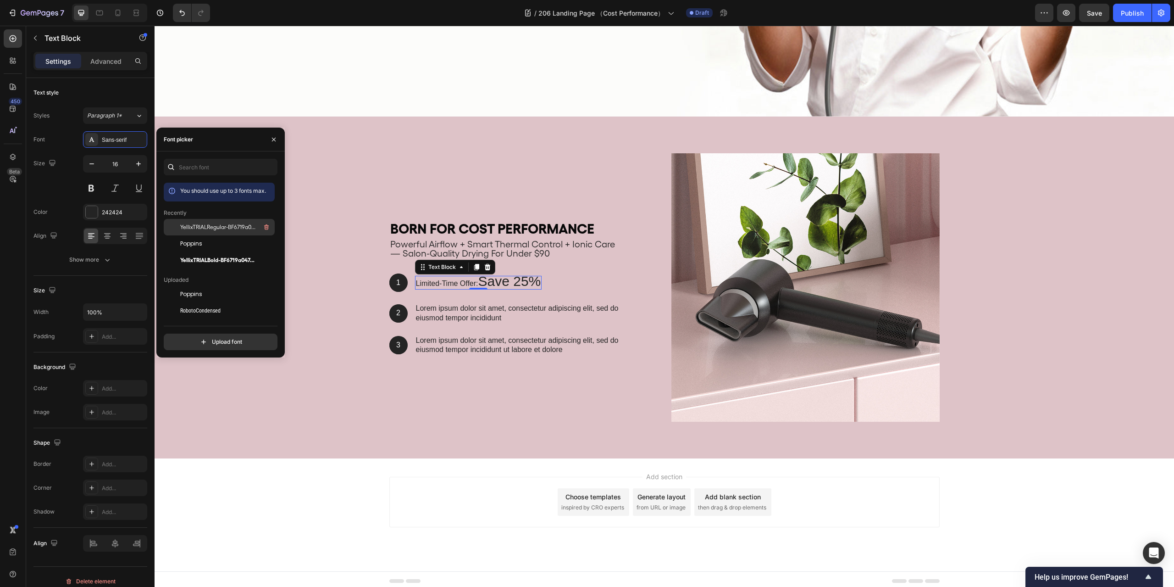
click at [225, 225] on span "YellixTRIALRegular-BF6719a047e6e10" at bounding box center [218, 227] width 76 height 8
click at [367, 153] on div "Born for Cost Performance Heading powerful airflow + smart thermal control + io…" at bounding box center [664, 291] width 1006 height 276
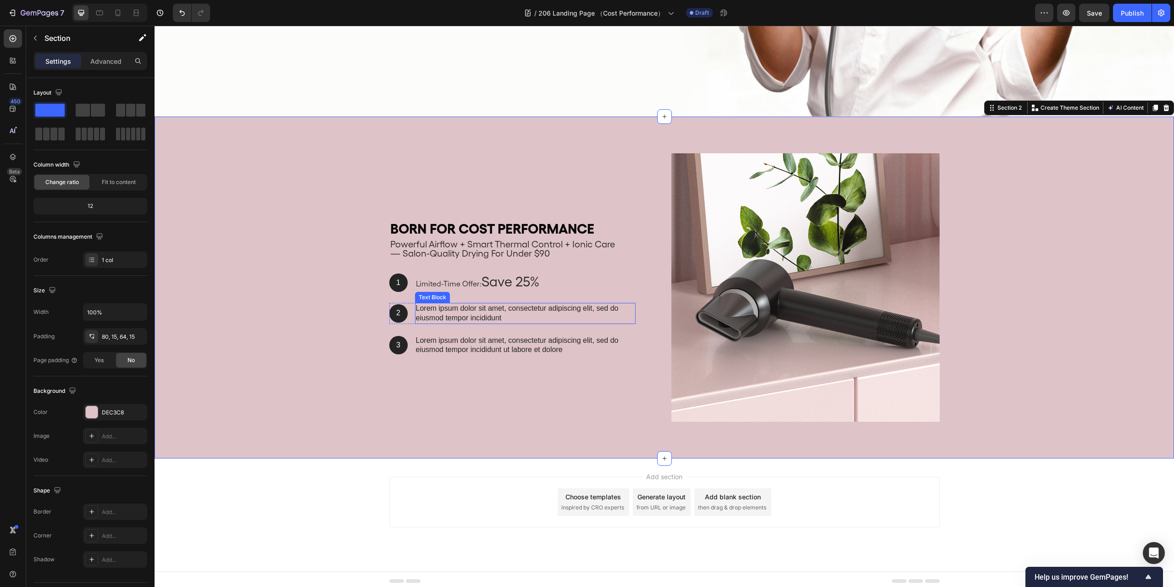
click at [455, 307] on p "Lorem ipsum dolor sit amet, consectetur adipiscing elit, sed do eiusmod tempor …" at bounding box center [525, 313] width 219 height 19
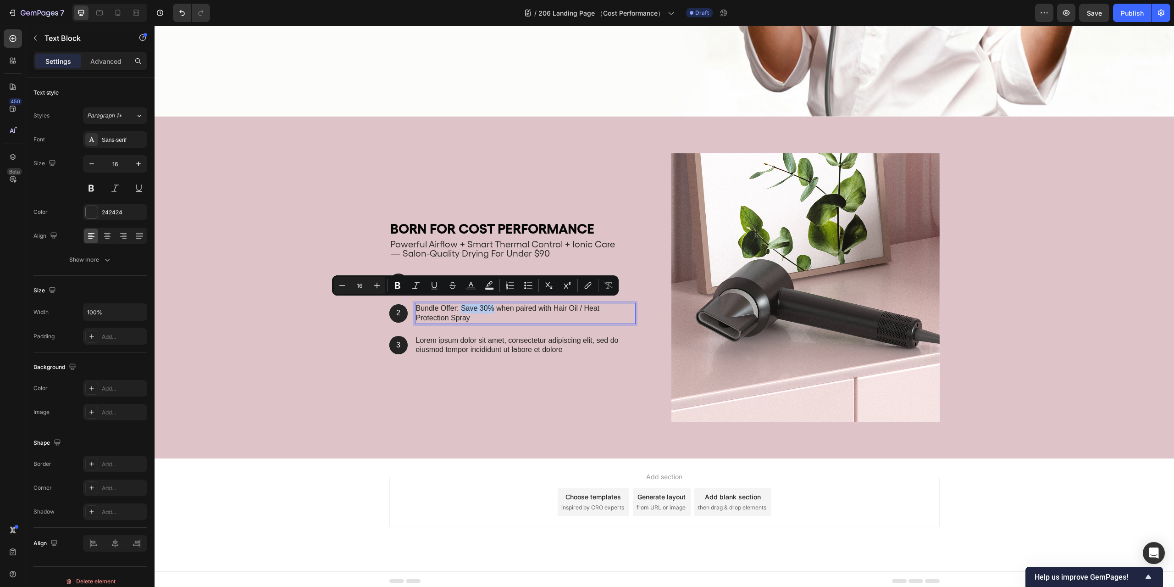
drag, startPoint x: 460, startPoint y: 306, endPoint x: 491, endPoint y: 306, distance: 31.2
click at [491, 306] on p "Bundle Offer: Save 30% when paired with Hair Oil / Heat Protection Spray" at bounding box center [525, 313] width 219 height 19
click at [362, 288] on input "16" at bounding box center [359, 285] width 18 height 11
type input "30"
click at [610, 386] on div "Born for Cost Performance Heading powerful airflow + smart thermal control + io…" at bounding box center [523, 287] width 268 height 268
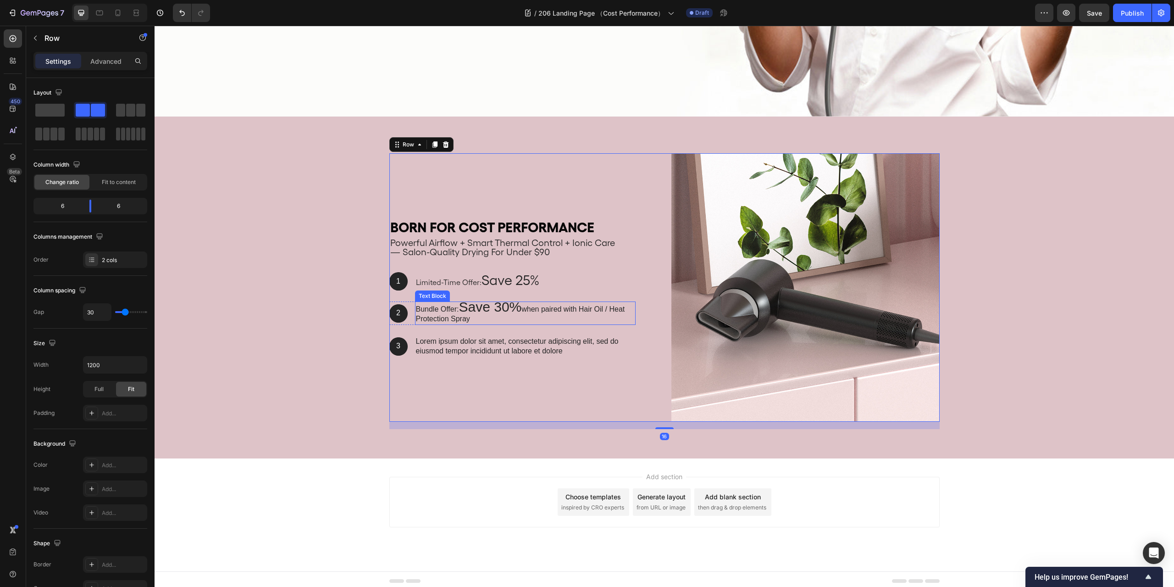
click at [524, 311] on p "Bundle Offer: Save 30% when paired with Hair Oil / Heat Protection Spray" at bounding box center [525, 313] width 219 height 22
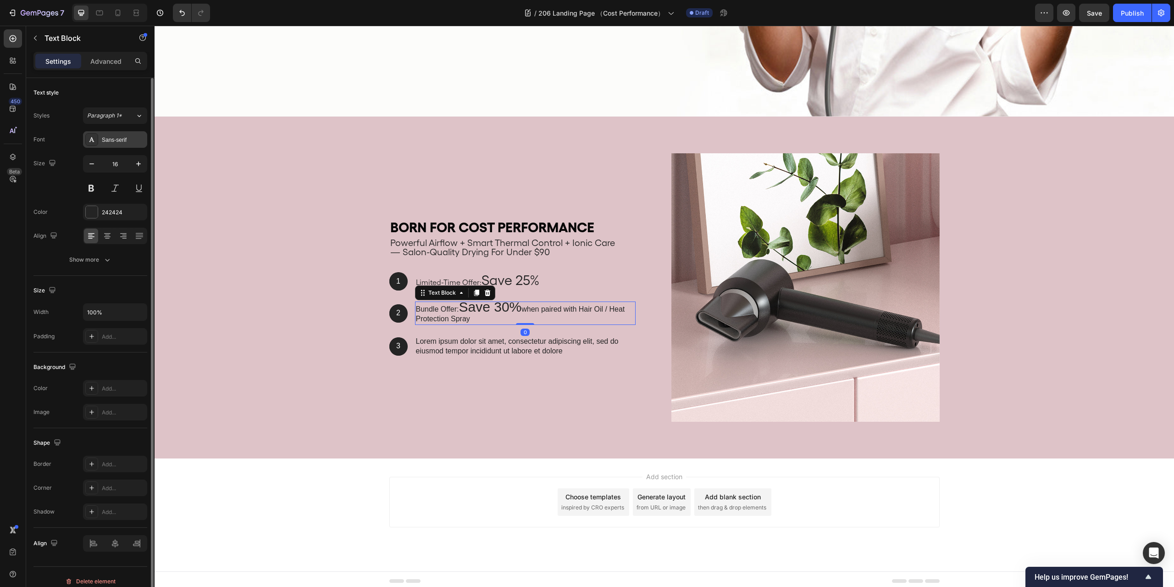
click at [111, 137] on div "Sans-serif" at bounding box center [123, 140] width 43 height 8
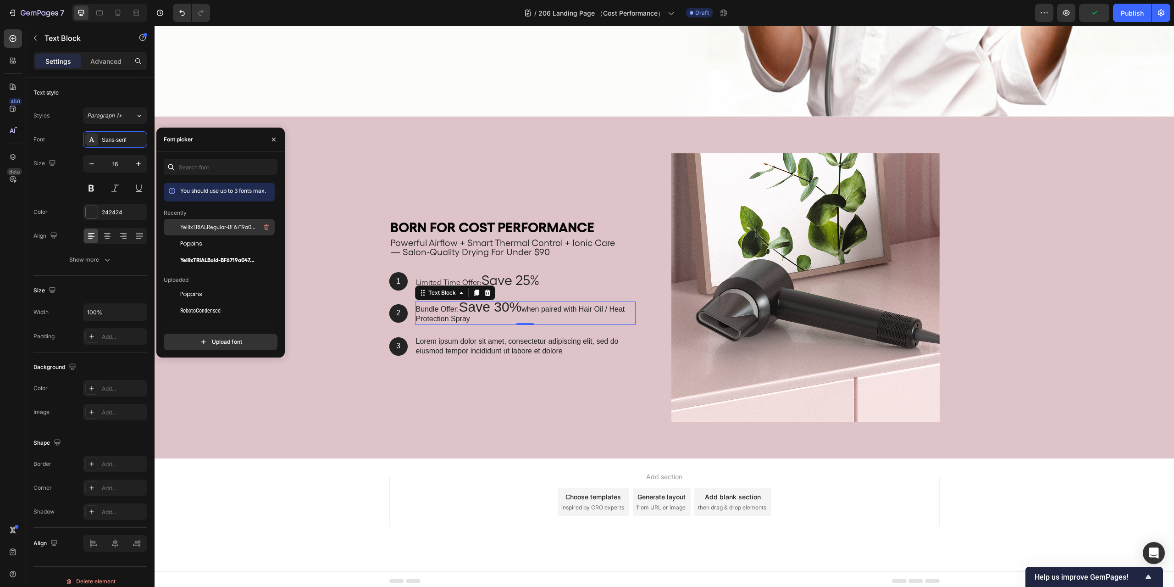
click at [217, 228] on span "YellixTRIALRegular-BF6719a047e6e10" at bounding box center [218, 227] width 76 height 8
click at [1033, 498] on div "Add section Choose templates inspired by CRO experts Generate layout from URL o…" at bounding box center [665, 514] width 1020 height 113
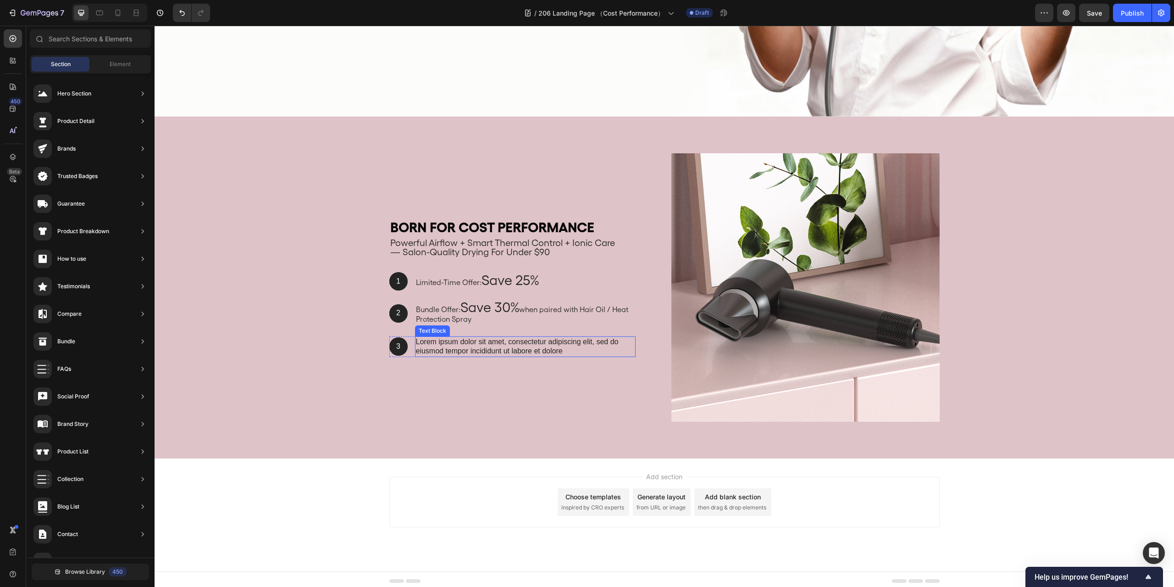
click at [483, 346] on p "Lorem ipsum dolor sit amet, consectetur adipiscing elit, sed do eiusmod tempor …" at bounding box center [525, 346] width 219 height 19
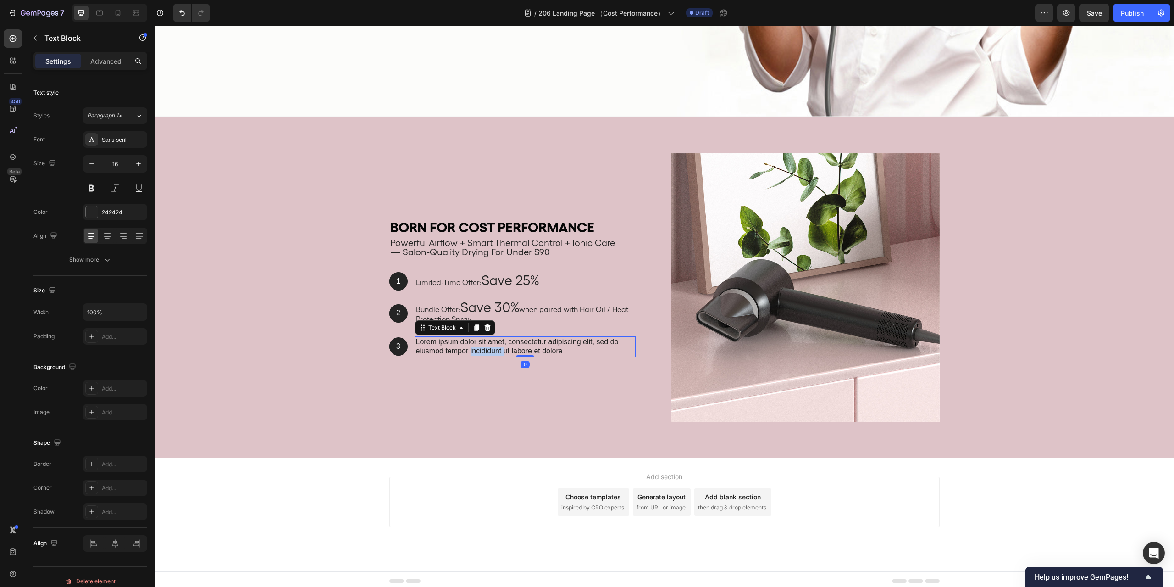
click at [483, 346] on p "Lorem ipsum dolor sit amet, consectetur adipiscing elit, sed do eiusmod tempor …" at bounding box center [525, 346] width 219 height 19
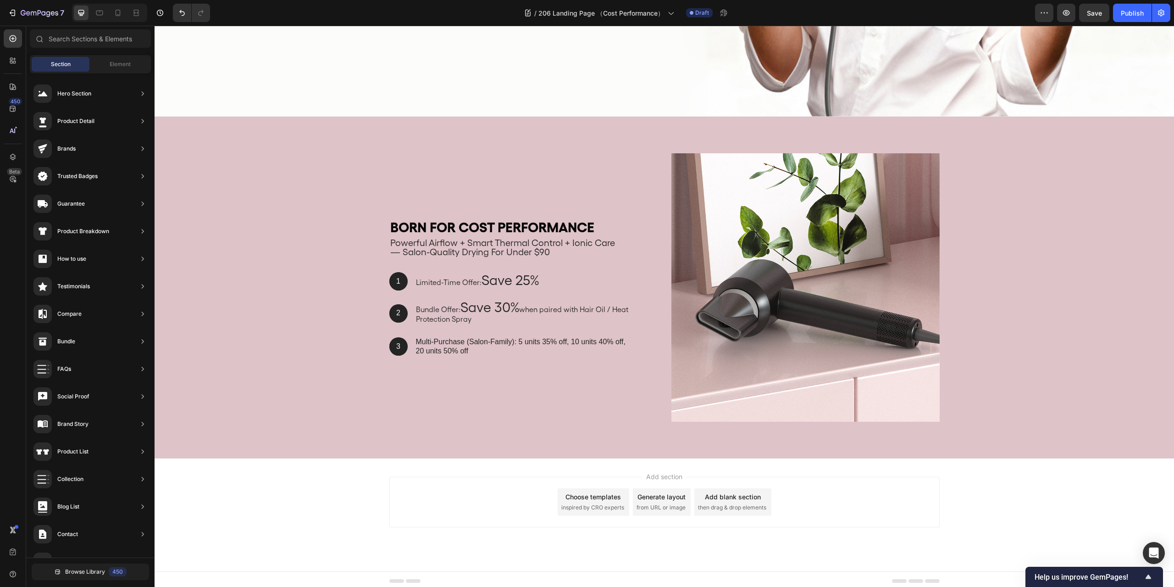
click at [1011, 498] on div "Add section Choose templates inspired by CRO experts Generate layout from URL o…" at bounding box center [665, 514] width 1020 height 113
click at [482, 341] on p "Multi-Purchase (Salon-Family): 5 units 35% off, 10 units 40% off, 20 units 50% …" at bounding box center [525, 346] width 219 height 19
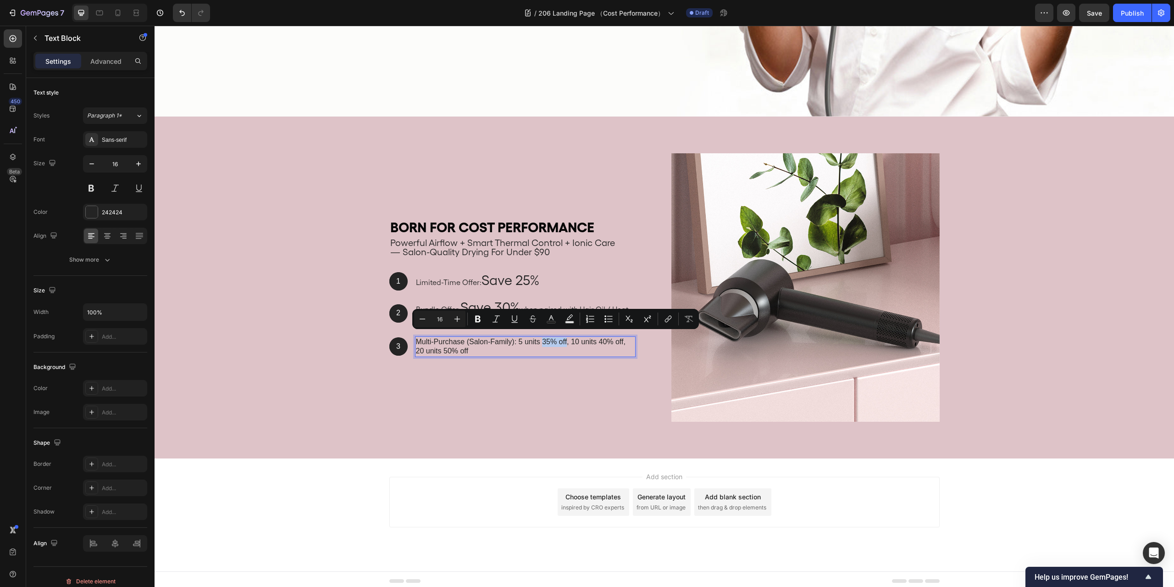
drag, startPoint x: 544, startPoint y: 339, endPoint x: 568, endPoint y: 341, distance: 23.9
click at [568, 341] on p "Multi-Purchase (Salon-Family): 5 units 35% off, 10 units 40% off, 20 units 50% …" at bounding box center [525, 346] width 219 height 19
click at [443, 317] on input "16" at bounding box center [440, 318] width 18 height 11
click at [450, 318] on button "Plus" at bounding box center [457, 319] width 17 height 17
click at [439, 318] on input "21" at bounding box center [440, 318] width 18 height 11
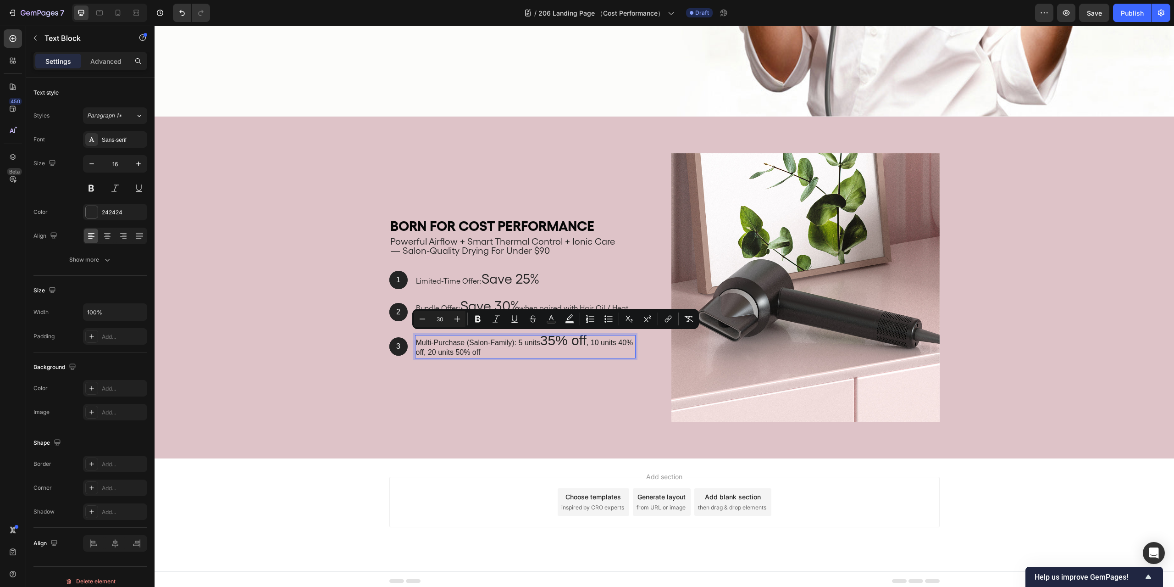
type input "16"
click at [418, 349] on p "Multi-Purchase (Salon-Family): 5 units 35% off , 10 units 40% off, 20 units 50%…" at bounding box center [525, 347] width 219 height 22
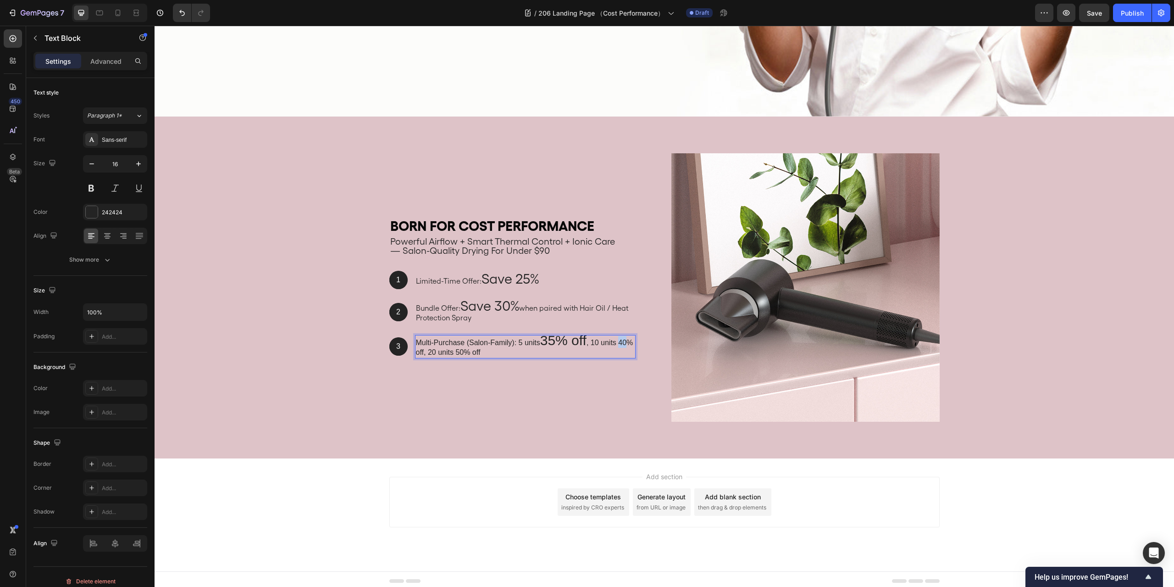
click at [418, 349] on p "Multi-Purchase (Salon-Family): 5 units 35% off , 10 units 40% off, 20 units 50%…" at bounding box center [525, 347] width 219 height 22
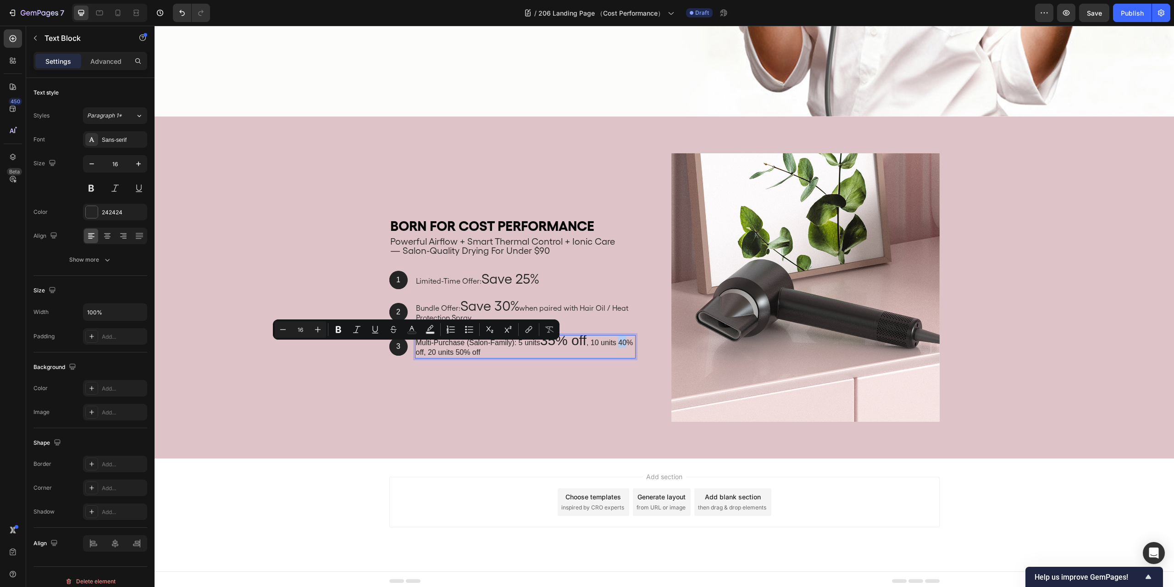
click at [416, 351] on p "Multi-Purchase (Salon-Family): 5 units 35% off , 10 units 40% off, 20 units 50%…" at bounding box center [525, 347] width 219 height 22
drag, startPoint x: 413, startPoint y: 350, endPoint x: 437, endPoint y: 350, distance: 23.4
click at [437, 350] on p "Multi-Purchase (Salon-Family): 5 units 35% off , 10 units 40% off, 20 units 50%…" at bounding box center [525, 347] width 219 height 22
click at [312, 328] on input "16" at bounding box center [309, 329] width 18 height 11
type input "30"
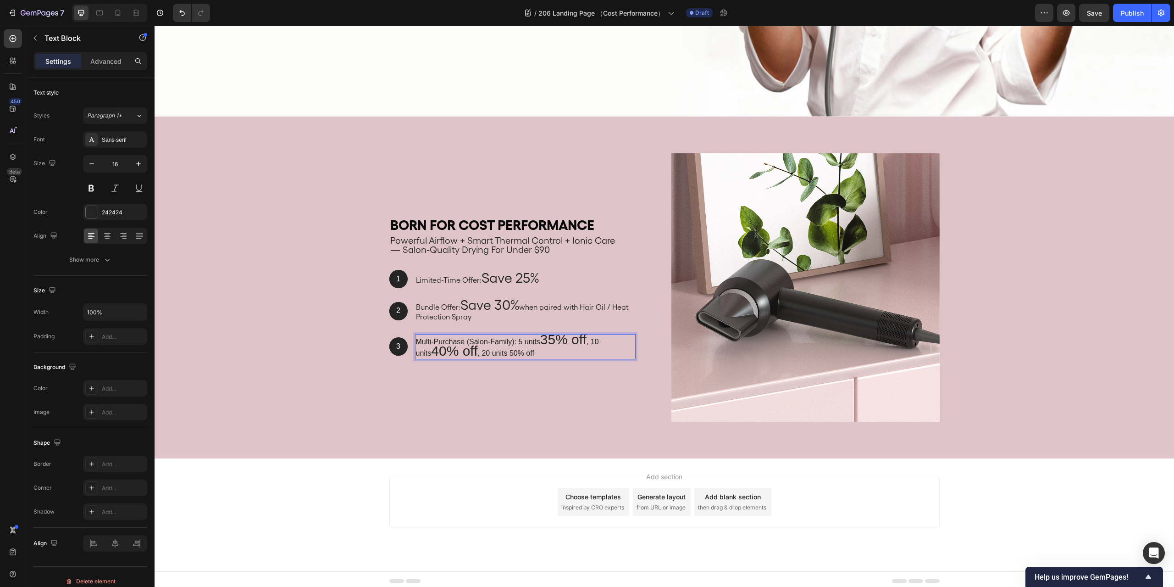
click at [506, 351] on p "Multi-Purchase (Salon-Family): 5 units 35% off , 10 units 40% off , 20 units 50…" at bounding box center [525, 347] width 219 height 24
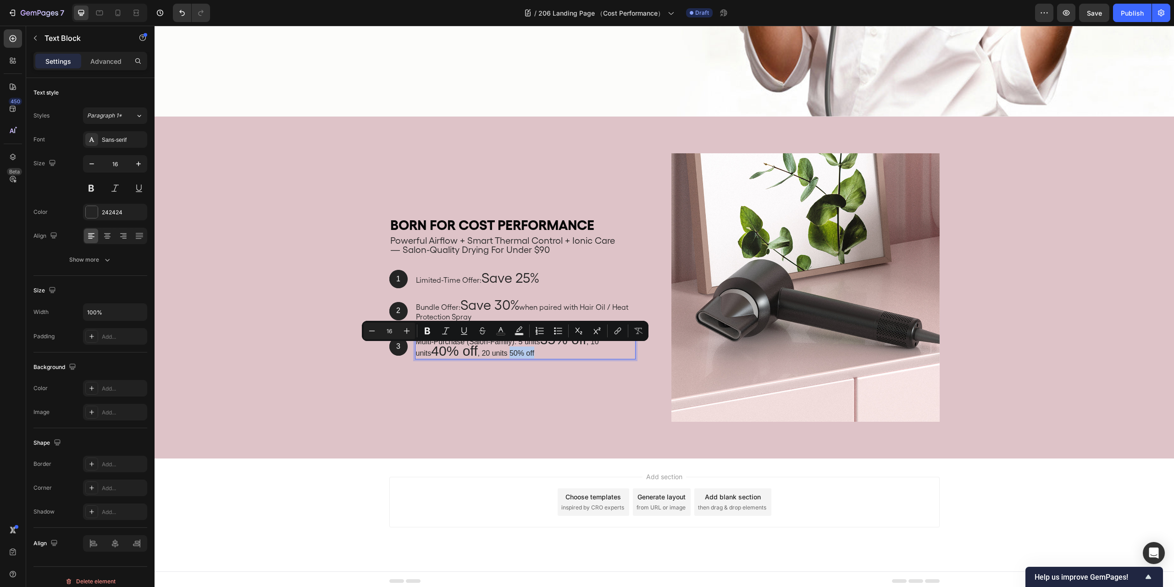
drag, startPoint x: 494, startPoint y: 351, endPoint x: 522, endPoint y: 352, distance: 28.5
click at [522, 352] on p "Multi-Purchase (Salon-Family): 5 units 35% off , 10 units 40% off , 20 units 50…" at bounding box center [525, 347] width 219 height 24
click at [390, 332] on input "16" at bounding box center [389, 330] width 18 height 11
type input "30"
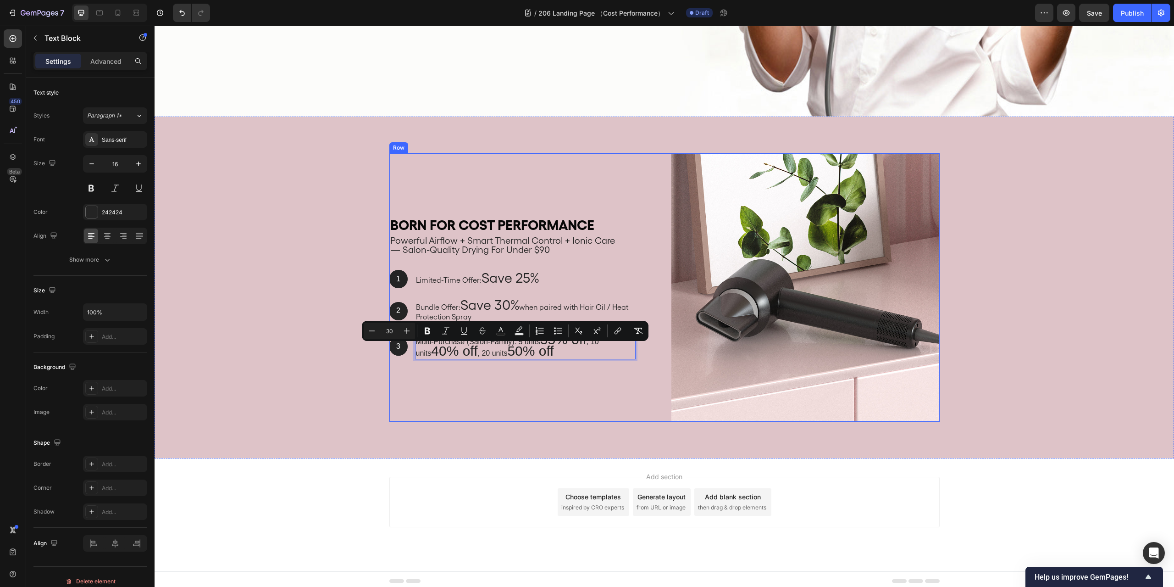
click at [583, 383] on div "Born for Cost Performance Heading powerful airflow + smart thermal control + io…" at bounding box center [523, 287] width 268 height 268
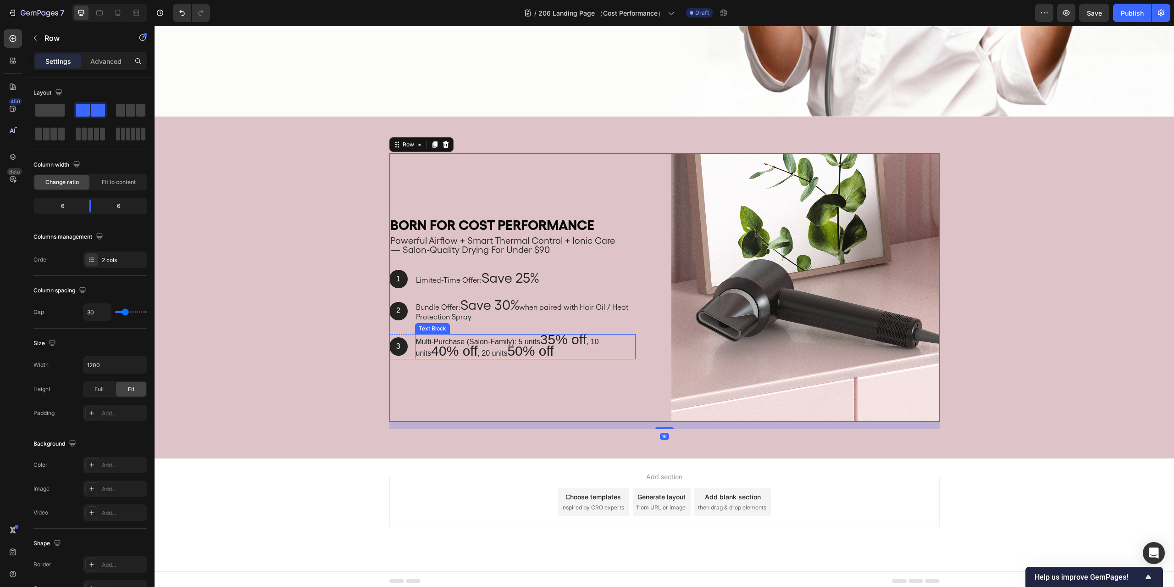
click at [544, 342] on span "35% off" at bounding box center [563, 339] width 46 height 15
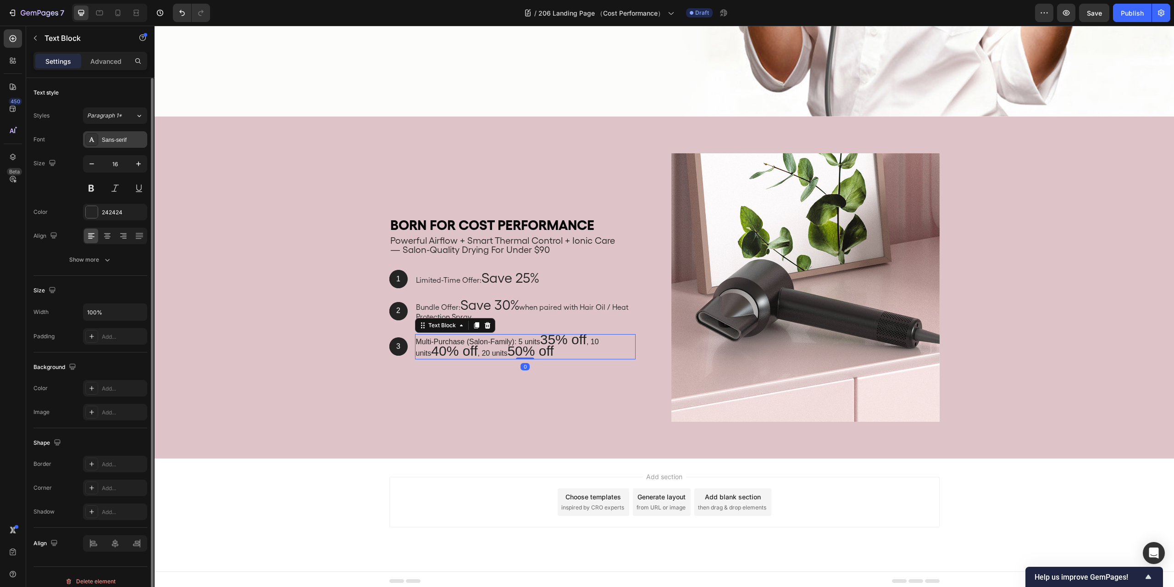
click at [119, 142] on div "Sans-serif" at bounding box center [123, 140] width 43 height 8
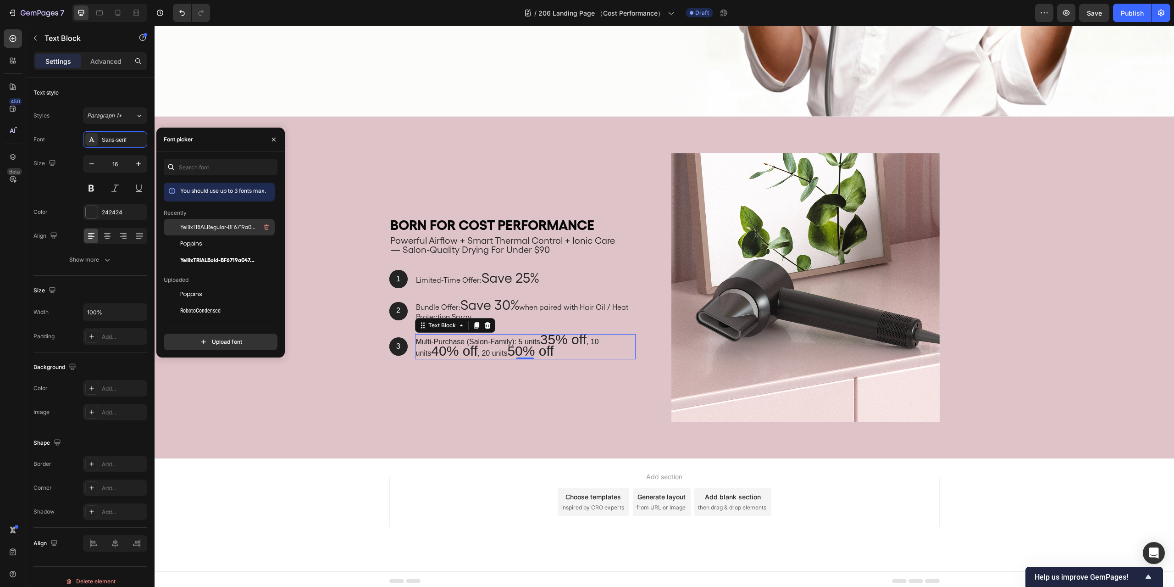
click at [211, 223] on span "YellixTRIALRegular-BF6719a047e6e10" at bounding box center [218, 227] width 76 height 8
click at [1006, 477] on div "Add section Choose templates inspired by CRO experts Generate layout from URL o…" at bounding box center [665, 514] width 1020 height 113
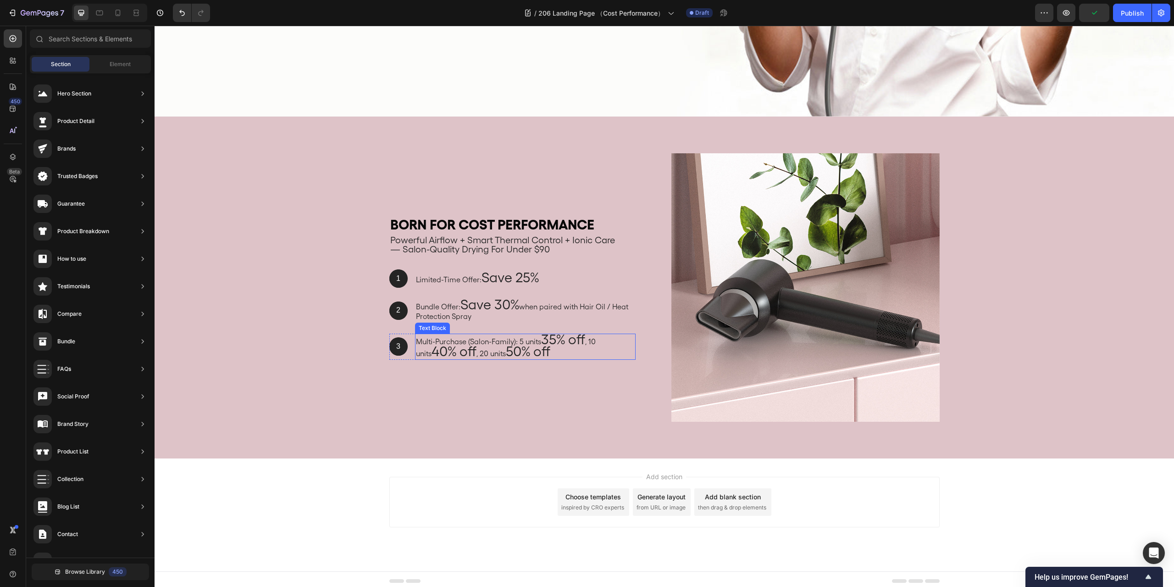
click at [451, 336] on p "Multi-Purchase (Salon-Family): 5 units 35% off , 10 units 40% off , 20 units 50…" at bounding box center [525, 346] width 219 height 25
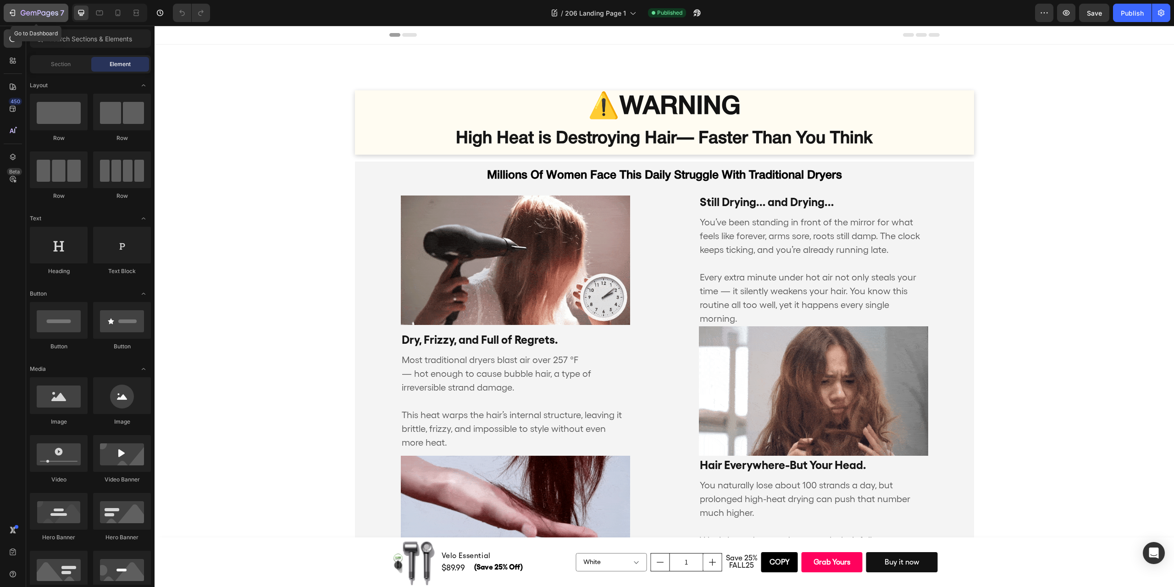
click at [18, 12] on div "7" at bounding box center [36, 12] width 56 height 11
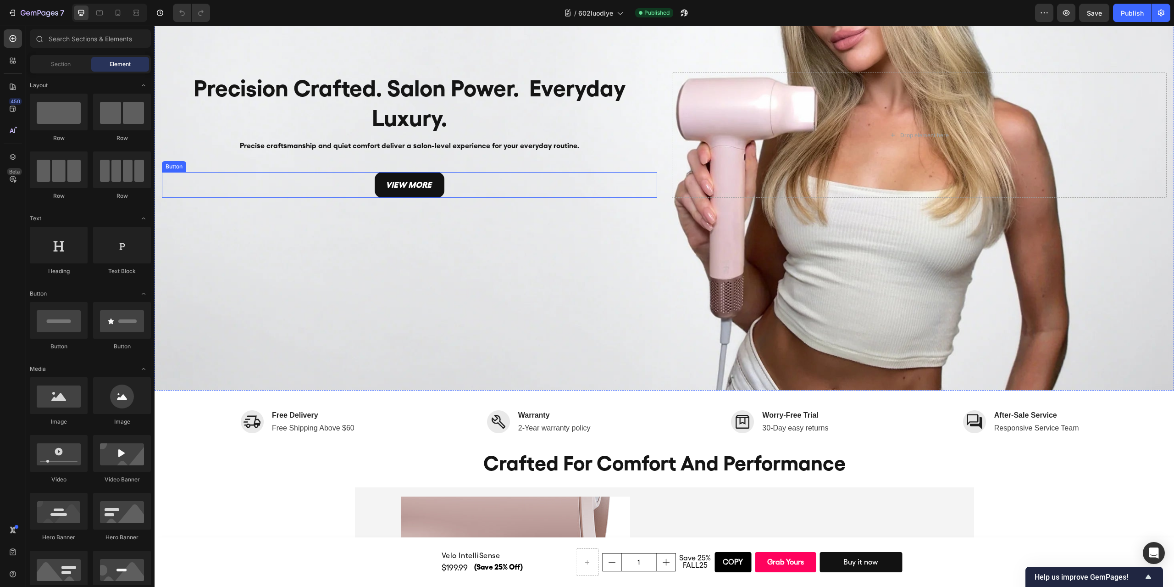
scroll to position [138, 0]
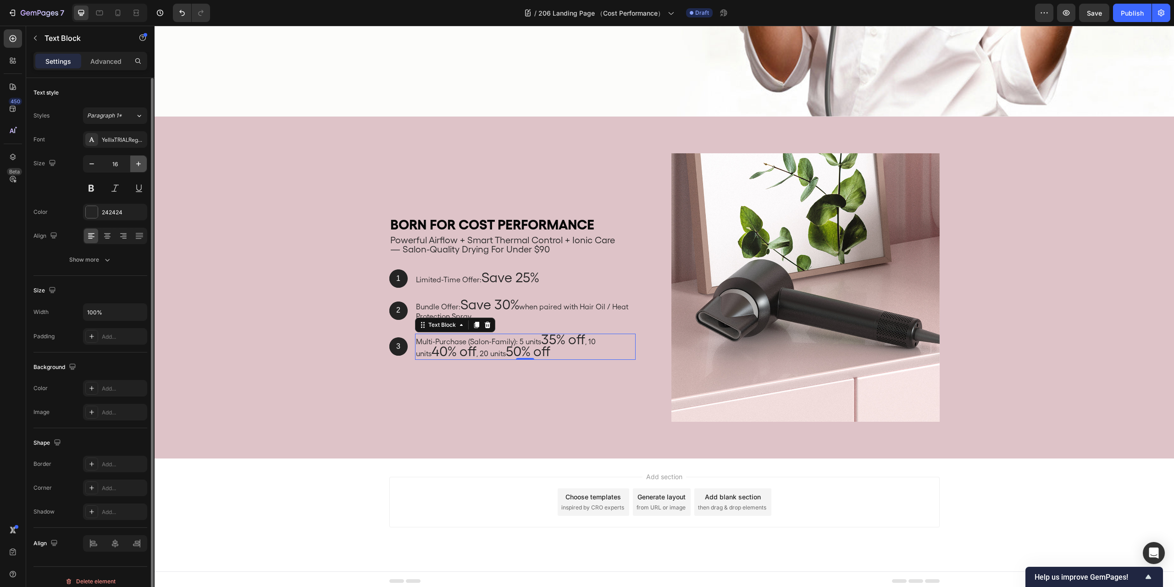
click at [140, 166] on icon "button" at bounding box center [138, 163] width 9 height 9
click at [120, 164] on input "17" at bounding box center [115, 164] width 30 height 17
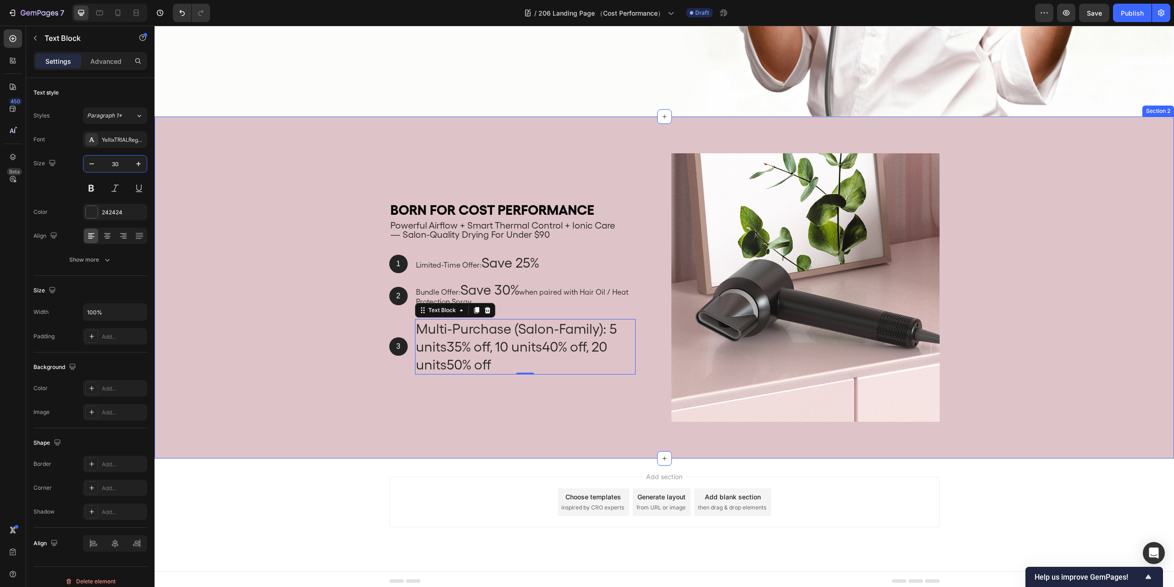
type input "3"
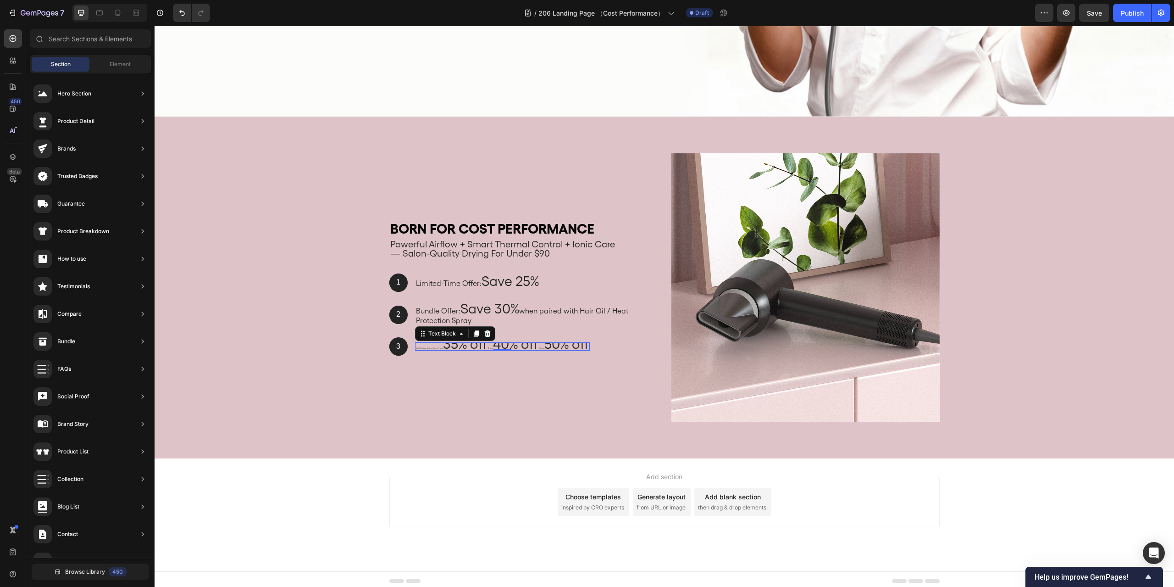
click at [1006, 497] on div "Add section Choose templates inspired by CRO experts Generate layout from URL o…" at bounding box center [665, 514] width 1020 height 113
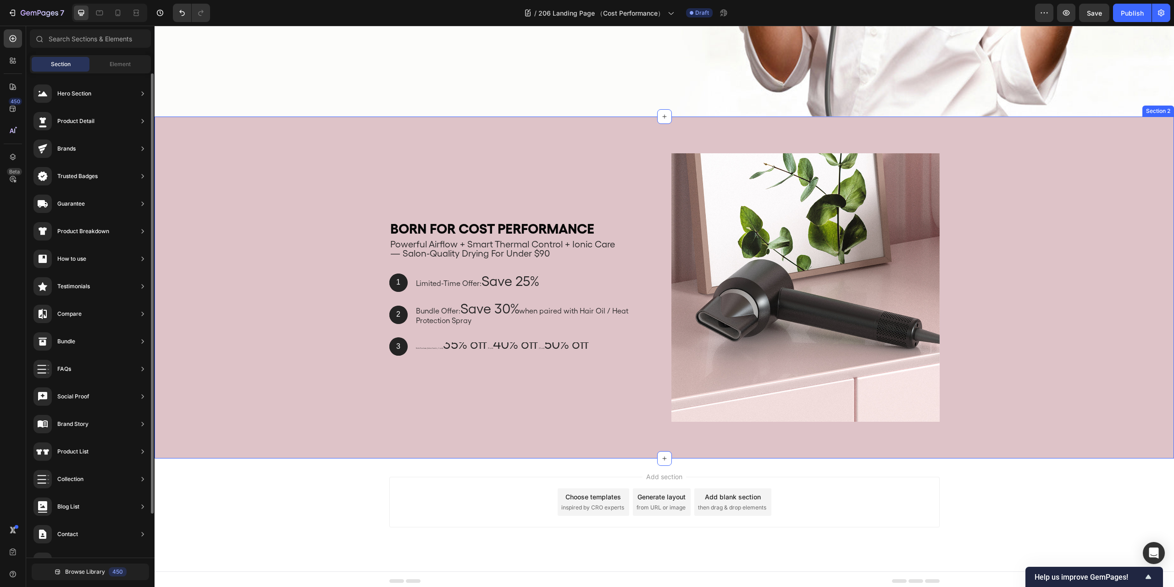
scroll to position [197, 0]
click at [186, 8] on icon "Undo/Redo" at bounding box center [182, 12] width 9 height 9
click at [182, 16] on icon "Undo/Redo" at bounding box center [182, 12] width 9 height 9
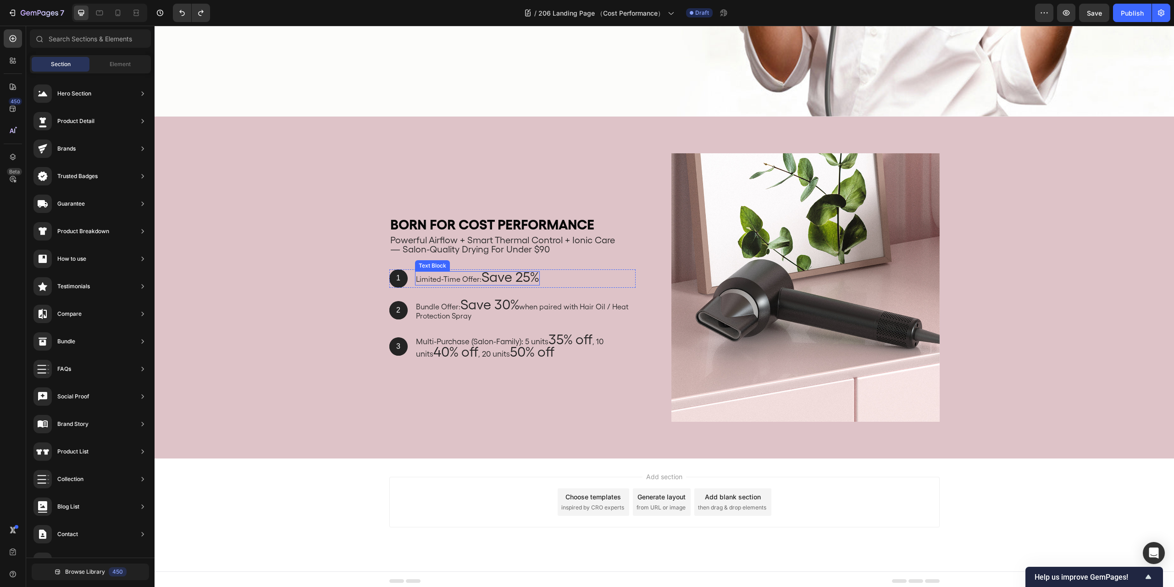
click at [436, 277] on p "Limited-Time Offer: Save 25%" at bounding box center [477, 278] width 123 height 12
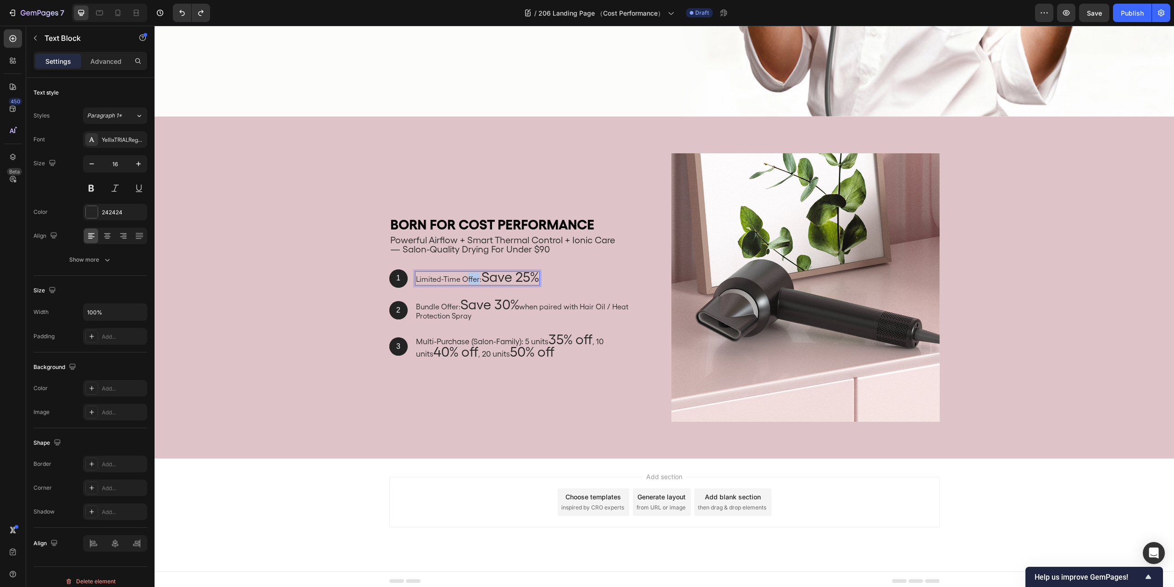
drag, startPoint x: 474, startPoint y: 278, endPoint x: 464, endPoint y: 277, distance: 10.1
click at [464, 277] on p "Limited-Time Offer: Save 25%" at bounding box center [477, 278] width 123 height 12
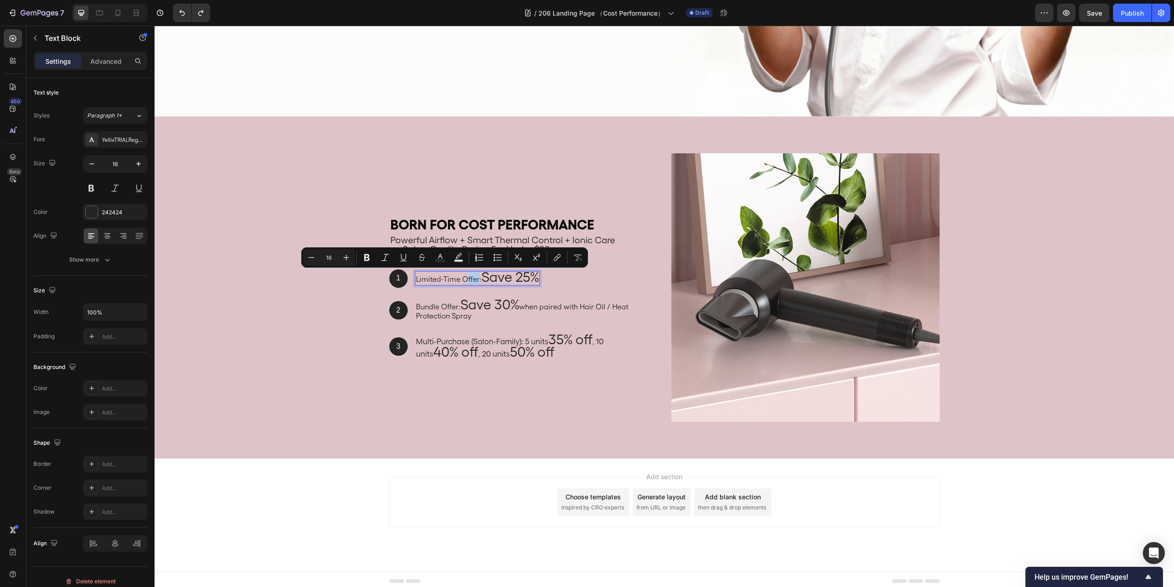
drag, startPoint x: 478, startPoint y: 277, endPoint x: 412, endPoint y: 276, distance: 65.6
click at [416, 276] on p "Limited-Time Offer: Save 25%" at bounding box center [477, 278] width 123 height 12
click at [345, 256] on icon "Editor contextual toolbar" at bounding box center [346, 257] width 9 height 9
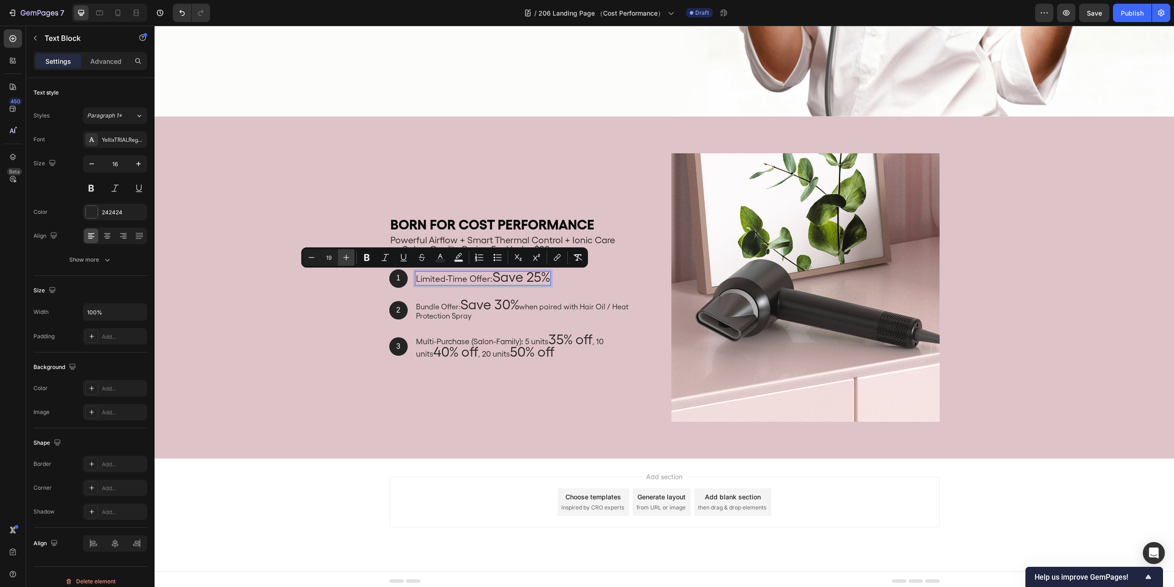
click at [345, 256] on icon "Editor contextual toolbar" at bounding box center [346, 257] width 9 height 9
type input "20"
click at [513, 308] on span "Save 30%" at bounding box center [490, 304] width 59 height 17
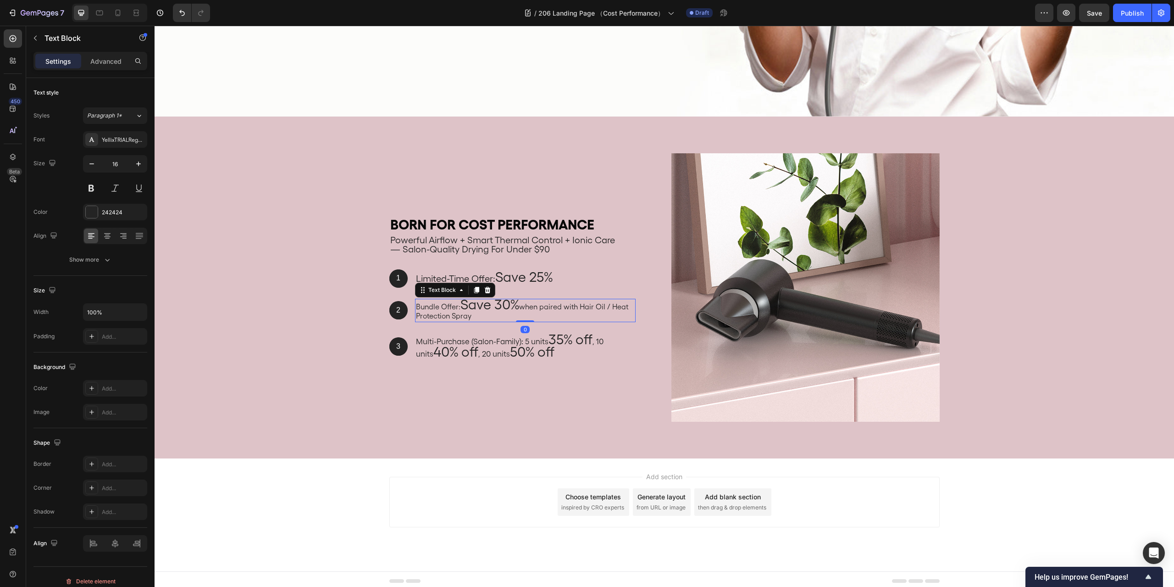
click at [1050, 477] on div "Add section Choose templates inspired by CRO experts Generate layout from URL o…" at bounding box center [665, 514] width 1020 height 113
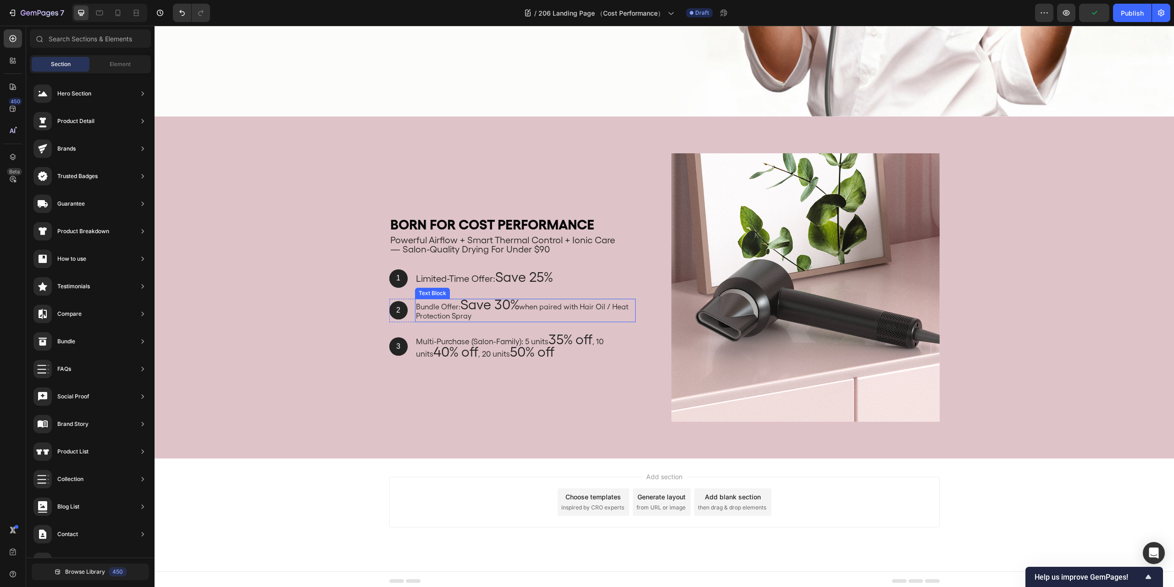
click at [450, 304] on p "Bundle Offer: Save 30% when paired with Hair Oil / Heat Protection Spray" at bounding box center [525, 311] width 219 height 22
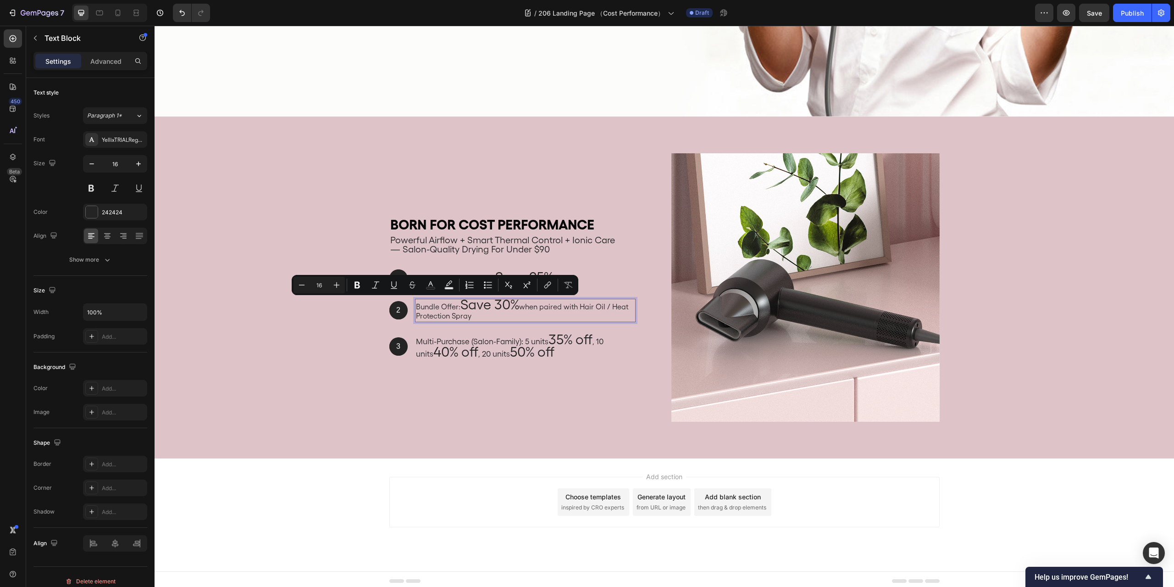
drag, startPoint x: 459, startPoint y: 303, endPoint x: 414, endPoint y: 304, distance: 45.4
click at [416, 304] on p "Bundle Offer: Save 30% when paired with Hair Oil / Heat Protection Spray" at bounding box center [525, 311] width 219 height 22
click at [339, 285] on icon "Editor contextual toolbar" at bounding box center [337, 285] width 6 height 6
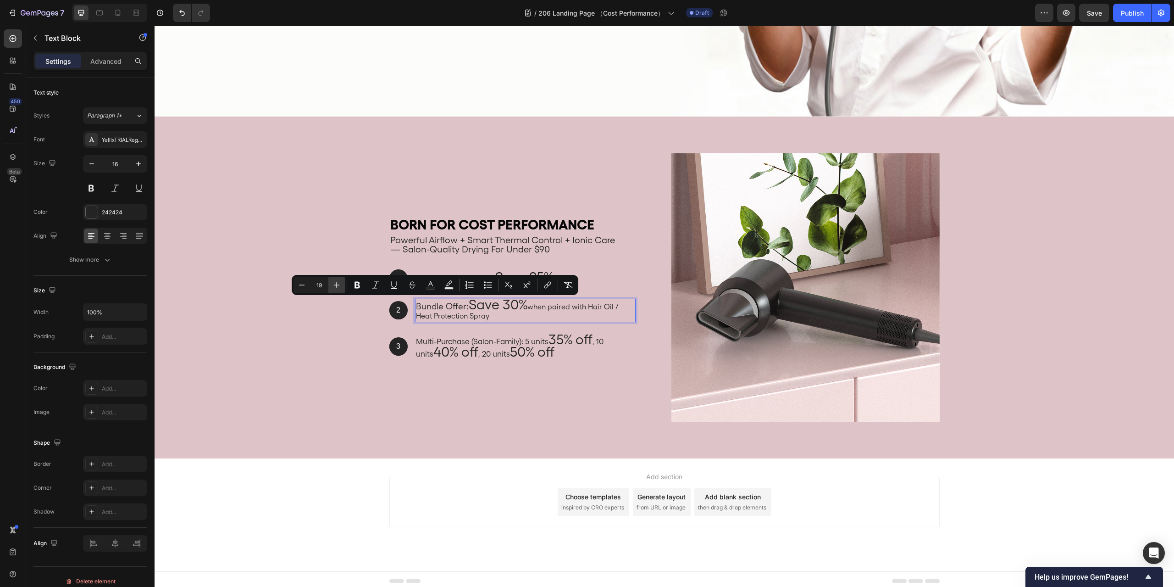
click at [339, 285] on icon "Editor contextual toolbar" at bounding box center [337, 285] width 6 height 6
type input "20"
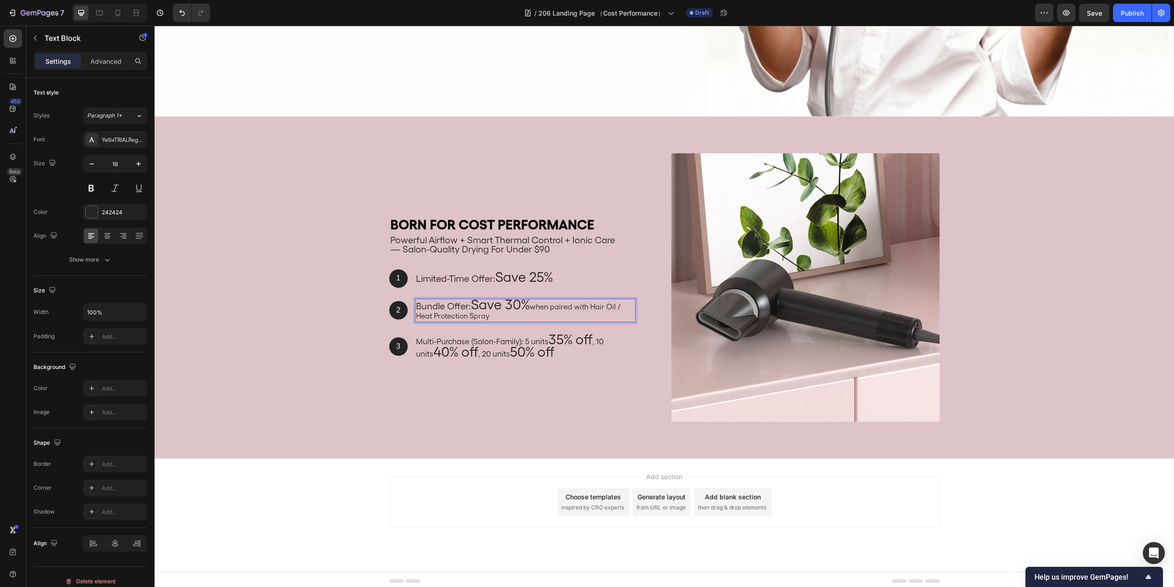
click at [536, 306] on p "Bundle Offer: Save 30% when paired with Hair Oil / Heat Protection Spray" at bounding box center [525, 311] width 219 height 22
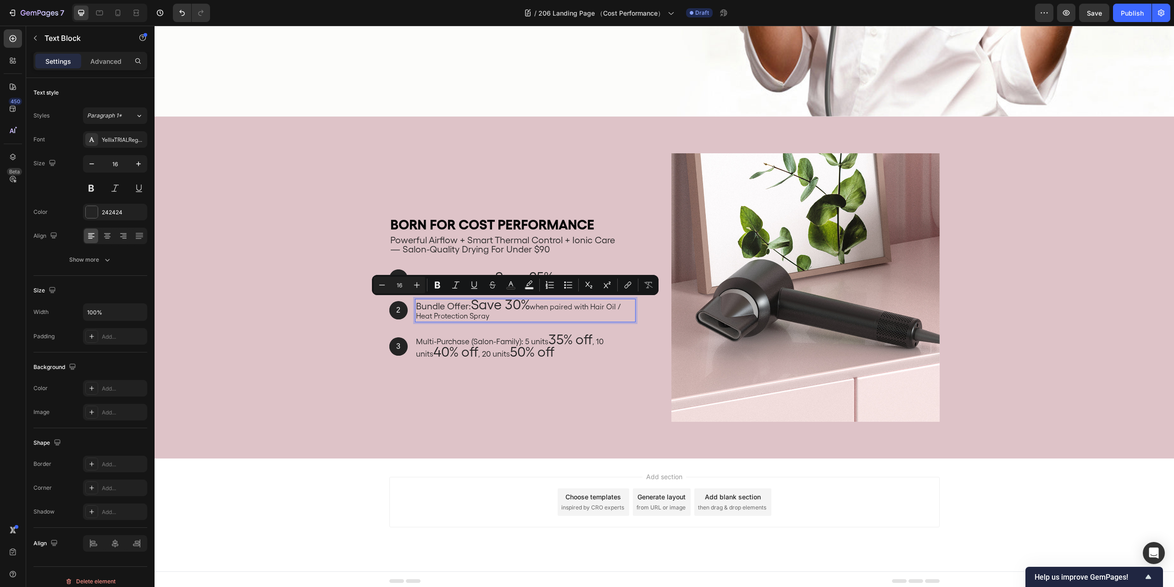
drag, startPoint x: 531, startPoint y: 304, endPoint x: 543, endPoint y: 313, distance: 15.0
click at [543, 313] on p "Bundle Offer: Save 30% when paired with Hair Oil / Heat Protection Spray" at bounding box center [525, 311] width 219 height 22
click at [422, 285] on button "Plus" at bounding box center [417, 285] width 17 height 17
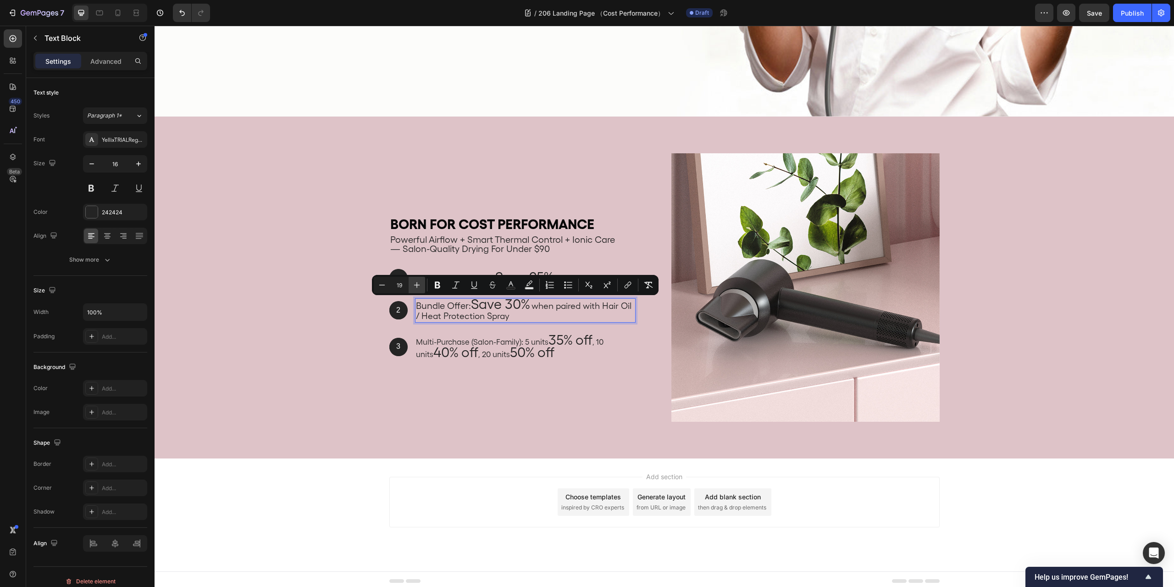
click at [422, 285] on button "Plus" at bounding box center [417, 285] width 17 height 17
type input "20"
click at [1047, 500] on div "Add section Choose templates inspired by CRO experts Generate layout from URL o…" at bounding box center [665, 514] width 1020 height 113
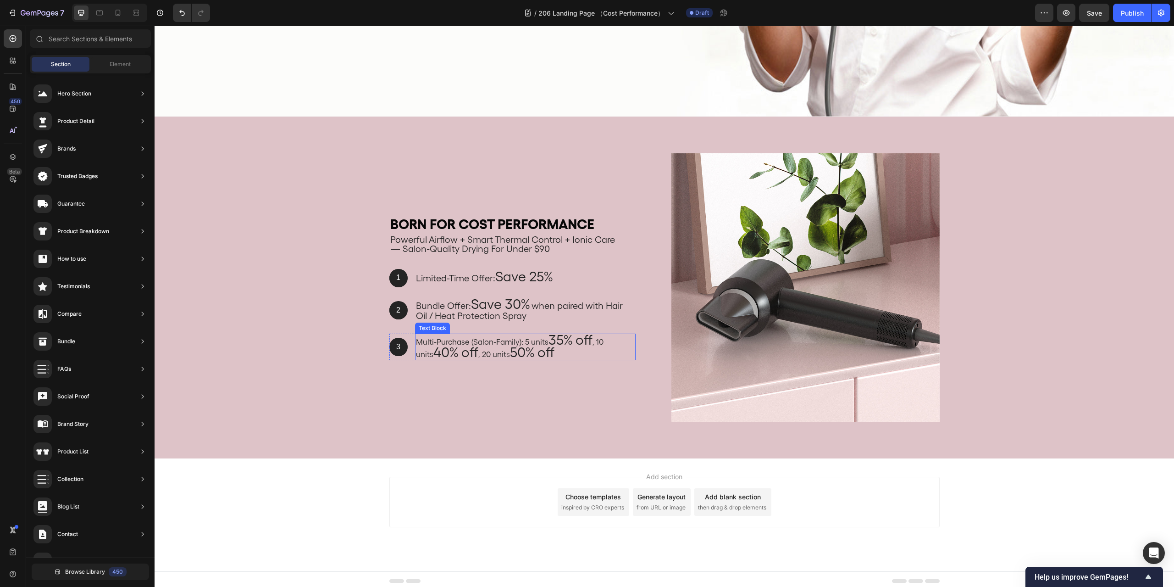
click at [496, 339] on p "Multi-Purchase (Salon-Family): 5 units 35% off , 10 units 40% off , 20 units 50…" at bounding box center [525, 346] width 219 height 25
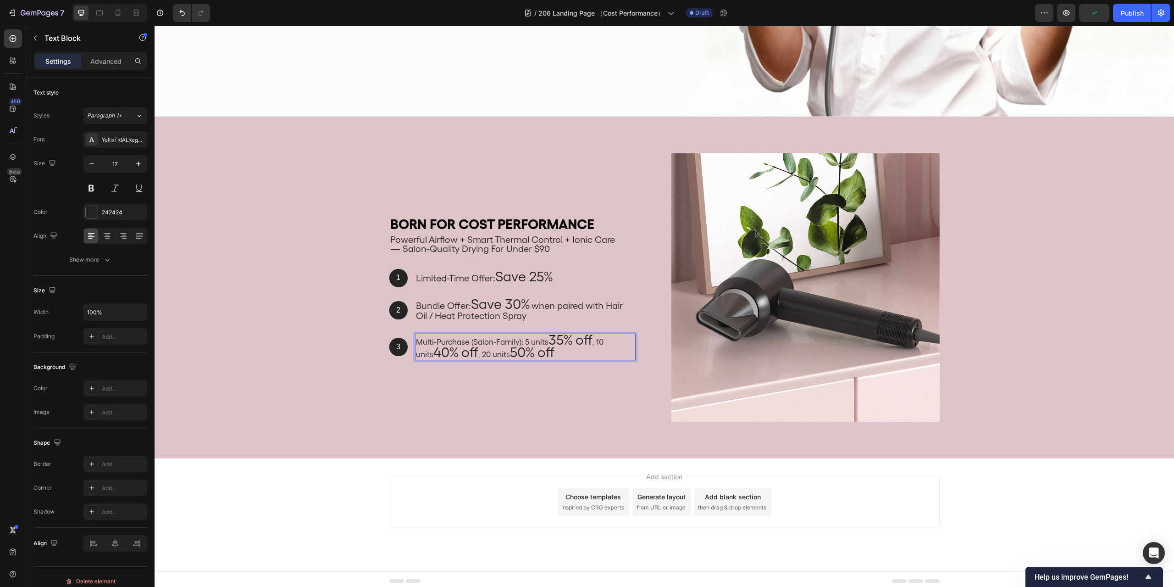
drag, startPoint x: 547, startPoint y: 339, endPoint x: 413, endPoint y: 338, distance: 133.5
click at [416, 338] on p "Multi-Purchase (Salon-Family): 5 units 35% off , 10 units 40% off , 20 units 50…" at bounding box center [525, 346] width 219 height 25
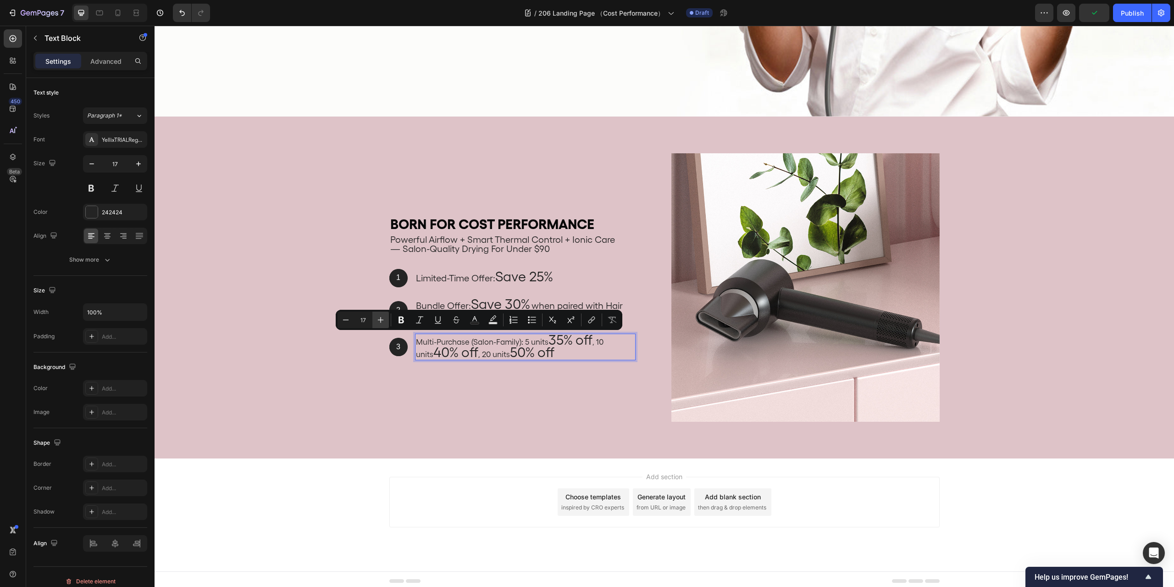
click at [384, 319] on icon "Editor contextual toolbar" at bounding box center [380, 319] width 9 height 9
type input "30"
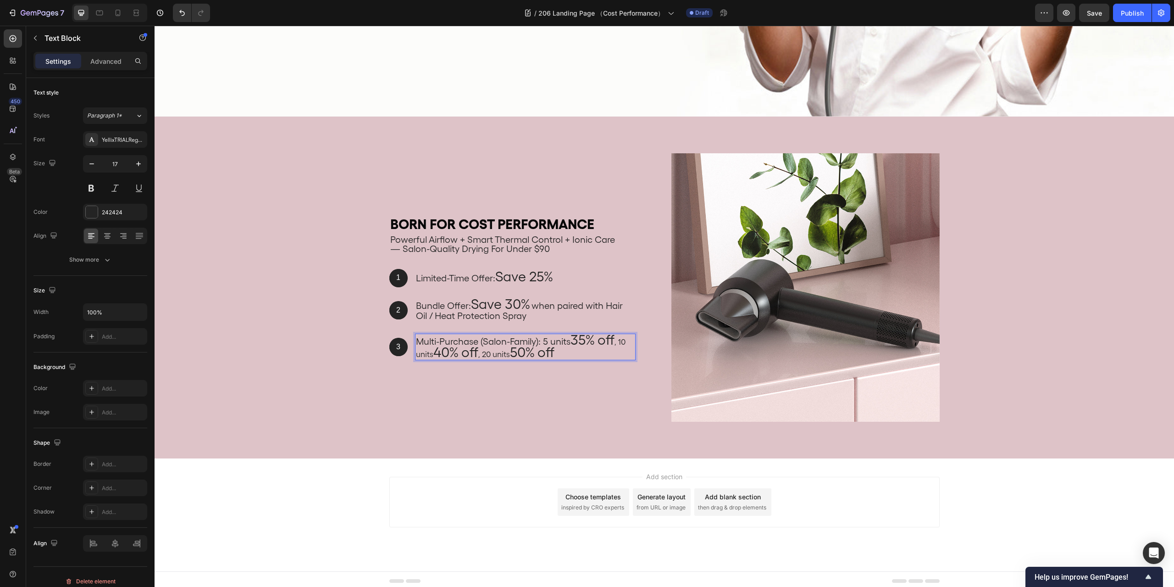
click at [610, 349] on p "Multi-Purchase (Salon-Family): 5 units 35% off , 10 units 40% off , 20 units 50…" at bounding box center [525, 346] width 219 height 25
click at [622, 344] on p "Multi-Purchase (Salon-Family): 5 units 35% off , 10 units 40% off , 20 units 50…" at bounding box center [525, 346] width 219 height 25
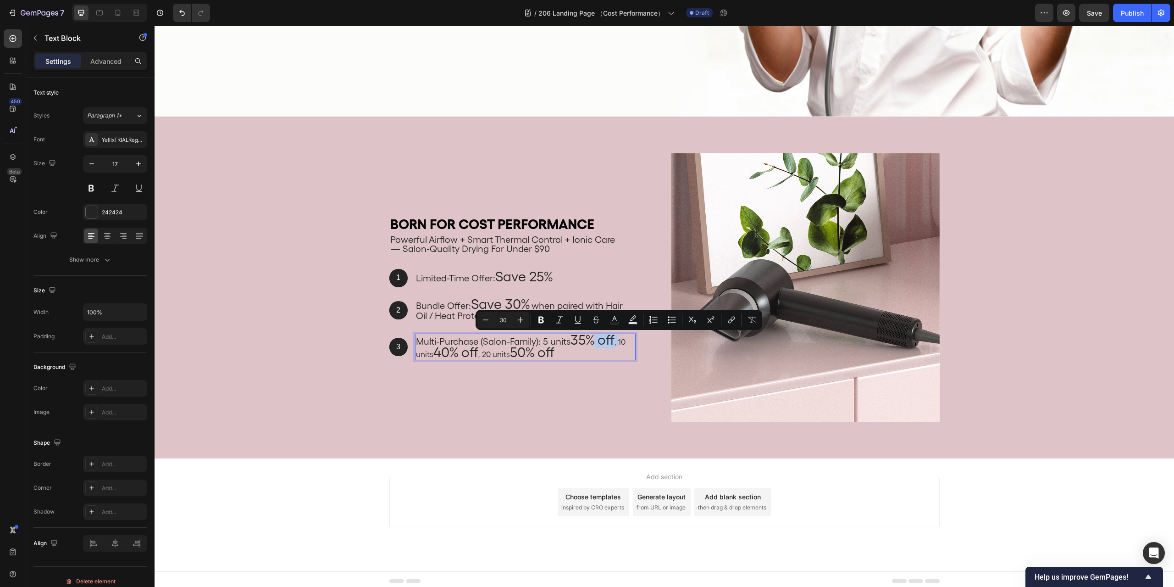
type input "17"
drag, startPoint x: 618, startPoint y: 341, endPoint x: 430, endPoint y: 355, distance: 189.1
click at [430, 355] on p "Multi-Purchase (Salon-Family): 5 units 35% off , 10 units 40% off , 20 units 50…" at bounding box center [525, 346] width 219 height 25
click at [418, 319] on icon "Editor contextual toolbar" at bounding box center [420, 319] width 9 height 9
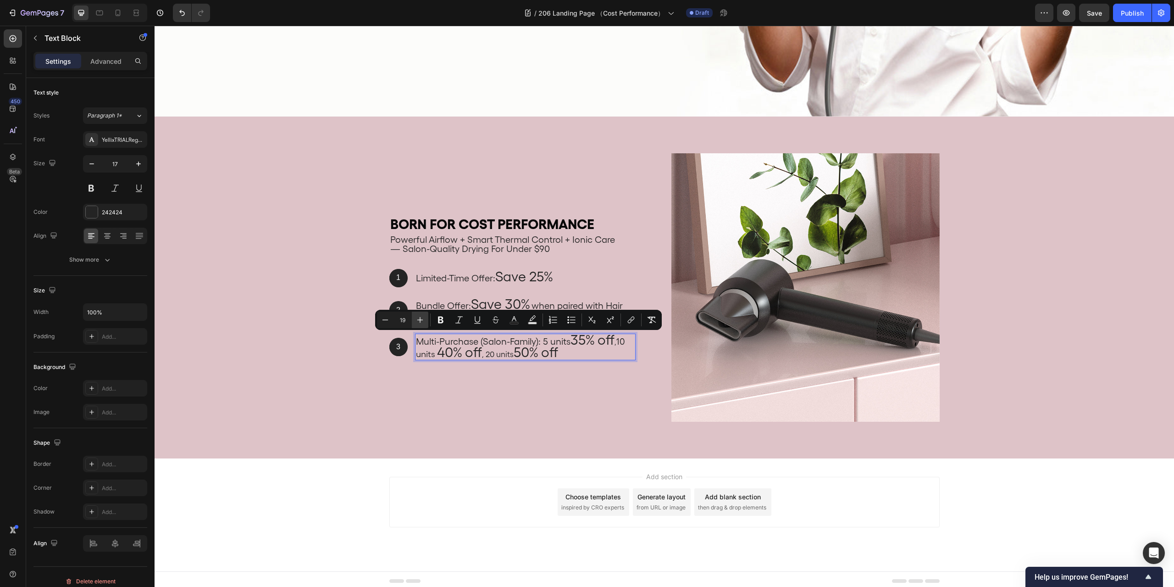
click at [418, 319] on icon "Editor contextual toolbar" at bounding box center [420, 319] width 9 height 9
type input "17"
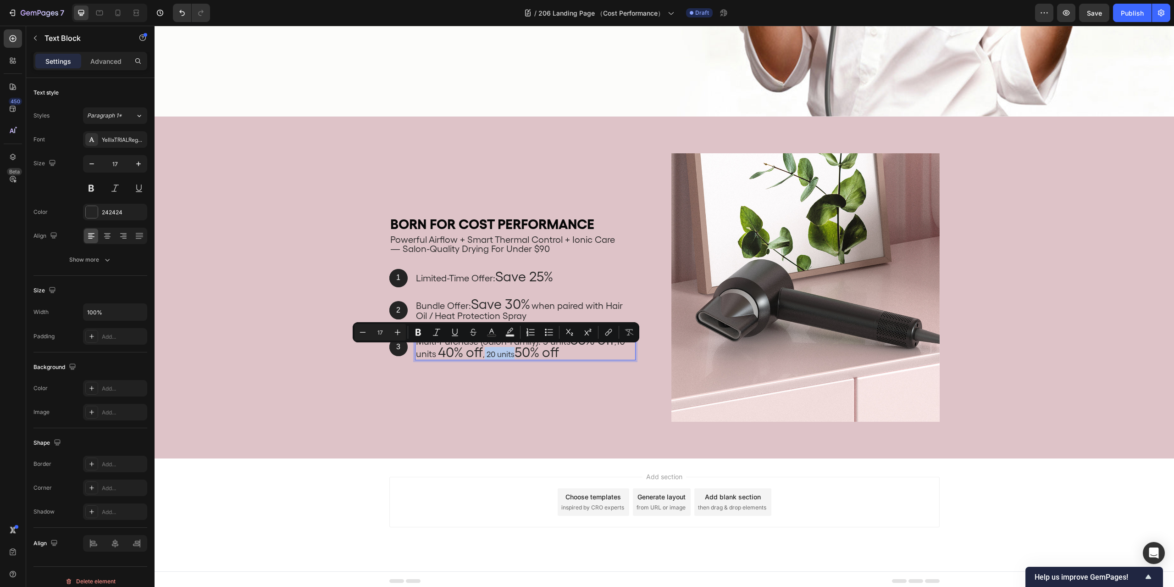
drag, startPoint x: 482, startPoint y: 354, endPoint x: 511, endPoint y: 356, distance: 29.4
click at [511, 356] on p "Multi-Purchase (Salon-Family): 5 units 35% off , 10 units 40% off , 20 units 50…" at bounding box center [525, 346] width 219 height 25
click at [397, 328] on icon "Editor contextual toolbar" at bounding box center [397, 332] width 9 height 9
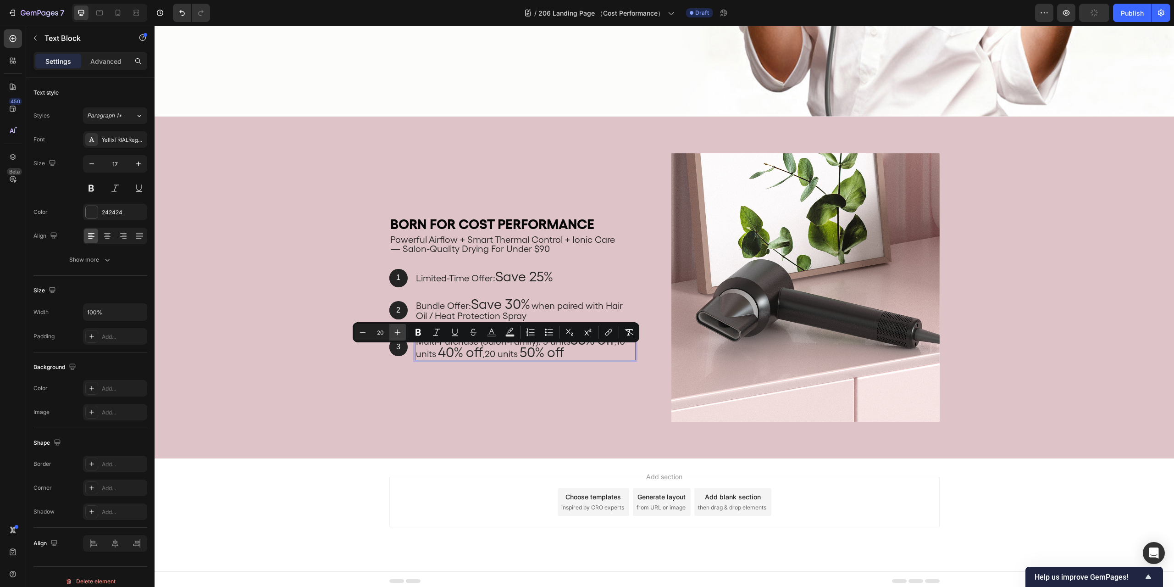
click at [397, 328] on icon "Editor contextual toolbar" at bounding box center [397, 332] width 9 height 9
click at [362, 331] on icon "Editor contextual toolbar" at bounding box center [362, 332] width 9 height 9
type input "20"
click at [1032, 484] on div "Add section Choose templates inspired by CRO experts Generate layout from URL o…" at bounding box center [665, 514] width 1020 height 113
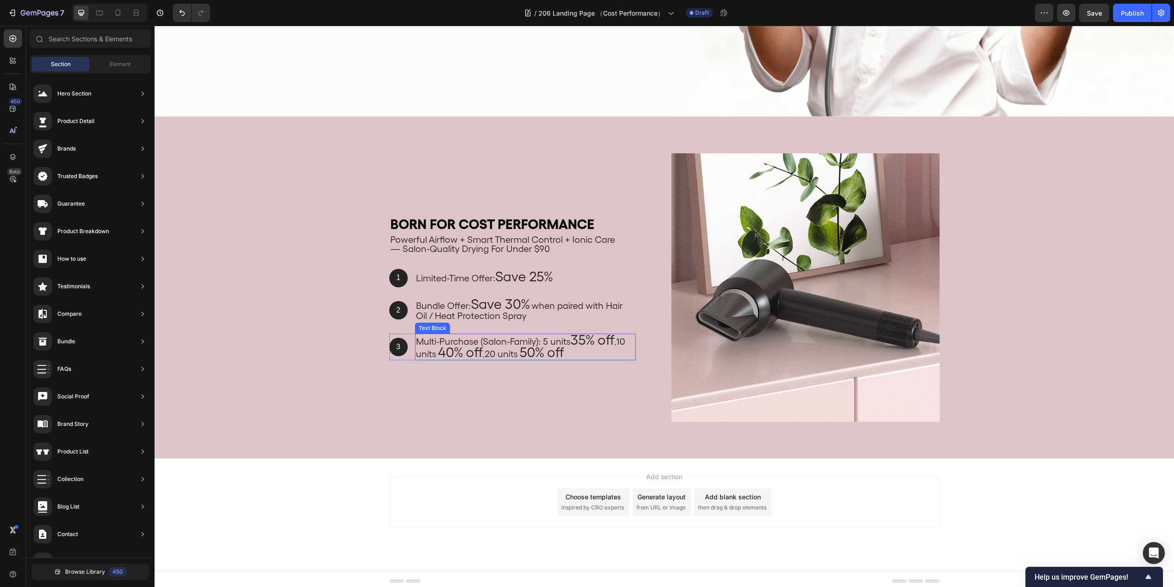
click at [523, 344] on span "50% off" at bounding box center [542, 352] width 44 height 17
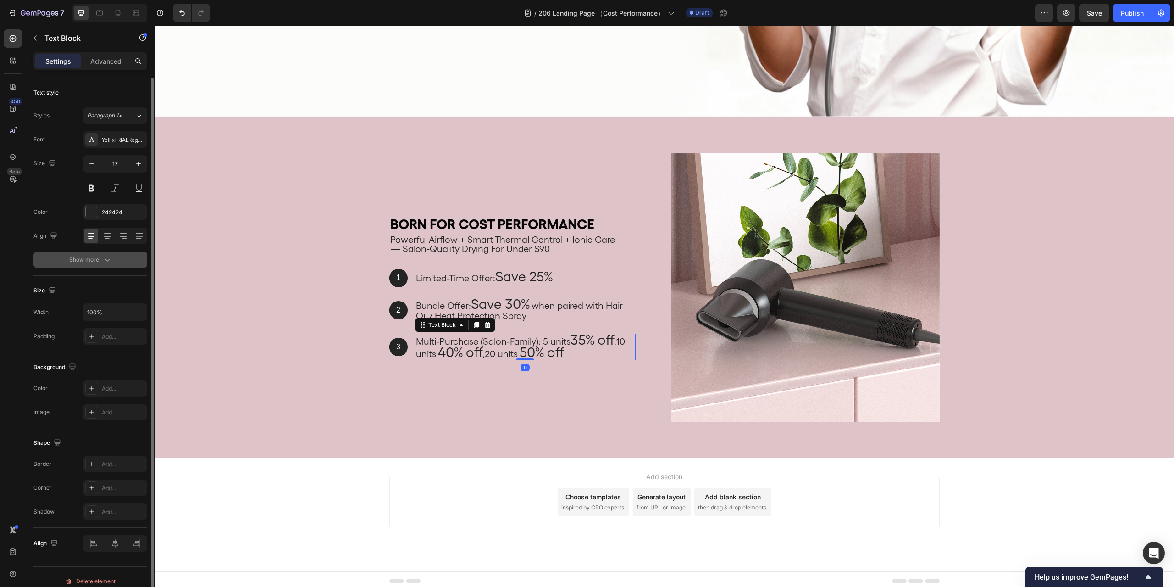
click at [108, 259] on icon "button" at bounding box center [107, 259] width 9 height 9
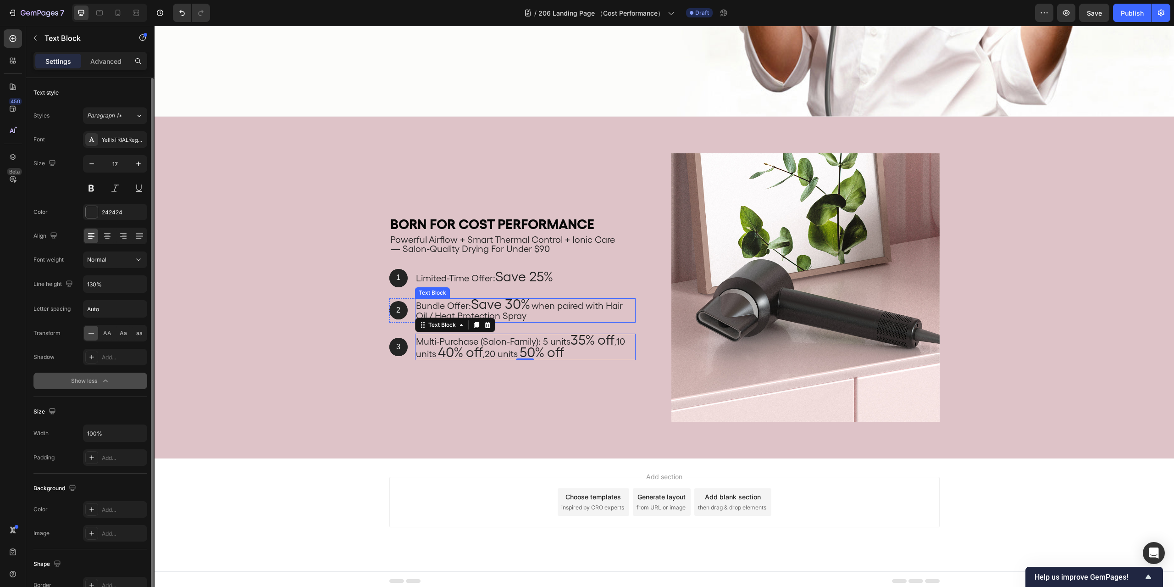
click at [512, 308] on span "when paired with Hair Oil / Heat Protection Spray" at bounding box center [519, 311] width 207 height 22
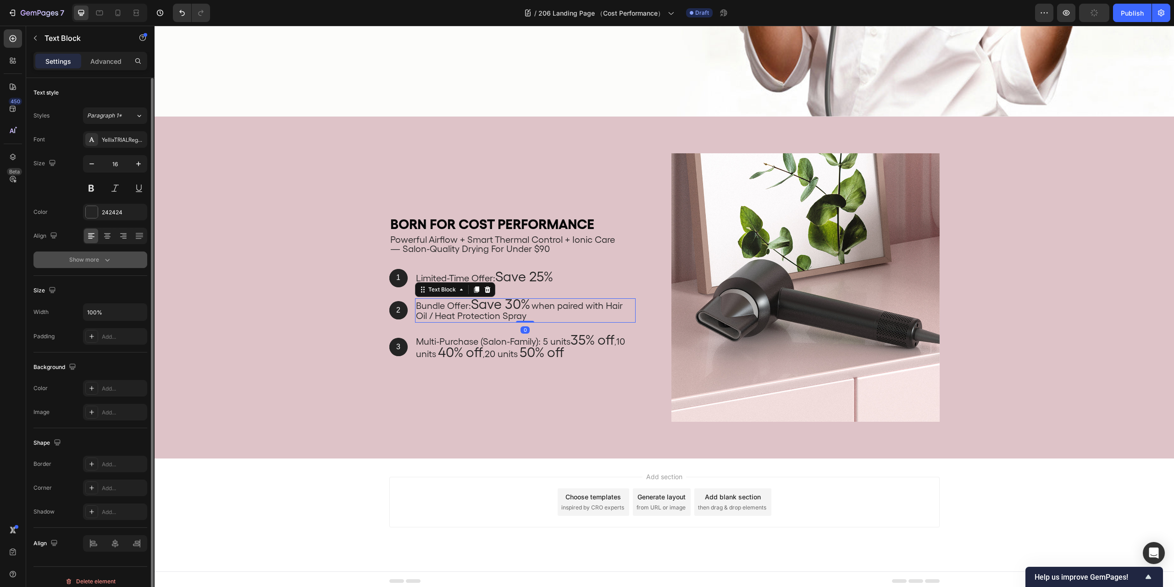
click at [106, 255] on button "Show more" at bounding box center [90, 259] width 114 height 17
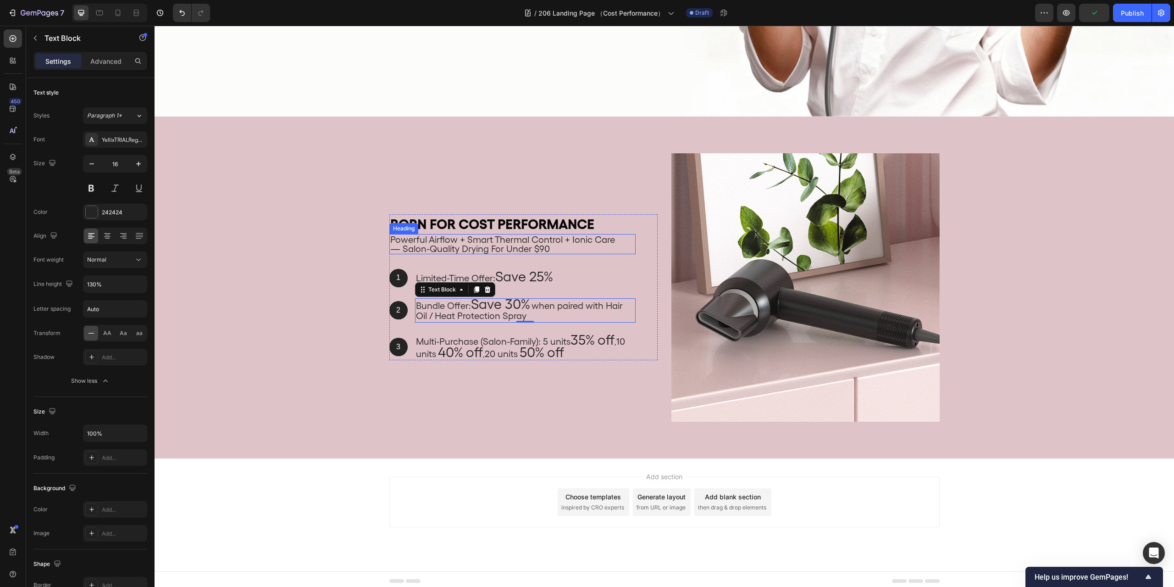
click at [543, 240] on p "powerful airflow + smart thermal control + ionic care — salon-quality drying fo…" at bounding box center [512, 244] width 244 height 18
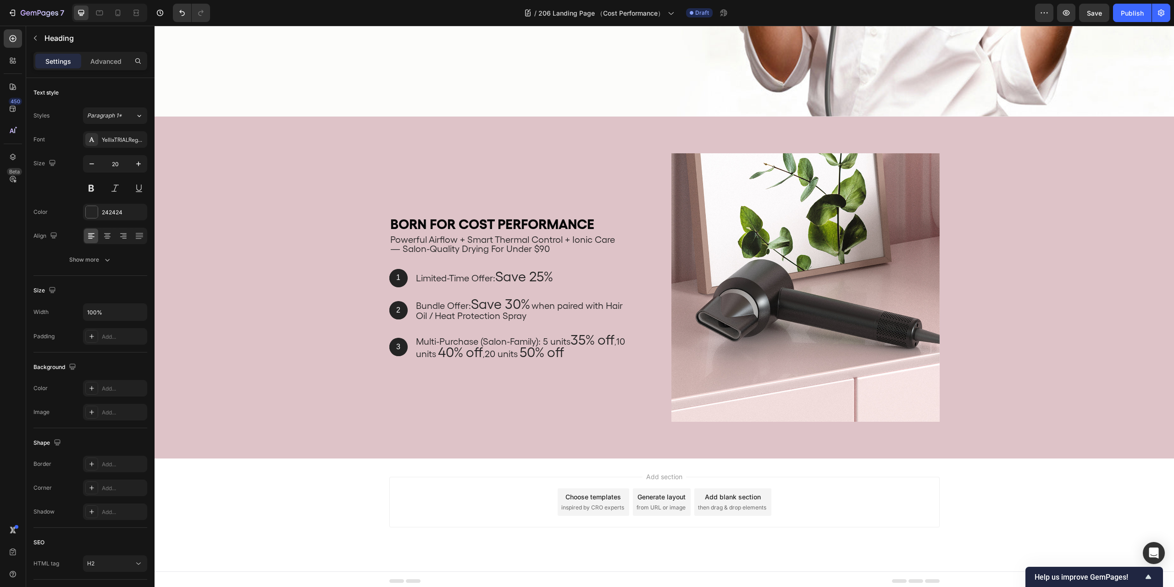
click at [1041, 475] on div "Add section Choose templates inspired by CRO experts Generate layout from URL o…" at bounding box center [665, 514] width 1020 height 113
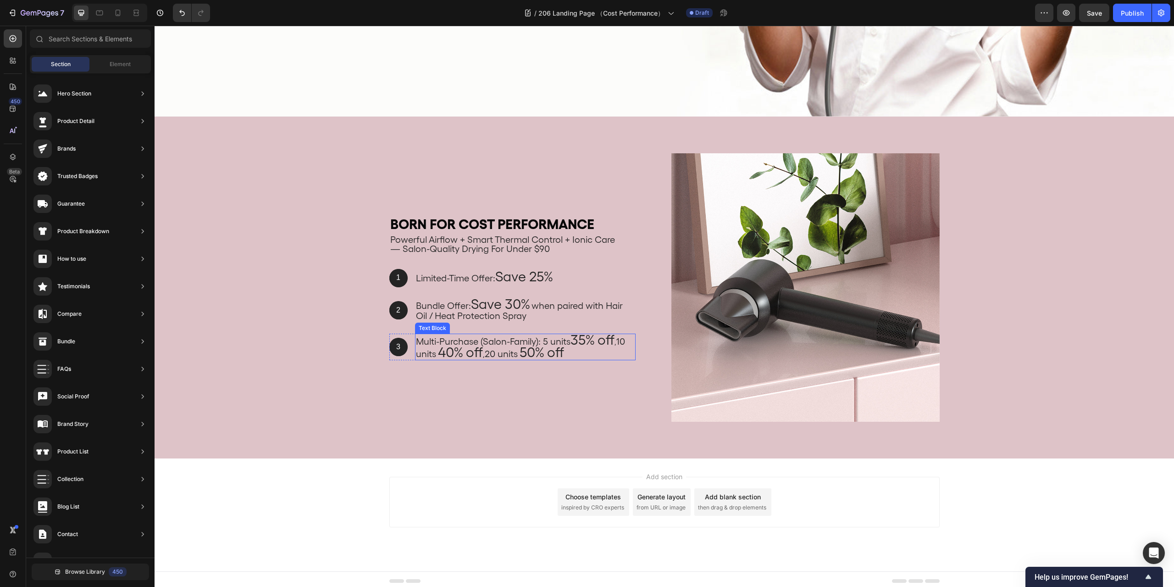
click at [560, 338] on span "Multi-Purchase (Salon-Family): 5 units" at bounding box center [493, 341] width 155 height 11
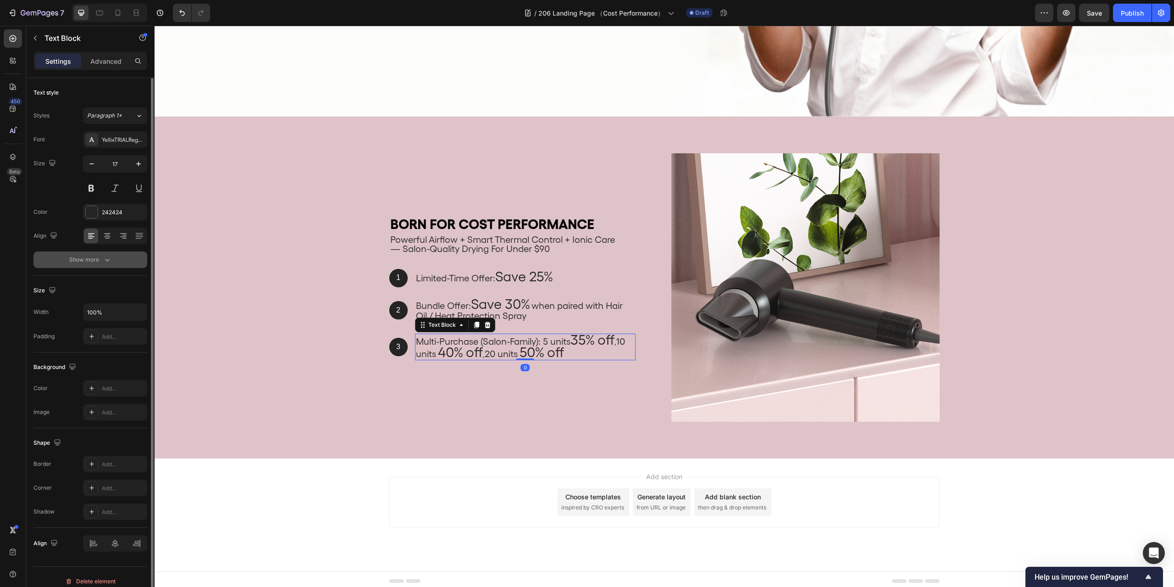
click at [100, 257] on div "Show more" at bounding box center [90, 259] width 43 height 9
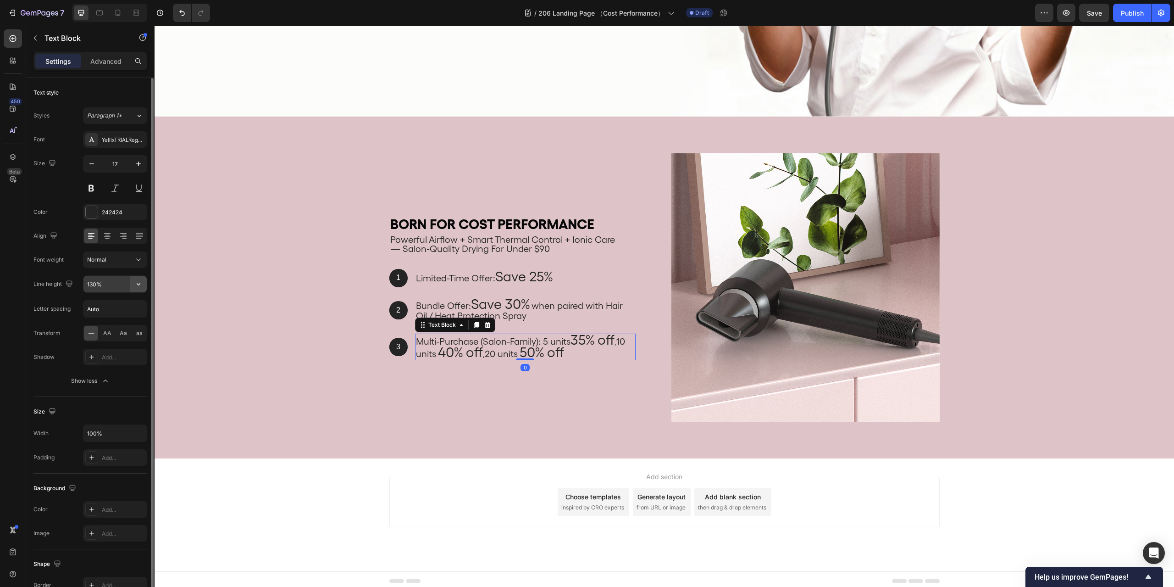
click at [141, 283] on icon "button" at bounding box center [138, 283] width 9 height 9
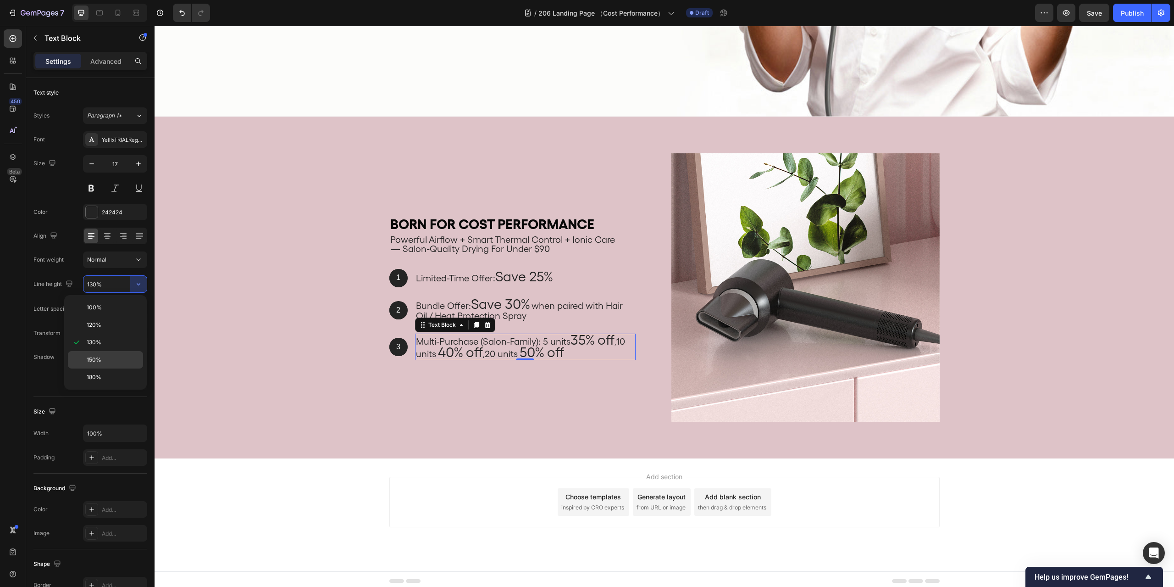
click at [117, 353] on div "150%" at bounding box center [105, 359] width 75 height 17
type input "150%"
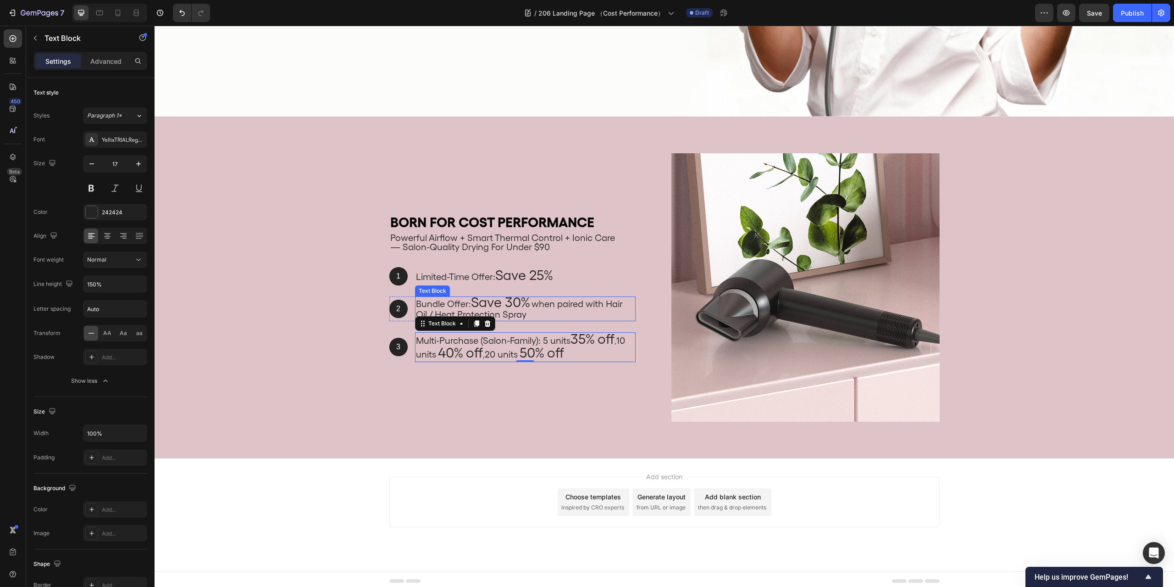
click at [515, 303] on span "Save 30%" at bounding box center [500, 302] width 59 height 17
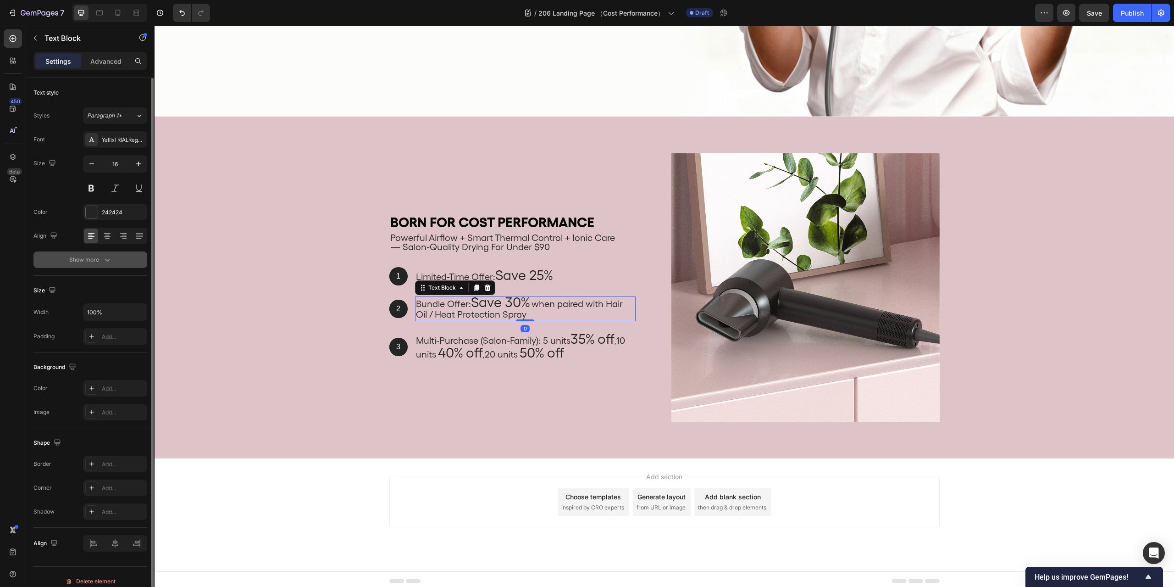
click at [114, 260] on button "Show more" at bounding box center [90, 259] width 114 height 17
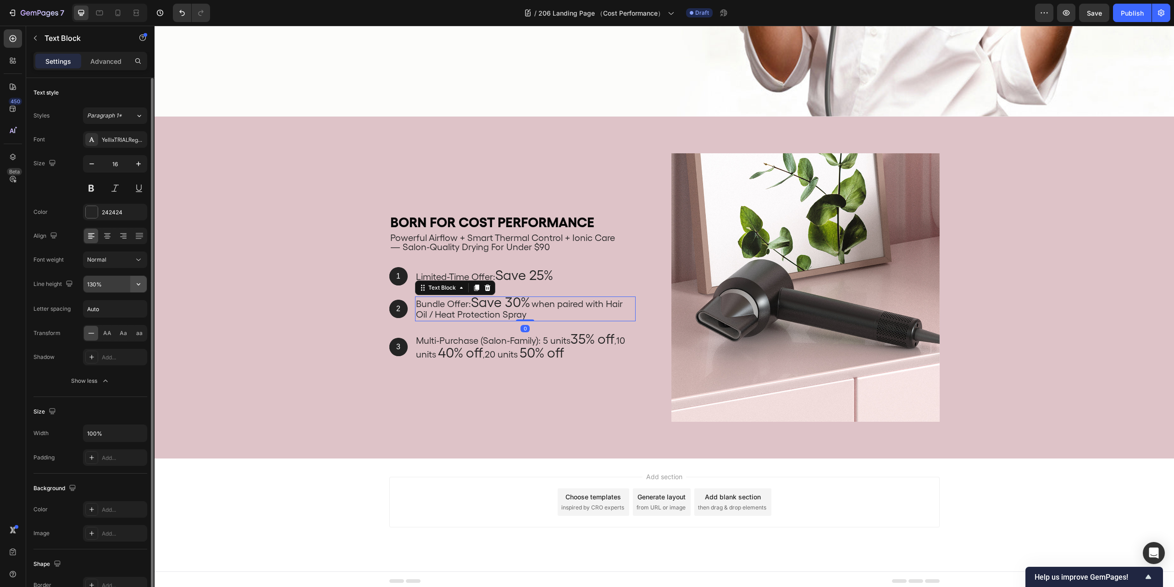
click at [140, 284] on icon "button" at bounding box center [139, 284] width 4 height 2
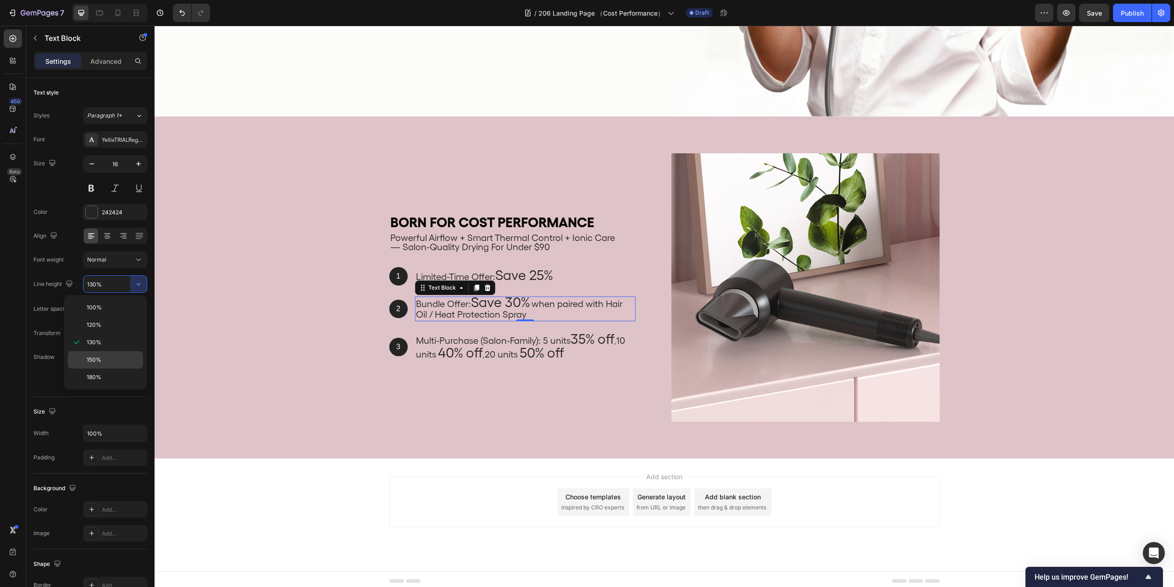
click at [115, 354] on div "150%" at bounding box center [105, 359] width 75 height 17
type input "150%"
click at [1033, 485] on div "Add section Choose templates inspired by CRO experts Generate layout from URL o…" at bounding box center [665, 514] width 1020 height 113
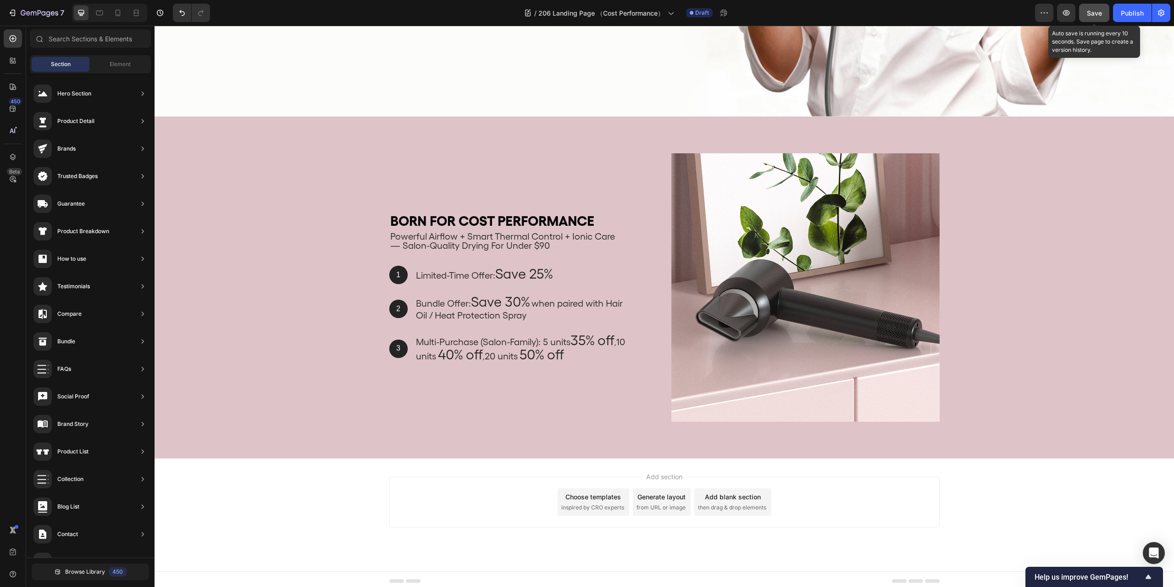
click at [1098, 11] on span "Save" at bounding box center [1094, 13] width 15 height 8
click at [1078, 500] on div "Add section Choose templates inspired by CRO experts Generate layout from URL o…" at bounding box center [665, 514] width 1020 height 113
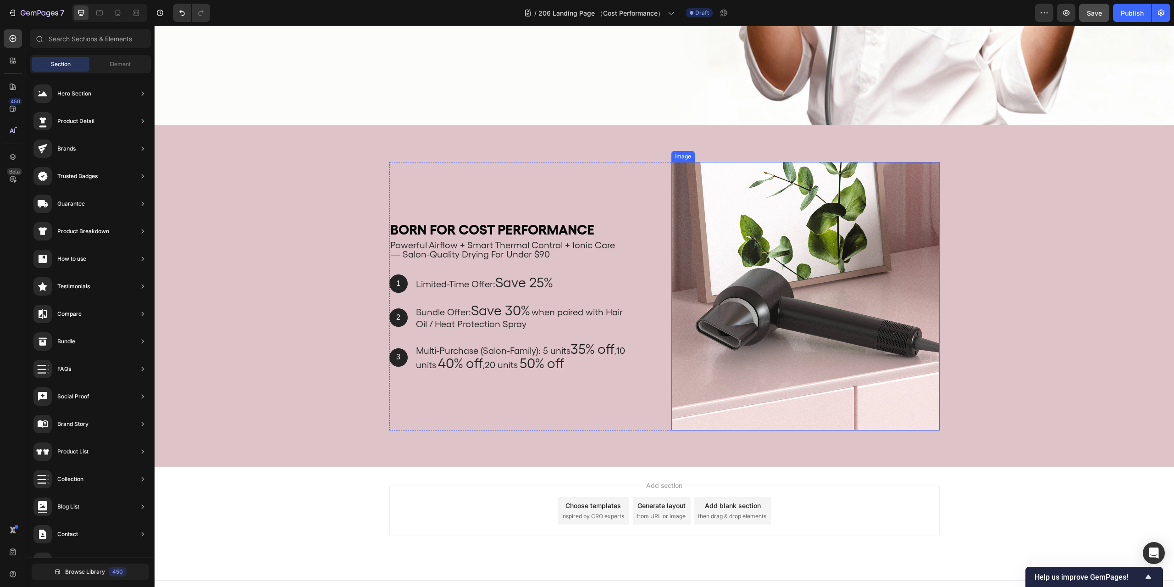
scroll to position [438, 0]
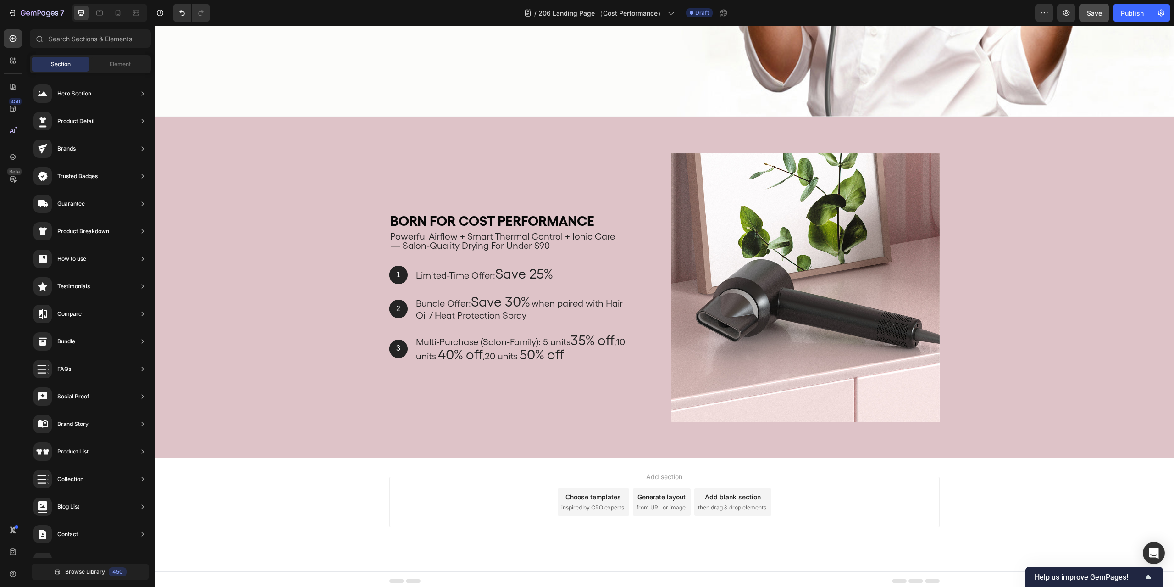
click at [1063, 469] on div "Add section Choose templates inspired by CRO experts Generate layout from URL o…" at bounding box center [665, 514] width 1020 height 113
click at [1107, 500] on div "Add section Choose templates inspired by CRO experts Generate layout from URL o…" at bounding box center [665, 514] width 1020 height 113
click at [1104, 496] on div "Add section Choose templates inspired by CRO experts Generate layout from URL o…" at bounding box center [665, 514] width 1020 height 113
click at [1104, 514] on div "Add section Choose templates inspired by CRO experts Generate layout from URL o…" at bounding box center [665, 514] width 1020 height 113
click at [1102, 511] on div "Add section Choose templates inspired by CRO experts Generate layout from URL o…" at bounding box center [665, 514] width 1020 height 113
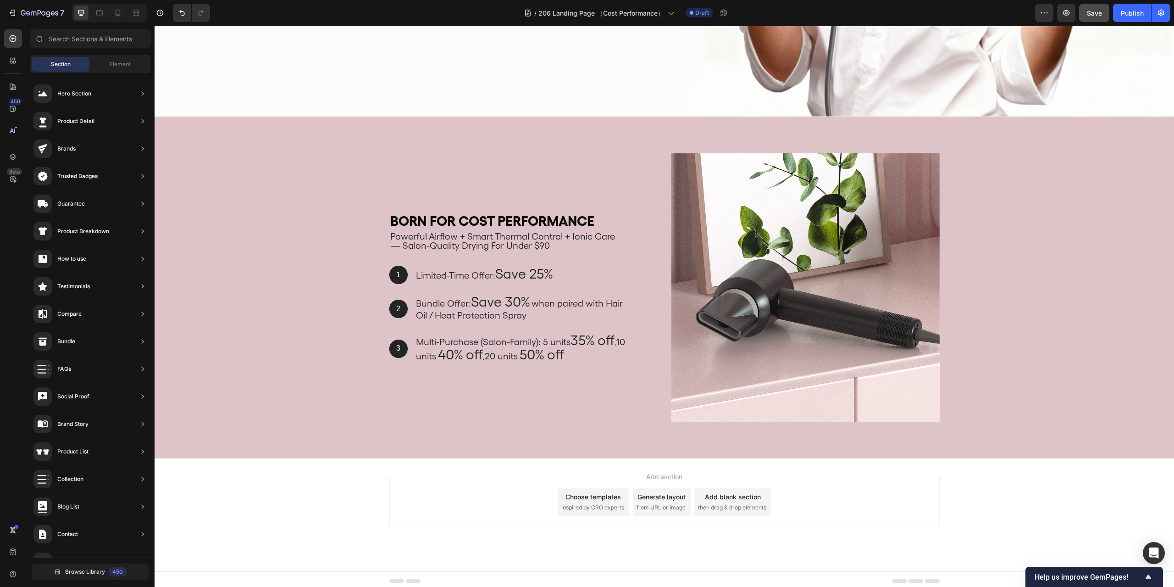
click at [1061, 502] on div "Add section Choose templates inspired by CRO experts Generate layout from URL o…" at bounding box center [665, 514] width 1020 height 113
click at [1047, 500] on div "Add section Choose templates inspired by CRO experts Generate layout from URL o…" at bounding box center [665, 514] width 1020 height 113
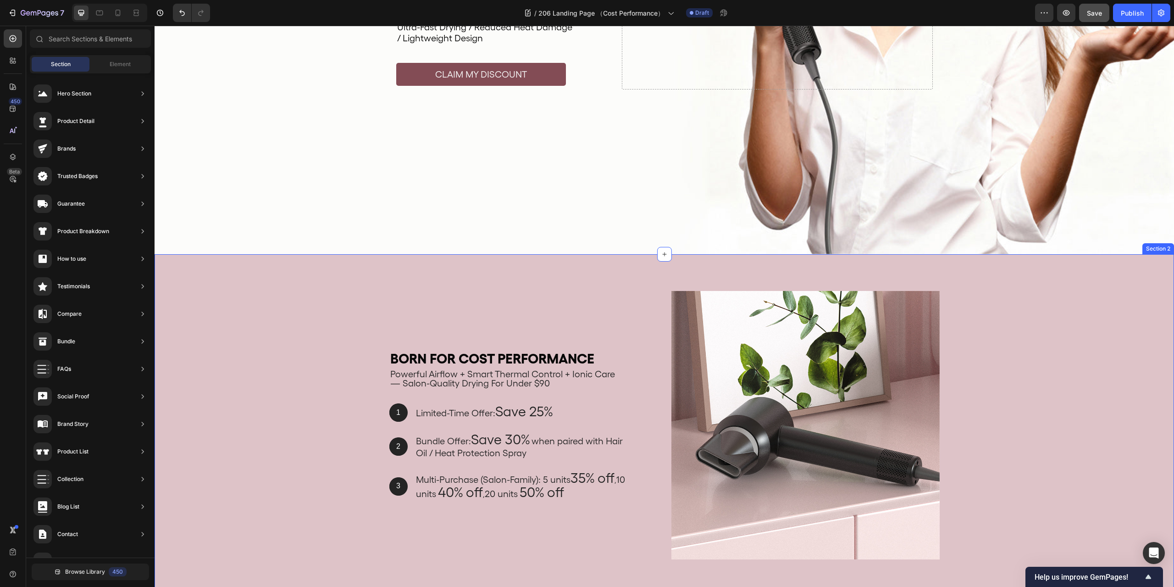
scroll to position [255, 0]
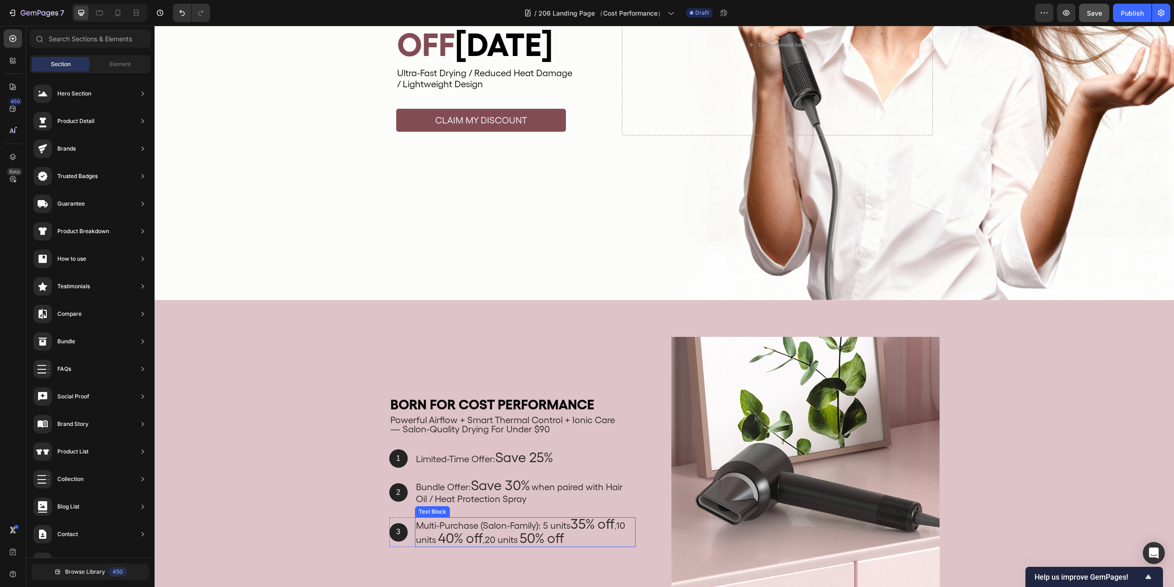
click at [424, 521] on span "Multi-Purchase (Salon-Family): 5 units" at bounding box center [493, 525] width 155 height 11
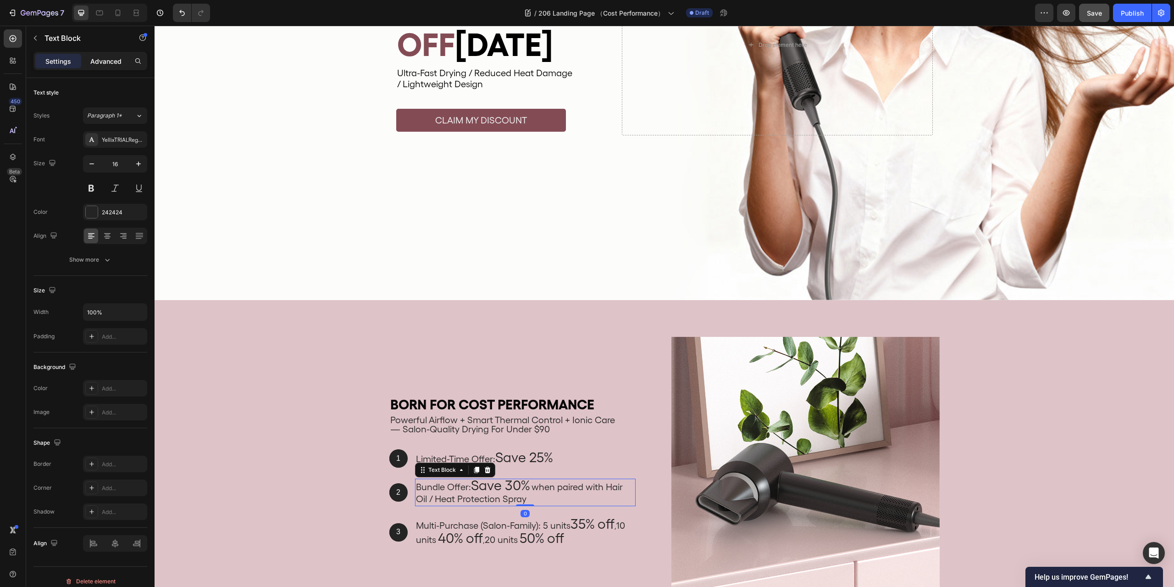
click at [90, 61] on p "Advanced" at bounding box center [105, 61] width 31 height 10
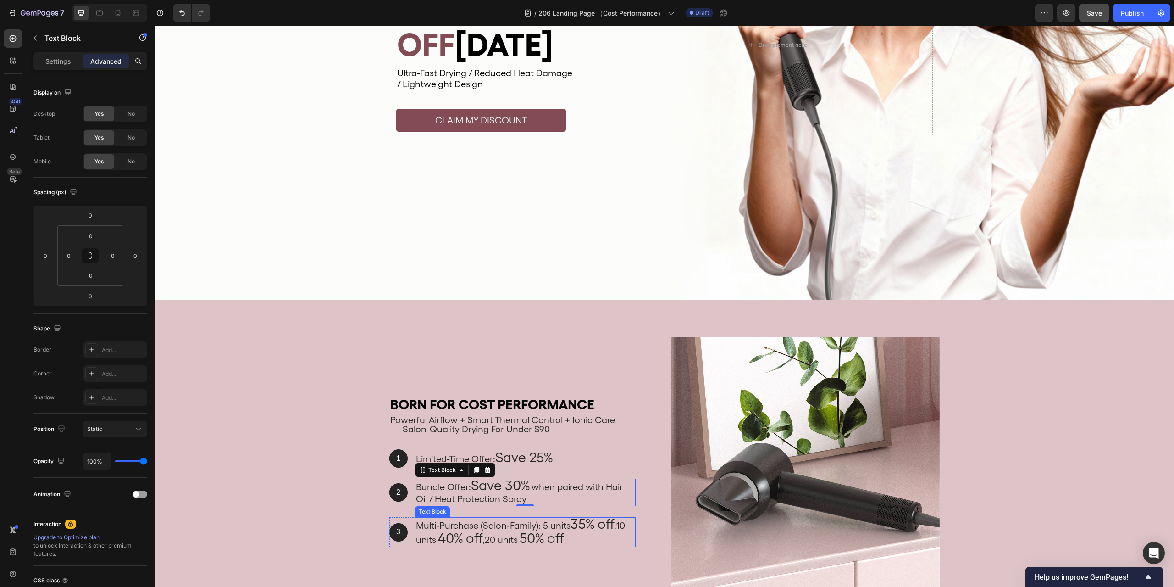
click at [452, 523] on span "Multi-Purchase (Salon-Family): 5 units" at bounding box center [493, 525] width 155 height 11
click at [499, 458] on span "Save 25%" at bounding box center [523, 457] width 57 height 17
click at [308, 441] on div "Born for Cost Performance Heading powerful airflow + smart thermal control + io…" at bounding box center [664, 475] width 1006 height 276
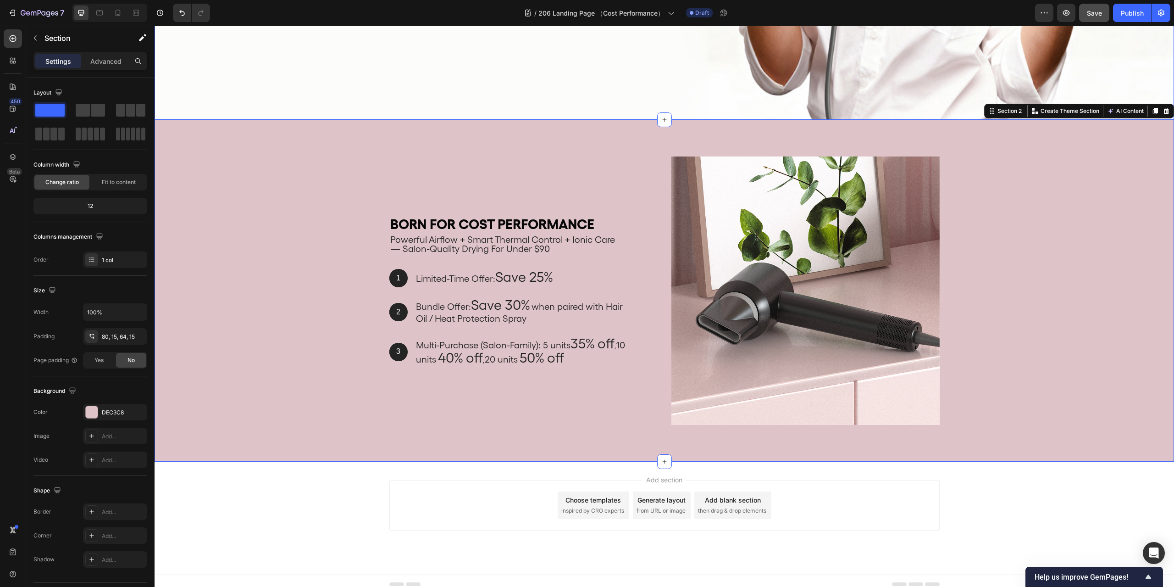
scroll to position [438, 0]
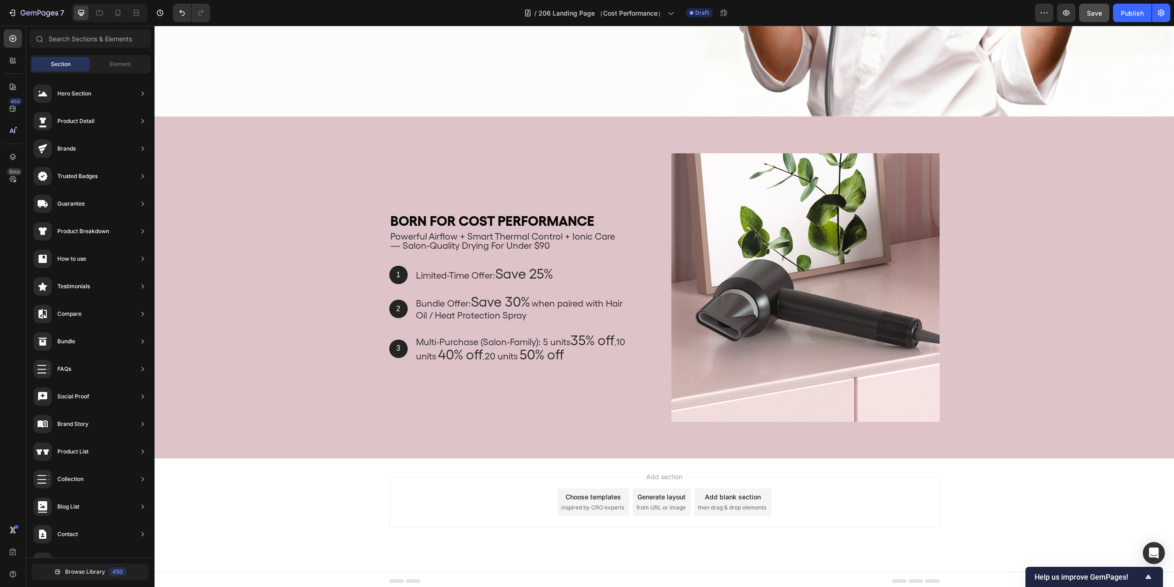
click at [1139, 477] on div "Add section Choose templates inspired by CRO experts Generate layout from URL o…" at bounding box center [665, 514] width 1020 height 113
click at [1066, 510] on div "Add section Choose templates inspired by CRO experts Generate layout from URL o…" at bounding box center [665, 514] width 1020 height 113
click at [1105, 473] on div "Add section Choose templates inspired by CRO experts Generate layout from URL o…" at bounding box center [665, 514] width 1020 height 113
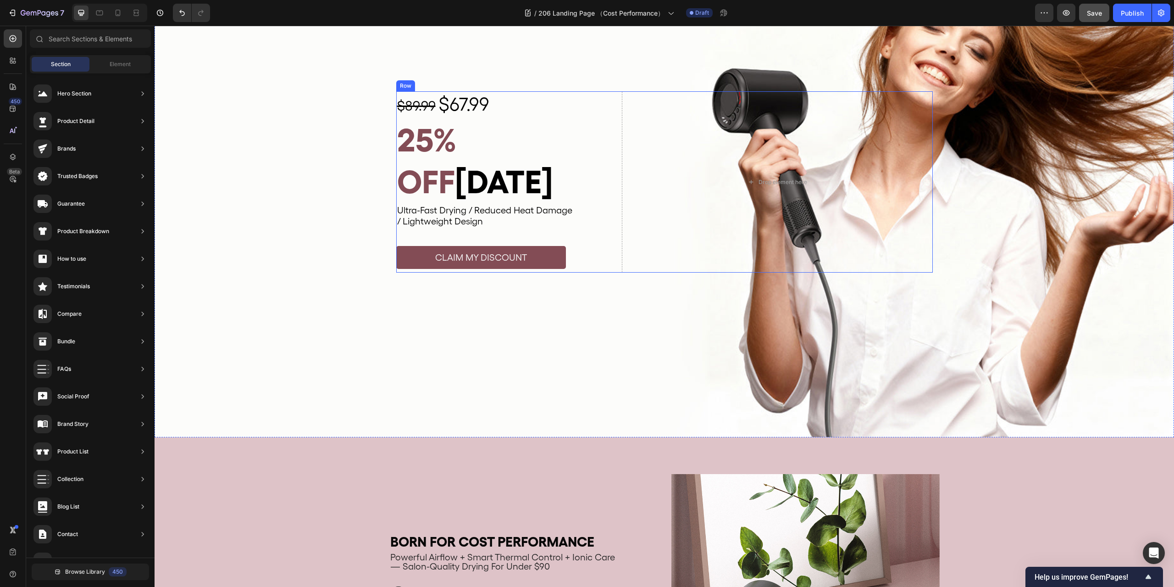
scroll to position [117, 0]
click at [534, 246] on button "CLAIM MY DISCOUNT" at bounding box center [481, 257] width 170 height 23
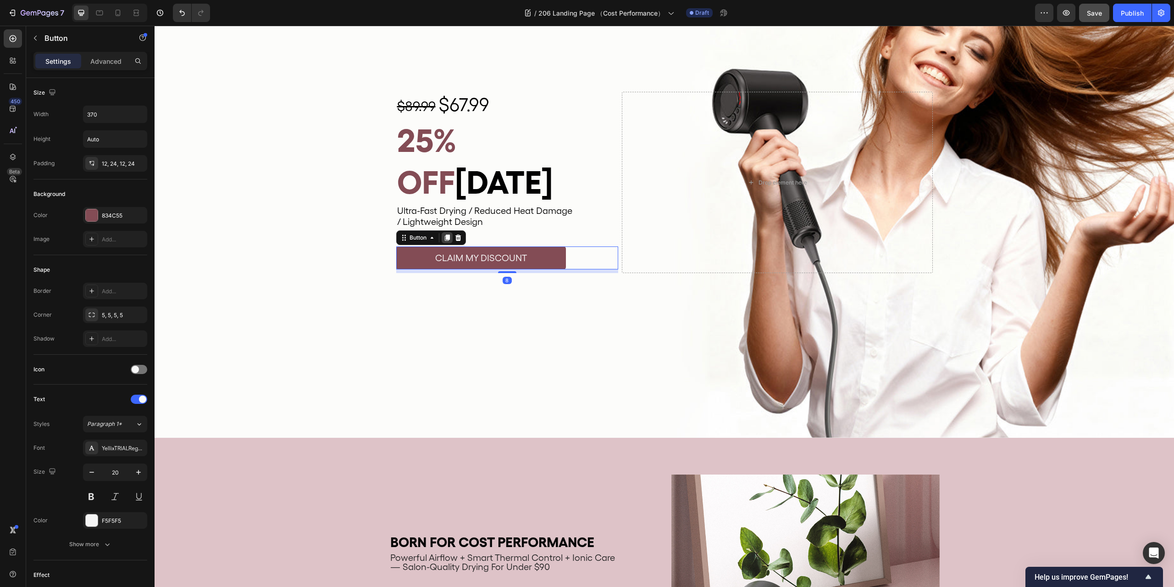
click at [446, 234] on icon at bounding box center [446, 237] width 5 height 6
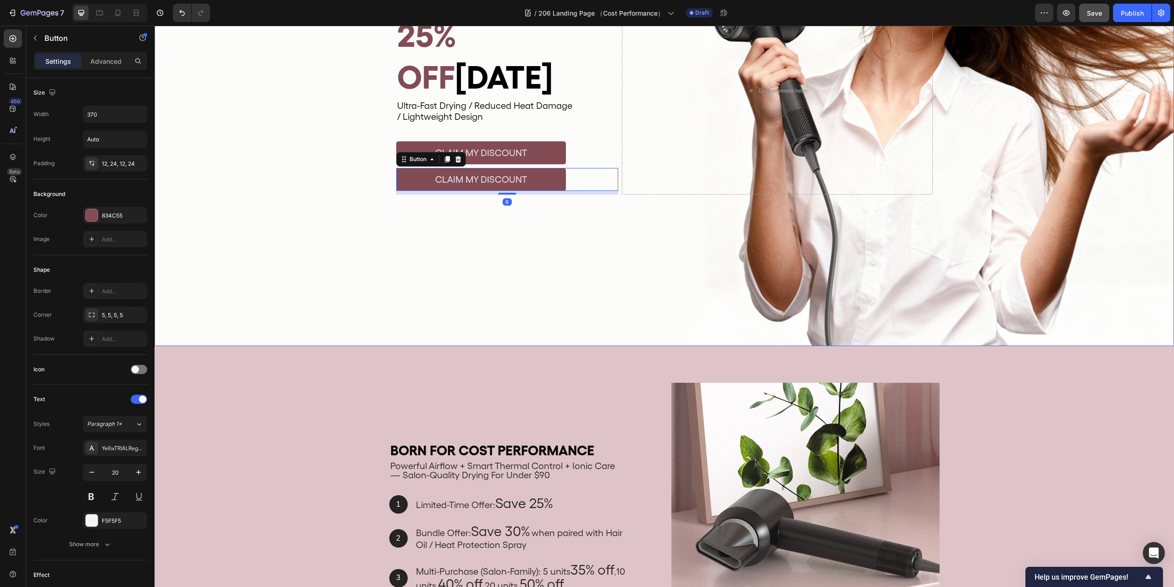
scroll to position [300, 0]
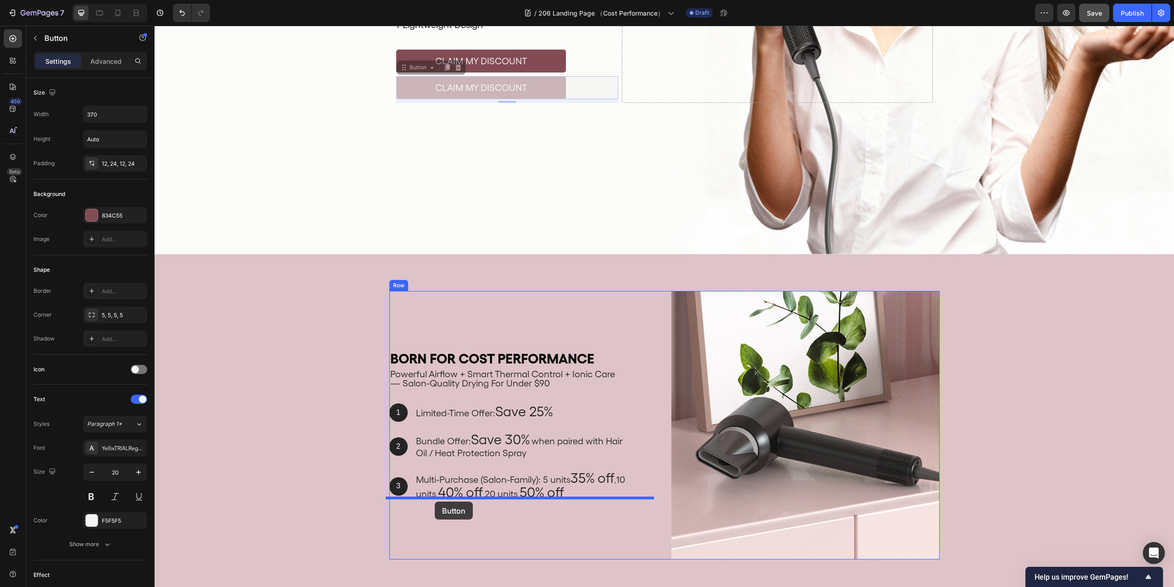
drag, startPoint x: 407, startPoint y: 63, endPoint x: 435, endPoint y: 501, distance: 439.4
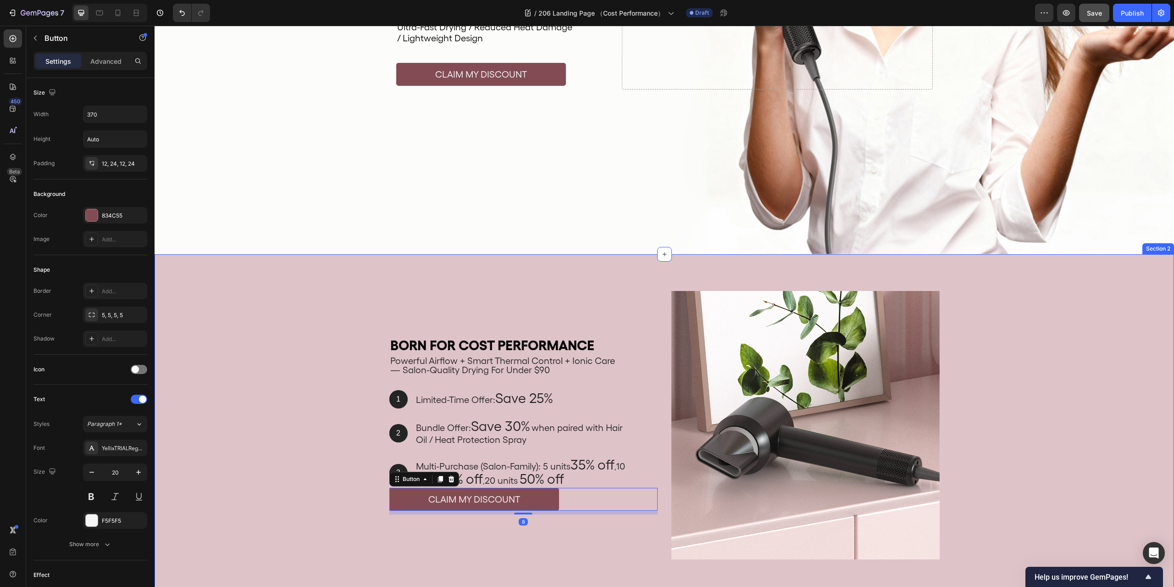
click at [306, 342] on div "Born for Cost Performance Heading powerful airflow + smart thermal control + io…" at bounding box center [664, 429] width 1006 height 276
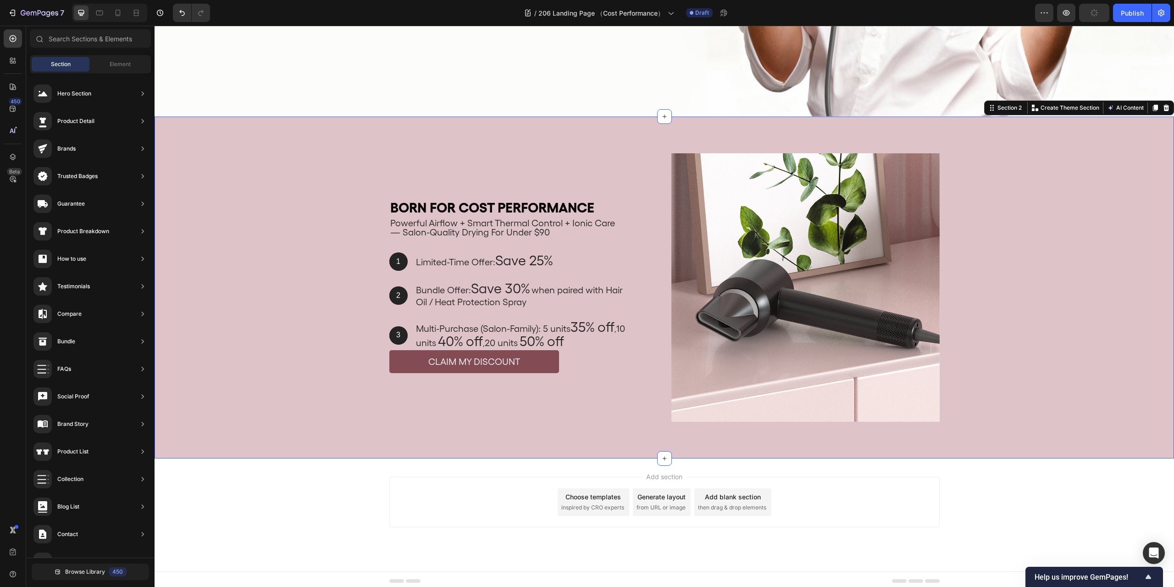
click at [1050, 465] on div "Add section Choose templates inspired by CRO experts Generate layout from URL o…" at bounding box center [665, 514] width 1020 height 113
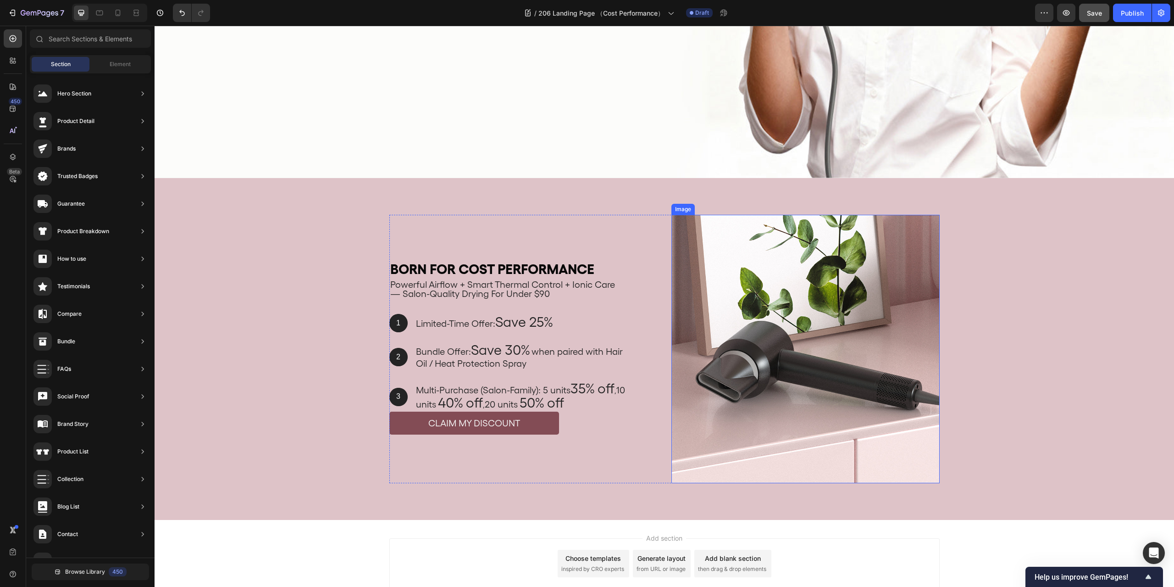
scroll to position [413, 0]
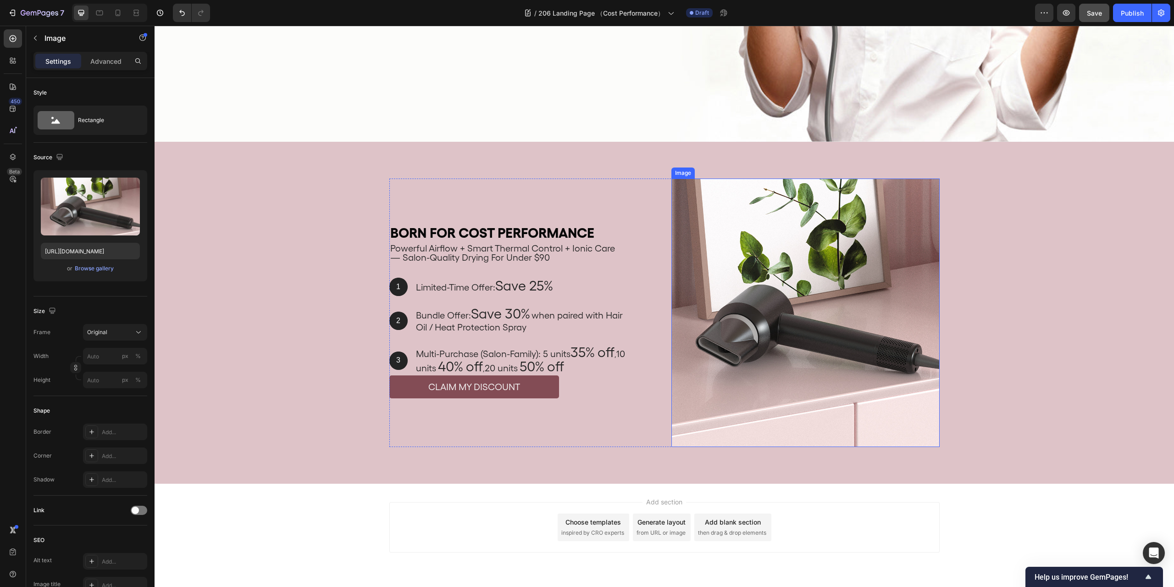
click at [712, 222] on img at bounding box center [806, 312] width 268 height 268
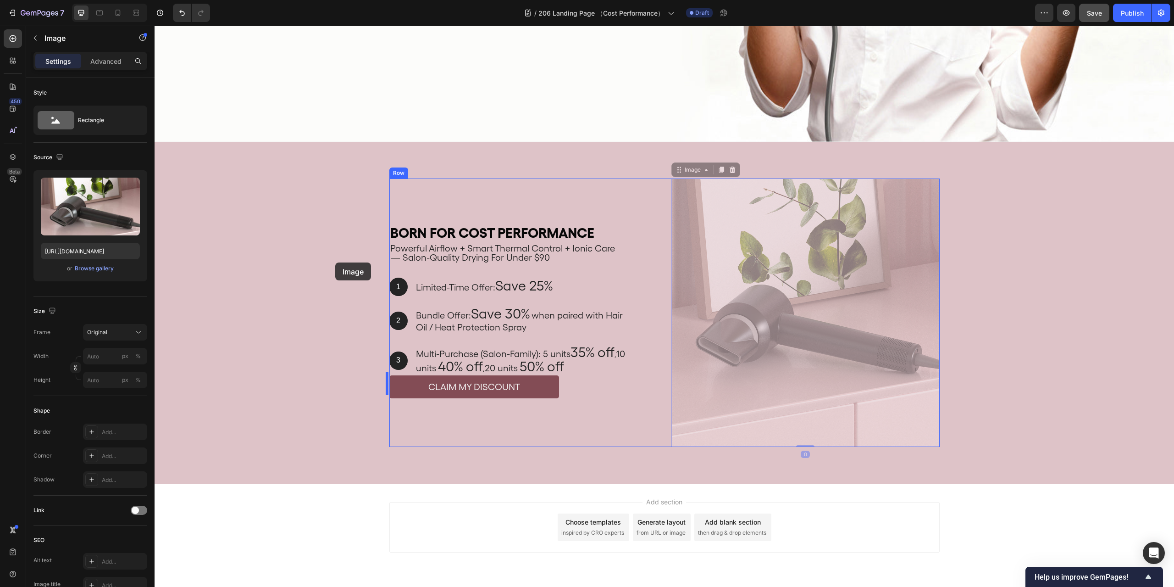
drag, startPoint x: 748, startPoint y: 216, endPoint x: 335, endPoint y: 262, distance: 415.4
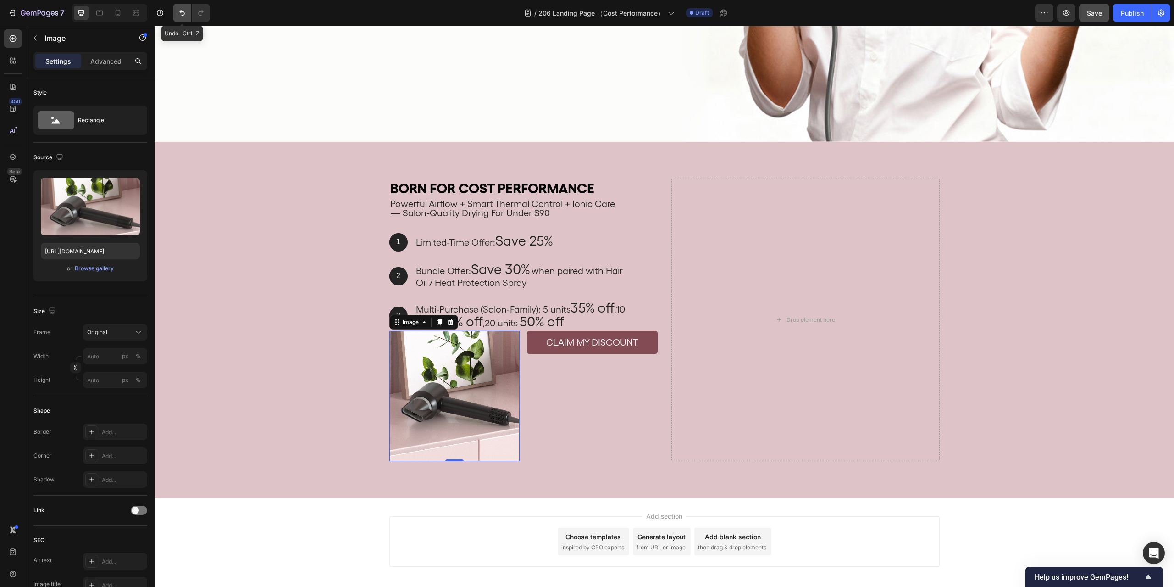
click at [179, 13] on icon "Undo/Redo" at bounding box center [182, 12] width 9 height 9
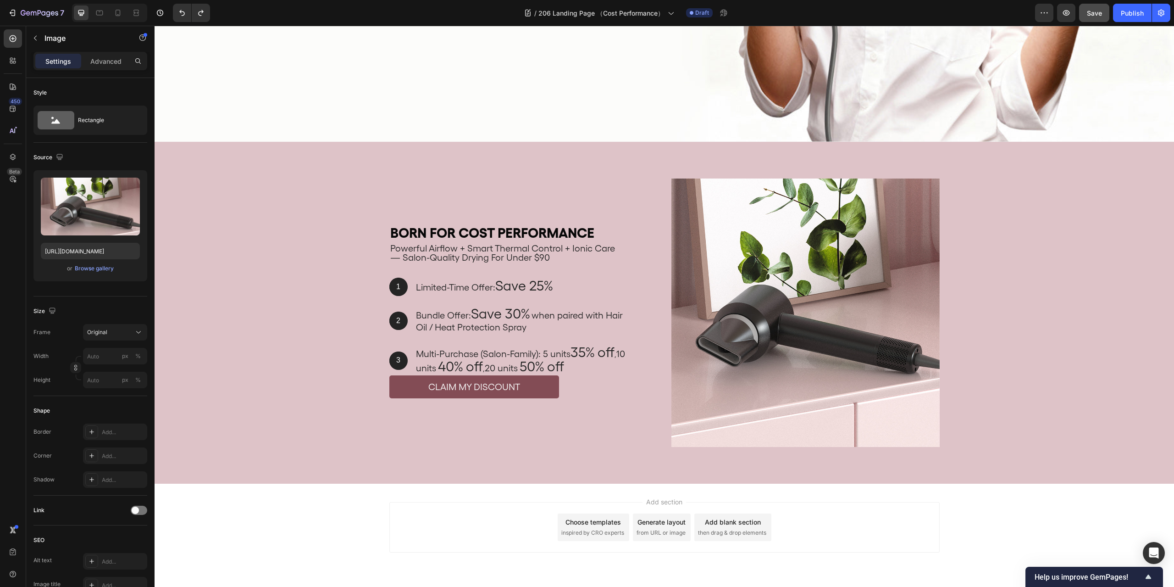
click at [1084, 508] on div "Add section Choose templates inspired by CRO experts Generate layout from URL o…" at bounding box center [665, 539] width 1020 height 113
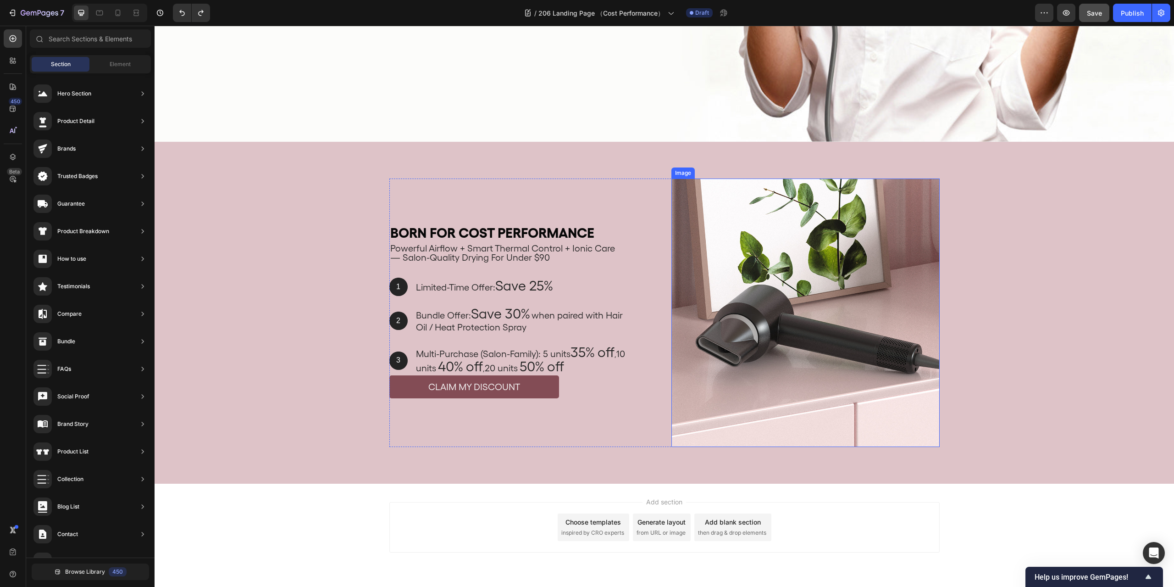
click at [731, 222] on img at bounding box center [806, 312] width 268 height 268
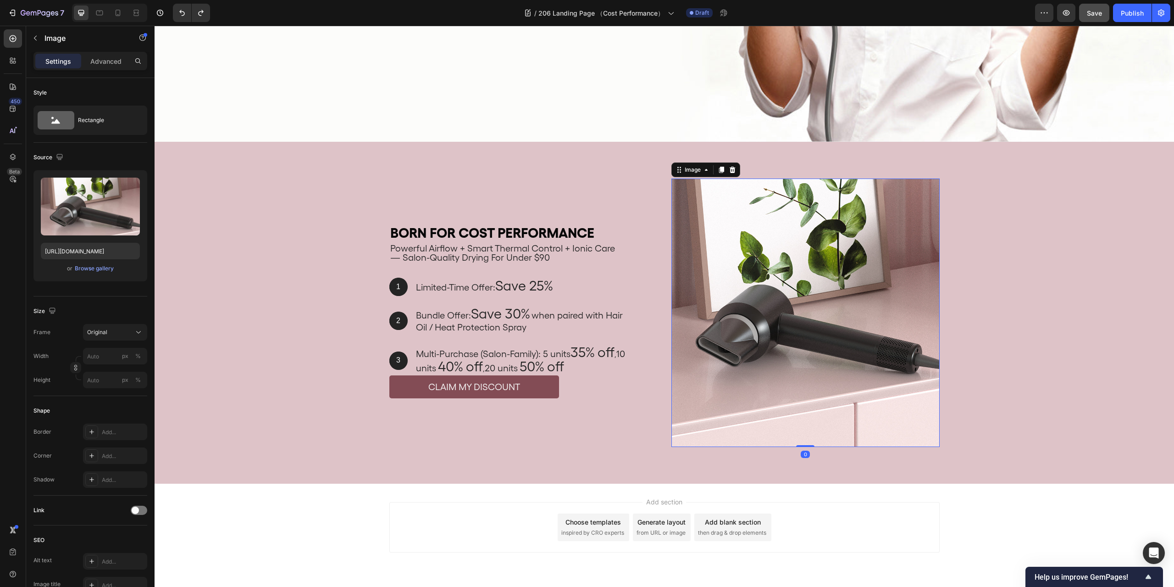
click at [63, 56] on p "Settings" at bounding box center [58, 61] width 26 height 10
click at [32, 43] on button "button" at bounding box center [35, 38] width 15 height 15
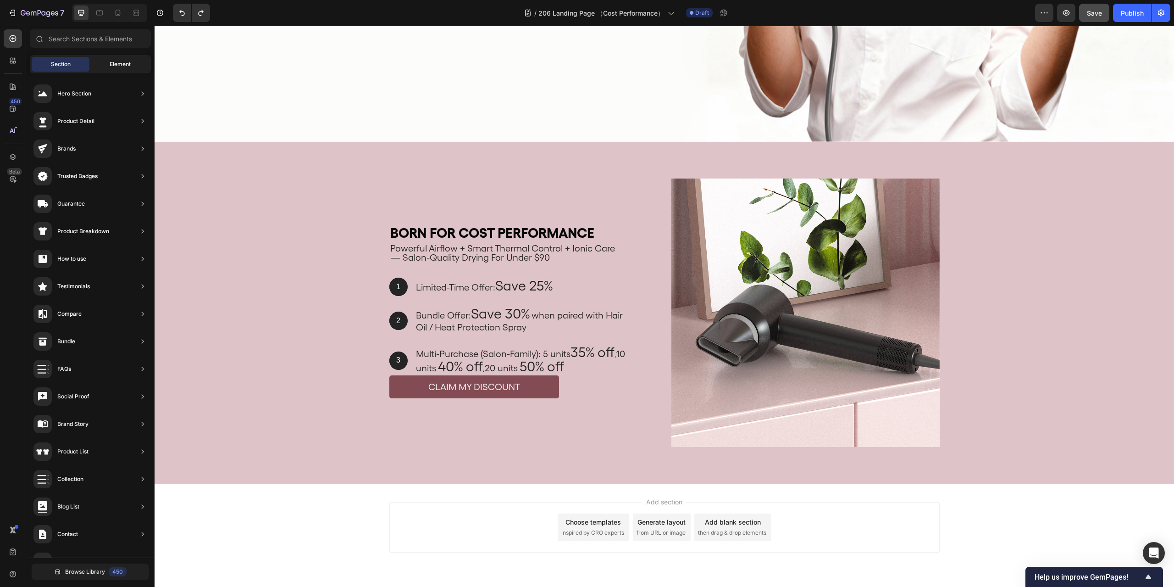
click at [113, 60] on span "Element" at bounding box center [120, 64] width 21 height 8
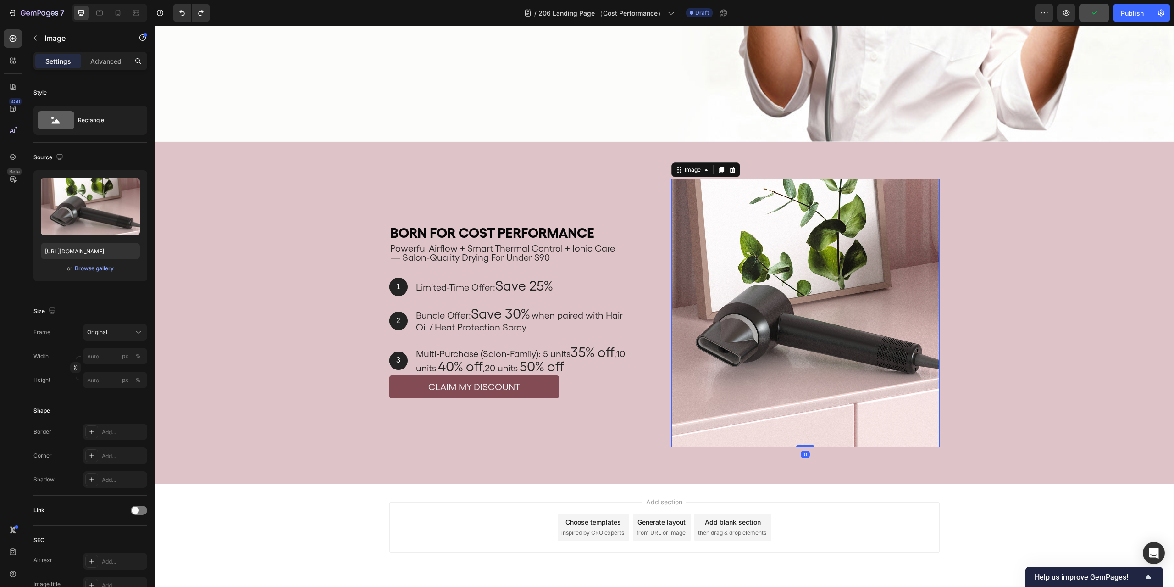
click at [844, 248] on img at bounding box center [806, 312] width 268 height 268
click at [91, 61] on p "Advanced" at bounding box center [105, 61] width 31 height 10
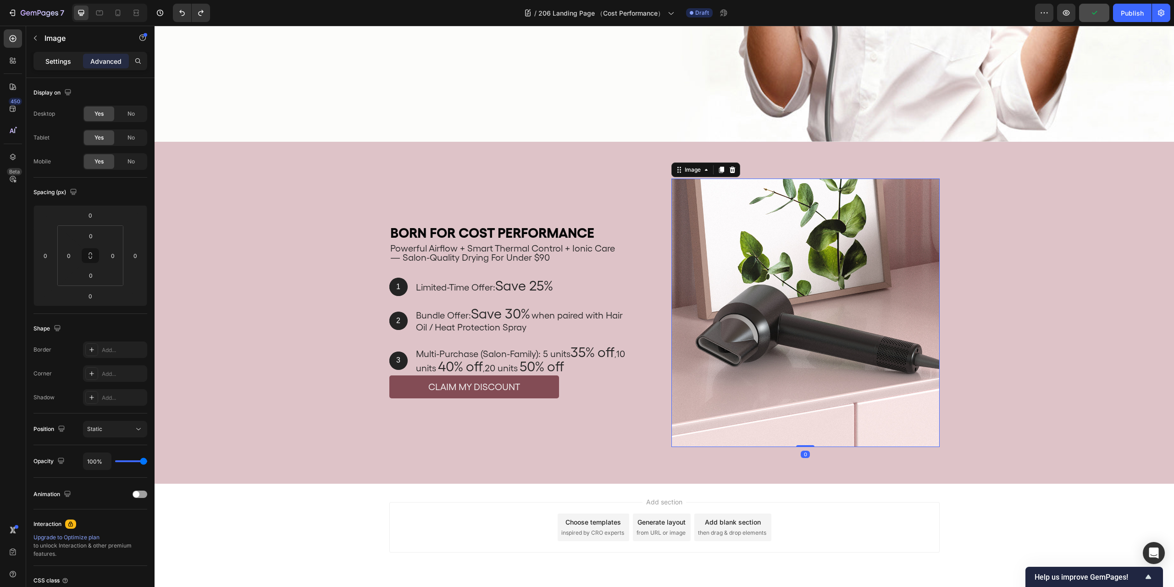
click at [69, 60] on p "Settings" at bounding box center [58, 61] width 26 height 10
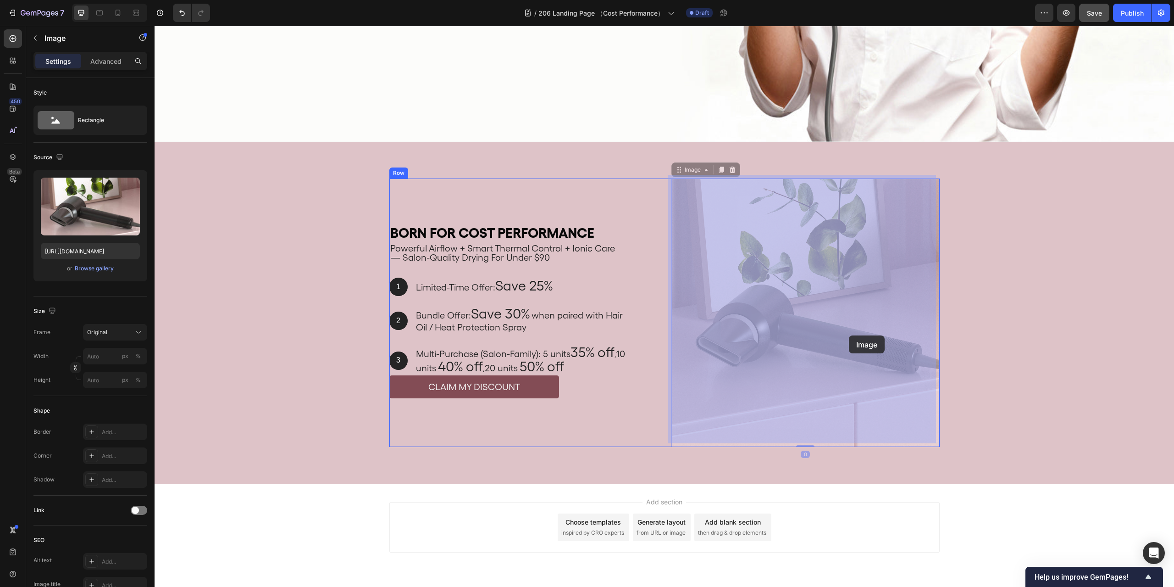
drag, startPoint x: 747, startPoint y: 276, endPoint x: 849, endPoint y: 335, distance: 117.8
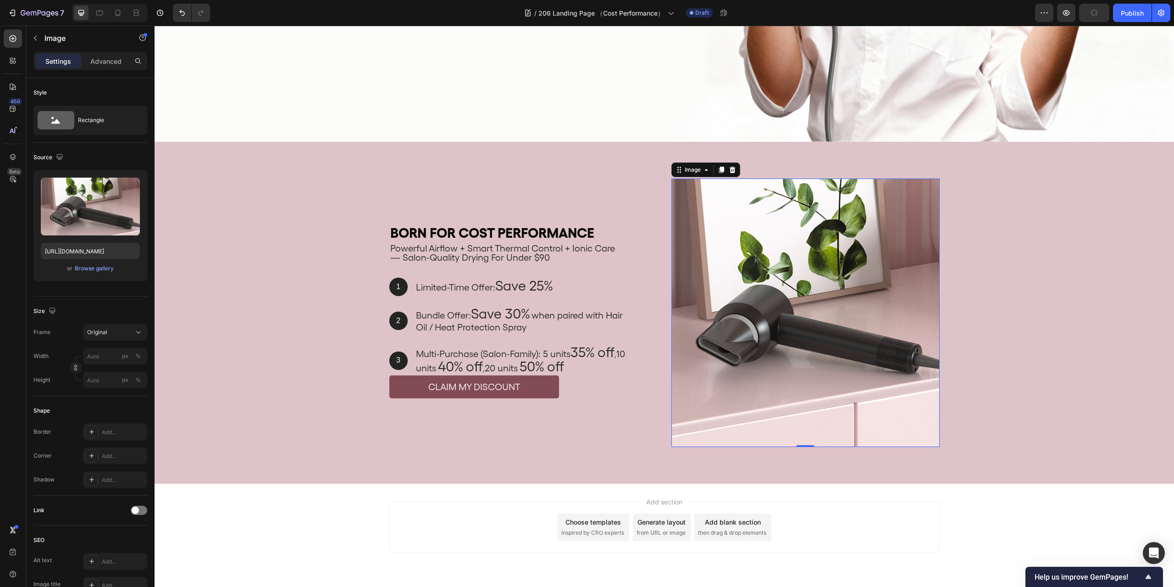
click at [1090, 500] on div "Add section Choose templates inspired by CRO experts Generate layout from URL o…" at bounding box center [665, 539] width 1020 height 113
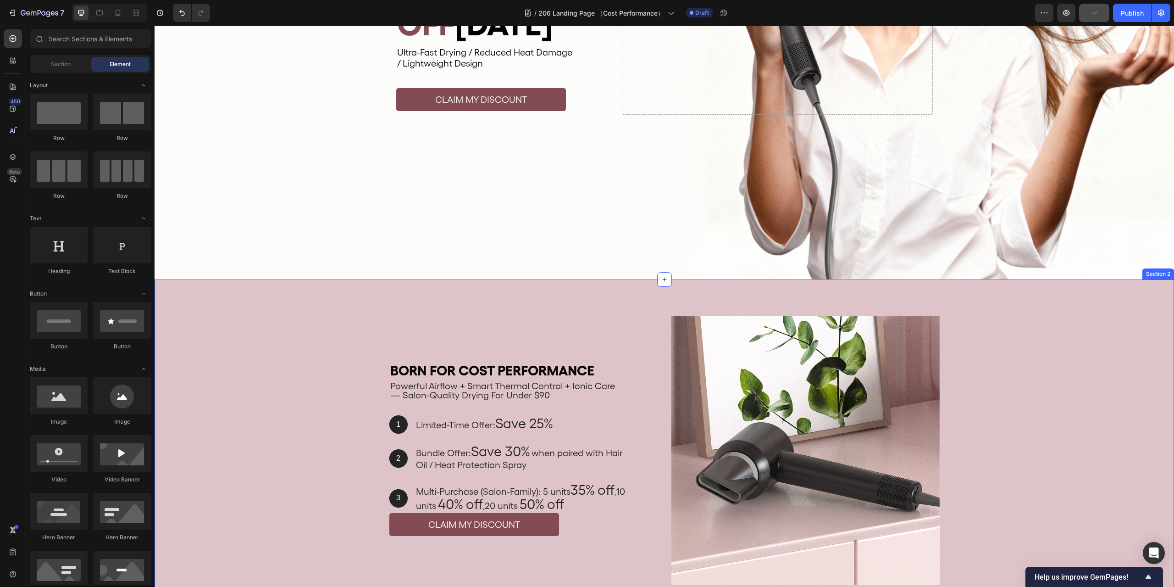
scroll to position [438, 0]
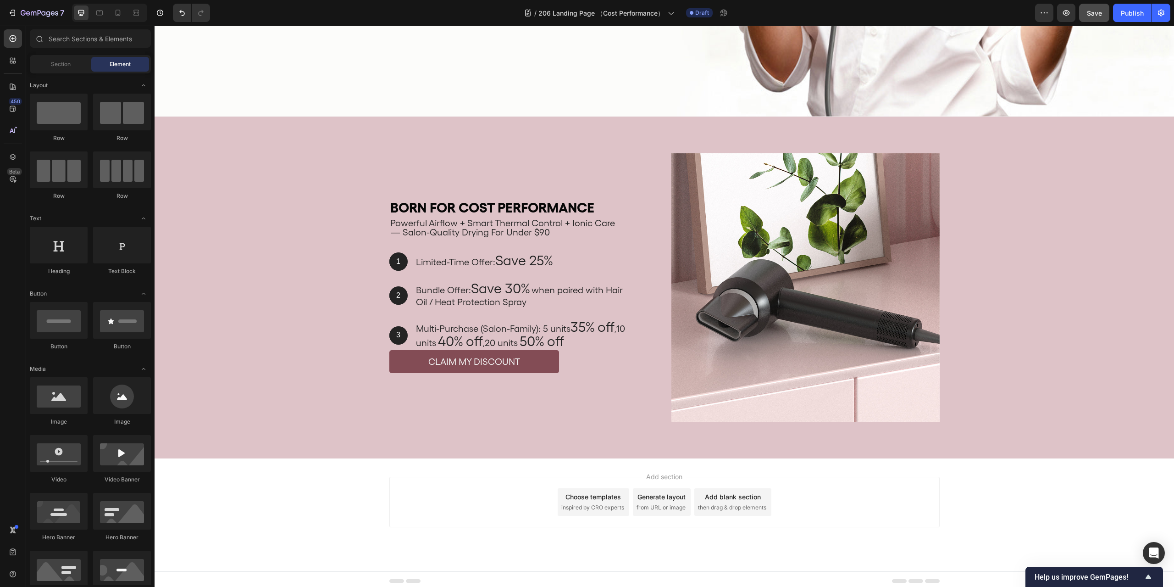
click at [1103, 488] on div "Add section Choose templates inspired by CRO experts Generate layout from URL o…" at bounding box center [665, 514] width 1020 height 113
click at [540, 356] on button "CLAIM MY DISCOUNT" at bounding box center [474, 361] width 170 height 23
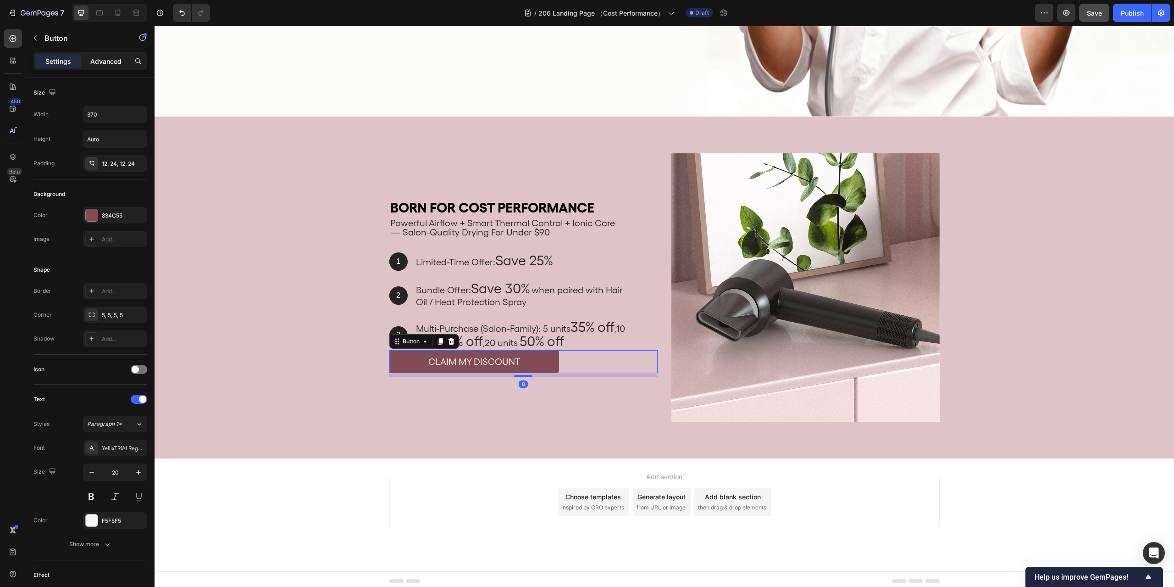
click at [106, 61] on p "Advanced" at bounding box center [105, 61] width 31 height 10
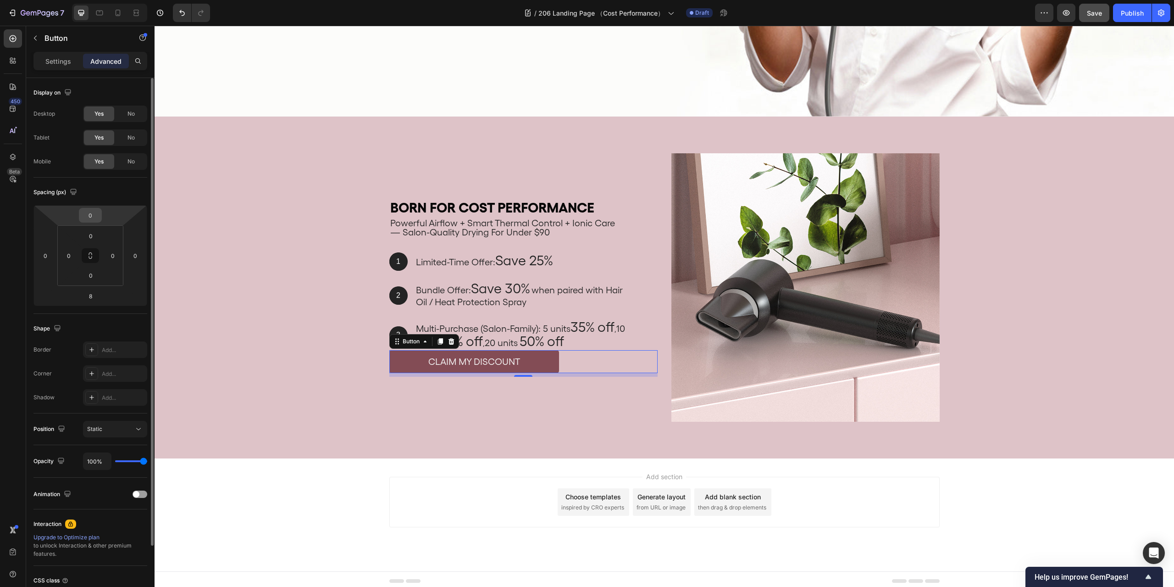
click at [89, 216] on input "0" at bounding box center [90, 215] width 18 height 14
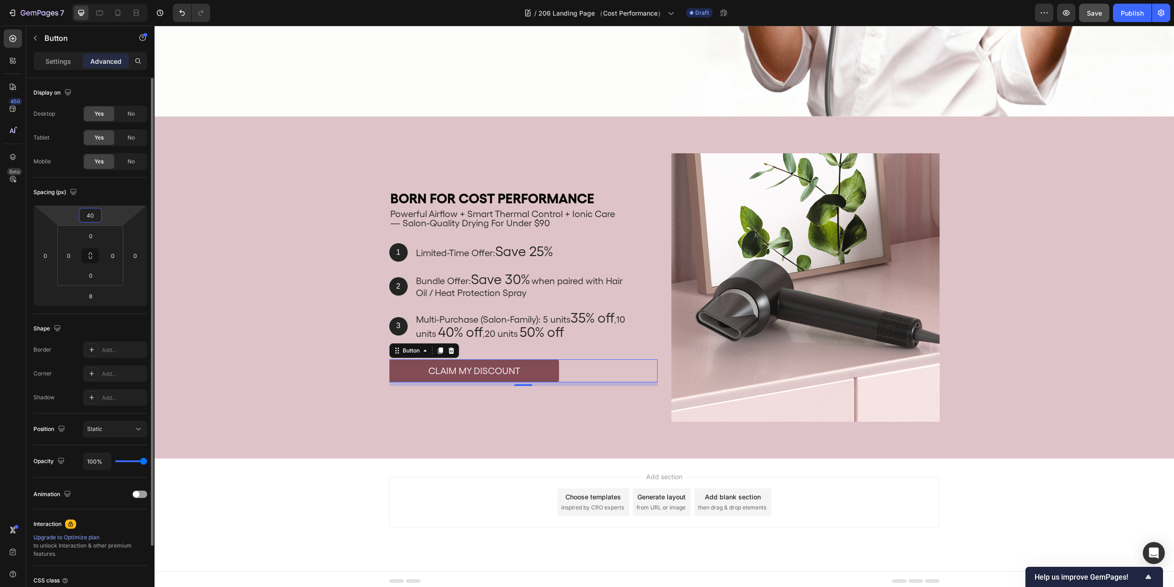
type input "40"
click at [1060, 488] on div "Add section Choose templates inspired by CRO experts Generate layout from URL o…" at bounding box center [665, 514] width 1020 height 113
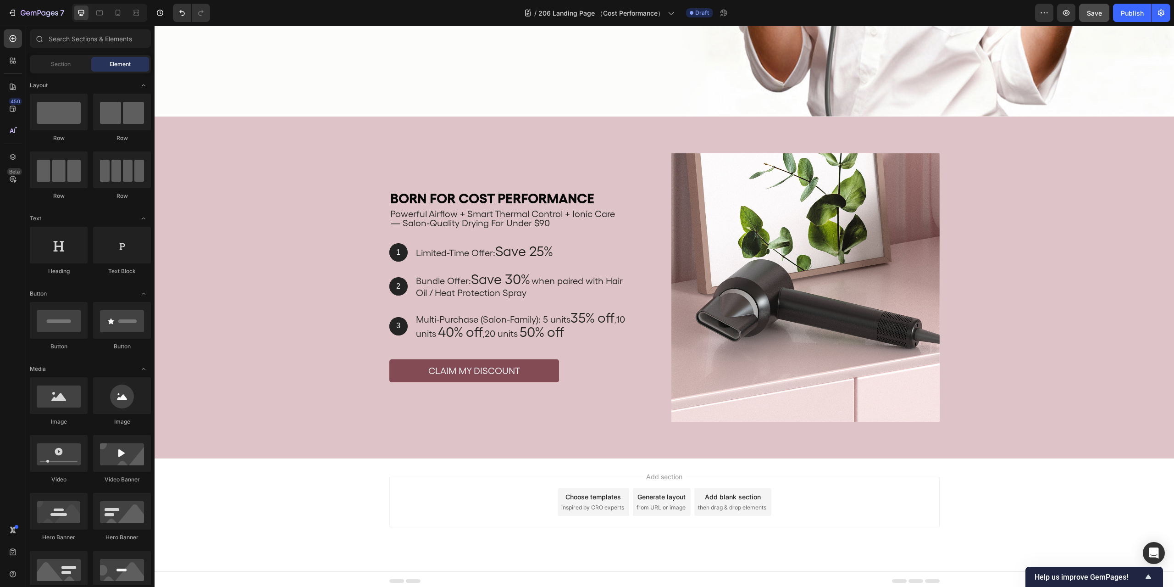
click at [1057, 507] on div "Add section Choose templates inspired by CRO experts Generate layout from URL o…" at bounding box center [665, 514] width 1020 height 113
click at [1075, 499] on div "Add section Choose templates inspired by CRO experts Generate layout from URL o…" at bounding box center [665, 514] width 1020 height 113
click at [1076, 504] on div "Add section Choose templates inspired by CRO experts Generate layout from URL o…" at bounding box center [665, 514] width 1020 height 113
click at [1094, 502] on div "Add section Choose templates inspired by CRO experts Generate layout from URL o…" at bounding box center [665, 514] width 1020 height 113
click at [1107, 490] on div "Add section Choose templates inspired by CRO experts Generate layout from URL o…" at bounding box center [665, 514] width 1020 height 113
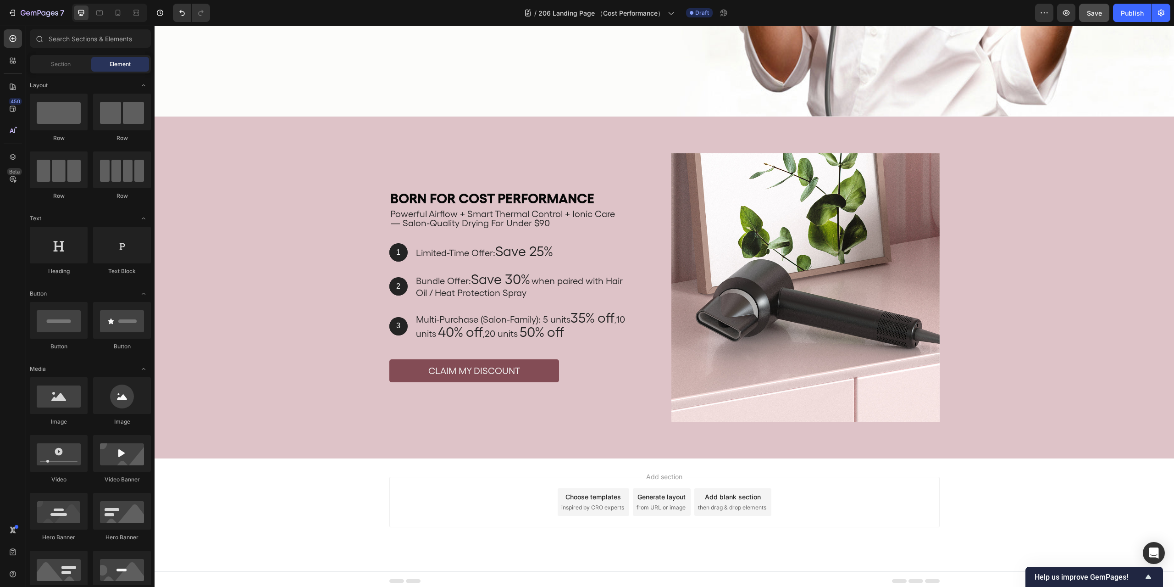
click at [1086, 511] on div "Add section Choose templates inspired by CRO experts Generate layout from URL o…" at bounding box center [665, 514] width 1020 height 113
click at [1106, 519] on div "Add section Choose templates inspired by CRO experts Generate layout from URL o…" at bounding box center [665, 514] width 1020 height 113
click at [1071, 506] on div "Add section Choose templates inspired by CRO experts Generate layout from URL o…" at bounding box center [665, 514] width 1020 height 113
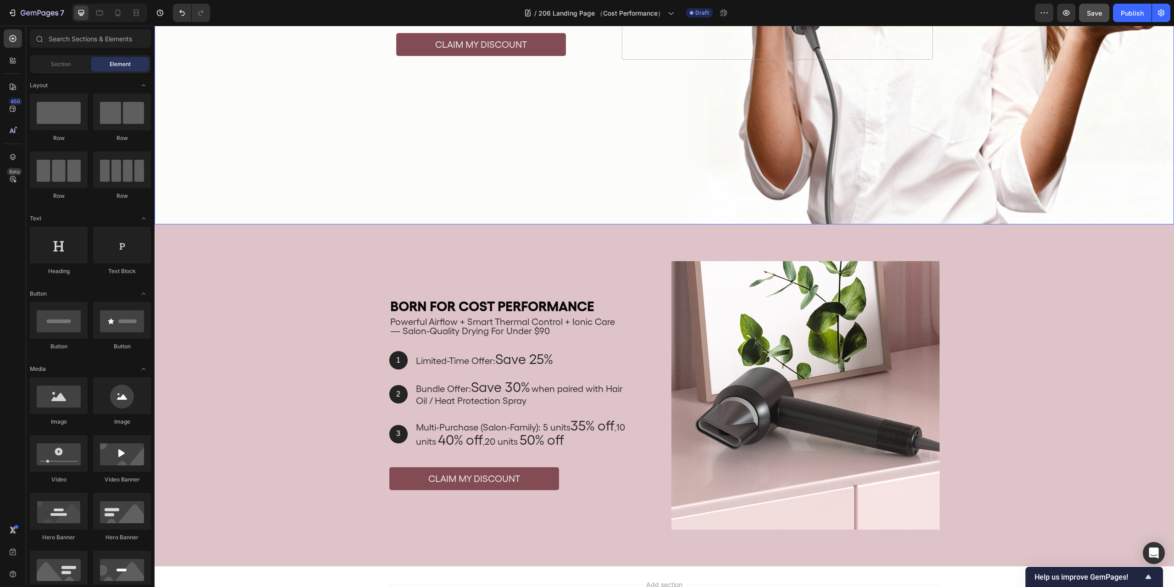
scroll to position [413, 0]
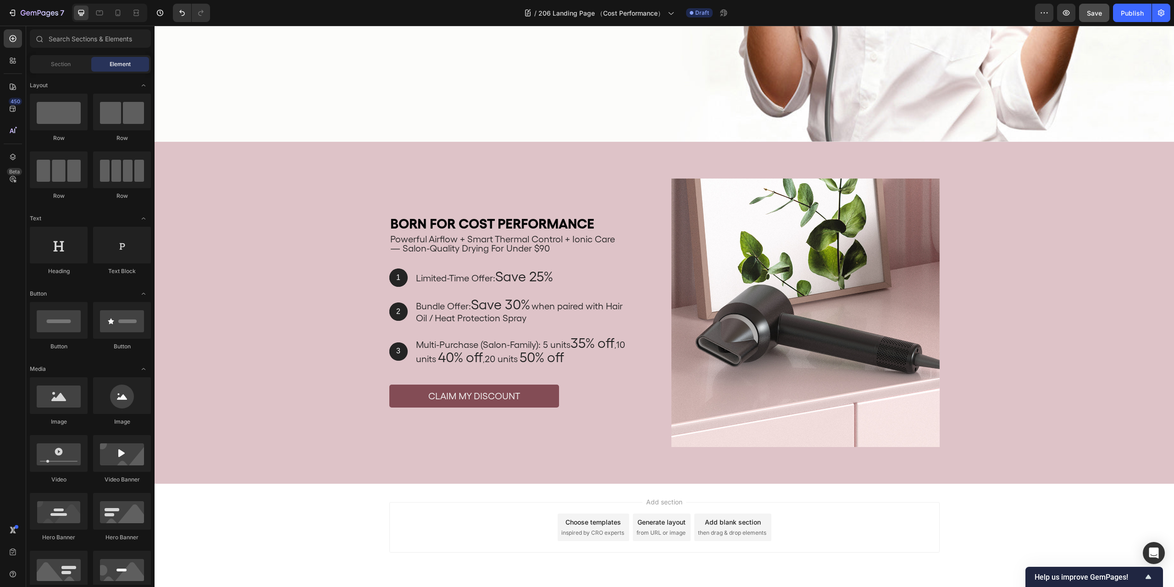
click at [1090, 518] on div "Add section Choose templates inspired by CRO experts Generate layout from URL o…" at bounding box center [665, 539] width 1020 height 113
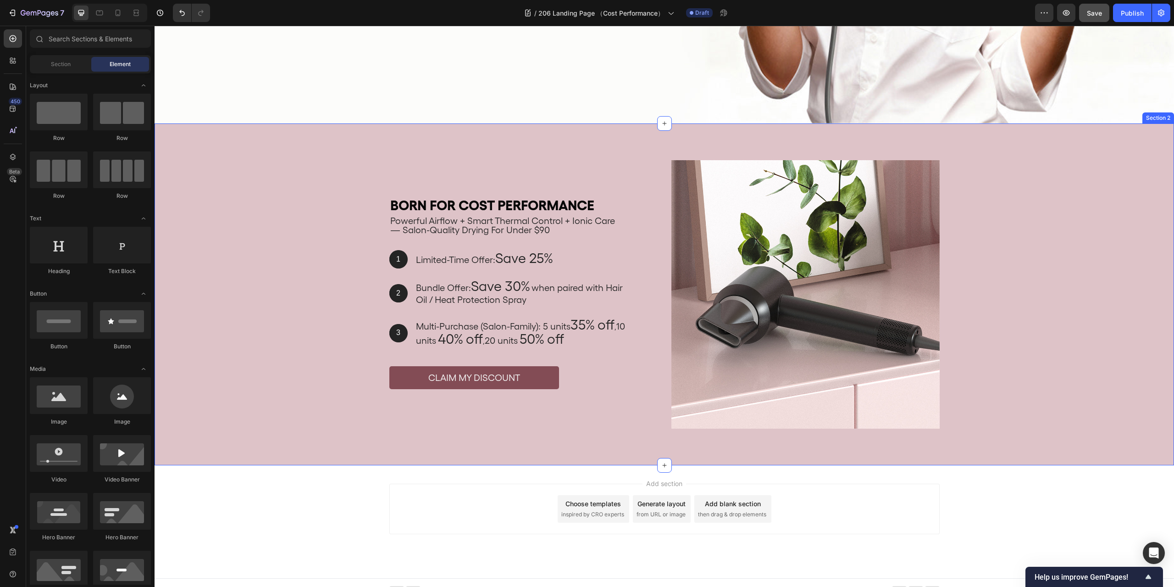
scroll to position [438, 0]
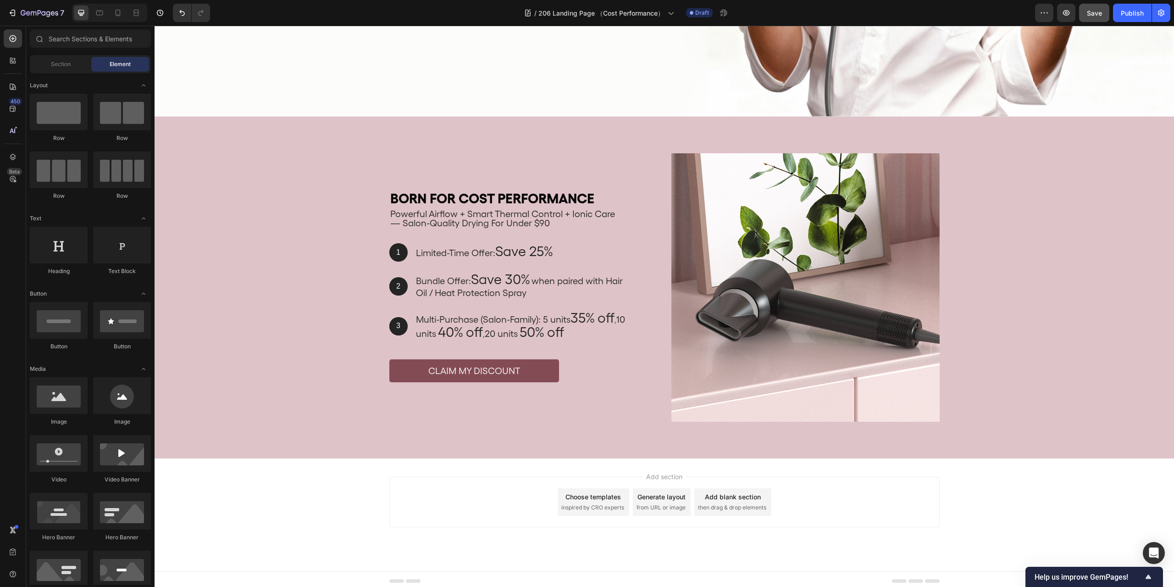
click at [1096, 507] on div "Add section Choose templates inspired by CRO experts Generate layout from URL o…" at bounding box center [665, 514] width 1020 height 113
click at [489, 365] on p "CLAIM MY DISCOUNT" at bounding box center [474, 371] width 92 height 12
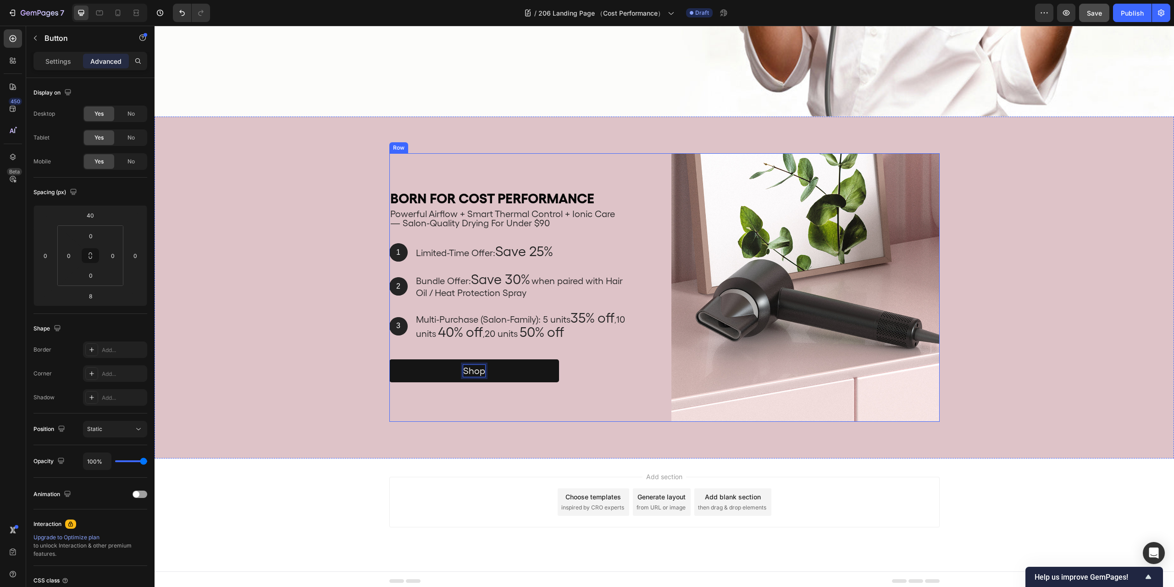
click at [389, 359] on button "Shop" at bounding box center [474, 370] width 170 height 23
click at [931, 488] on div "Add section Choose templates inspired by CRO experts Generate layout from URL o…" at bounding box center [664, 502] width 550 height 50
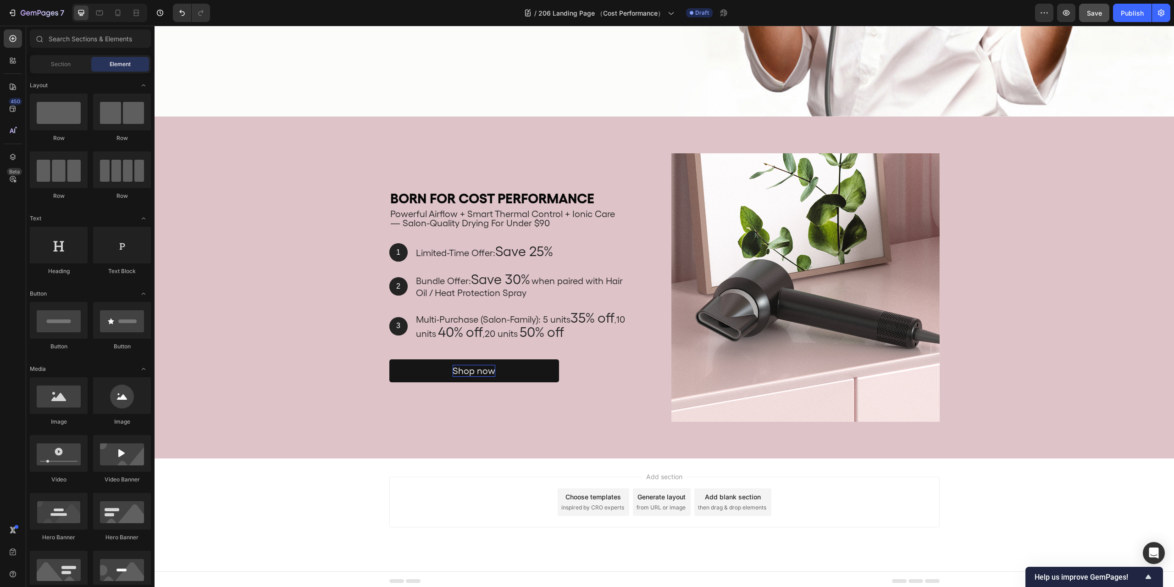
click at [1066, 488] on div "Add section Choose templates inspired by CRO experts Generate layout from URL o…" at bounding box center [665, 514] width 1020 height 113
click at [455, 365] on p "Shop now" at bounding box center [474, 371] width 43 height 12
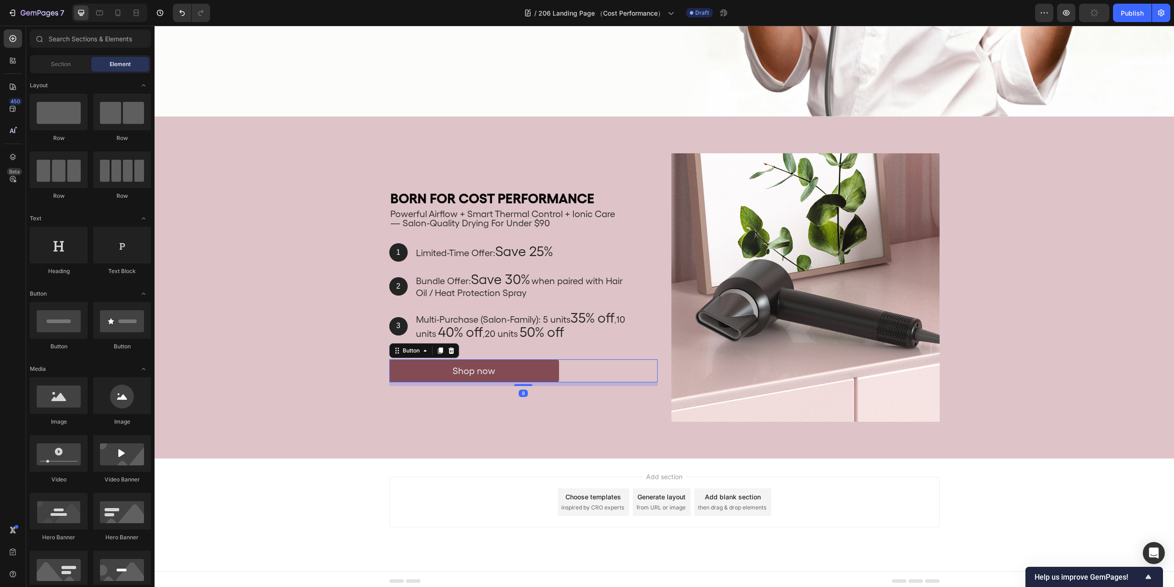
click at [1128, 499] on div "Add section Choose templates inspired by CRO experts Generate layout from URL o…" at bounding box center [665, 514] width 1020 height 113
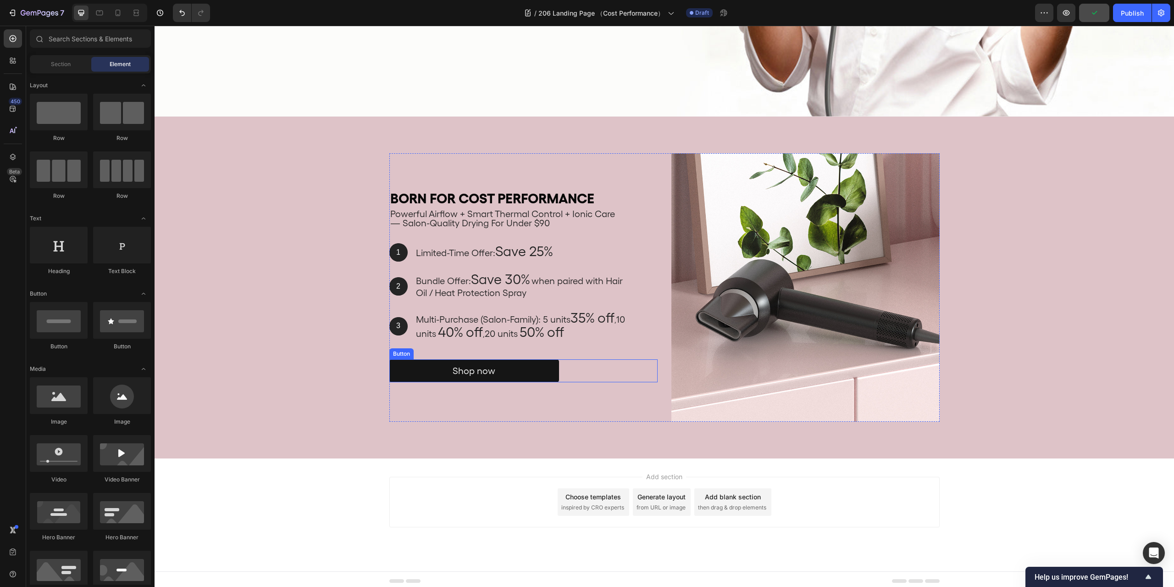
click at [543, 364] on button "Shop now" at bounding box center [474, 370] width 170 height 23
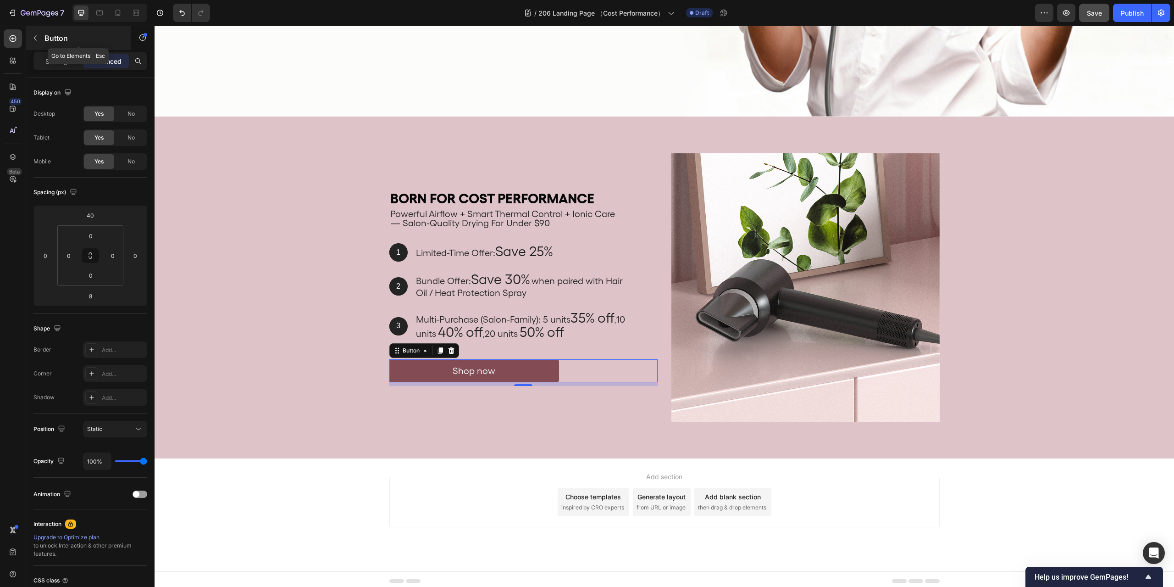
click at [39, 37] on button "button" at bounding box center [35, 38] width 15 height 15
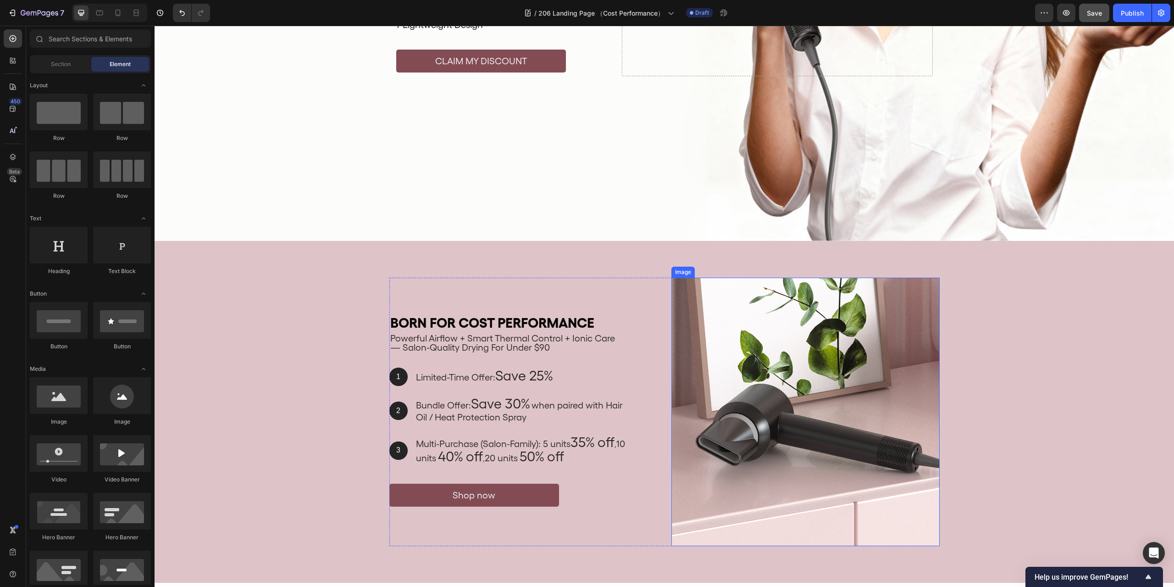
scroll to position [300, 0]
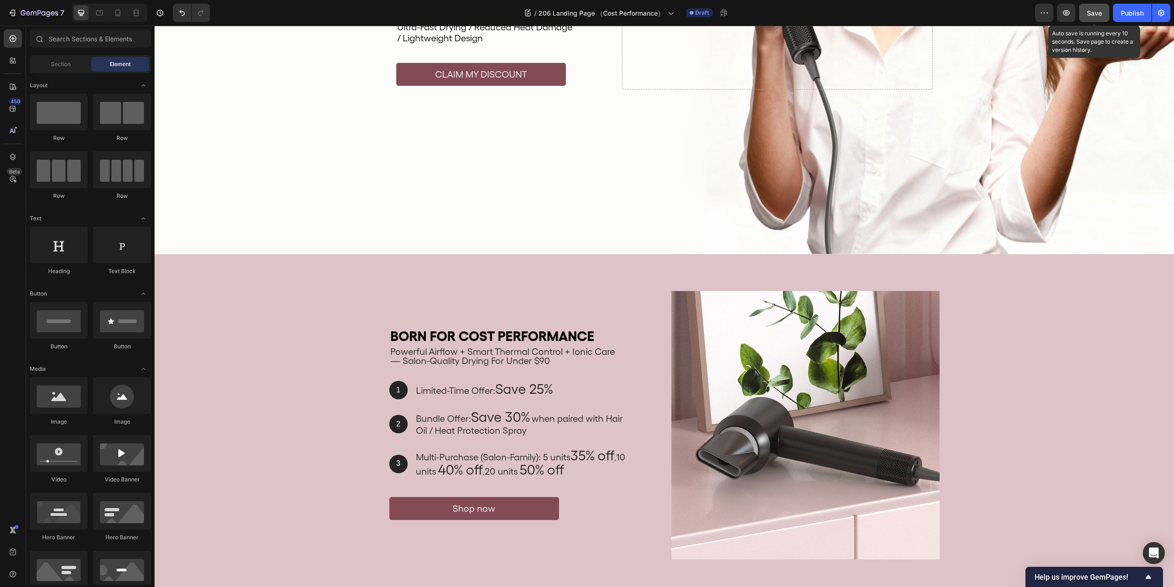
click at [1099, 12] on span "Save" at bounding box center [1094, 13] width 15 height 8
